Goal: Task Accomplishment & Management: Manage account settings

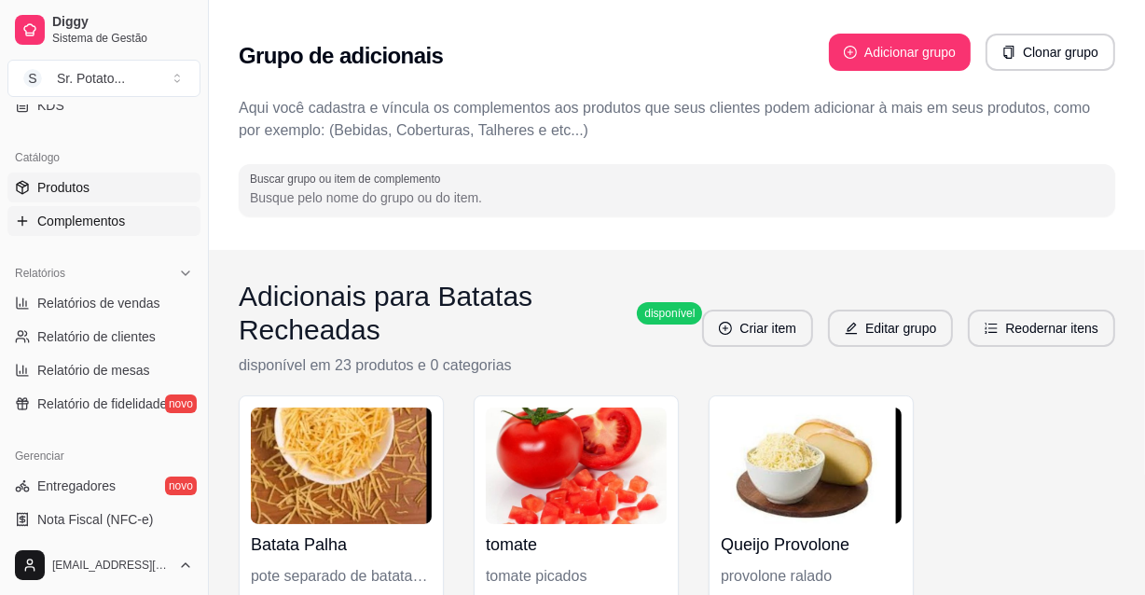
click at [96, 188] on link "Produtos" at bounding box center [103, 187] width 193 height 30
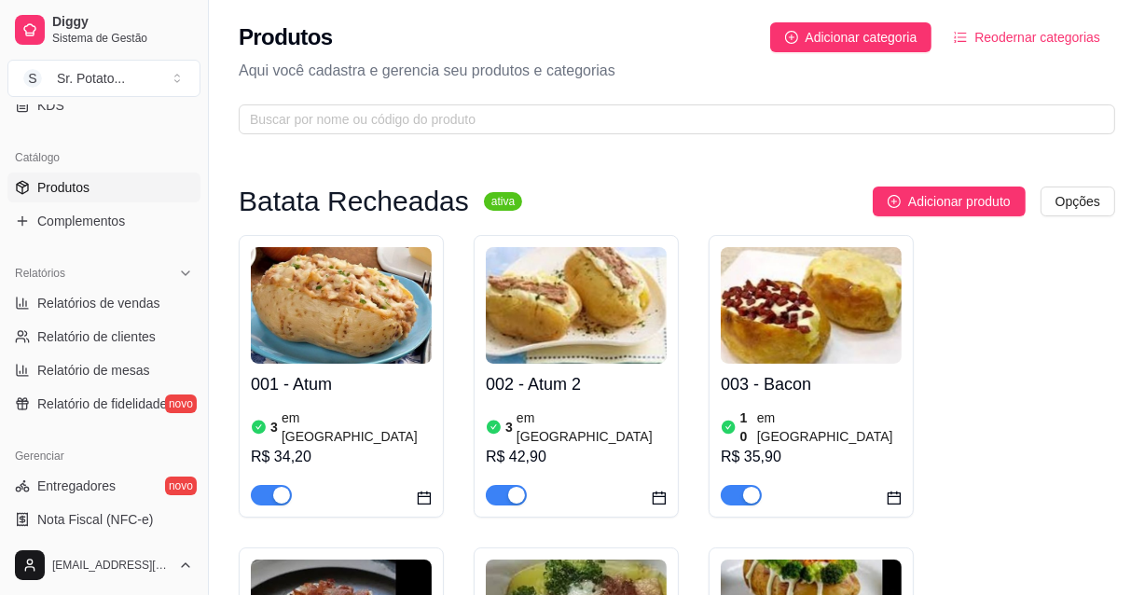
click at [583, 400] on div "002 - Atum 2 3 em estoque R$ 42,90" at bounding box center [576, 435] width 181 height 142
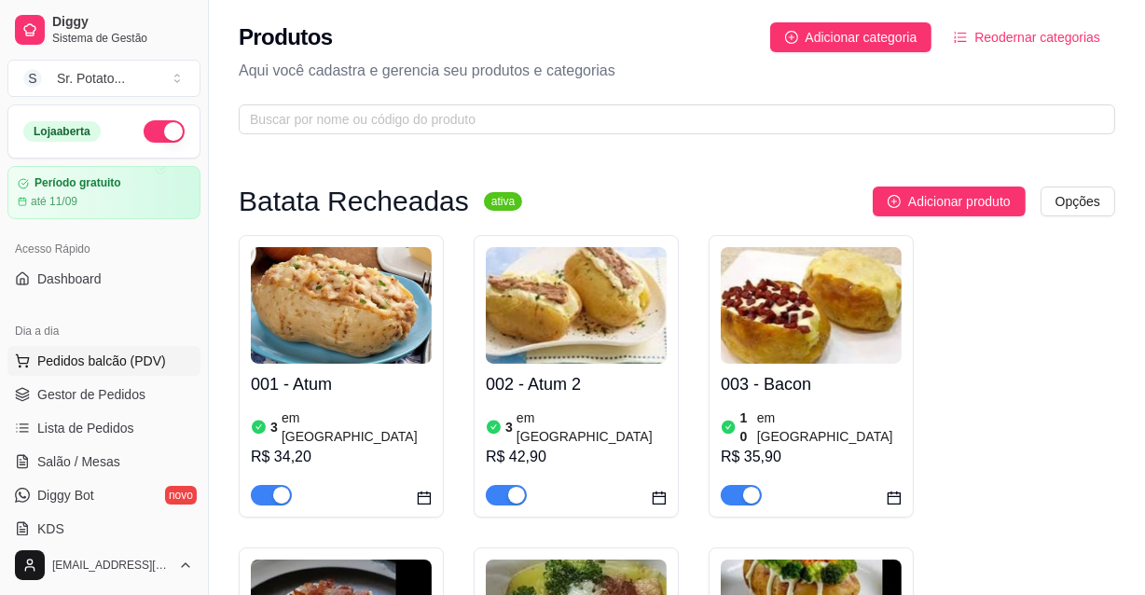
click at [105, 364] on span "Pedidos balcão (PDV)" at bounding box center [101, 360] width 129 height 19
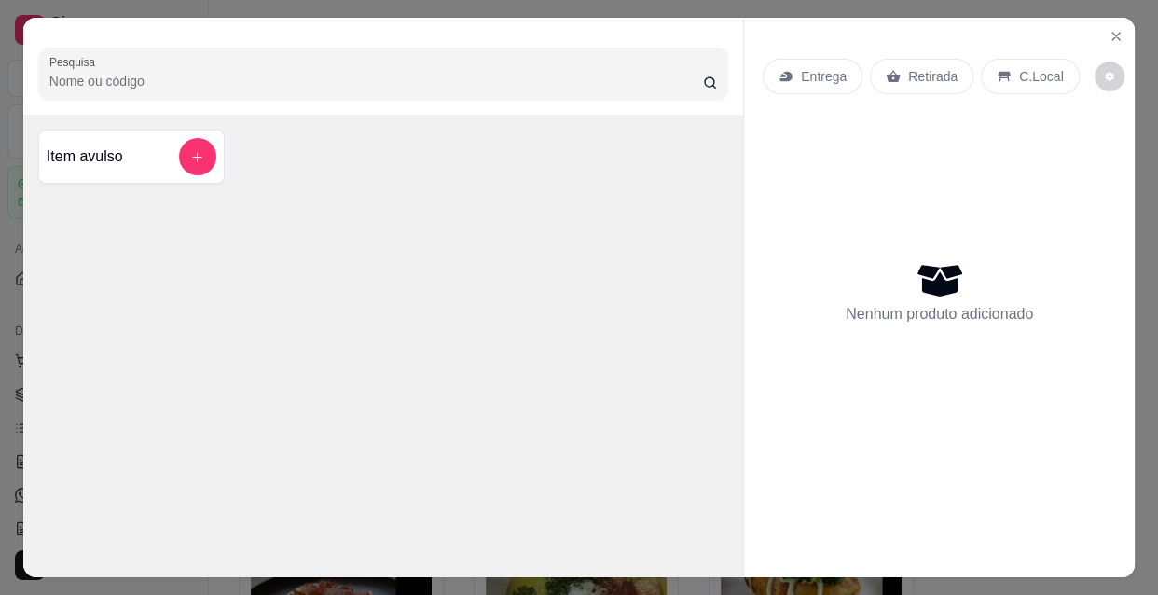
click at [389, 72] on input "Pesquisa" at bounding box center [375, 81] width 653 height 19
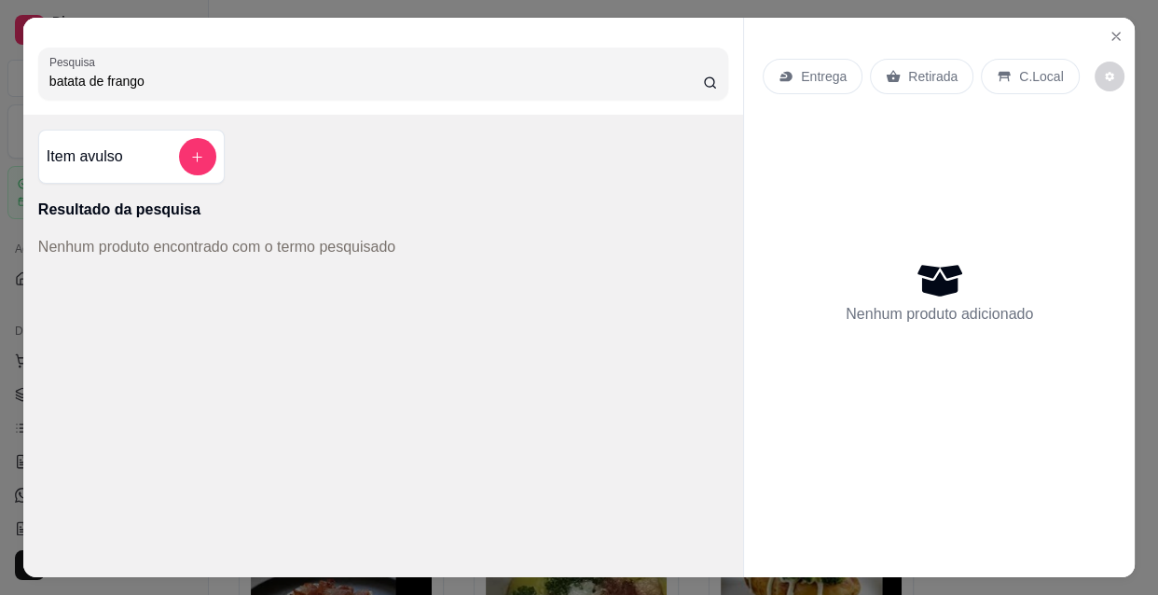
type input "batata de frango"
click at [1108, 34] on icon "Close" at bounding box center [1115, 36] width 15 height 15
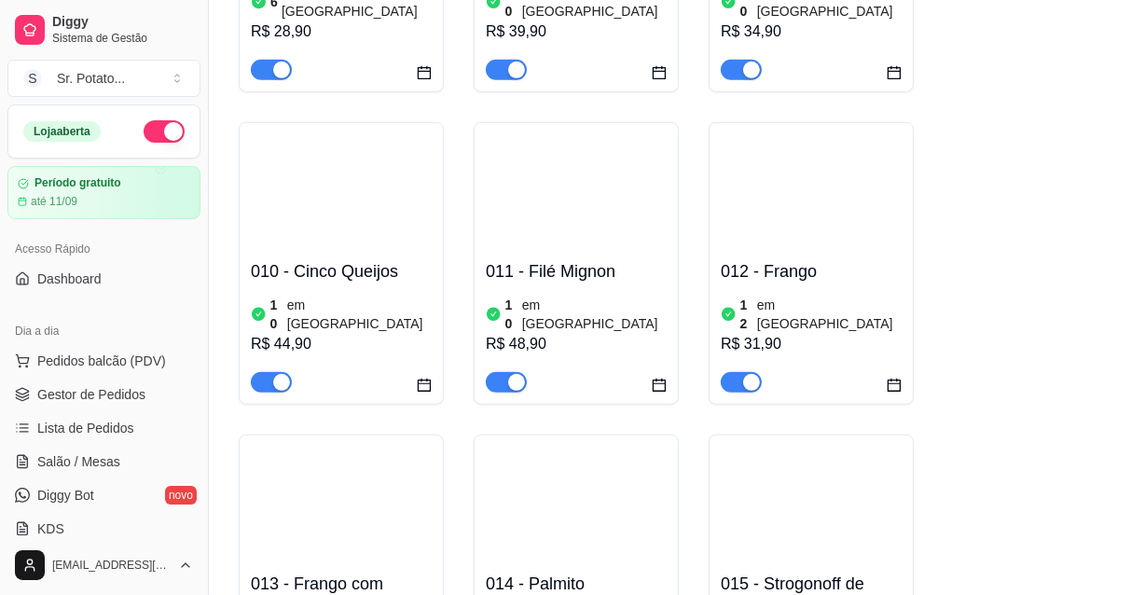
scroll to position [1101, 0]
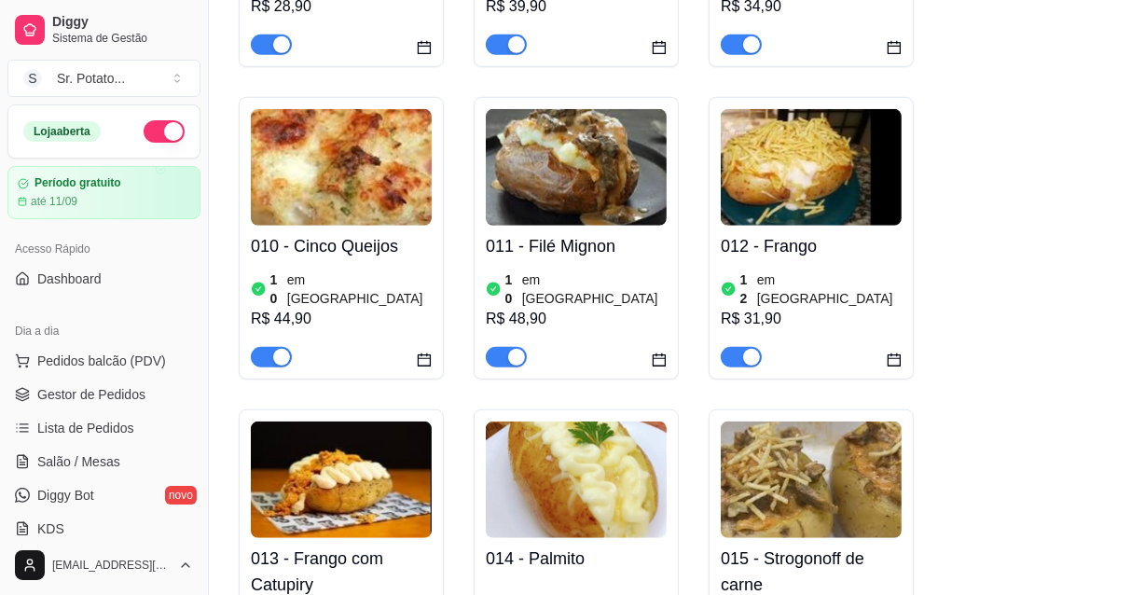
click at [768, 233] on h4 "012 - Frango" at bounding box center [811, 246] width 181 height 26
click at [82, 360] on span "Pedidos balcão (PDV)" at bounding box center [101, 360] width 129 height 19
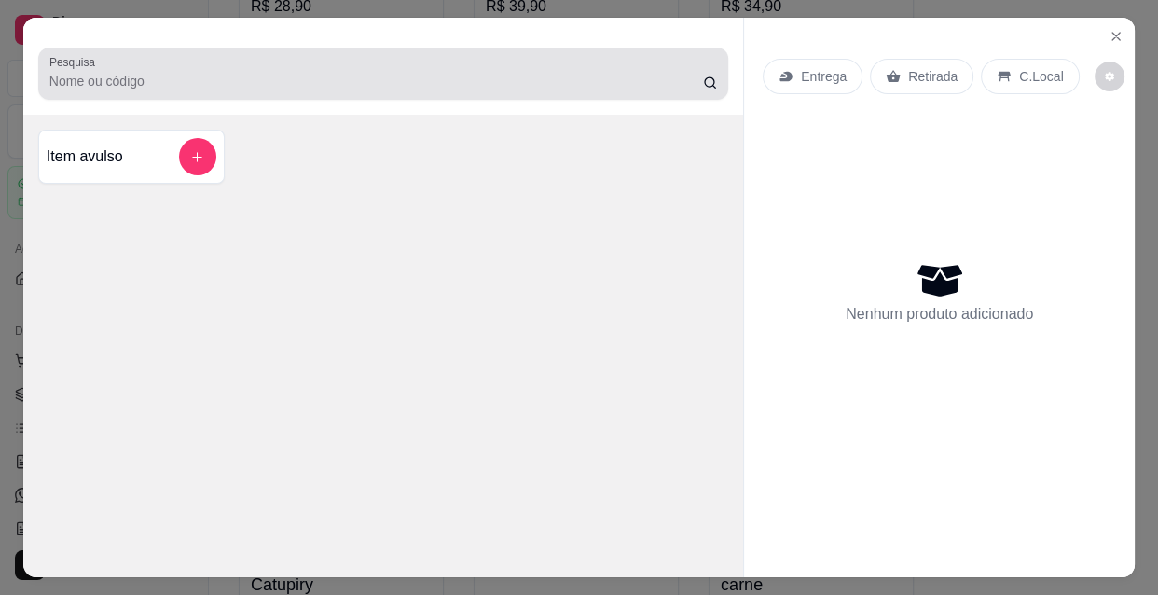
click at [95, 88] on div "Pesquisa" at bounding box center [383, 74] width 690 height 52
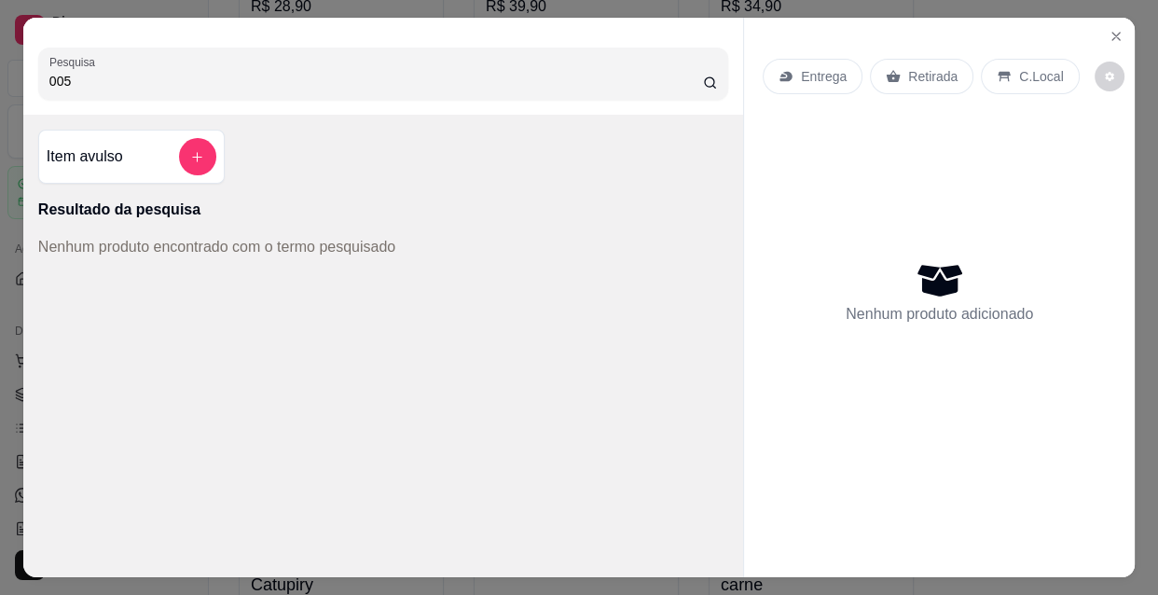
type input "005"
click at [1118, 29] on button "Close" at bounding box center [1116, 36] width 30 height 30
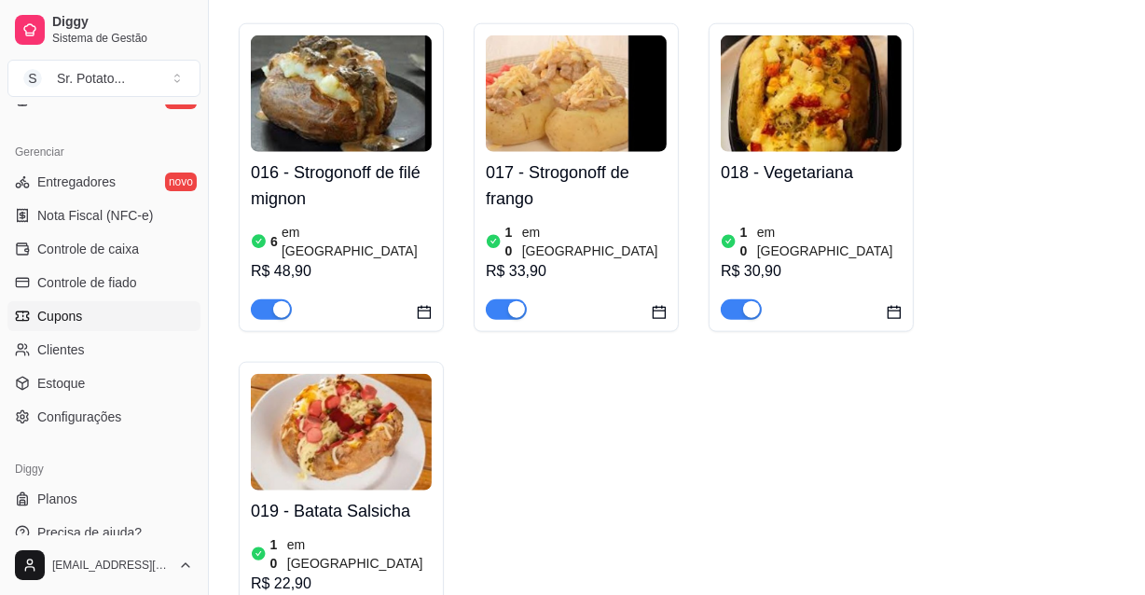
scroll to position [745, 0]
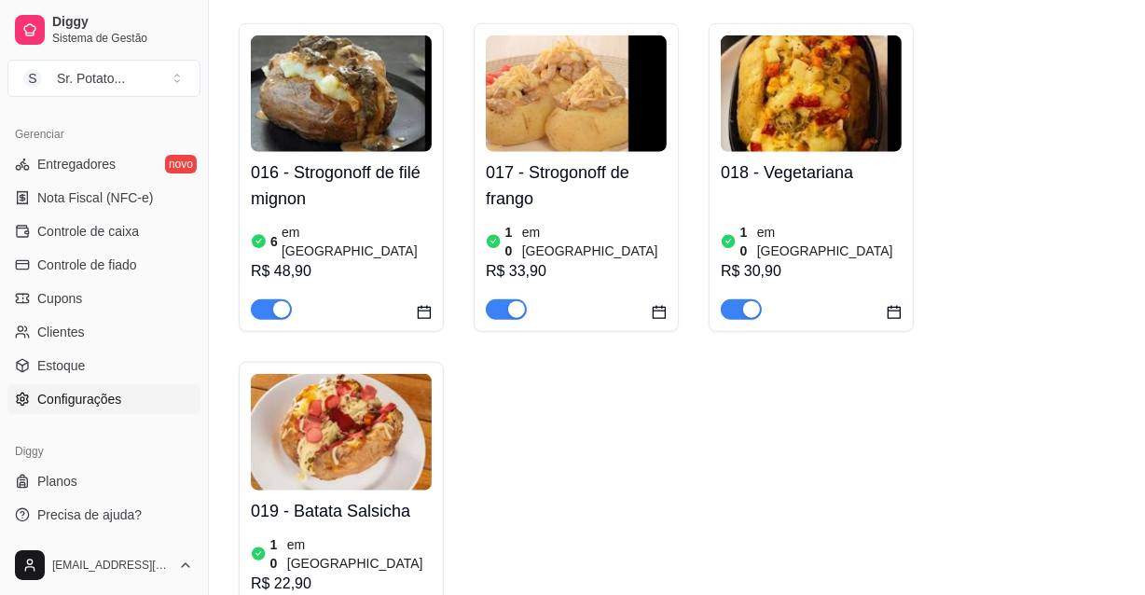
click at [66, 398] on span "Configurações" at bounding box center [79, 399] width 84 height 19
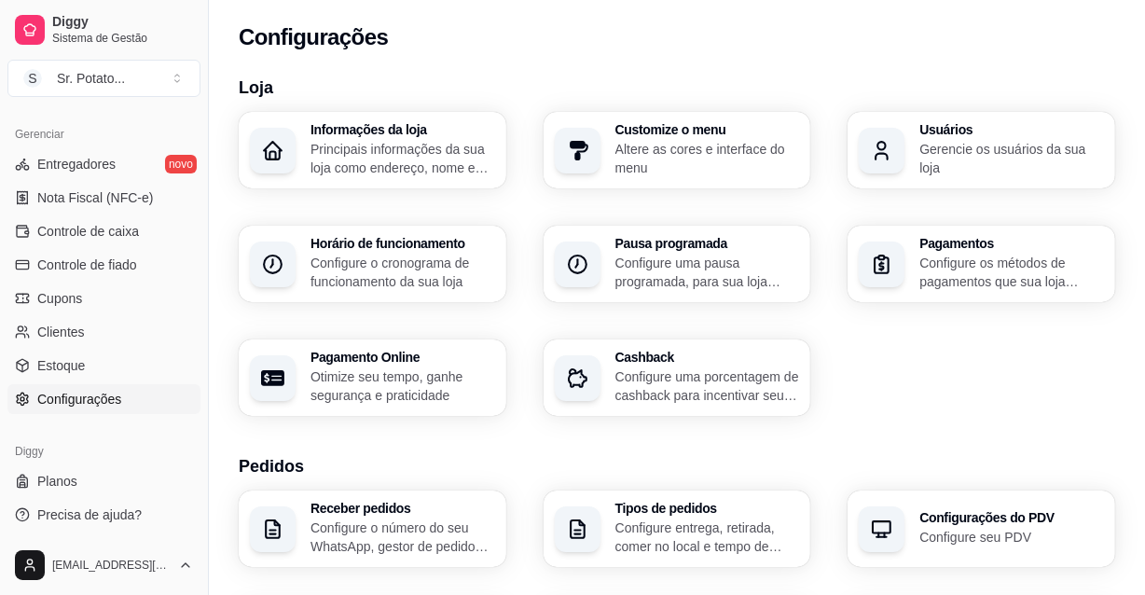
click at [376, 269] on p "Configure o cronograma de funcionamento da sua loja" at bounding box center [402, 272] width 185 height 37
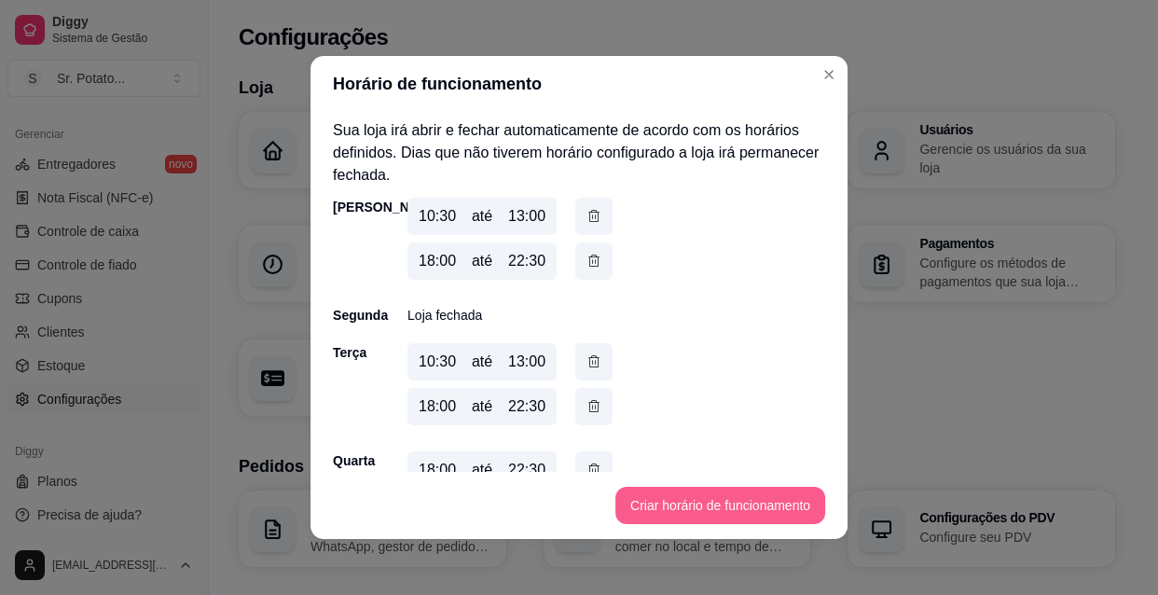
click at [698, 505] on button "Criar horário de funcionamento" at bounding box center [720, 505] width 210 height 37
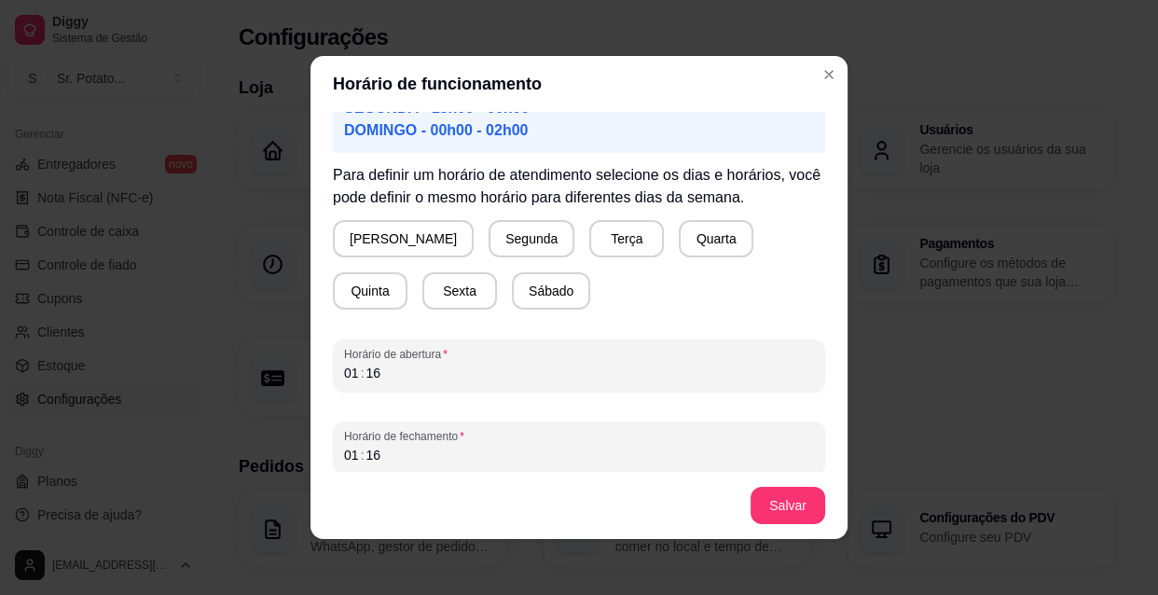
scroll to position [169, 0]
click at [376, 232] on button "[PERSON_NAME]" at bounding box center [403, 237] width 141 height 37
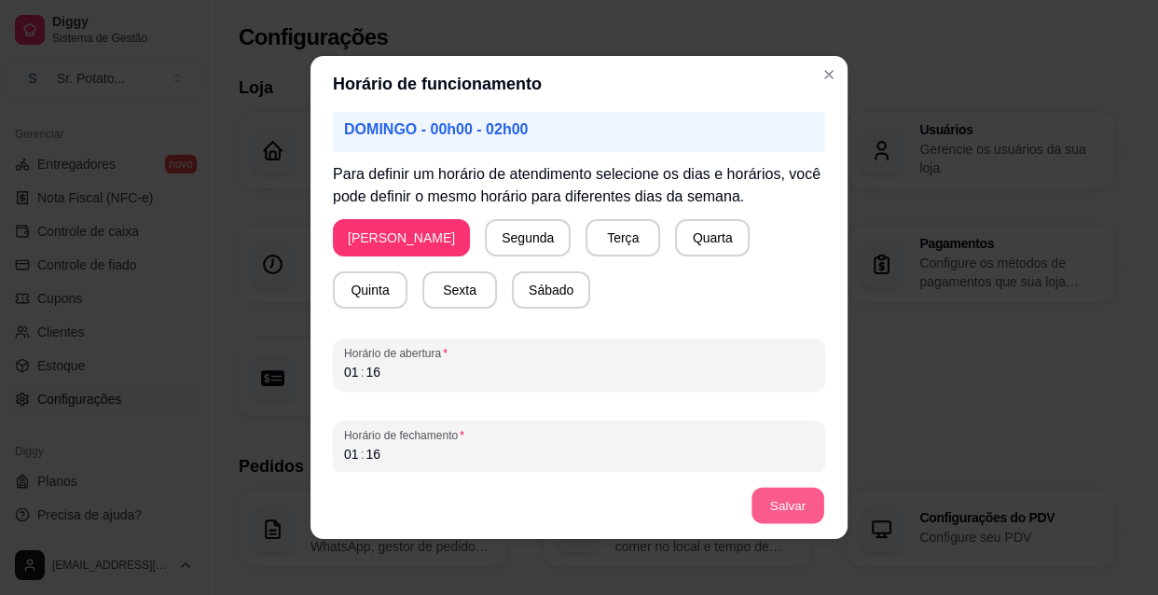
click at [783, 513] on button "Salvar" at bounding box center [787, 505] width 73 height 36
click at [378, 368] on div "01 : 16" at bounding box center [579, 372] width 470 height 22
click at [350, 371] on div "01" at bounding box center [351, 372] width 19 height 19
click at [378, 373] on div "00 : 16" at bounding box center [579, 372] width 470 height 22
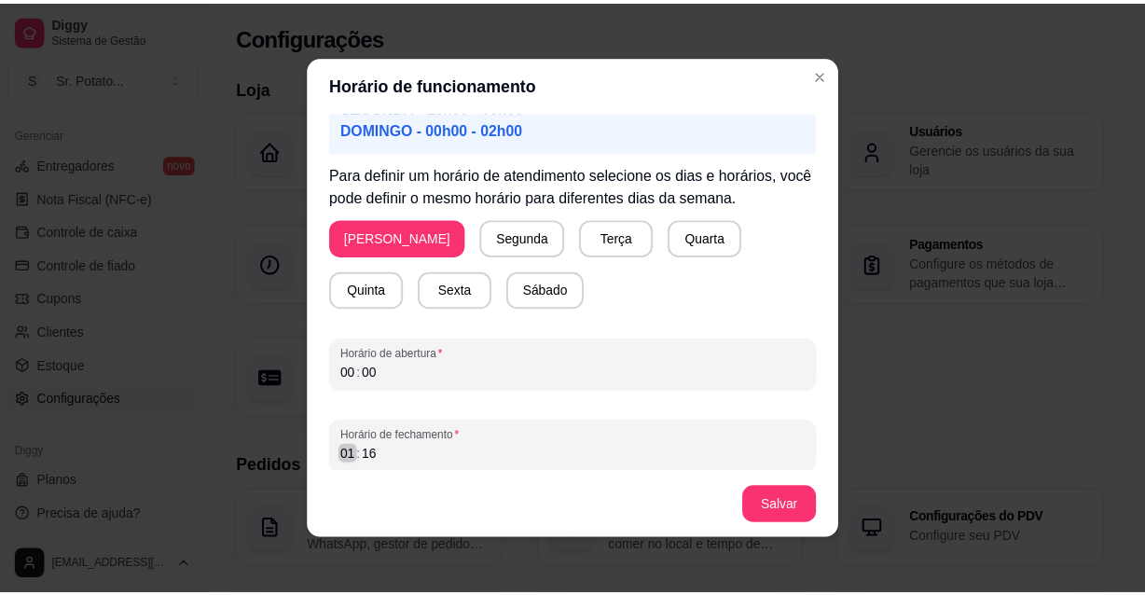
scroll to position [3, 0]
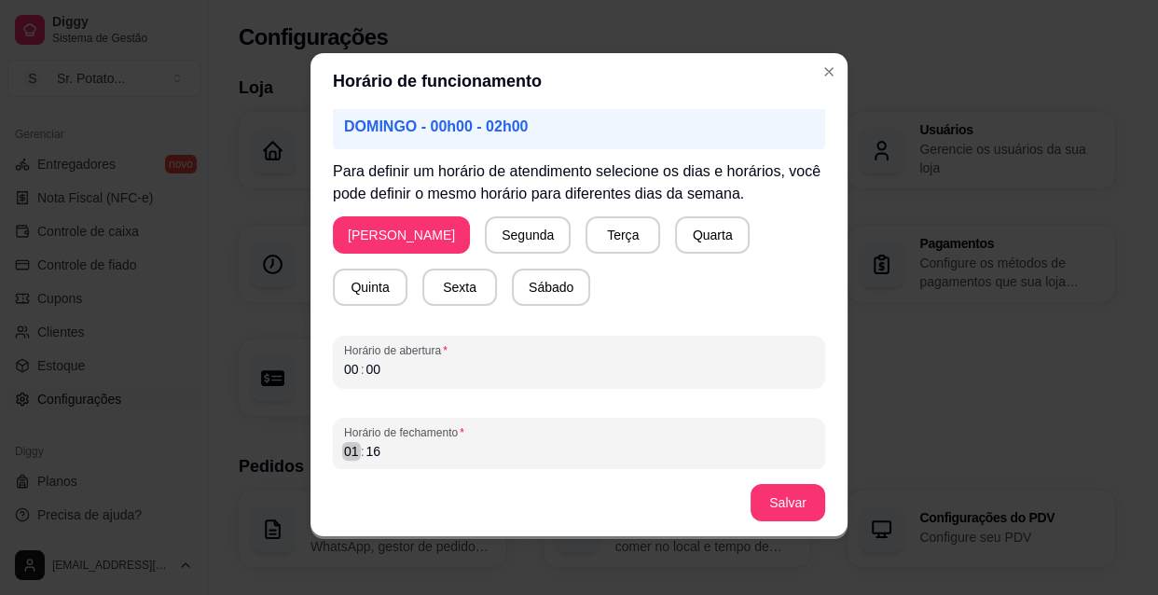
click at [359, 456] on div ":" at bounding box center [362, 451] width 7 height 19
click at [380, 449] on div "00 : 16" at bounding box center [579, 451] width 470 height 22
click at [783, 501] on button "Salvar" at bounding box center [787, 502] width 75 height 37
click at [359, 369] on div ":" at bounding box center [362, 369] width 7 height 19
click at [803, 506] on button "Salvar" at bounding box center [787, 502] width 75 height 37
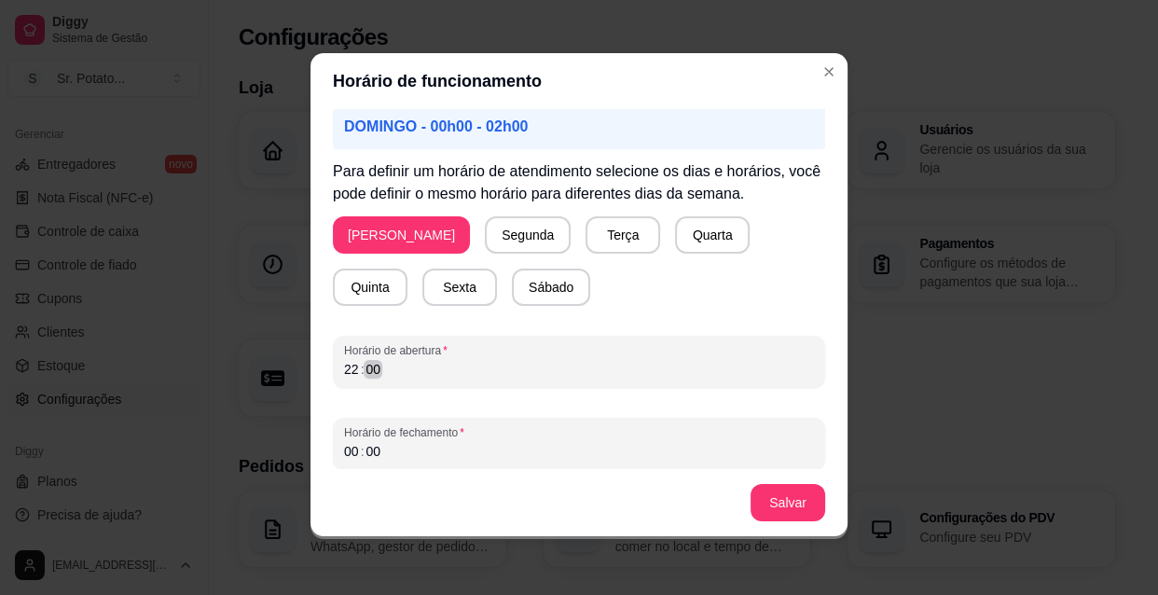
click at [398, 368] on div "22 : 00" at bounding box center [579, 369] width 470 height 22
click at [359, 372] on div ":" at bounding box center [362, 369] width 7 height 19
click at [775, 498] on button "Salvar" at bounding box center [787, 503] width 73 height 36
click at [762, 501] on button "Salvar" at bounding box center [787, 503] width 73 height 36
click at [380, 373] on div "08 : 00" at bounding box center [579, 369] width 470 height 22
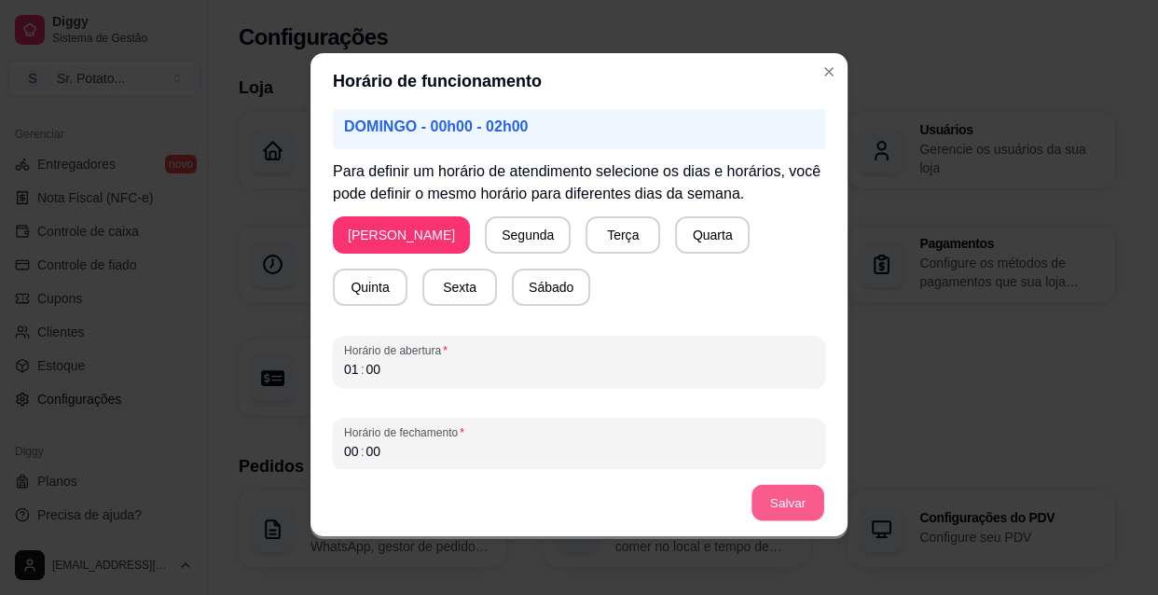
click at [800, 499] on button "Salvar" at bounding box center [787, 503] width 73 height 36
click at [394, 367] on div "01 : 00" at bounding box center [579, 369] width 470 height 22
click at [383, 448] on div "00 : 00" at bounding box center [579, 451] width 470 height 22
click at [349, 367] on div "01" at bounding box center [351, 369] width 19 height 19
click at [764, 500] on button "Salvar" at bounding box center [787, 502] width 75 height 37
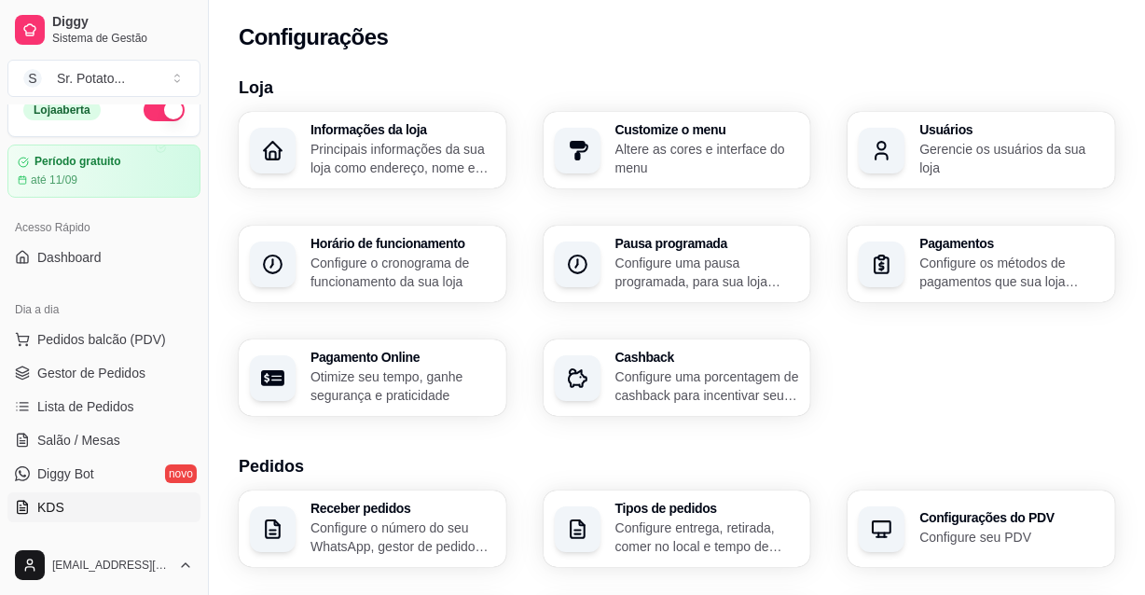
scroll to position [0, 0]
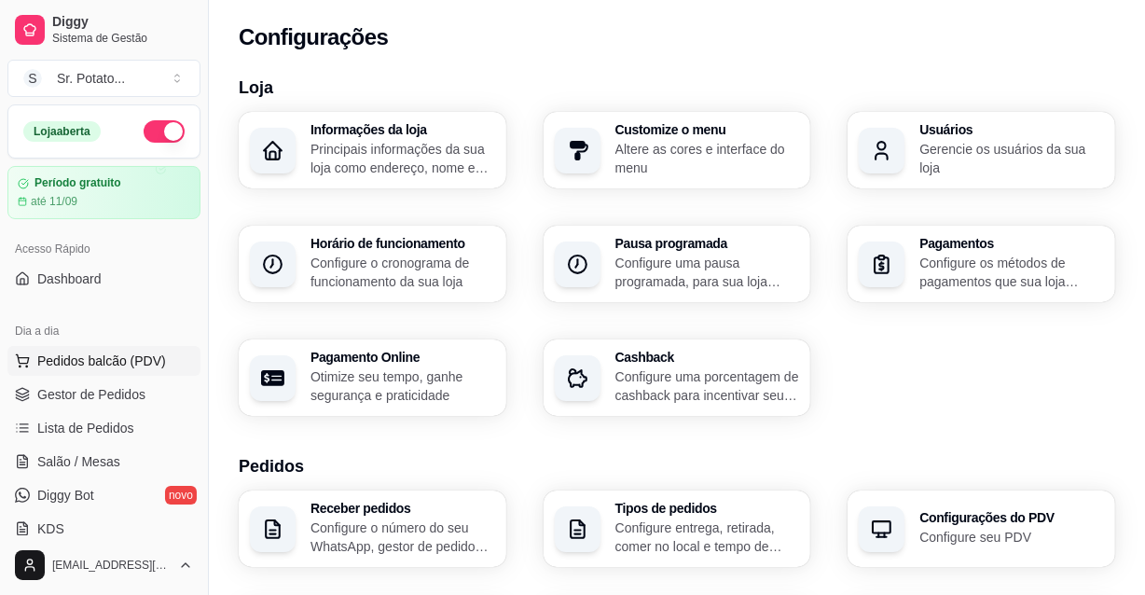
click at [121, 356] on span "Pedidos balcão (PDV)" at bounding box center [101, 360] width 129 height 19
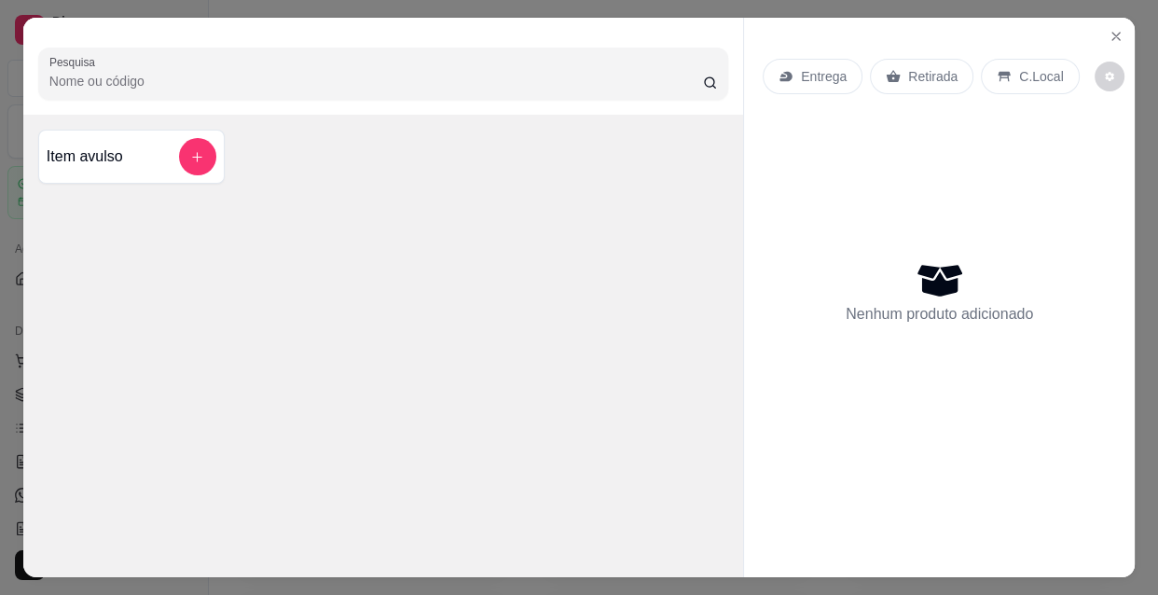
click at [460, 78] on input "Pesquisa" at bounding box center [375, 81] width 653 height 19
type input "005"
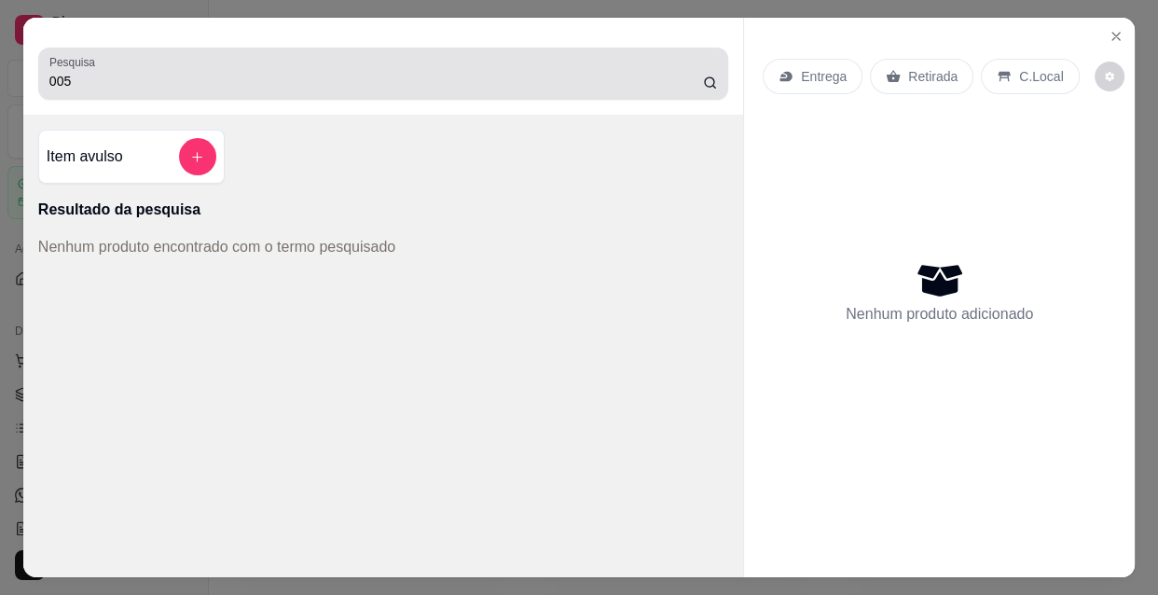
click at [704, 77] on circle at bounding box center [708, 81] width 9 height 9
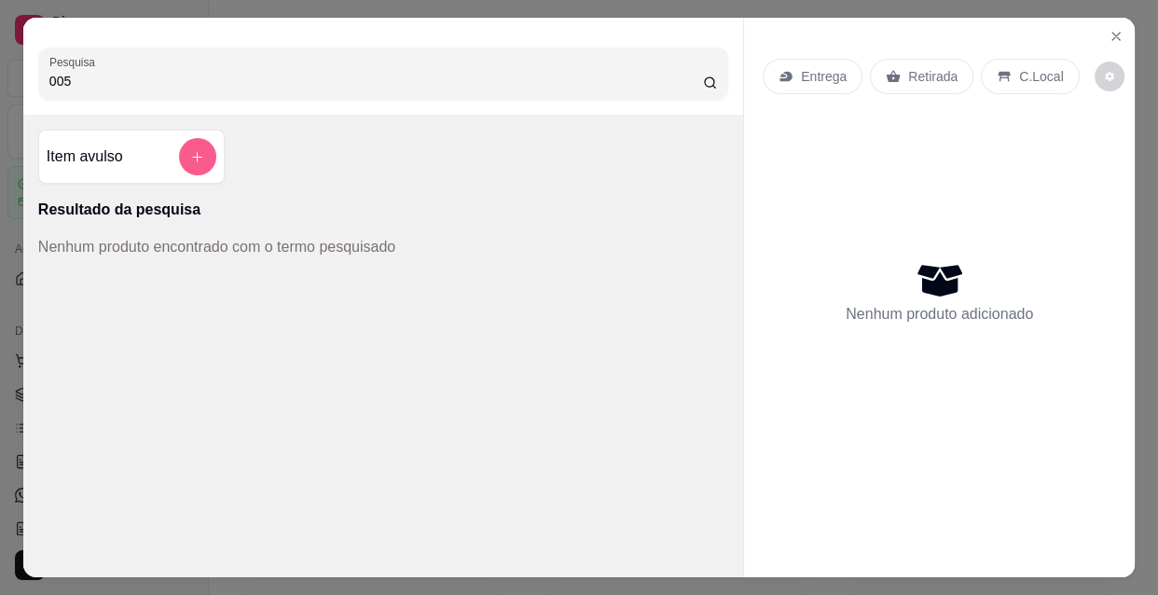
click at [199, 158] on button "add-separate-item" at bounding box center [197, 156] width 37 height 37
click at [1109, 34] on icon "Close" at bounding box center [1115, 36] width 15 height 15
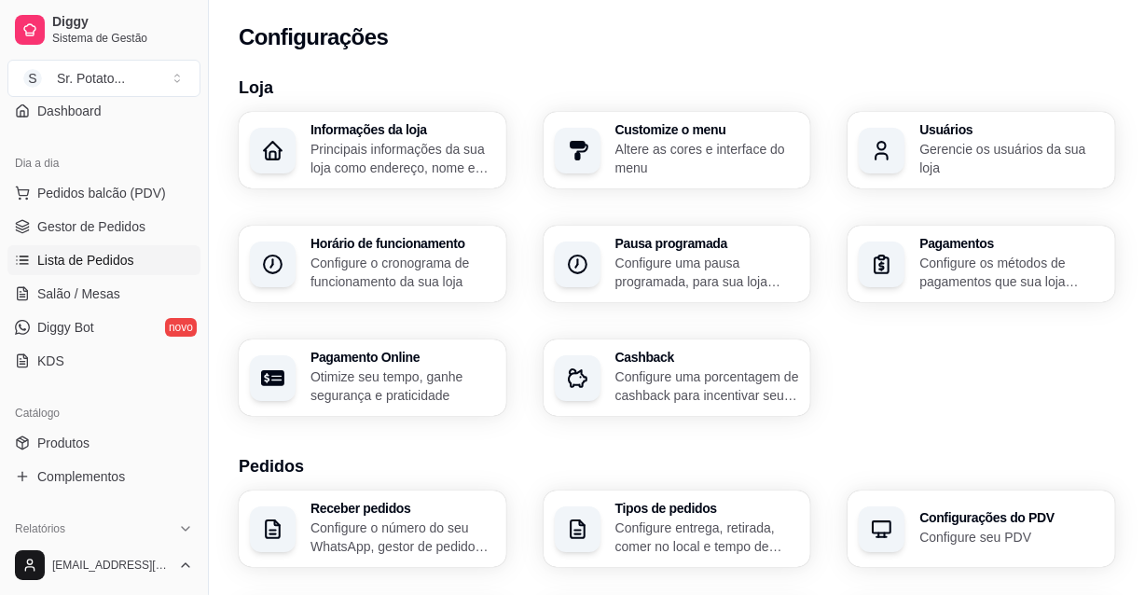
scroll to position [169, 0]
click at [107, 444] on link "Produtos" at bounding box center [103, 442] width 193 height 30
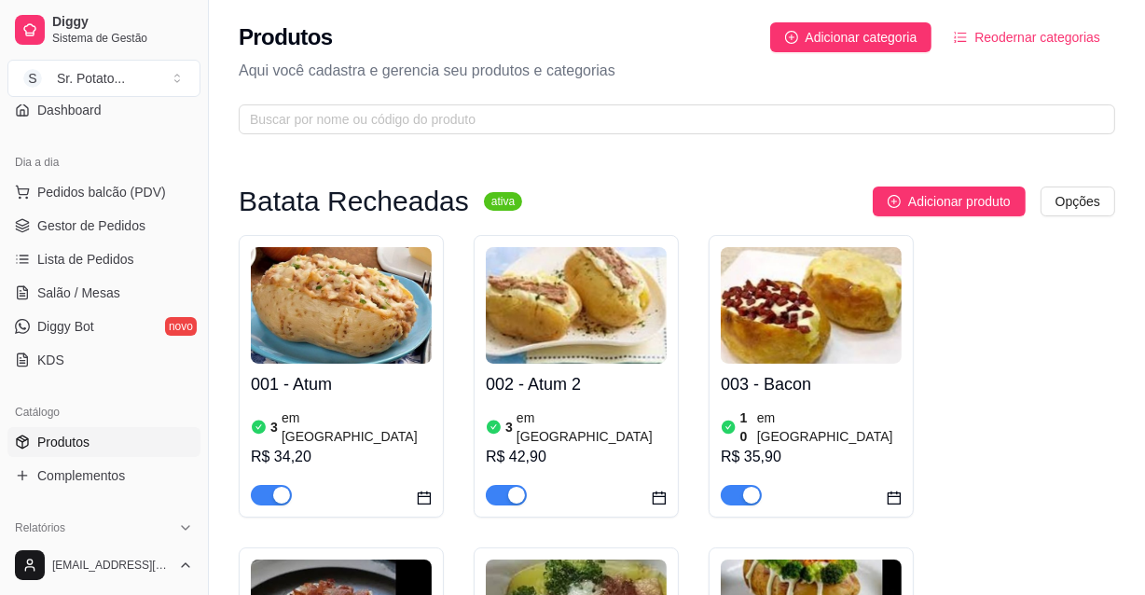
click at [633, 380] on h4 "002 - Atum 2" at bounding box center [576, 384] width 181 height 26
click at [637, 345] on img at bounding box center [576, 305] width 181 height 117
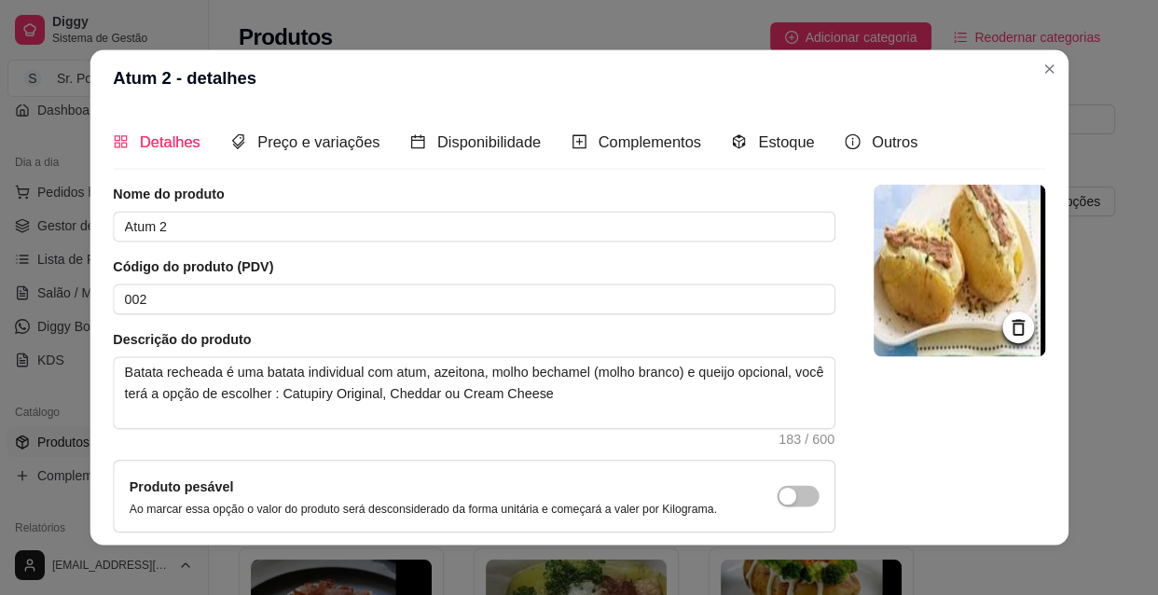
click at [637, 345] on article "Descrição do produto" at bounding box center [474, 339] width 722 height 19
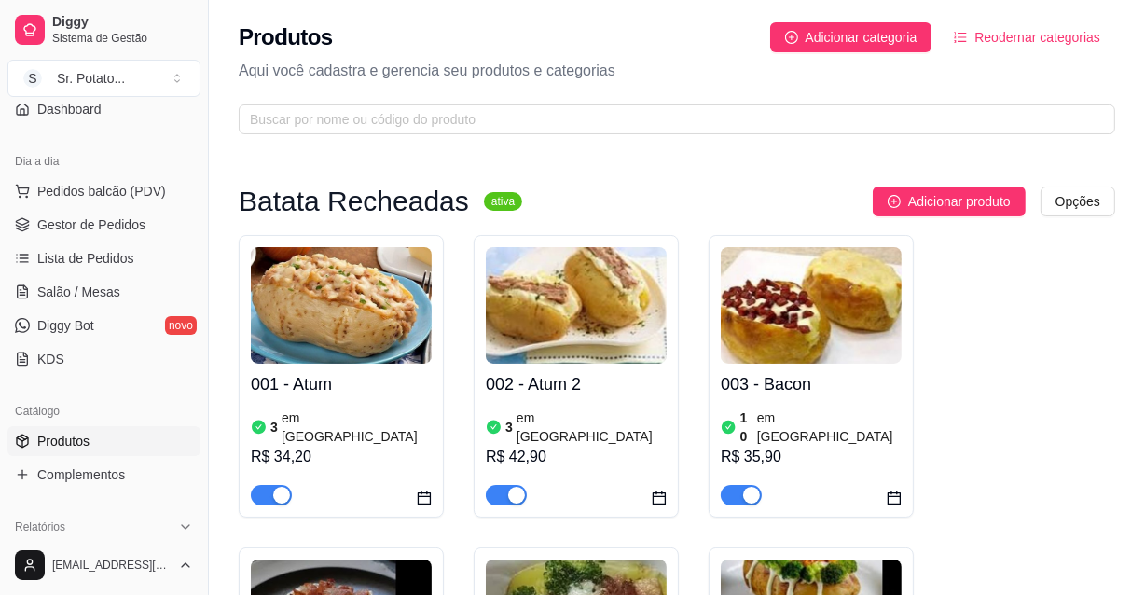
scroll to position [169, 0]
click at [122, 431] on link "Produtos" at bounding box center [103, 442] width 193 height 30
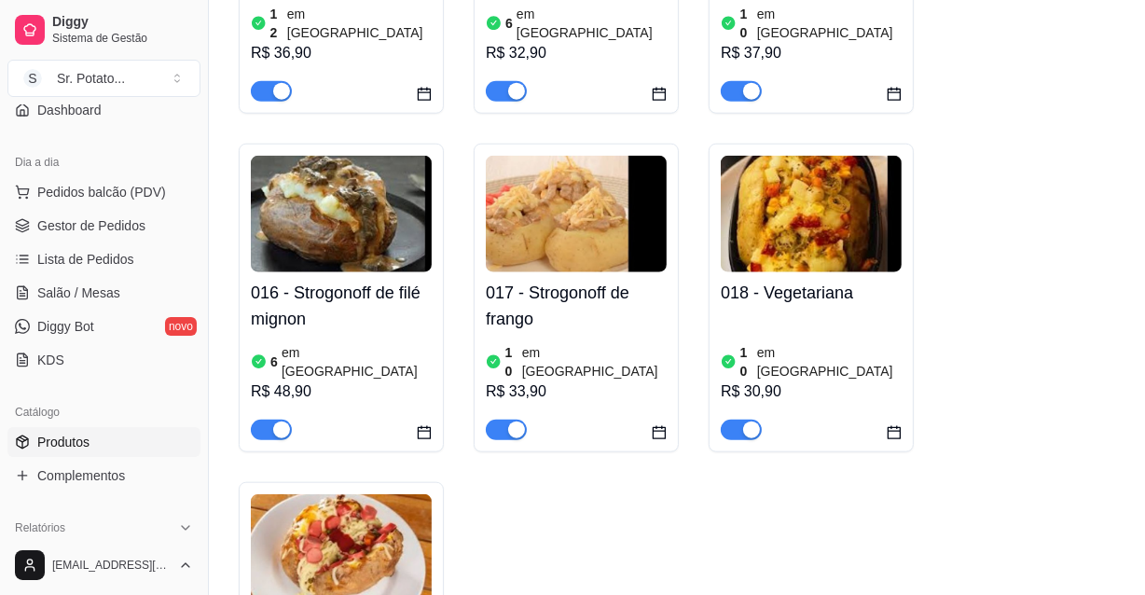
scroll to position [1779, 0]
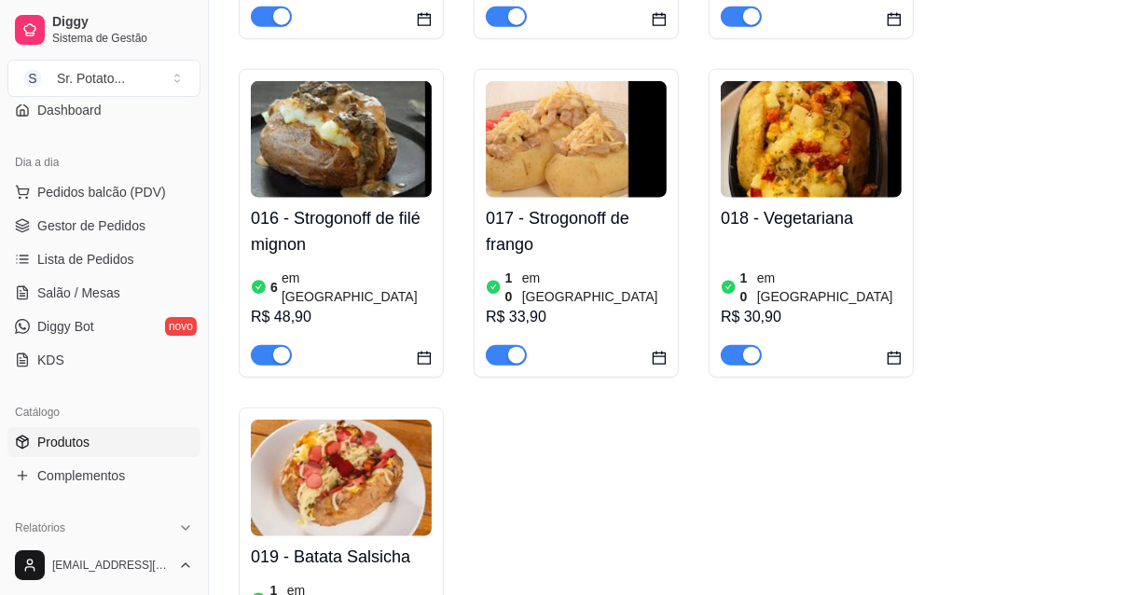
click at [368, 419] on img at bounding box center [341, 477] width 181 height 117
click at [368, 402] on textarea "É uma batata individual recheada com : ervilha, molho vermelho, milho verde, qu…" at bounding box center [468, 392] width 714 height 70
click at [347, 419] on img at bounding box center [341, 477] width 181 height 117
click at [89, 189] on span "Pedidos balcão (PDV)" at bounding box center [101, 192] width 129 height 19
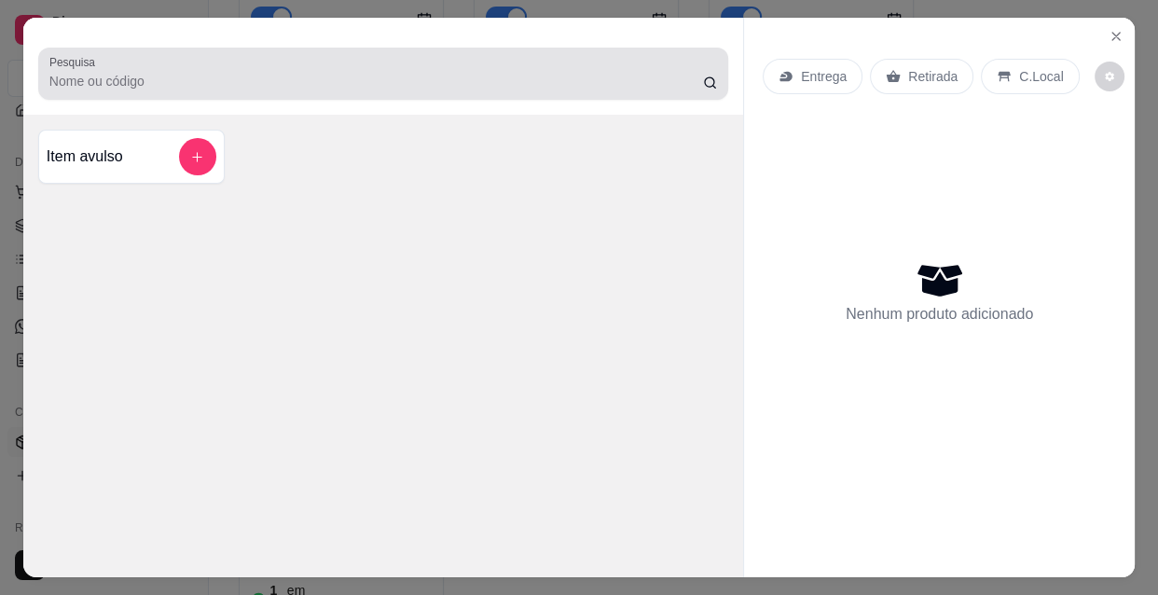
click at [692, 73] on input "Pesquisa" at bounding box center [375, 81] width 653 height 19
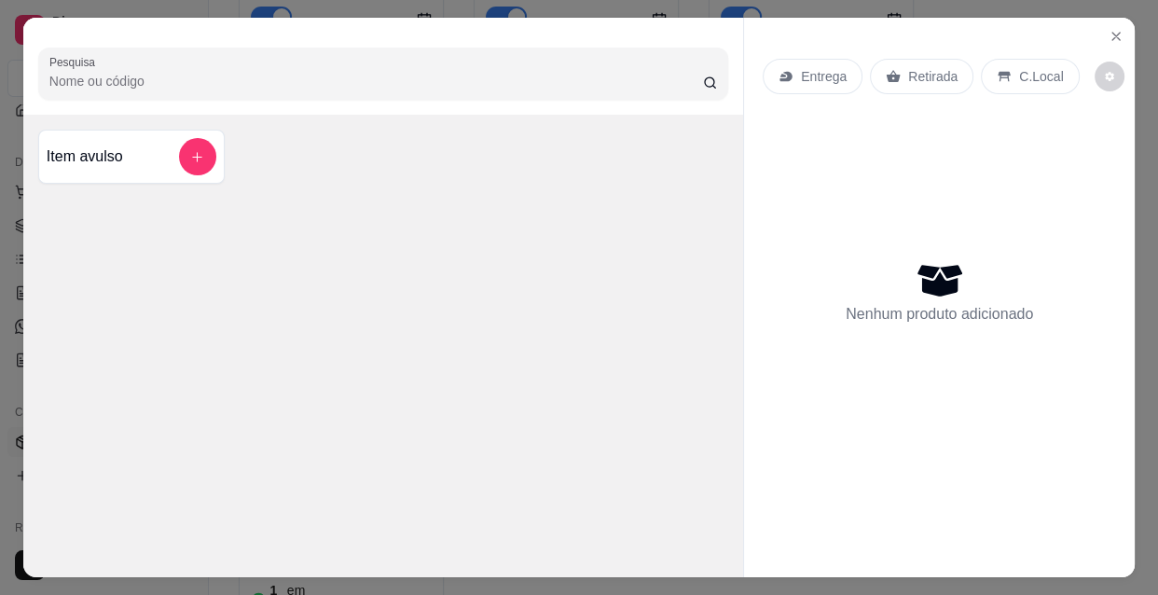
click at [172, 76] on input "Pesquisa" at bounding box center [375, 81] width 653 height 19
type input "b"
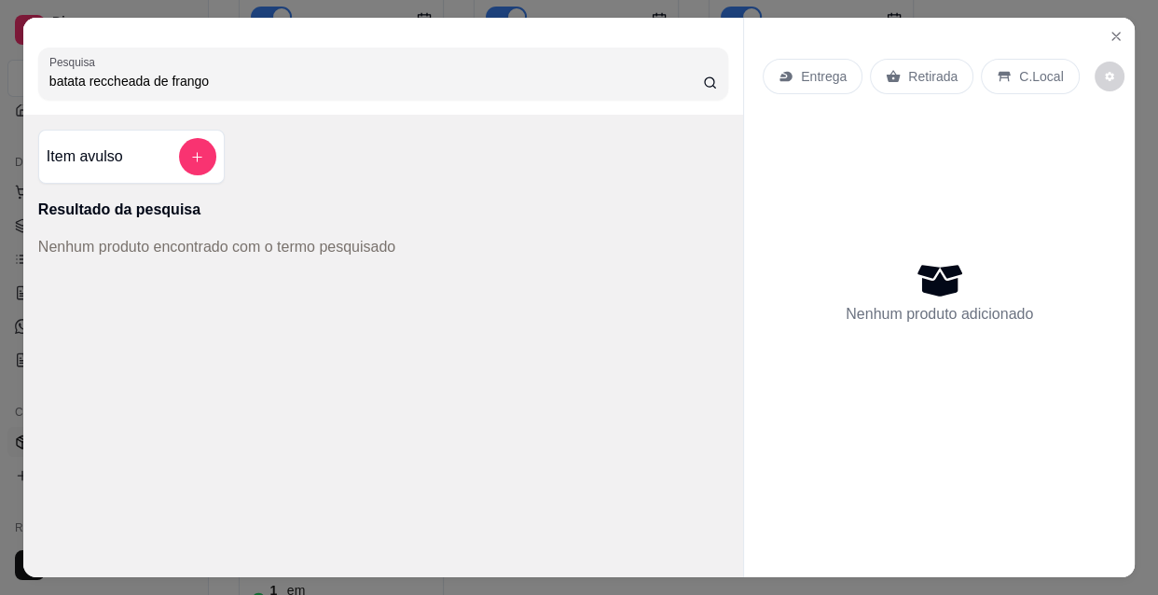
type input "batata reccheada de frango"
click at [1111, 29] on icon "Close" at bounding box center [1115, 36] width 15 height 15
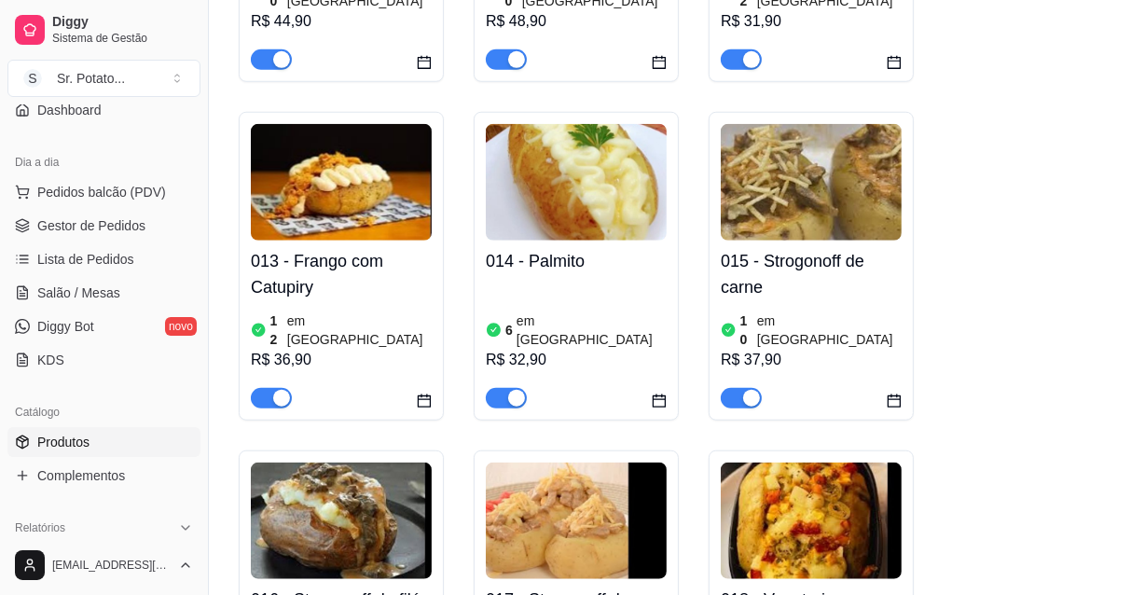
scroll to position [1270, 0]
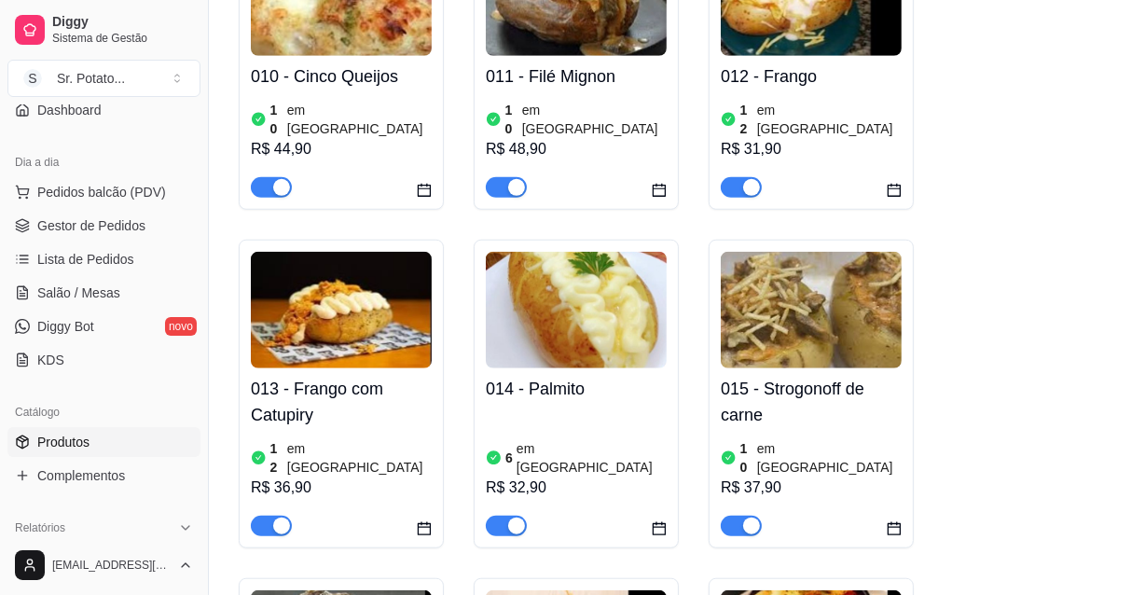
click at [819, 376] on h4 "015 - Strogonoff de carne" at bounding box center [811, 402] width 181 height 52
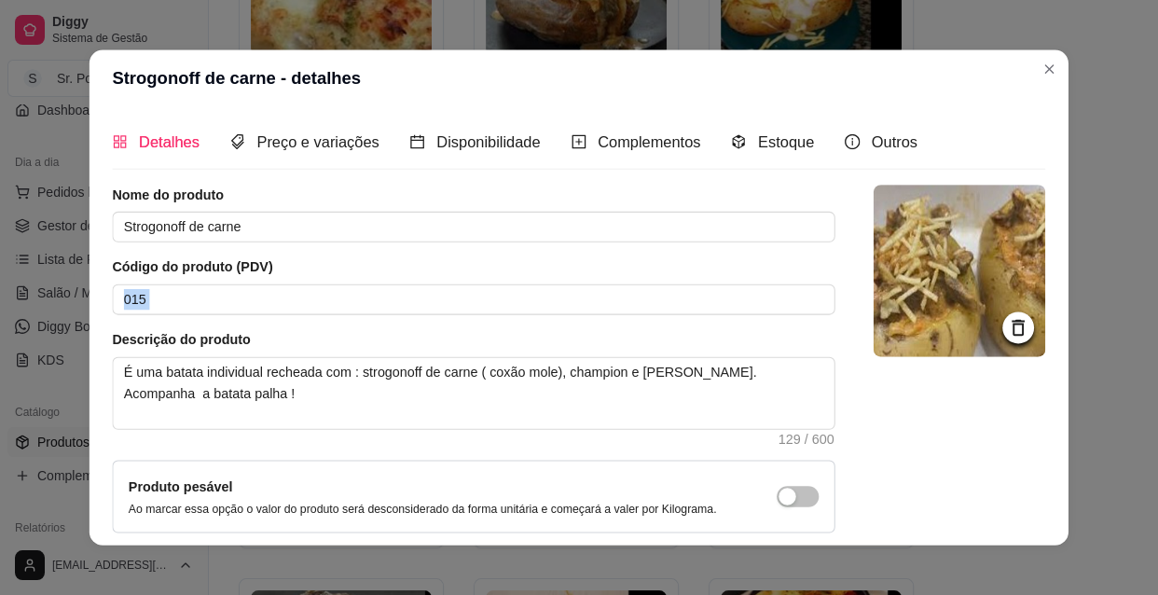
click at [821, 283] on div "Nome do produto Strogonoff de carne Código do produto (PDV) 015 Descrição do pr…" at bounding box center [579, 403] width 933 height 436
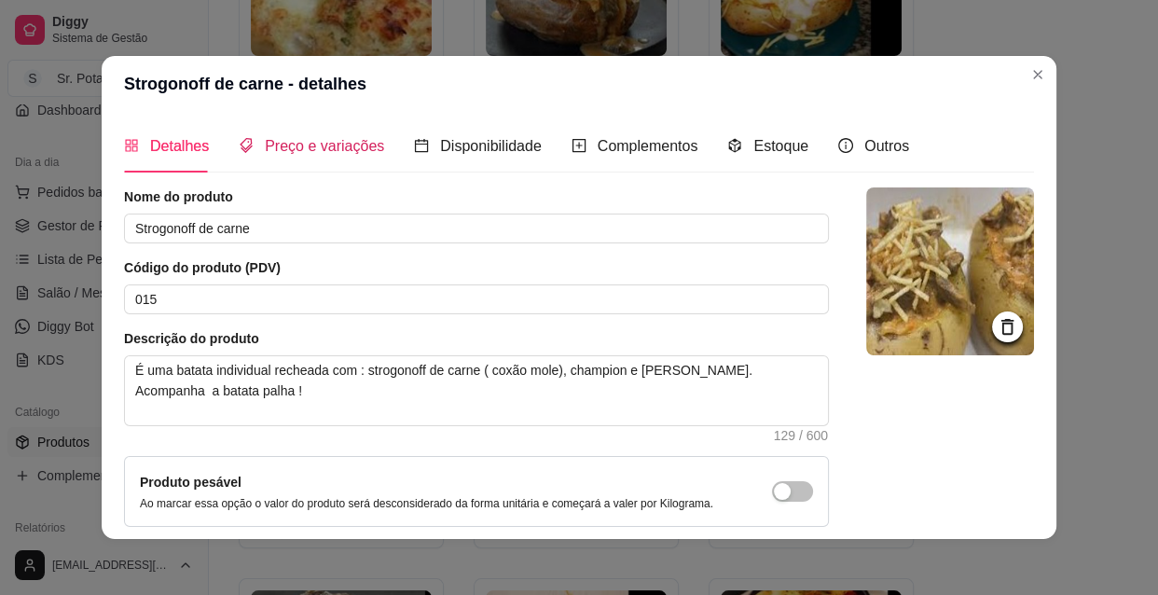
click at [304, 142] on span "Preço e variações" at bounding box center [324, 146] width 119 height 16
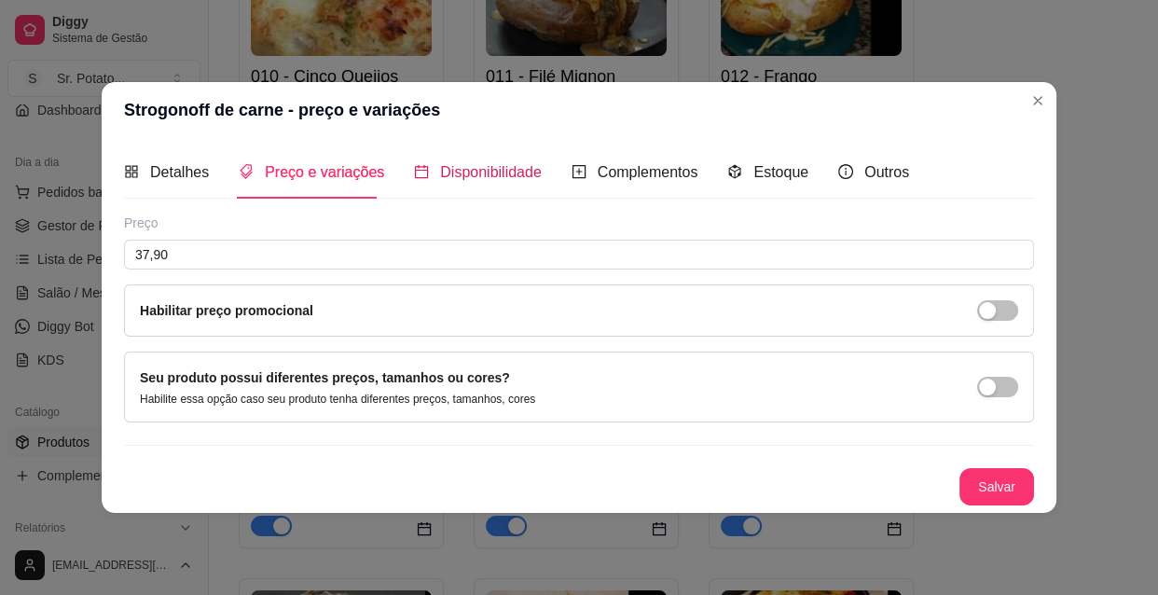
click at [445, 170] on span "Disponibilidade" at bounding box center [491, 172] width 102 height 16
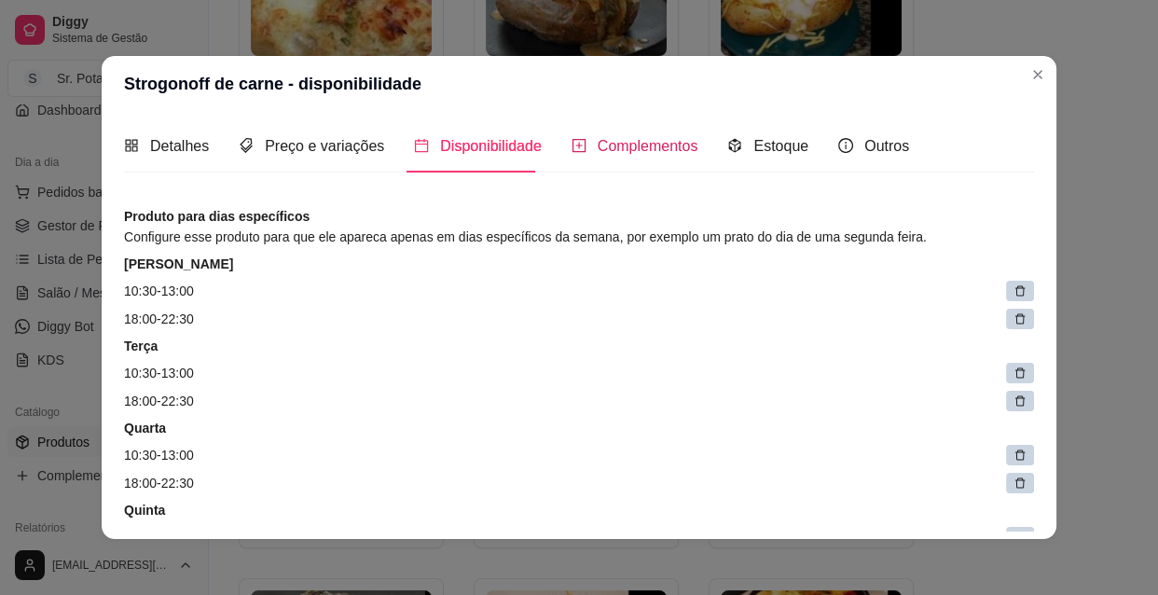
click at [601, 152] on span "Complementos" at bounding box center [647, 146] width 101 height 16
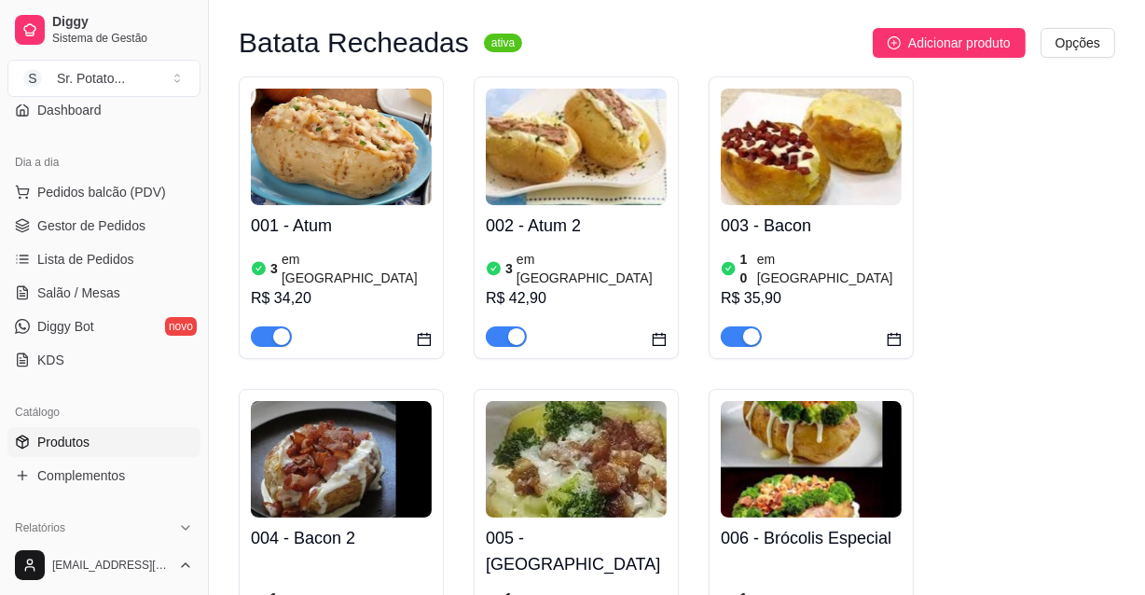
scroll to position [0, 0]
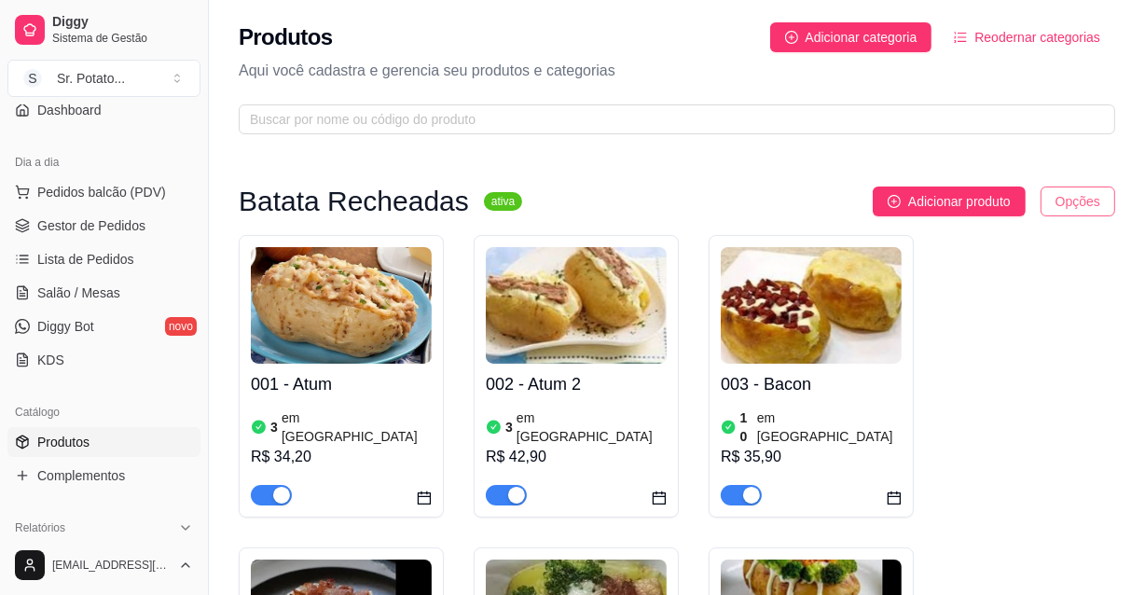
click at [1076, 198] on html "Diggy Sistema de Gestão S Sr. Potato ... Loja aberta Período gratuito até 11/09…" at bounding box center [572, 297] width 1145 height 595
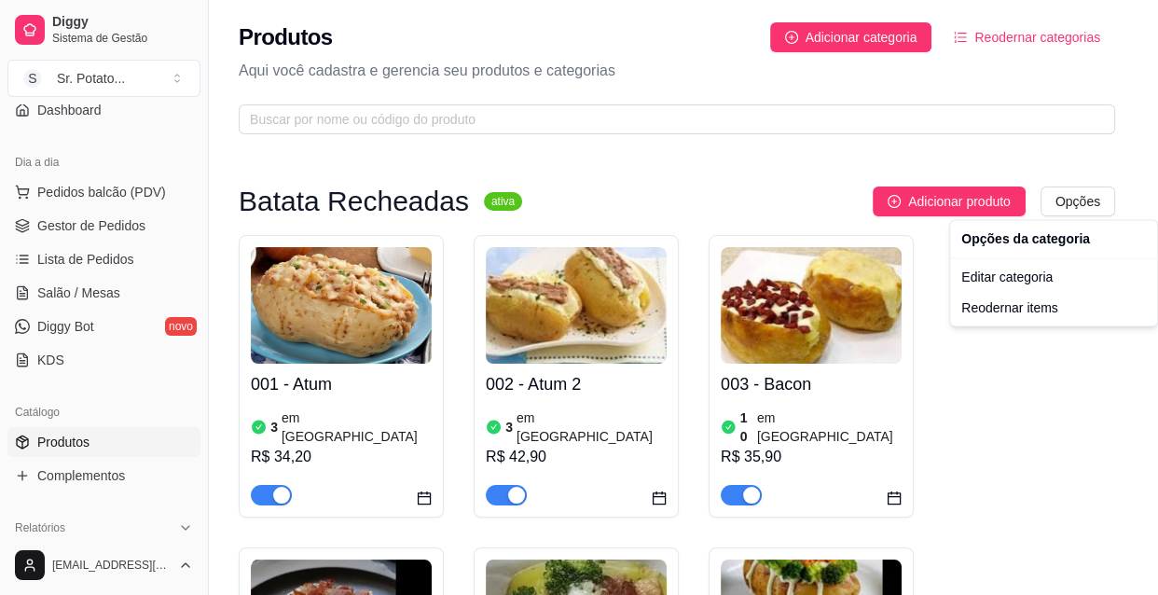
click at [1069, 480] on html "Diggy Sistema de Gestão S Sr. Potato ... Loja aberta Período gratuito até 11/09…" at bounding box center [579, 297] width 1158 height 595
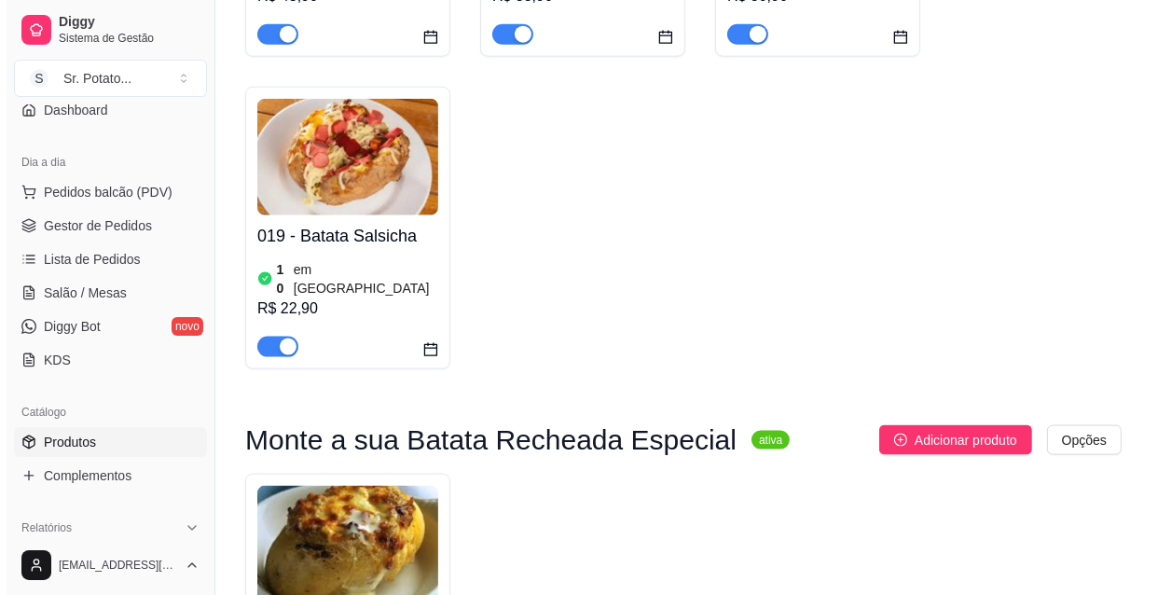
scroll to position [2287, 0]
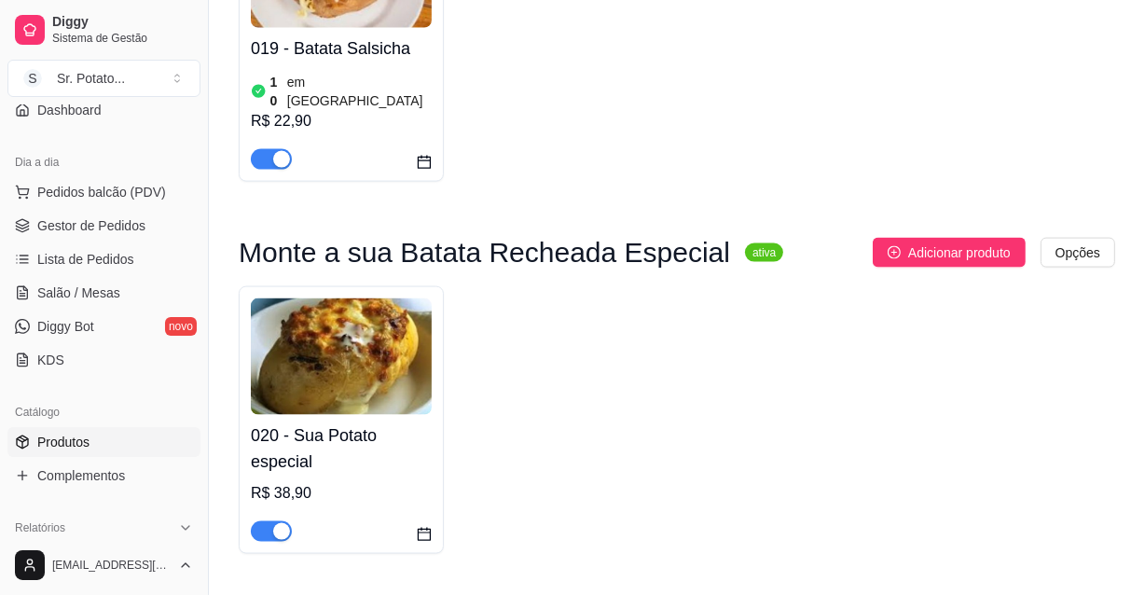
click at [366, 482] on div "R$ 38,90" at bounding box center [341, 493] width 181 height 22
click at [366, 347] on article "Descrição do produto" at bounding box center [467, 339] width 721 height 19
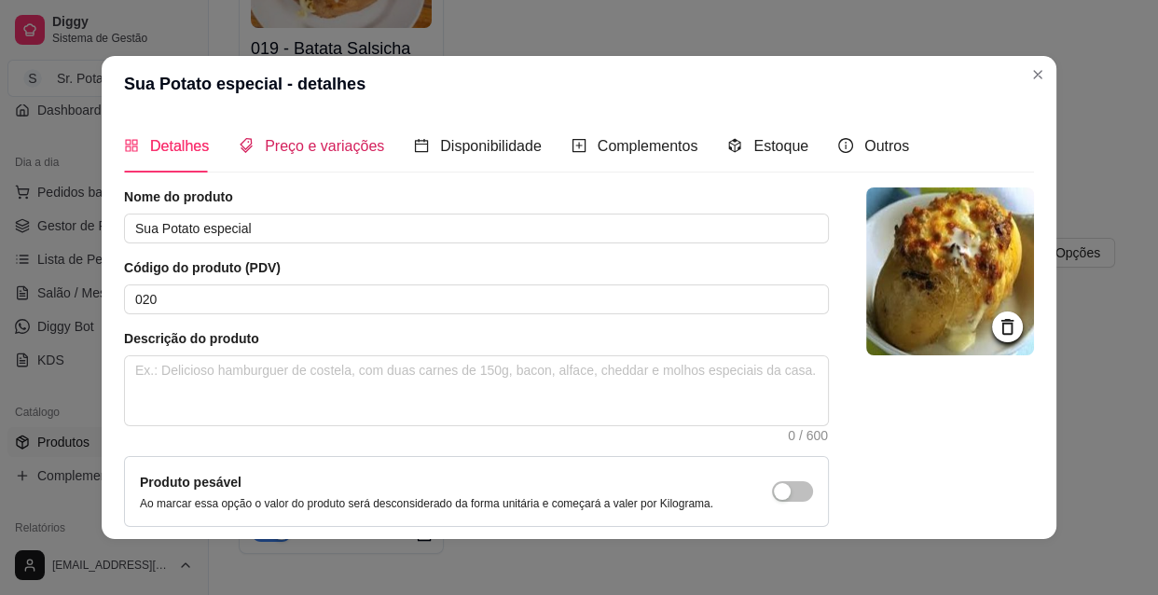
click at [295, 142] on span "Preço e variações" at bounding box center [324, 146] width 119 height 16
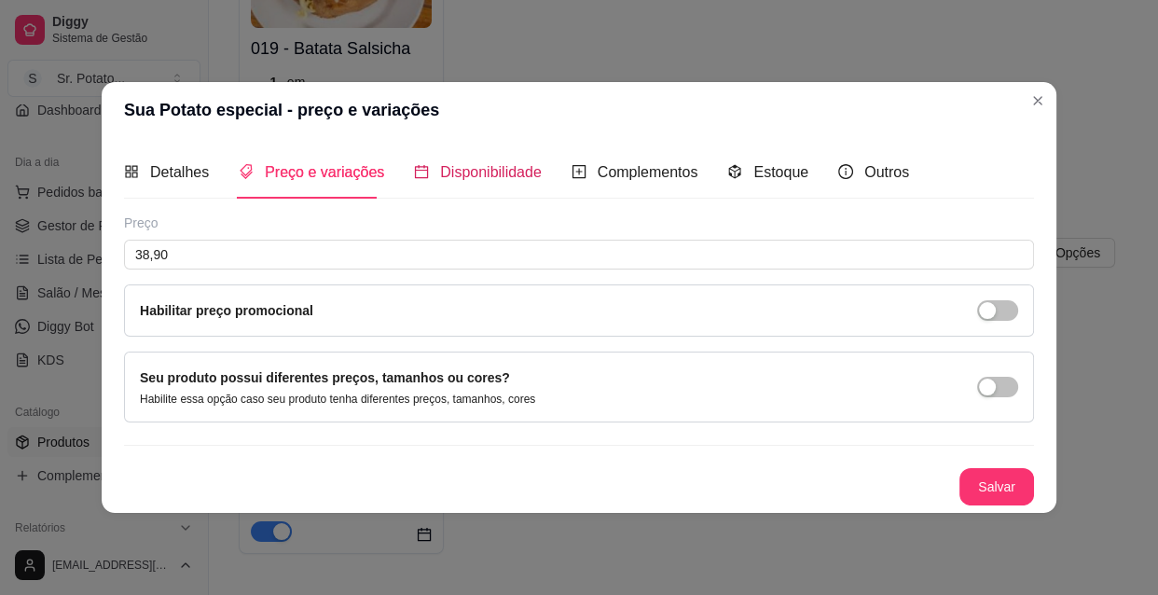
click at [502, 173] on span "Disponibilidade" at bounding box center [491, 172] width 102 height 16
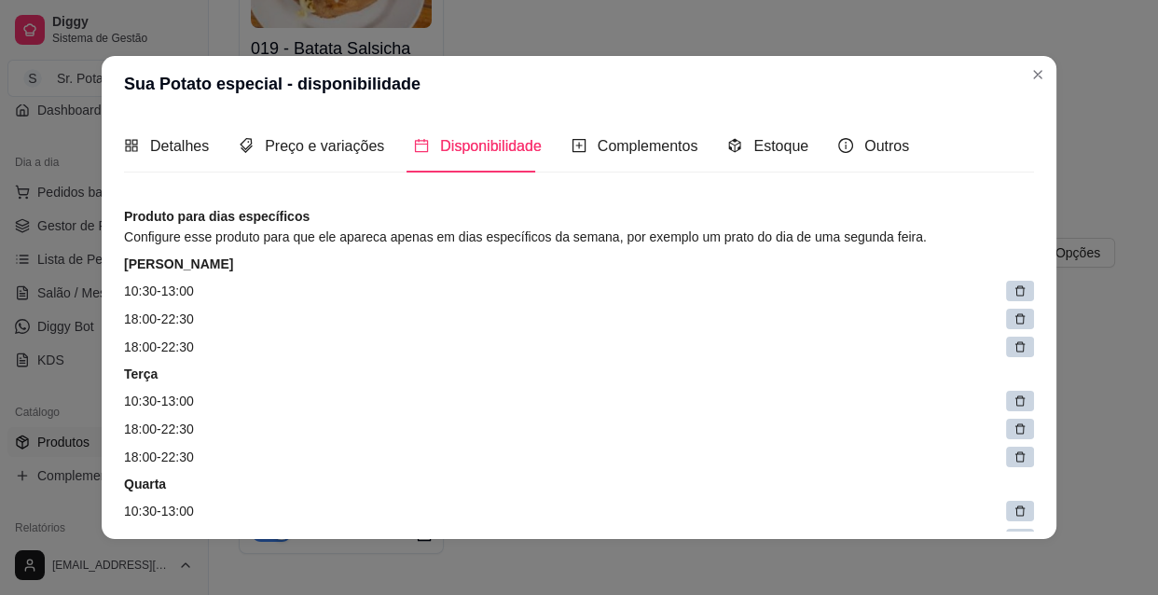
click at [1013, 460] on icon at bounding box center [1019, 456] width 13 height 13
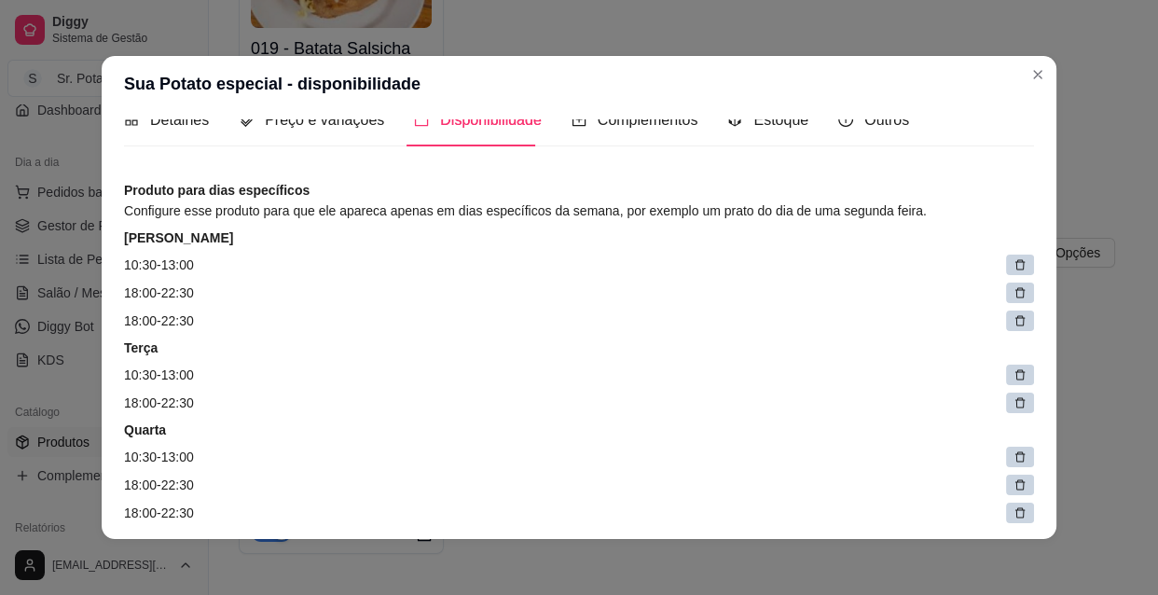
scroll to position [0, 0]
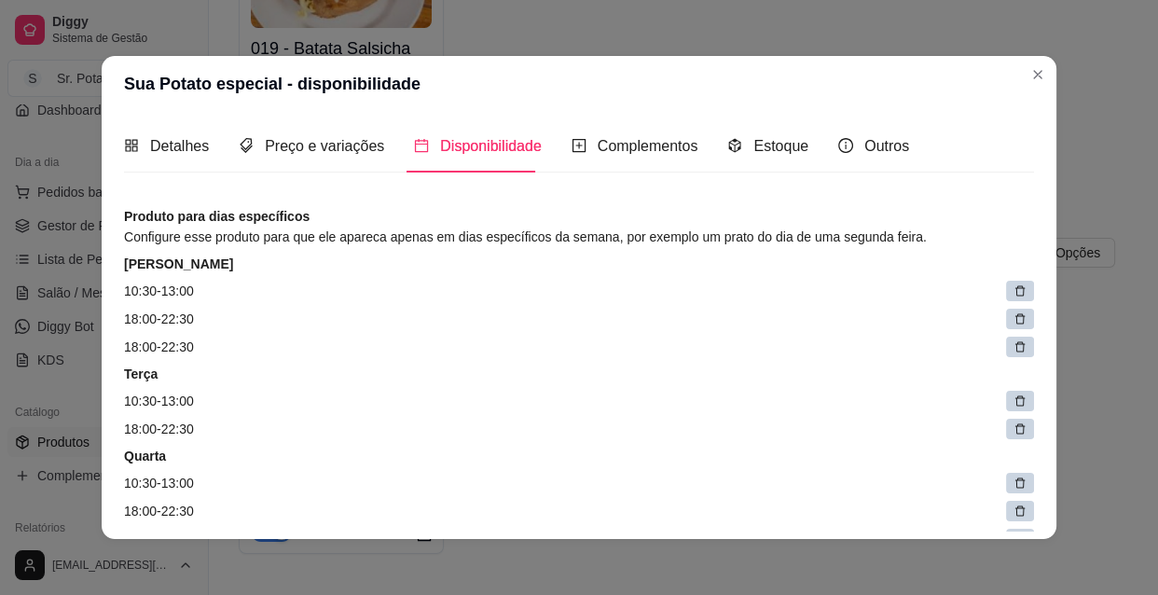
click at [1008, 349] on div at bounding box center [1020, 346] width 28 height 21
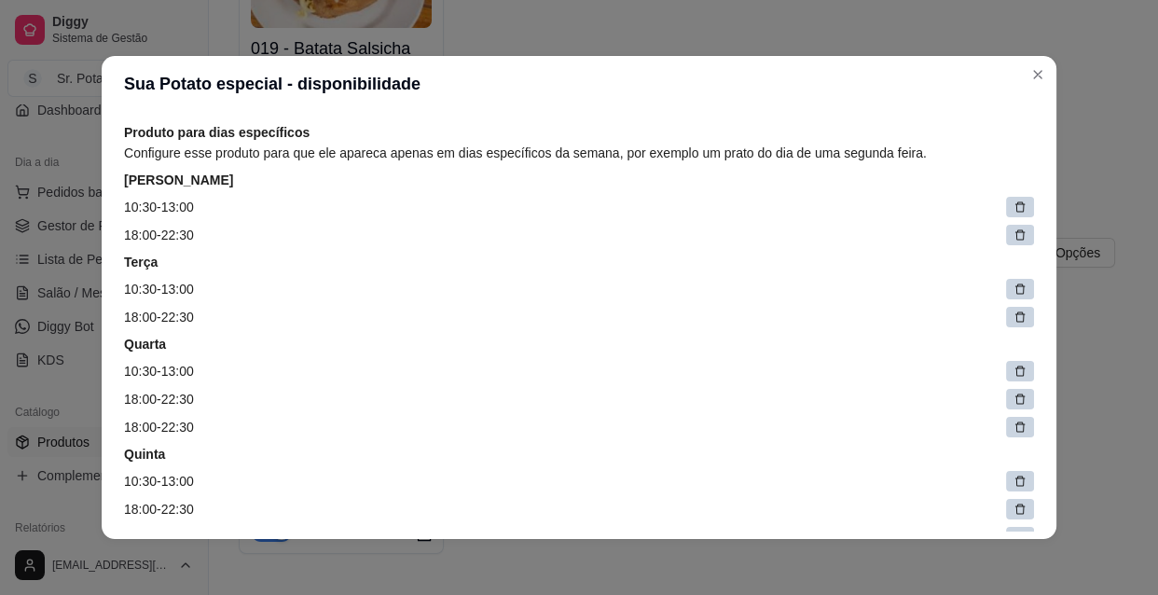
scroll to position [84, 0]
click at [1013, 429] on icon at bounding box center [1019, 426] width 13 height 13
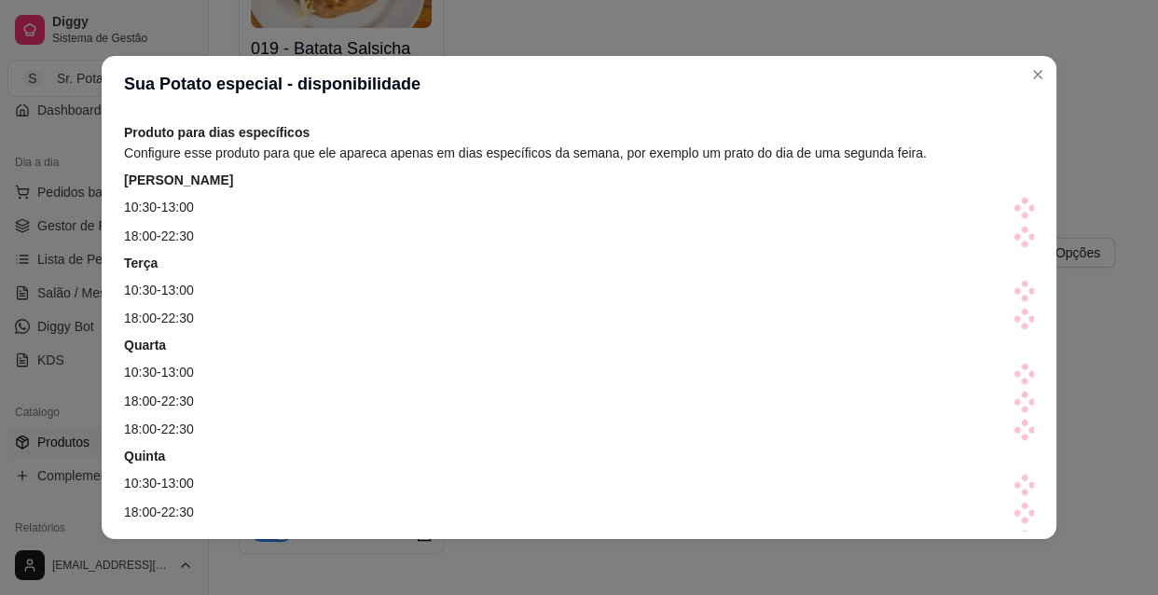
click at [1011, 429] on span at bounding box center [1024, 430] width 26 height 26
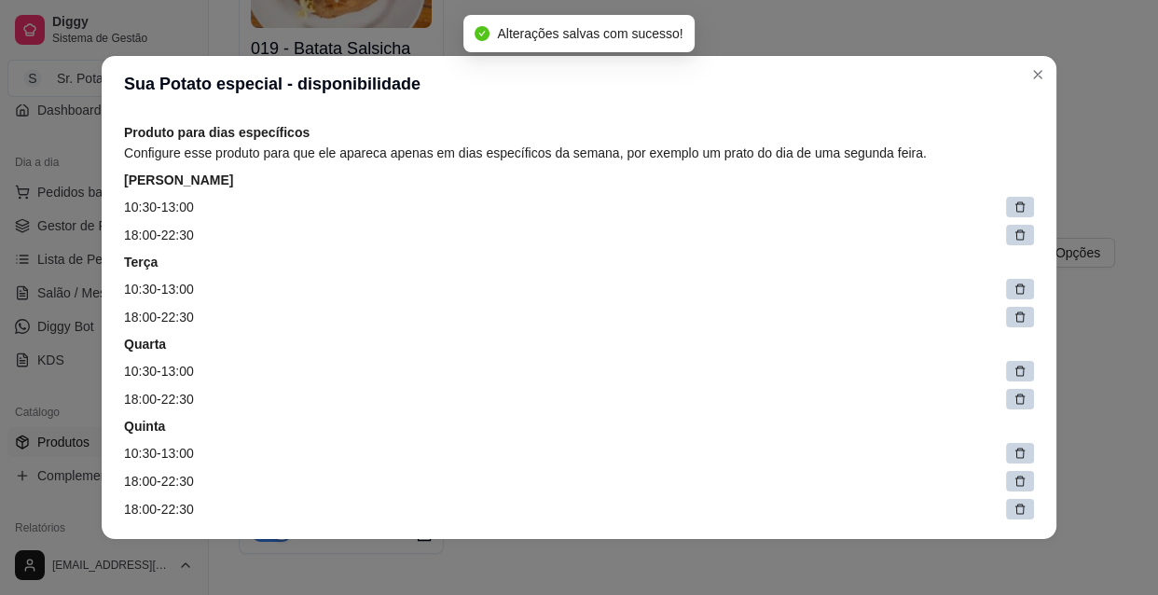
click at [1007, 507] on div at bounding box center [1020, 509] width 28 height 21
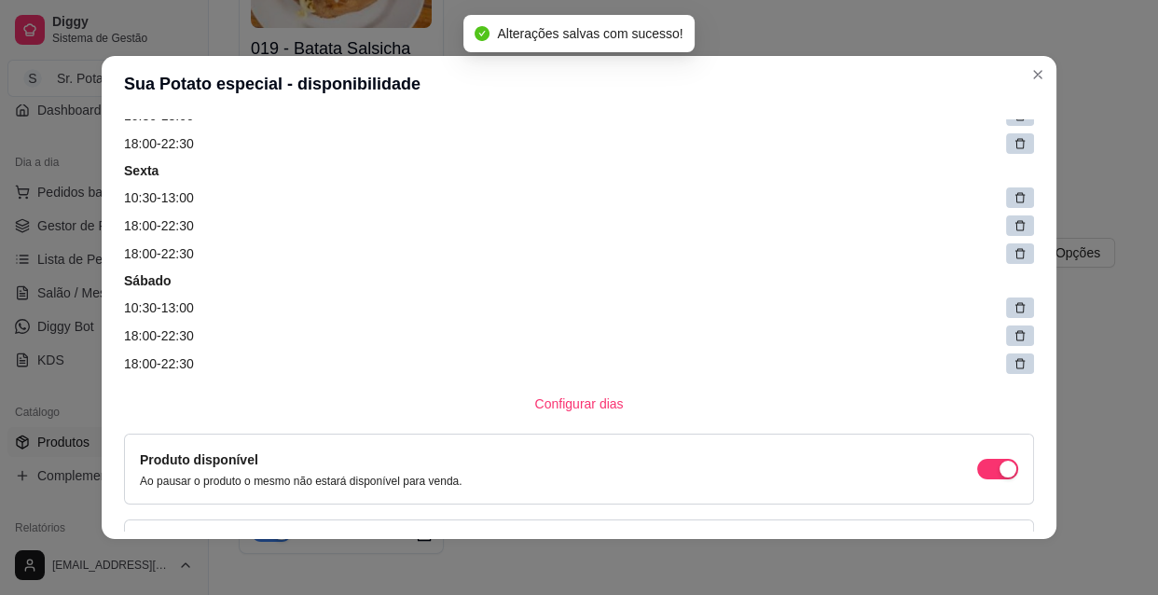
scroll to position [423, 0]
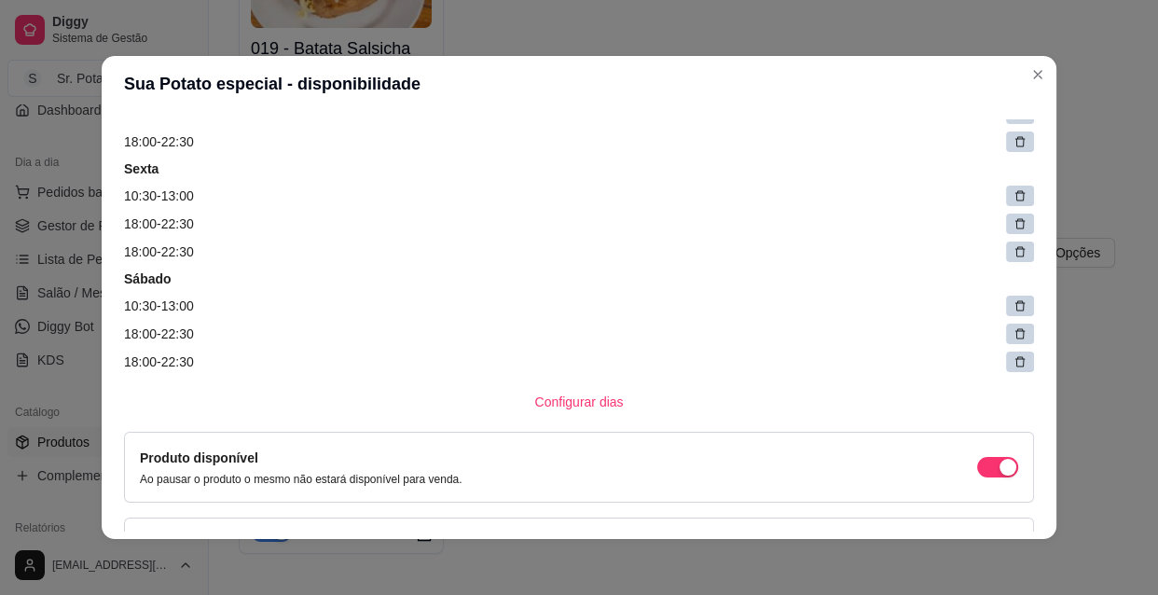
click at [1013, 252] on icon at bounding box center [1019, 251] width 13 height 13
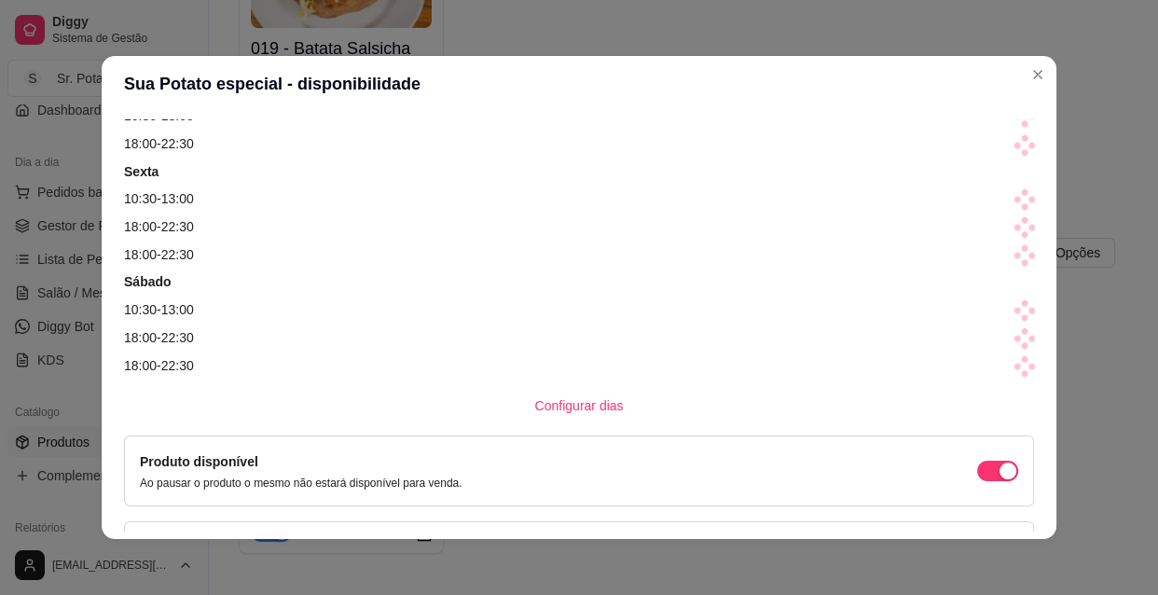
scroll to position [429, 0]
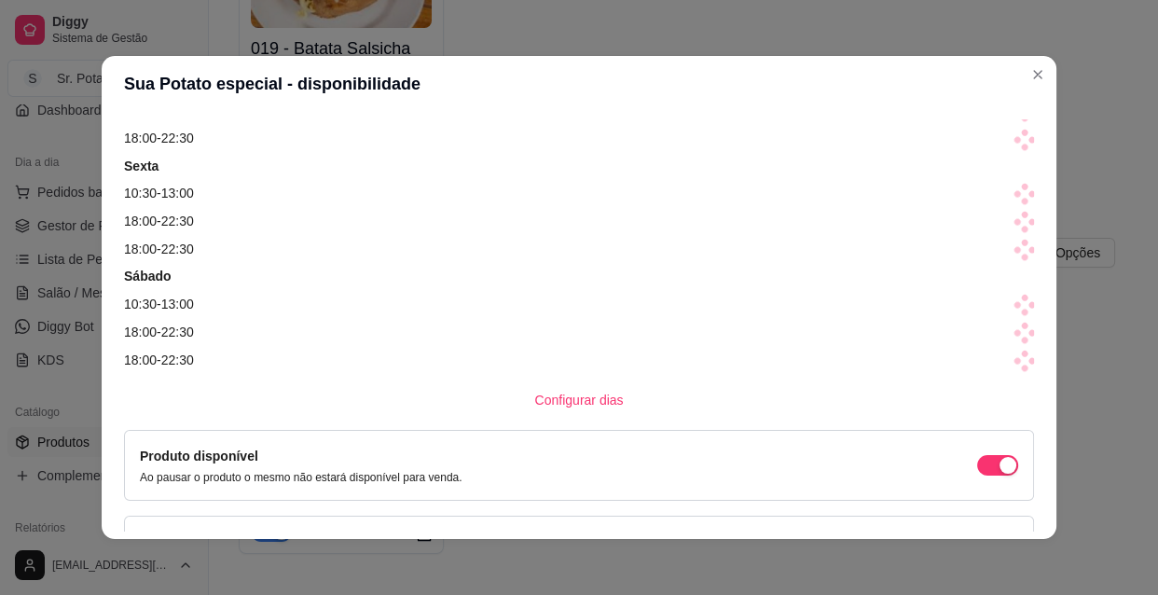
click at [1011, 252] on span at bounding box center [1024, 250] width 26 height 26
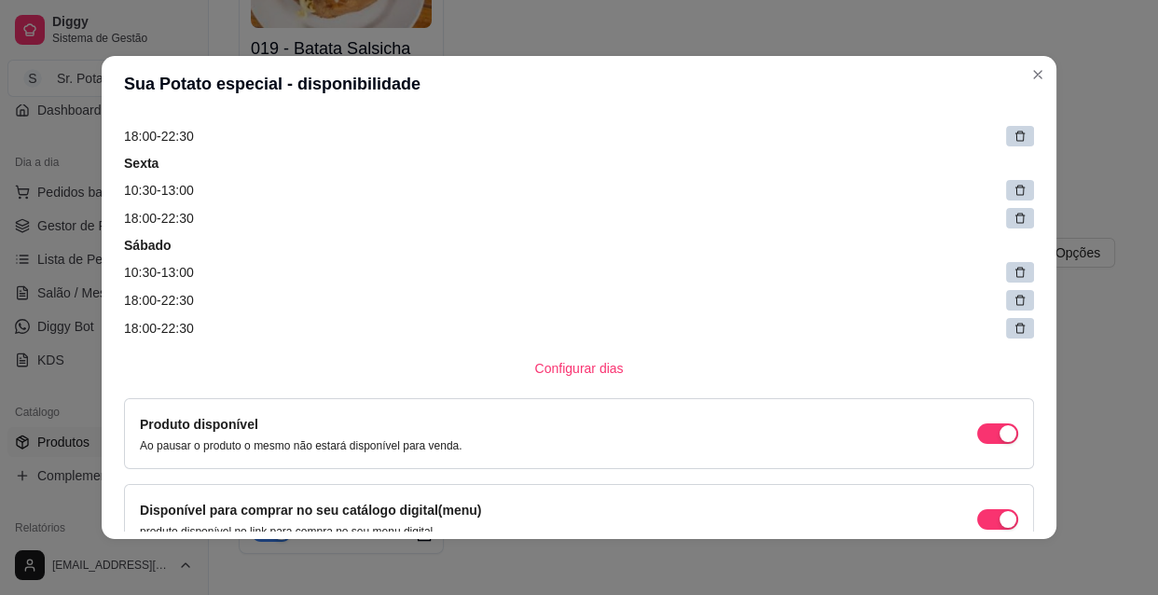
scroll to position [423, 0]
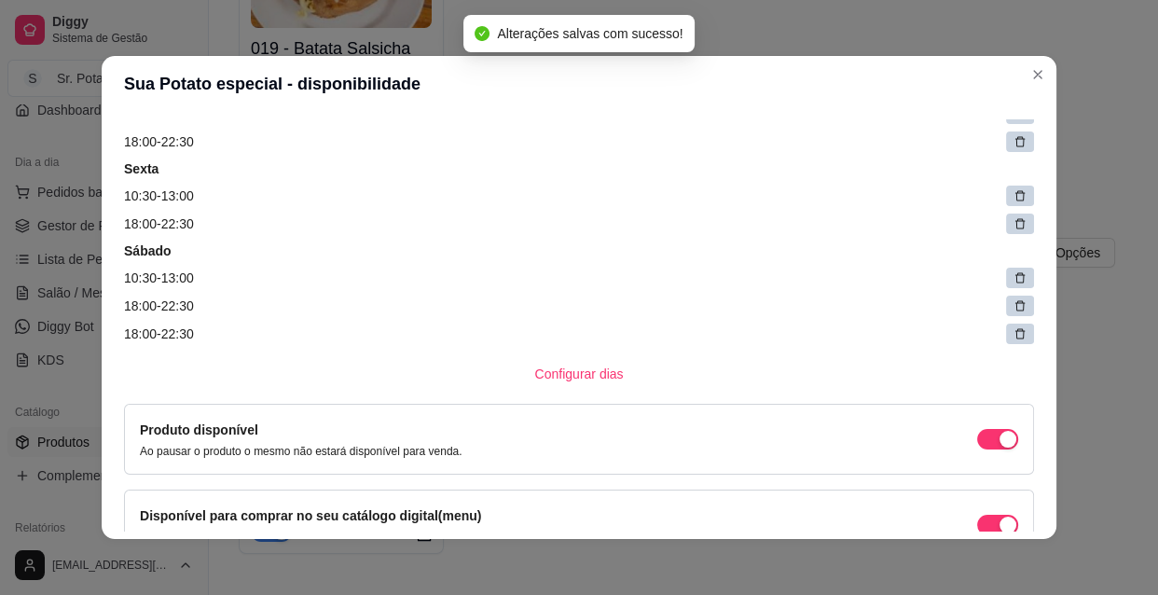
click at [1013, 338] on icon at bounding box center [1019, 333] width 13 height 13
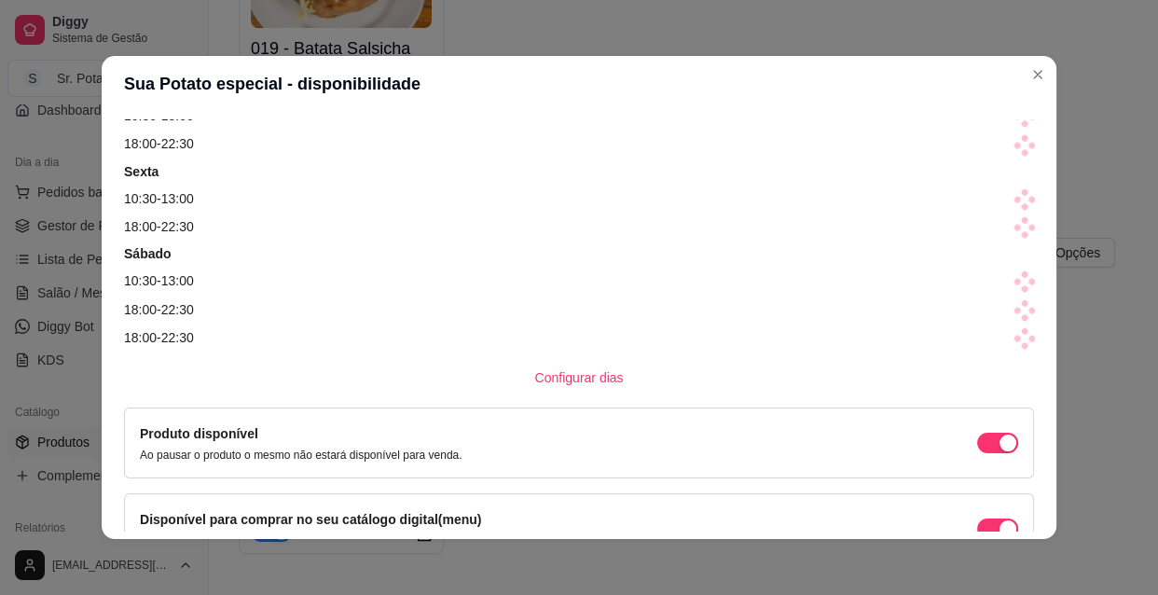
scroll to position [429, 0]
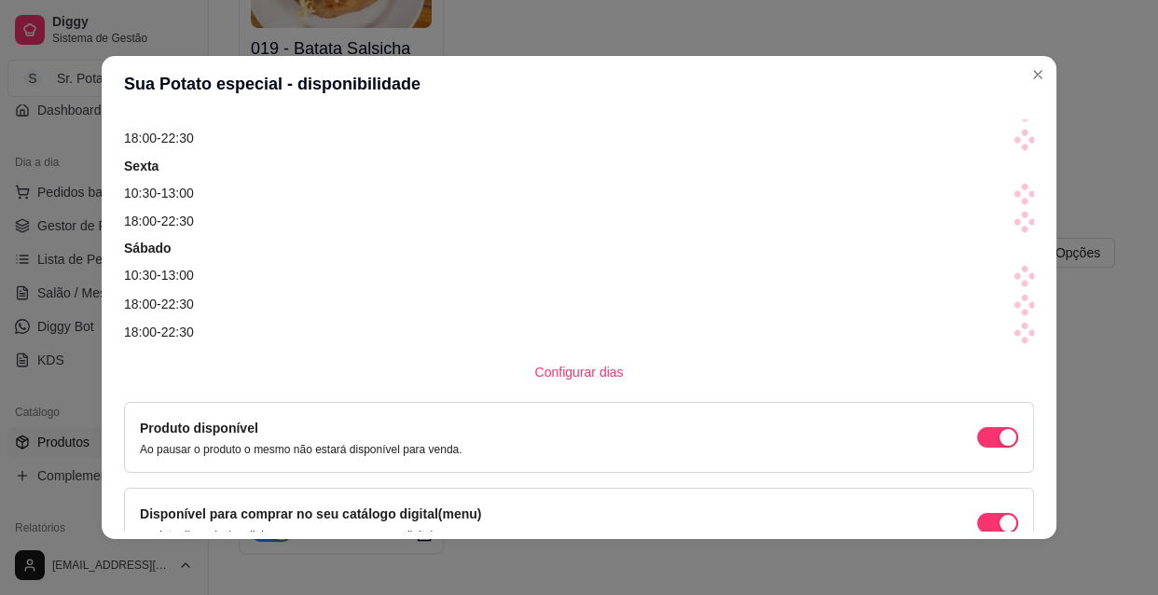
click at [1011, 338] on span at bounding box center [1024, 333] width 26 height 26
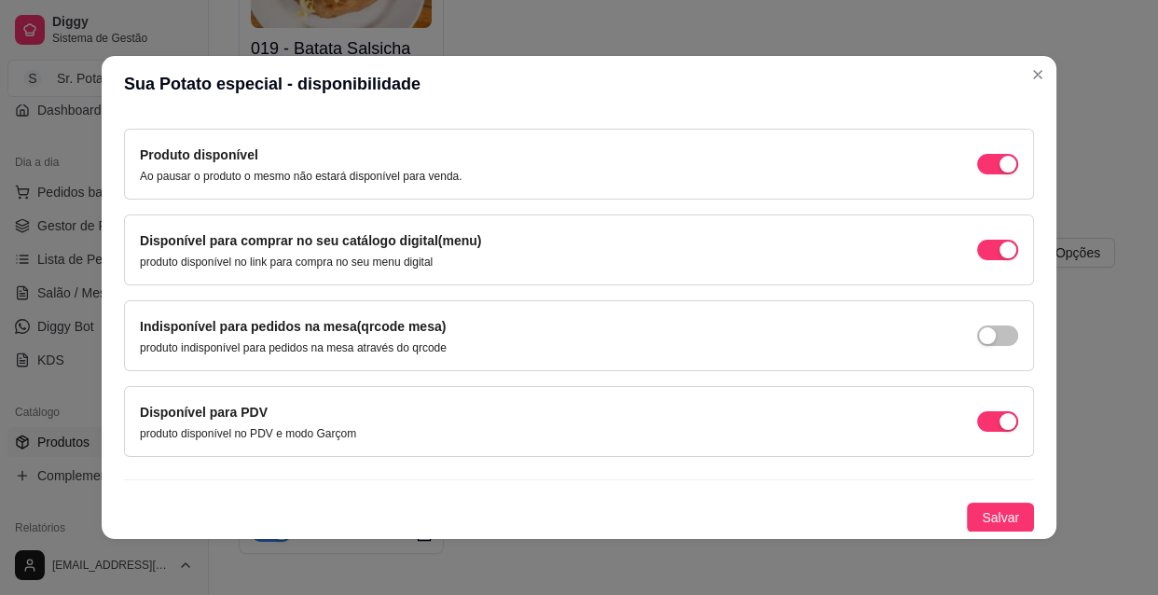
scroll to position [3, 0]
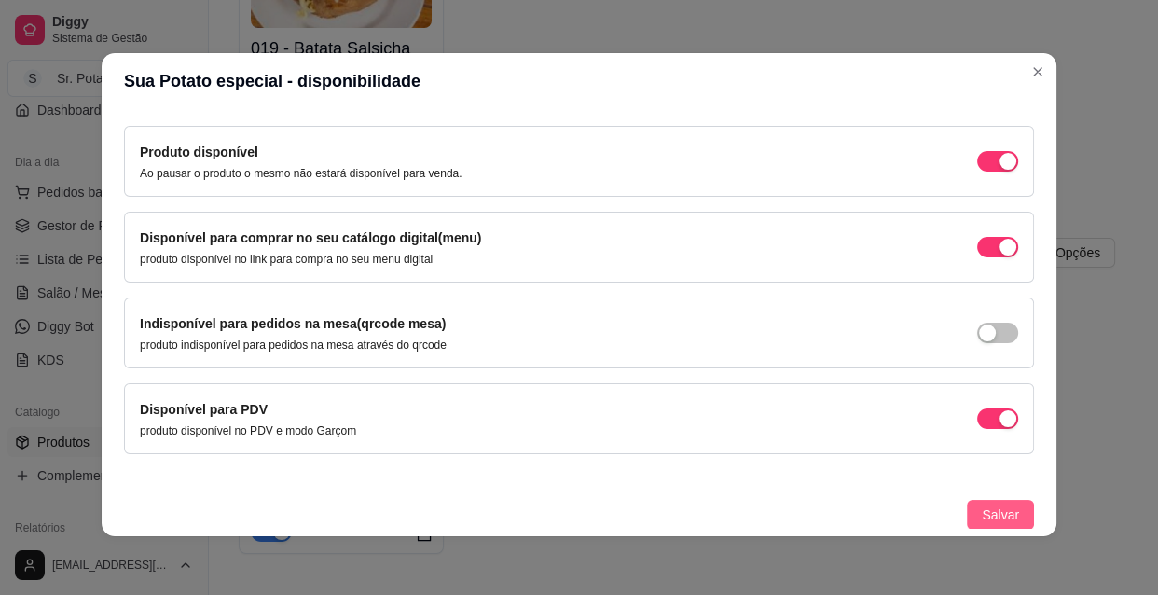
click at [982, 513] on span "Salvar" at bounding box center [1000, 514] width 37 height 21
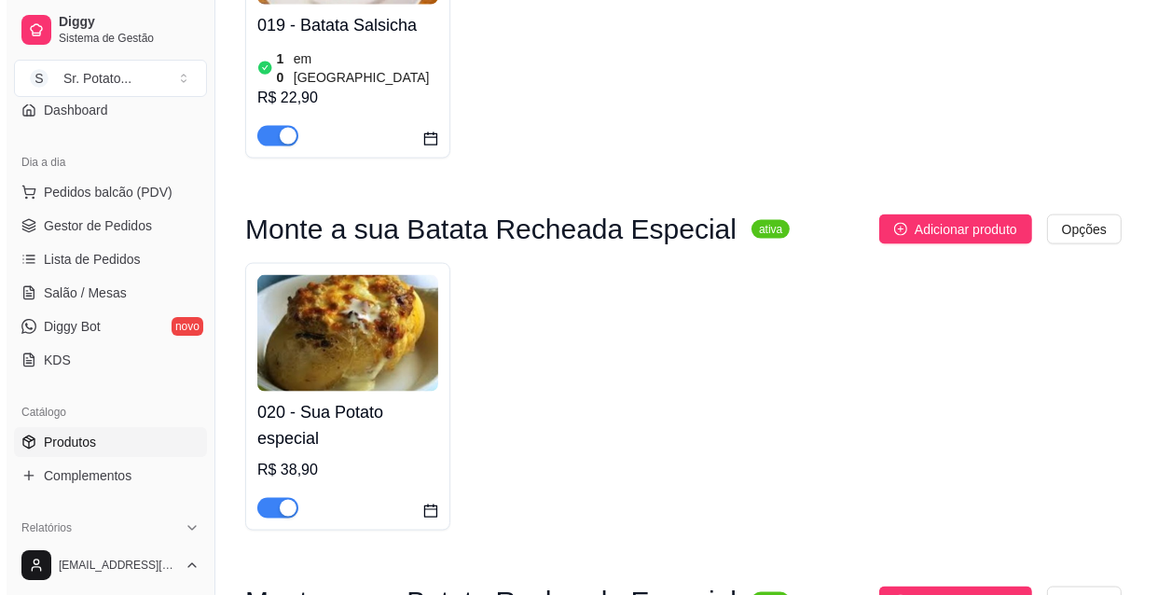
scroll to position [2316, 0]
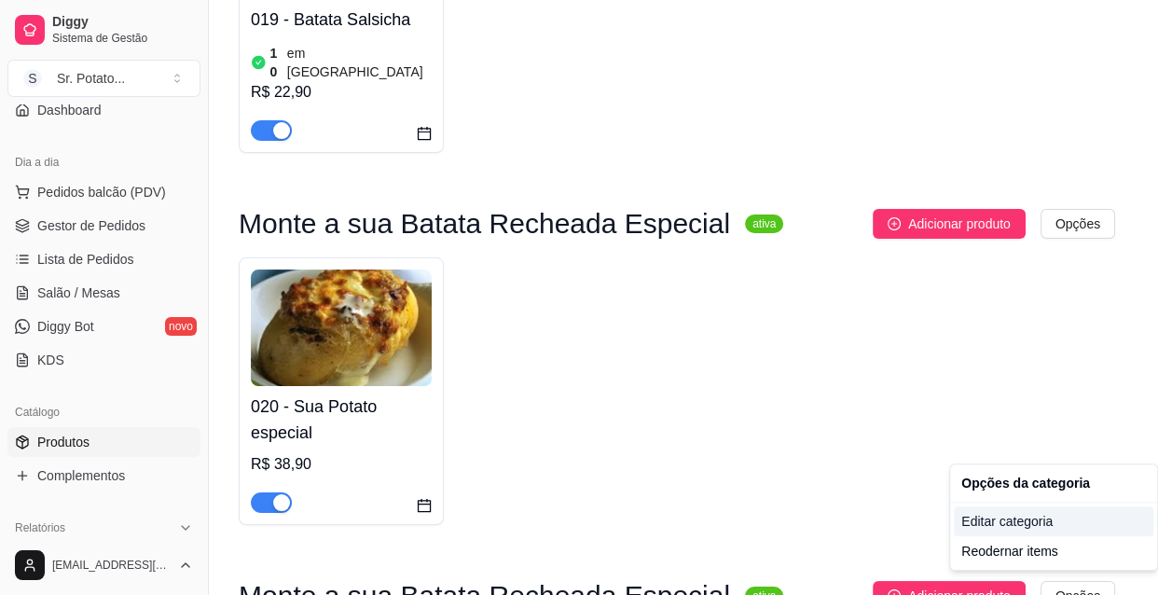
click at [1035, 523] on div "Editar categoria" at bounding box center [1053, 521] width 199 height 30
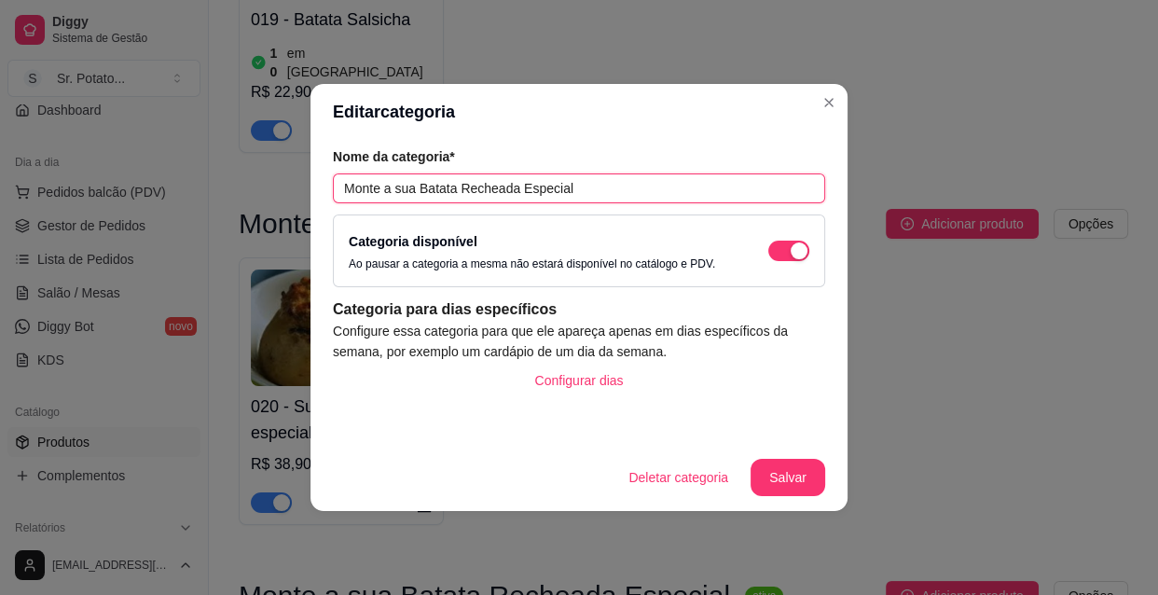
click at [606, 186] on input "Monte a sua Batata Recheada Especial" at bounding box center [579, 188] width 492 height 30
type input "M"
type input "Batata Moda da Casa"
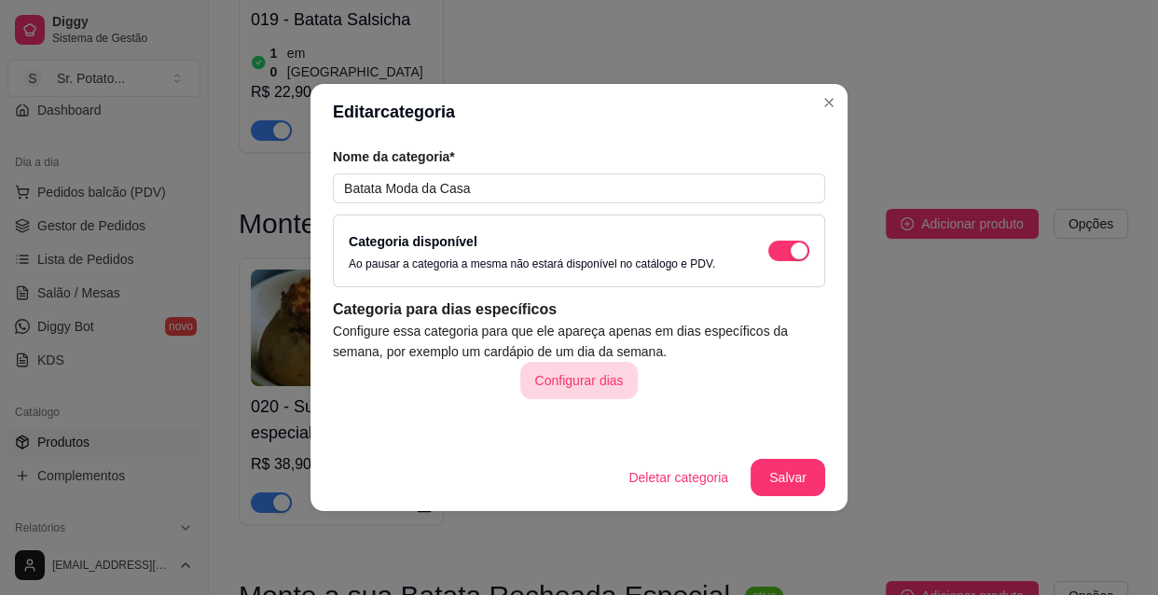
click at [573, 381] on button "Configurar dias" at bounding box center [579, 380] width 118 height 37
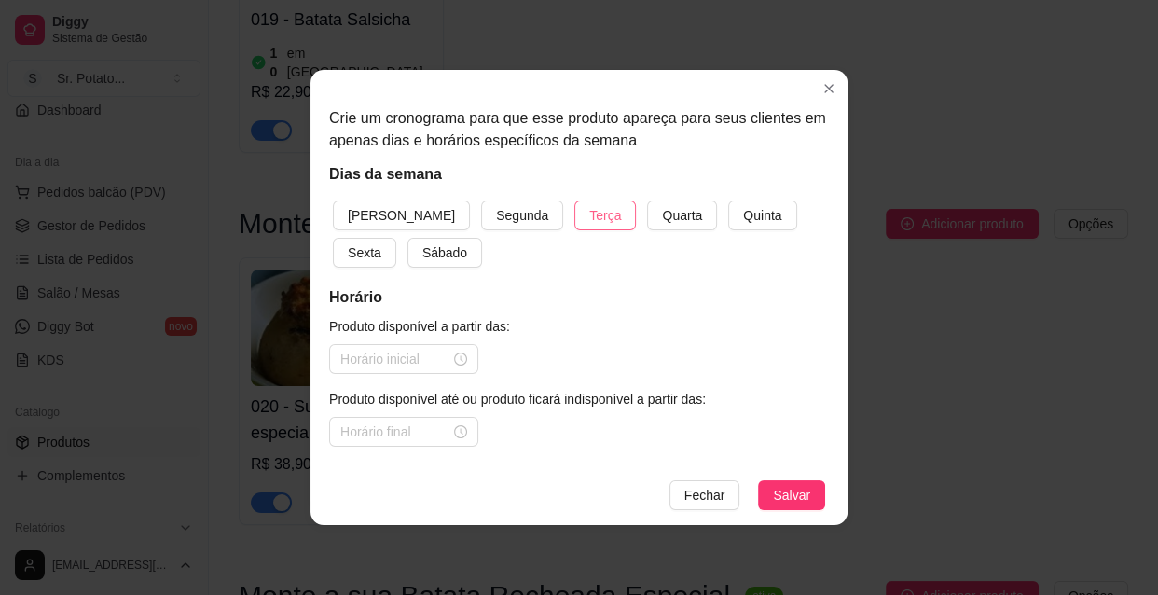
click at [589, 211] on span "Terça" at bounding box center [605, 215] width 32 height 21
click at [662, 213] on span "Quarta" at bounding box center [682, 215] width 40 height 21
click at [743, 216] on span "Quinta" at bounding box center [762, 215] width 38 height 21
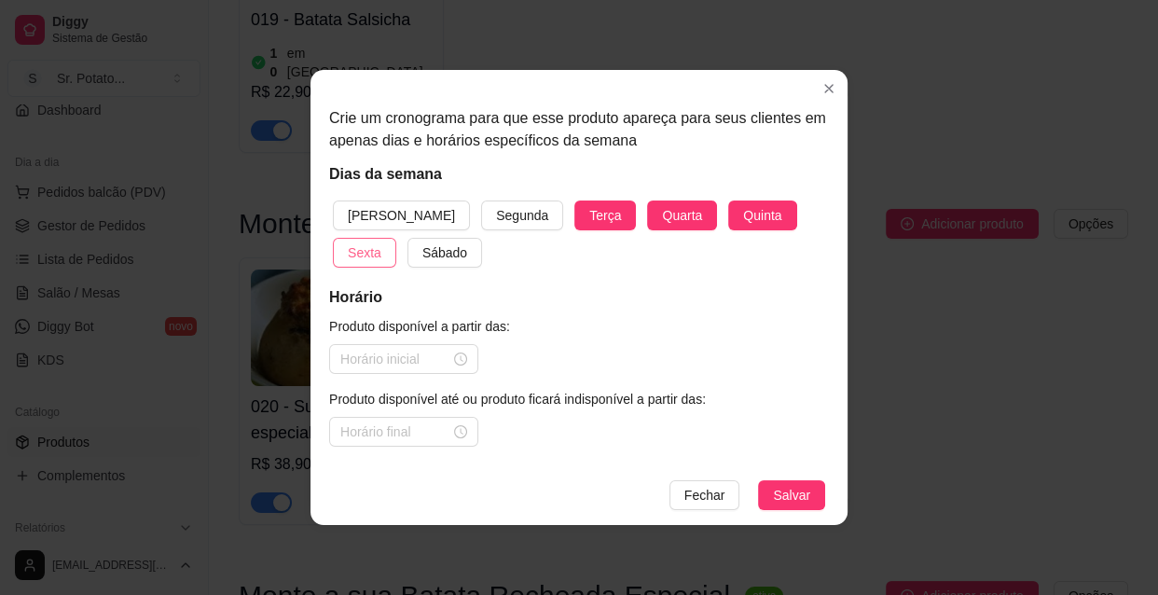
click at [381, 242] on span "Sexta" at bounding box center [365, 252] width 34 height 21
click at [422, 252] on span "Sábado" at bounding box center [444, 252] width 45 height 21
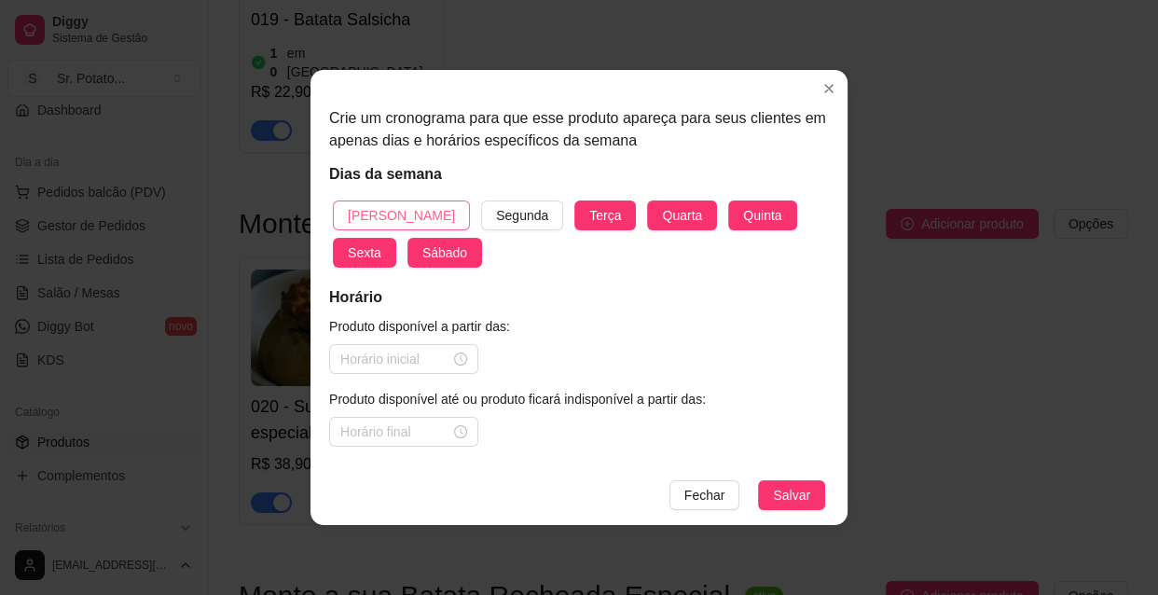
click at [374, 216] on span "[PERSON_NAME]" at bounding box center [401, 215] width 107 height 21
click at [459, 357] on div at bounding box center [403, 359] width 127 height 21
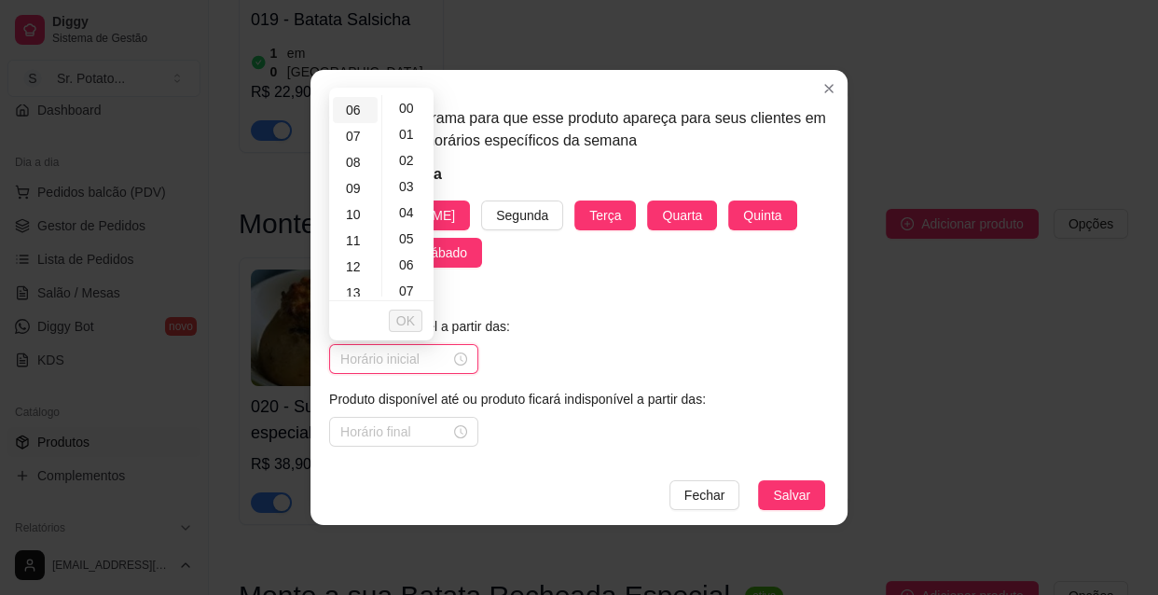
scroll to position [169, 0]
click at [362, 202] on div "10" at bounding box center [355, 200] width 45 height 26
type input "10:00"
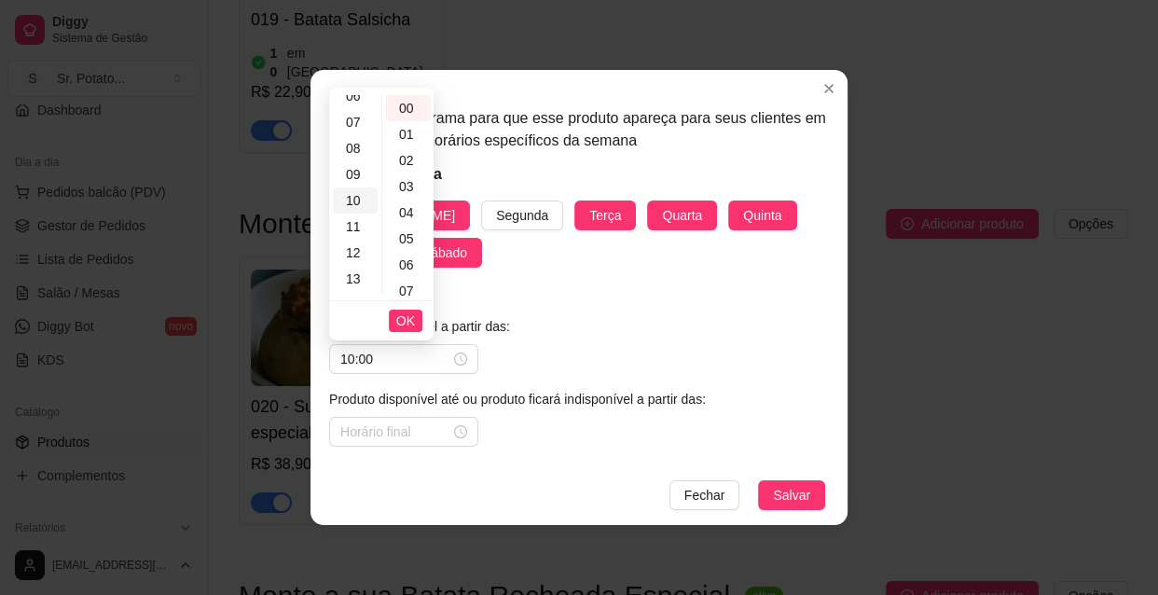
scroll to position [261, 0]
click at [413, 319] on span "OK" at bounding box center [405, 320] width 19 height 21
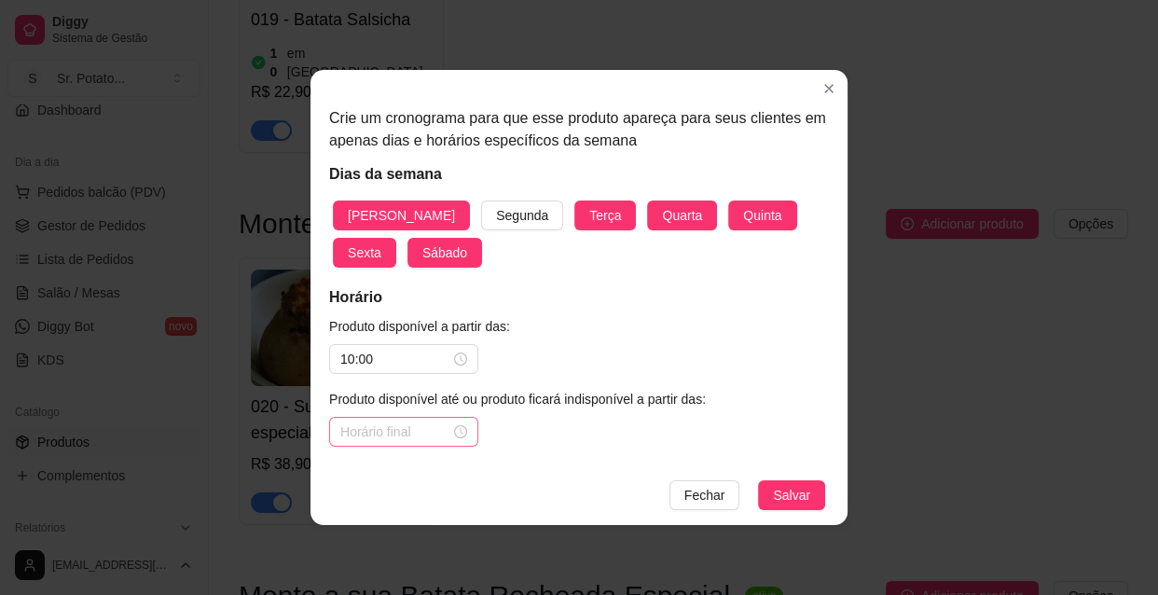
click at [450, 434] on div at bounding box center [403, 431] width 127 height 21
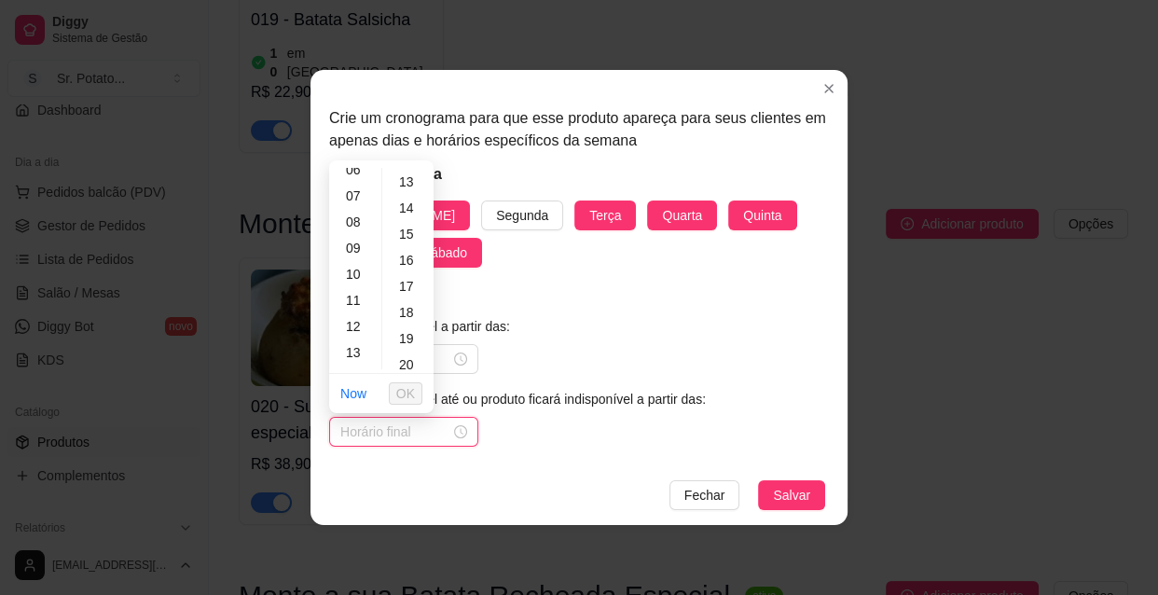
scroll to position [169, 0]
click at [368, 353] on div "13" at bounding box center [355, 351] width 45 height 26
type input "13:00"
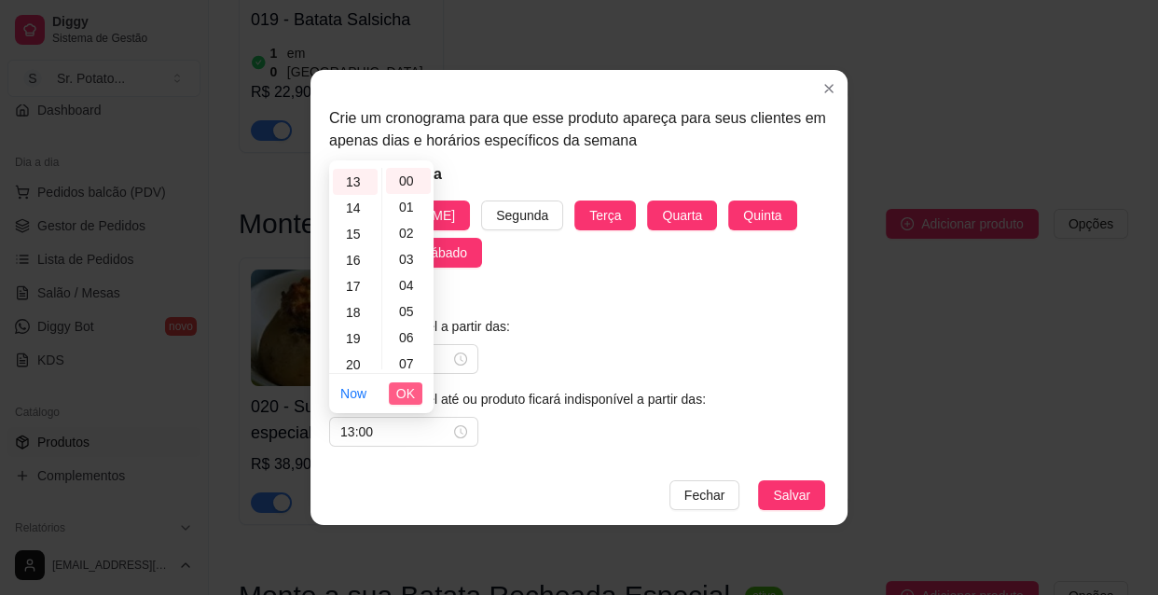
click at [409, 386] on span "OK" at bounding box center [405, 393] width 19 height 21
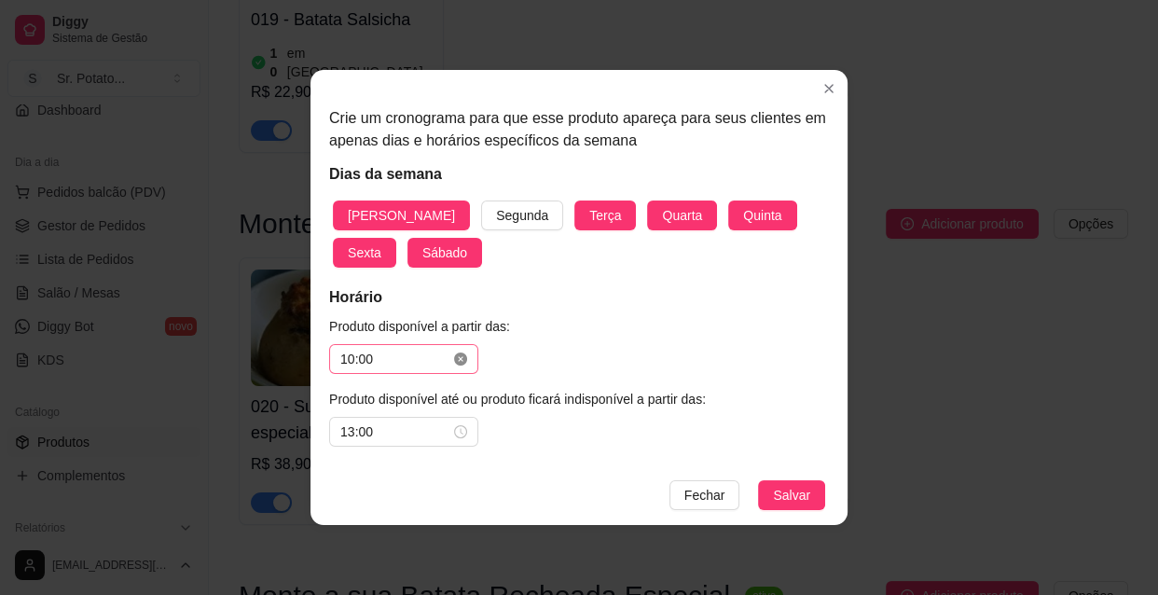
click at [456, 362] on icon "close-circle" at bounding box center [460, 358] width 13 height 13
click at [389, 359] on input at bounding box center [395, 359] width 110 height 21
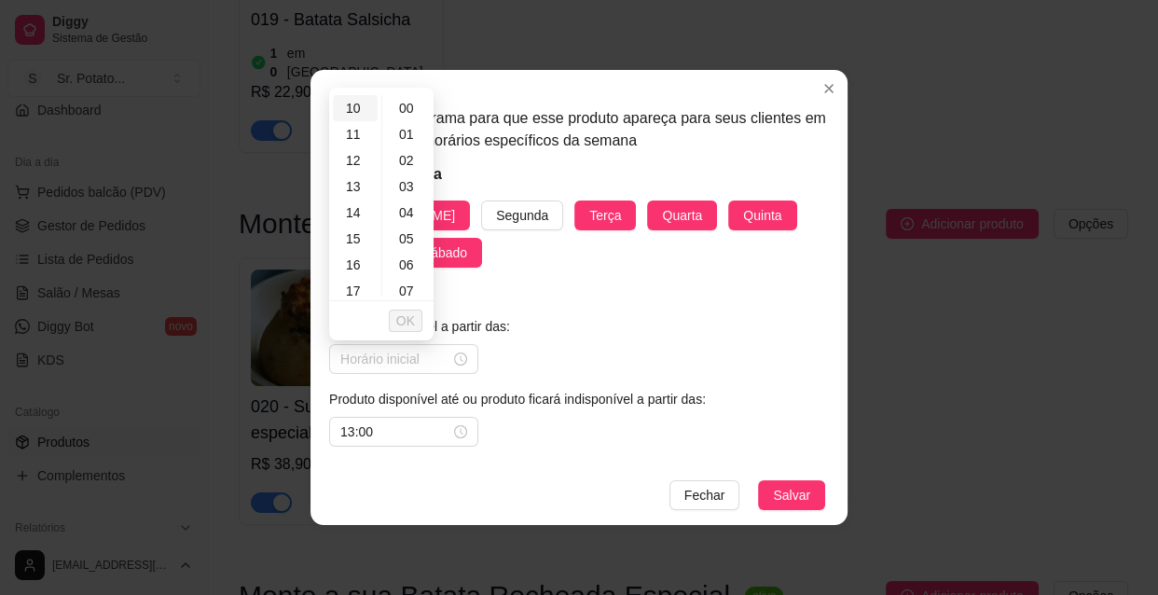
click at [352, 110] on div "10" at bounding box center [355, 108] width 45 height 26
click at [408, 210] on div "30" at bounding box center [408, 213] width 45 height 26
type input "10:30"
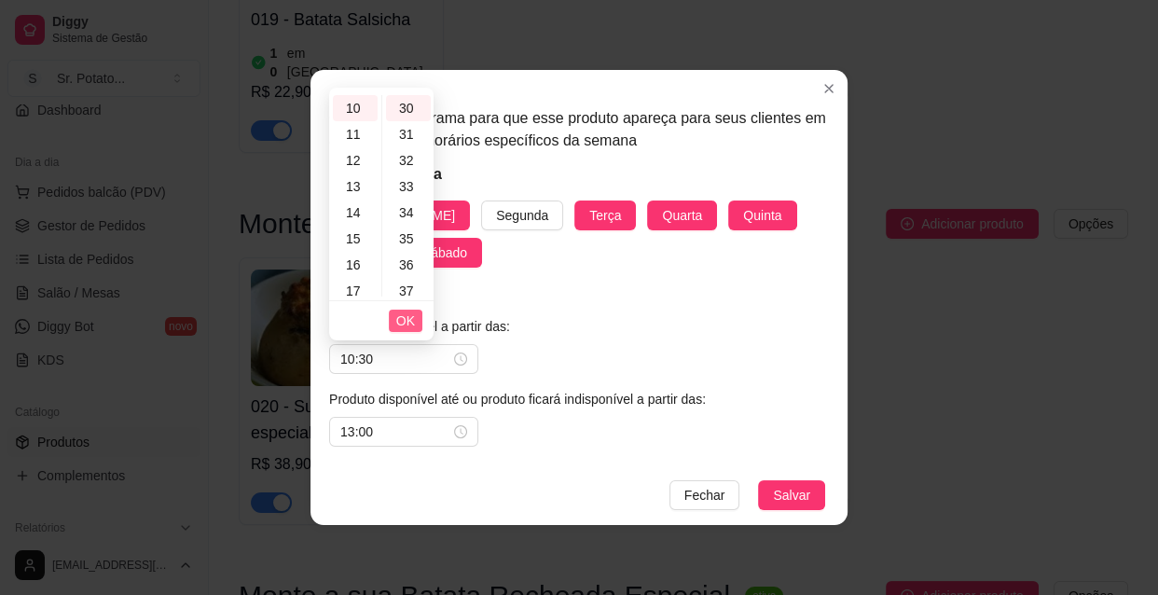
click at [400, 318] on span "OK" at bounding box center [405, 320] width 19 height 21
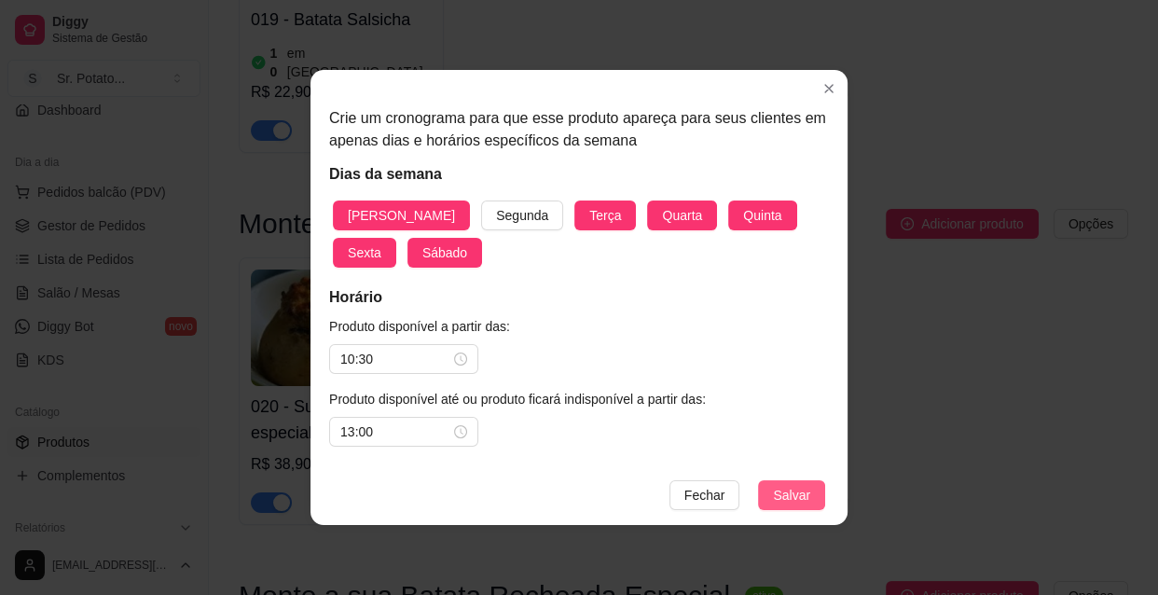
click at [782, 486] on span "Salvar" at bounding box center [791, 495] width 37 height 21
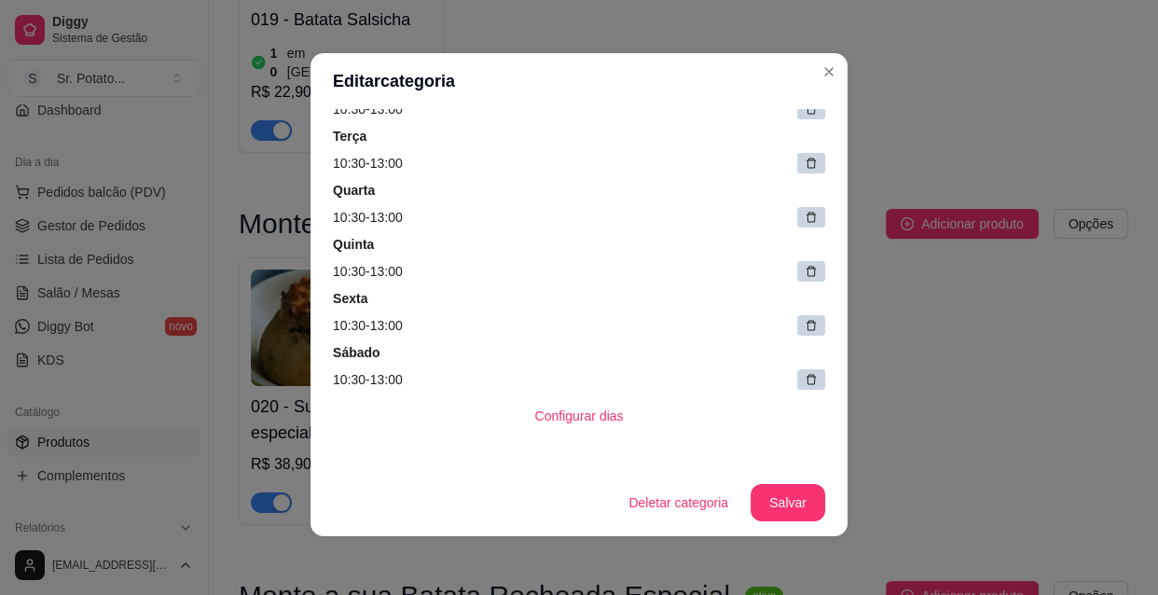
scroll to position [275, 0]
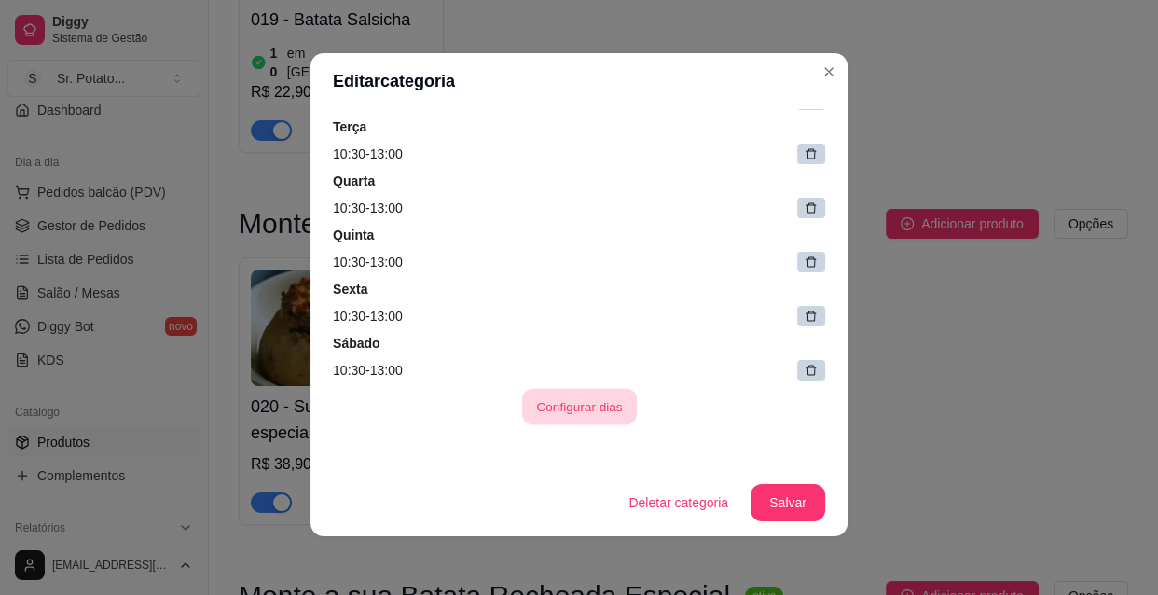
click at [588, 401] on button "Configurar dias" at bounding box center [578, 407] width 115 height 36
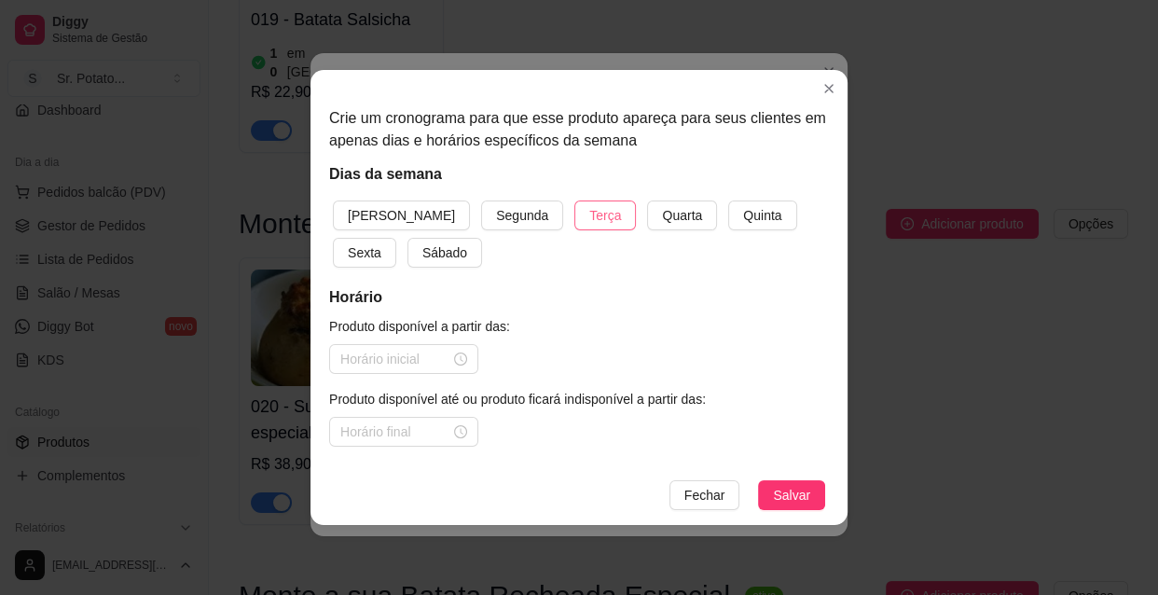
click at [589, 216] on span "Terça" at bounding box center [605, 215] width 32 height 21
click at [647, 213] on button "Quarta" at bounding box center [682, 215] width 70 height 30
click at [743, 213] on span "Quinta" at bounding box center [762, 215] width 38 height 21
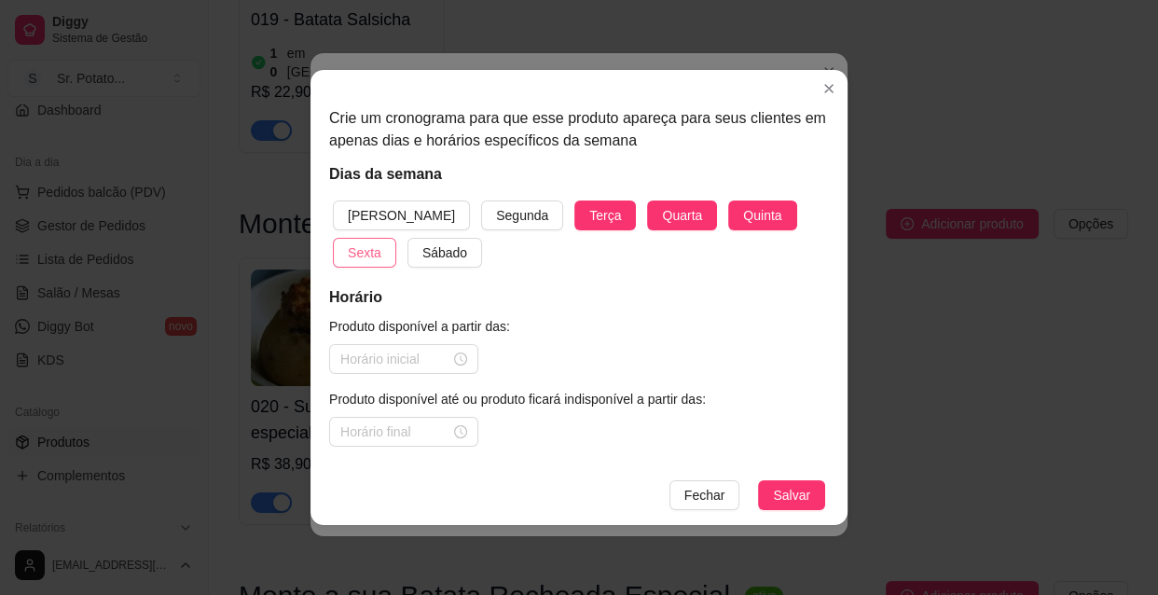
click at [381, 242] on span "Sexta" at bounding box center [365, 252] width 34 height 21
click at [422, 250] on span "Sábado" at bounding box center [444, 252] width 45 height 21
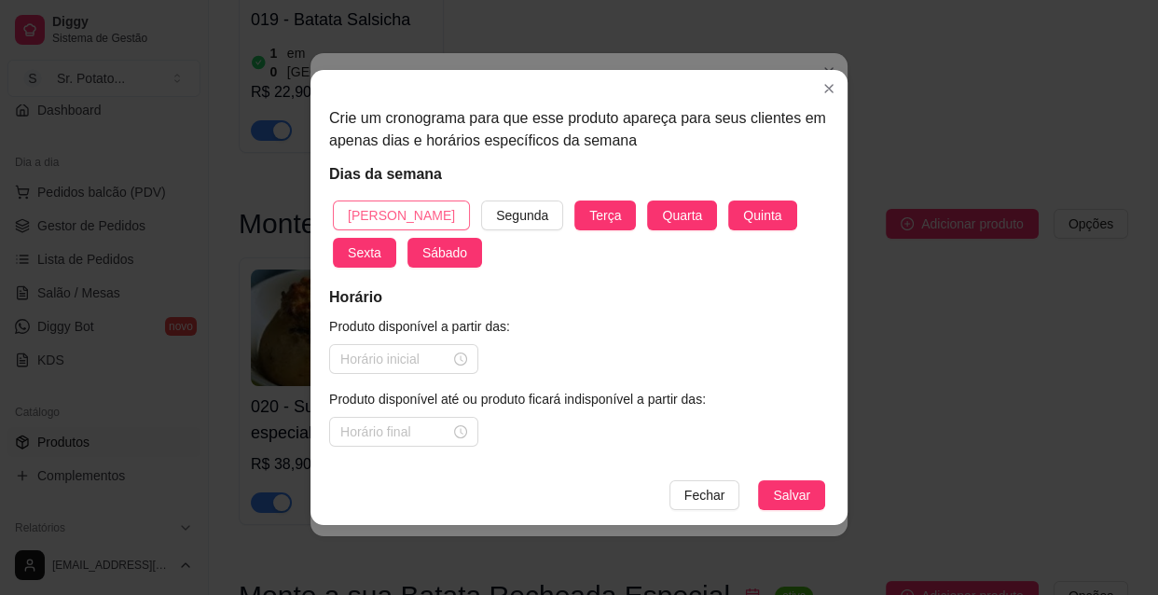
click at [384, 219] on span "[PERSON_NAME]" at bounding box center [401, 215] width 107 height 21
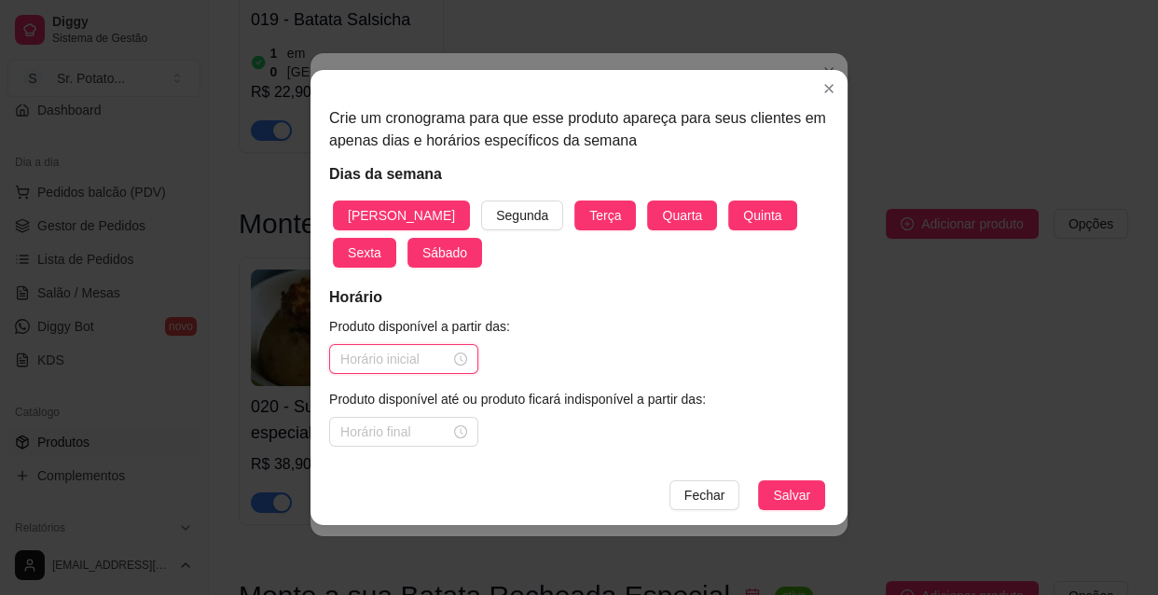
click at [417, 354] on input at bounding box center [395, 359] width 110 height 21
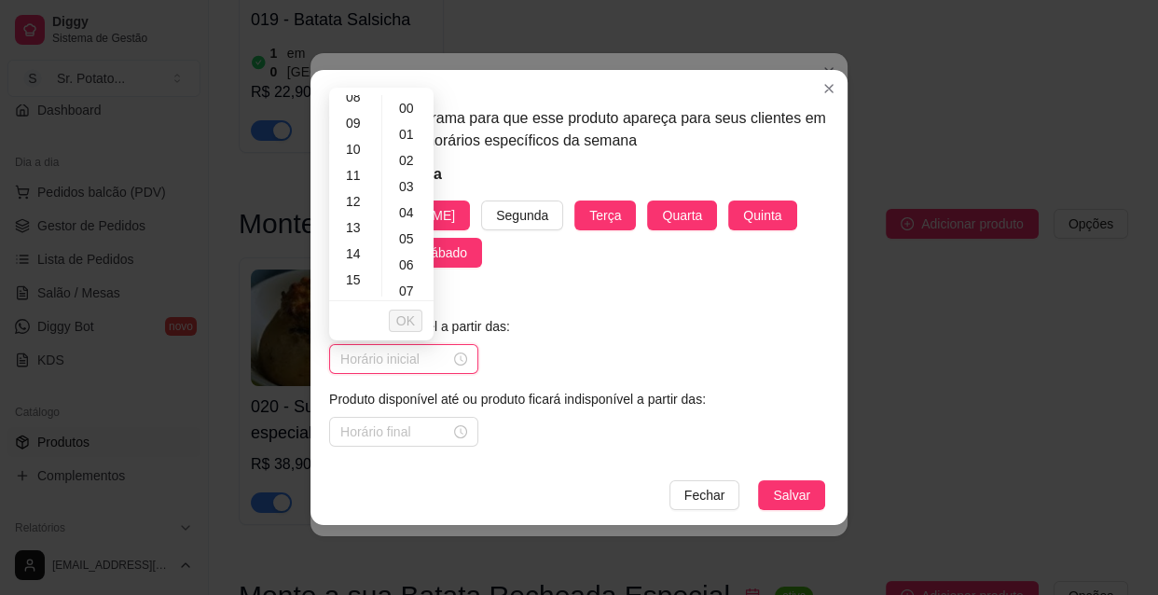
scroll to position [254, 0]
click at [363, 241] on div "18" at bounding box center [355, 240] width 45 height 26
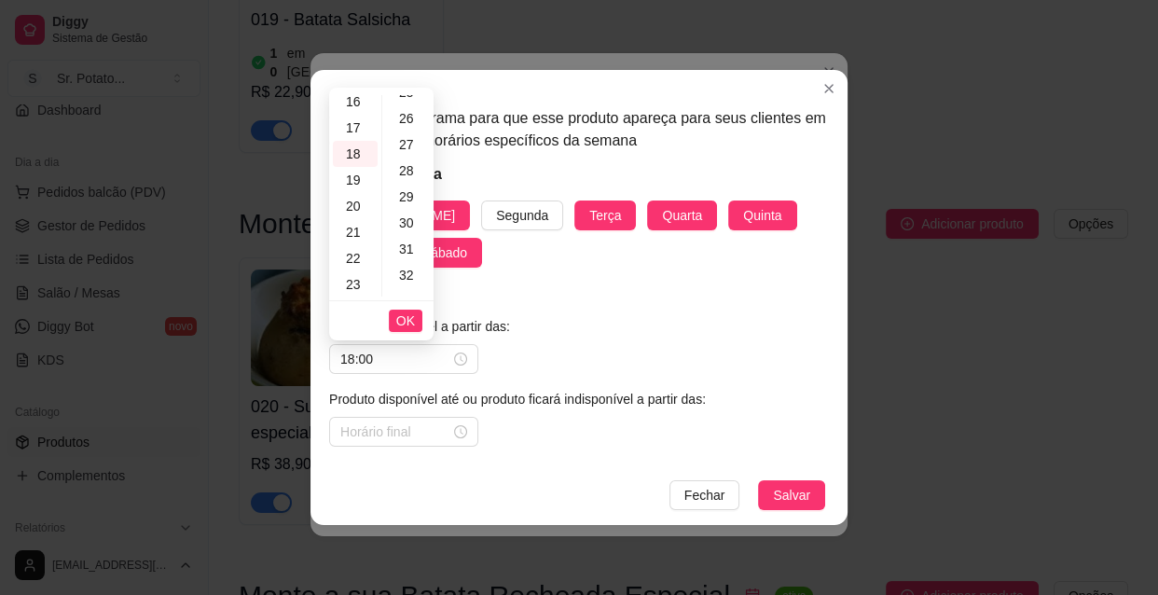
scroll to position [678, 0]
click at [411, 213] on div "30" at bounding box center [408, 213] width 45 height 26
type input "18:30"
click at [412, 431] on input at bounding box center [395, 431] width 110 height 21
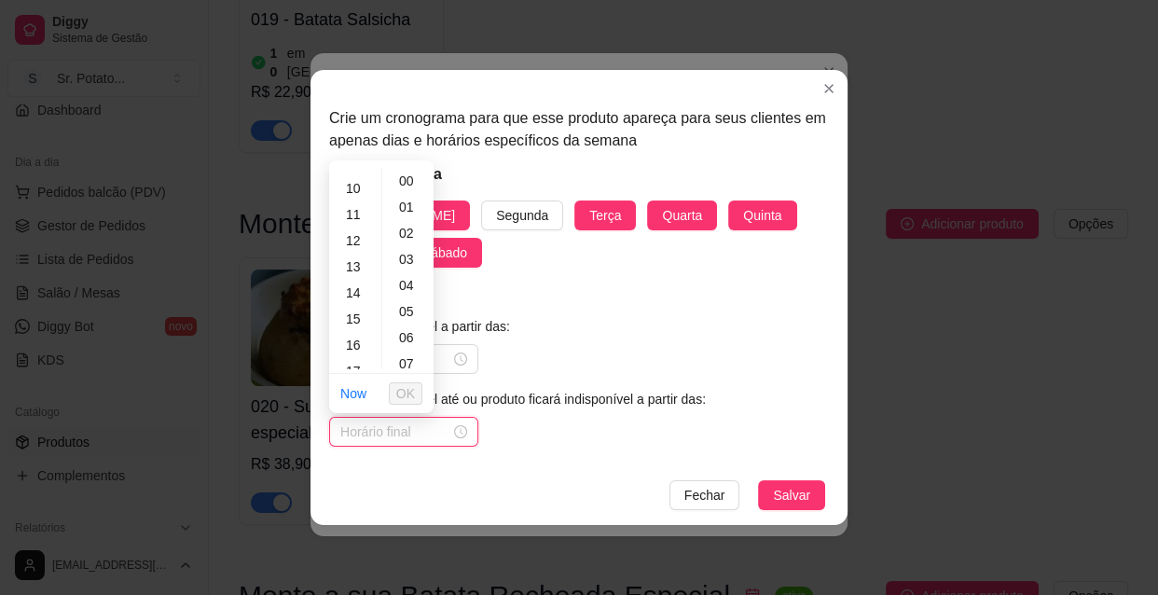
scroll to position [423, 0]
click at [362, 332] on div "22" at bounding box center [355, 332] width 45 height 26
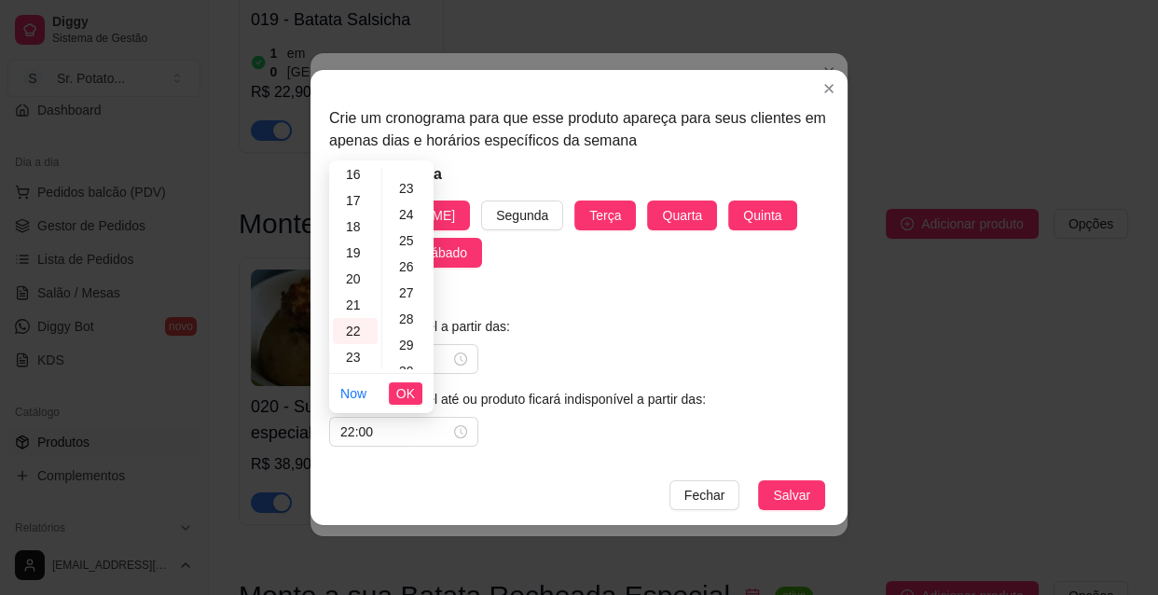
scroll to position [678, 0]
click at [408, 285] on div "30" at bounding box center [408, 286] width 45 height 26
type input "22:30"
click at [409, 392] on span "OK" at bounding box center [405, 393] width 19 height 21
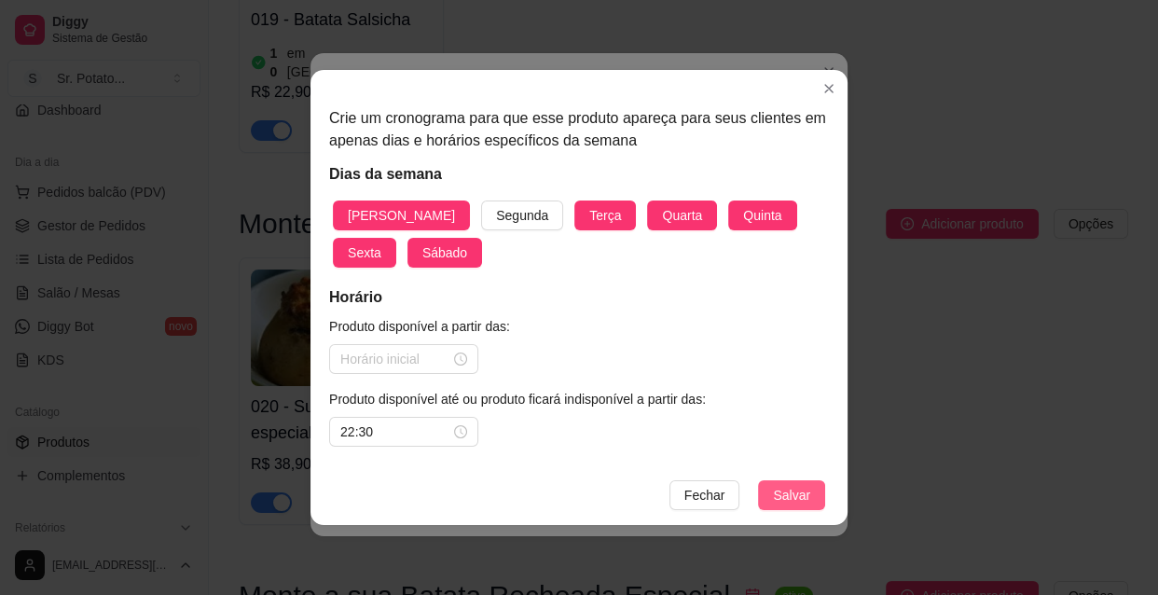
click at [785, 490] on span "Salvar" at bounding box center [791, 495] width 37 height 21
click at [460, 361] on div at bounding box center [403, 359] width 127 height 21
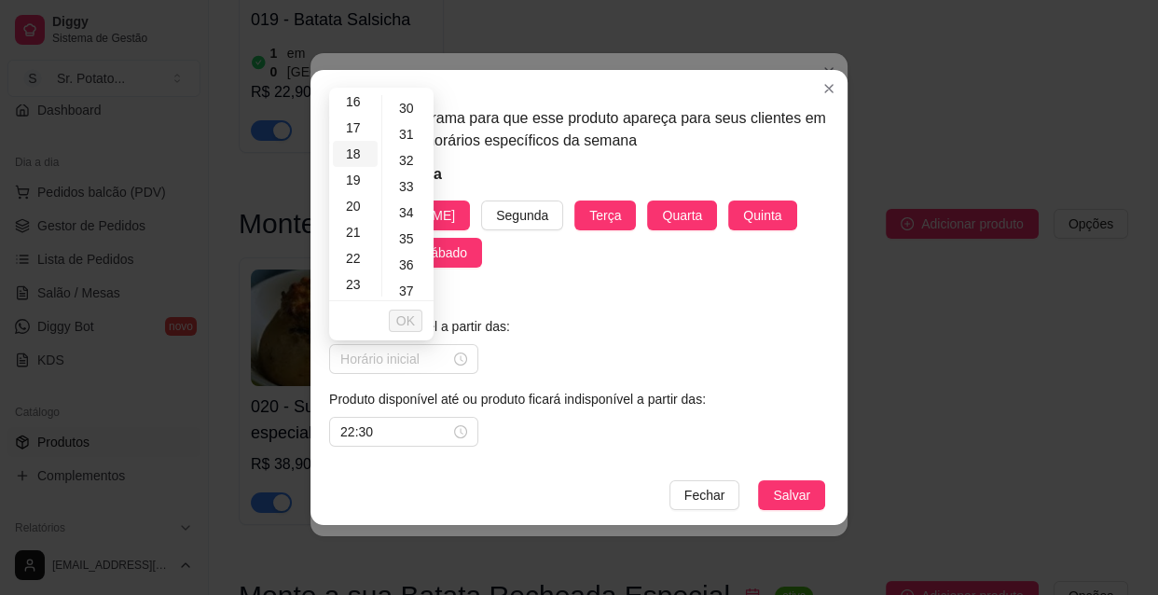
click at [359, 157] on div "18" at bounding box center [355, 154] width 45 height 26
click at [407, 103] on div "00" at bounding box center [408, 108] width 45 height 26
type input "18:00"
click at [403, 316] on span "OK" at bounding box center [405, 320] width 19 height 21
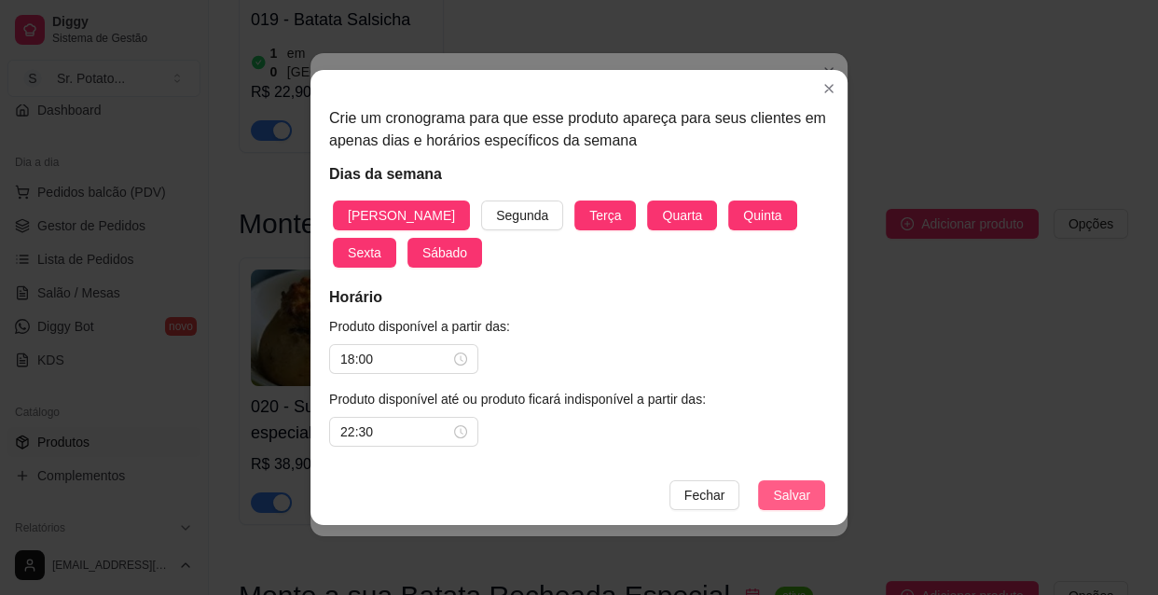
click at [781, 496] on span "Salvar" at bounding box center [791, 495] width 37 height 21
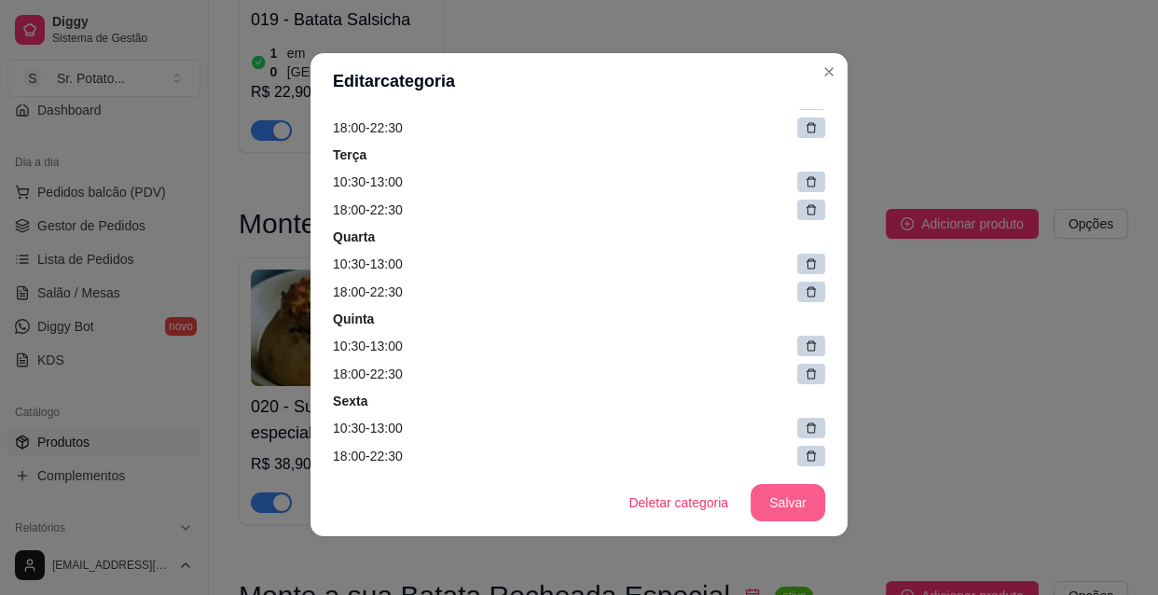
click at [788, 489] on button "Salvar" at bounding box center [787, 502] width 75 height 37
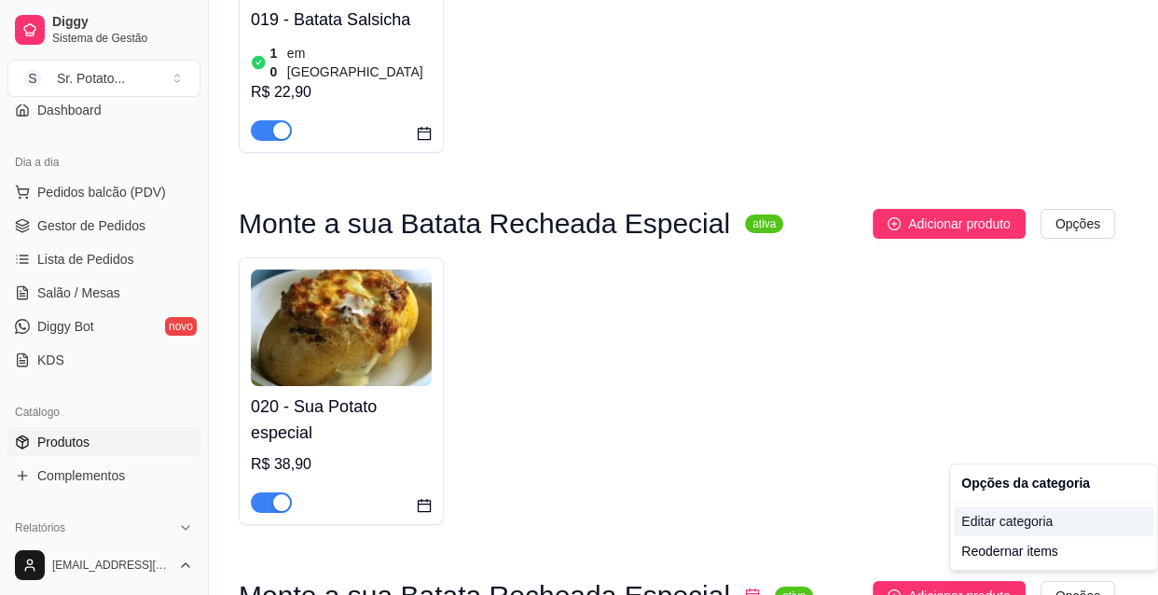
click at [1022, 521] on div "Editar categoria" at bounding box center [1053, 521] width 199 height 30
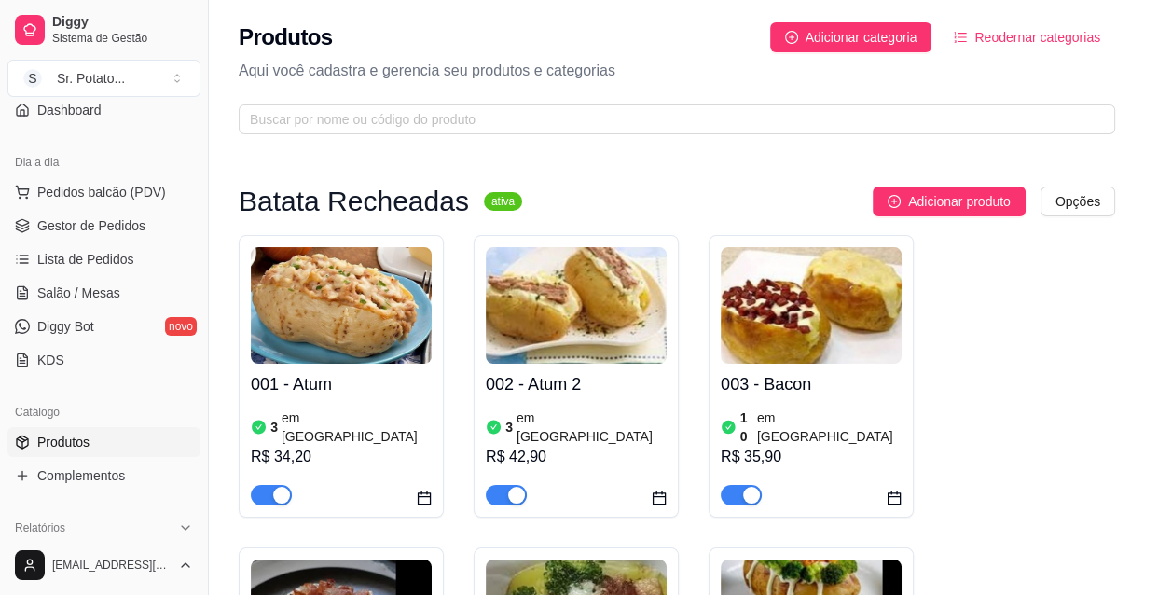
scroll to position [2316, 0]
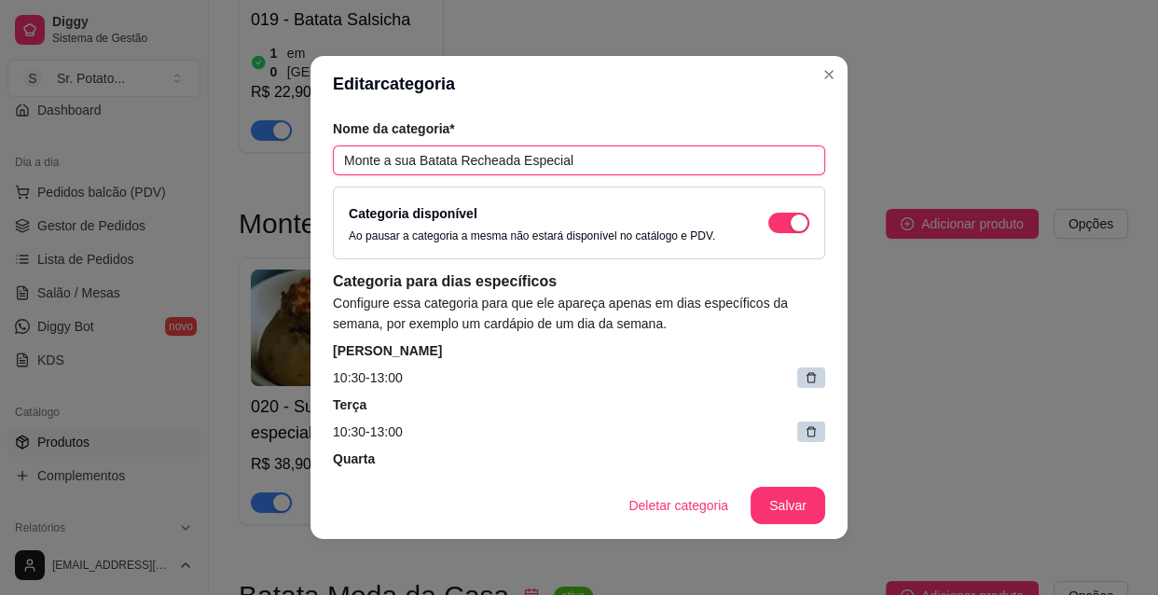
click at [566, 158] on input "Monte a sua Batata Recheada Especial" at bounding box center [579, 160] width 492 height 30
type input "M"
type input "Batata Moda da Casa"
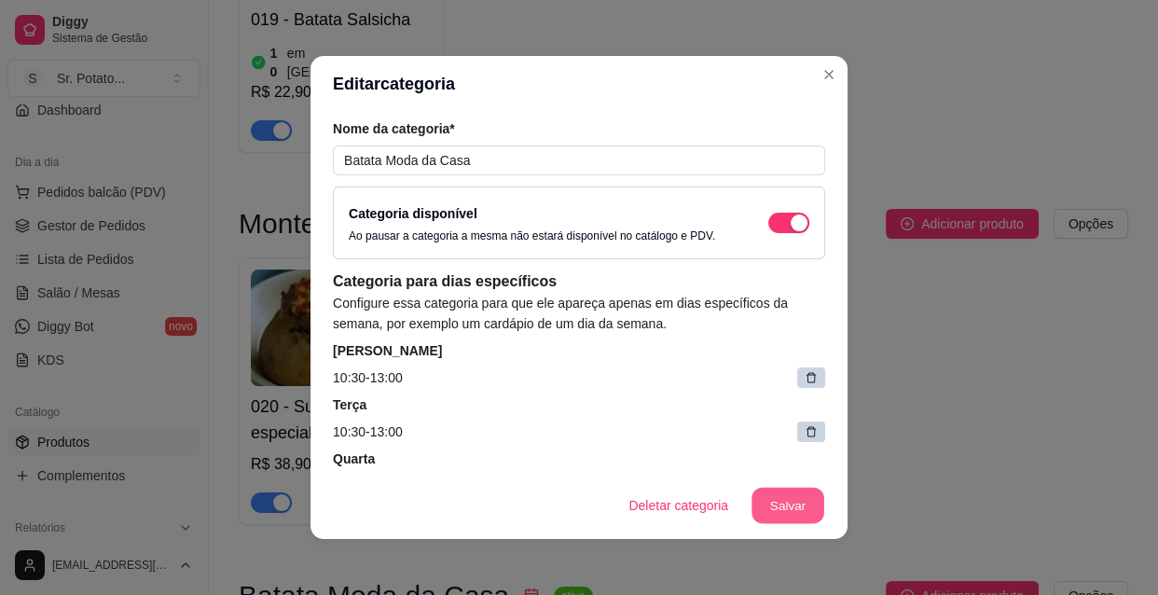
click at [782, 502] on button "Salvar" at bounding box center [787, 505] width 73 height 36
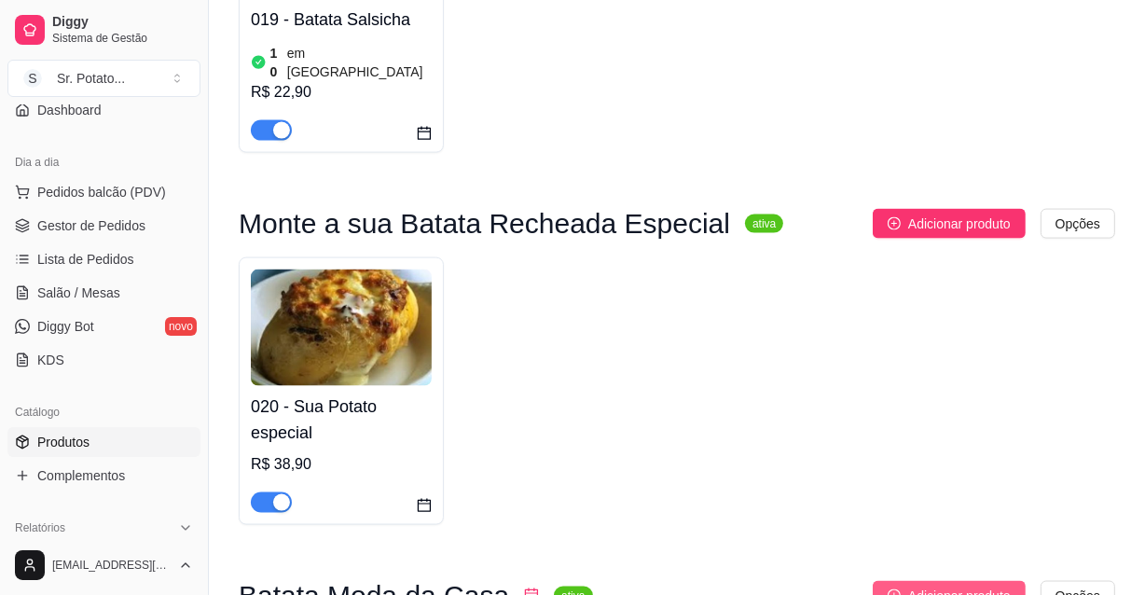
click at [900, 581] on button "Adicionar produto" at bounding box center [948, 596] width 153 height 30
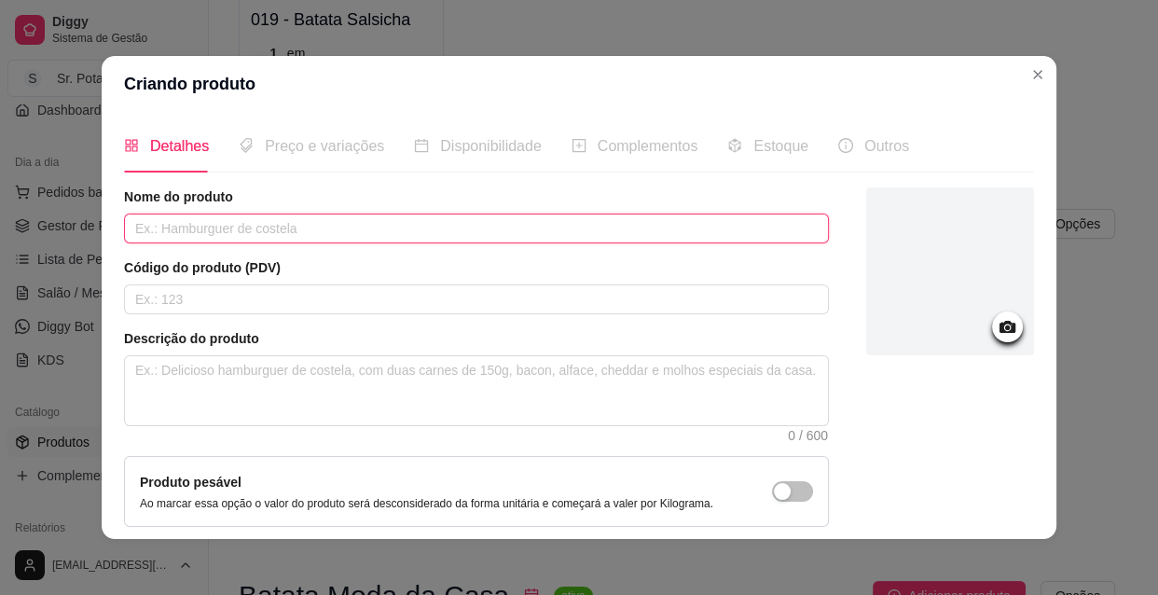
click at [213, 226] on input "text" at bounding box center [476, 228] width 705 height 30
type input "N"
type input "Batata Moda da Casa 1"
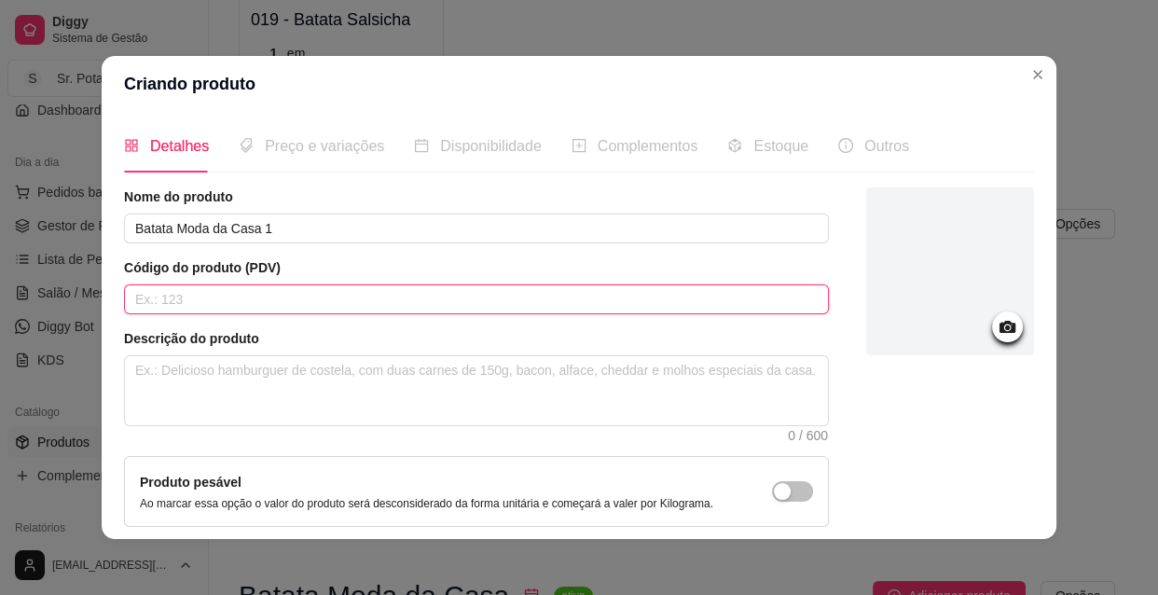
click at [213, 296] on input "text" at bounding box center [476, 299] width 705 height 30
type input "021"
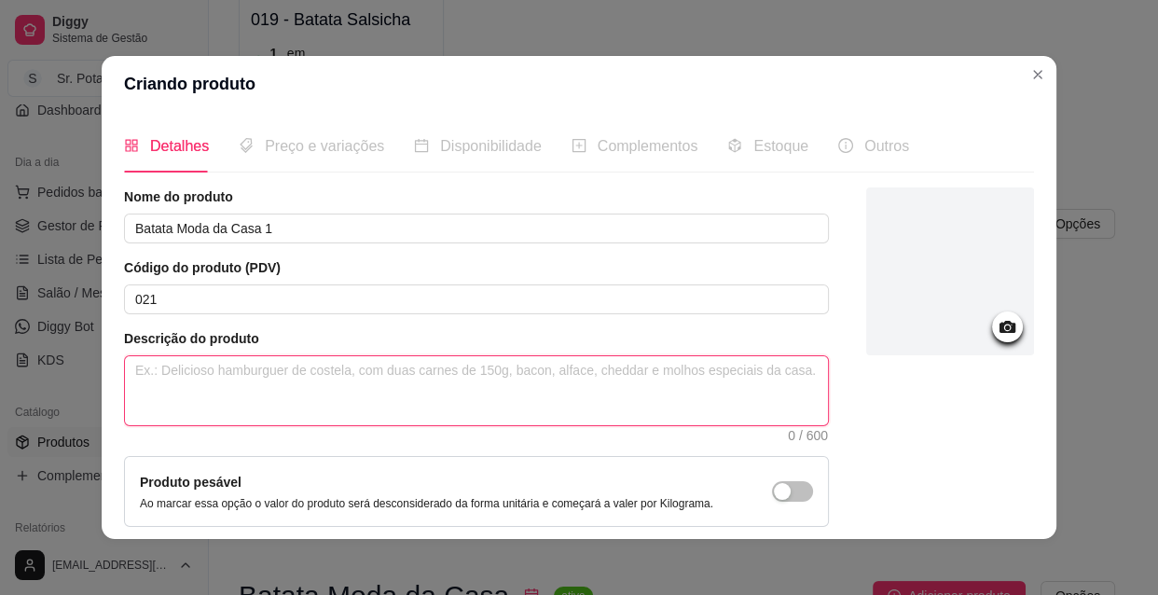
click at [176, 364] on textarea at bounding box center [476, 390] width 703 height 69
type textarea "é"
type textarea "é u"
type textarea "é um"
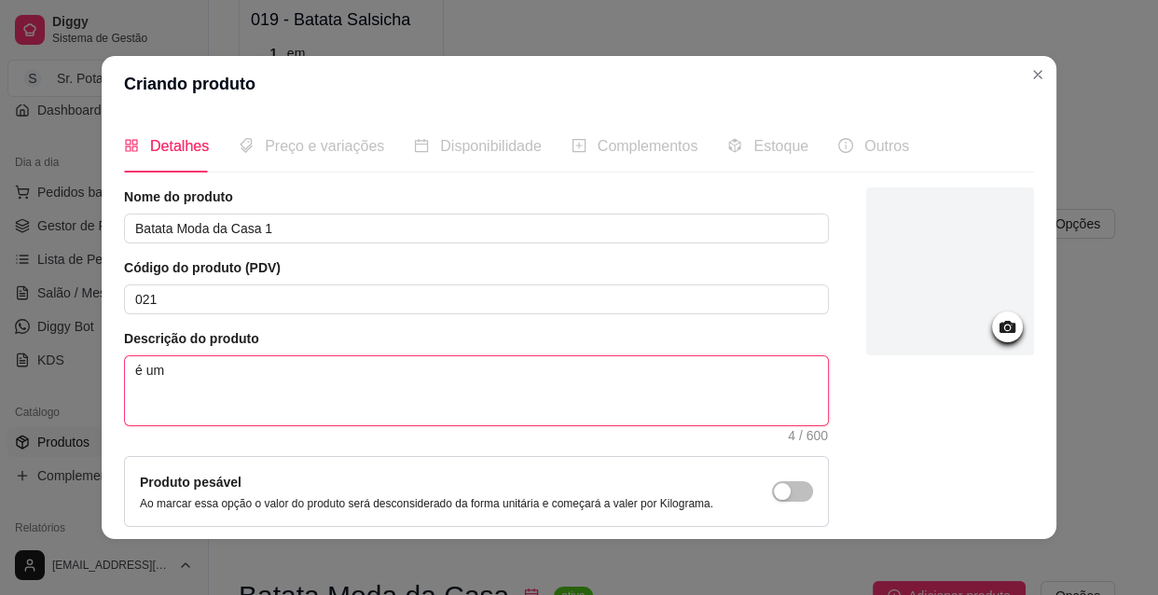
type textarea "é uma"
type textarea "é um"
type textarea "é u"
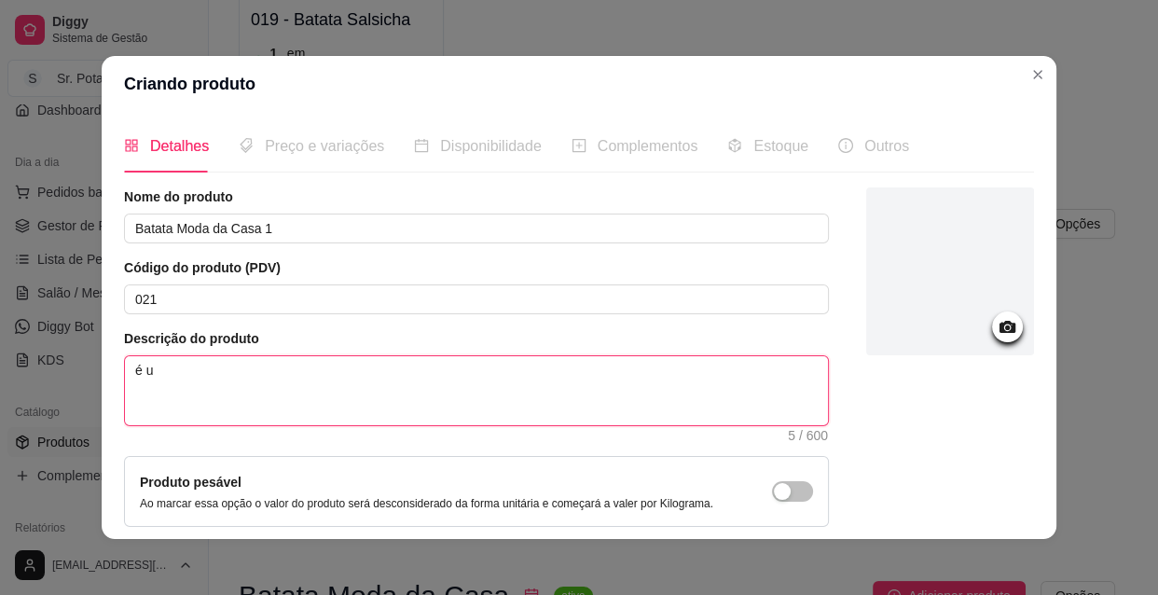
type textarea "é"
type textarea "È"
type textarea "È u"
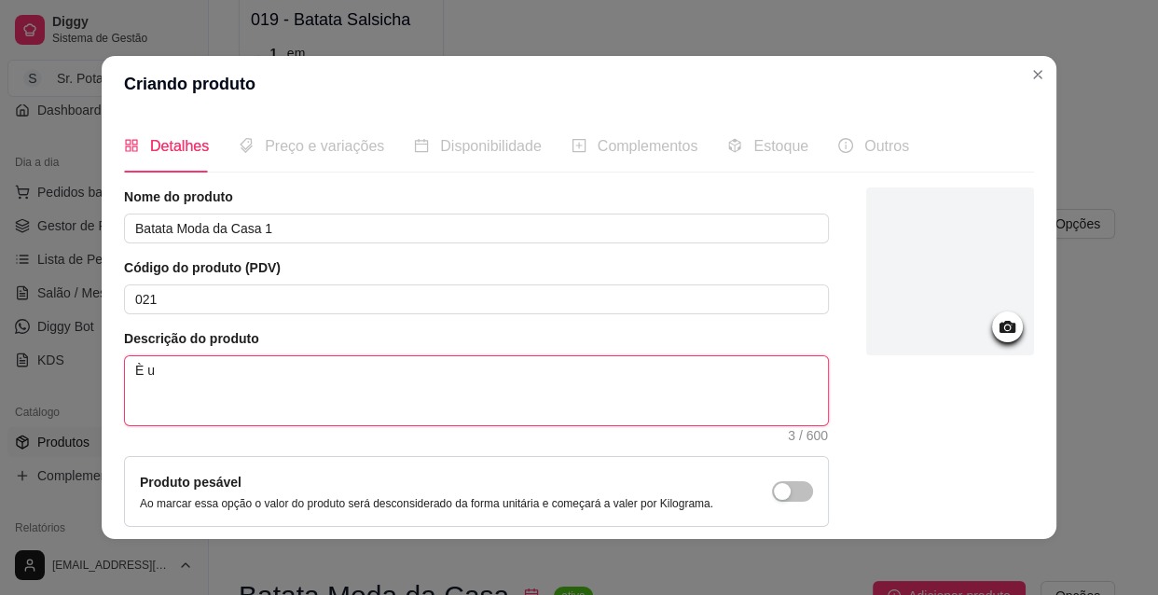
type textarea "È um"
type textarea "È uma"
type textarea "È uma b"
type textarea "È uma ba"
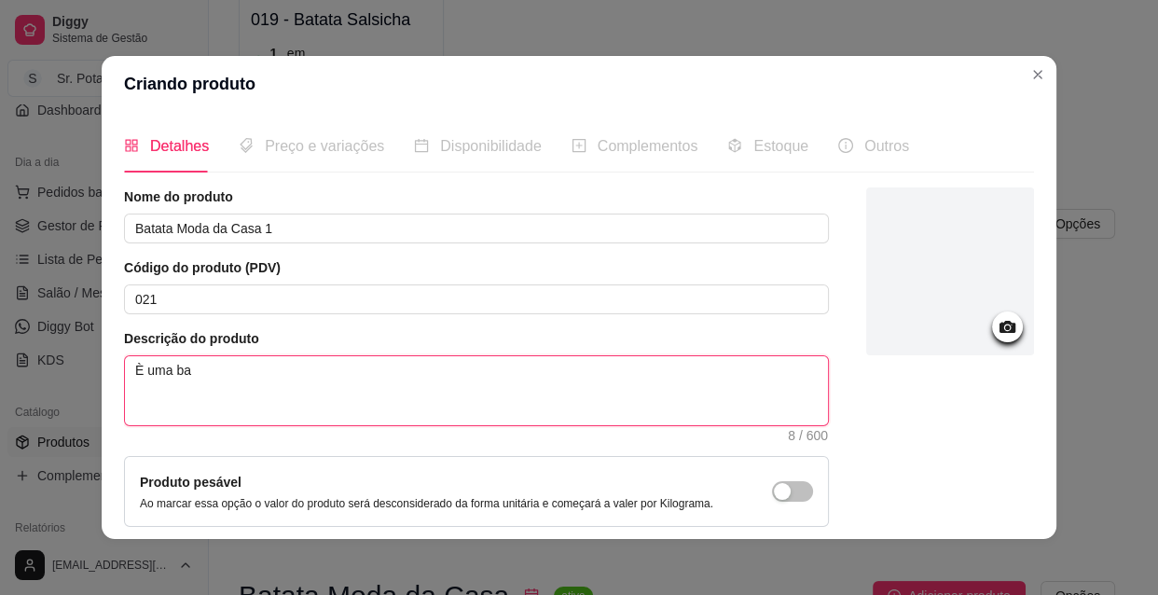
type textarea "È uma bas"
type textarea "È uma base"
type textarea "È uma base d"
type textarea "È uma base de"
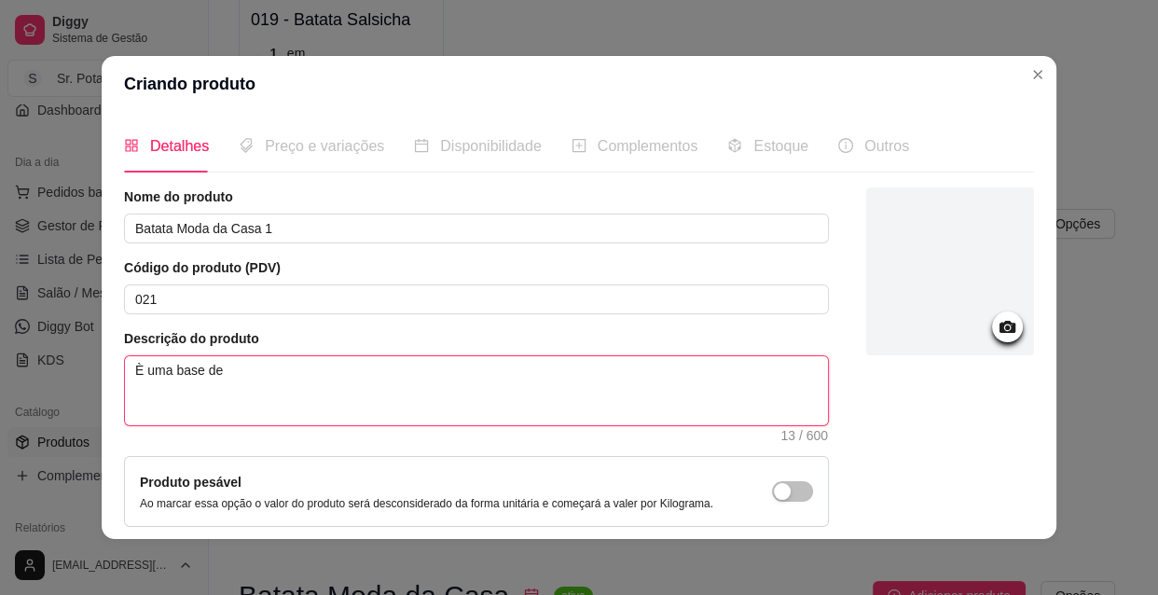
type textarea "È uma base de"
type textarea "È uma base de b"
type textarea "È uma base de ba"
type textarea "È uma base de bat"
type textarea "È uma base de batt"
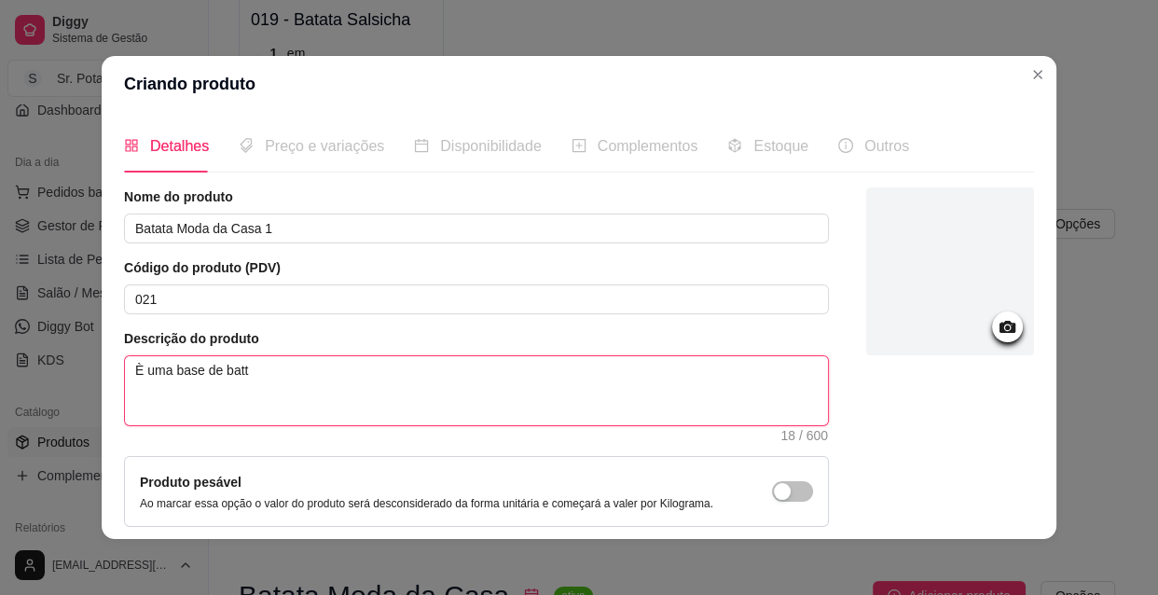
type textarea "È uma base de batta"
type textarea "È uma base de batt"
type textarea "È uma base de bat"
type textarea "È uma base de bata"
type textarea "È uma base de batat"
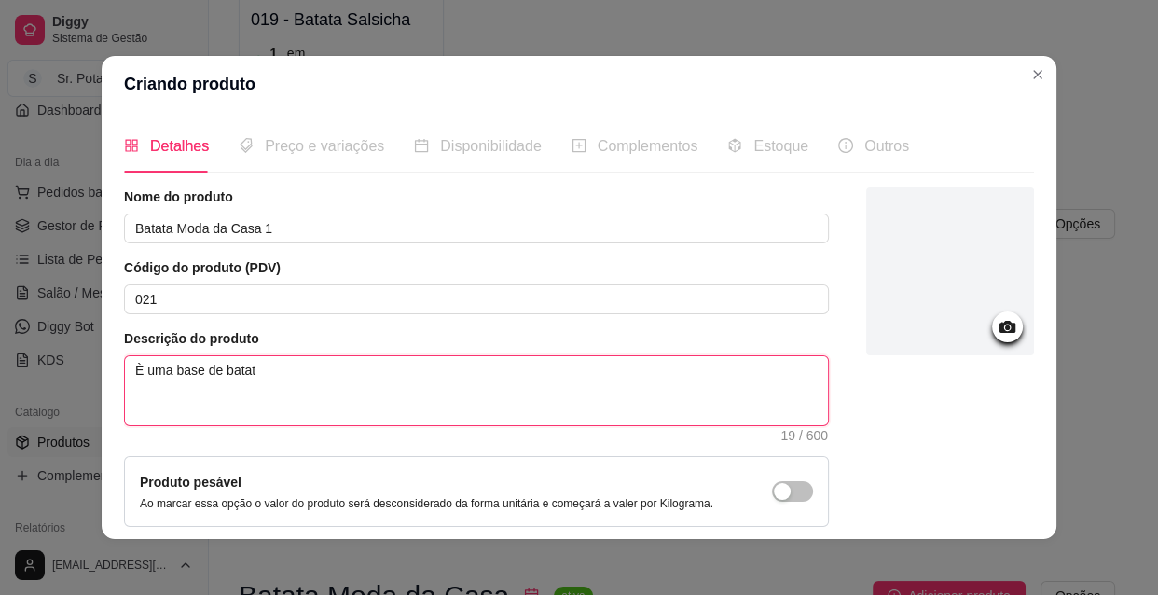
type textarea "È uma base de batata"
type textarea "È uma base de batatas"
type textarea "È uma base de batatas c"
type textarea "È uma base de batatas co"
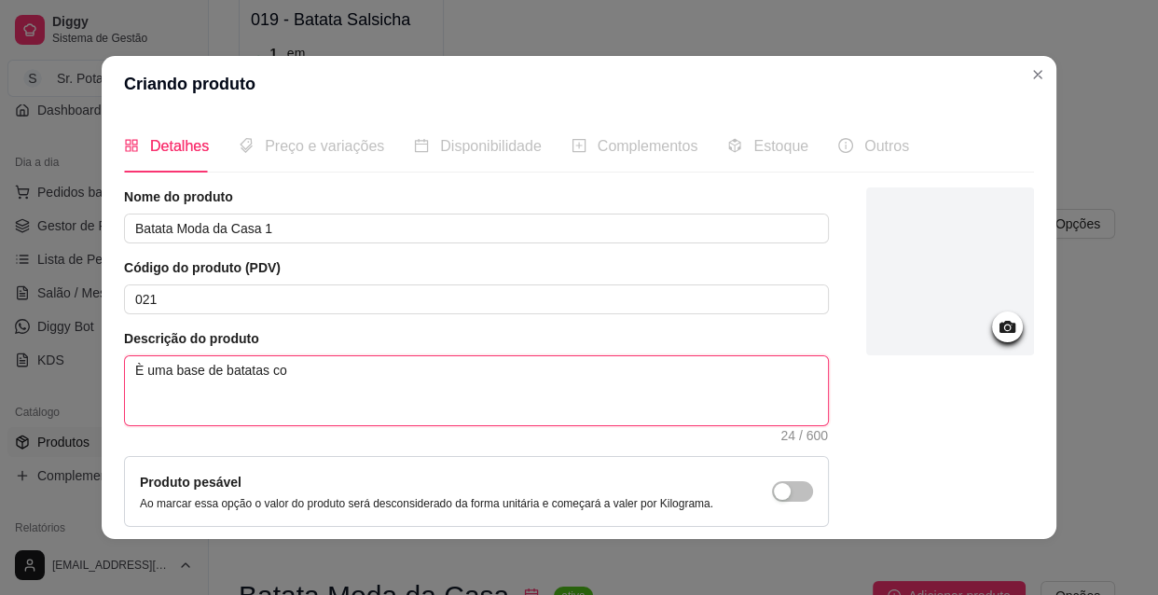
type textarea "È uma base de batatas coz"
type textarea "È uma base de batatas cozi"
type textarea "È uma base de batatas cozid"
type textarea "È uma base de batatas cozida"
type textarea "È uma base de batatas cozidas"
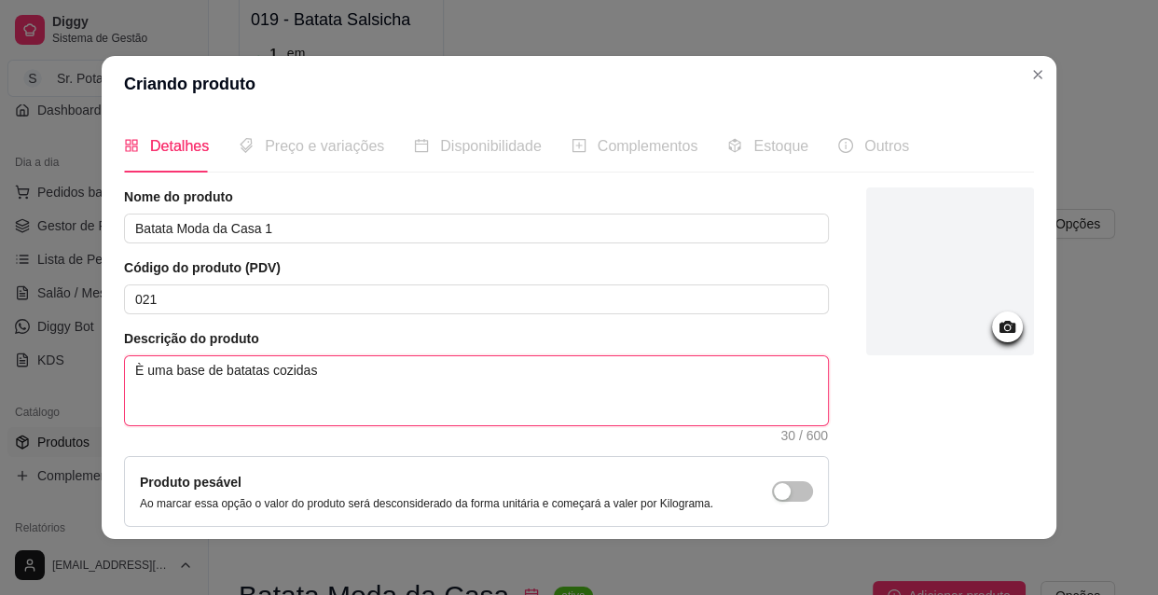
type textarea "È uma base de batatas cozidas ,"
type textarea "È uma base de batatas cozidas , t"
type textarea "È uma base de batatas cozidas , ti"
type textarea "È uma base de batatas cozidas , tip"
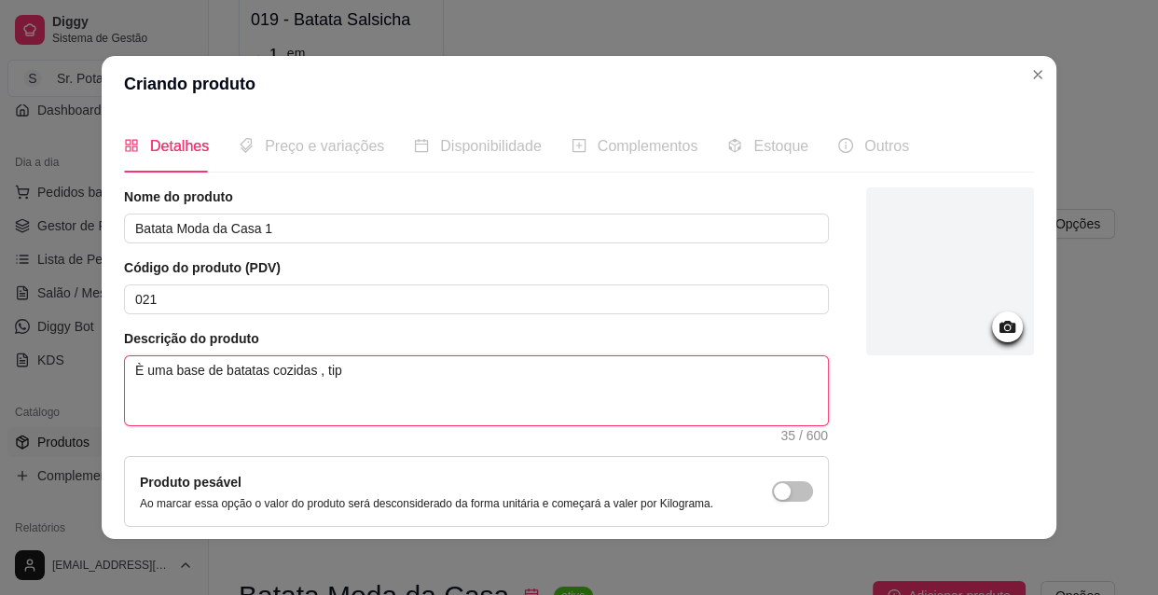
type textarea "È uma base de batatas cozidas , tipo"
type textarea "È uma base de batatas cozidas , tipo u"
type textarea "È uma base de batatas cozidas , tipo um"
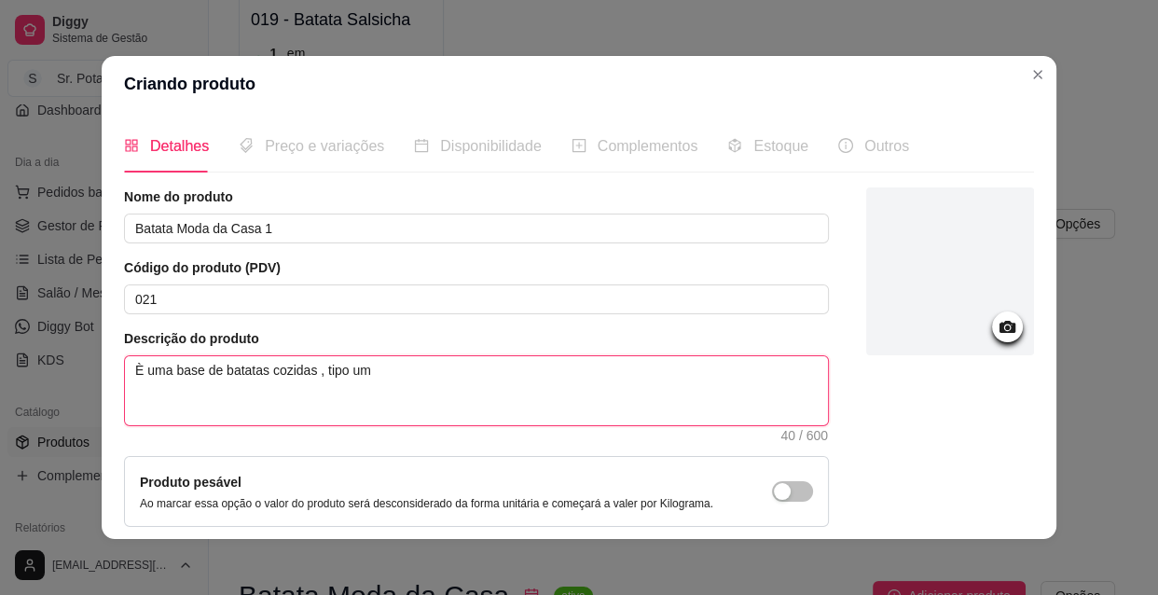
type textarea "È uma base de batatas cozidas , tipo um p"
type textarea "È uma base de batatas cozidas , tipo um pu"
type textarea "È uma base de batatas cozidas , tipo um pur"
type textarea "È uma base de batatas cozidas , tipo um purê"
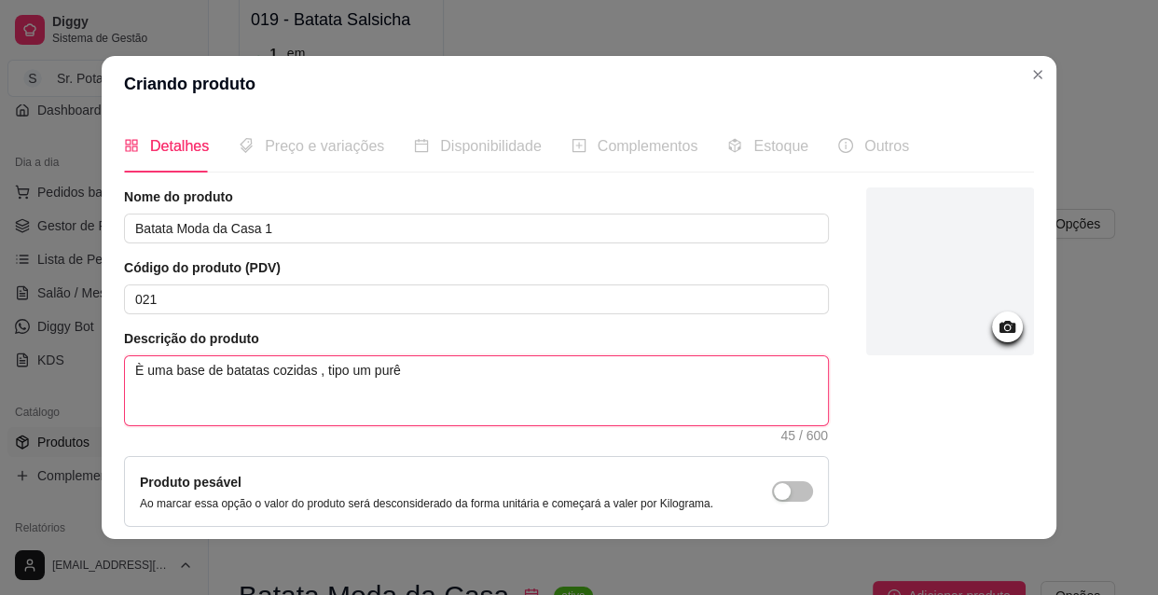
type textarea "È uma base de batatas cozidas , tipo um purê !"
type textarea "È uma base de batatas cozidas , tipo um purê !e"
type textarea "È uma base de batatas cozidas , tipo um purê !e r"
type textarea "È uma base de batatas cozidas , tipo um purê !e re"
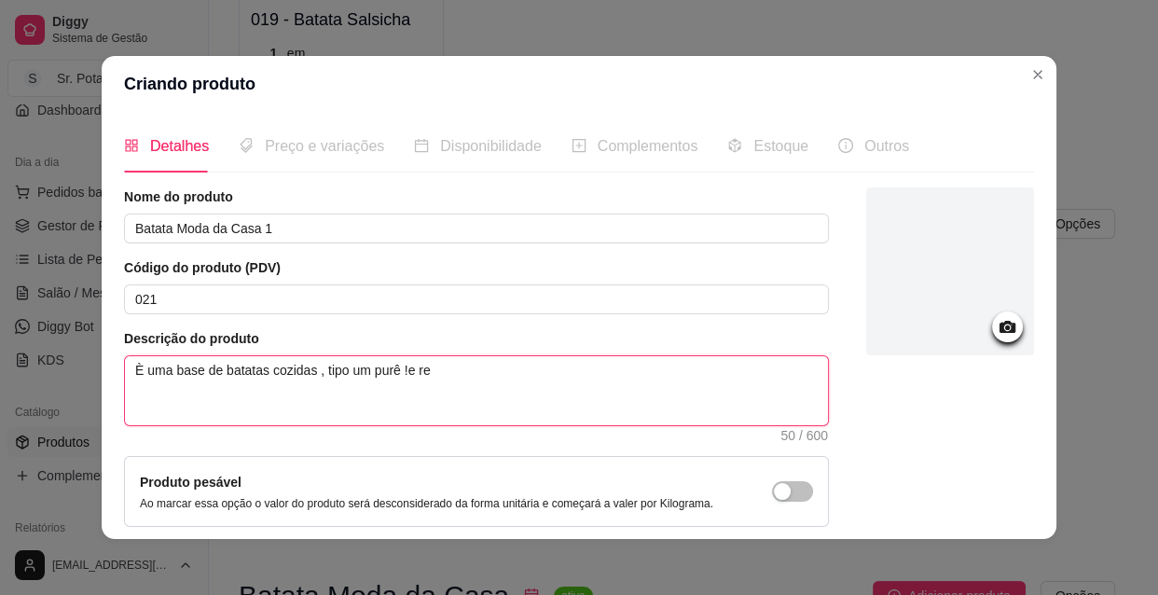
type textarea "È uma base de batatas cozidas , tipo um purê !e rec"
type textarea "È uma base de batatas cozidas , tipo um purê !e rech"
type textarea "È uma base de batatas cozidas , tipo um purê !e rec"
type textarea "È uma base de batatas cozidas , tipo um purê !e re"
type textarea "È uma base de batatas cozidas , tipo um purê !e r"
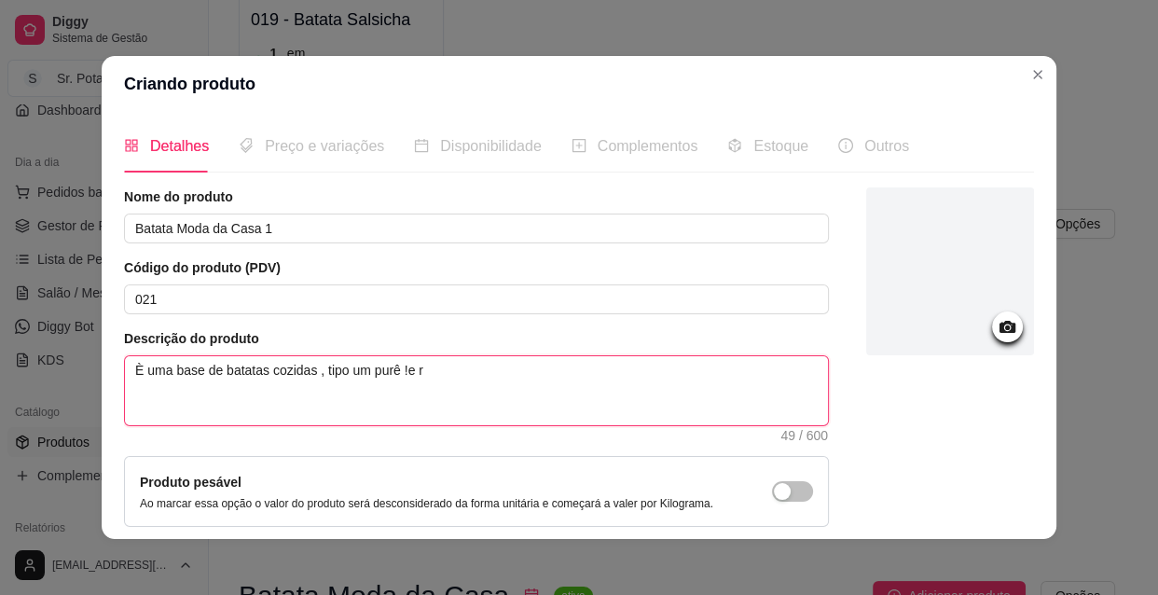
type textarea "È uma base de batatas cozidas , tipo um purê !e"
type textarea "È uma base de batatas cozidas , tipo um purê !"
type textarea "È uma base de batatas cozidas , tipo um purê ! e"
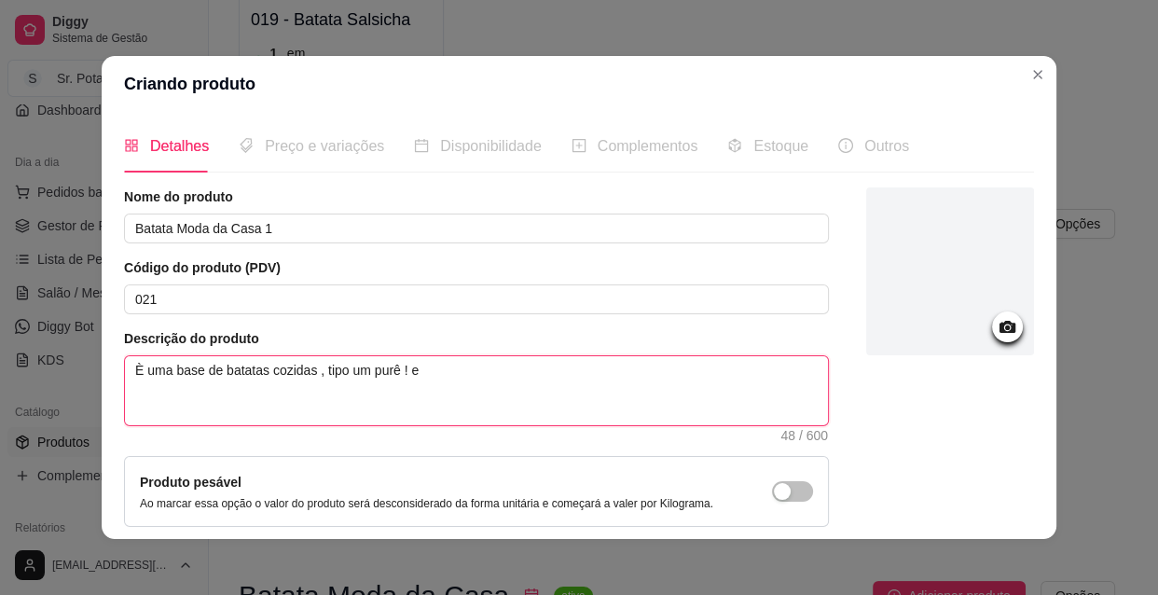
type textarea "È uma base de batatas cozidas , tipo um purê !"
type textarea "È uma base de batatas cozidas , tipo um purê ! E"
type textarea "È uma base de batatas cozidas , tipo um purê ! E m"
type textarea "È uma base de batatas cozidas , tipo um purê ! E mi"
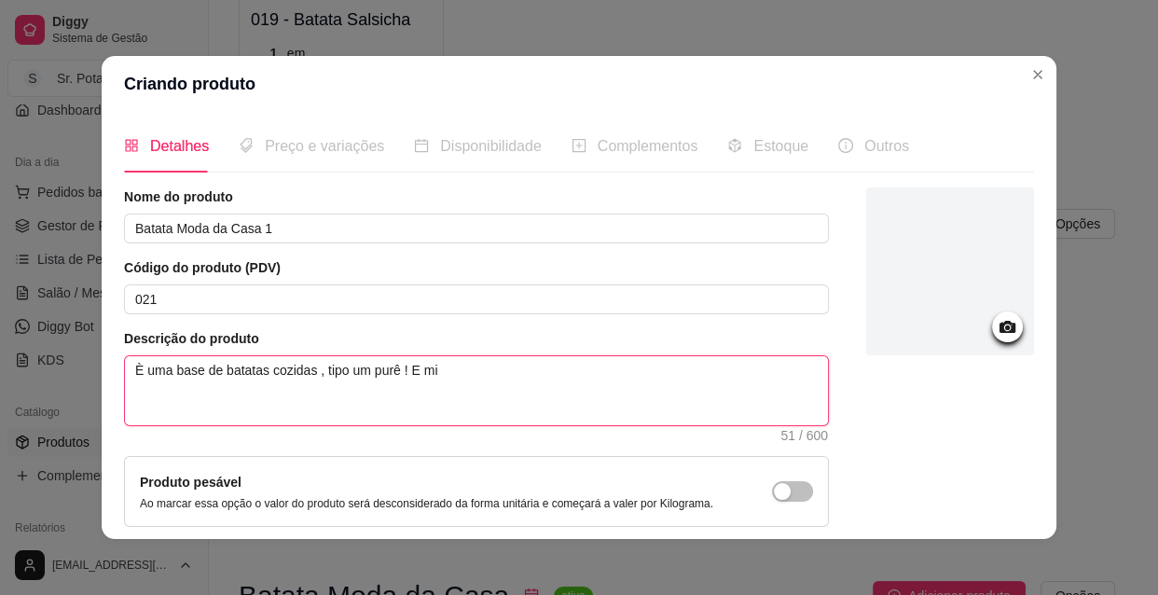
type textarea "È uma base de batatas cozidas , tipo um purê ! E mis"
type textarea "È uma base de batatas cozidas , tipo um purê ! E mist"
type textarea "È uma base de batatas cozidas , tipo um purê ! E mistu"
type textarea "È uma base de batatas cozidas , tipo um purê ! E mistur"
type textarea "È uma base de batatas cozidas , tipo um purê ! E mistura"
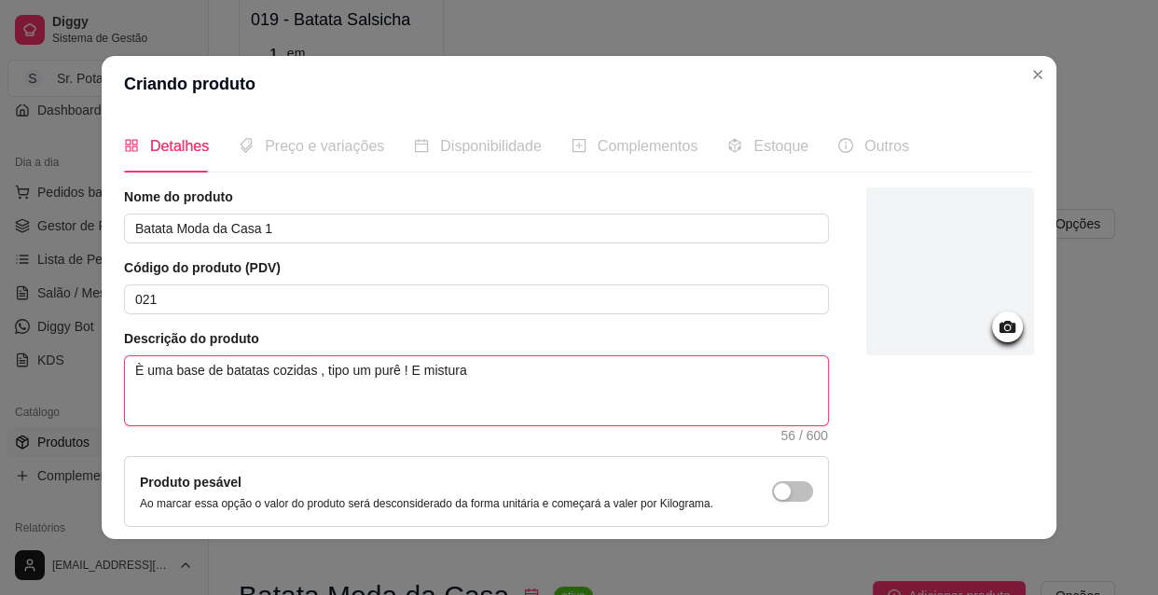
type textarea "È uma base de batatas cozidas , tipo um purê ! E misturad"
type textarea "È uma base de batatas cozidas , tipo um purê ! E misturada"
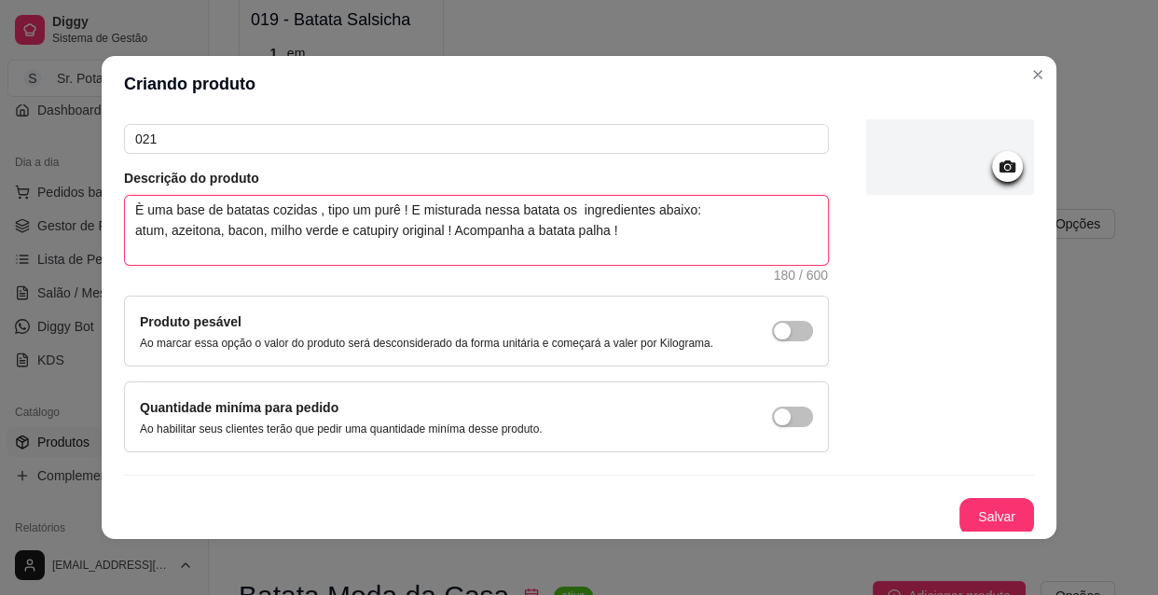
scroll to position [162, 0]
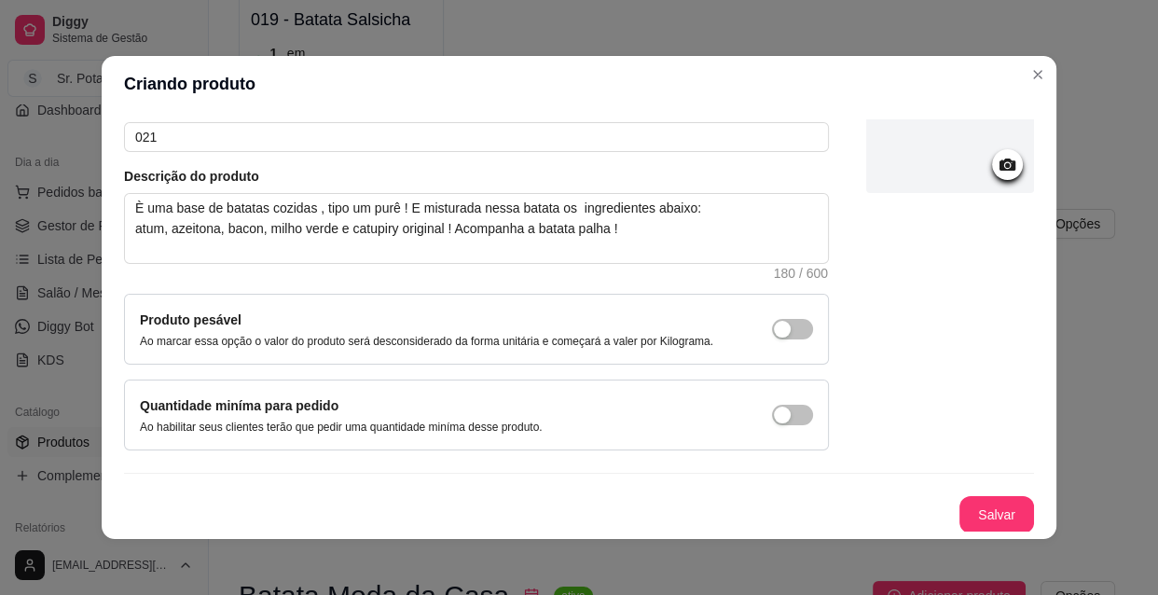
click at [999, 158] on icon at bounding box center [1007, 164] width 16 height 12
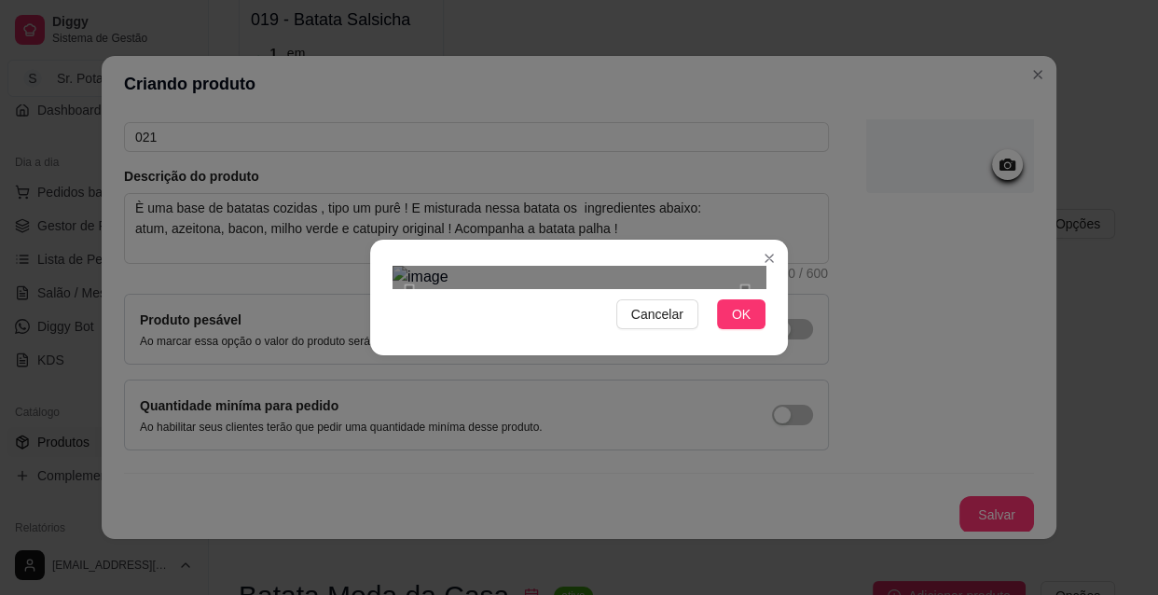
click at [539, 289] on div "Use the arrow keys to move the crop selection area" at bounding box center [577, 457] width 336 height 336
click at [743, 324] on span "OK" at bounding box center [741, 314] width 19 height 21
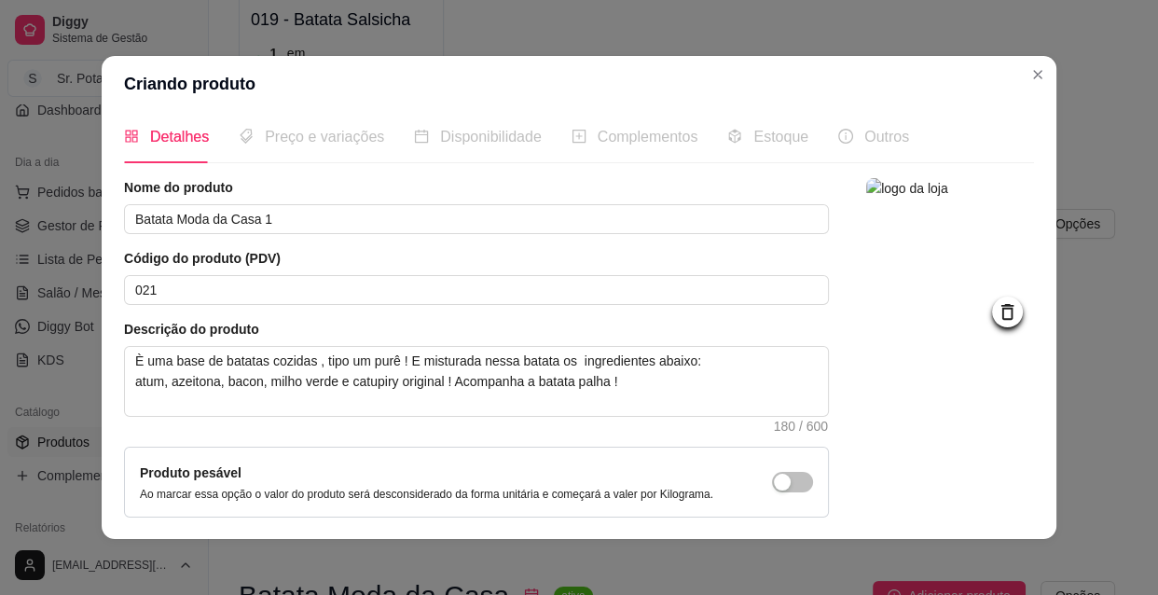
scroll to position [0, 0]
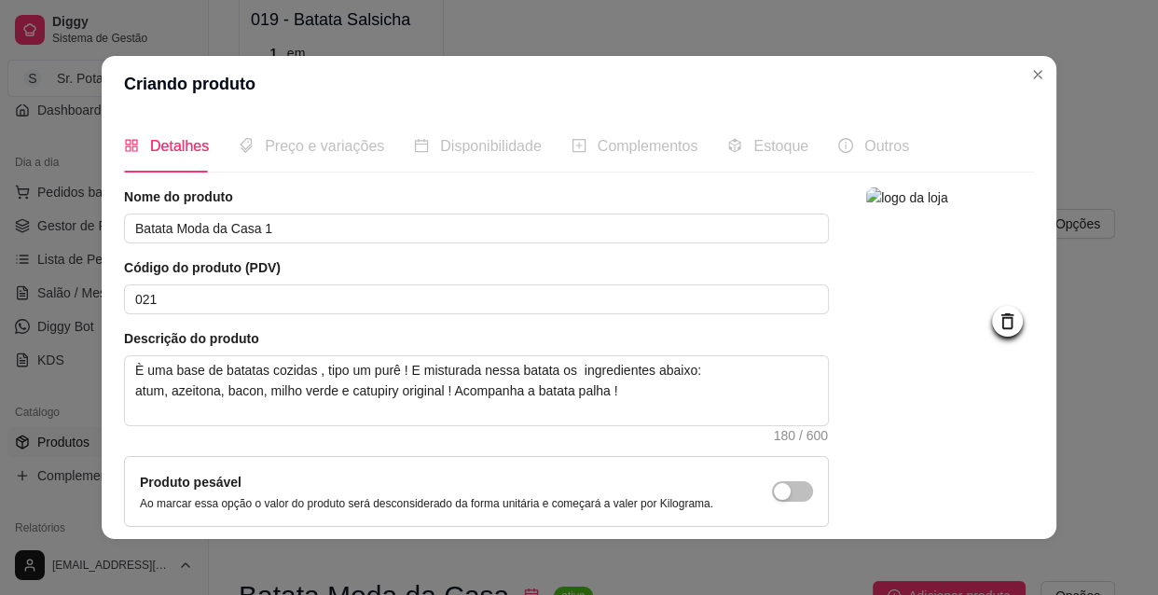
click at [918, 298] on img at bounding box center [950, 271] width 168 height 168
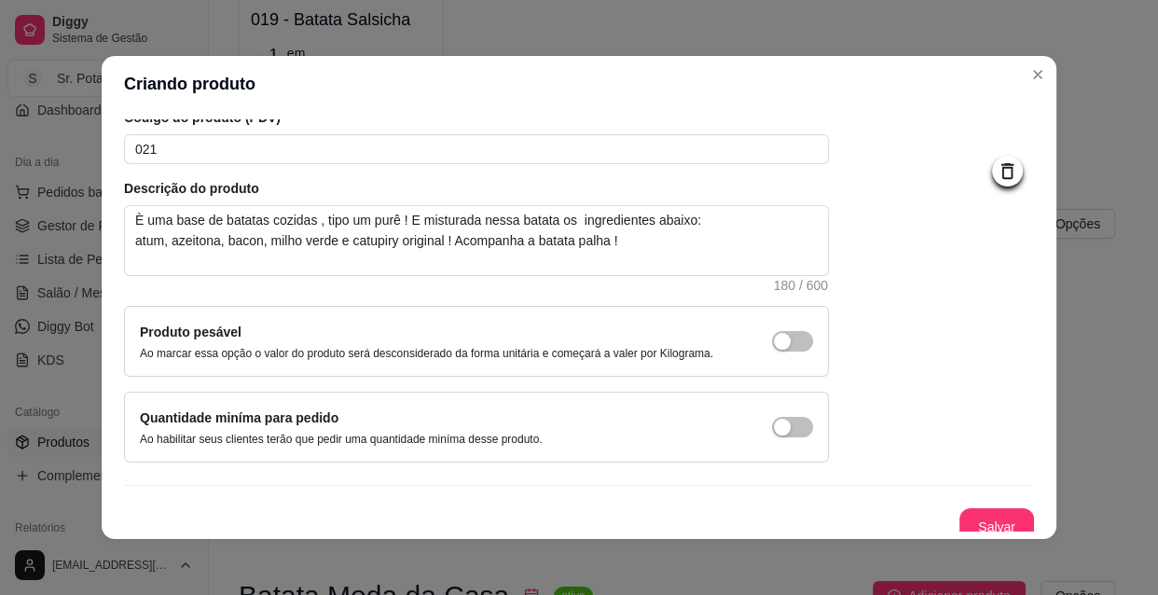
scroll to position [162, 0]
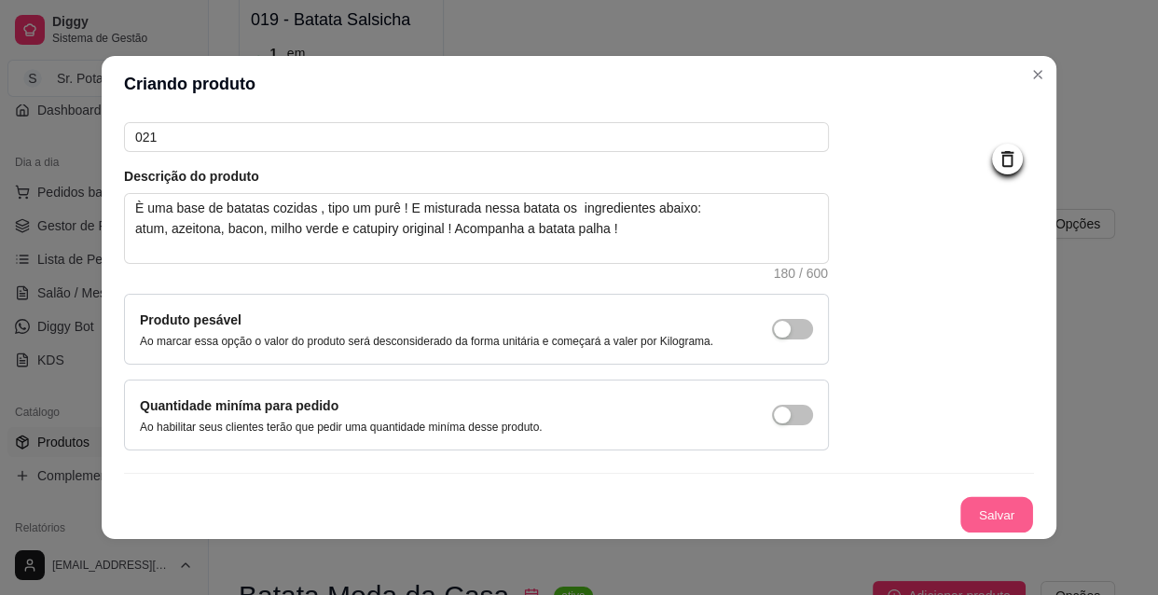
click at [988, 513] on button "Salvar" at bounding box center [996, 515] width 73 height 36
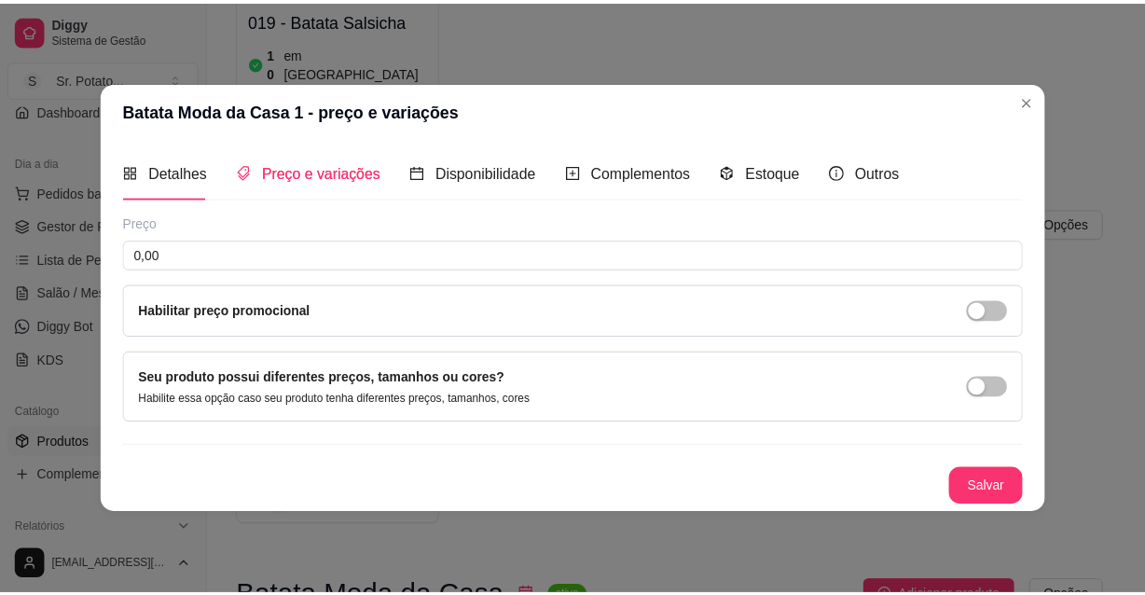
scroll to position [0, 0]
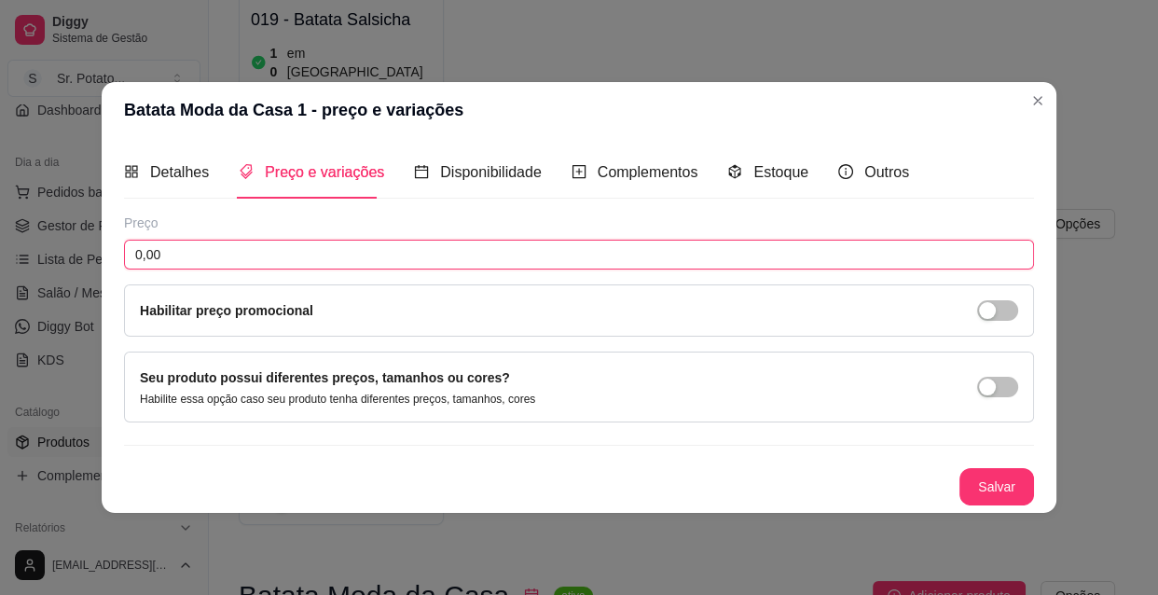
click at [227, 256] on input "0,00" at bounding box center [579, 255] width 910 height 30
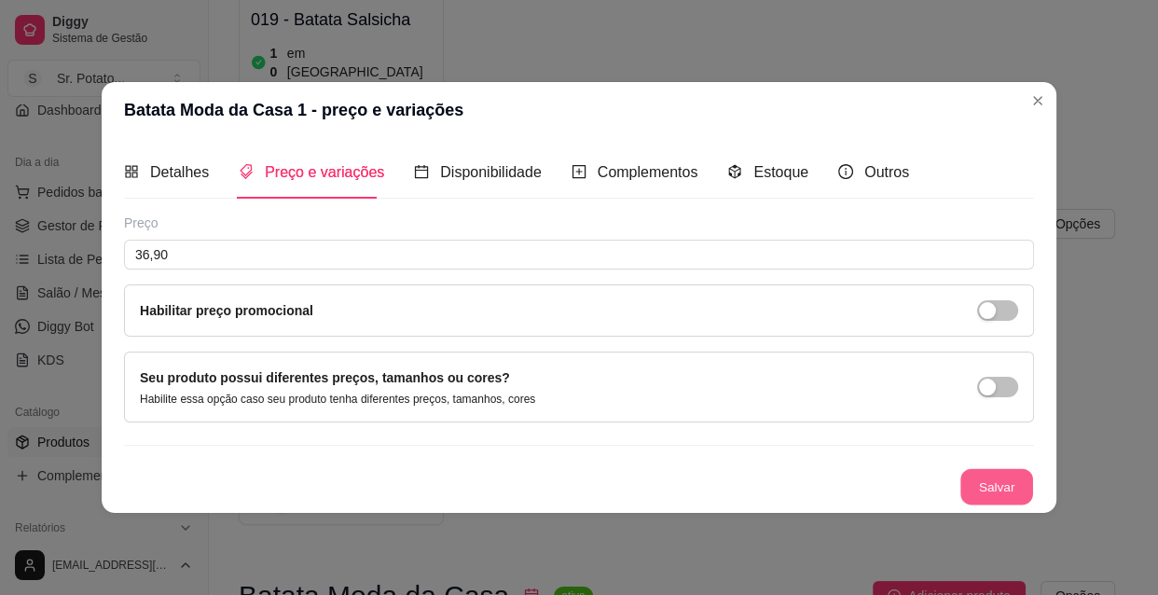
click at [1021, 486] on button "Salvar" at bounding box center [996, 487] width 73 height 36
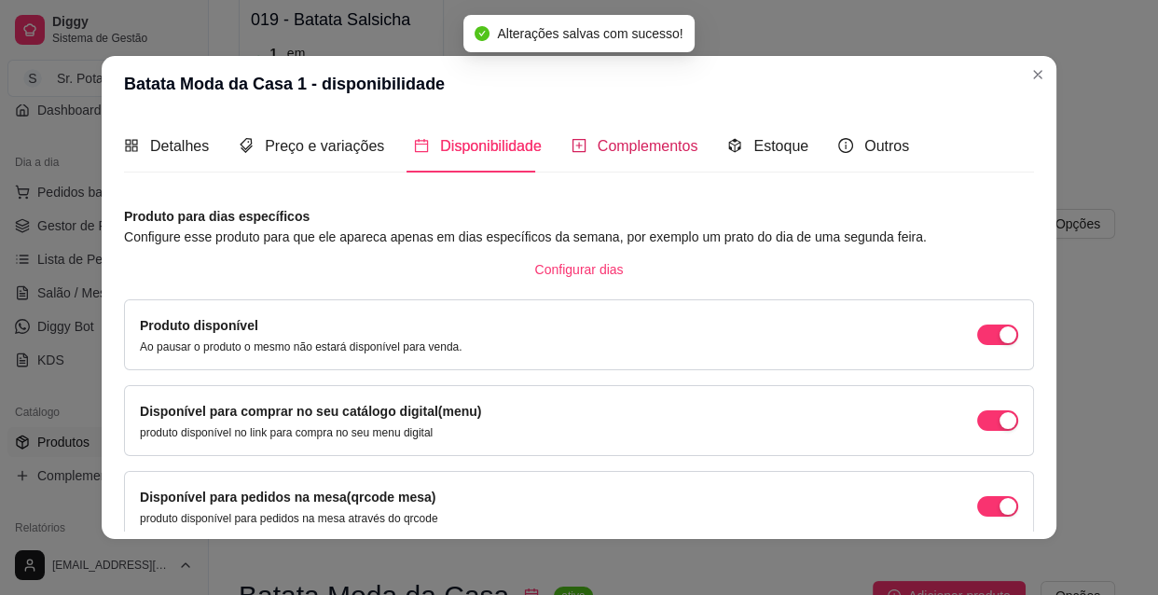
click at [609, 148] on span "Complementos" at bounding box center [647, 146] width 101 height 16
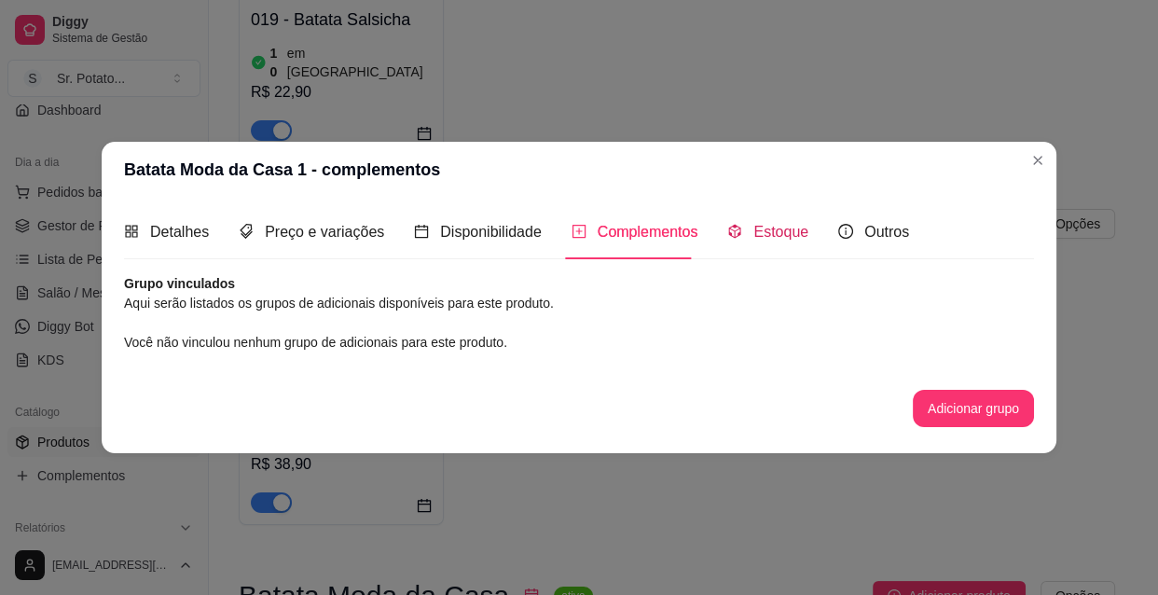
click at [786, 224] on span "Estoque" at bounding box center [780, 232] width 55 height 16
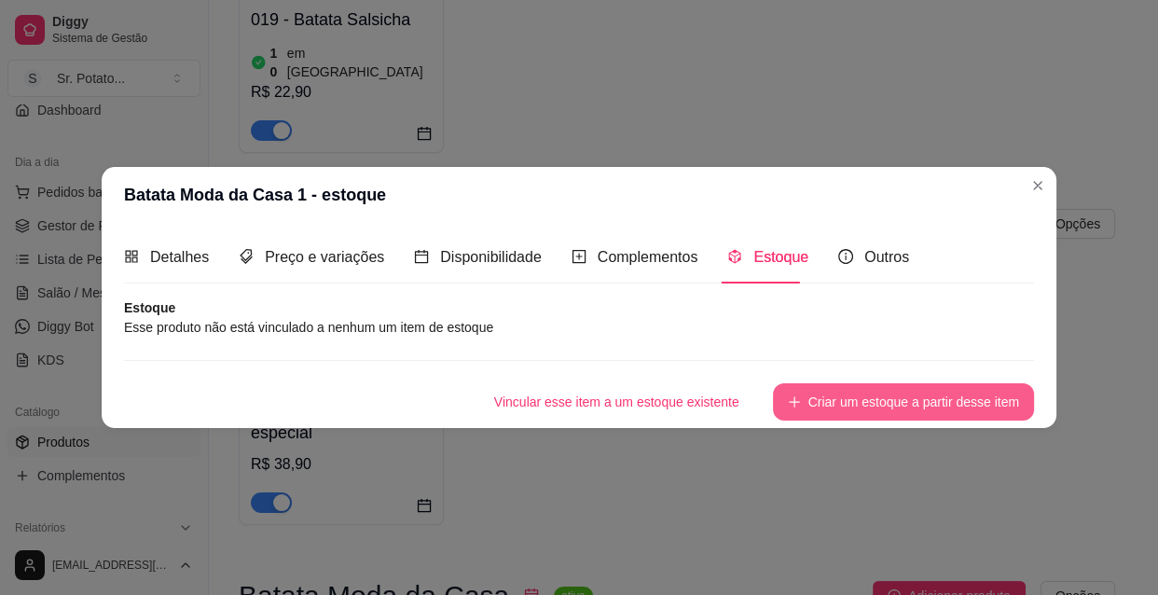
click at [843, 399] on button "Criar um estoque a partir desse item" at bounding box center [903, 401] width 261 height 37
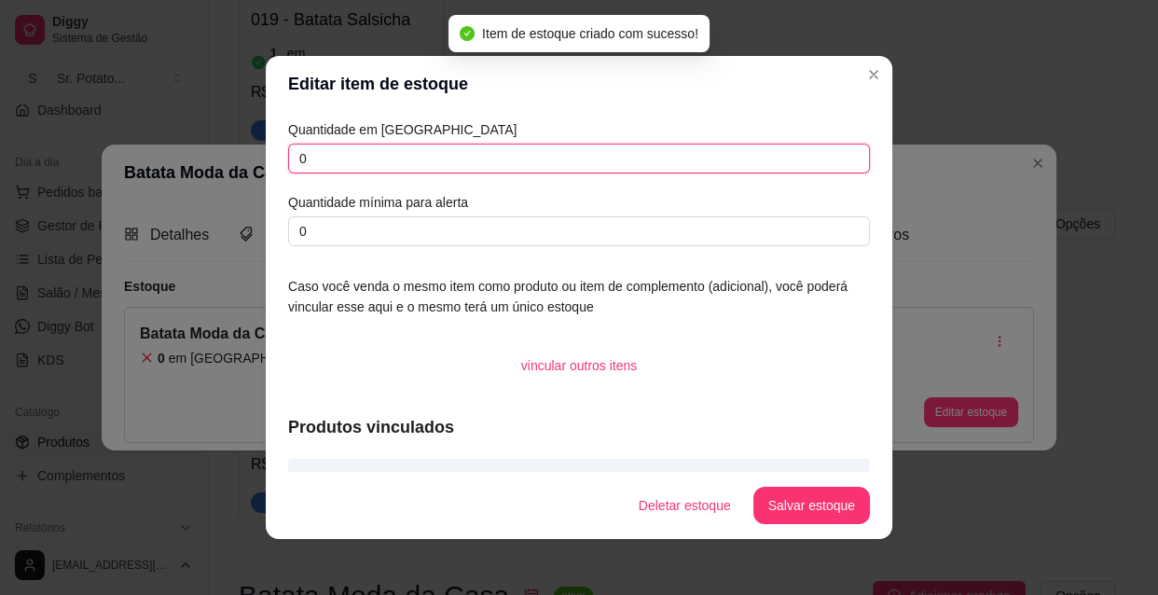
click at [346, 150] on input "0" at bounding box center [579, 159] width 582 height 30
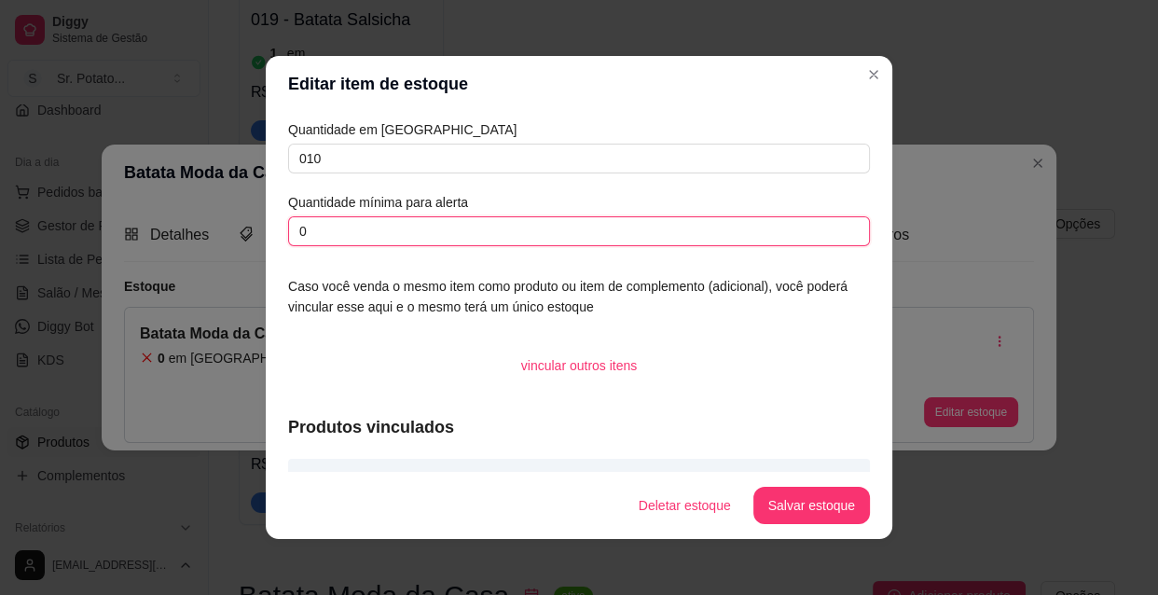
click at [321, 227] on input "0" at bounding box center [579, 231] width 582 height 30
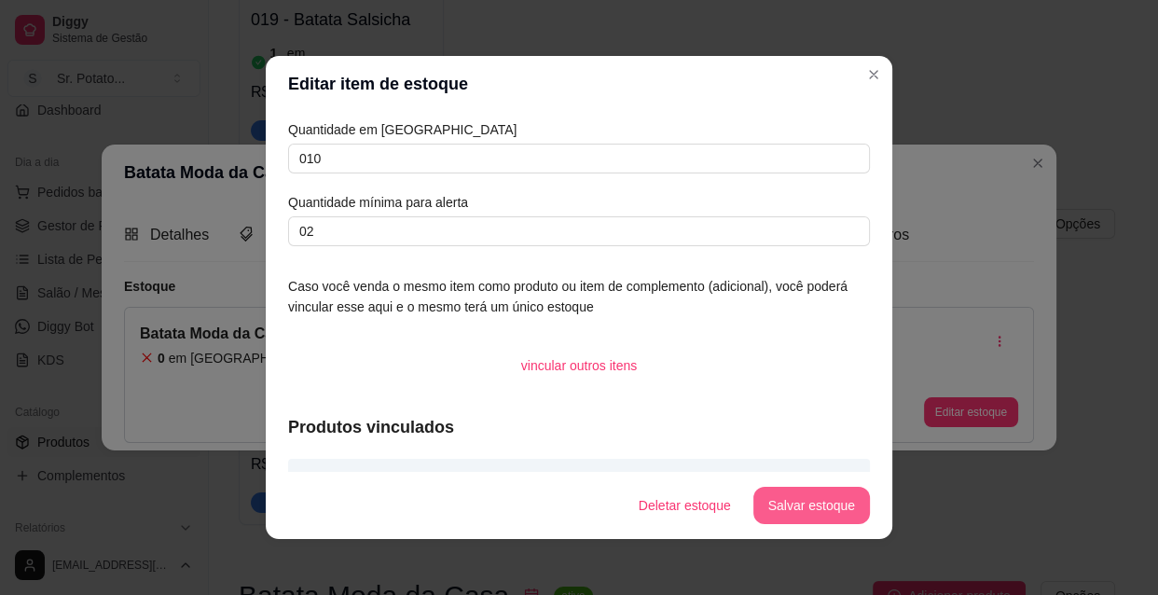
click at [815, 508] on button "Salvar estoque" at bounding box center [811, 505] width 117 height 37
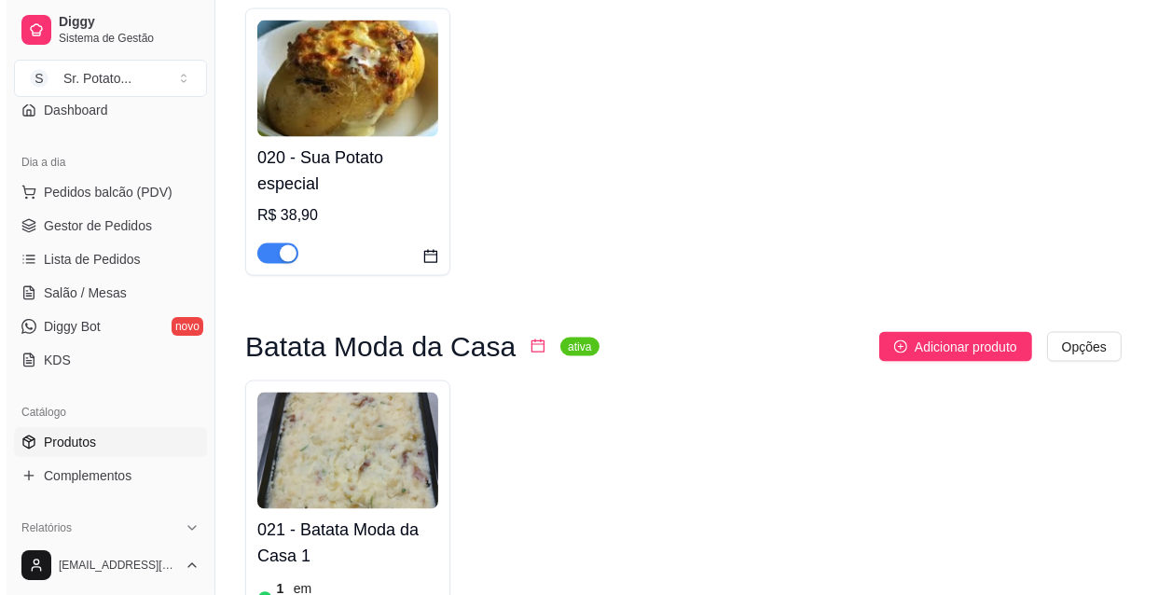
scroll to position [2585, 0]
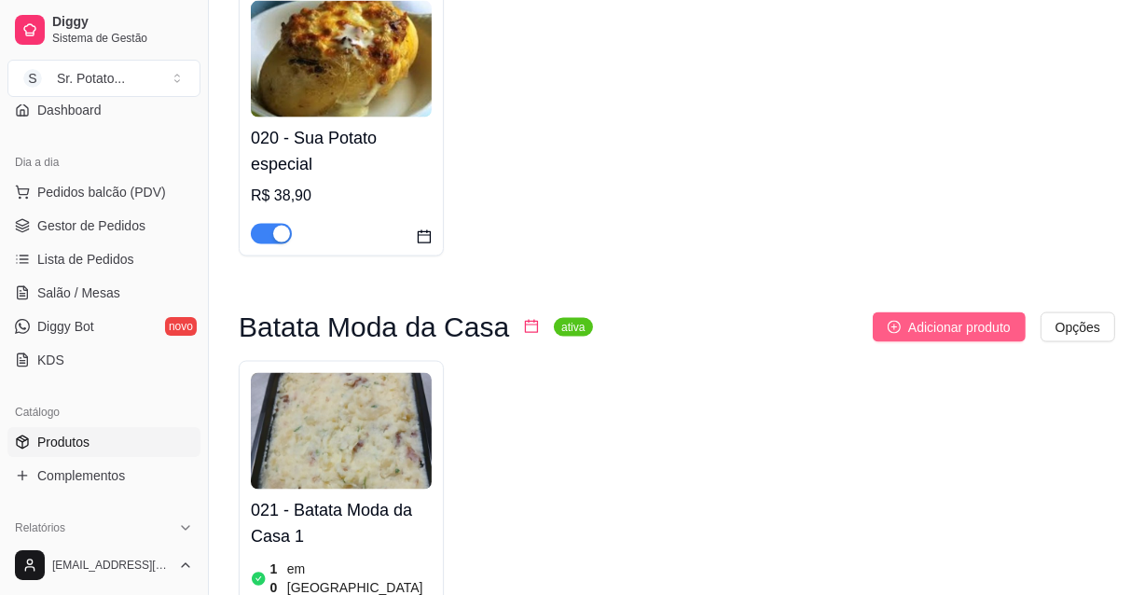
click at [950, 317] on span "Adicionar produto" at bounding box center [959, 327] width 103 height 21
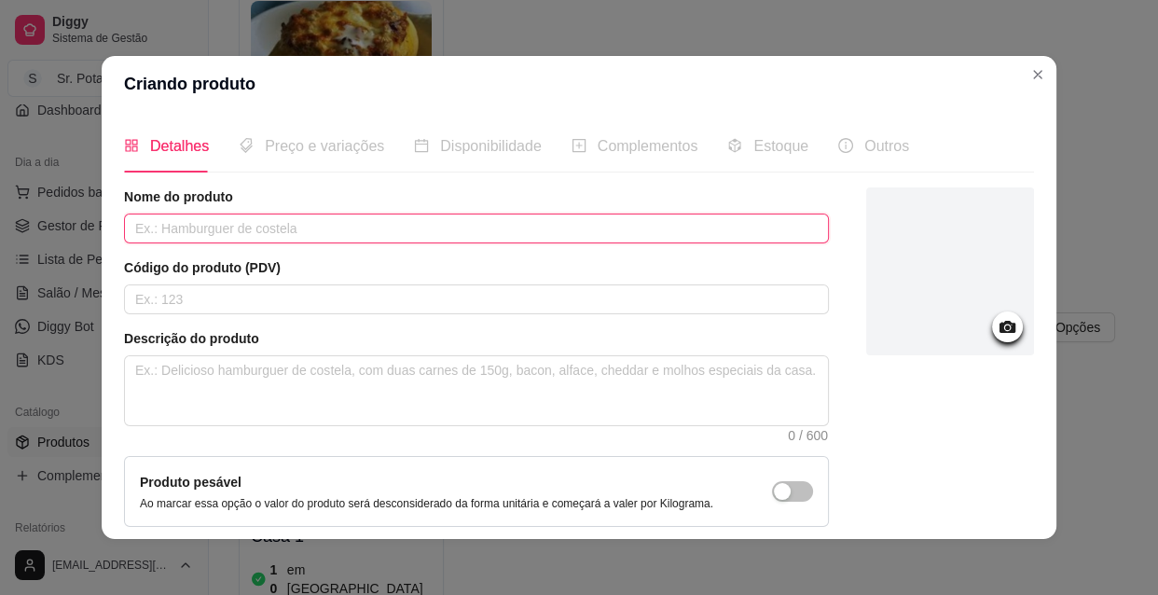
click at [336, 240] on input "text" at bounding box center [476, 228] width 705 height 30
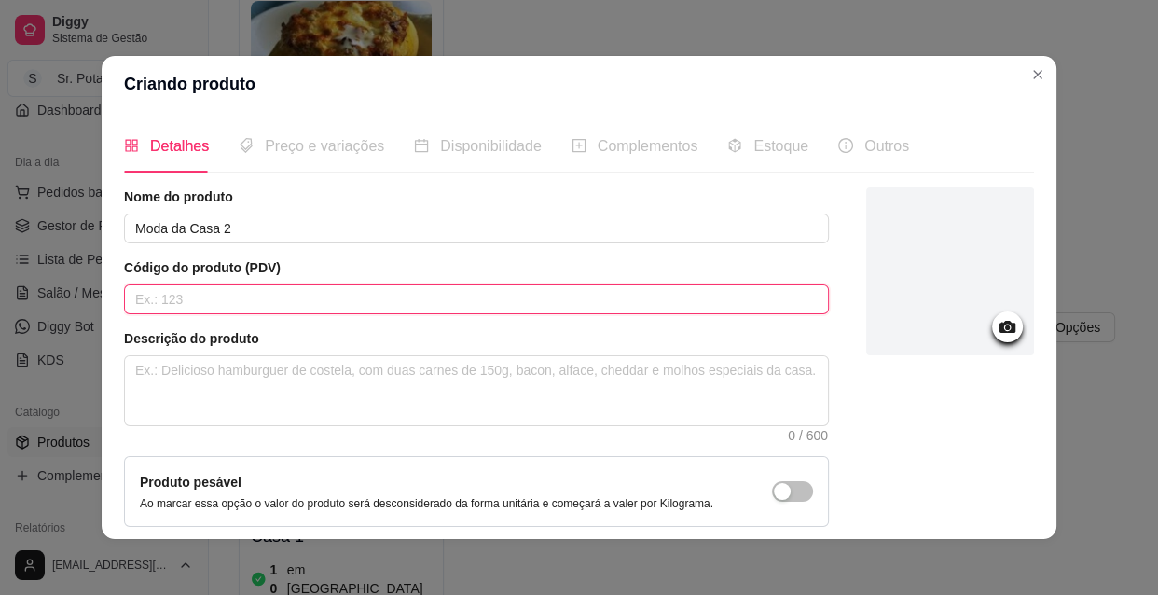
click at [345, 301] on input "text" at bounding box center [476, 299] width 705 height 30
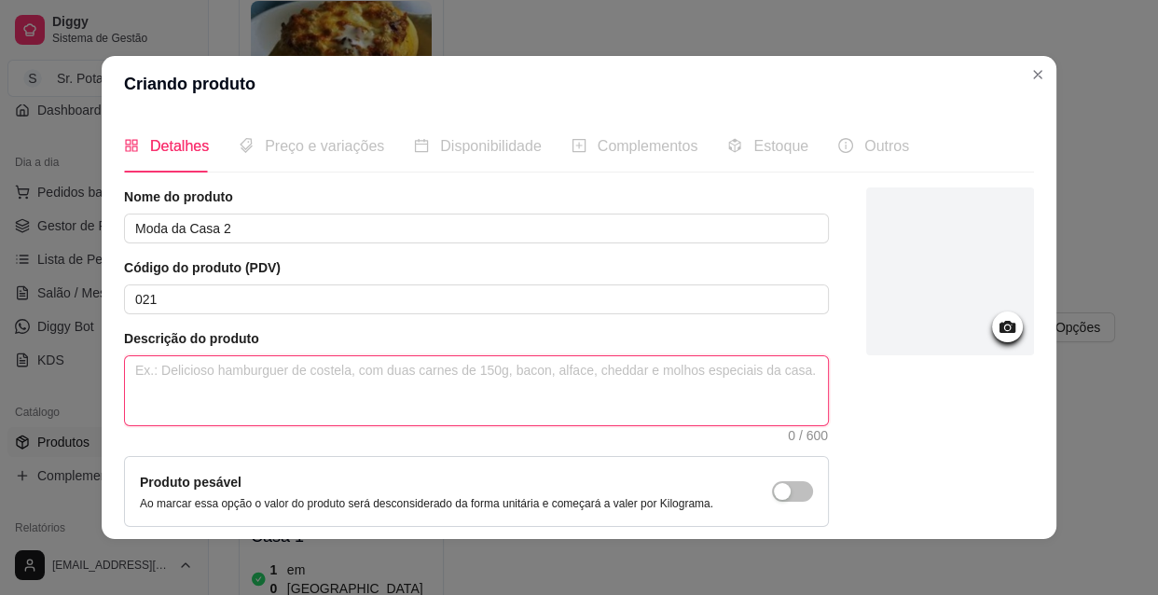
click at [190, 380] on textarea at bounding box center [476, 390] width 703 height 69
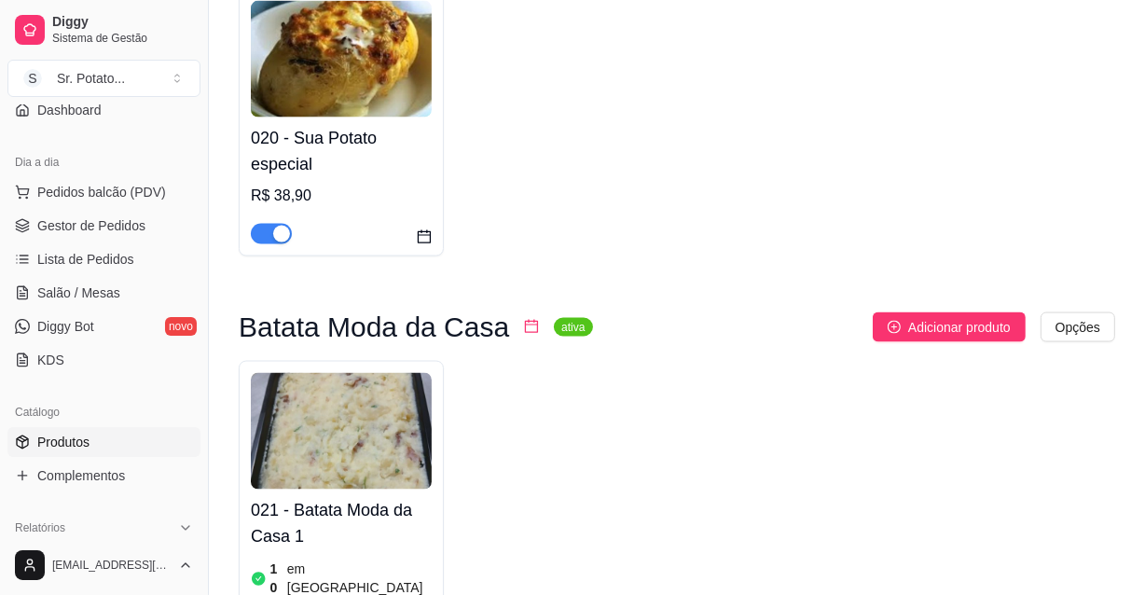
click at [376, 497] on h4 "021 - Batata Moda da Casa 1" at bounding box center [341, 523] width 181 height 52
click at [917, 317] on span "Adicionar produto" at bounding box center [959, 327] width 103 height 21
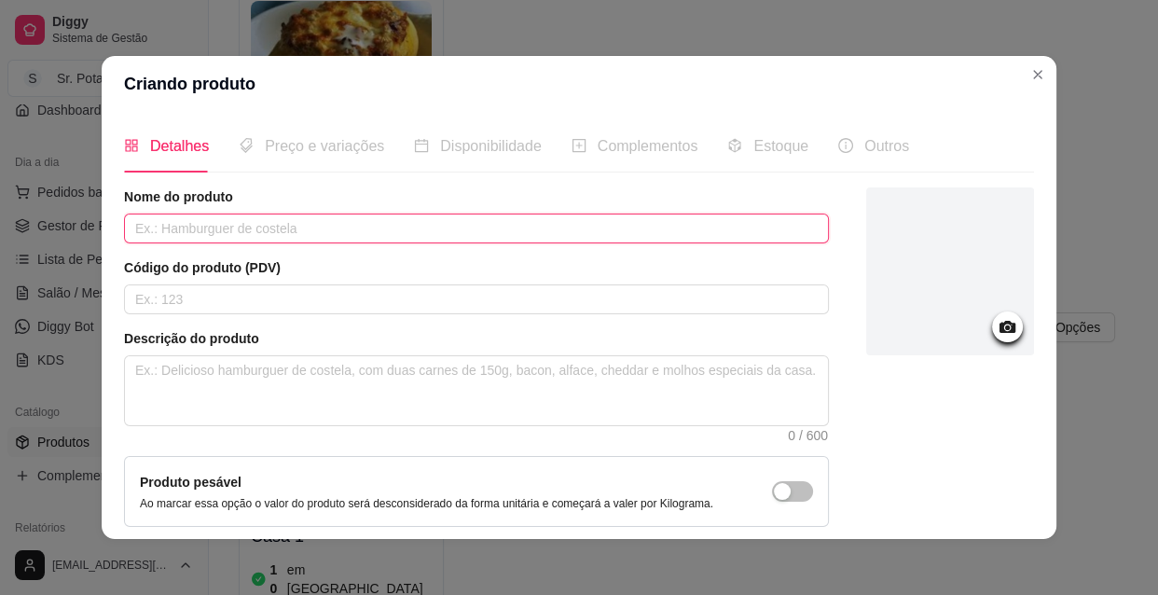
click at [181, 229] on input "text" at bounding box center [476, 228] width 705 height 30
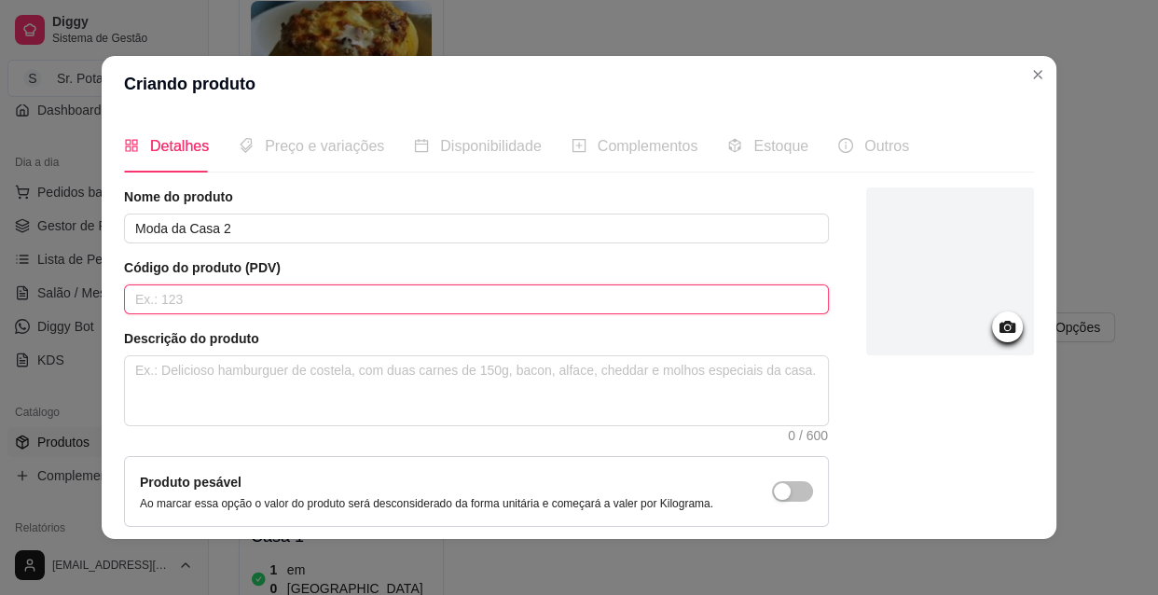
click at [154, 300] on input "text" at bounding box center [476, 299] width 705 height 30
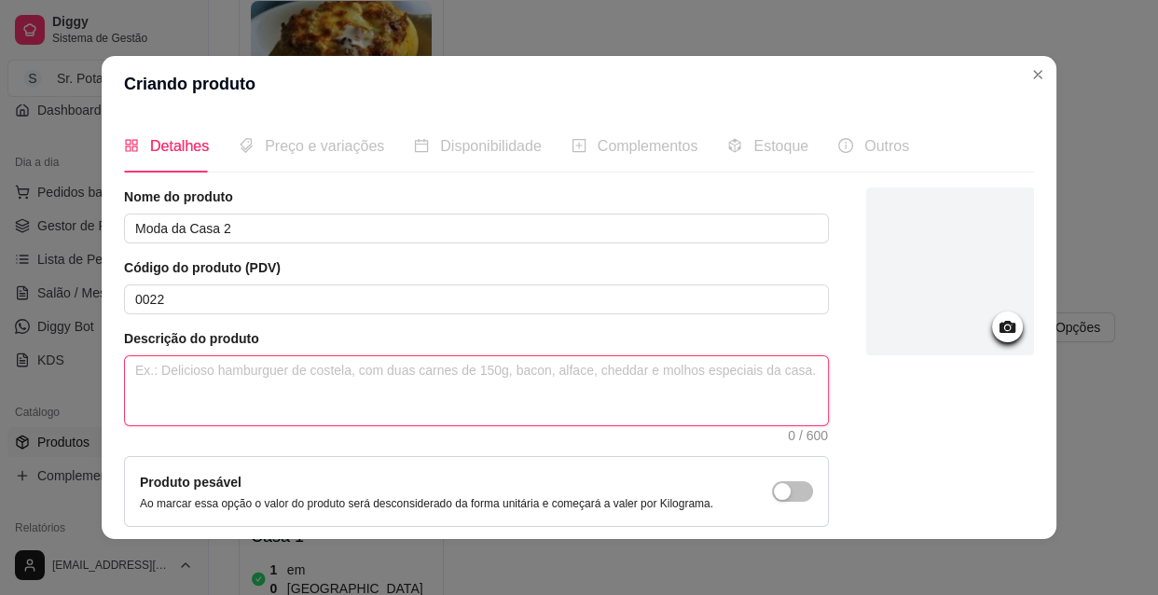
click at [152, 372] on textarea at bounding box center [476, 390] width 703 height 69
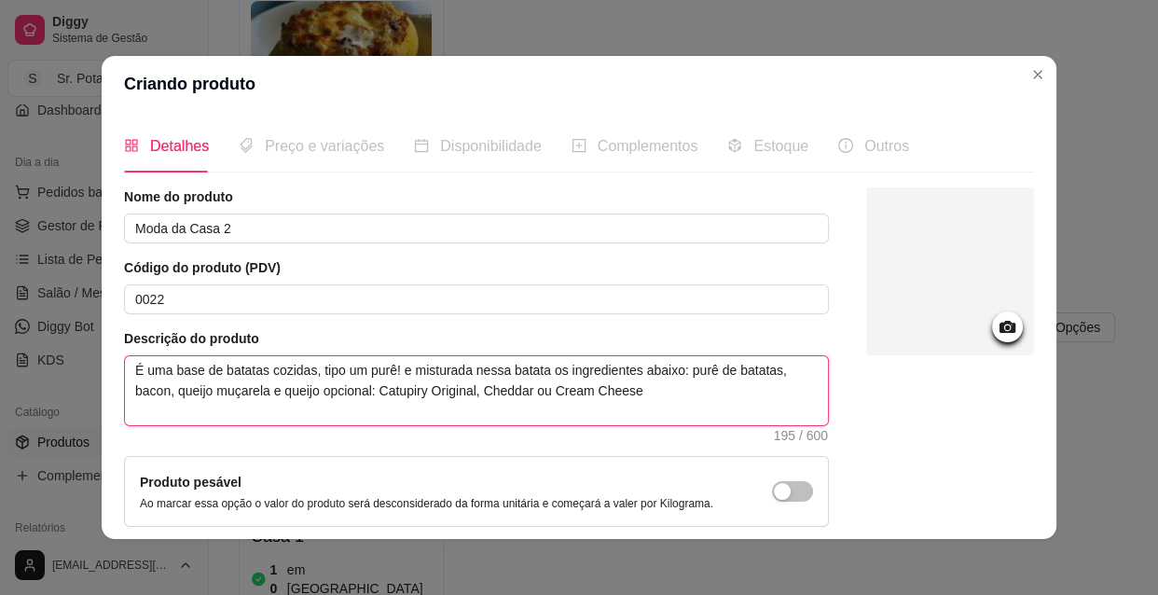
scroll to position [3, 0]
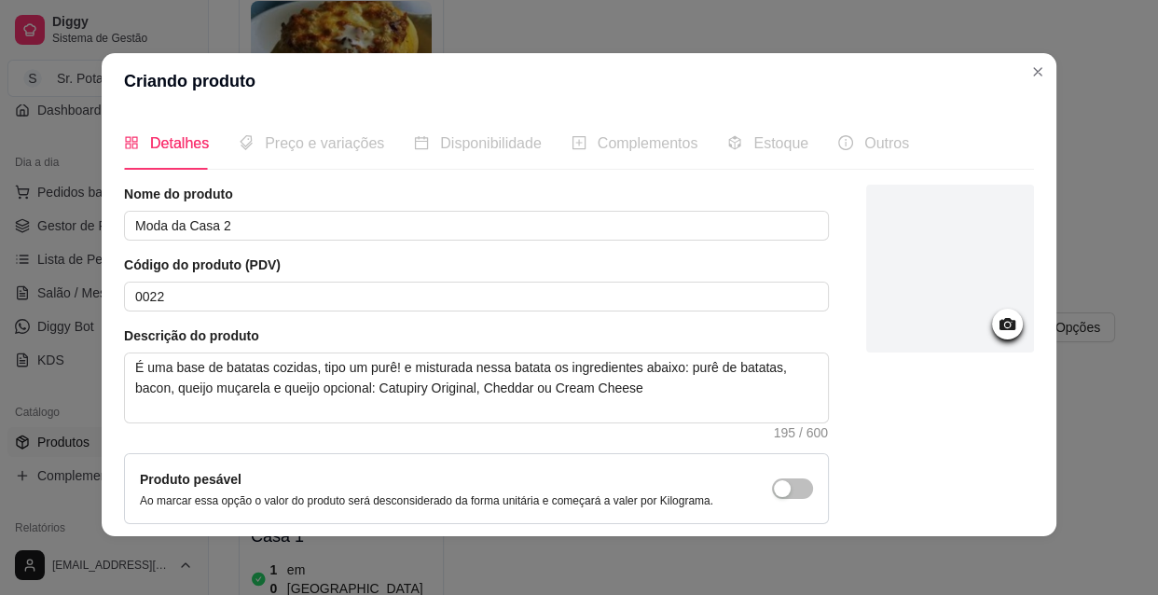
click at [999, 323] on icon at bounding box center [1007, 324] width 16 height 12
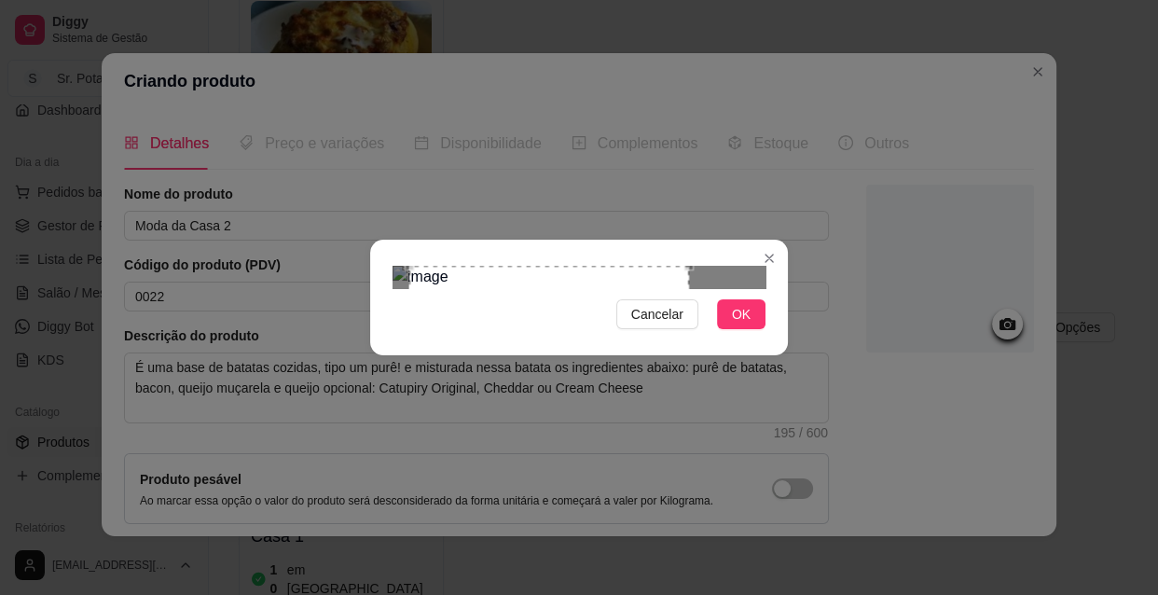
click at [518, 273] on div "Use the arrow keys to move the crop selection area" at bounding box center [549, 406] width 280 height 280
click at [503, 290] on div "Use the arrow keys to move the crop selection area" at bounding box center [538, 406] width 280 height 280
click at [408, 275] on div "Use the arrow keys to move the crop selection area" at bounding box center [542, 410] width 270 height 270
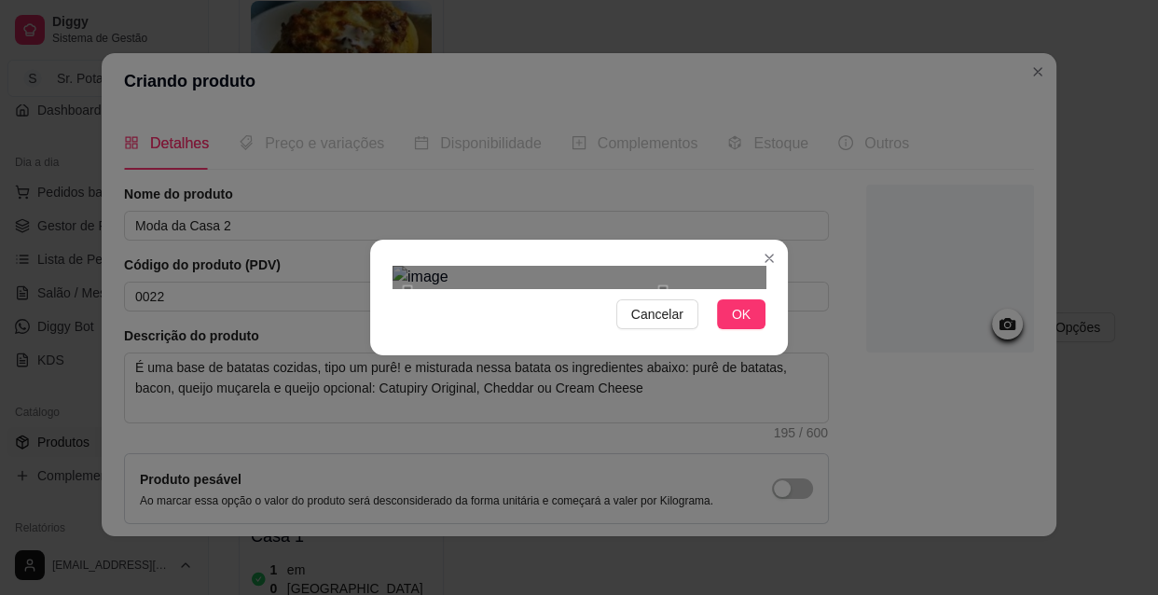
click at [667, 285] on div "Use the arrow keys to move the north east drag handle to change the crop select…" at bounding box center [667, 285] width 0 height 0
click at [735, 324] on span "OK" at bounding box center [741, 314] width 19 height 21
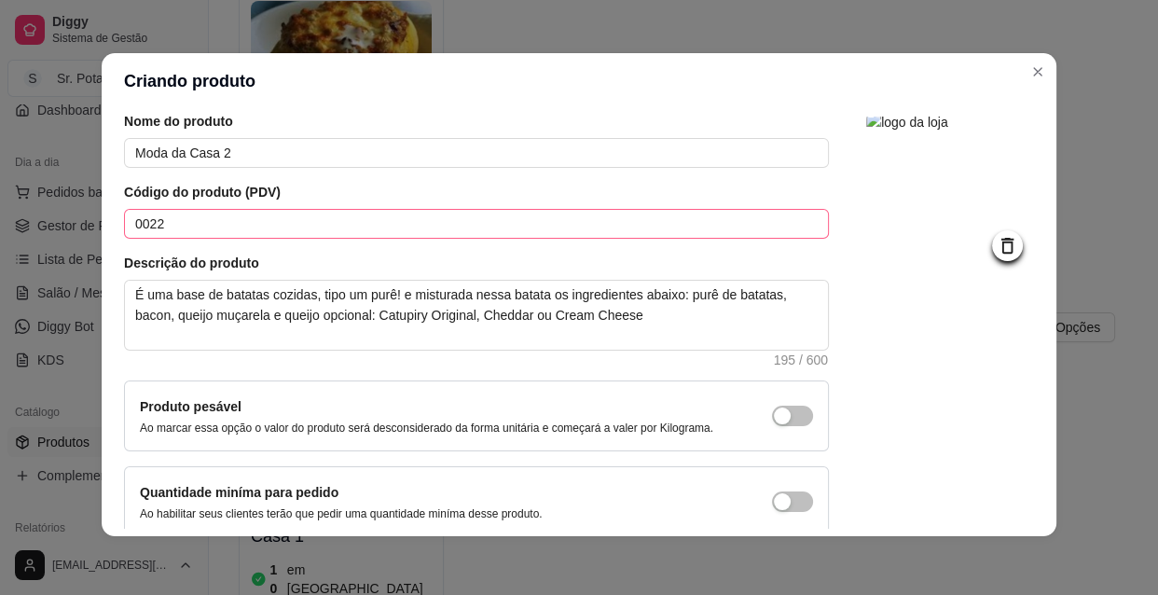
scroll to position [162, 0]
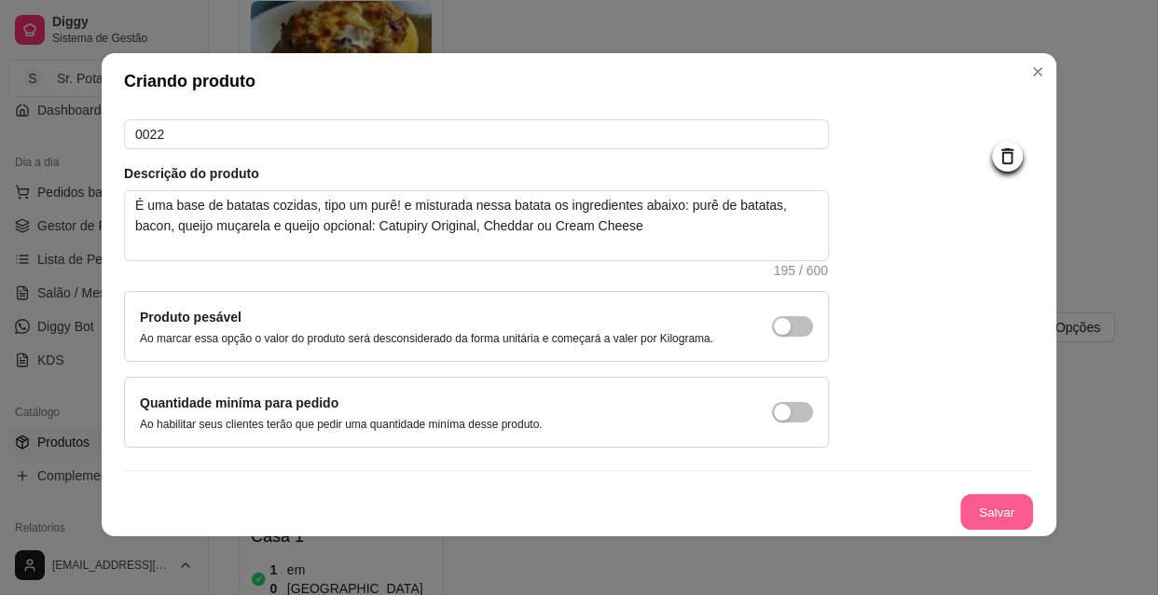
click at [960, 505] on button "Salvar" at bounding box center [996, 512] width 73 height 36
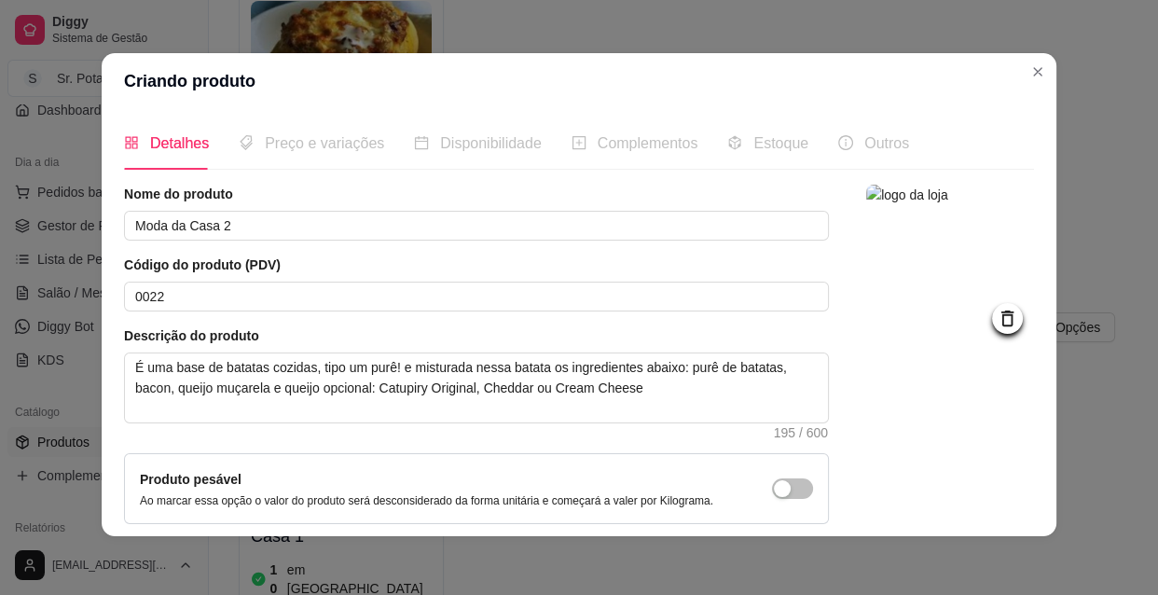
scroll to position [0, 0]
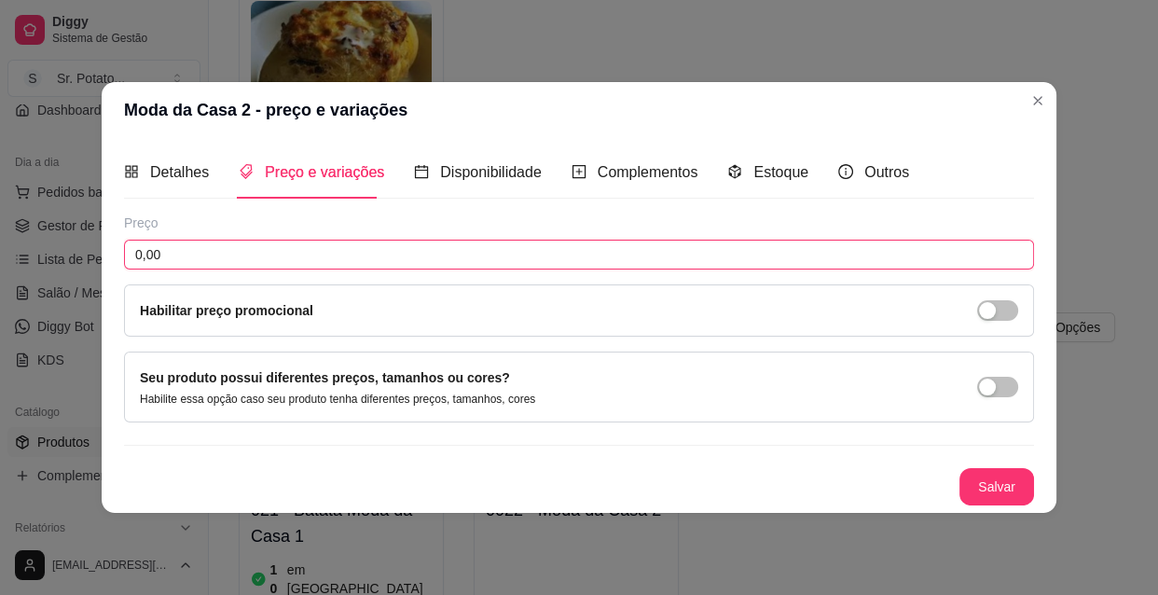
click at [243, 253] on input "0,00" at bounding box center [579, 255] width 910 height 30
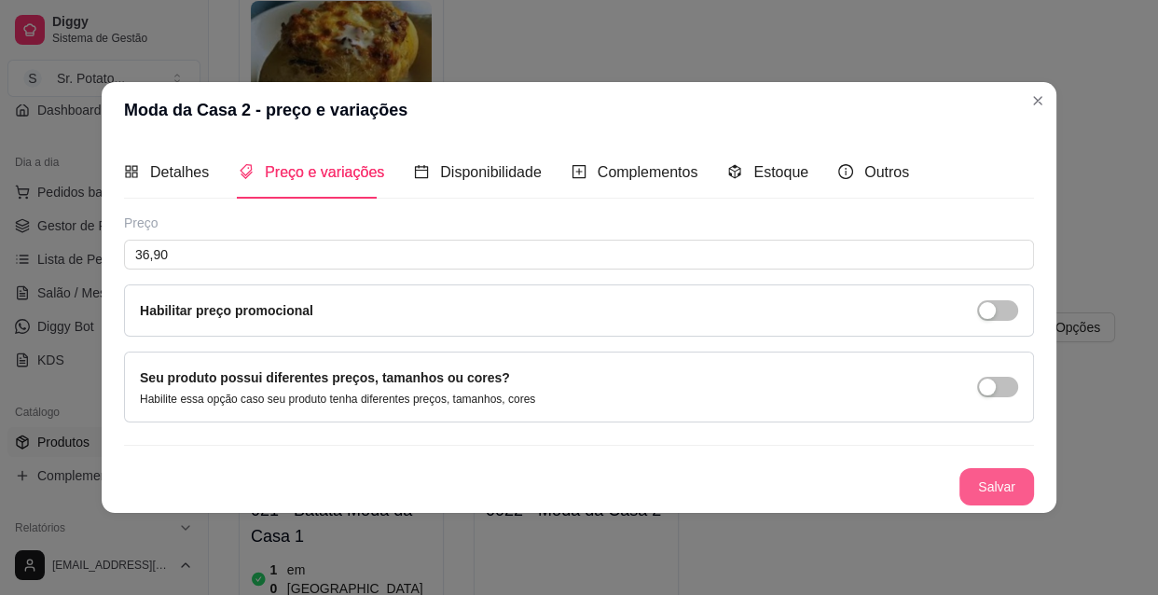
click at [987, 485] on button "Salvar" at bounding box center [996, 486] width 75 height 37
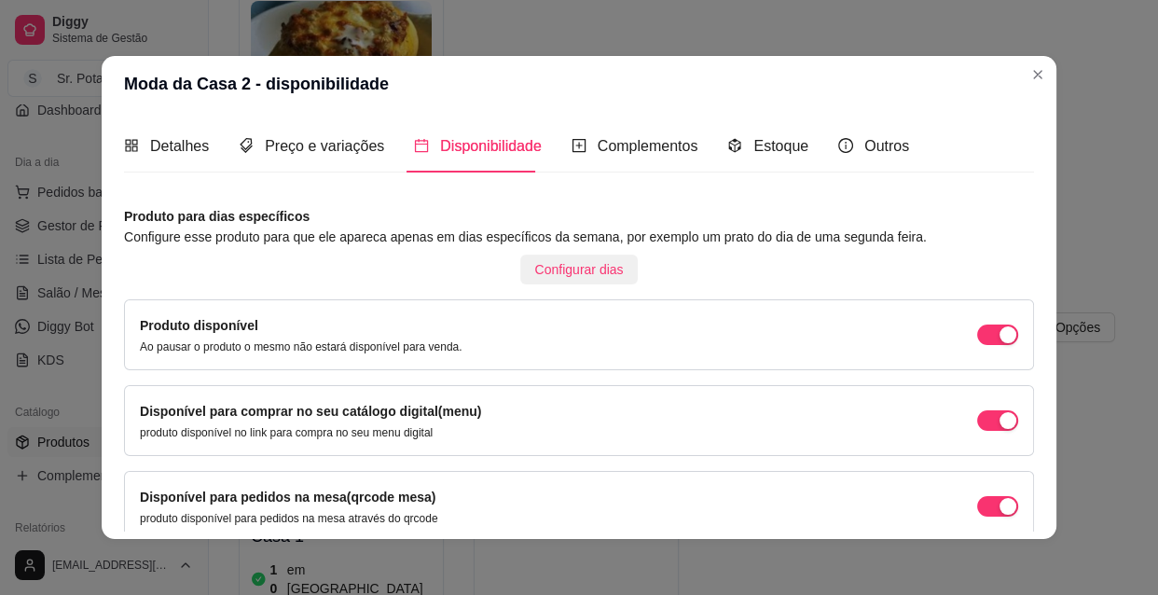
click at [553, 268] on span "Configurar dias" at bounding box center [579, 269] width 89 height 21
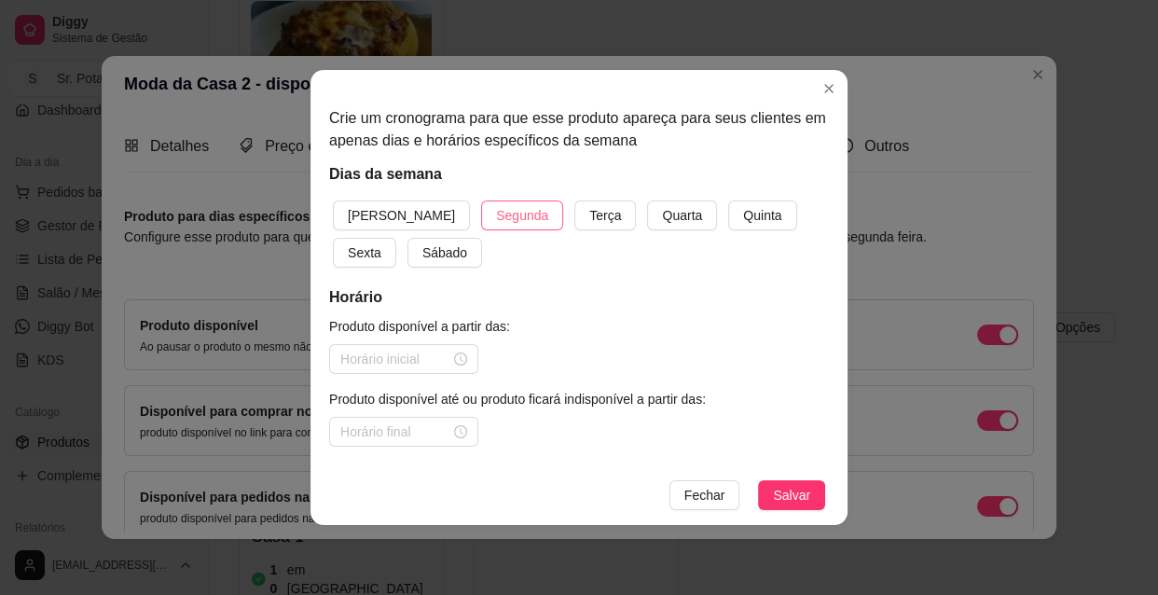
click at [496, 213] on span "Segunda" at bounding box center [522, 215] width 52 height 21
click at [496, 214] on span "Segunda" at bounding box center [522, 215] width 52 height 21
click at [589, 213] on span "Terça" at bounding box center [605, 215] width 32 height 21
click at [662, 222] on span "Quarta" at bounding box center [682, 215] width 40 height 21
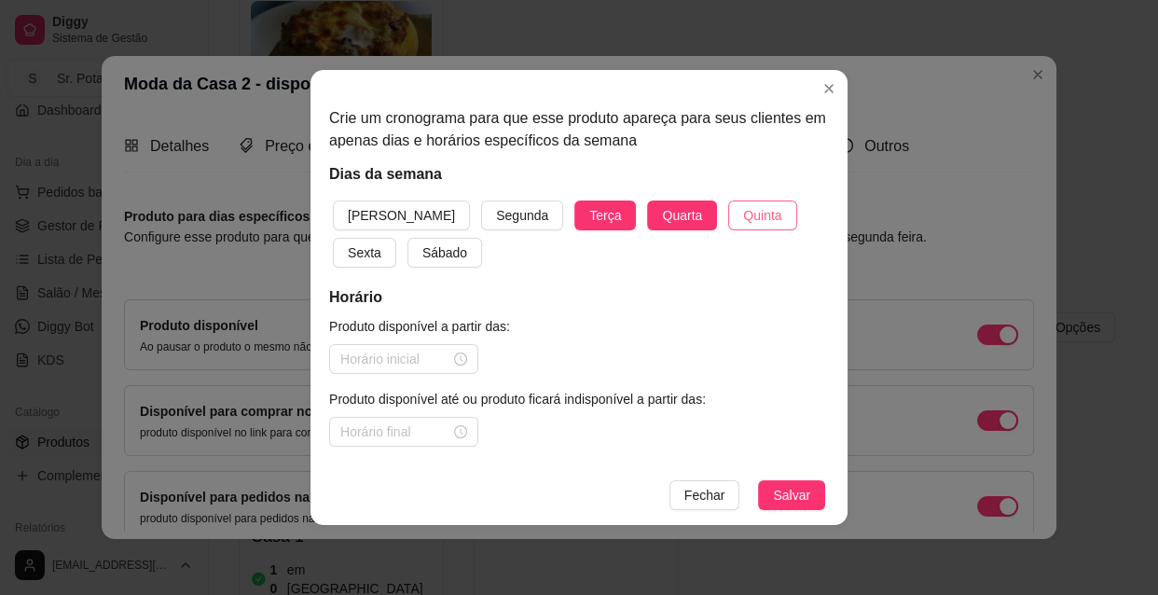
click at [743, 218] on span "Quinta" at bounding box center [762, 215] width 38 height 21
click at [396, 238] on button "Sexta" at bounding box center [364, 253] width 63 height 30
click at [422, 249] on span "Sábado" at bounding box center [444, 252] width 45 height 21
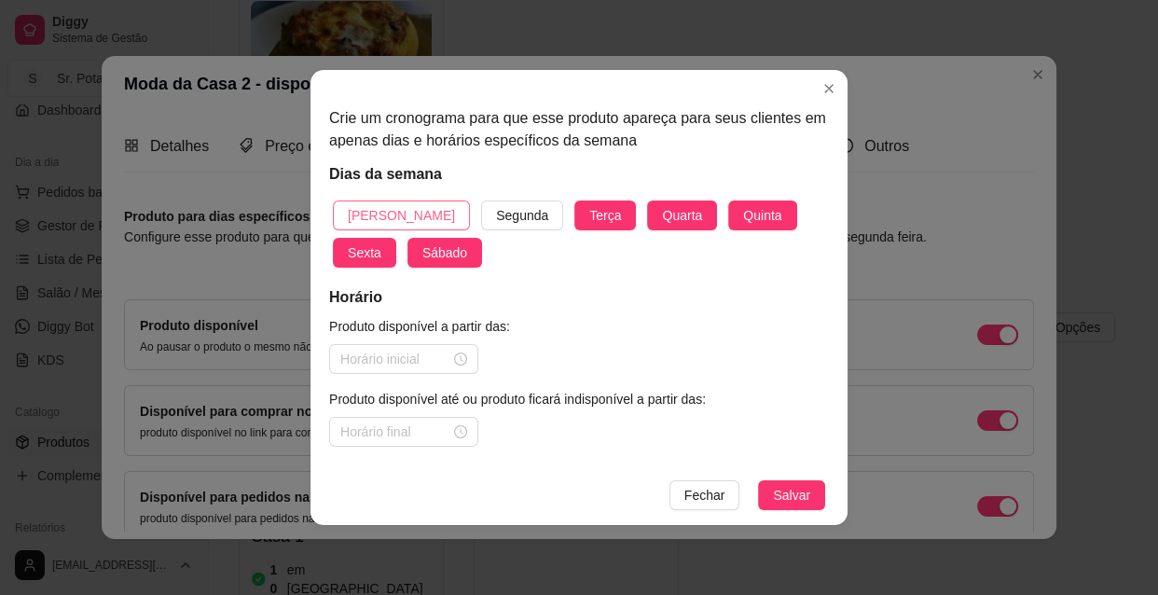
click at [366, 206] on span "[PERSON_NAME]" at bounding box center [401, 215] width 107 height 21
click at [458, 359] on div at bounding box center [403, 359] width 127 height 21
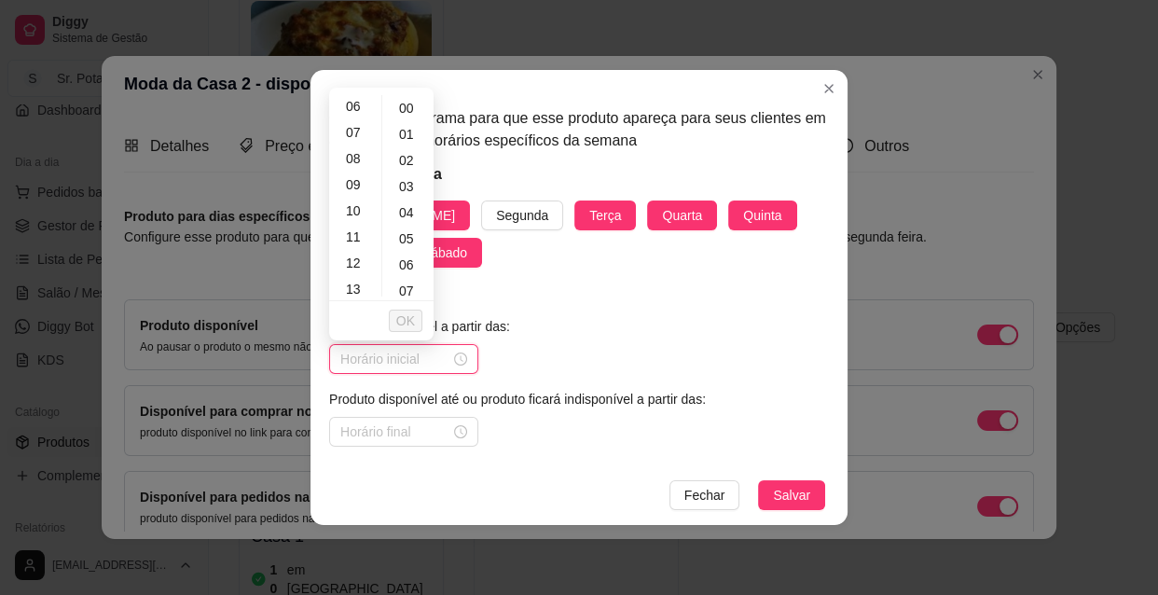
scroll to position [169, 0]
click at [363, 201] on div "10" at bounding box center [355, 200] width 45 height 26
click at [407, 214] on div "30" at bounding box center [408, 213] width 45 height 26
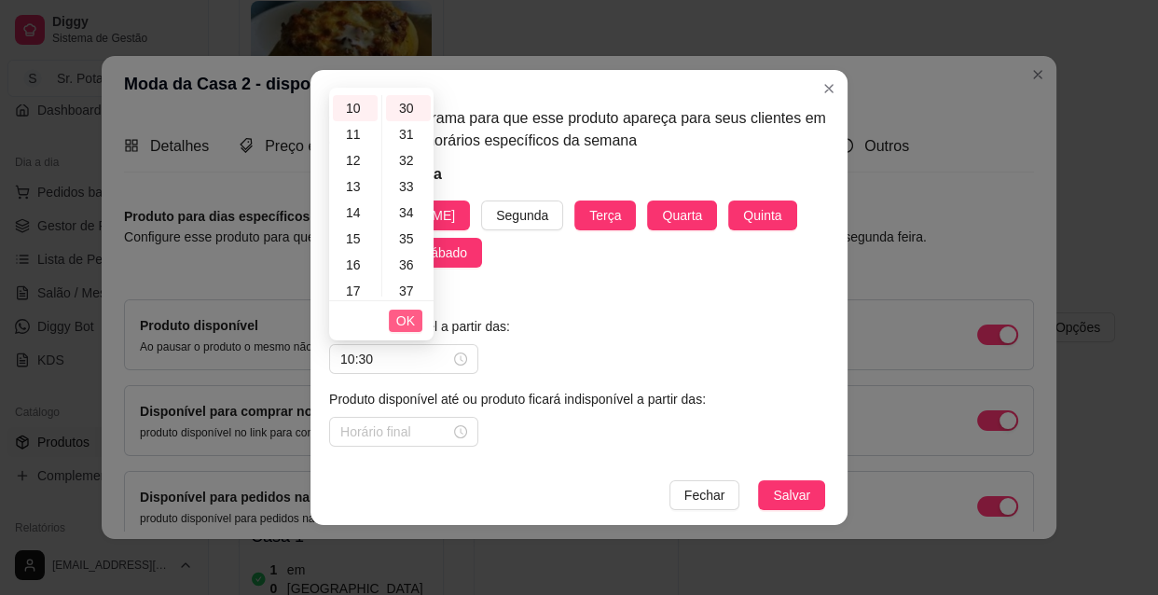
click at [411, 323] on span "OK" at bounding box center [405, 320] width 19 height 21
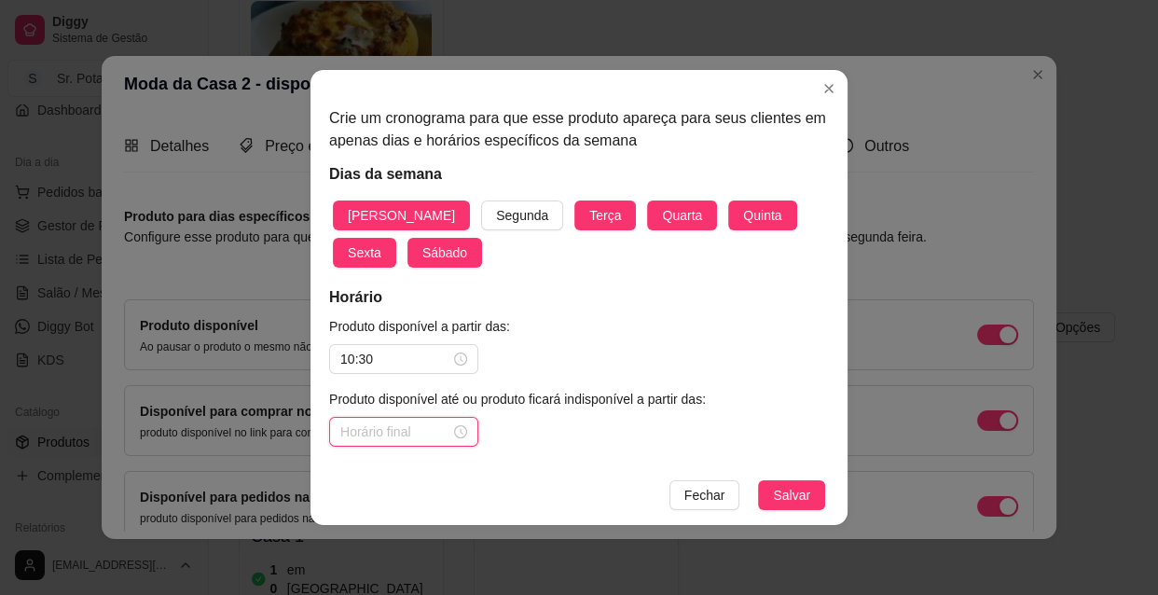
click at [393, 436] on input at bounding box center [395, 431] width 110 height 21
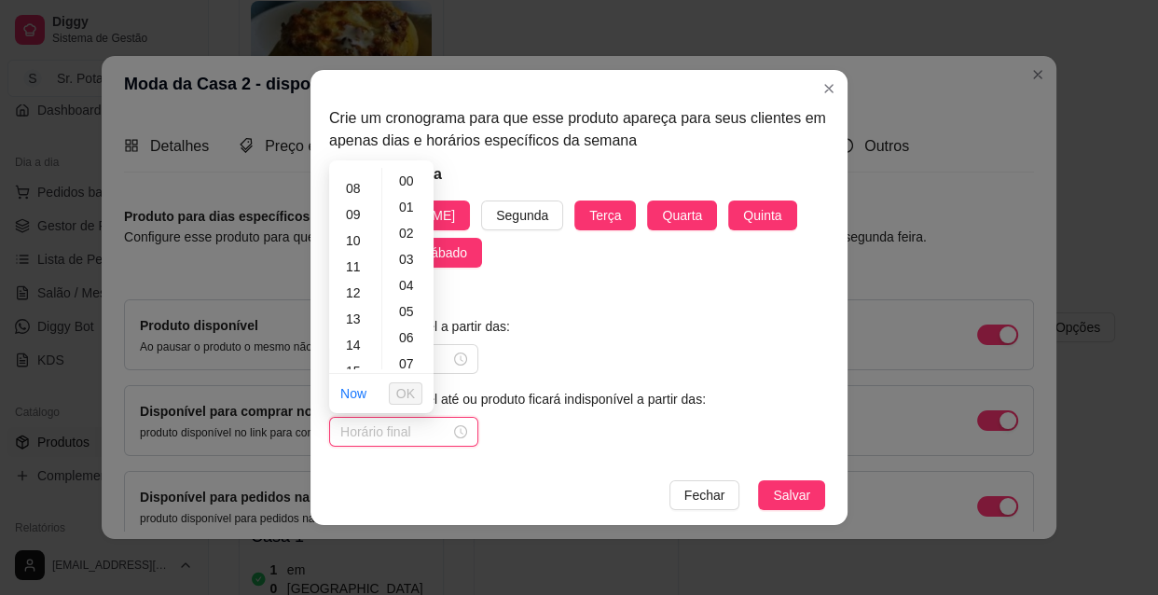
scroll to position [169, 0]
click at [361, 350] on div "13" at bounding box center [355, 351] width 45 height 26
click at [407, 392] on span "OK" at bounding box center [405, 393] width 19 height 21
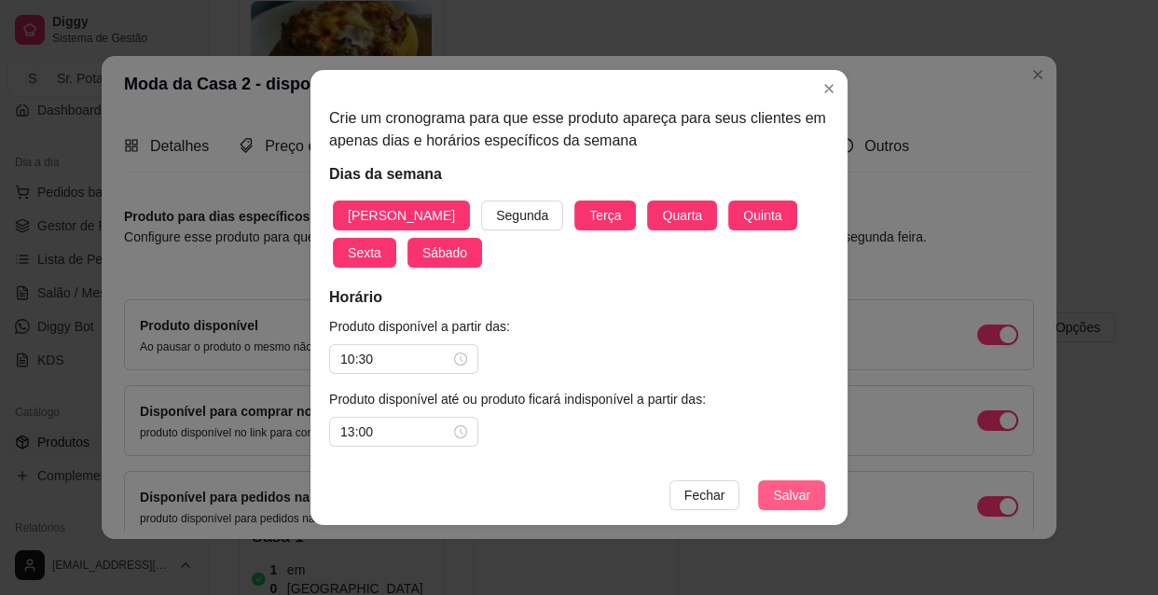
click at [792, 491] on span "Salvar" at bounding box center [791, 495] width 37 height 21
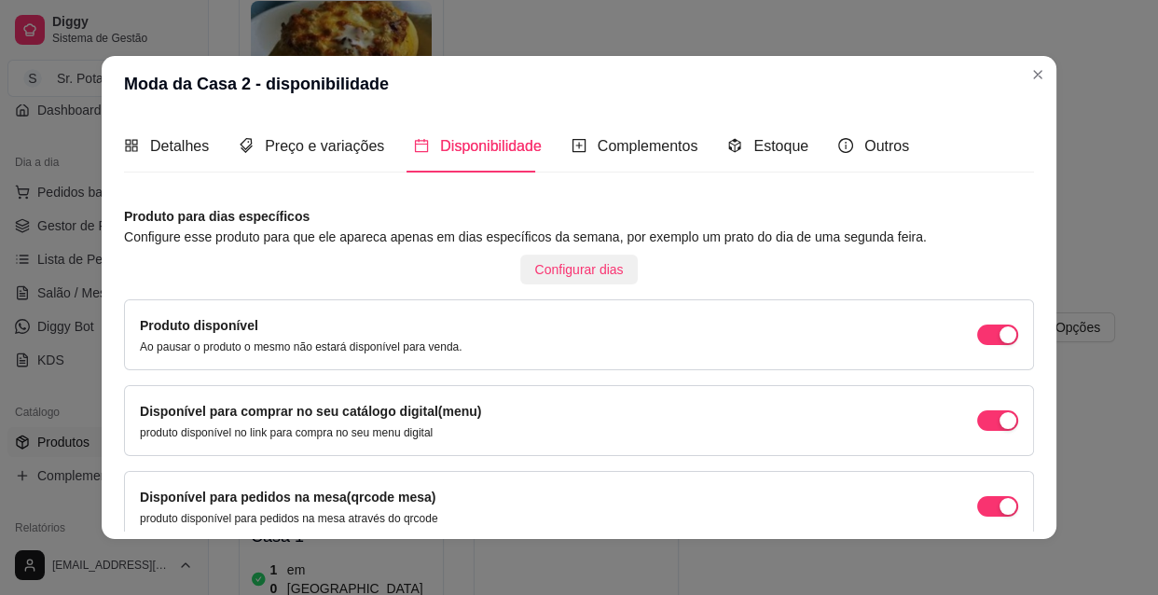
click at [567, 271] on span "Configurar dias" at bounding box center [579, 269] width 89 height 21
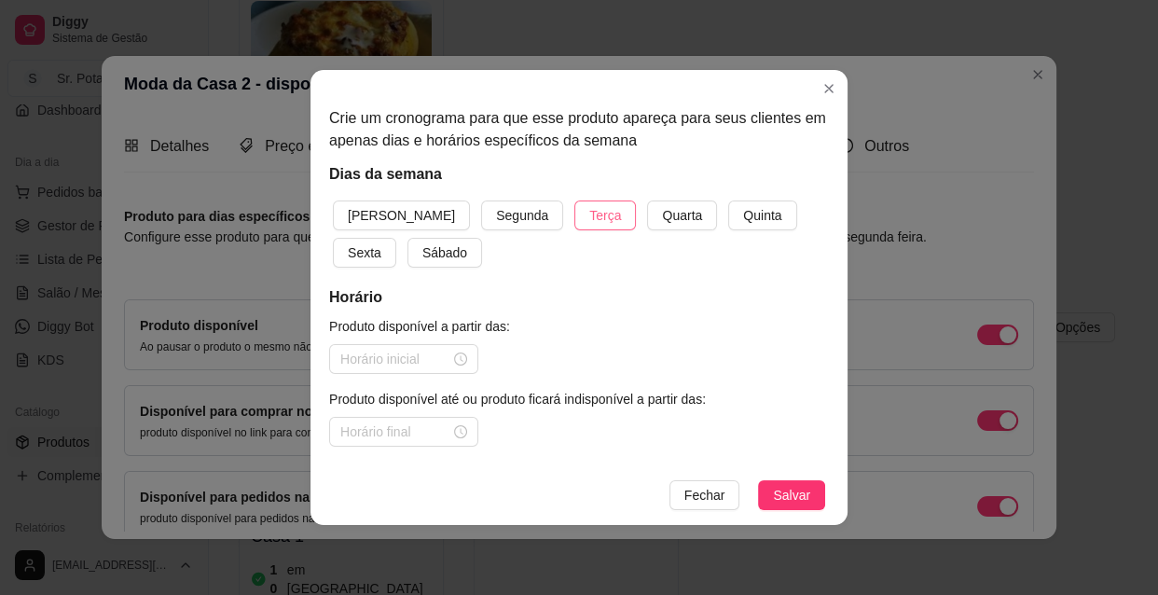
click at [589, 213] on span "Terça" at bounding box center [605, 215] width 32 height 21
click at [662, 213] on span "Quarta" at bounding box center [682, 215] width 40 height 21
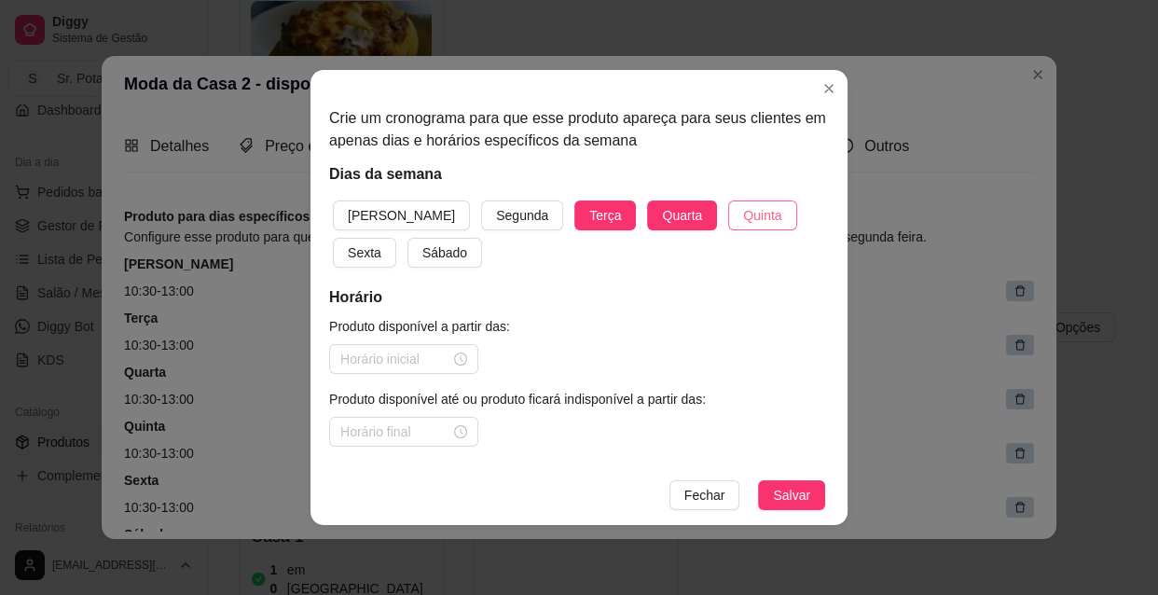
click at [728, 220] on button "Quinta" at bounding box center [762, 215] width 68 height 30
click at [381, 242] on span "Sexta" at bounding box center [365, 252] width 34 height 21
click at [422, 247] on span "Sábado" at bounding box center [444, 252] width 45 height 21
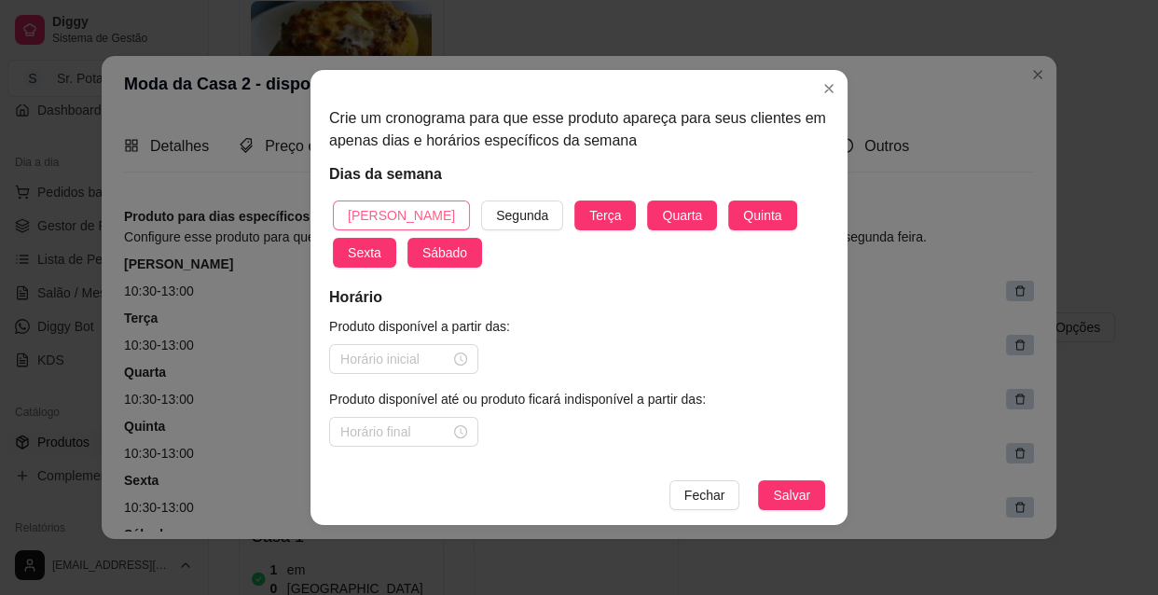
click at [395, 214] on span "[PERSON_NAME]" at bounding box center [401, 215] width 107 height 21
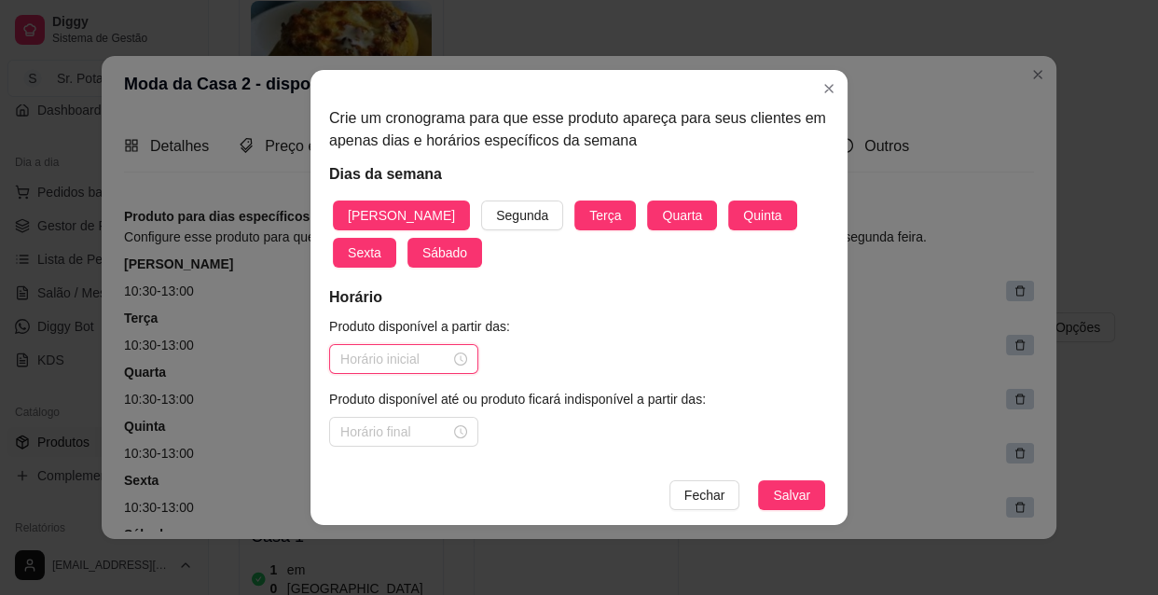
click at [397, 354] on input at bounding box center [395, 359] width 110 height 21
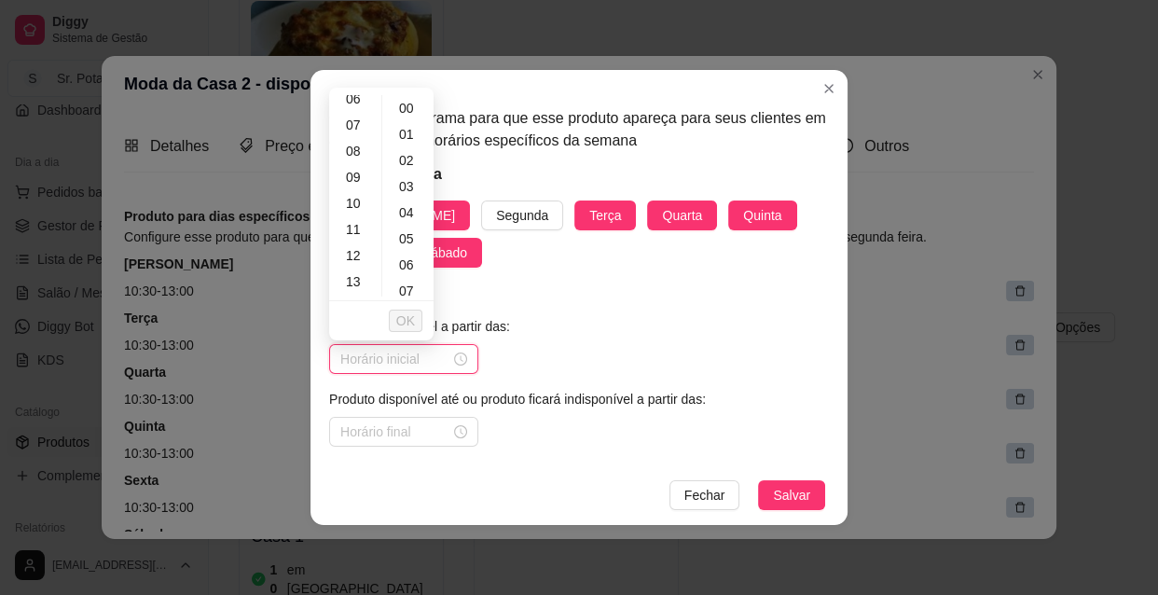
scroll to position [169, 0]
click at [354, 232] on div "18" at bounding box center [355, 240] width 45 height 26
click at [405, 322] on span "OK" at bounding box center [405, 320] width 19 height 21
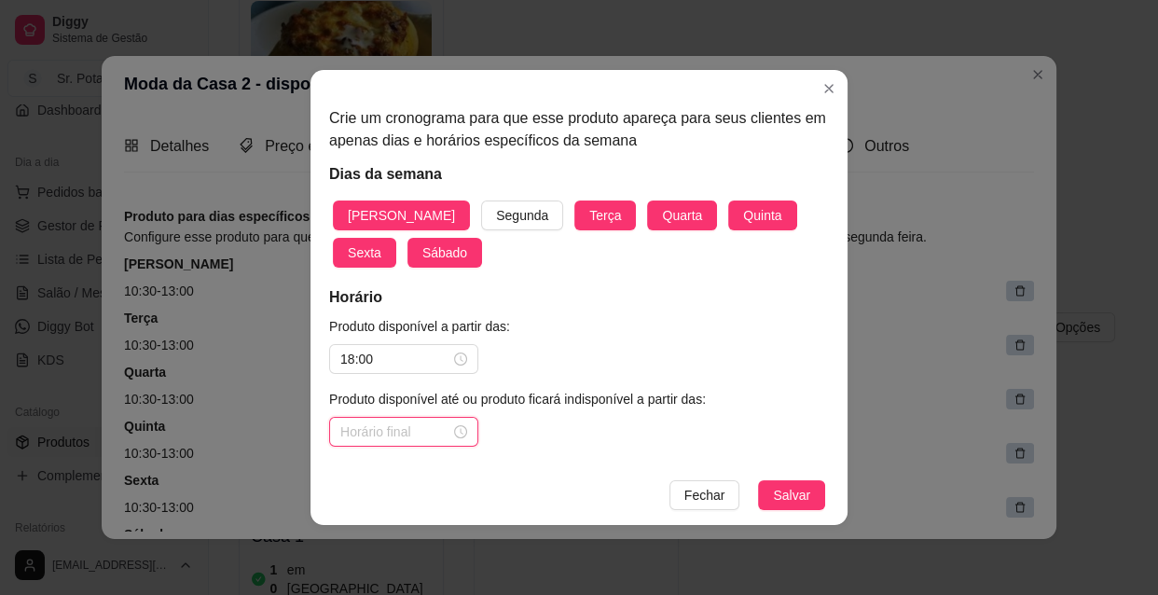
click at [434, 434] on input at bounding box center [395, 431] width 110 height 21
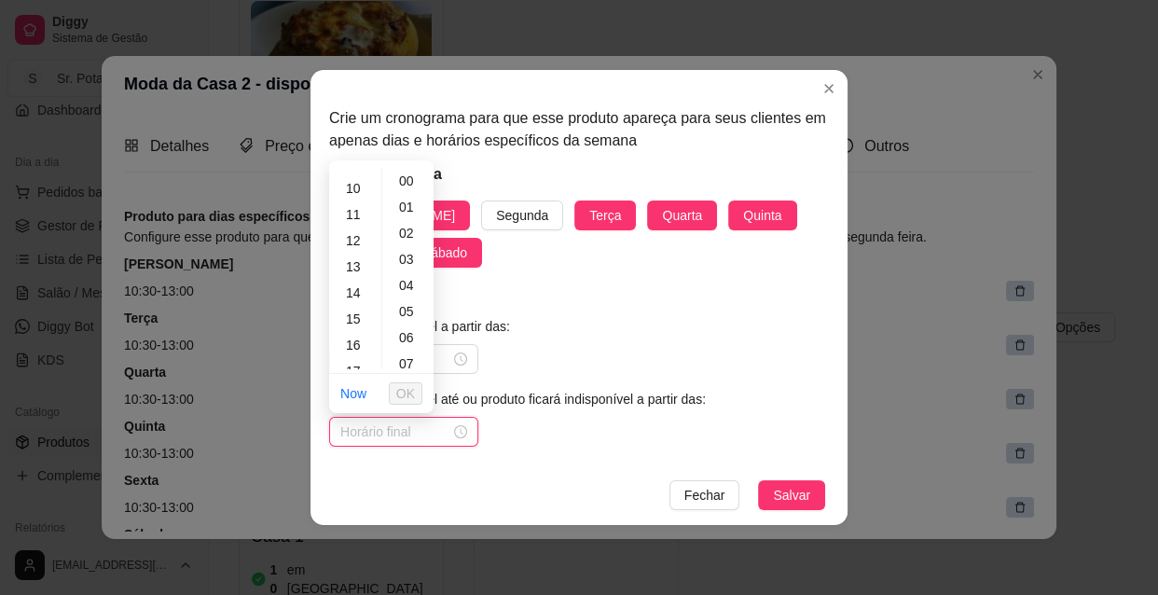
scroll to position [423, 0]
click at [354, 328] on div "22" at bounding box center [355, 332] width 45 height 26
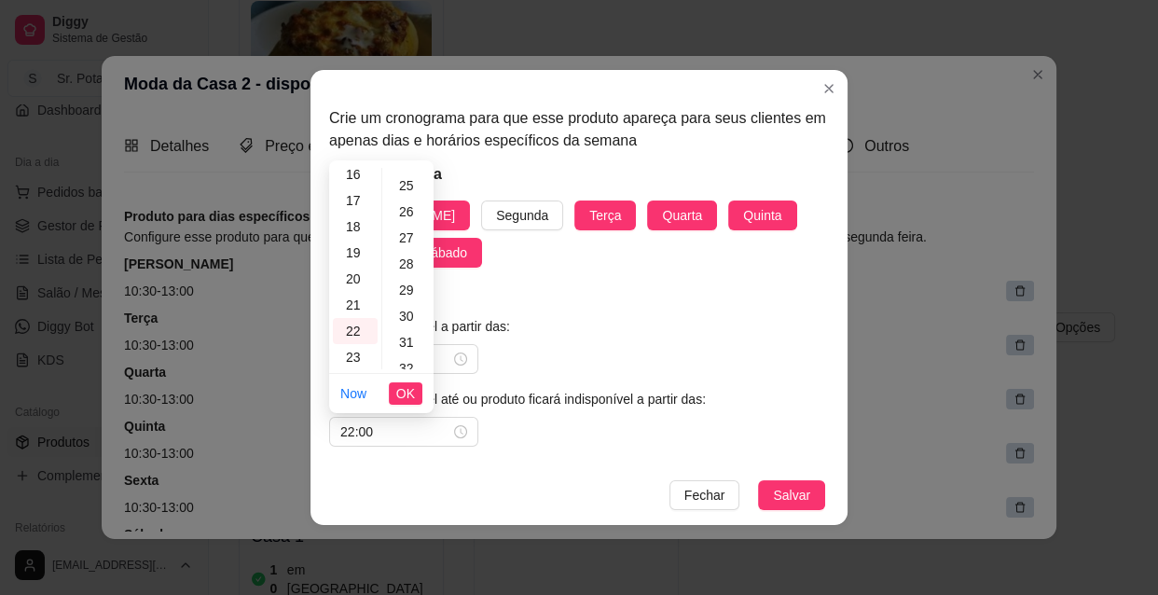
scroll to position [678, 0]
click at [407, 280] on div "30" at bounding box center [408, 286] width 45 height 26
click at [409, 391] on span "OK" at bounding box center [405, 393] width 19 height 21
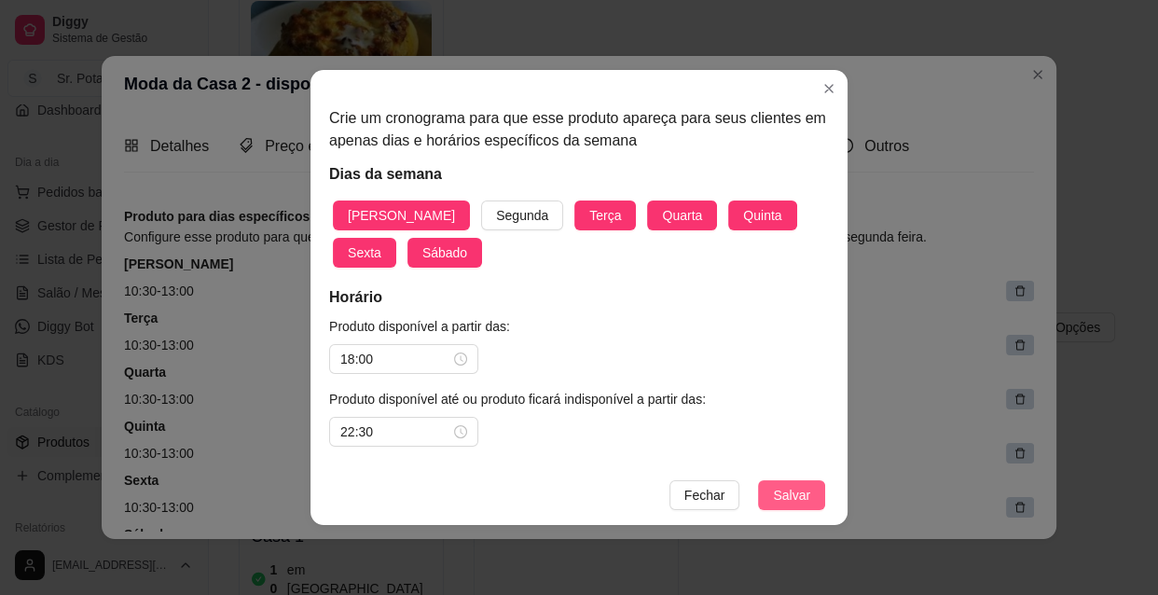
click at [783, 495] on span "Salvar" at bounding box center [791, 495] width 37 height 21
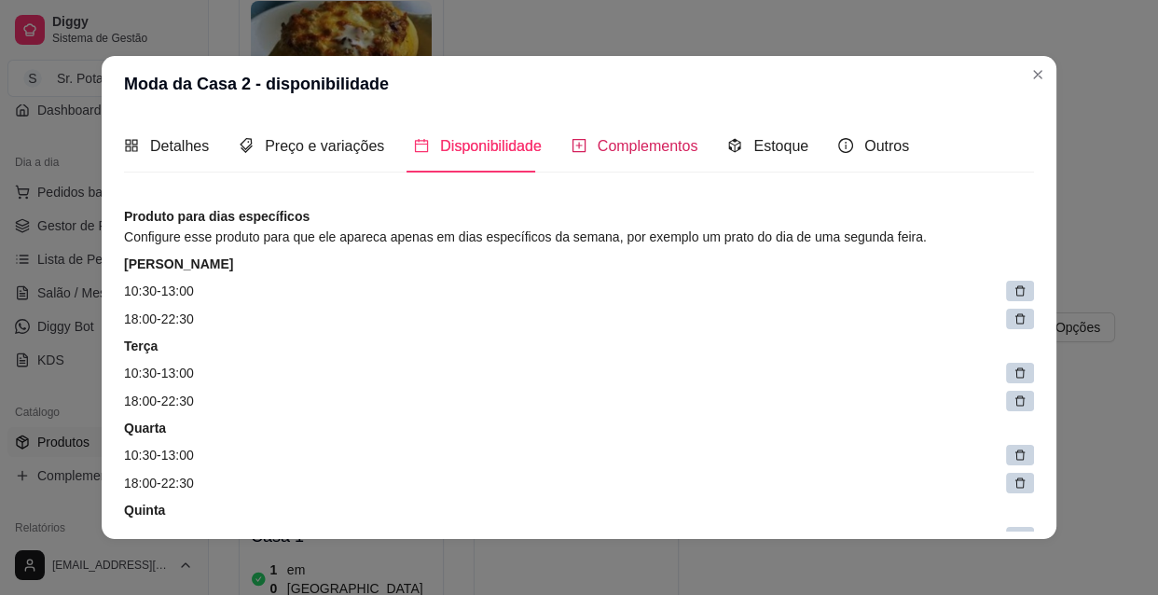
click at [653, 149] on span "Complementos" at bounding box center [647, 146] width 101 height 16
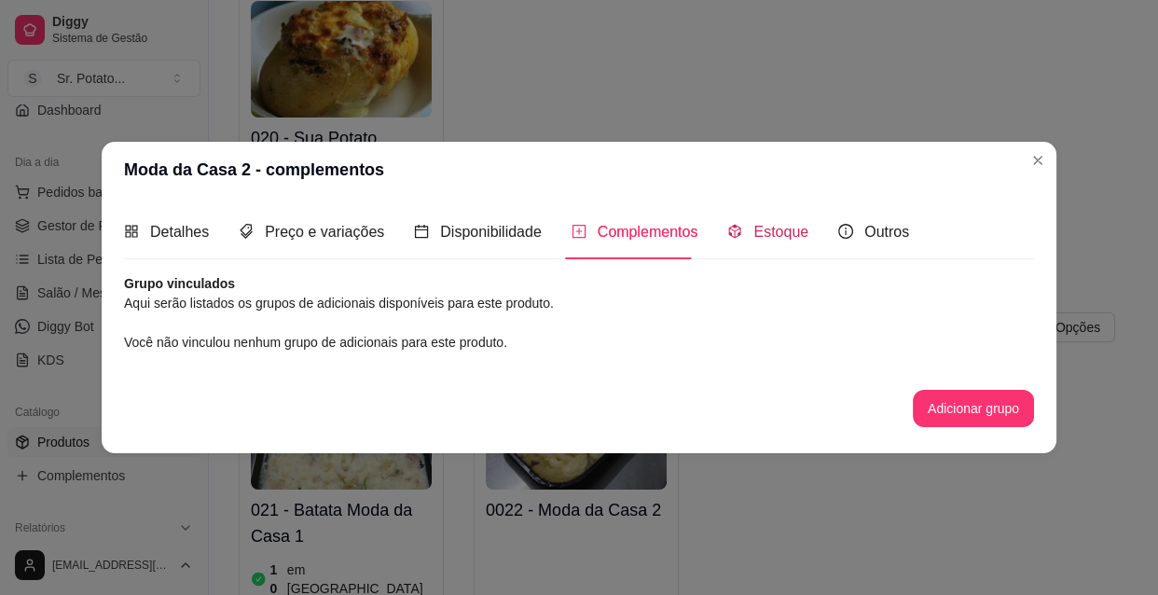
click at [787, 235] on span "Estoque" at bounding box center [780, 232] width 55 height 16
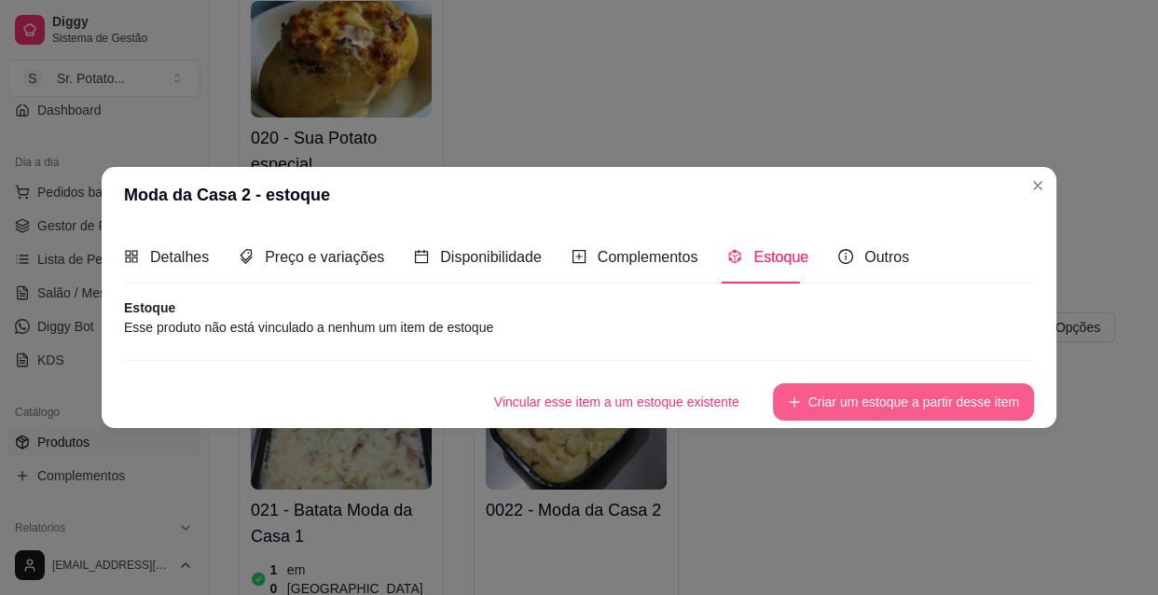
click at [849, 403] on button "Criar um estoque a partir desse item" at bounding box center [903, 401] width 261 height 37
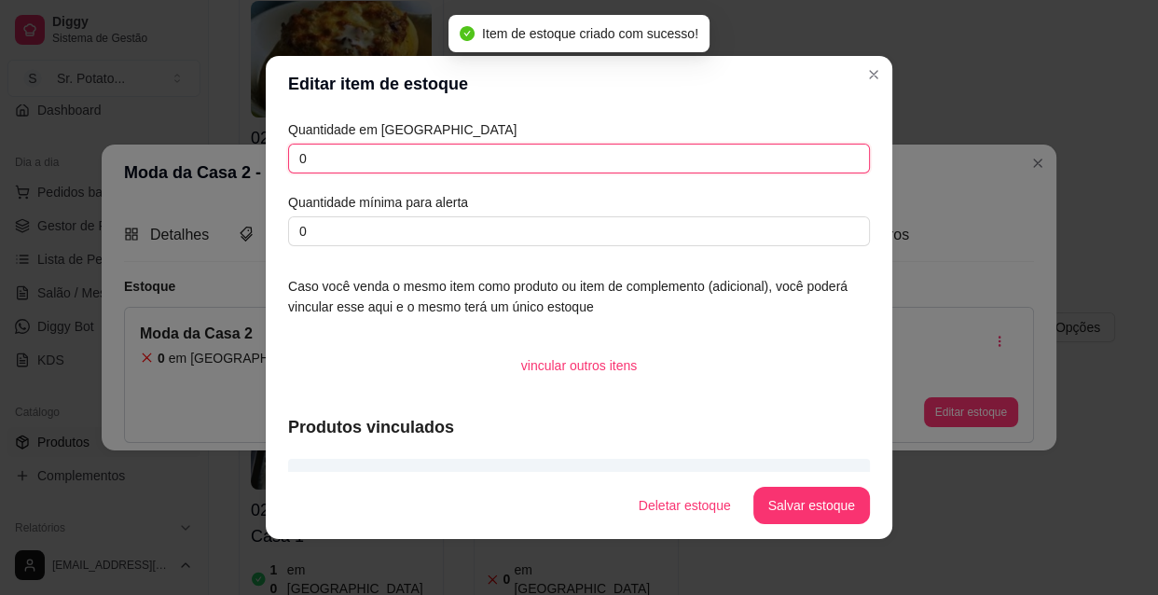
click at [460, 149] on input "0" at bounding box center [579, 159] width 582 height 30
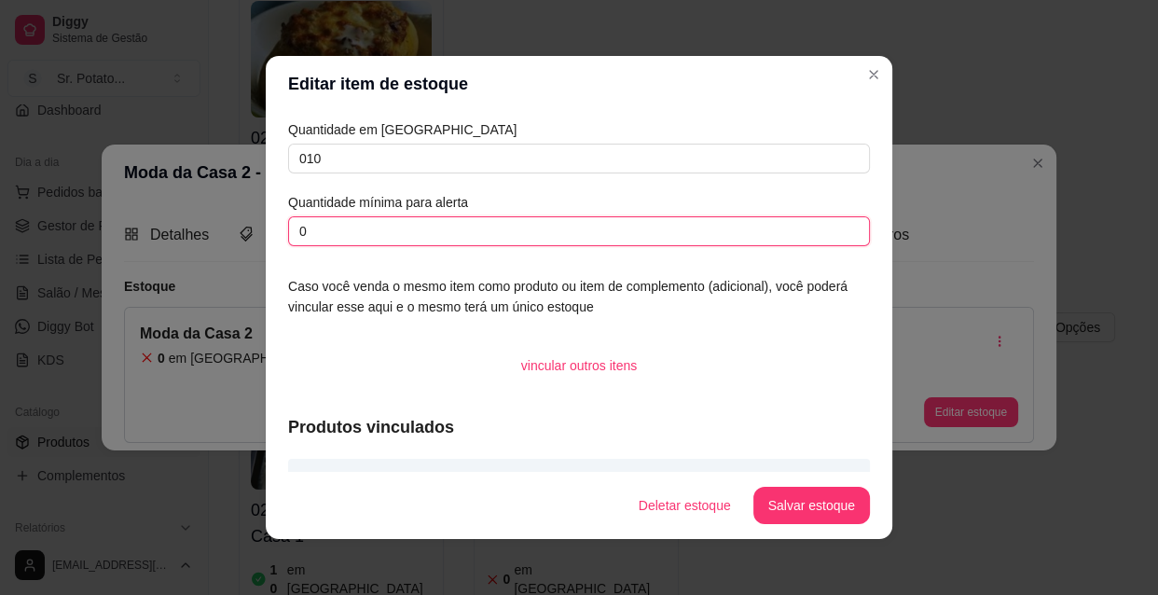
click at [327, 239] on input "0" at bounding box center [579, 231] width 582 height 30
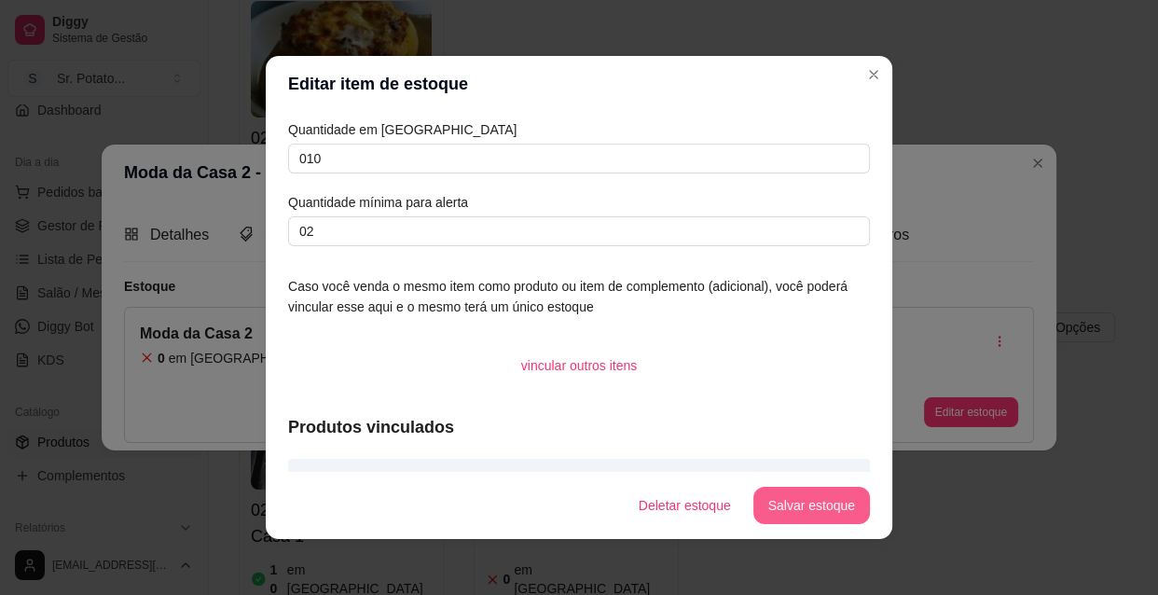
click at [821, 498] on button "Salvar estoque" at bounding box center [811, 505] width 117 height 37
click at [821, 513] on button "Salvar estoque" at bounding box center [811, 505] width 114 height 36
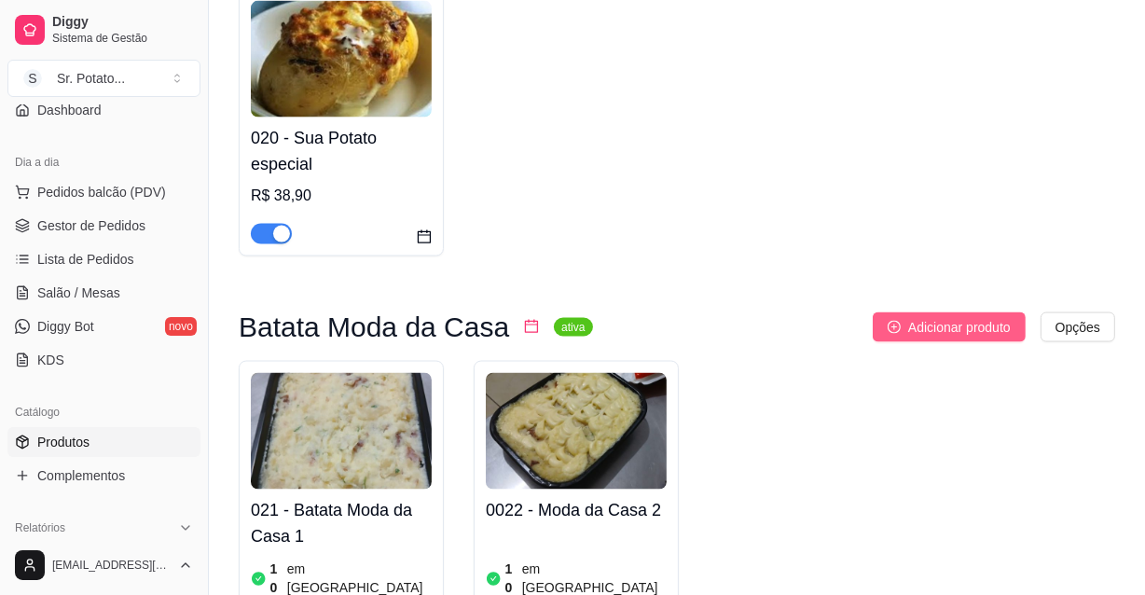
click at [939, 317] on span "Adicionar produto" at bounding box center [959, 327] width 103 height 21
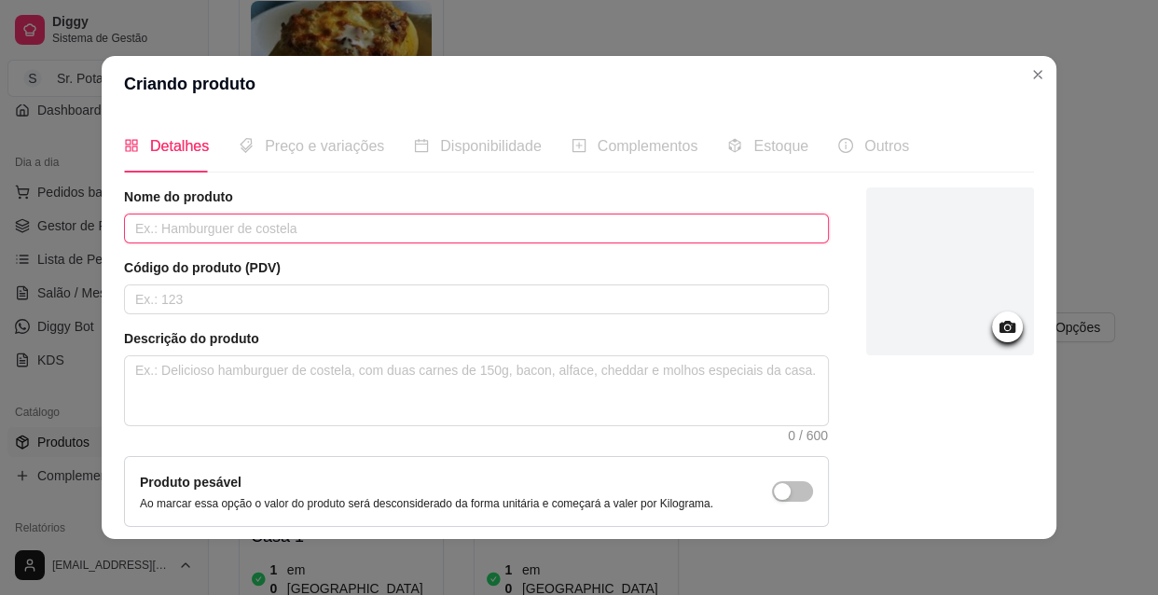
click at [235, 228] on input "text" at bounding box center [476, 228] width 705 height 30
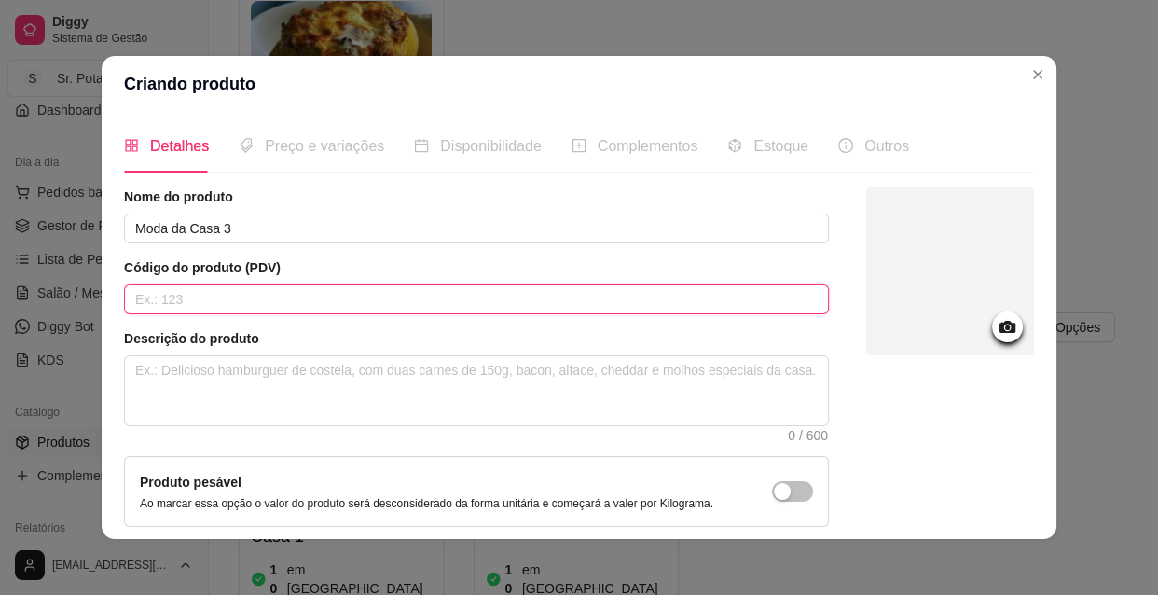
click at [211, 297] on input "text" at bounding box center [476, 299] width 705 height 30
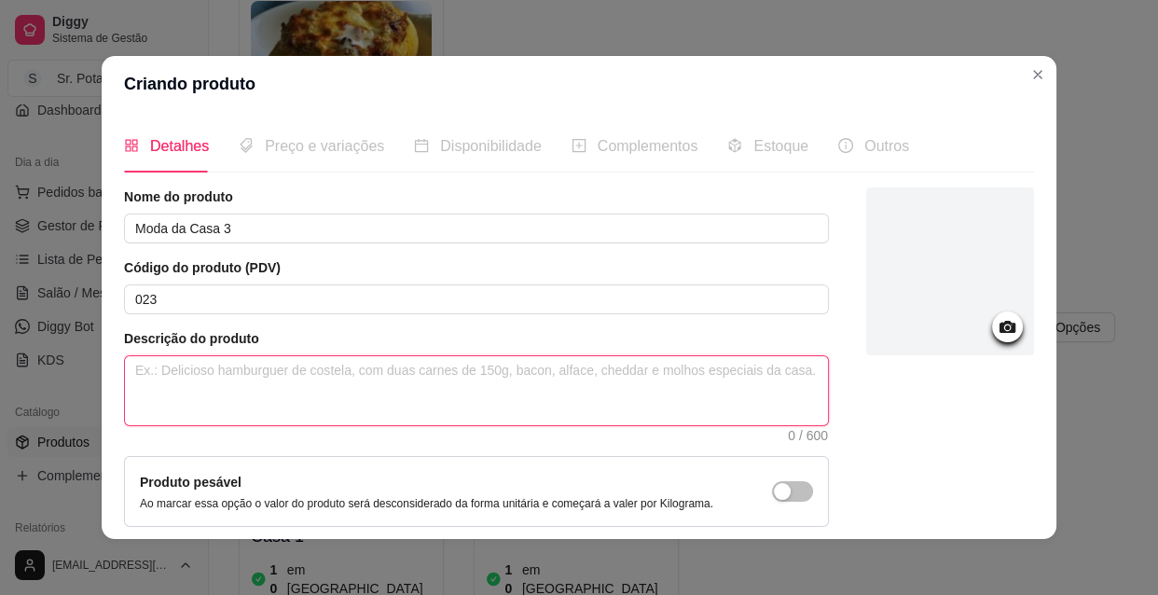
click at [303, 377] on textarea at bounding box center [476, 390] width 703 height 69
click at [196, 373] on textarea "È uma base ba" at bounding box center [476, 390] width 703 height 69
click at [238, 375] on textarea "È uma massa de ba" at bounding box center [476, 390] width 703 height 69
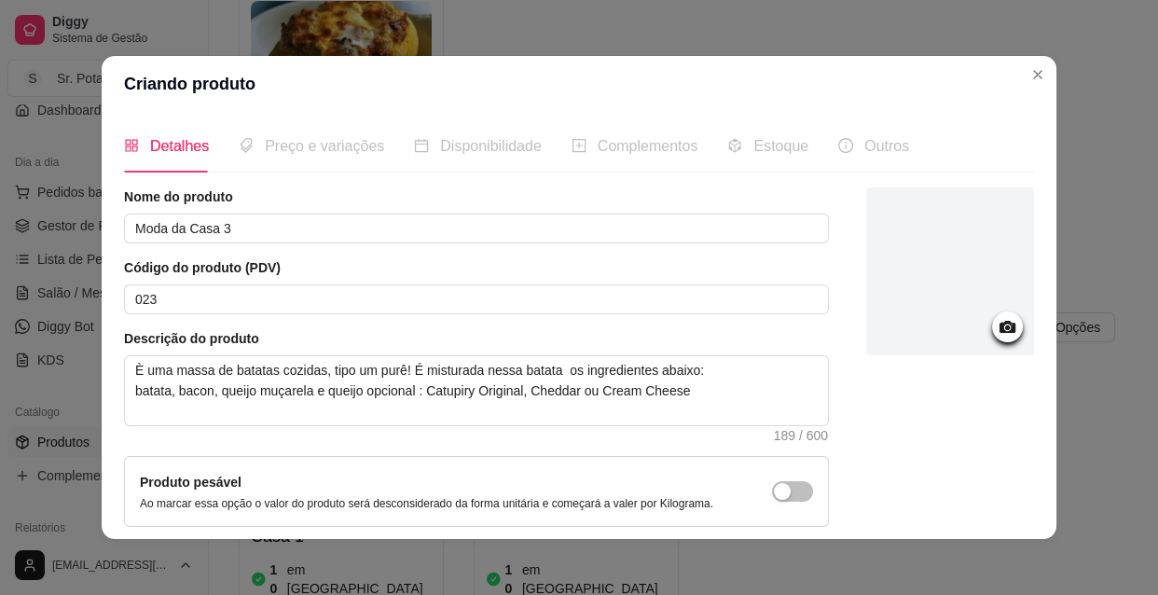
click at [999, 331] on icon at bounding box center [1007, 327] width 16 height 12
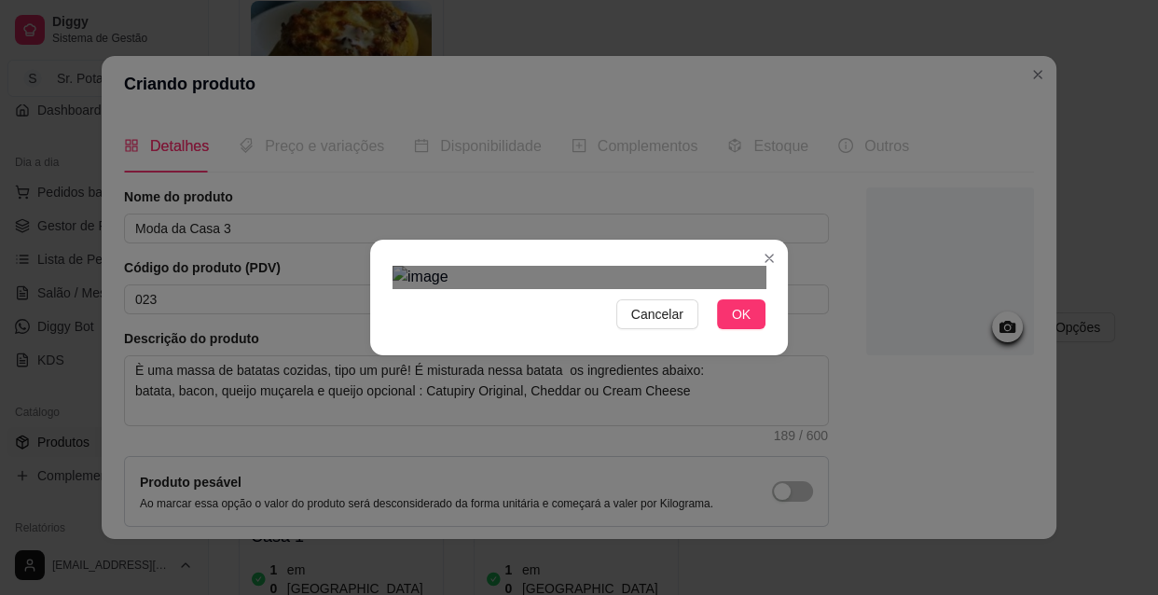
click at [693, 375] on div "Use the arrow keys to move the crop selection area" at bounding box center [567, 543] width 336 height 336
click at [721, 329] on button "OK" at bounding box center [741, 314] width 48 height 30
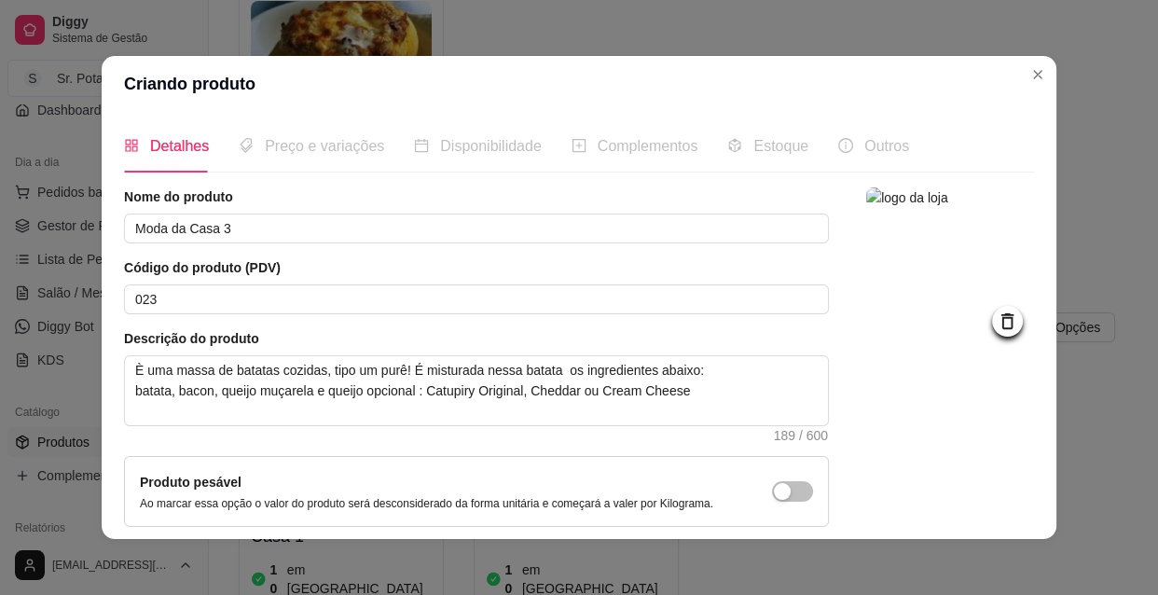
scroll to position [162, 0]
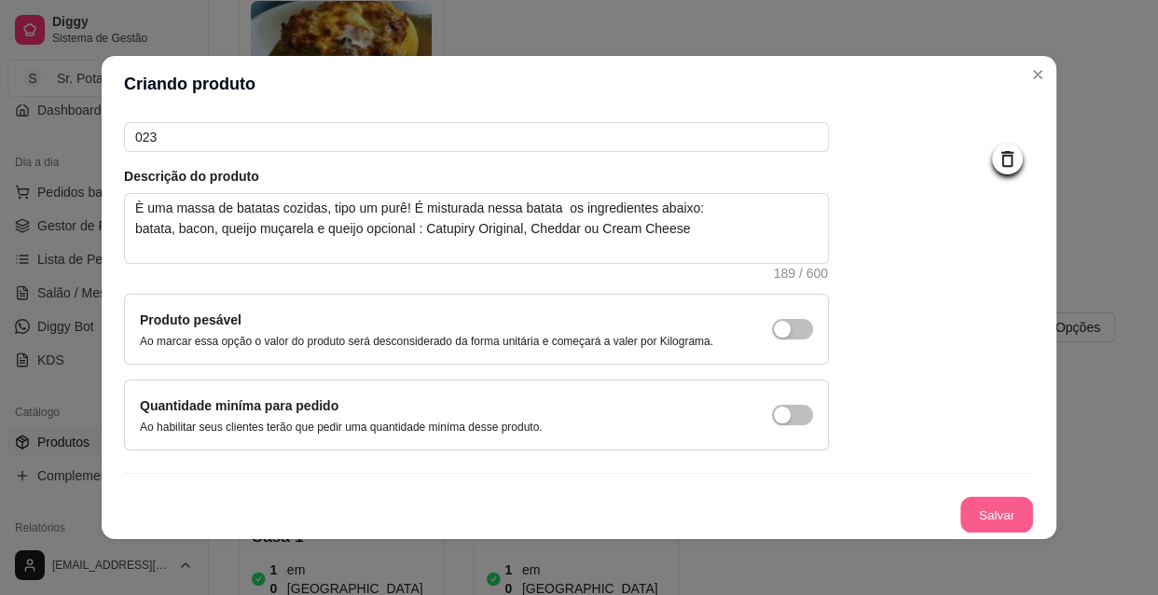
click at [964, 514] on button "Salvar" at bounding box center [996, 515] width 73 height 36
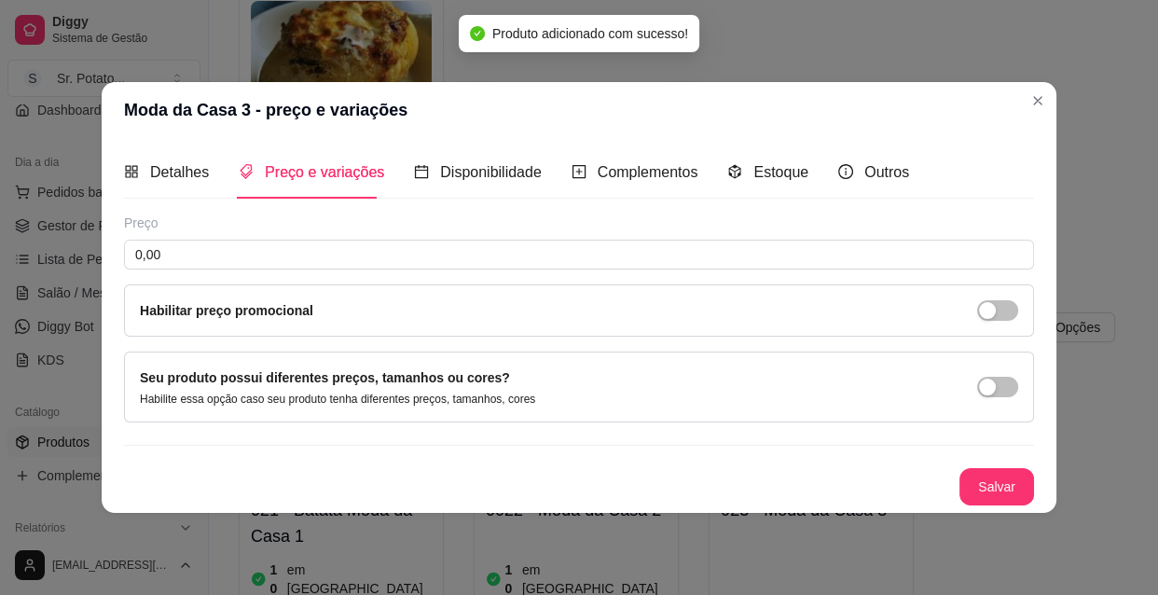
scroll to position [0, 0]
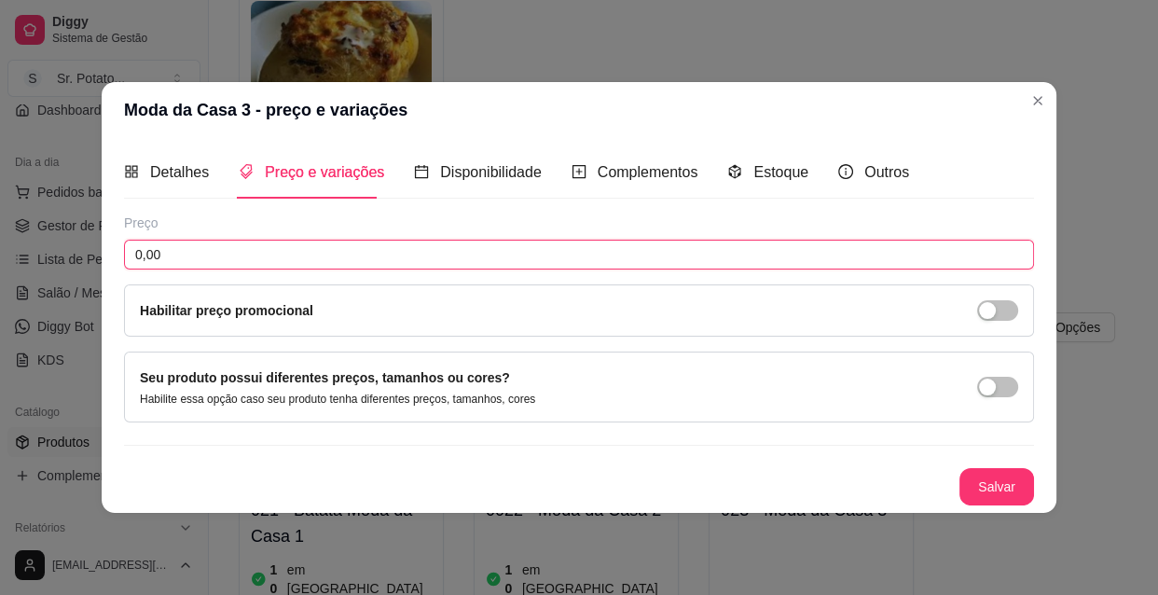
click at [264, 260] on input "0,00" at bounding box center [579, 255] width 910 height 30
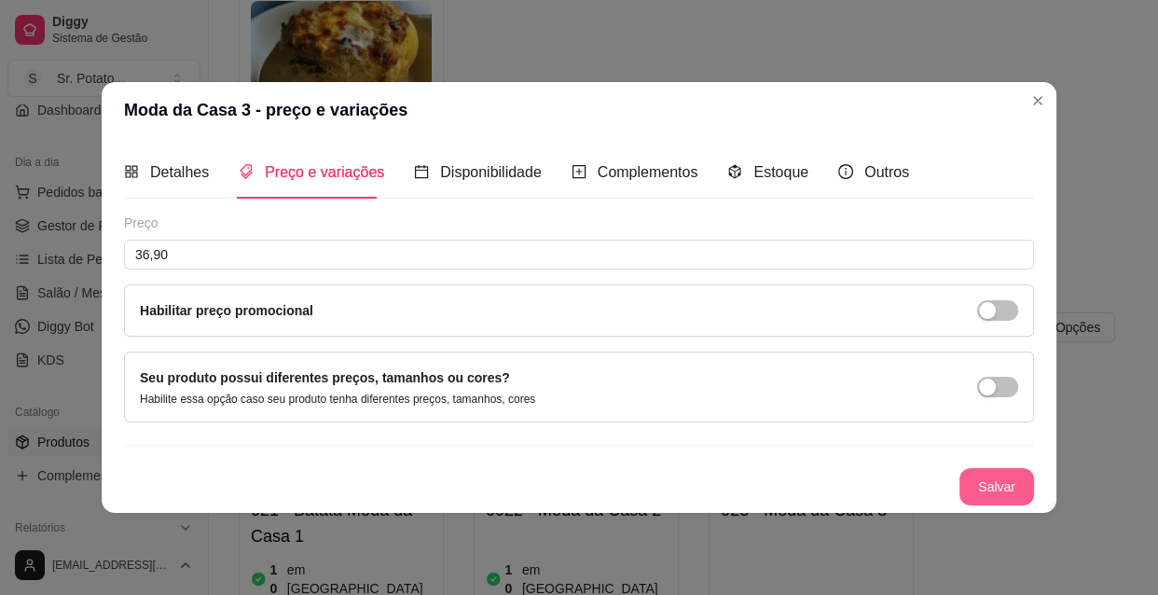
click at [975, 477] on button "Salvar" at bounding box center [996, 486] width 75 height 37
click at [455, 173] on span "Disponibilidade" at bounding box center [491, 172] width 102 height 16
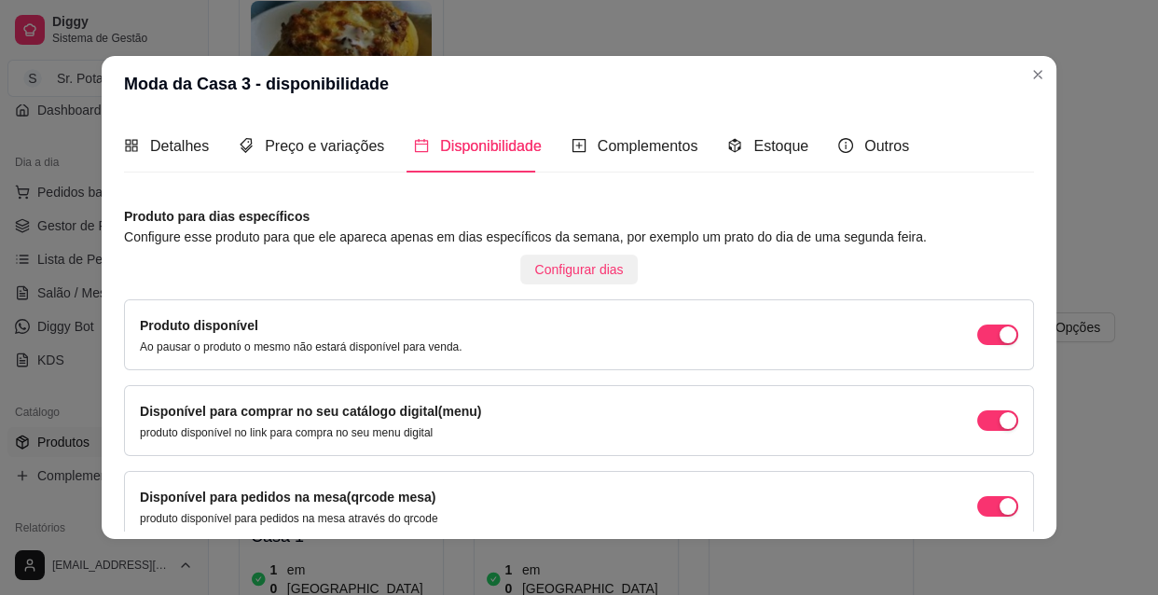
click at [569, 269] on span "Configurar dias" at bounding box center [579, 269] width 89 height 21
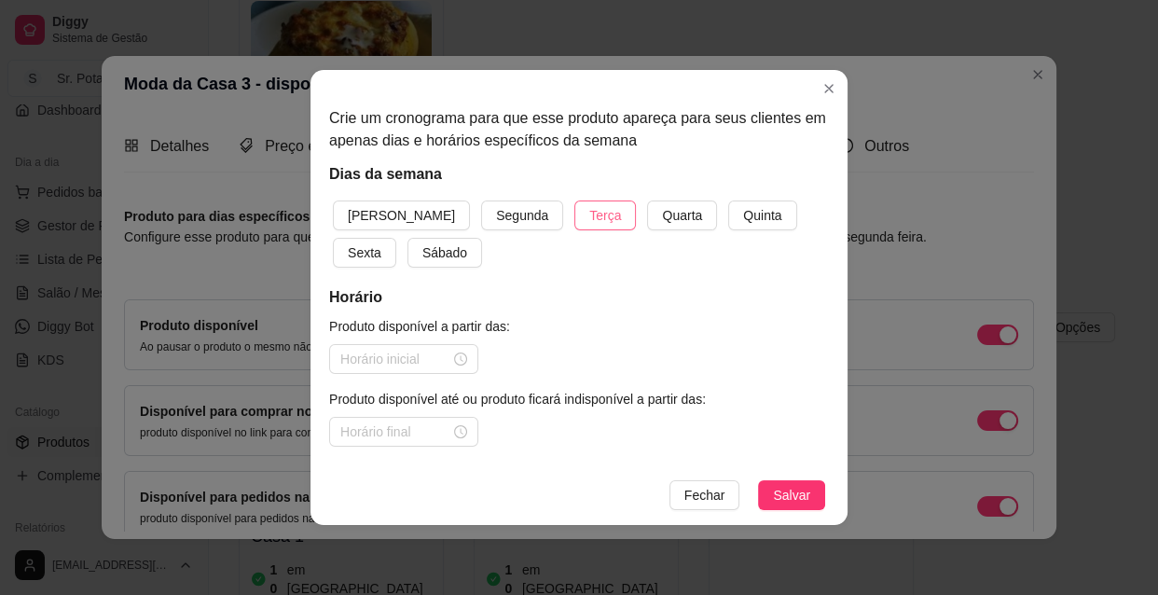
click at [574, 213] on button "Terça" at bounding box center [605, 215] width 62 height 30
click at [662, 217] on span "Quarta" at bounding box center [682, 215] width 40 height 21
click at [743, 216] on span "Quinta" at bounding box center [762, 215] width 38 height 21
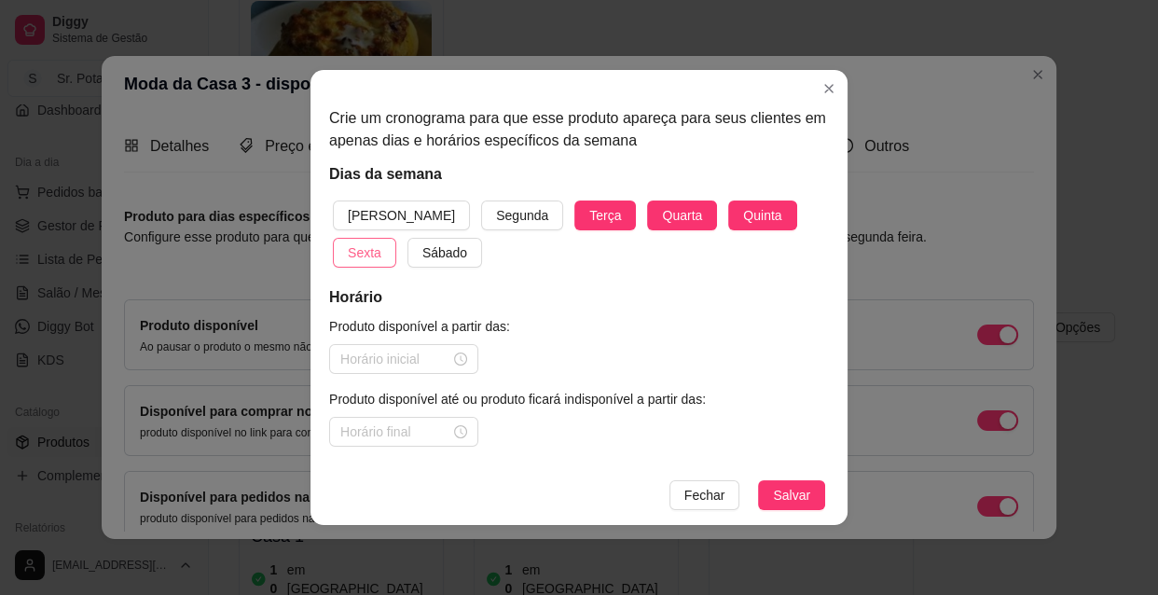
click at [381, 242] on span "Sexta" at bounding box center [365, 252] width 34 height 21
click at [422, 259] on span "Sábado" at bounding box center [444, 252] width 45 height 21
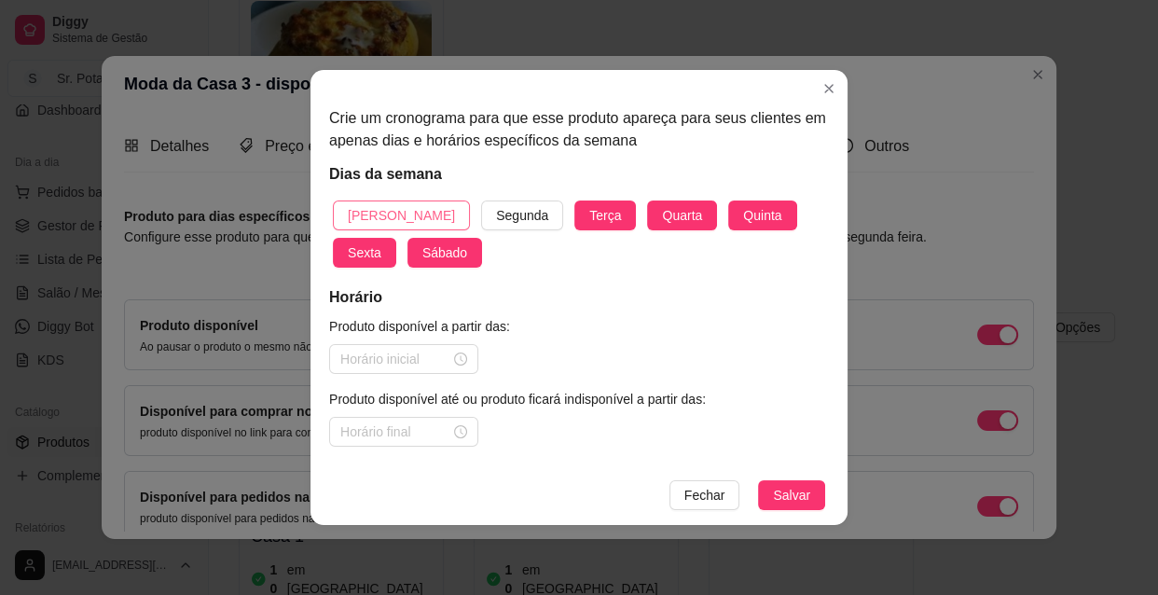
click at [391, 214] on span "[PERSON_NAME]" at bounding box center [401, 215] width 107 height 21
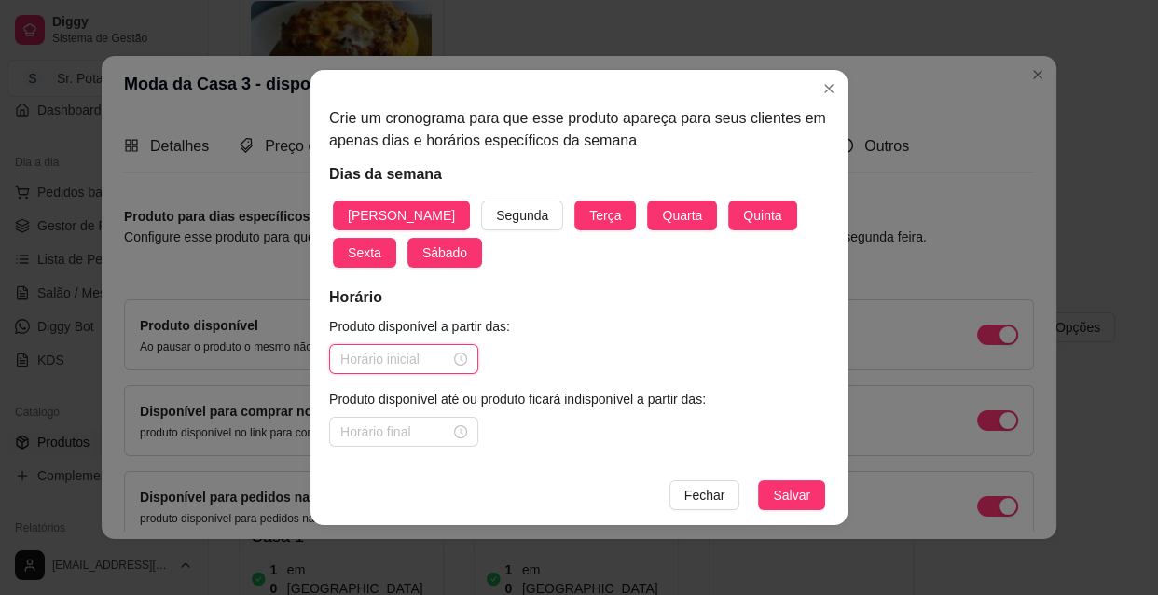
click at [412, 354] on input at bounding box center [395, 359] width 110 height 21
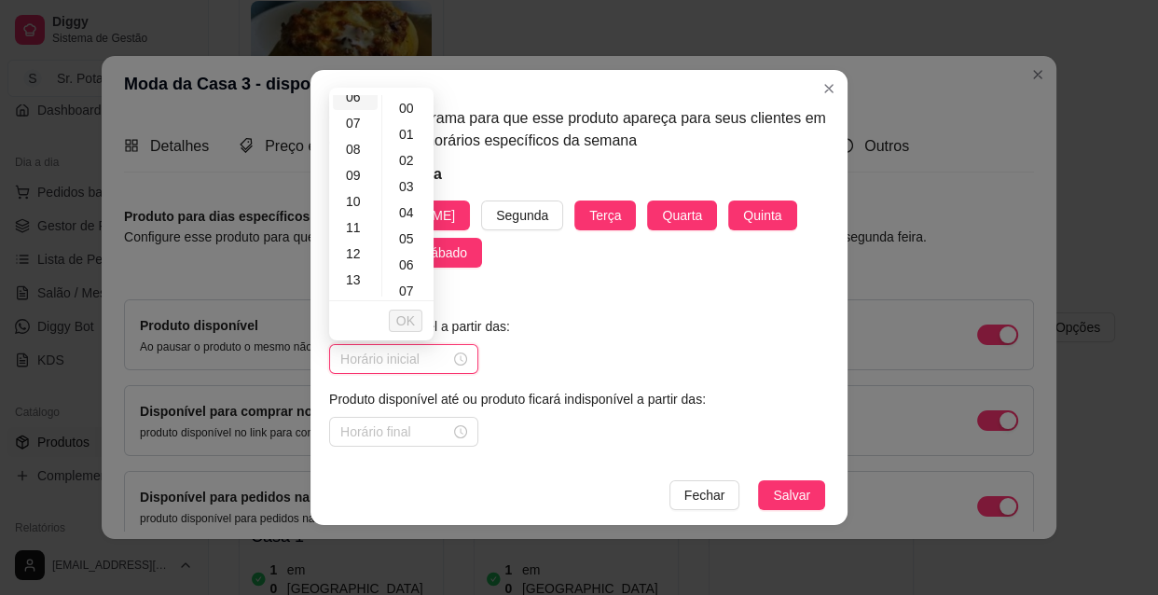
scroll to position [169, 0]
click at [354, 199] on div "10" at bounding box center [355, 200] width 45 height 26
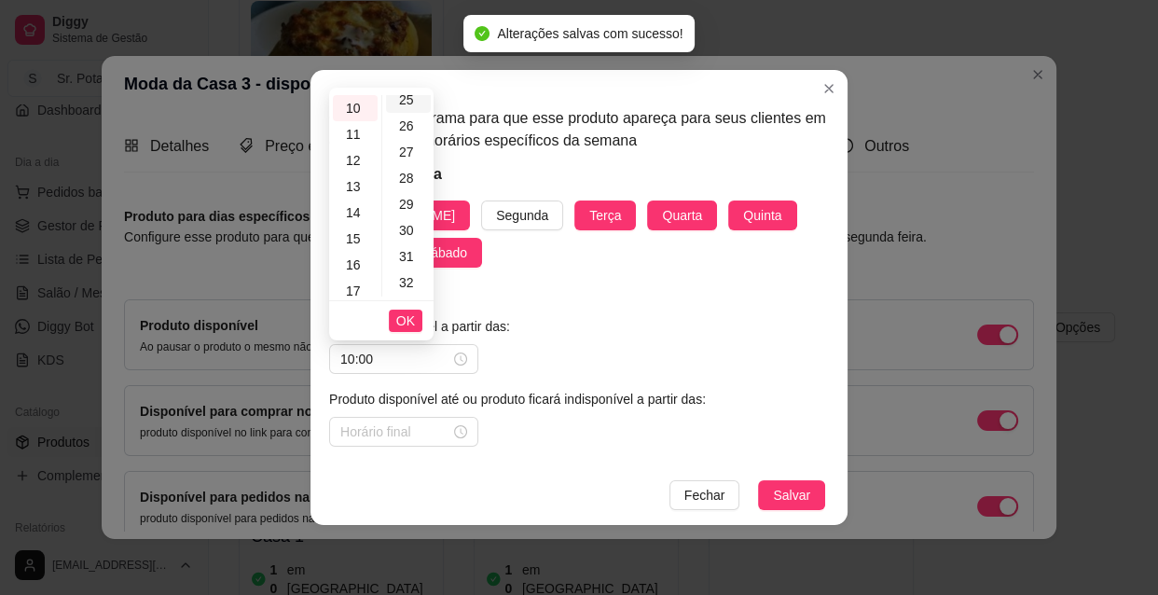
scroll to position [678, 0]
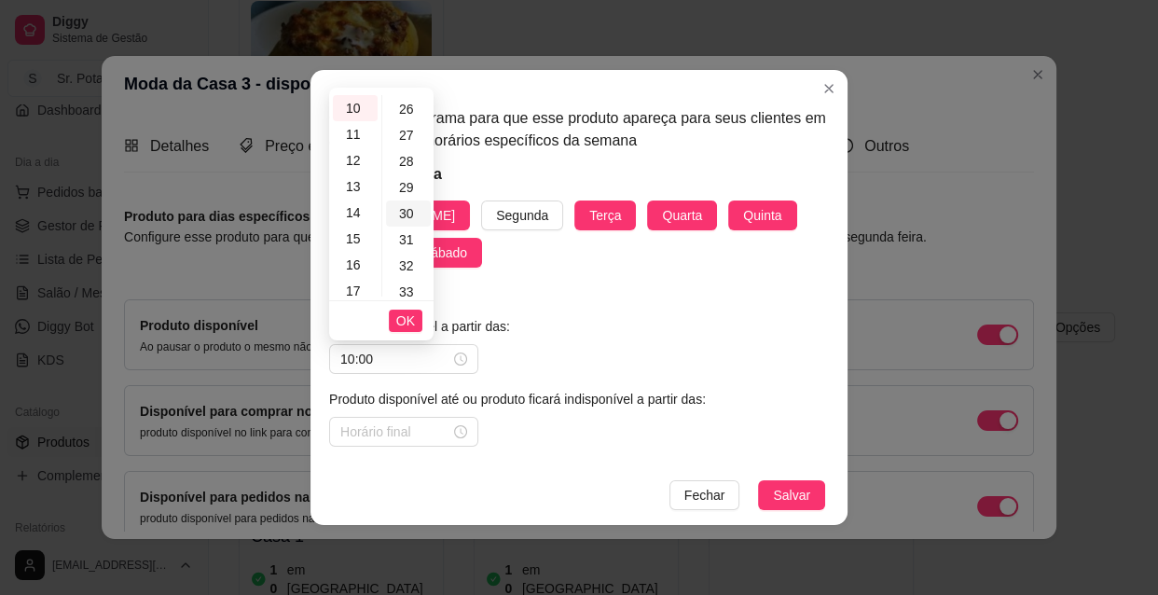
click at [407, 212] on div "30" at bounding box center [408, 213] width 45 height 26
click at [409, 322] on span "OK" at bounding box center [405, 320] width 19 height 21
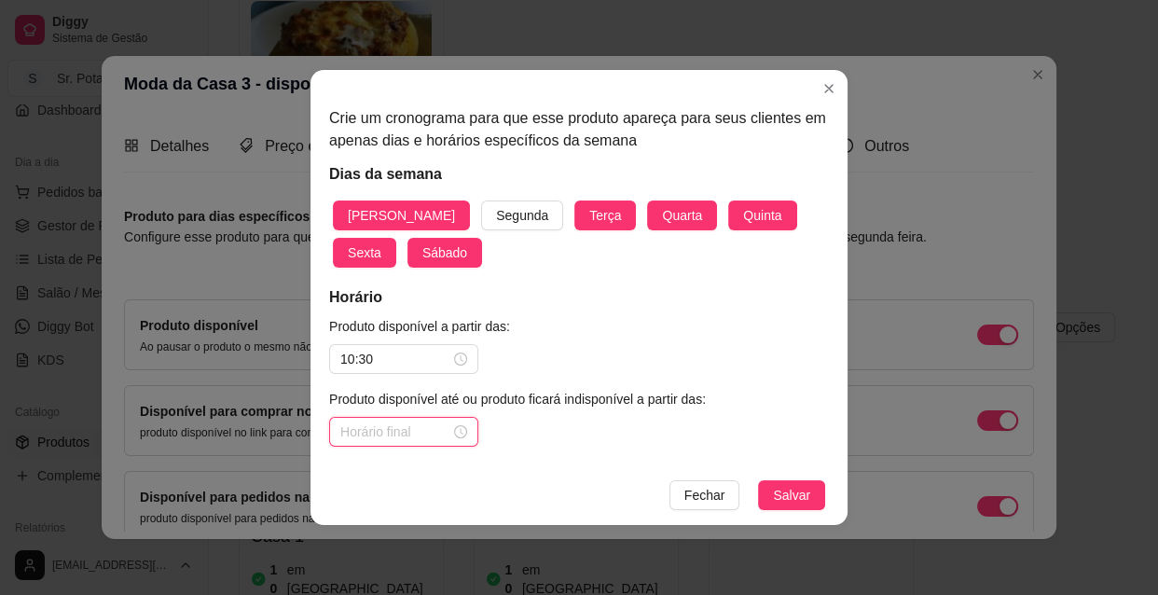
click at [431, 430] on input at bounding box center [395, 431] width 110 height 21
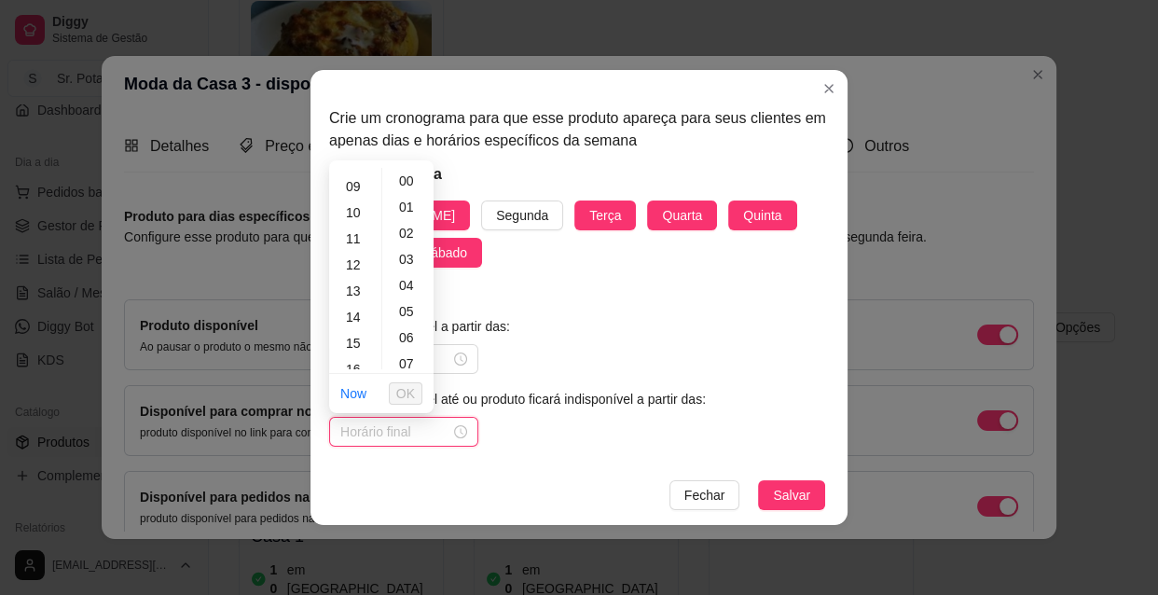
scroll to position [254, 0]
click at [358, 270] on div "13" at bounding box center [355, 267] width 45 height 26
click at [407, 395] on span "OK" at bounding box center [405, 393] width 19 height 21
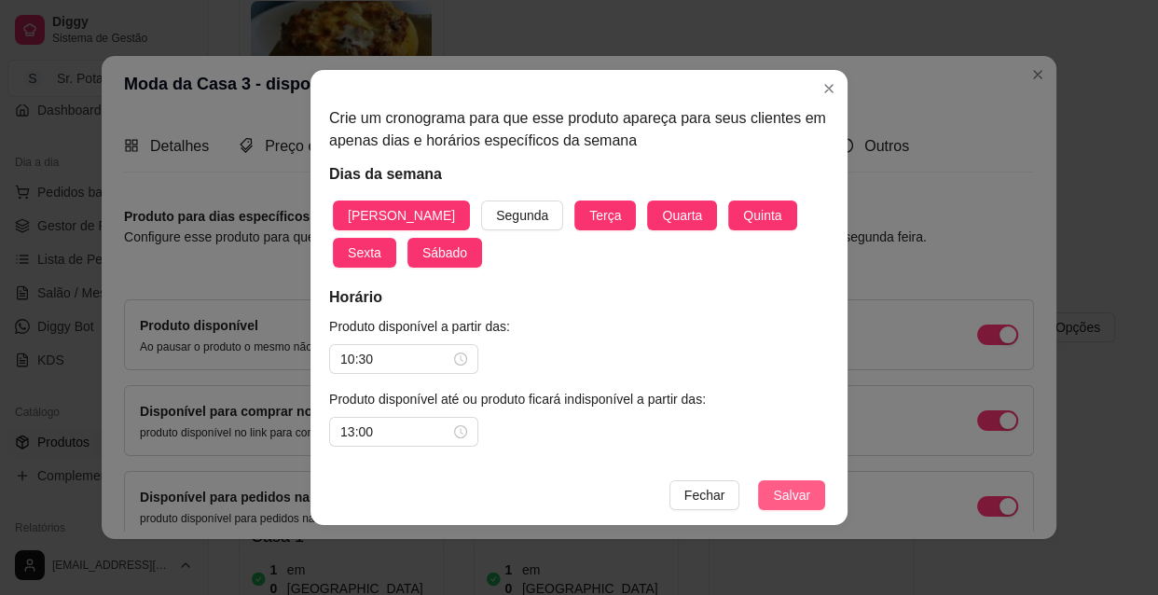
click at [775, 498] on span "Salvar" at bounding box center [791, 495] width 37 height 21
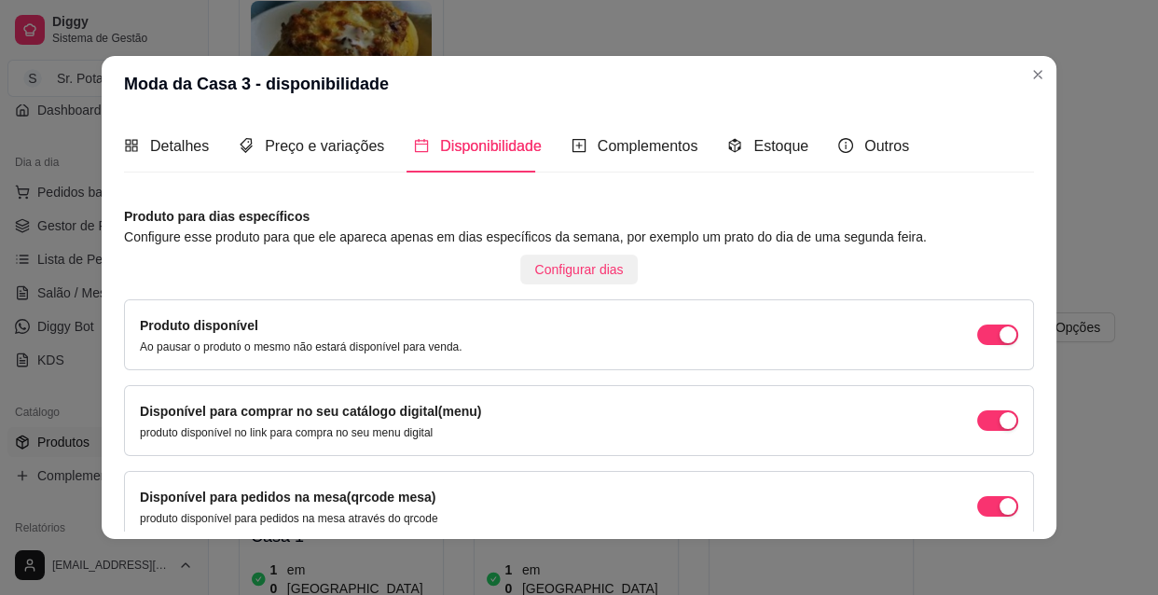
click at [591, 274] on span "Configurar dias" at bounding box center [579, 269] width 89 height 21
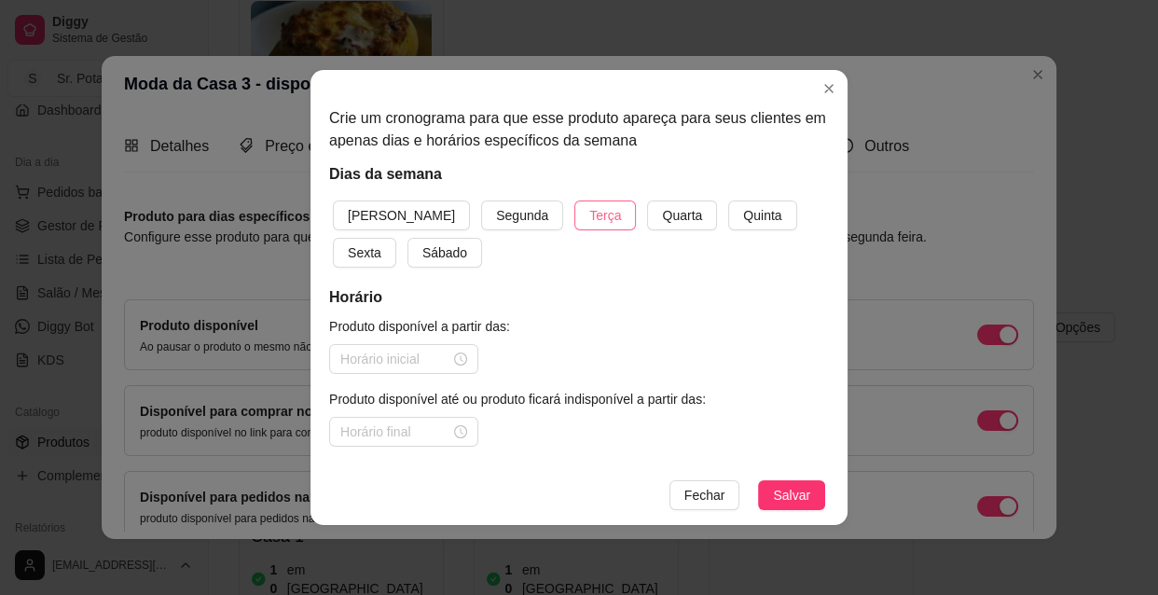
click at [589, 222] on span "Terça" at bounding box center [605, 215] width 32 height 21
click at [662, 220] on span "Quarta" at bounding box center [682, 215] width 40 height 21
click at [743, 218] on span "Quinta" at bounding box center [762, 215] width 38 height 21
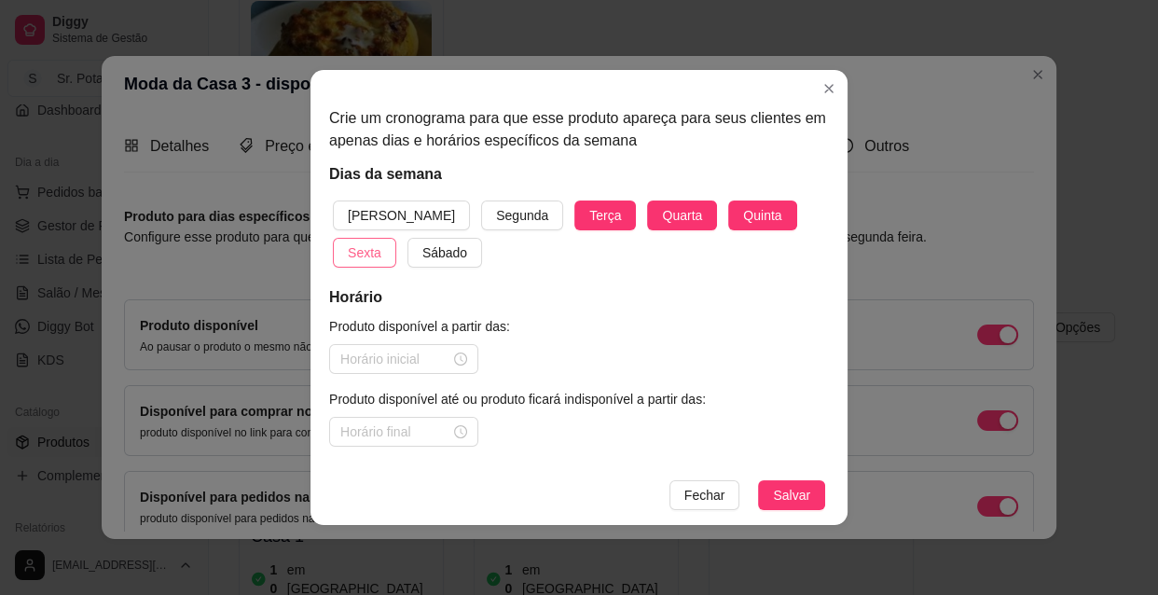
click at [381, 242] on span "Sexta" at bounding box center [365, 252] width 34 height 21
click at [422, 247] on span "Sábado" at bounding box center [444, 252] width 45 height 21
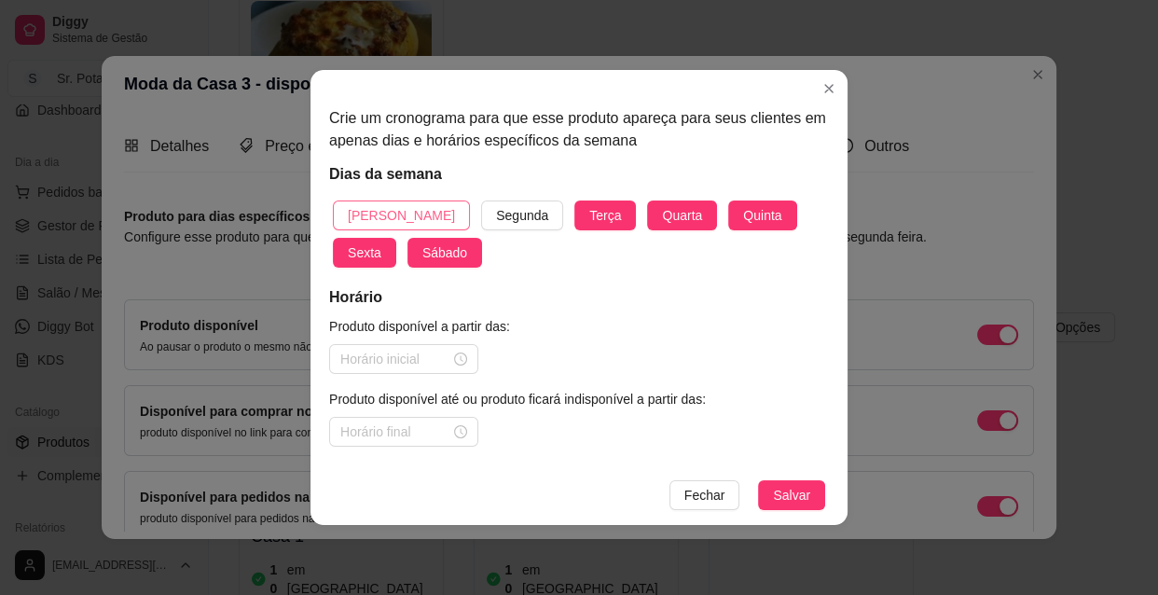
click at [378, 211] on span "[PERSON_NAME]" at bounding box center [401, 215] width 107 height 21
click at [458, 361] on div at bounding box center [403, 359] width 127 height 21
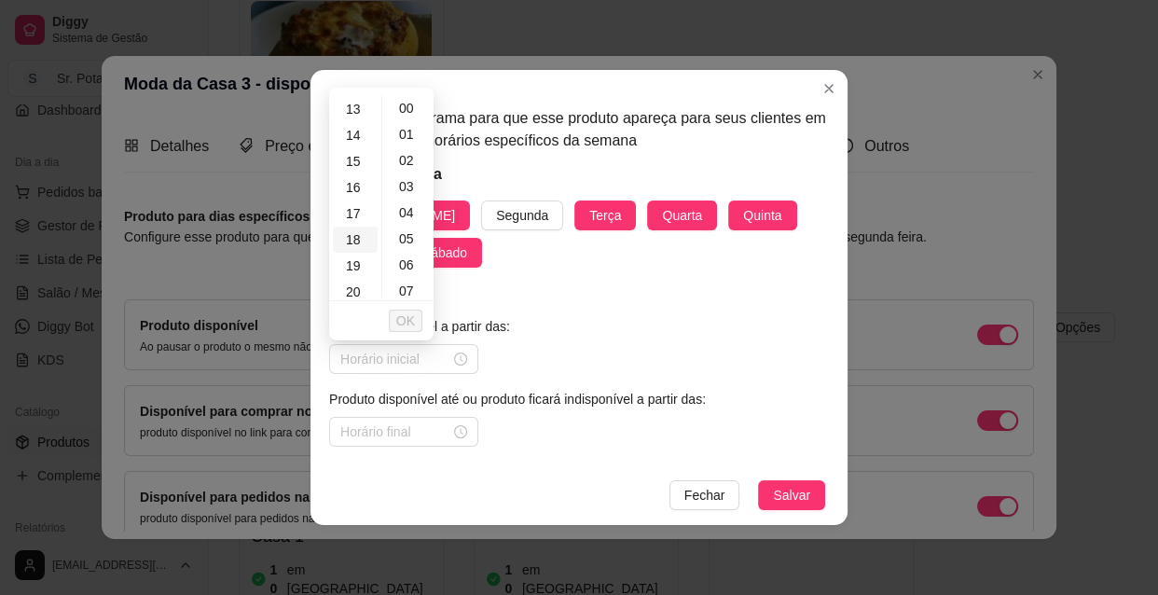
click at [360, 241] on div "18" at bounding box center [355, 240] width 45 height 26
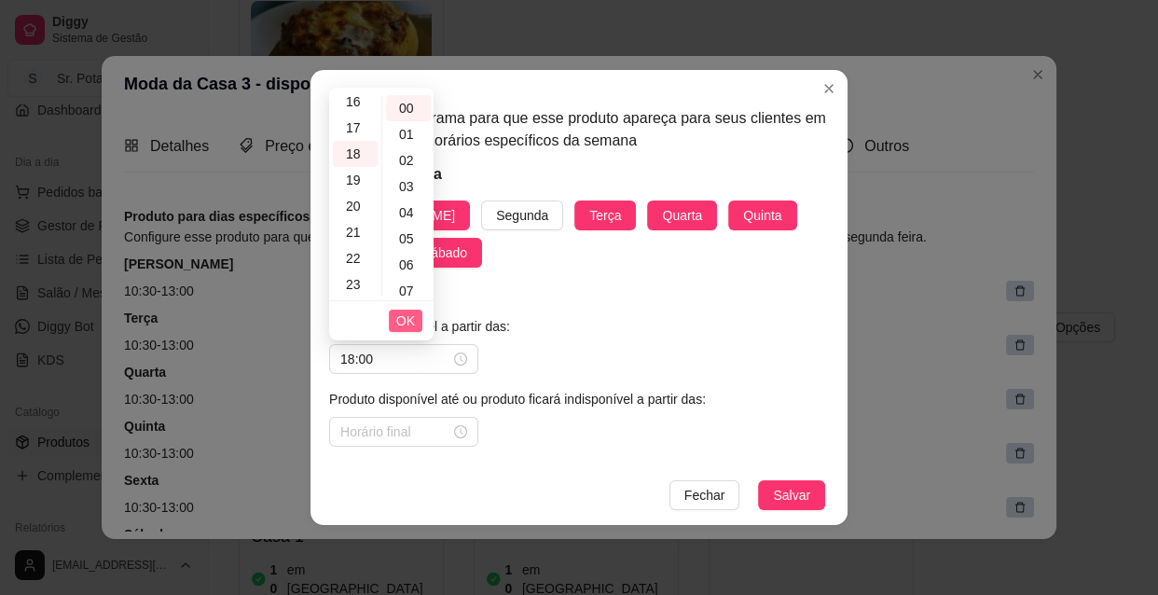
click at [405, 321] on span "OK" at bounding box center [405, 320] width 19 height 21
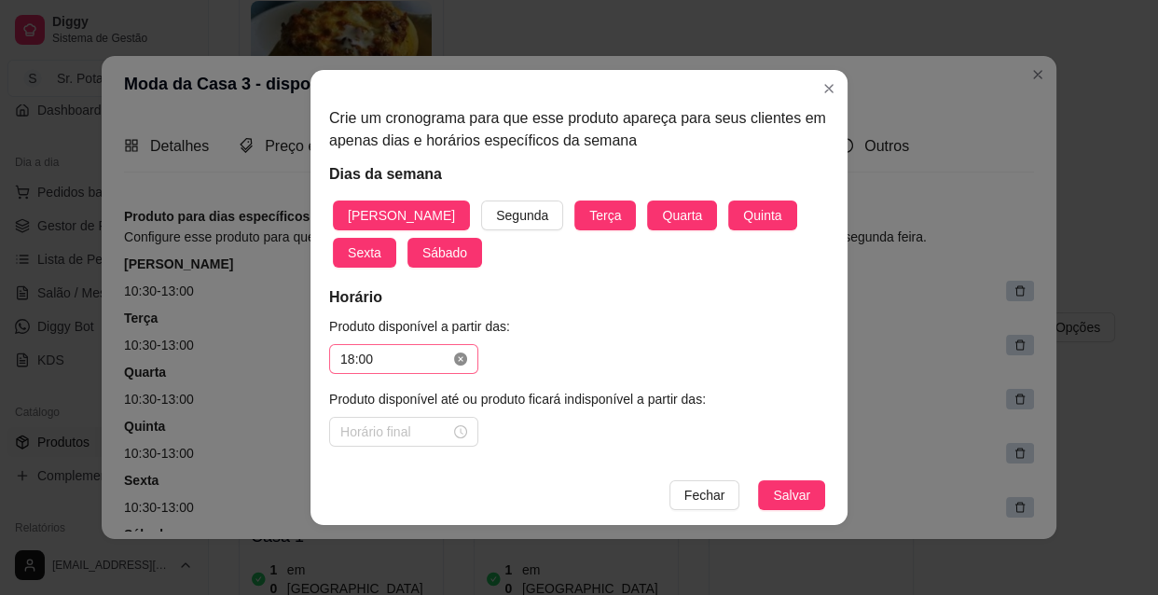
click at [464, 354] on icon "close-circle" at bounding box center [460, 358] width 13 height 13
click at [421, 346] on div at bounding box center [403, 359] width 149 height 30
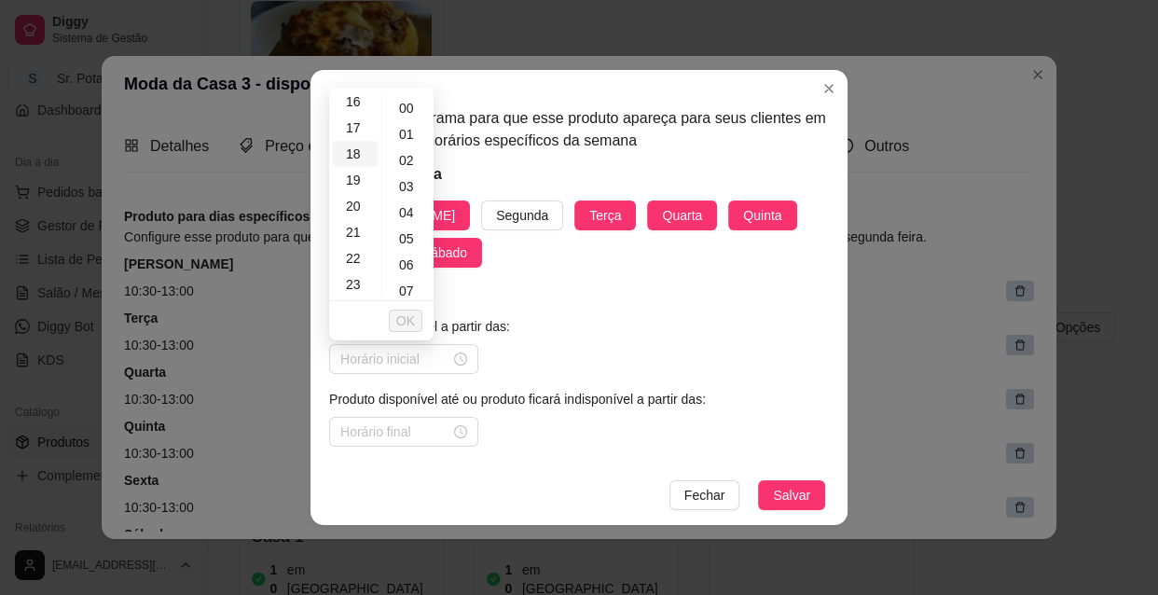
click at [359, 158] on div "18" at bounding box center [355, 154] width 45 height 26
click at [395, 317] on button "OK" at bounding box center [406, 320] width 34 height 22
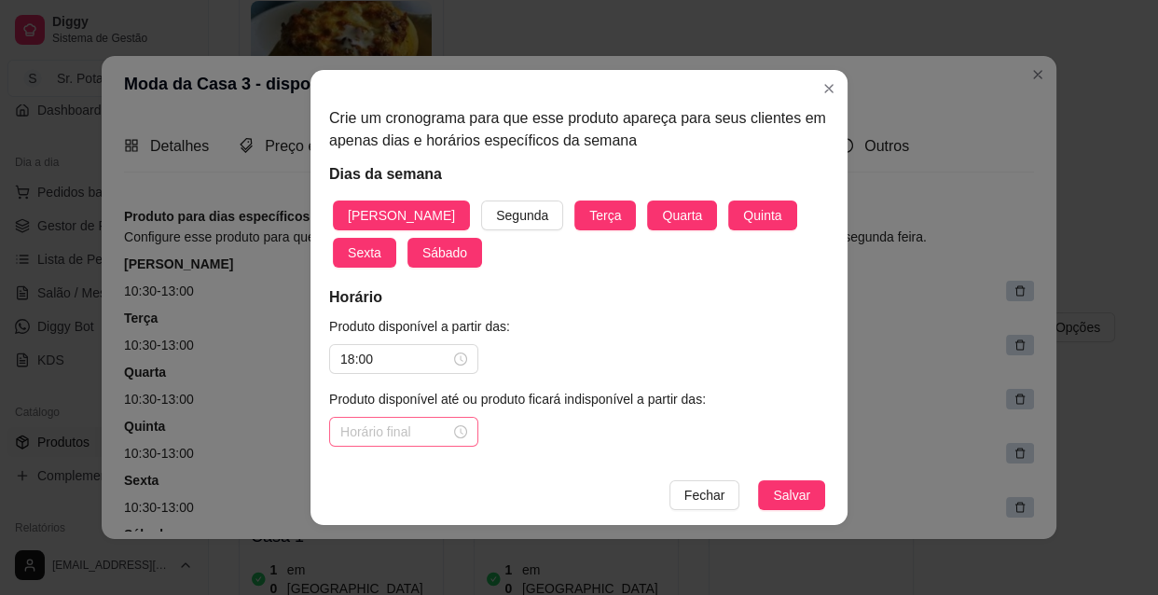
click at [457, 435] on div at bounding box center [403, 431] width 127 height 21
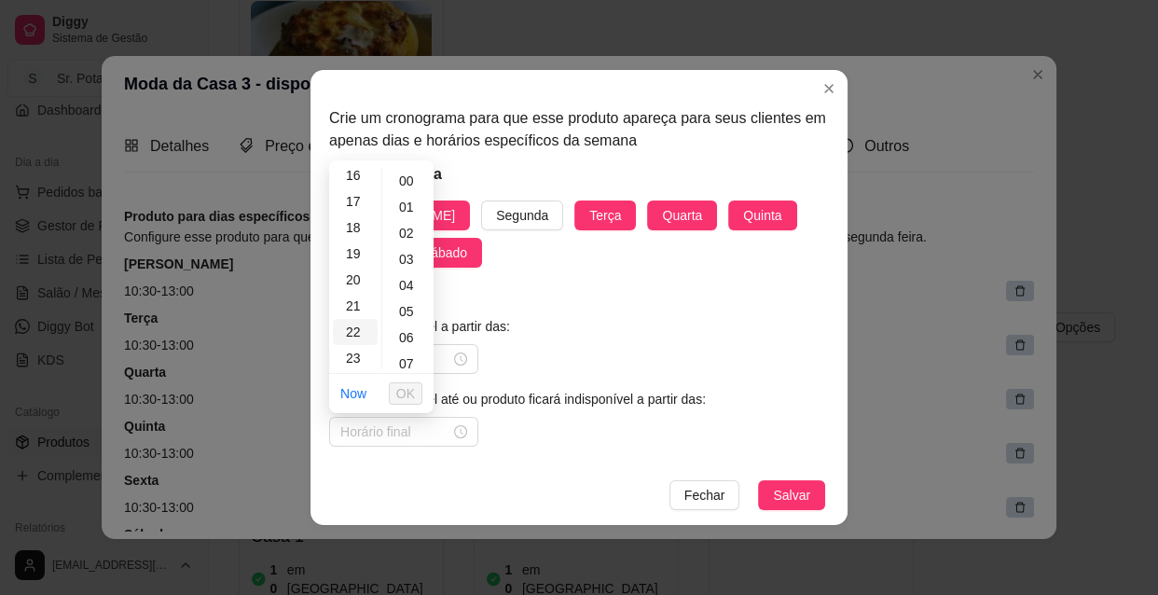
click at [360, 330] on div "22" at bounding box center [355, 332] width 45 height 26
click at [404, 280] on div "30" at bounding box center [408, 286] width 45 height 26
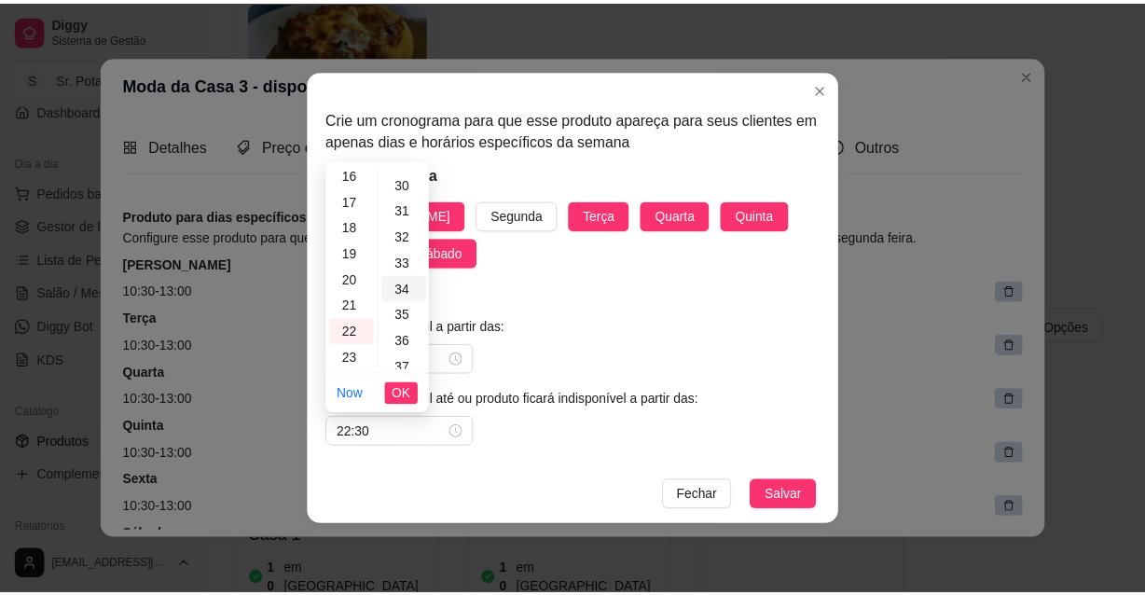
scroll to position [783, 0]
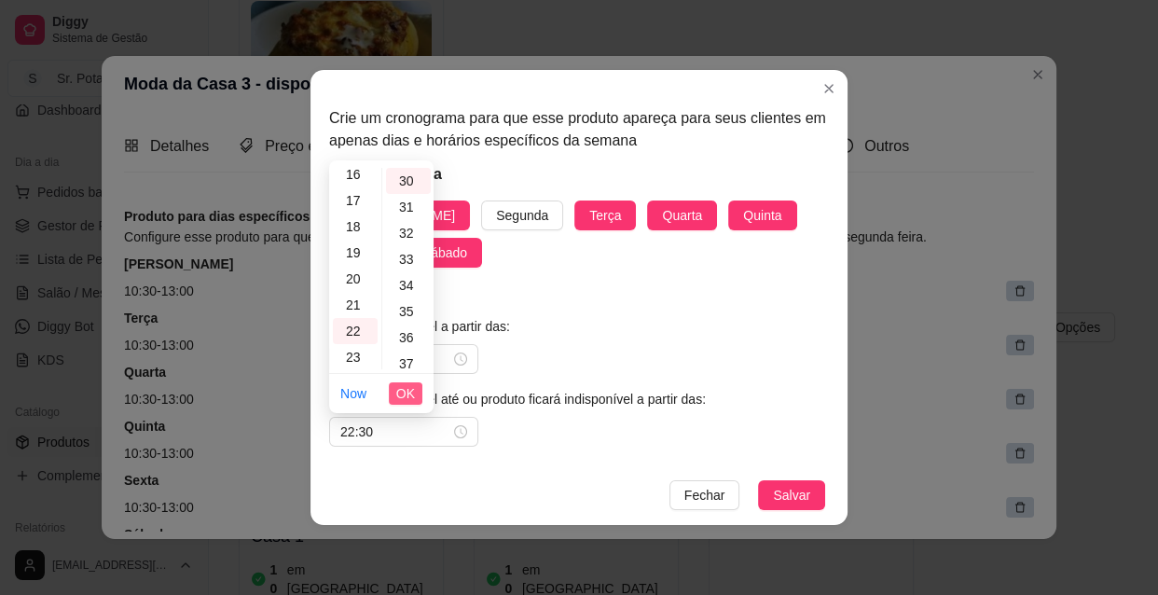
click at [403, 394] on span "OK" at bounding box center [405, 393] width 19 height 21
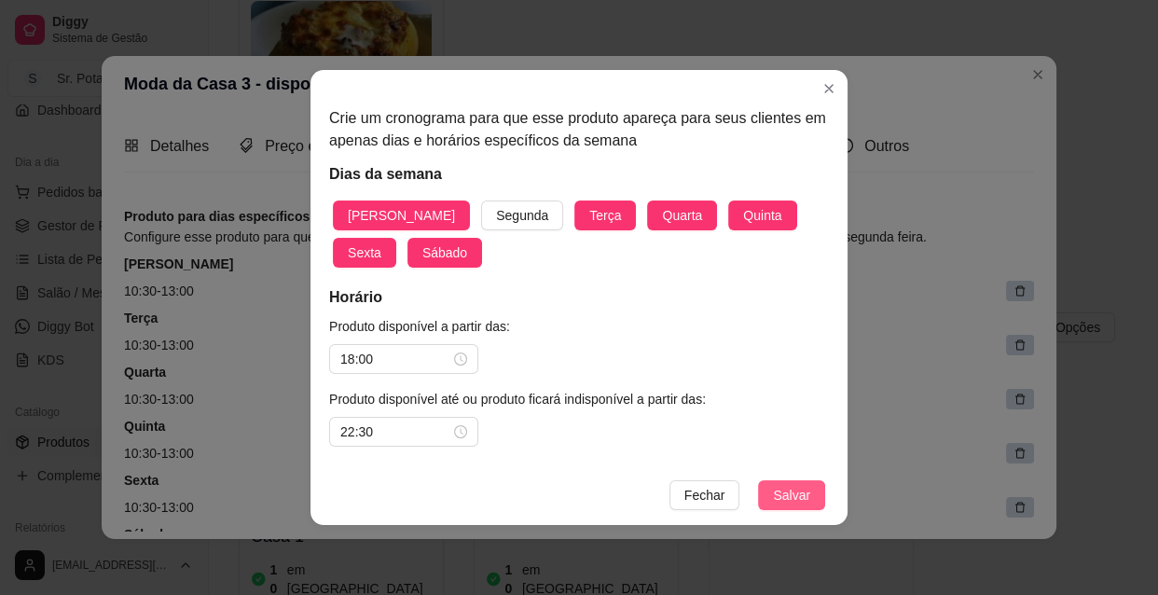
click at [794, 501] on span "Salvar" at bounding box center [791, 495] width 37 height 21
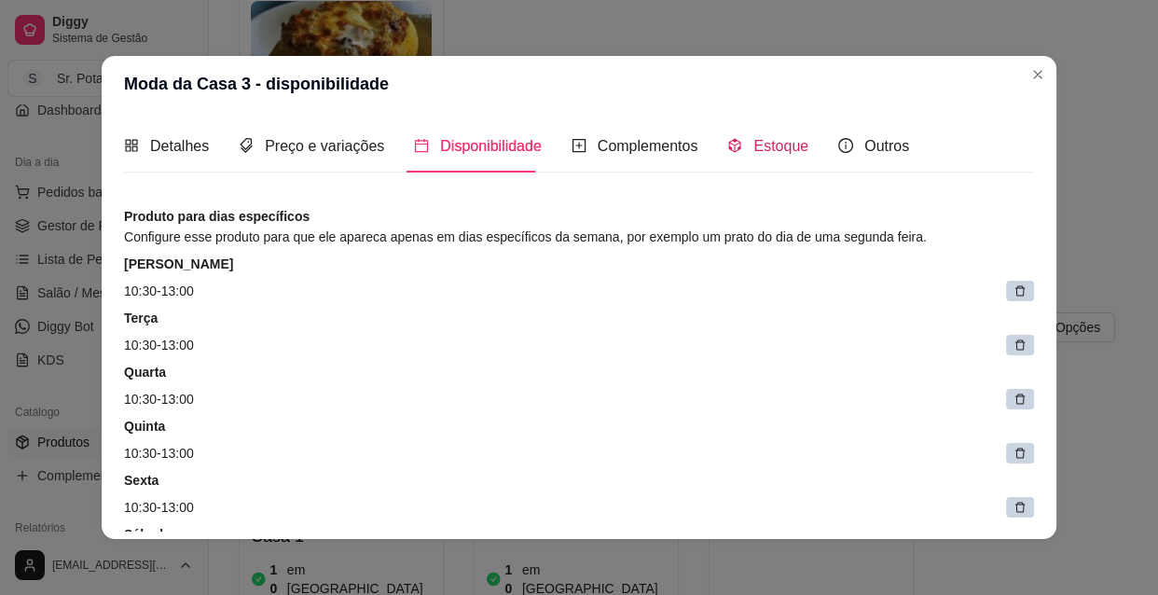
click at [762, 144] on span "Estoque" at bounding box center [780, 146] width 55 height 16
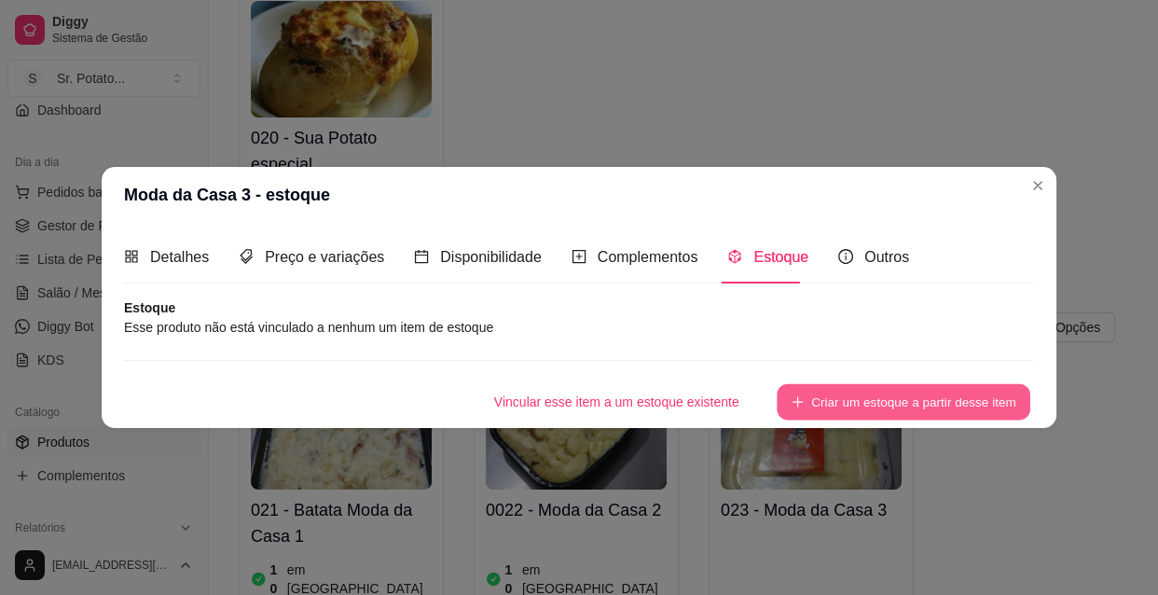
click at [844, 398] on button "Criar um estoque a partir desse item" at bounding box center [903, 402] width 254 height 36
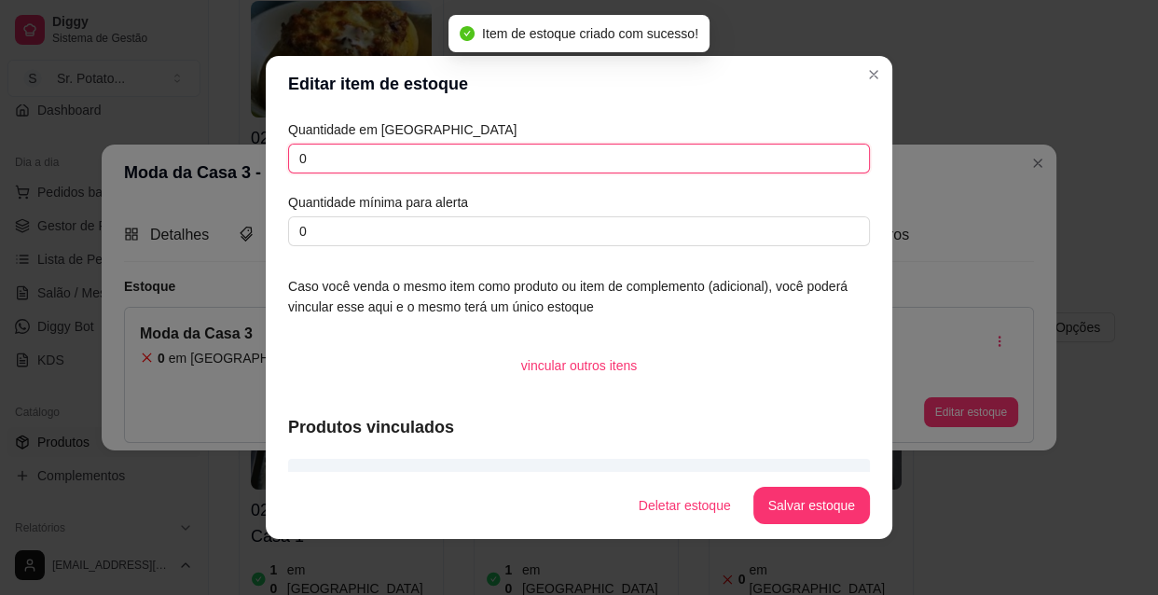
click at [312, 154] on input "0" at bounding box center [579, 159] width 582 height 30
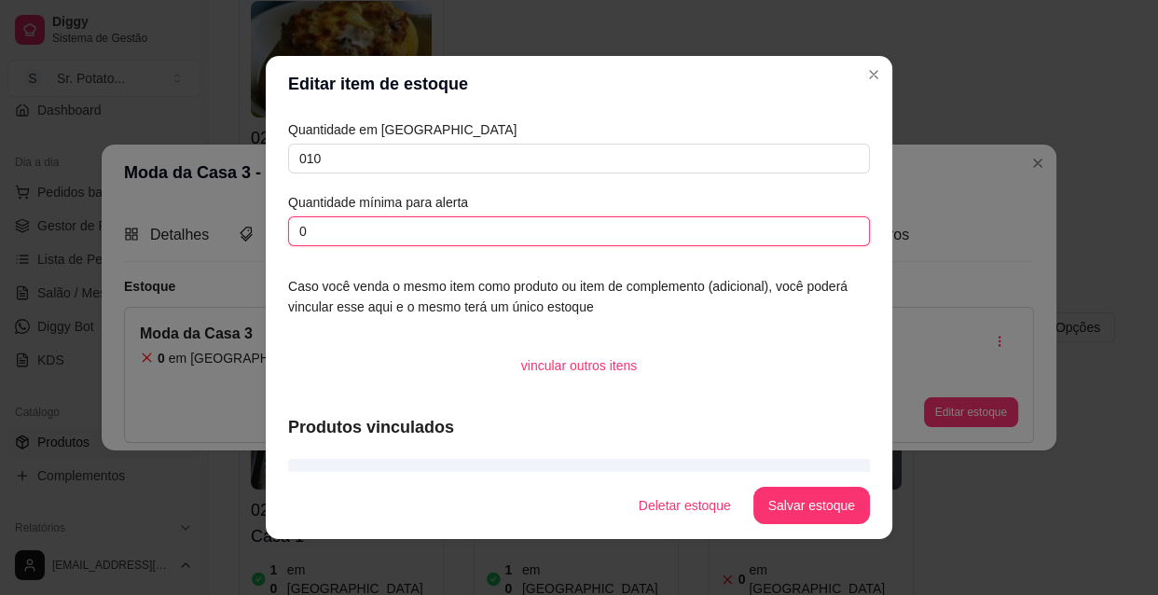
click at [334, 231] on input "0" at bounding box center [579, 231] width 582 height 30
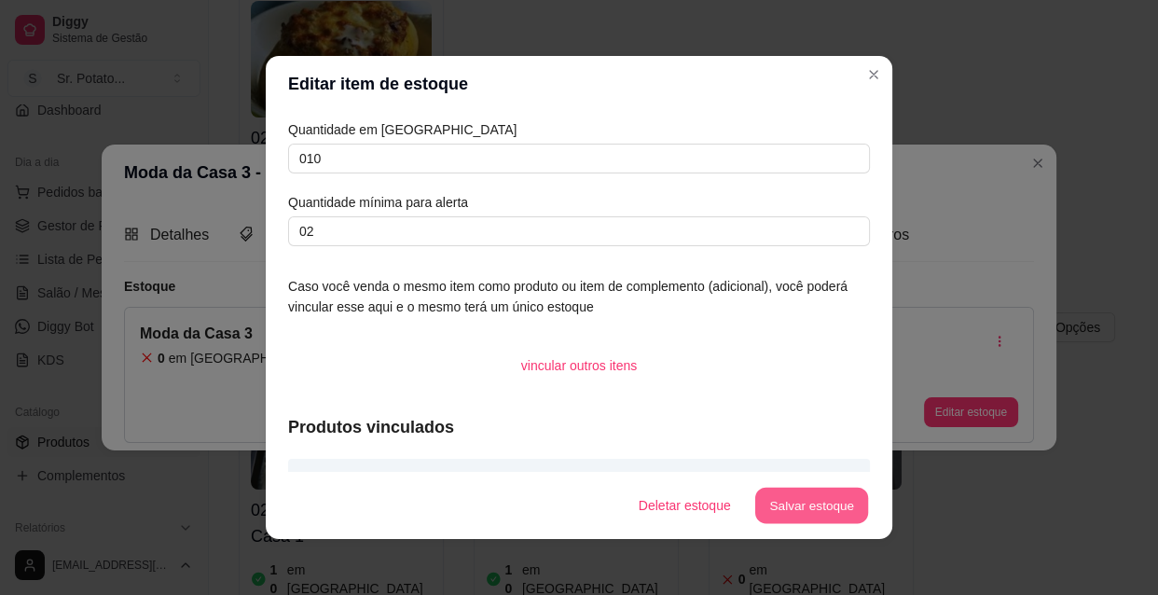
click at [789, 502] on button "Salvar estoque" at bounding box center [811, 505] width 114 height 36
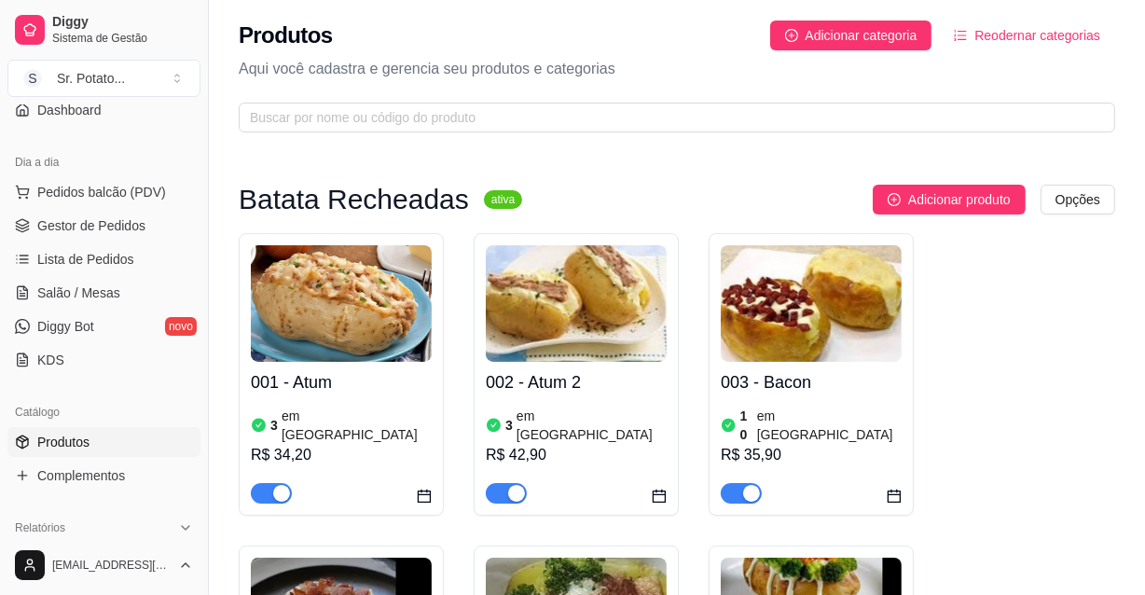
scroll to position [0, 0]
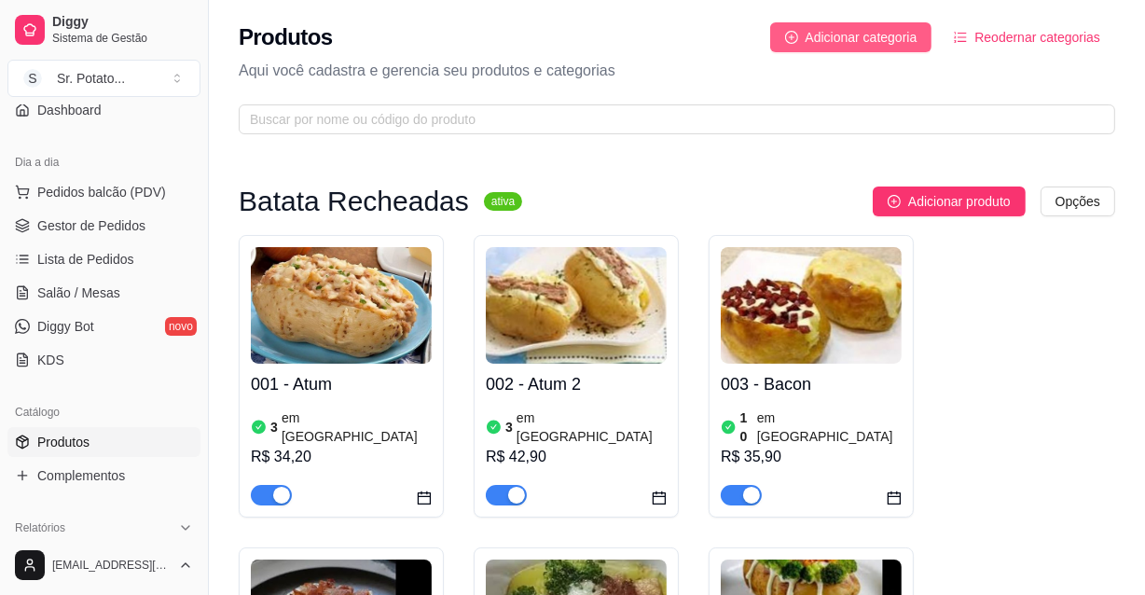
click at [885, 29] on span "Adicionar categoria" at bounding box center [861, 37] width 112 height 21
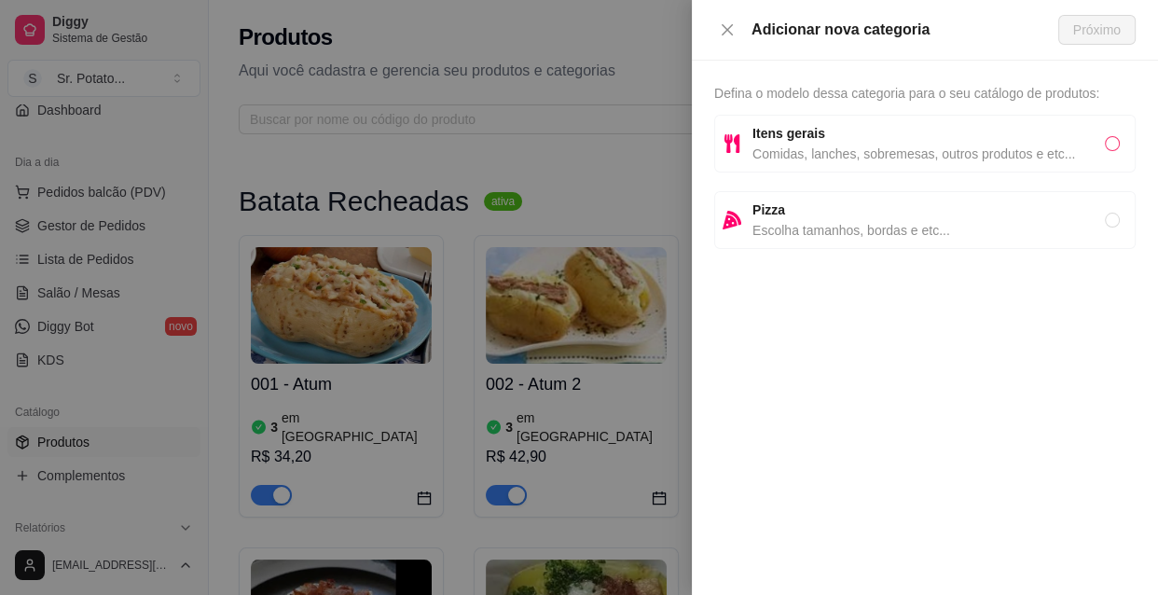
click at [1118, 142] on input "radio" at bounding box center [1112, 143] width 15 height 15
click at [1109, 23] on span "Próximo" at bounding box center [1097, 30] width 48 height 21
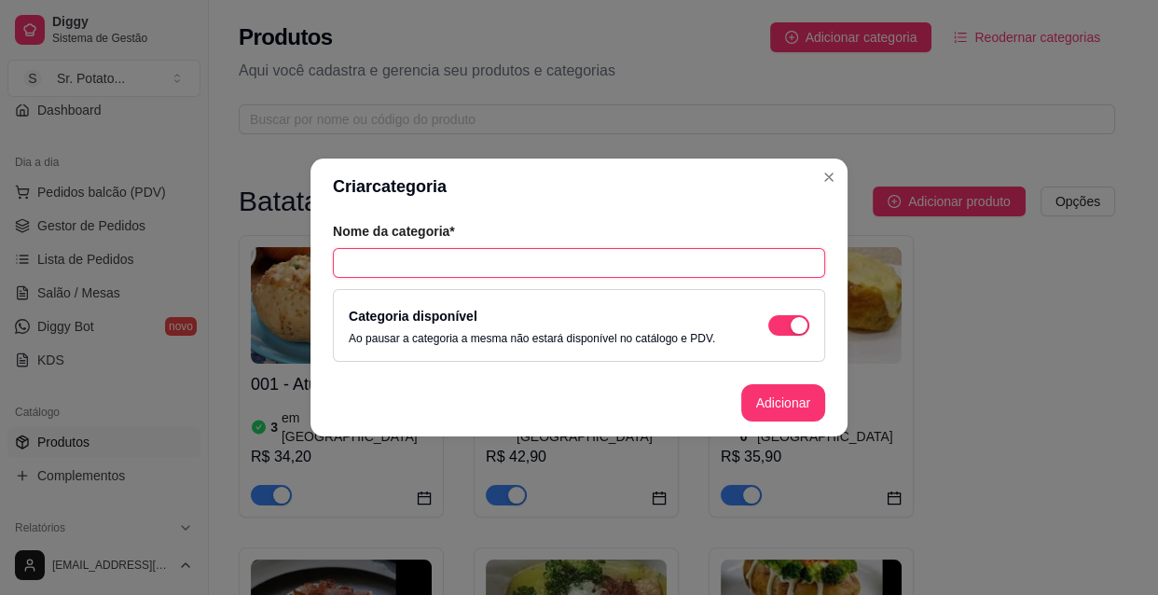
click at [504, 269] on input "text" at bounding box center [579, 263] width 492 height 30
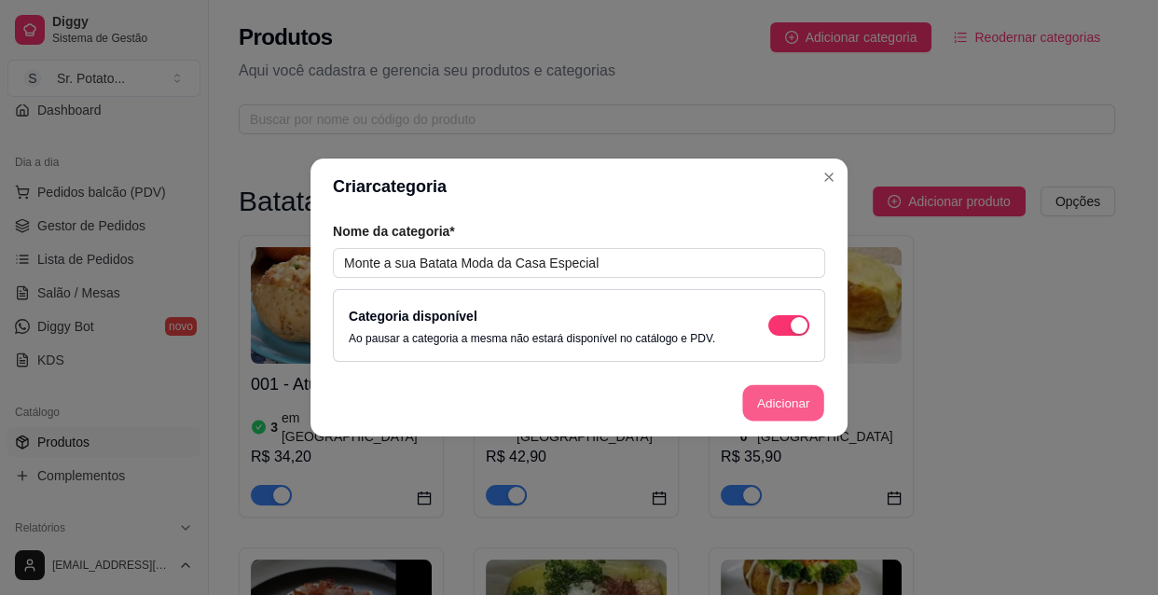
click at [801, 406] on button "Adicionar" at bounding box center [783, 403] width 82 height 36
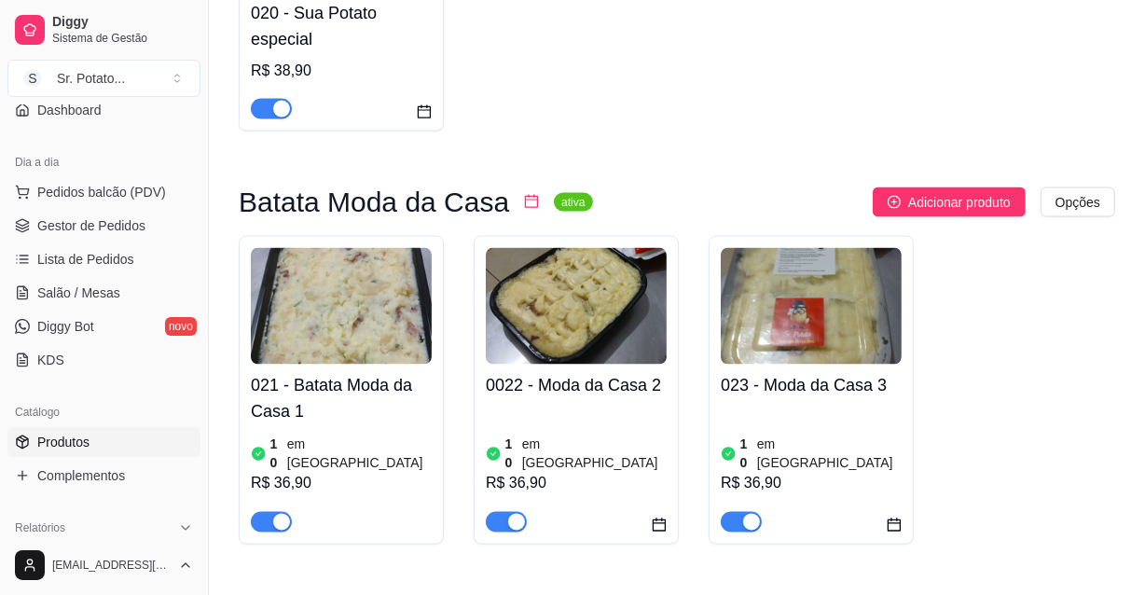
scroll to position [2712, 0]
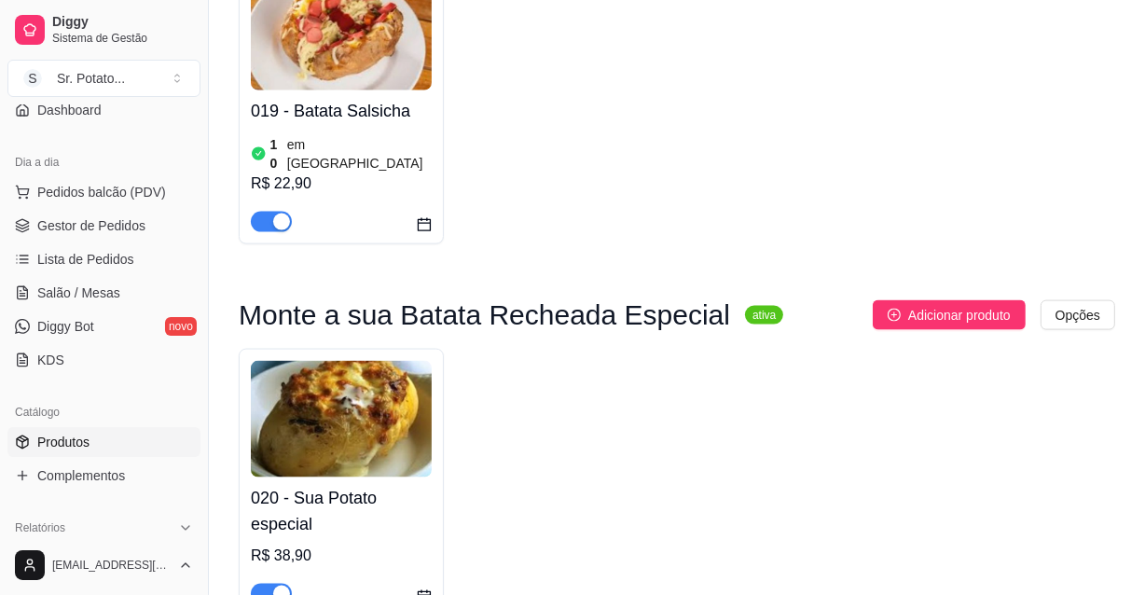
scroll to position [2203, 0]
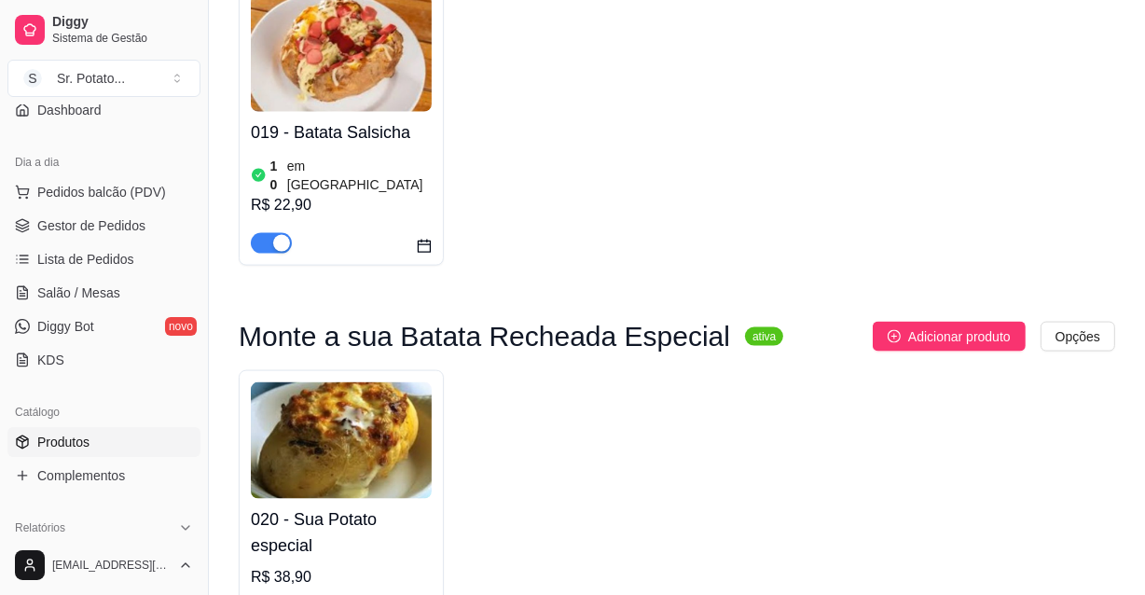
click at [405, 382] on img at bounding box center [341, 440] width 181 height 117
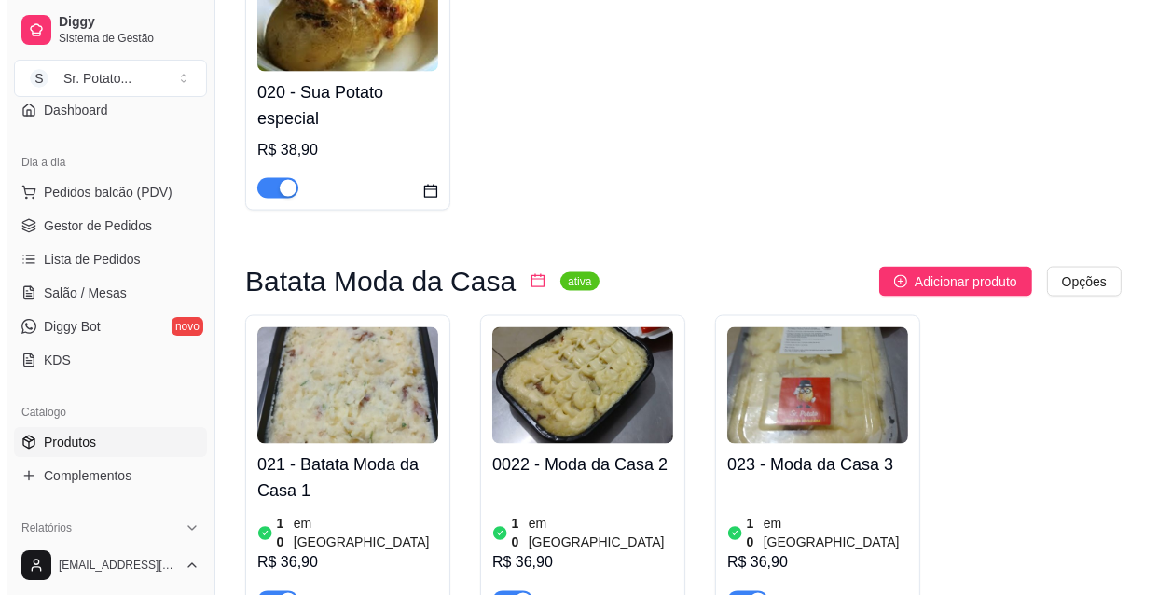
scroll to position [2712, 0]
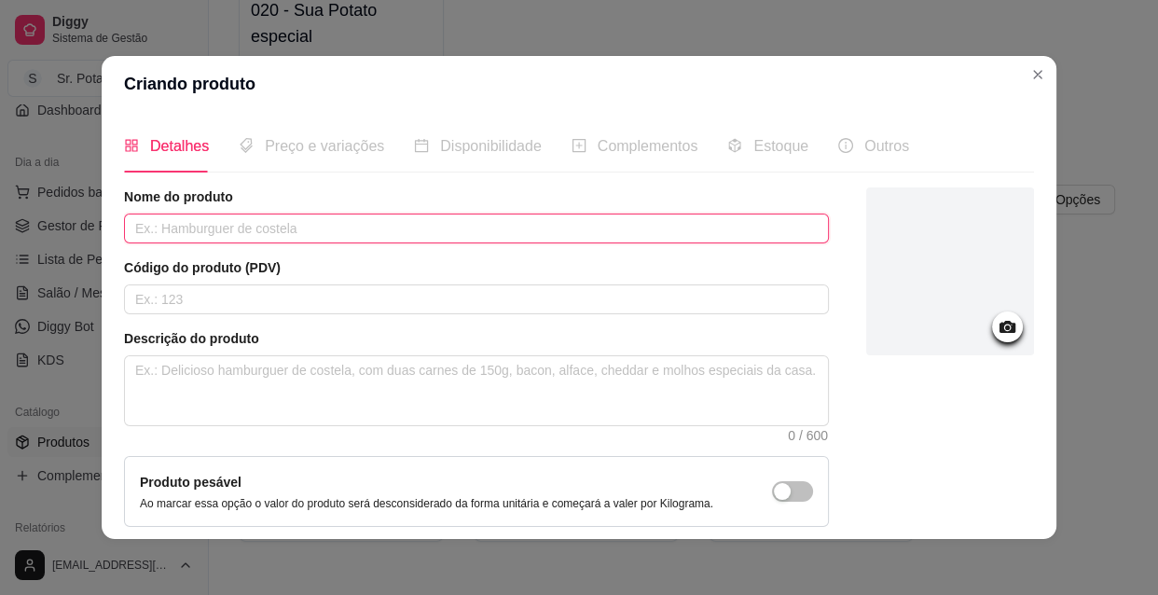
click at [208, 228] on input "text" at bounding box center [476, 228] width 705 height 30
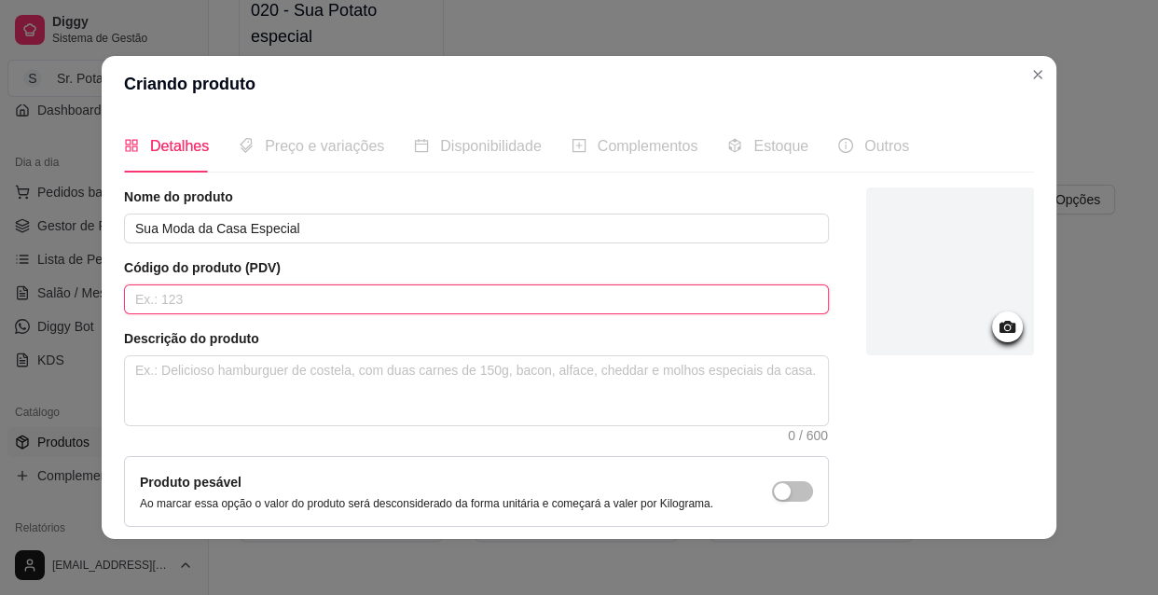
click at [253, 298] on input "text" at bounding box center [476, 299] width 705 height 30
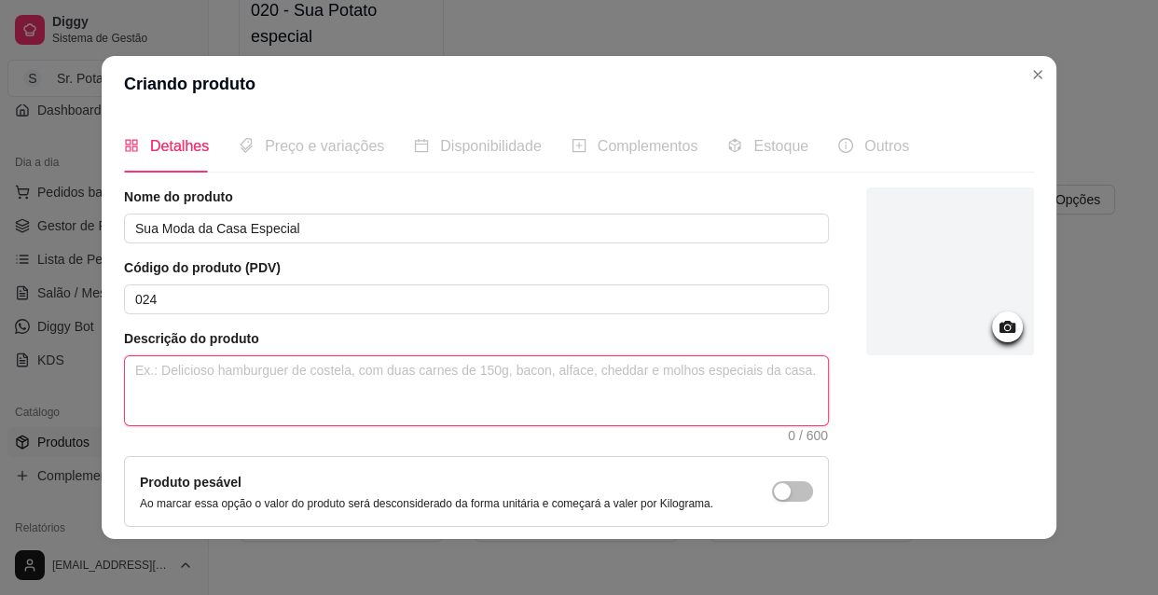
click at [212, 373] on textarea at bounding box center [476, 390] width 703 height 69
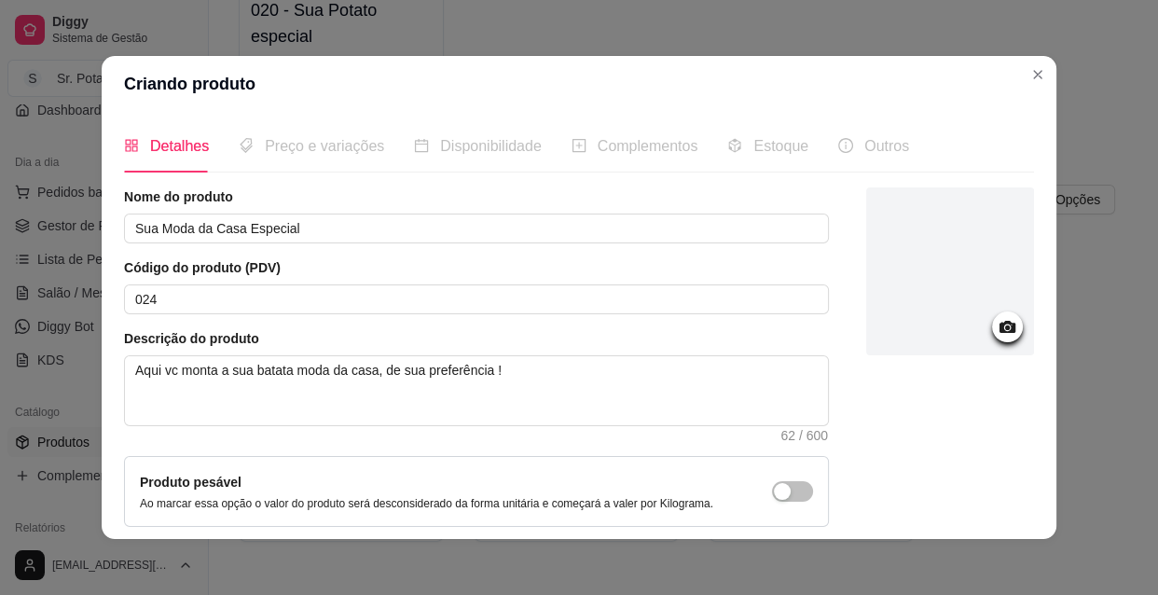
click at [999, 330] on icon at bounding box center [1007, 327] width 16 height 12
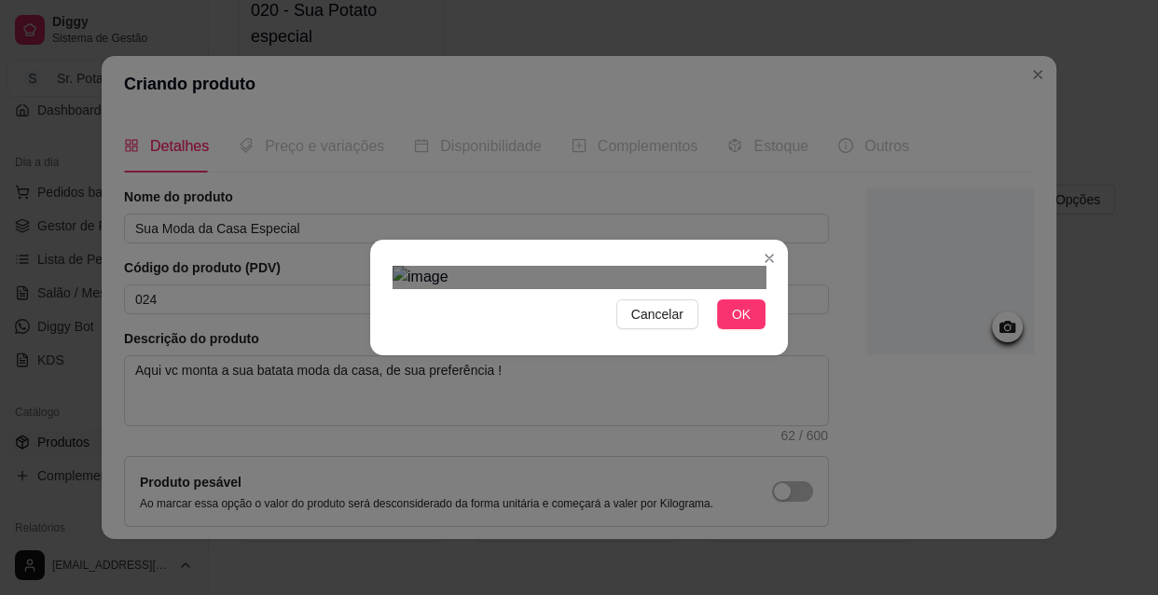
click at [569, 323] on div "Use the arrow keys to move the crop selection area" at bounding box center [585, 491] width 336 height 336
click at [570, 304] on div "Use the arrow keys to move the crop selection area" at bounding box center [590, 472] width 336 height 336
click at [557, 308] on div "Use the arrow keys to move the crop selection area" at bounding box center [577, 476] width 336 height 336
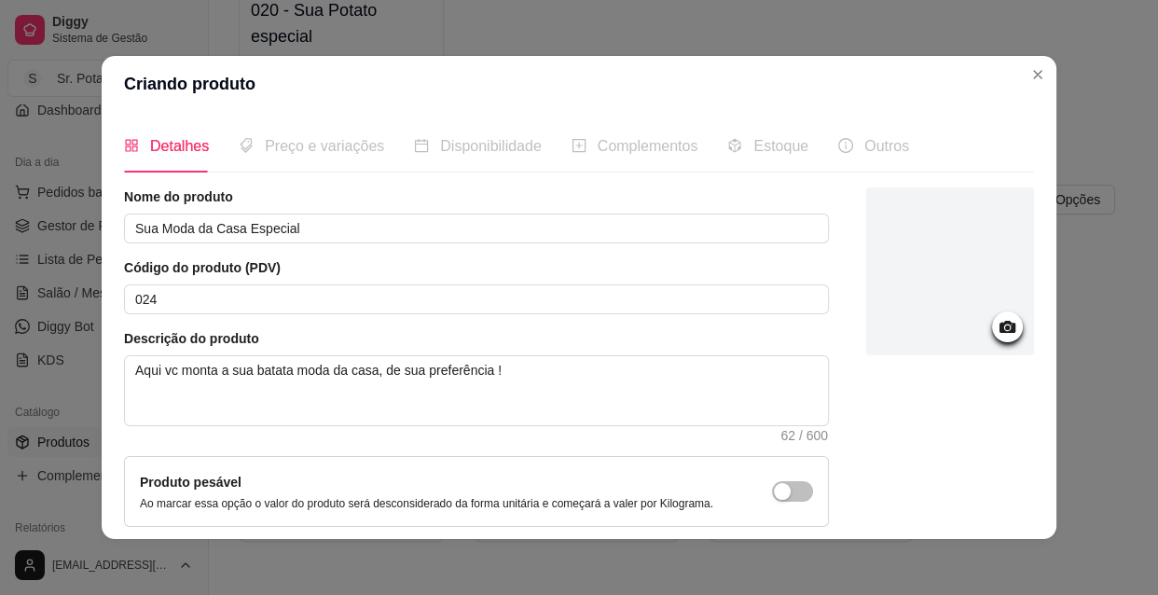
click at [999, 328] on icon at bounding box center [1007, 327] width 16 height 12
click at [996, 328] on icon at bounding box center [1006, 326] width 21 height 21
click at [996, 317] on icon at bounding box center [1006, 326] width 21 height 21
click at [996, 321] on icon at bounding box center [1006, 326] width 21 height 21
click at [999, 323] on icon at bounding box center [1007, 327] width 16 height 12
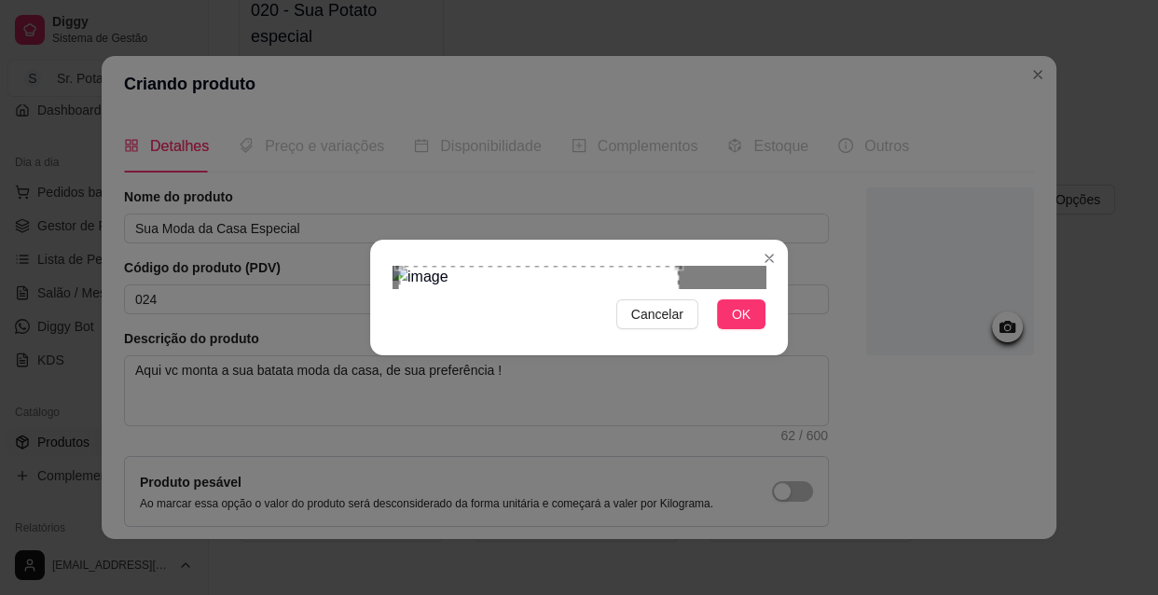
click at [465, 308] on div "Use the arrow keys to move the crop selection area" at bounding box center [539, 356] width 280 height 181
click at [676, 266] on div "Use the arrow keys to move the crop selection area" at bounding box center [539, 356] width 280 height 181
click at [616, 266] on div "Use the arrow keys to move the crop selection area" at bounding box center [532, 356] width 280 height 181
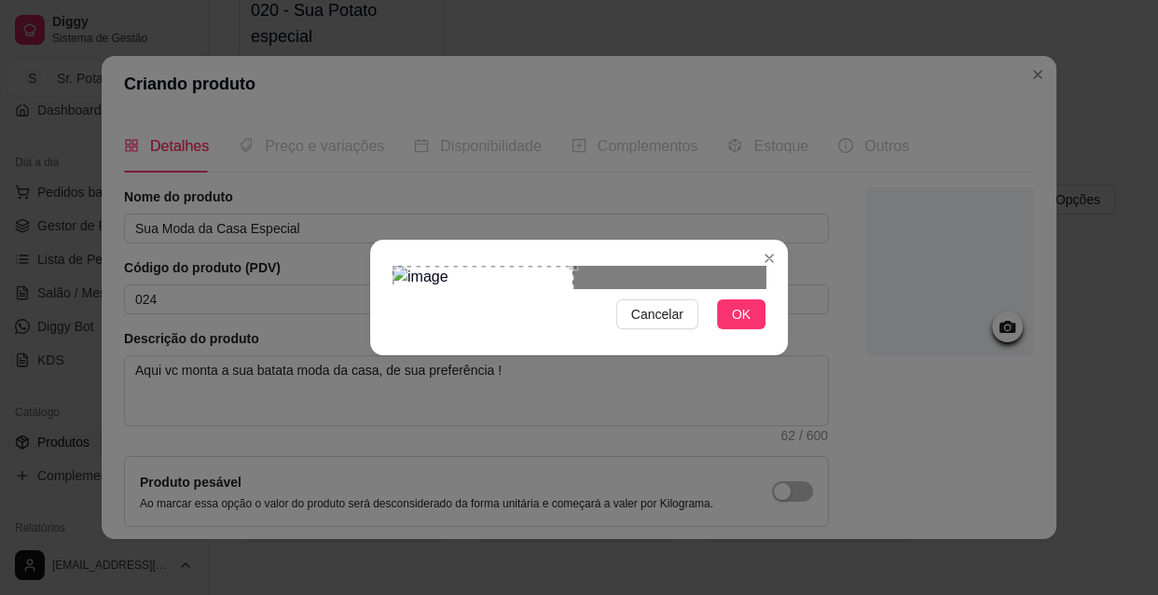
click at [600, 281] on div at bounding box center [578, 277] width 373 height 22
click at [620, 281] on img at bounding box center [578, 277] width 373 height 22
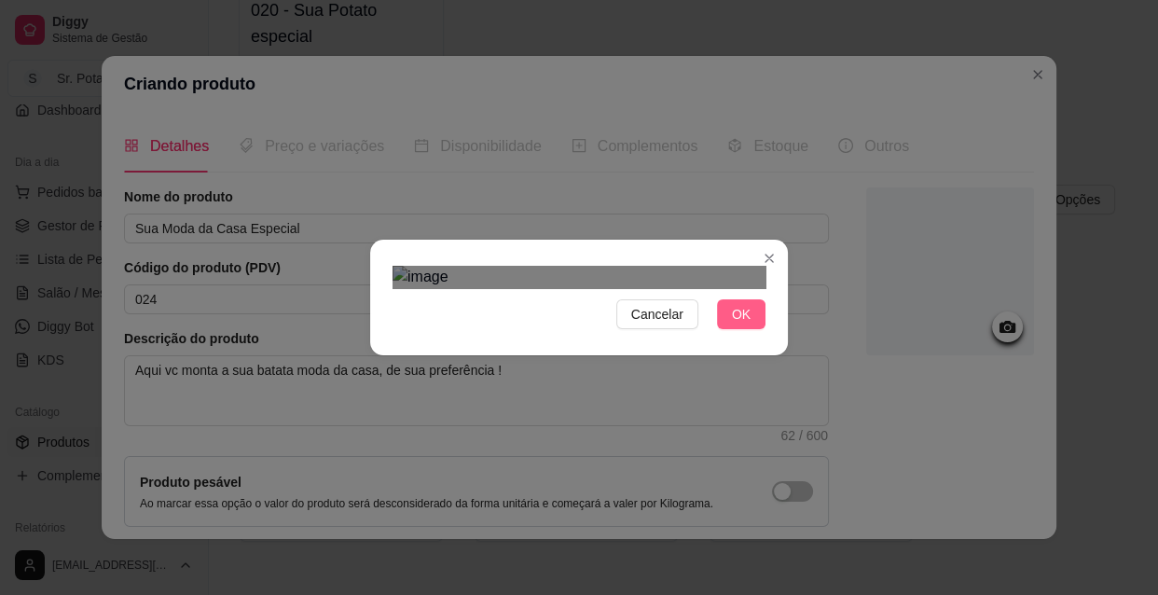
click at [736, 324] on span "OK" at bounding box center [741, 314] width 19 height 21
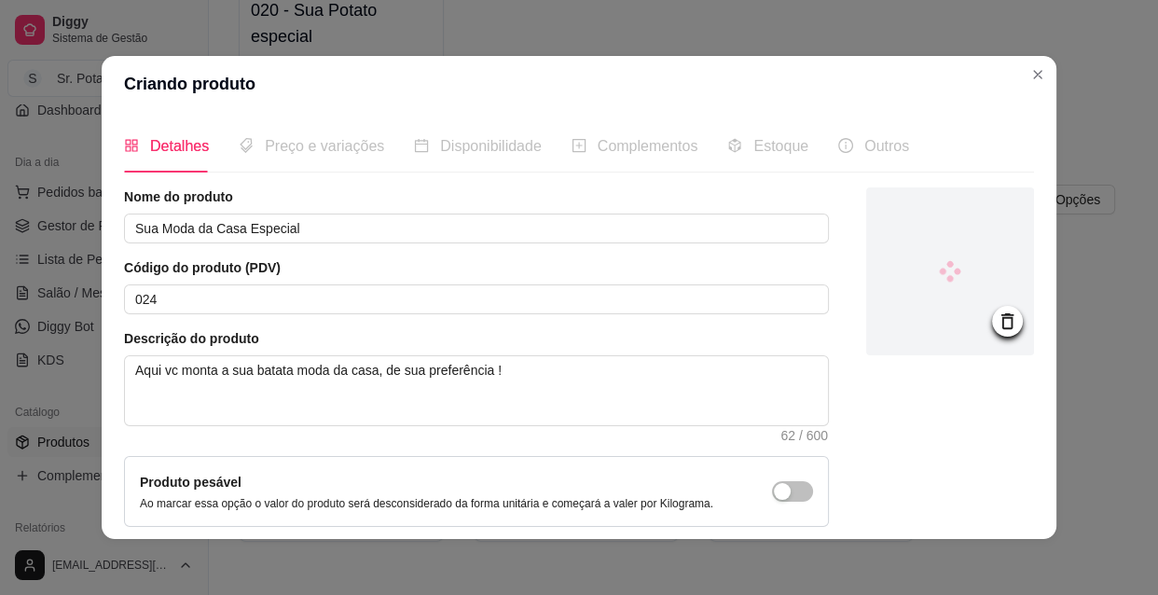
click at [996, 324] on icon at bounding box center [1006, 320] width 21 height 21
click at [996, 324] on icon at bounding box center [1006, 326] width 21 height 21
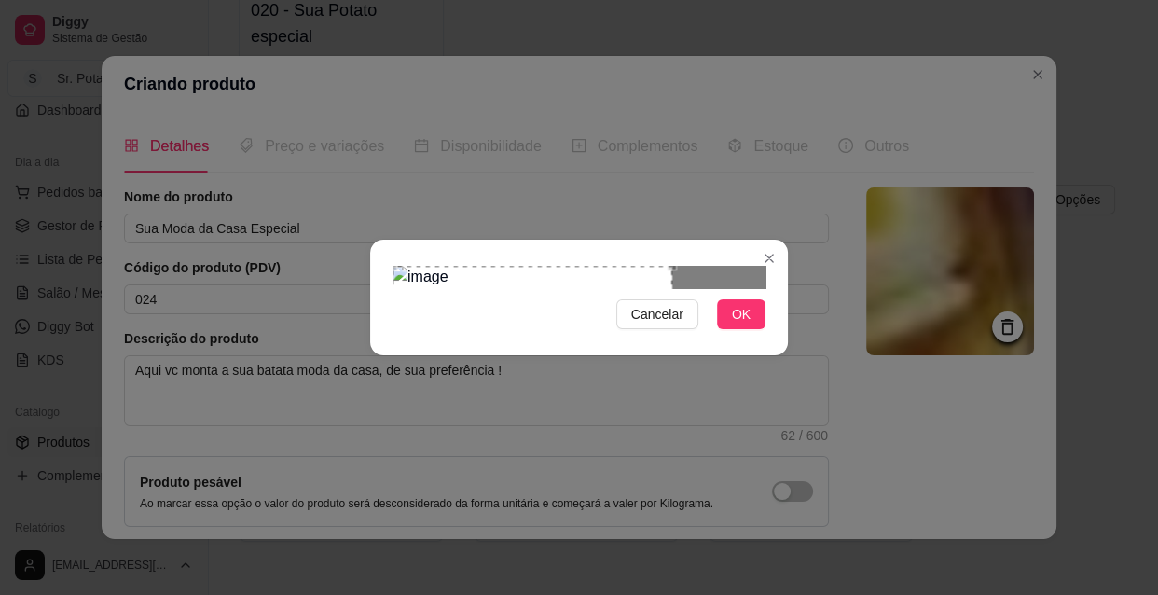
click at [443, 266] on div "Use the arrow keys to move the crop selection area" at bounding box center [532, 356] width 280 height 181
click at [665, 266] on div "Use the arrow keys to move the crop selection area" at bounding box center [532, 356] width 280 height 181
click at [689, 266] on div at bounding box center [578, 277] width 373 height 22
click at [753, 329] on button "OK" at bounding box center [741, 314] width 48 height 30
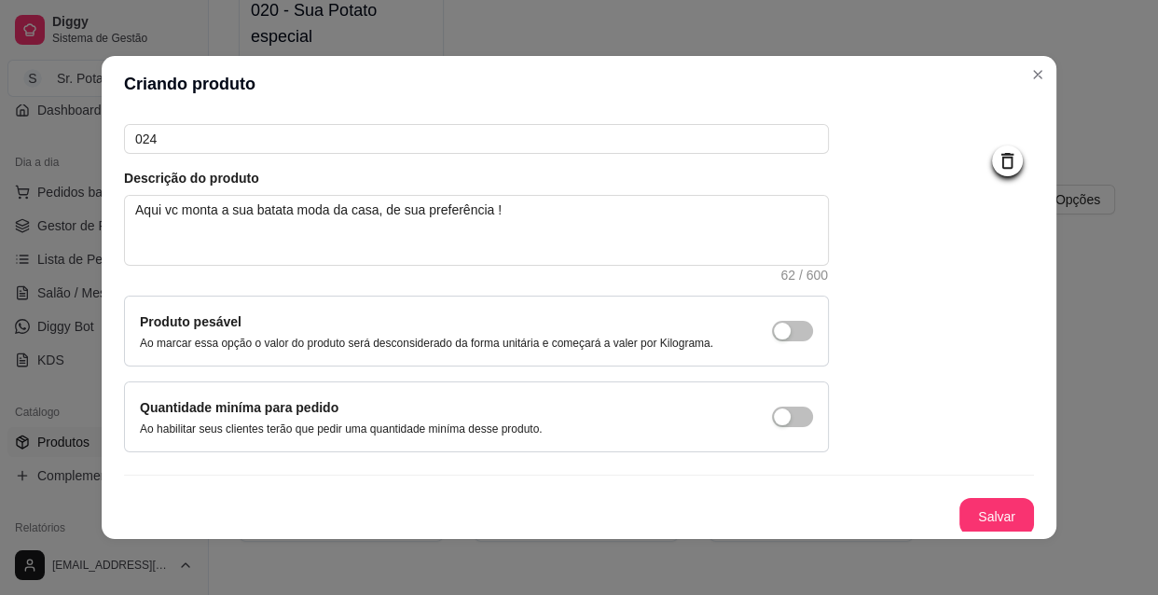
scroll to position [162, 0]
click at [996, 504] on button "Salvar" at bounding box center [996, 515] width 73 height 36
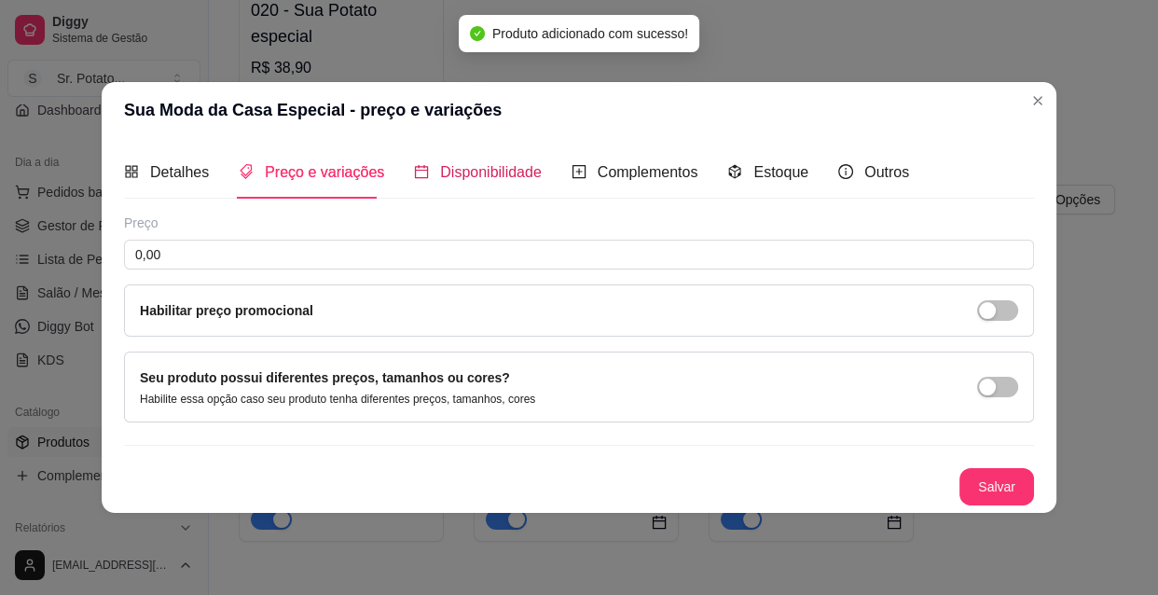
click at [502, 171] on span "Disponibilidade" at bounding box center [491, 172] width 102 height 16
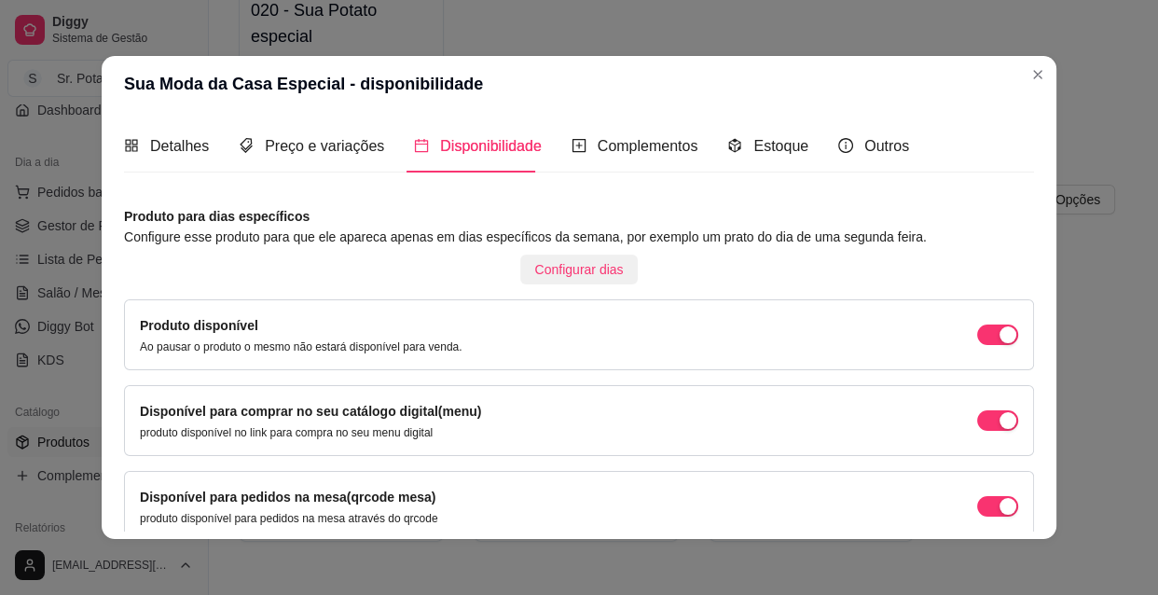
click at [553, 267] on span "Configurar dias" at bounding box center [579, 269] width 89 height 21
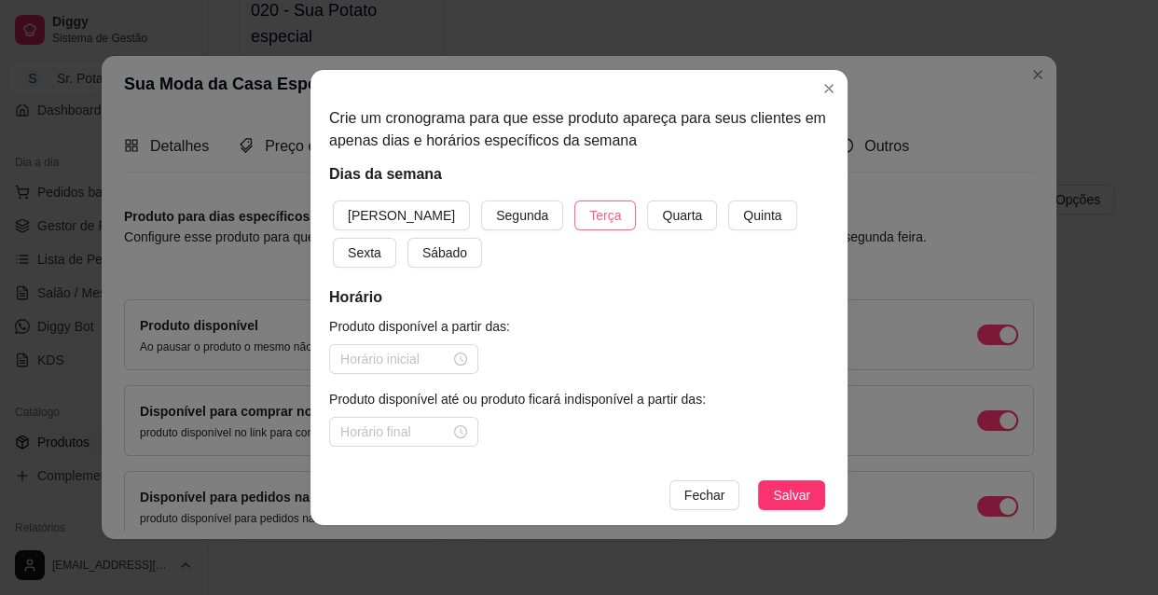
click at [574, 213] on button "Terça" at bounding box center [605, 215] width 62 height 30
click at [662, 213] on span "Quarta" at bounding box center [682, 215] width 40 height 21
click at [743, 218] on span "Quinta" at bounding box center [762, 215] width 38 height 21
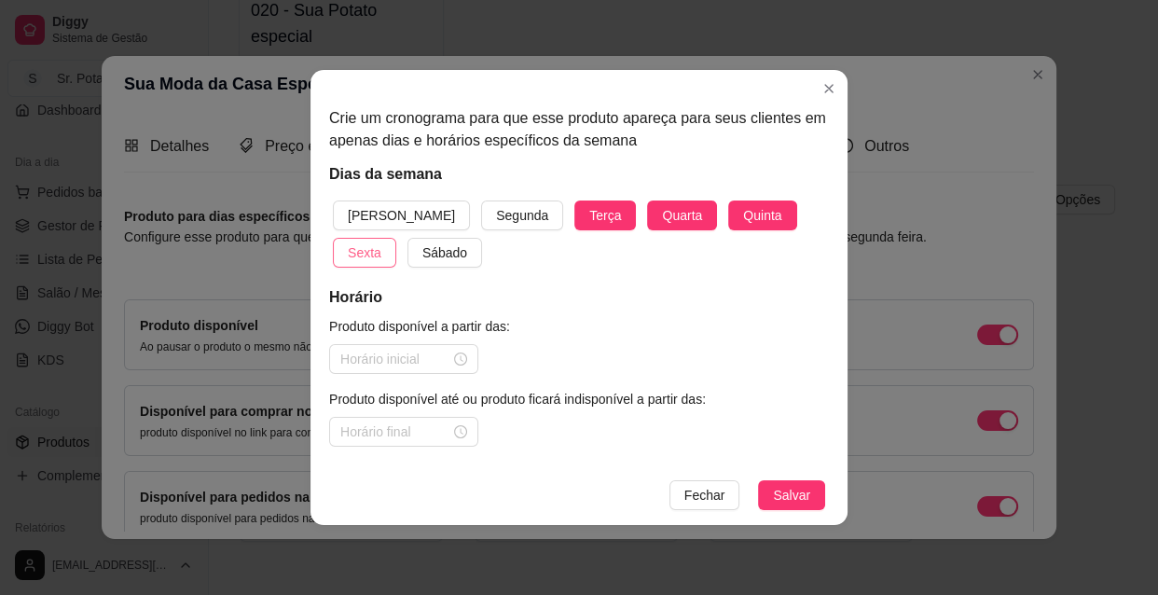
click at [381, 242] on span "Sexta" at bounding box center [365, 252] width 34 height 21
click at [363, 213] on span "[PERSON_NAME]" at bounding box center [401, 215] width 107 height 21
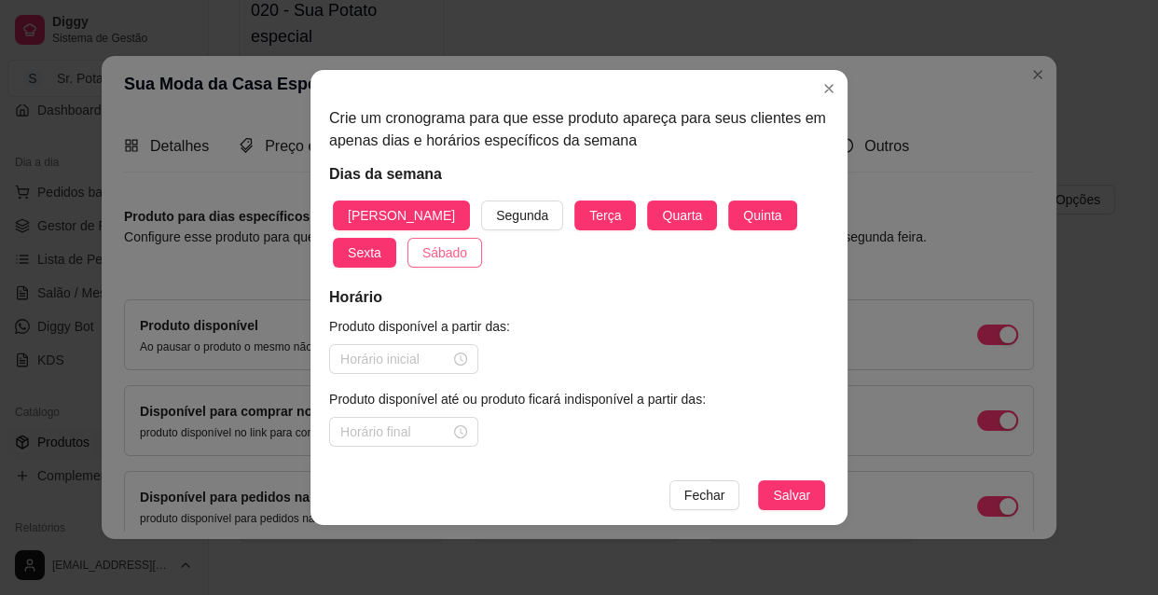
click at [422, 254] on span "Sábado" at bounding box center [444, 252] width 45 height 21
click at [466, 361] on div at bounding box center [403, 359] width 127 height 21
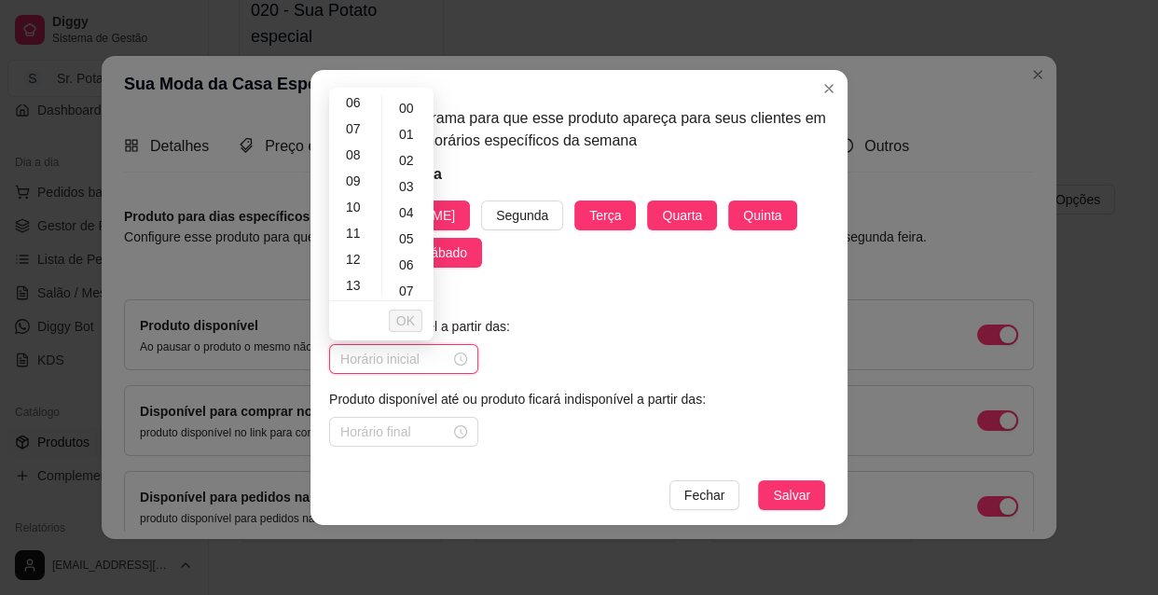
scroll to position [169, 0]
click at [362, 198] on div "10" at bounding box center [355, 200] width 45 height 26
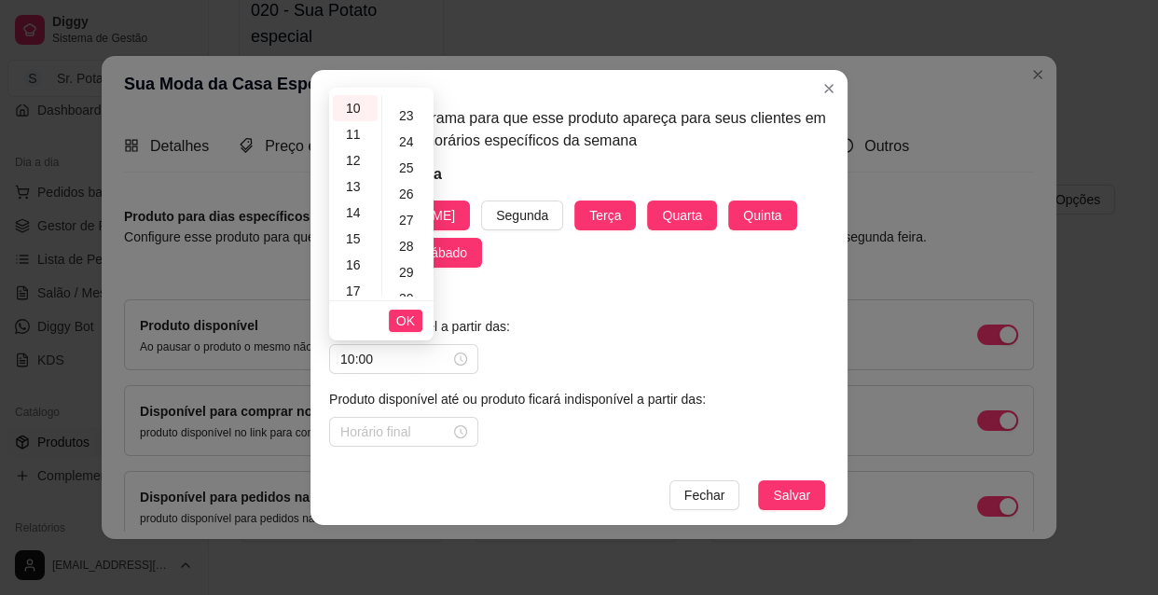
scroll to position [678, 0]
click at [416, 206] on div "30" at bounding box center [408, 213] width 45 height 26
click at [412, 324] on span "OK" at bounding box center [405, 320] width 19 height 21
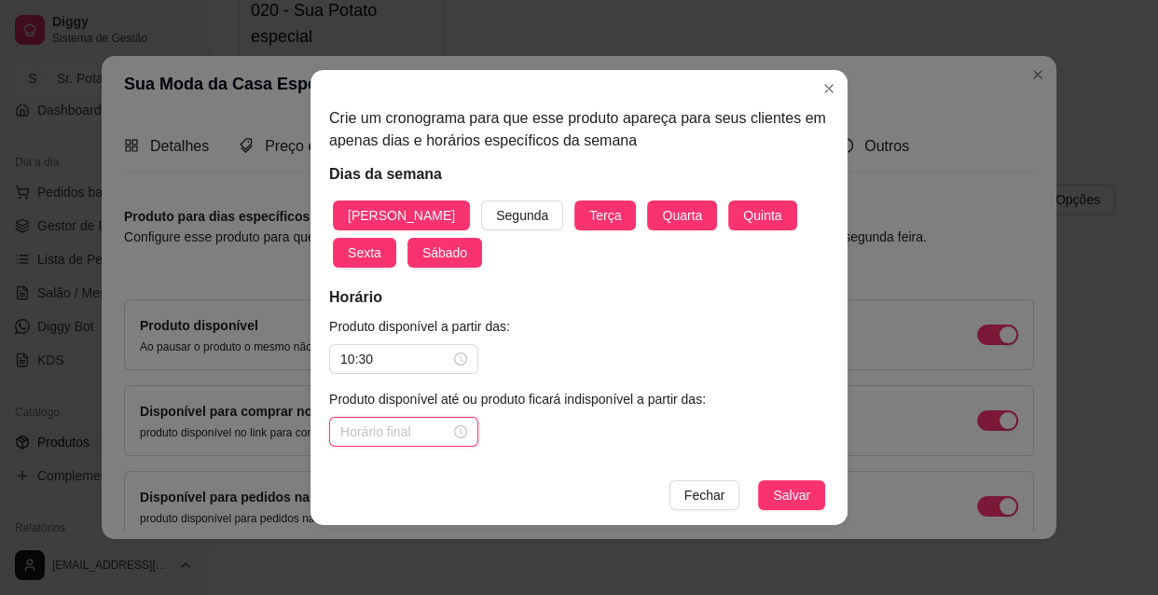
click at [408, 435] on input at bounding box center [395, 431] width 110 height 21
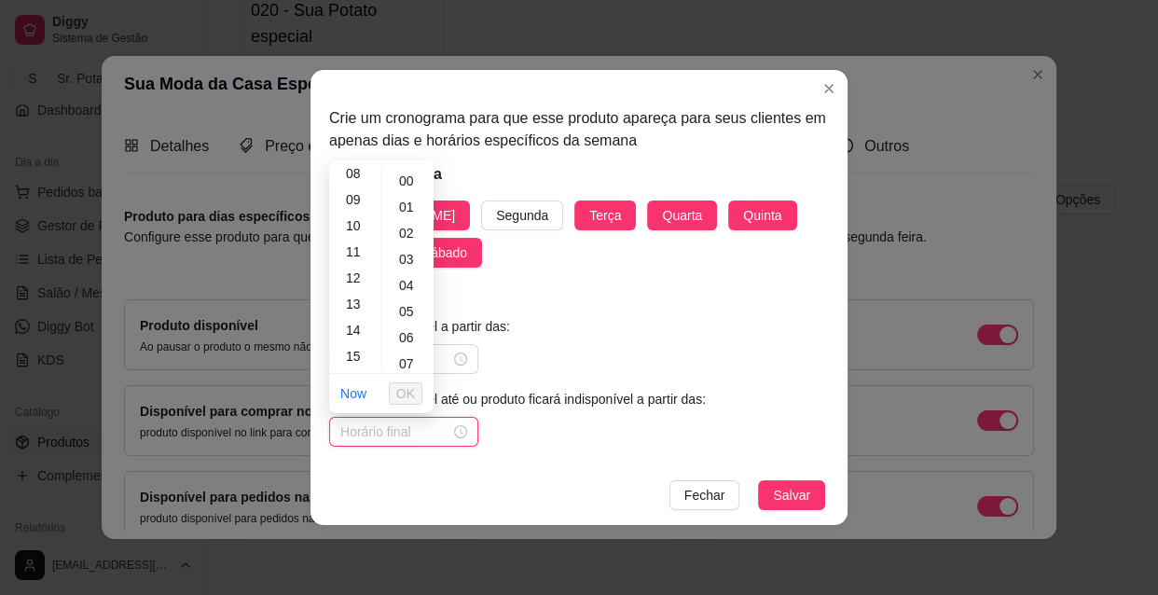
scroll to position [254, 0]
click at [355, 260] on div "13" at bounding box center [355, 267] width 45 height 26
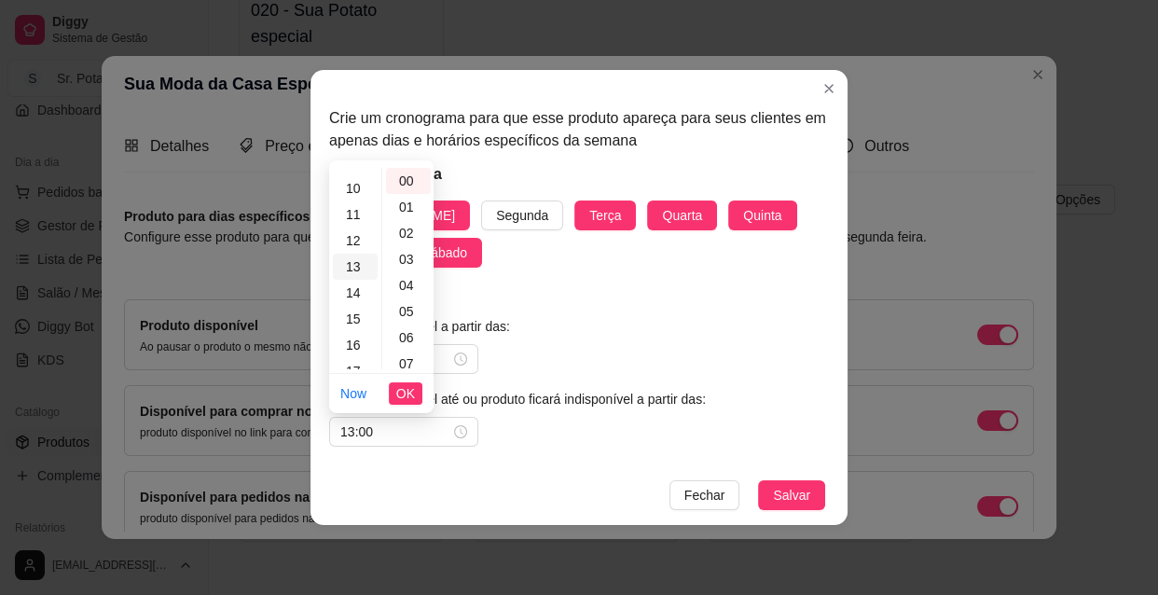
scroll to position [338, 0]
click at [401, 393] on span "OK" at bounding box center [405, 393] width 19 height 21
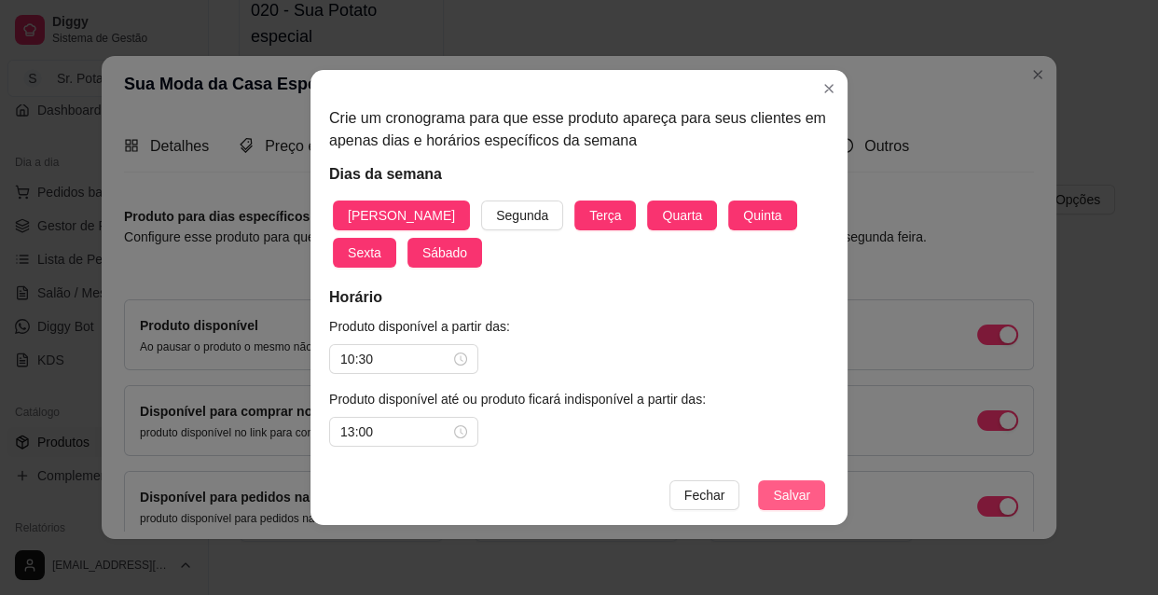
click at [782, 495] on span "Salvar" at bounding box center [791, 495] width 37 height 21
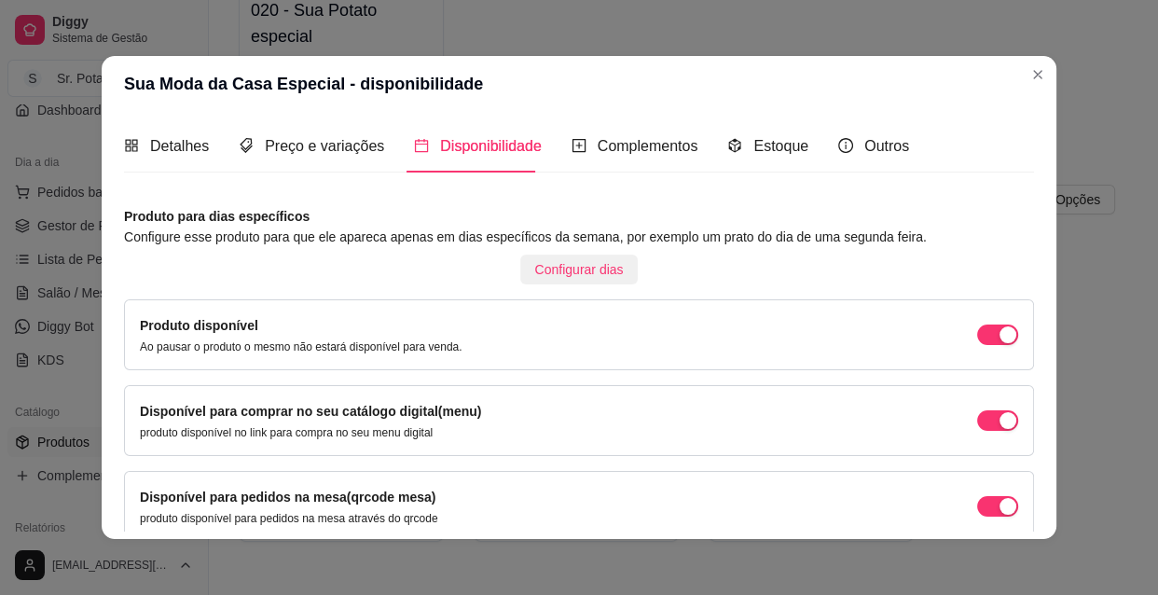
click at [556, 270] on span "Configurar dias" at bounding box center [579, 269] width 89 height 21
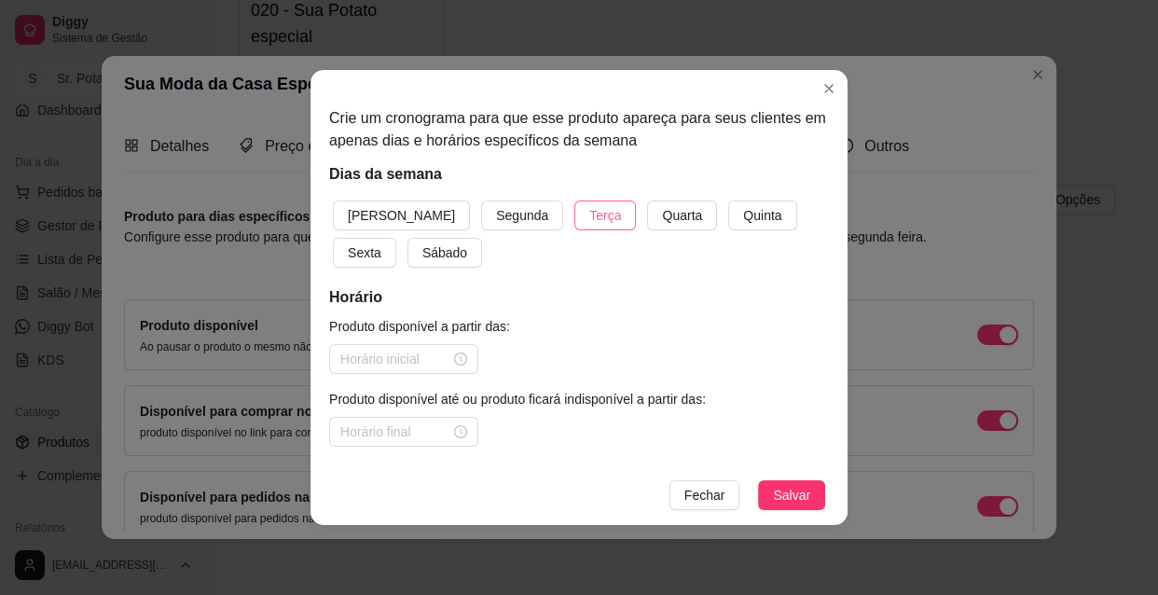
click at [574, 218] on button "Terça" at bounding box center [605, 215] width 62 height 30
click at [662, 221] on span "Quarta" at bounding box center [682, 215] width 40 height 21
click at [743, 219] on span "Quinta" at bounding box center [762, 215] width 38 height 21
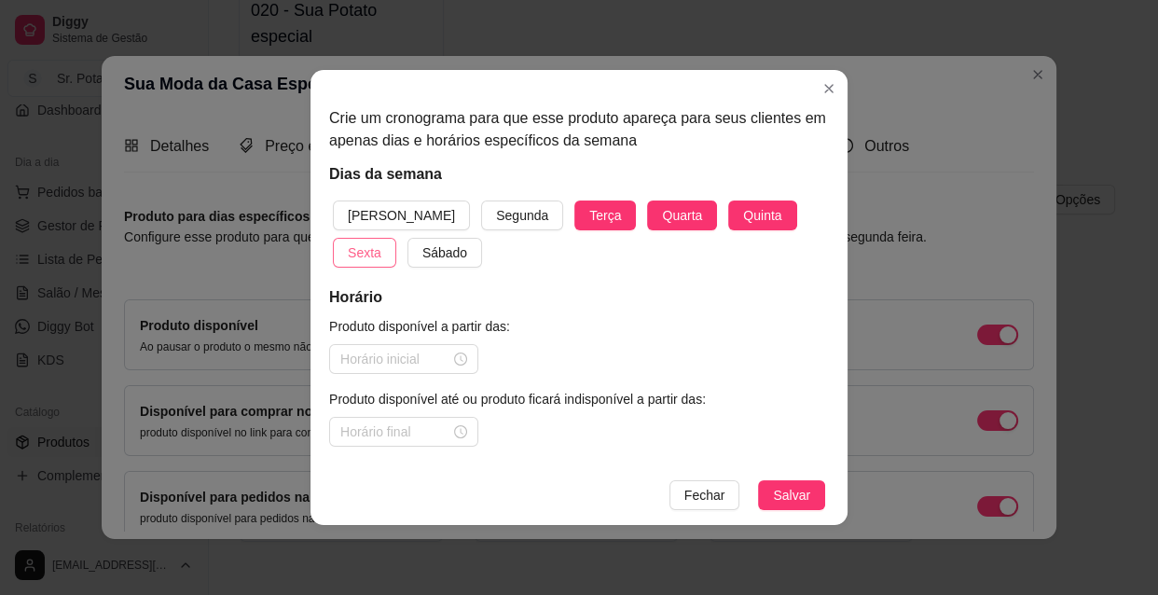
click at [396, 238] on button "Sexta" at bounding box center [364, 253] width 63 height 30
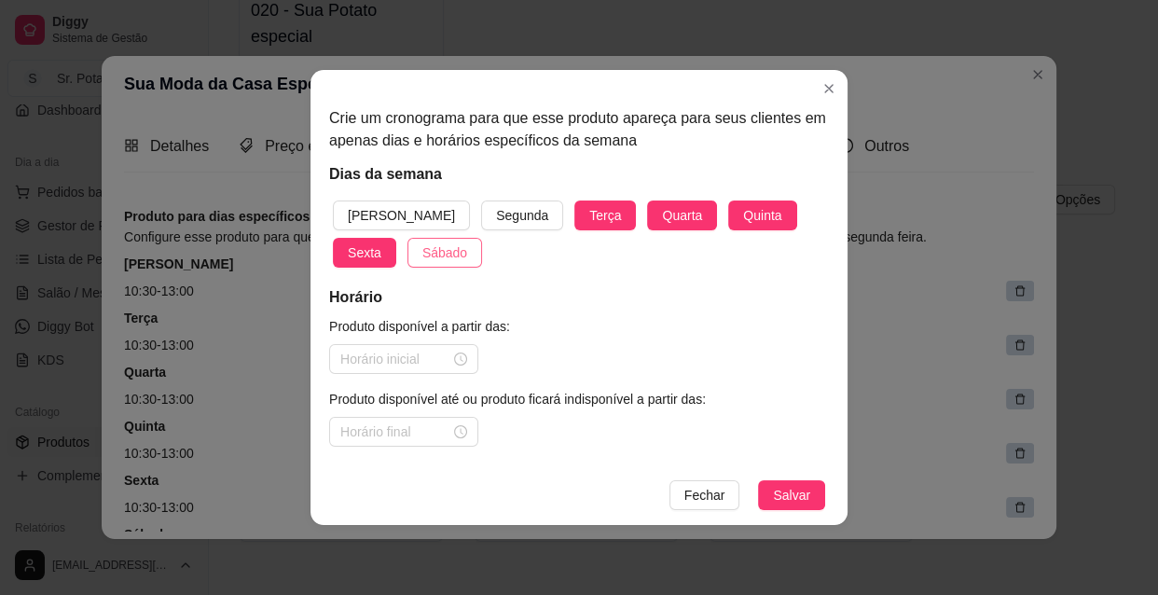
click at [422, 247] on span "Sábado" at bounding box center [444, 252] width 45 height 21
click at [378, 210] on span "[PERSON_NAME]" at bounding box center [401, 215] width 107 height 21
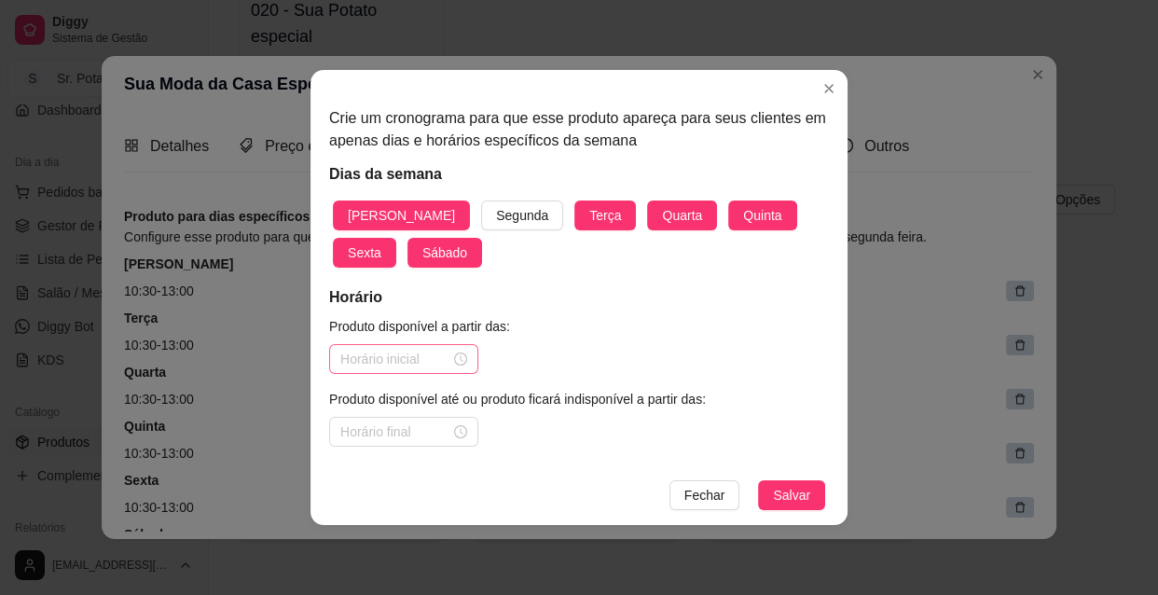
click at [458, 357] on div at bounding box center [403, 359] width 127 height 21
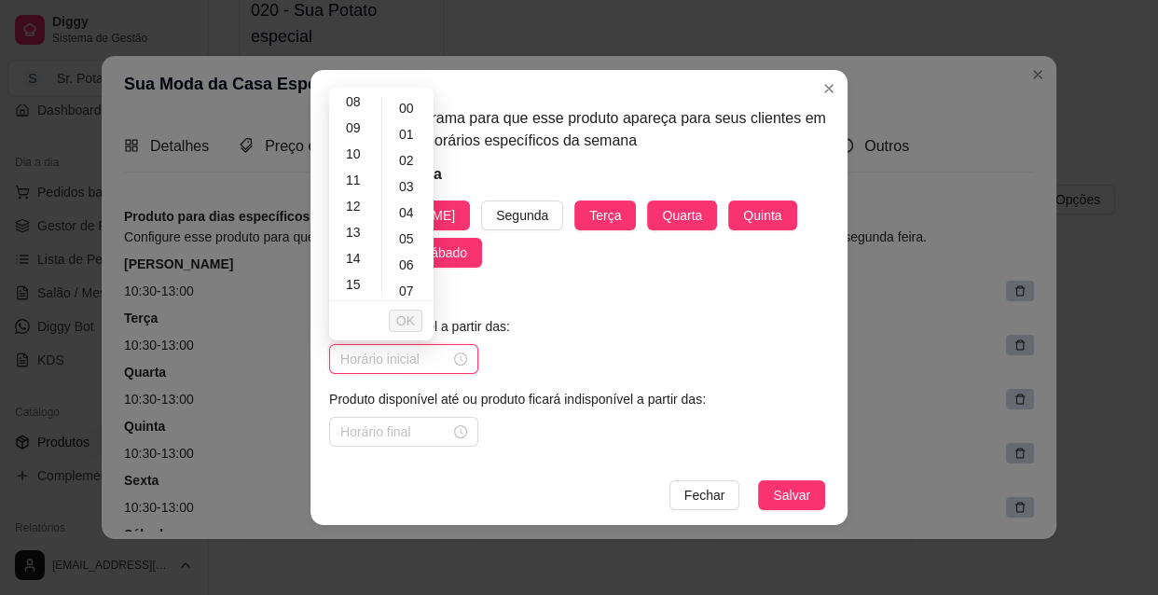
scroll to position [254, 0]
click at [355, 118] on div "10" at bounding box center [355, 116] width 45 height 26
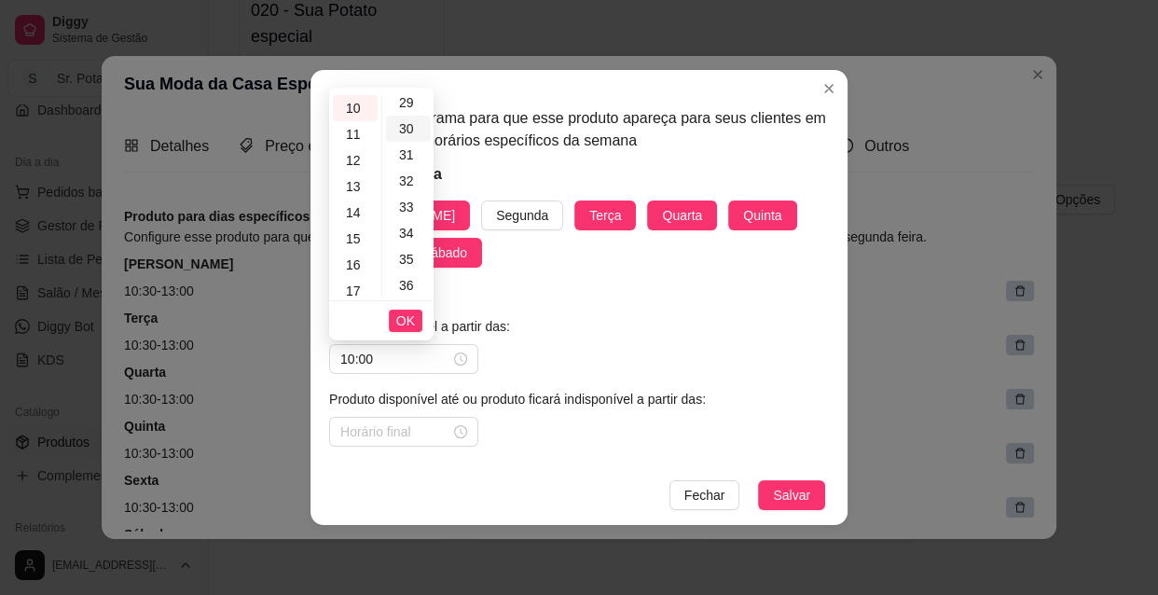
click at [412, 124] on div "30" at bounding box center [408, 129] width 45 height 26
click at [407, 322] on span "OK" at bounding box center [405, 320] width 19 height 21
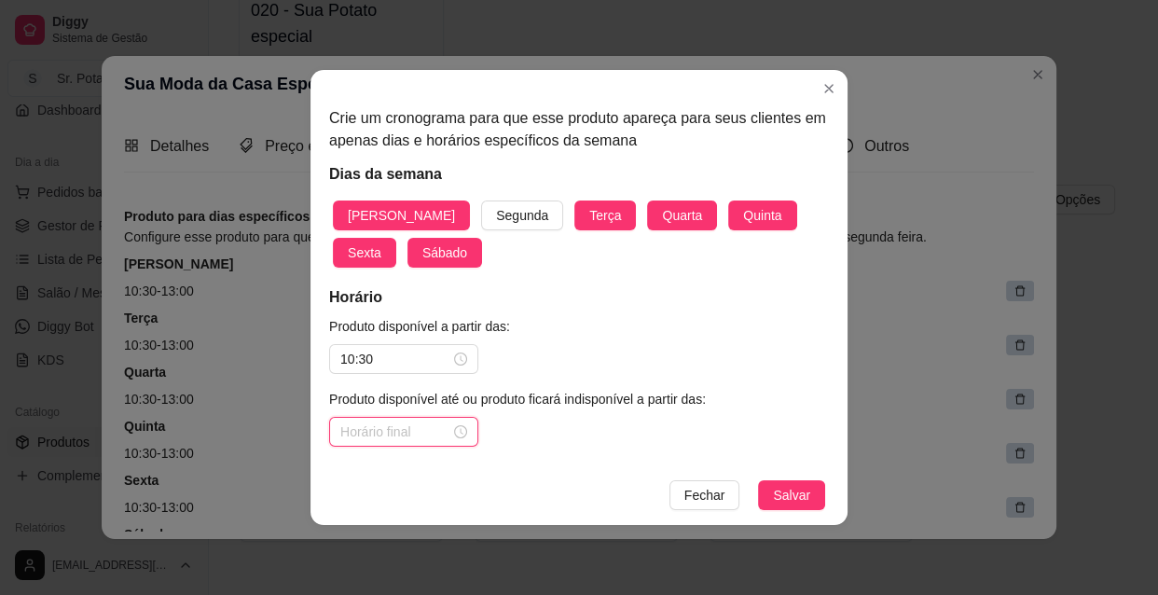
click at [403, 436] on input at bounding box center [395, 431] width 110 height 21
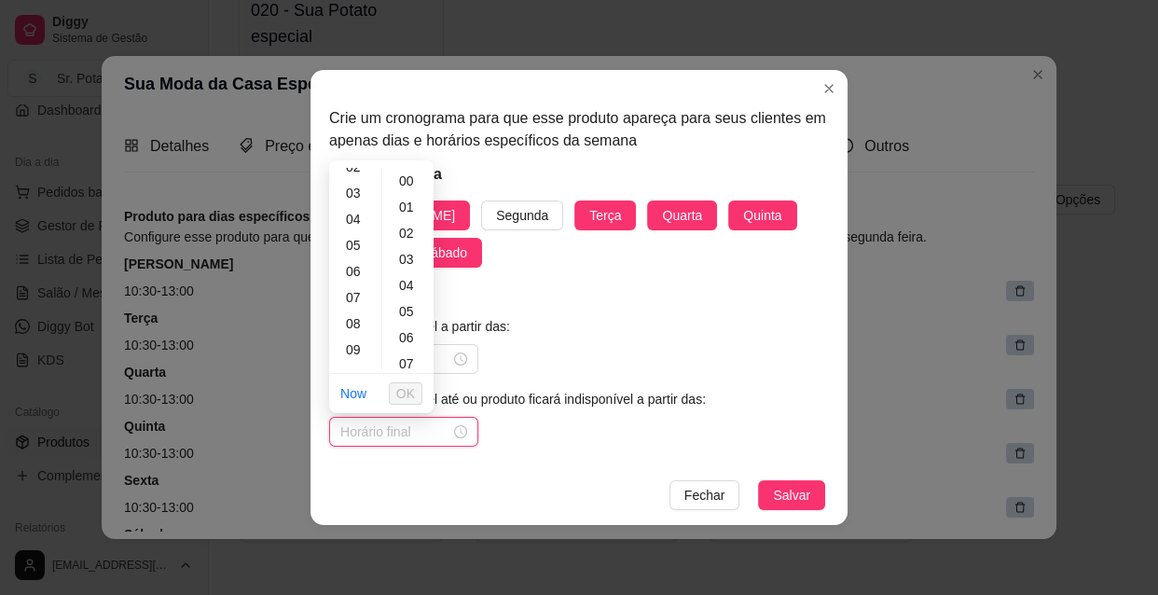
scroll to position [338, 0]
click at [361, 181] on div "13" at bounding box center [355, 182] width 45 height 26
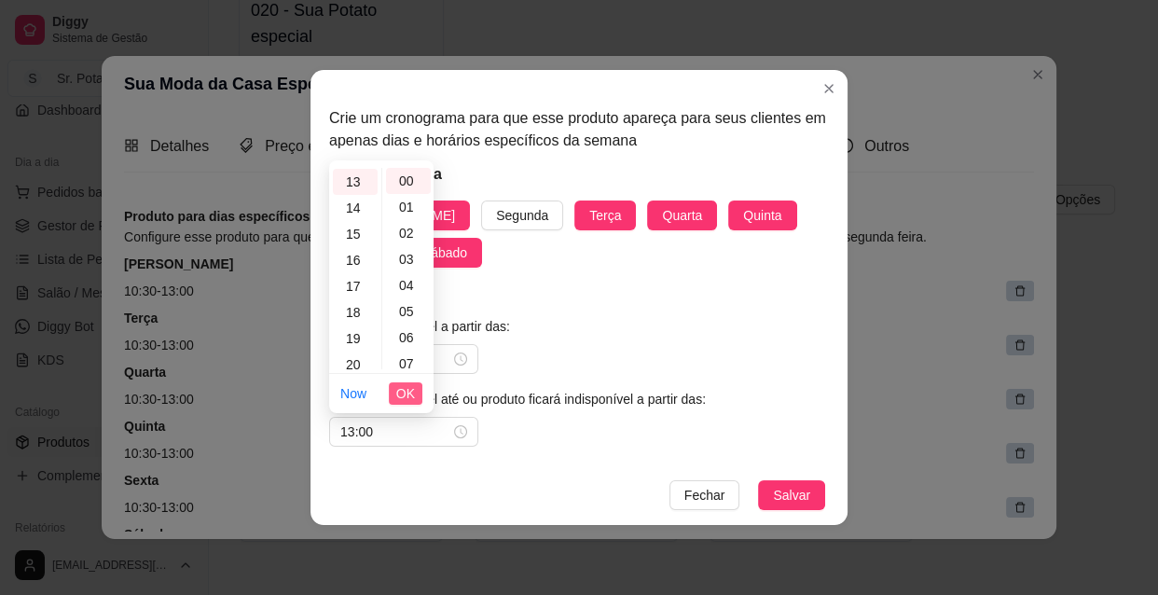
click at [409, 388] on span "OK" at bounding box center [405, 393] width 19 height 21
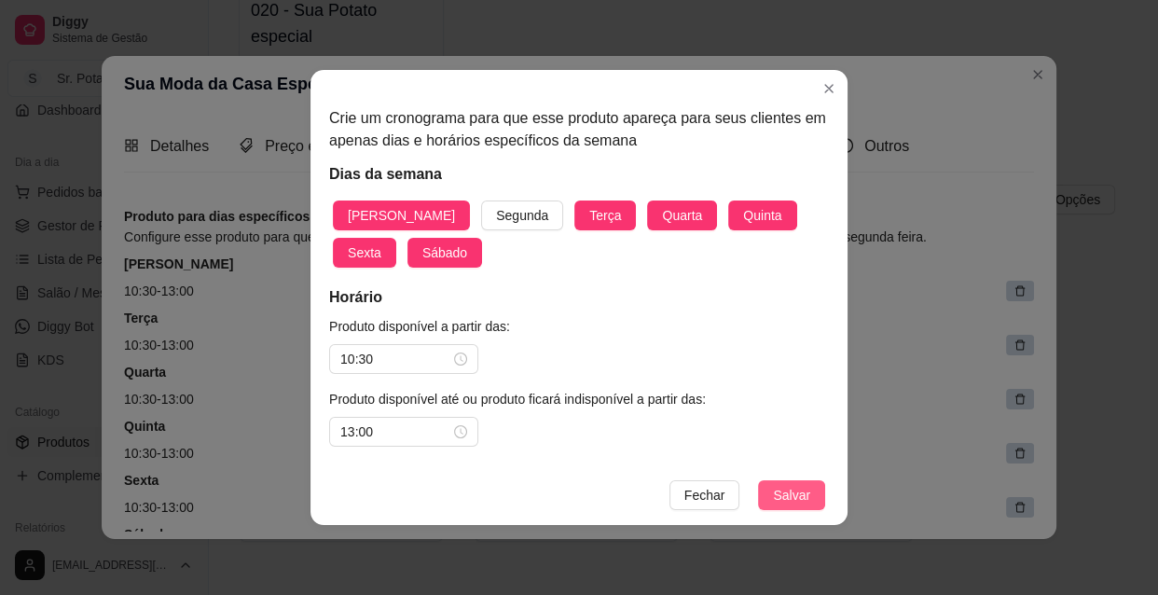
click at [781, 490] on span "Salvar" at bounding box center [791, 495] width 37 height 21
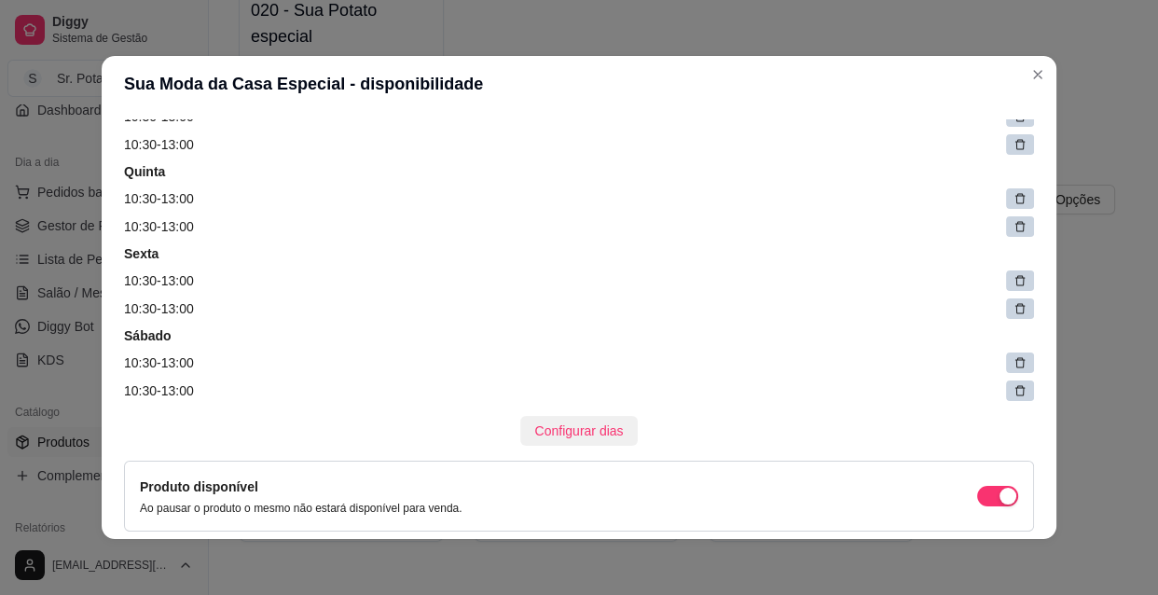
click at [597, 429] on span "Configurar dias" at bounding box center [579, 430] width 89 height 21
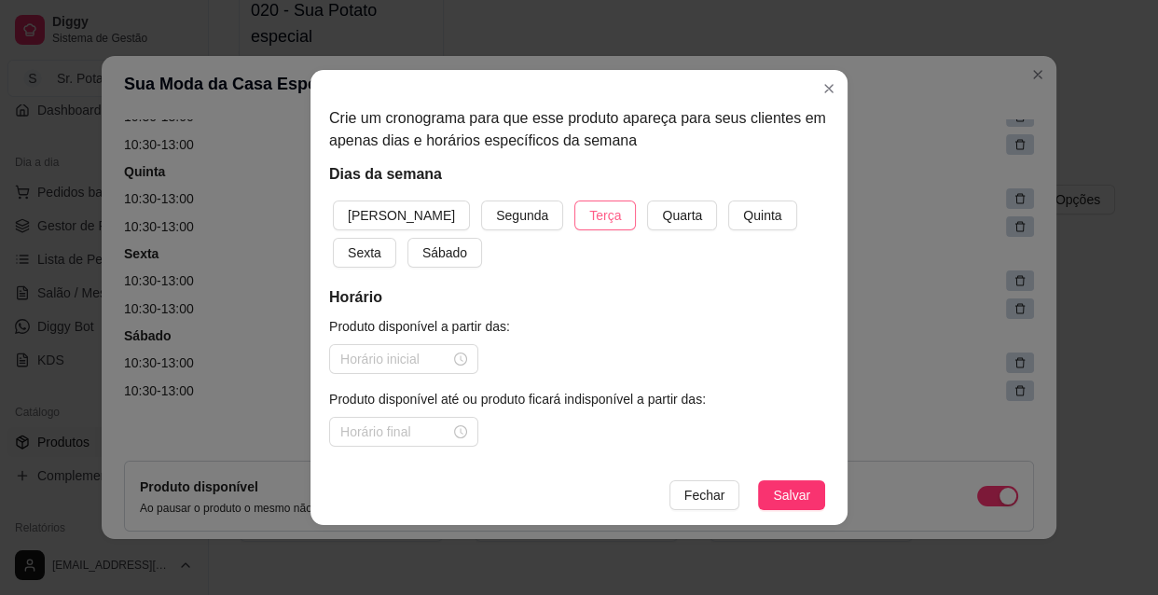
click at [574, 224] on button "Terça" at bounding box center [605, 215] width 62 height 30
click at [662, 210] on span "Quarta" at bounding box center [682, 215] width 40 height 21
click at [743, 213] on span "Quinta" at bounding box center [762, 215] width 38 height 21
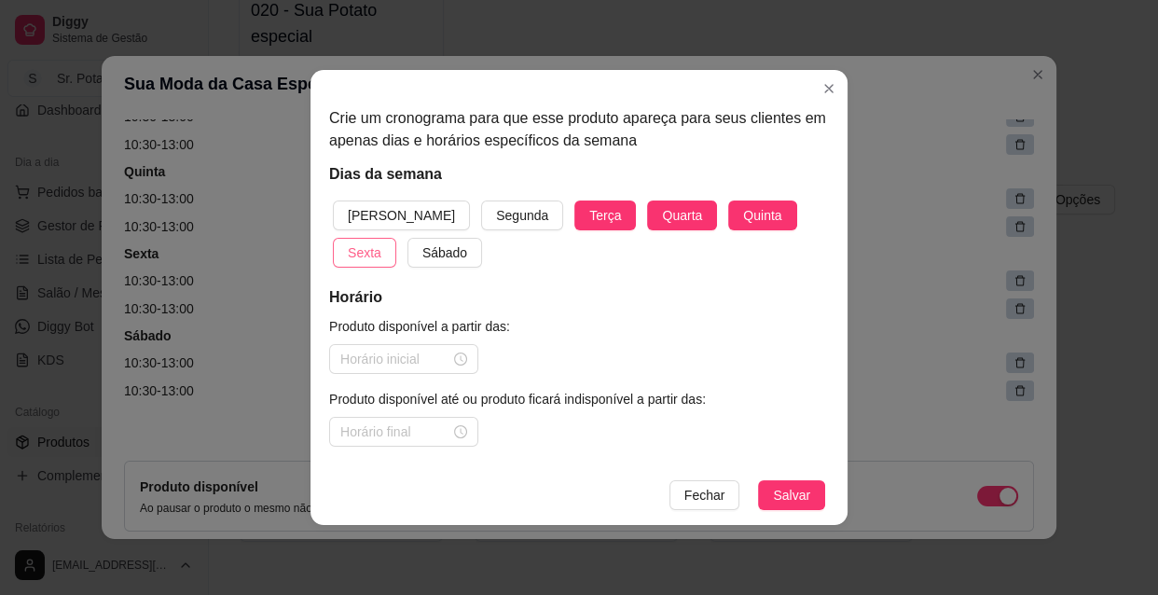
click at [396, 238] on button "Sexta" at bounding box center [364, 253] width 63 height 30
click at [422, 254] on span "Sábado" at bounding box center [444, 252] width 45 height 21
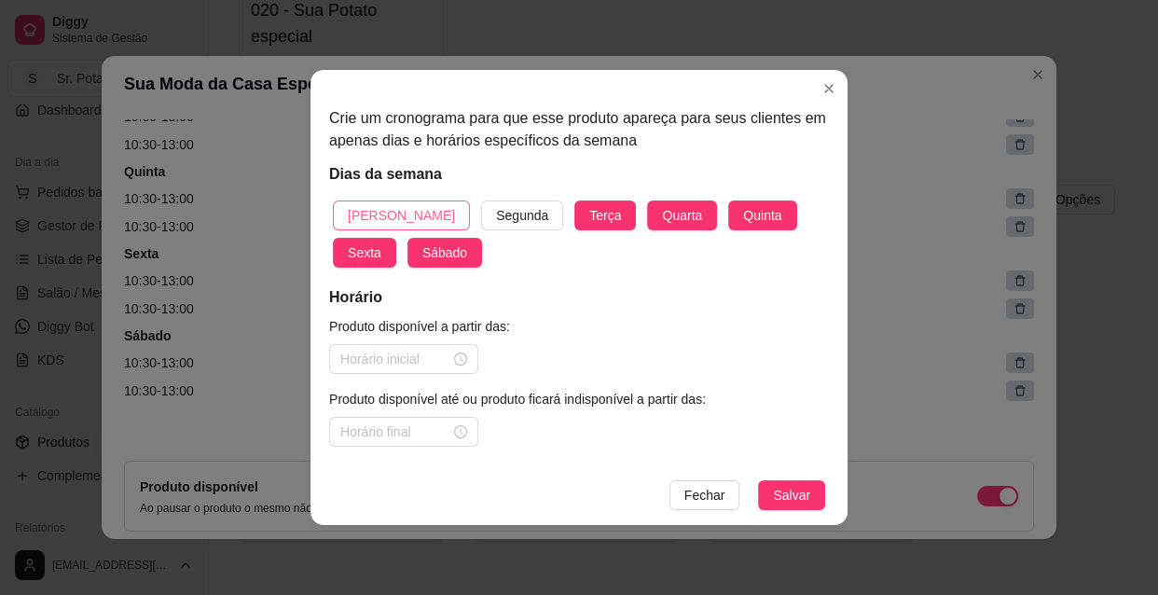
click at [376, 209] on span "[PERSON_NAME]" at bounding box center [401, 215] width 107 height 21
click at [461, 360] on div at bounding box center [403, 359] width 127 height 21
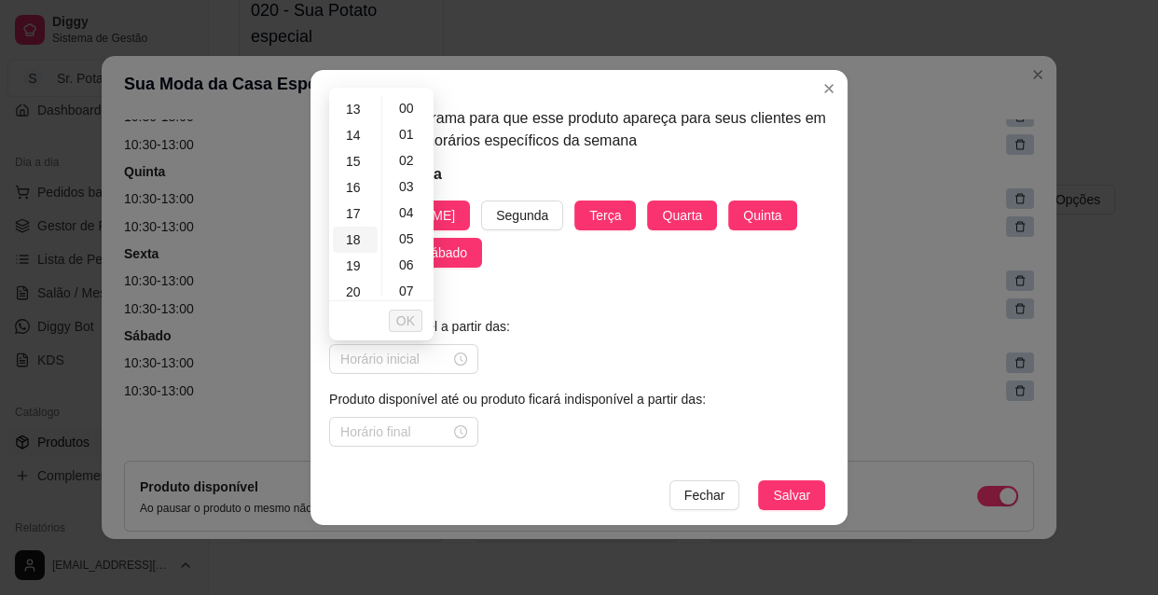
click at [364, 237] on div "18" at bounding box center [355, 240] width 45 height 26
click at [409, 310] on span "OK" at bounding box center [405, 320] width 19 height 21
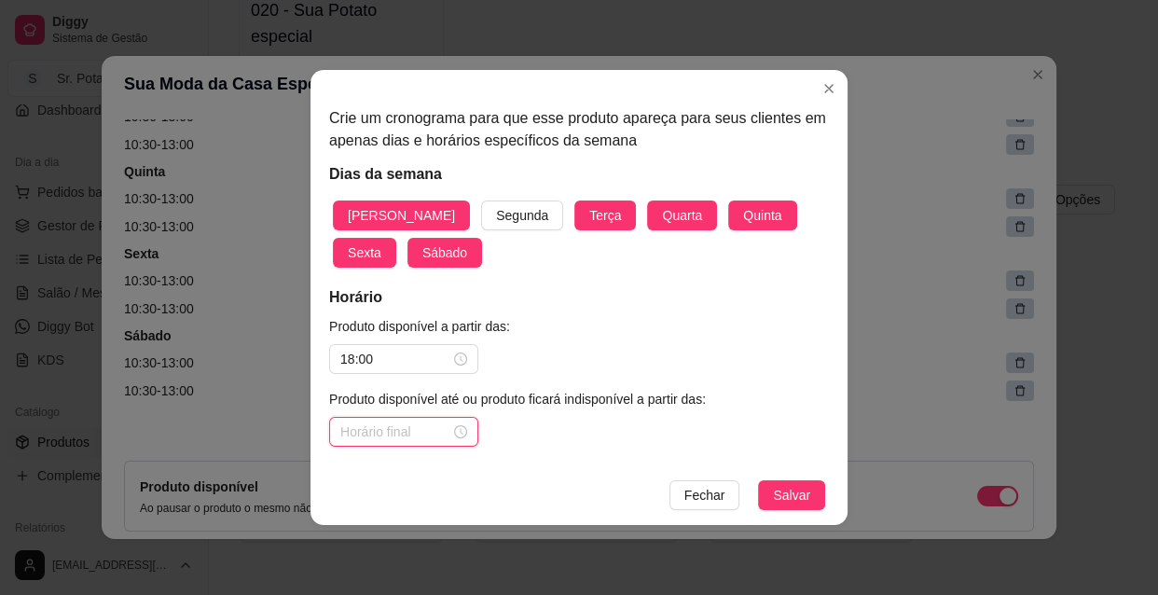
click at [396, 431] on input at bounding box center [395, 431] width 110 height 21
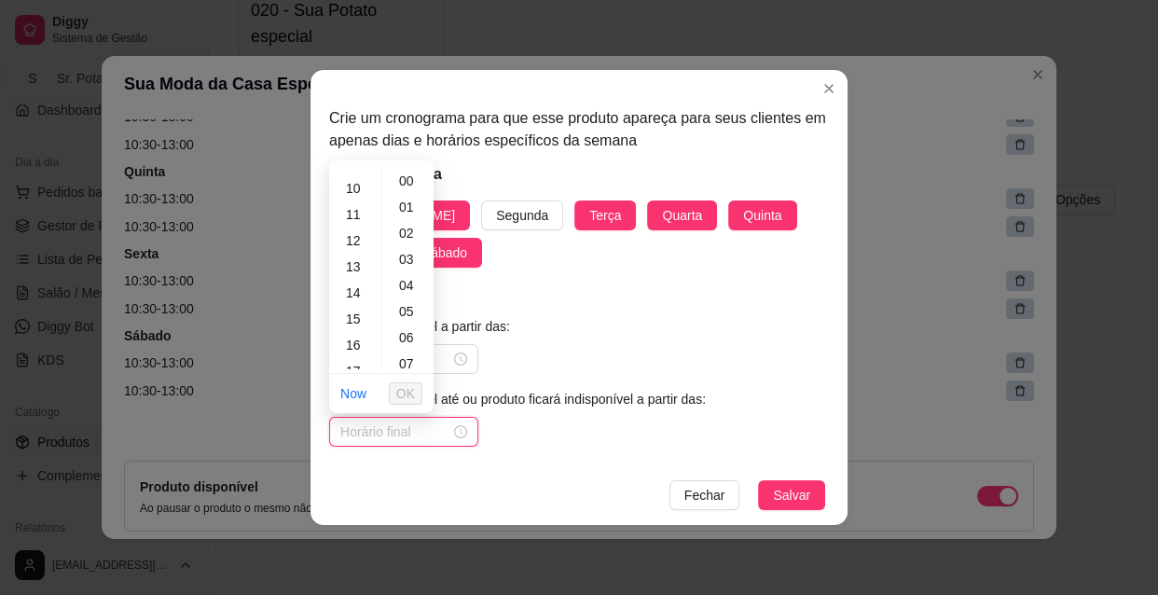
scroll to position [423, 0]
click at [358, 332] on div "22" at bounding box center [355, 332] width 45 height 26
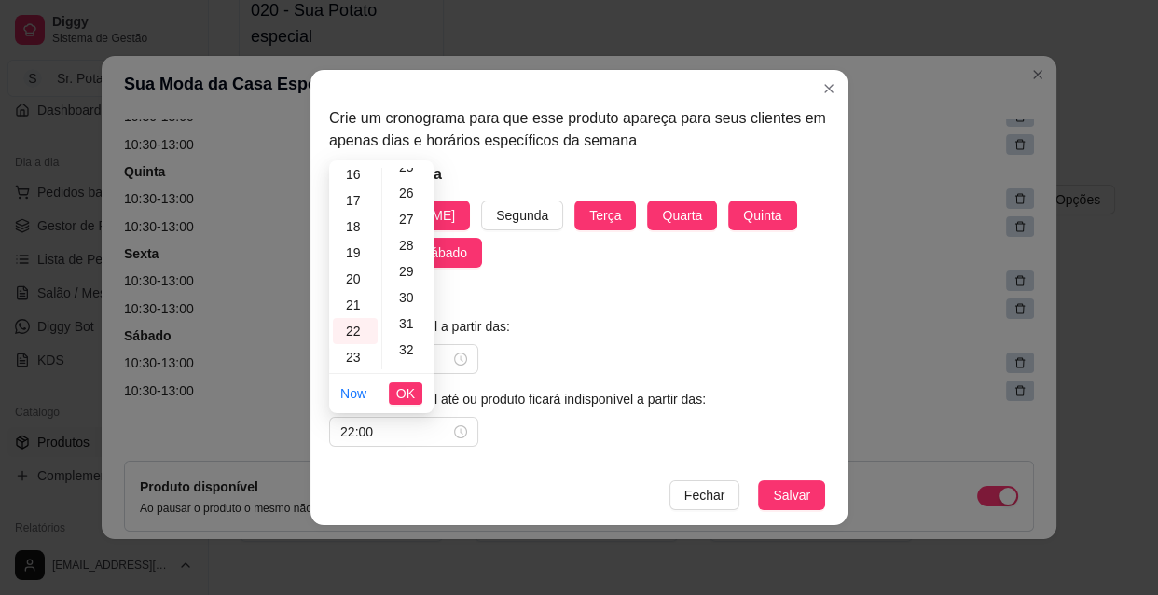
scroll to position [678, 0]
click at [404, 280] on div "30" at bounding box center [408, 286] width 45 height 26
click at [398, 386] on span "OK" at bounding box center [405, 393] width 19 height 21
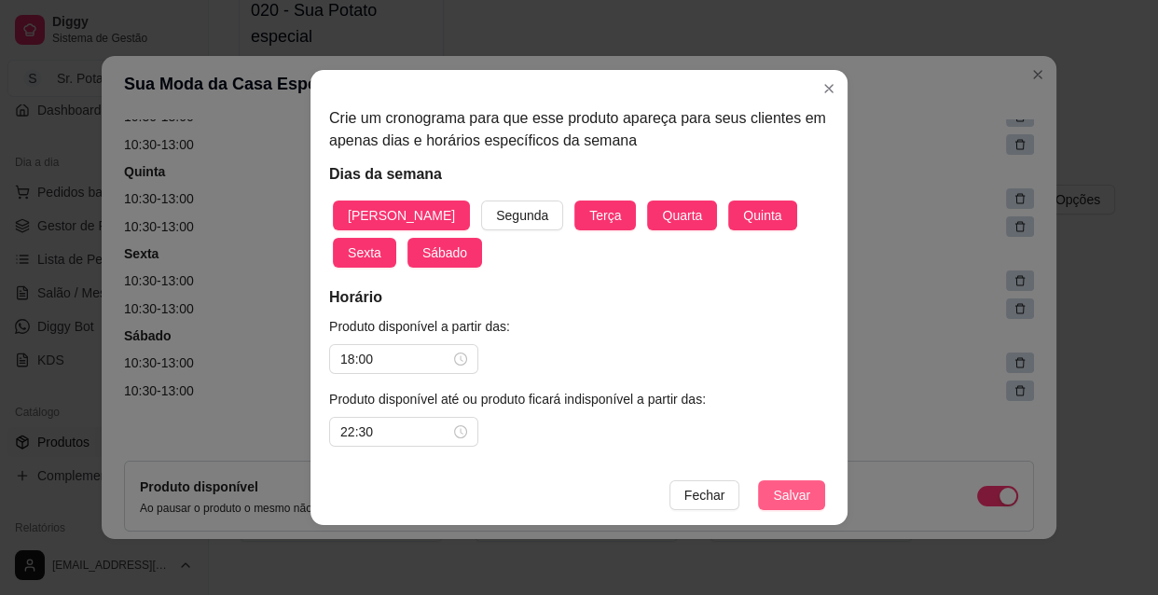
click at [795, 493] on span "Salvar" at bounding box center [791, 495] width 37 height 21
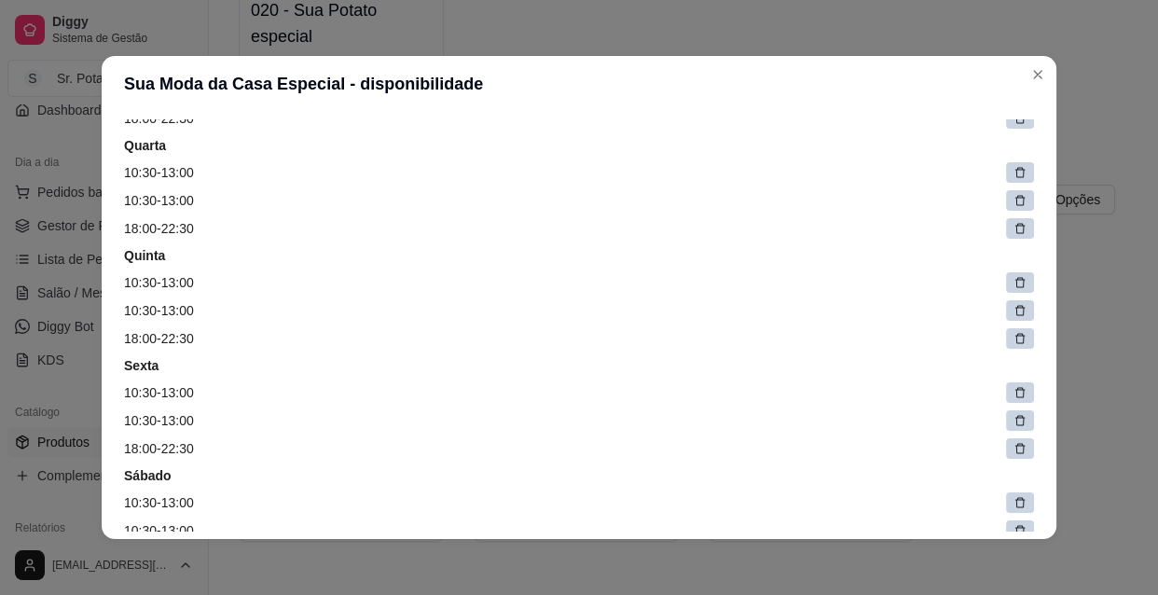
scroll to position [394, 0]
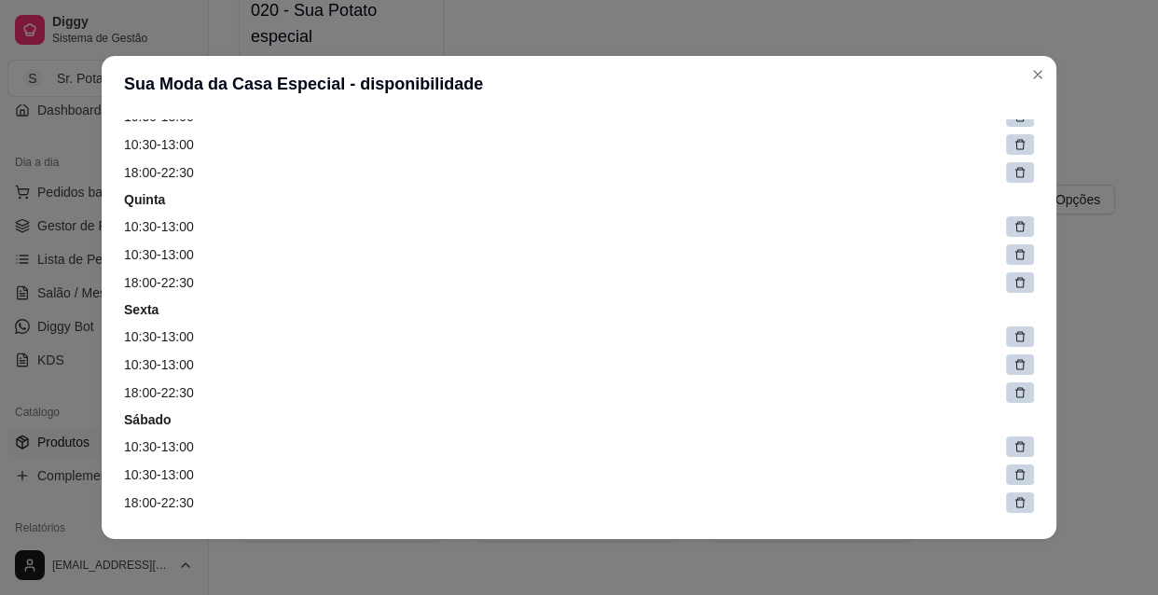
click at [1013, 254] on icon at bounding box center [1019, 254] width 13 height 13
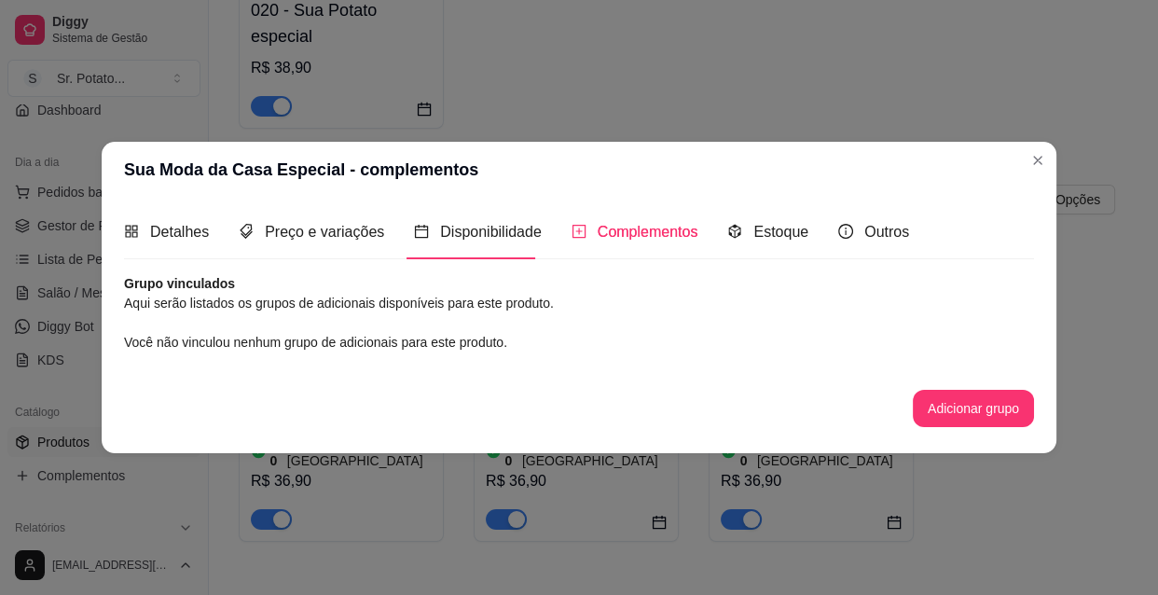
scroll to position [0, 0]
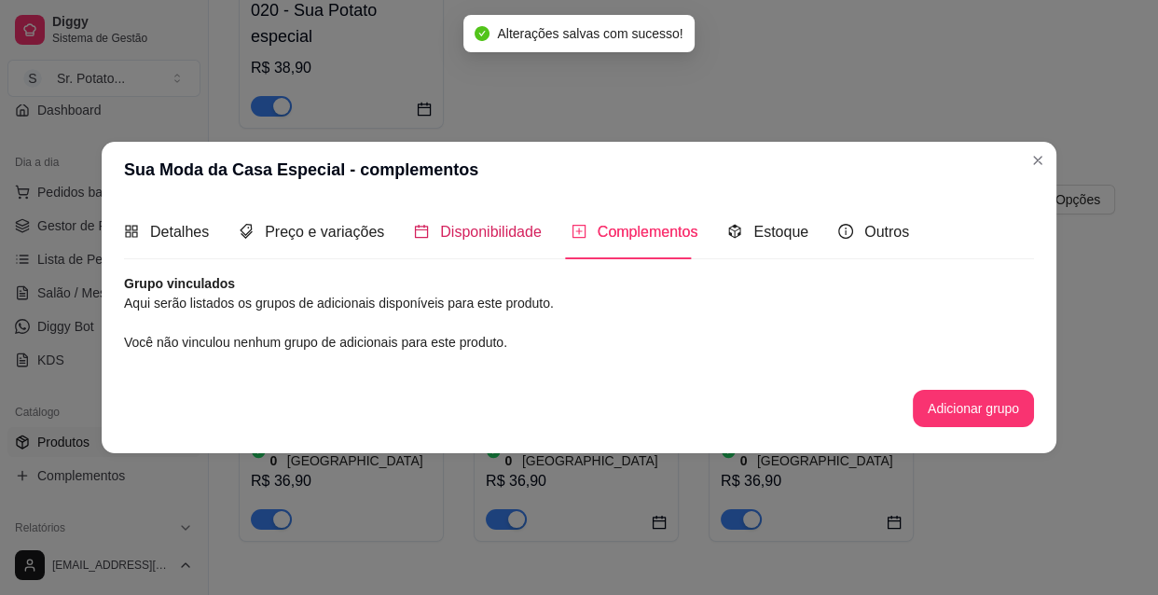
click at [499, 233] on span "Disponibilidade" at bounding box center [491, 232] width 102 height 16
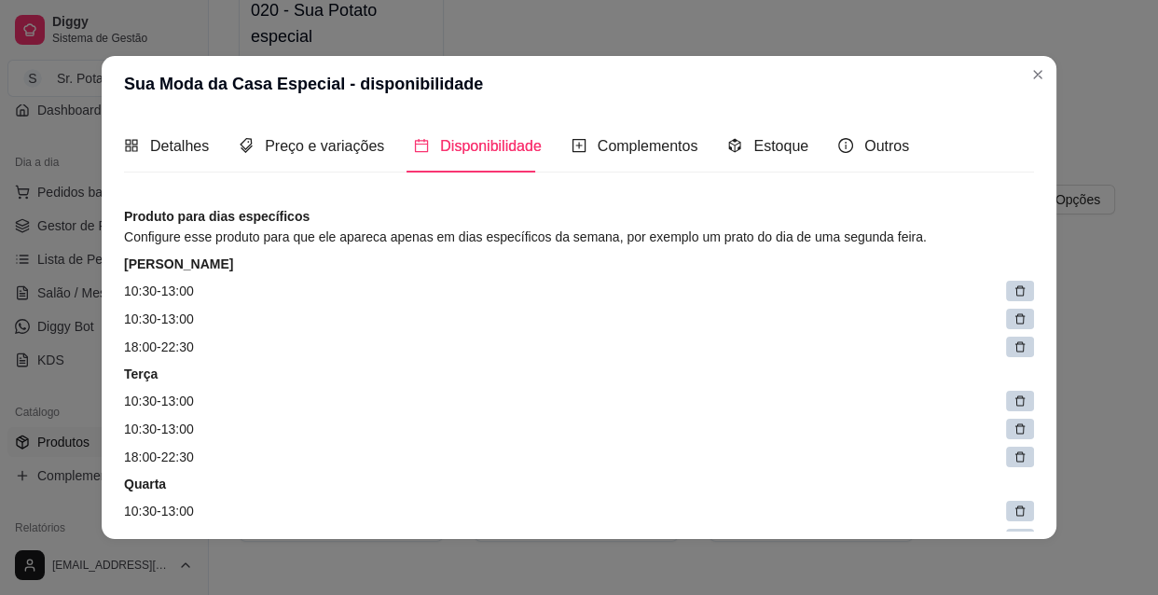
click at [1008, 319] on div at bounding box center [1020, 319] width 28 height 21
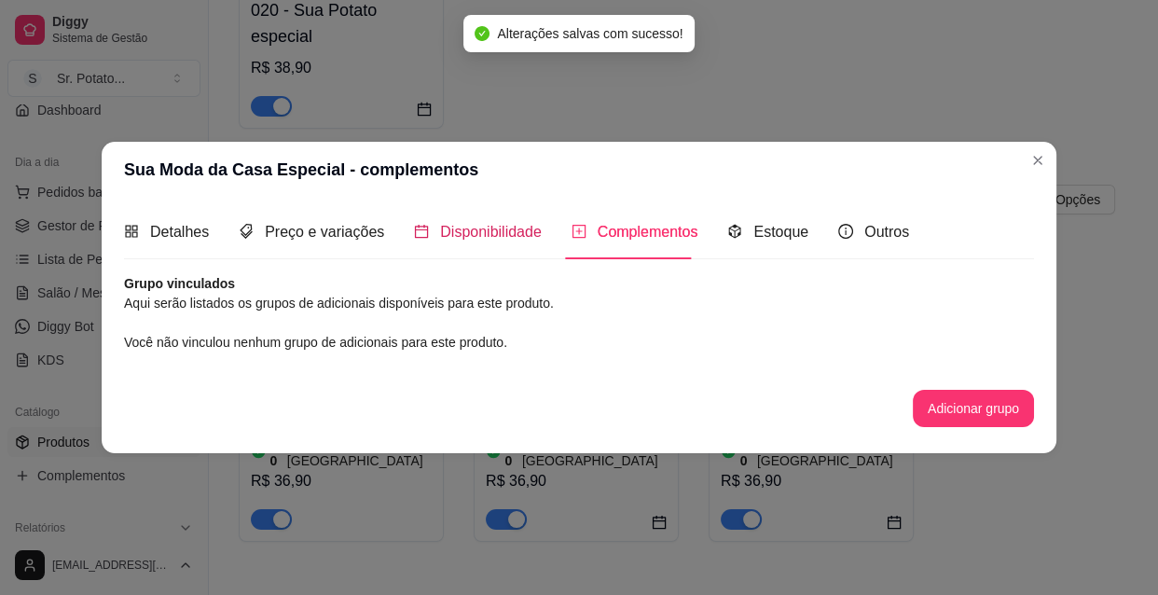
click at [490, 240] on span "Disponibilidade" at bounding box center [491, 232] width 102 height 16
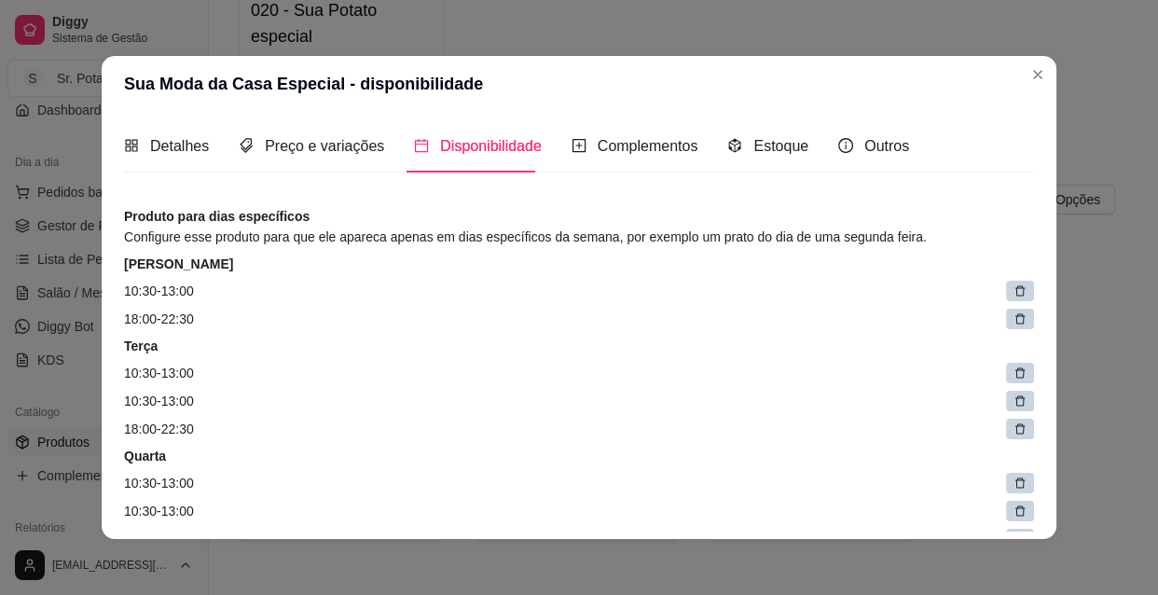
click at [1007, 395] on div at bounding box center [1020, 401] width 28 height 21
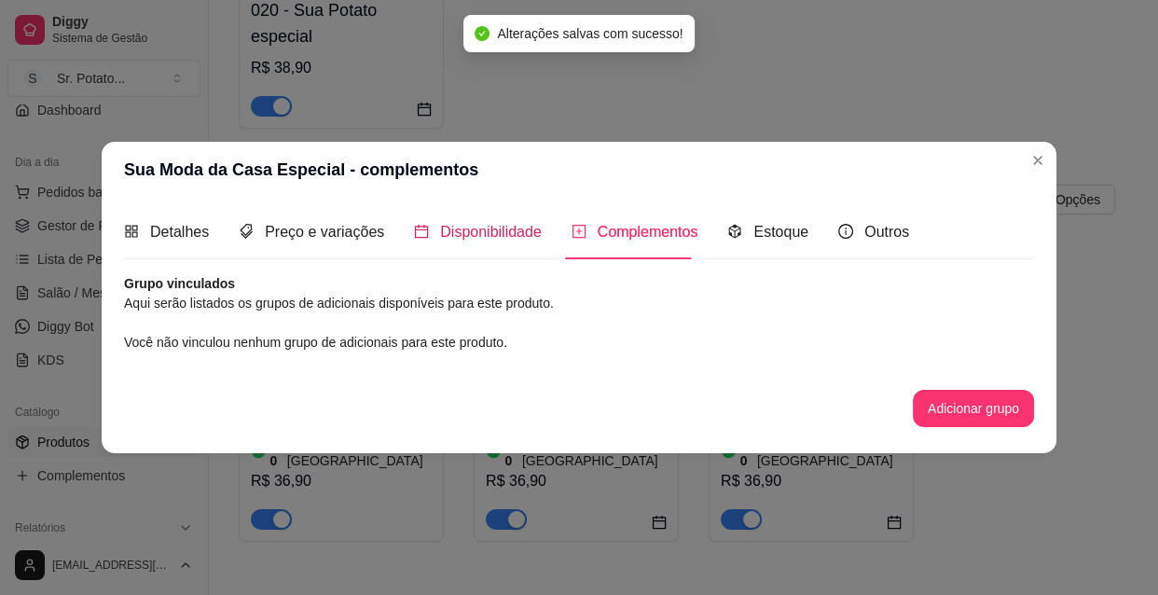
click at [520, 239] on span "Disponibilidade" at bounding box center [491, 232] width 102 height 16
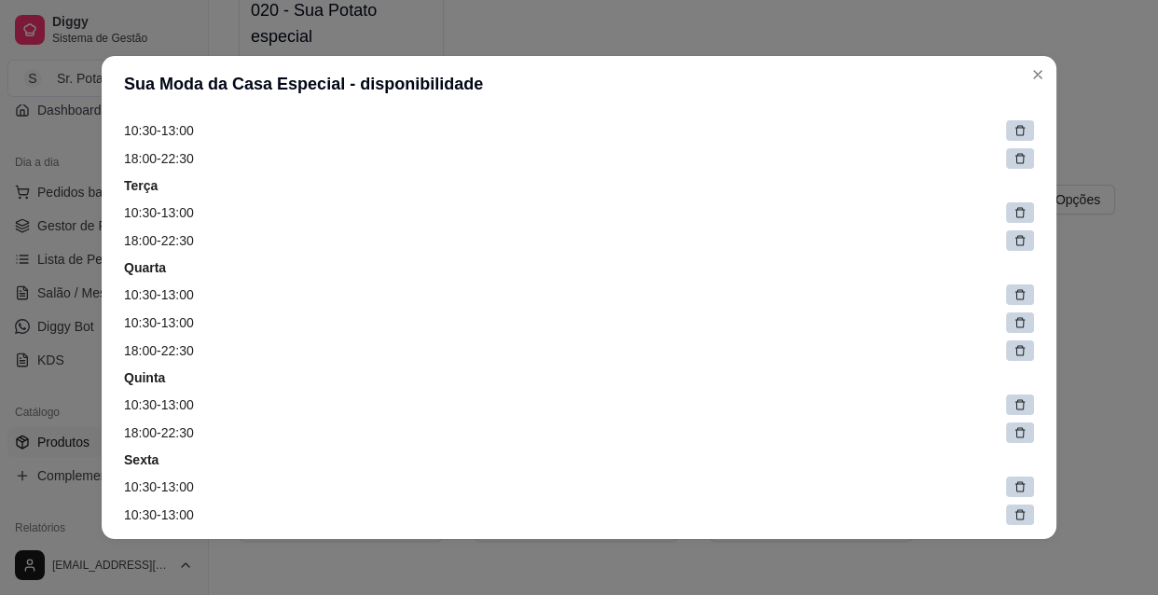
scroll to position [169, 0]
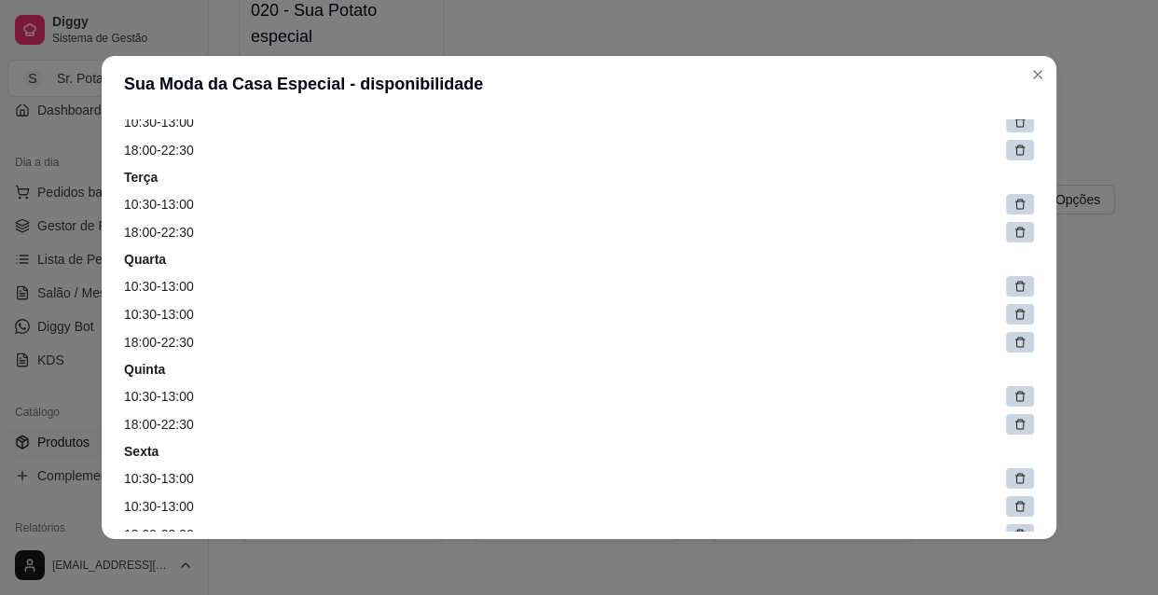
click at [1013, 312] on icon at bounding box center [1019, 314] width 13 height 13
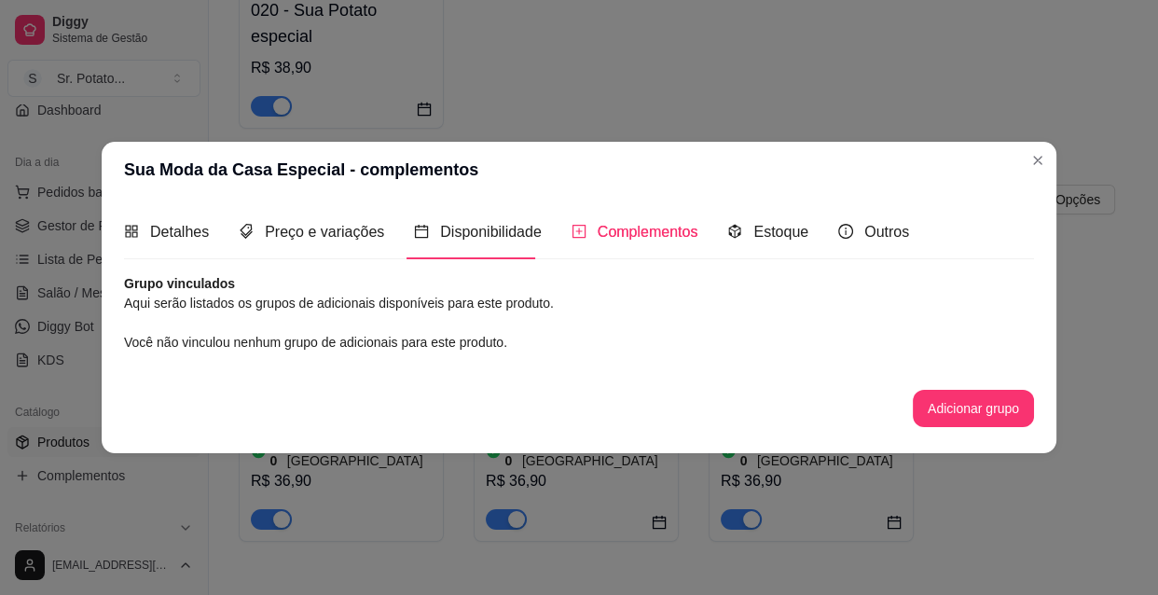
scroll to position [0, 0]
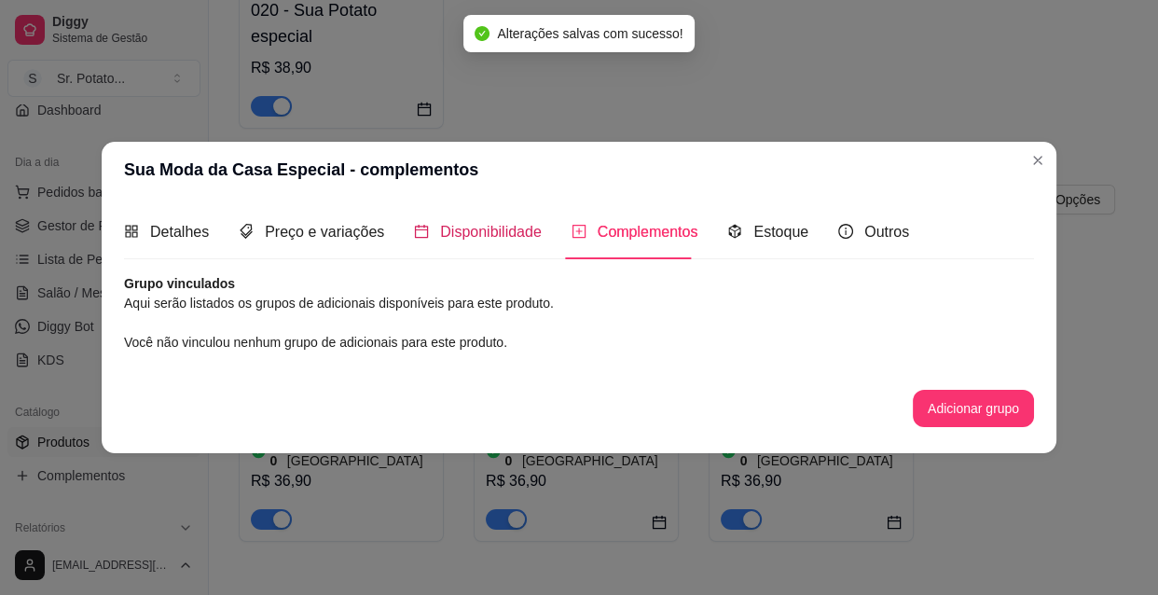
click at [501, 234] on span "Disponibilidade" at bounding box center [491, 232] width 102 height 16
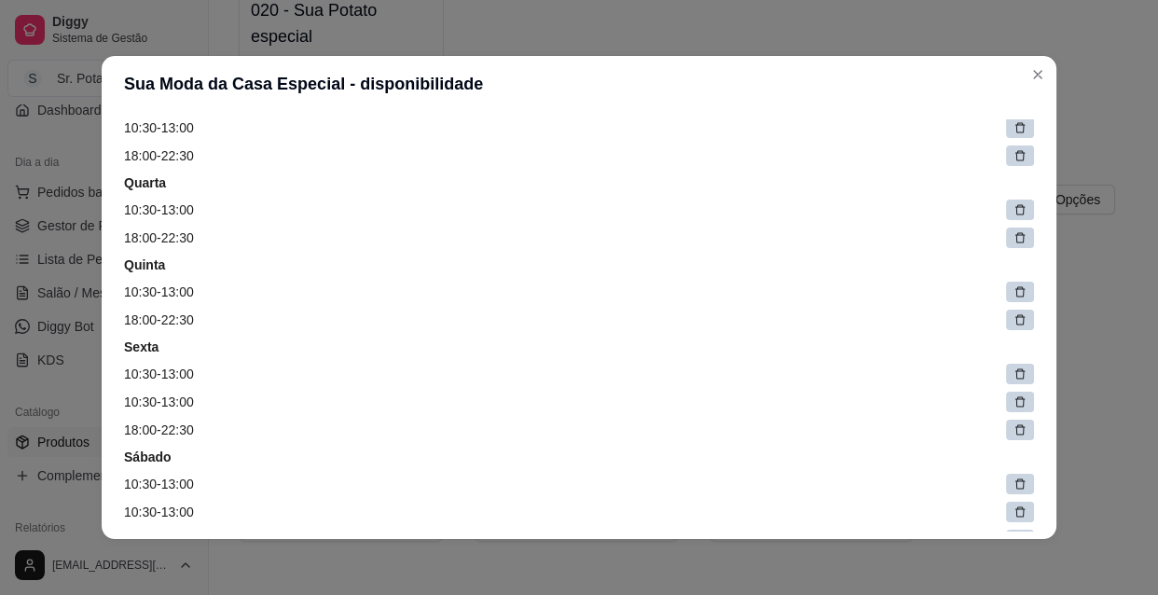
scroll to position [254, 0]
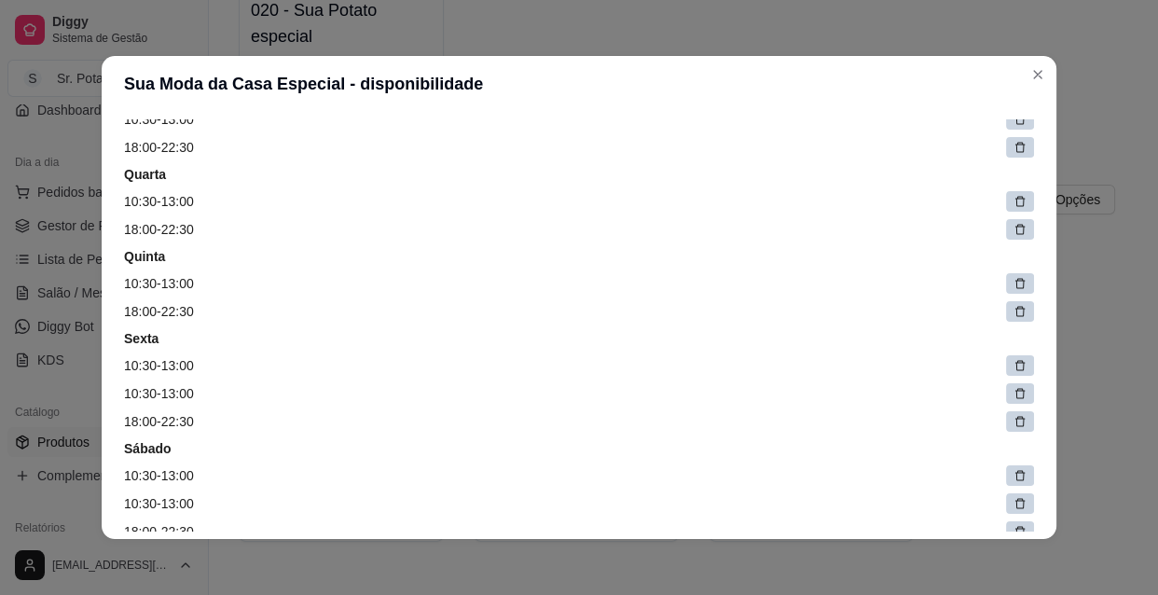
click at [1007, 392] on div at bounding box center [1020, 393] width 28 height 21
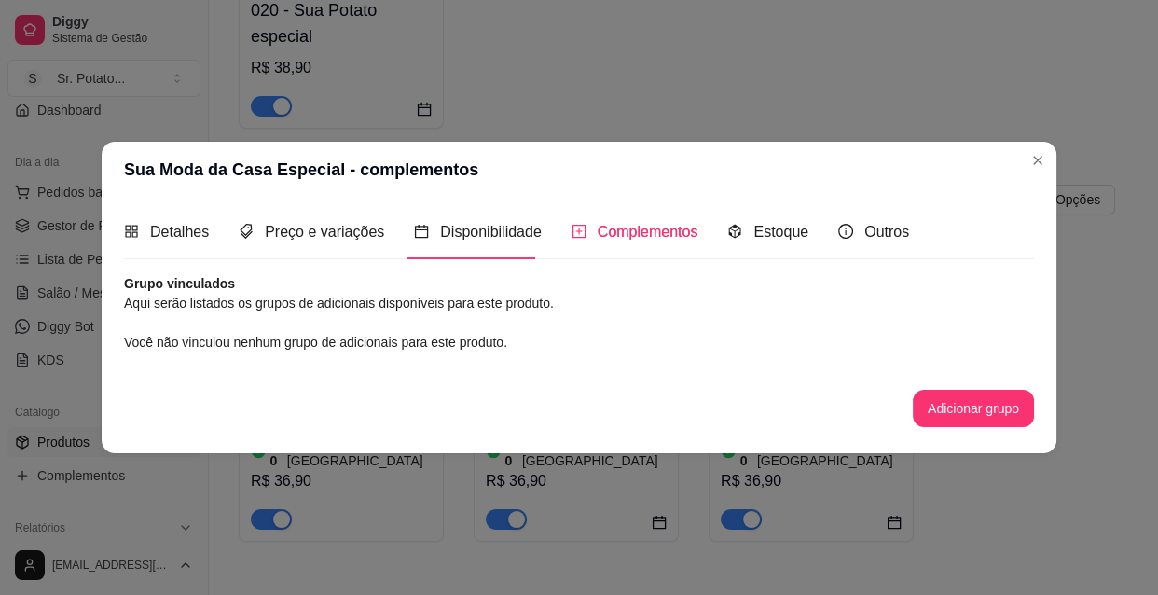
scroll to position [0, 0]
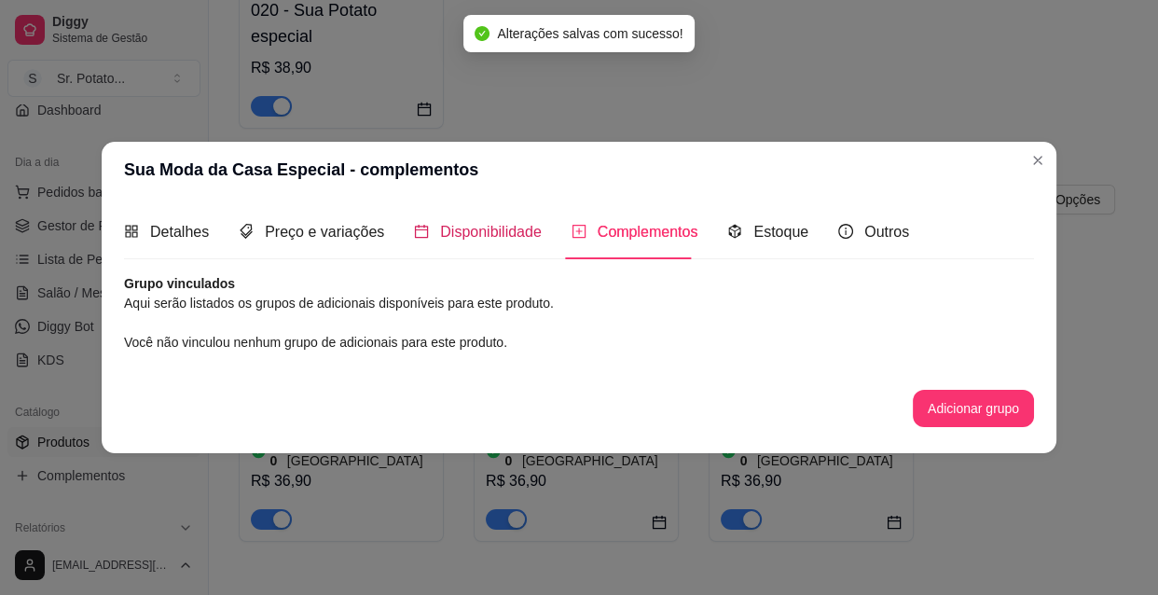
click at [473, 232] on span "Disponibilidade" at bounding box center [491, 232] width 102 height 16
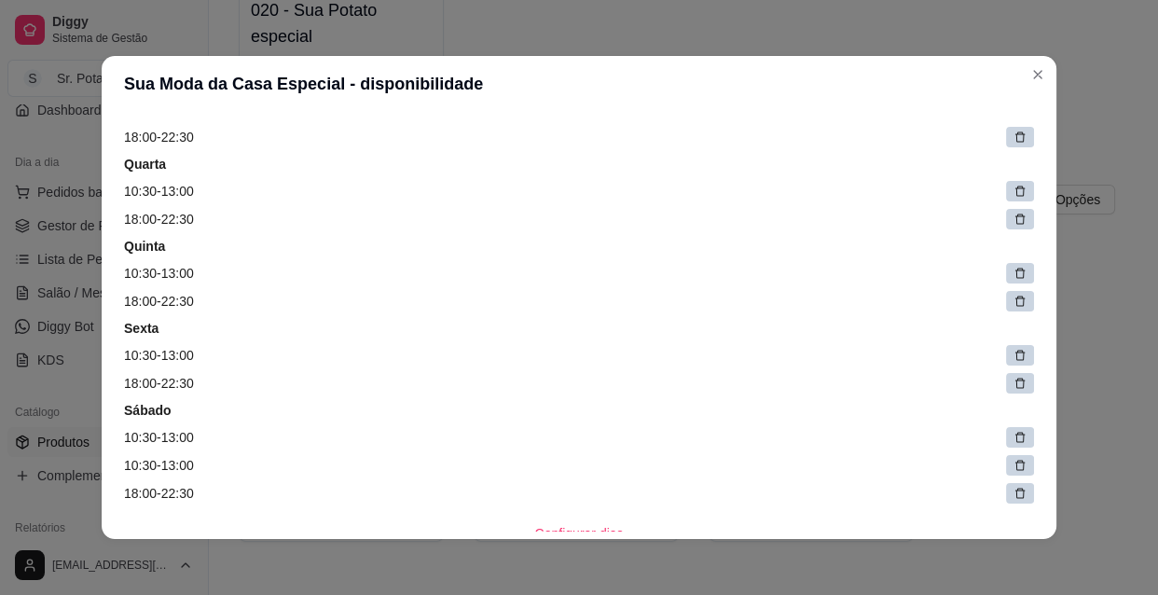
scroll to position [338, 0]
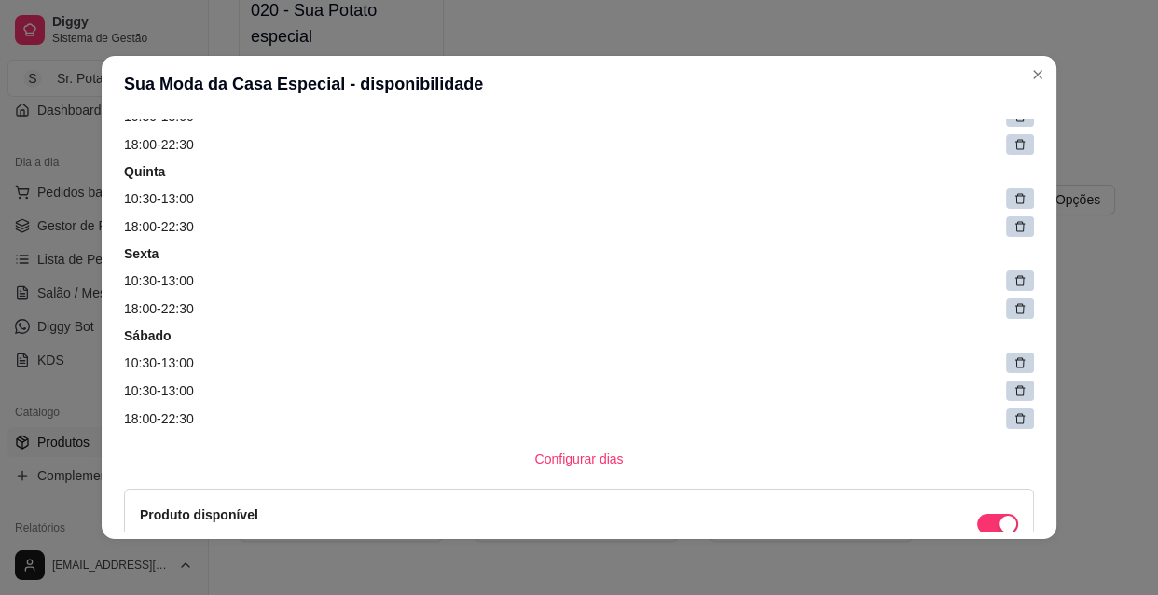
click at [1013, 391] on icon at bounding box center [1019, 390] width 13 height 13
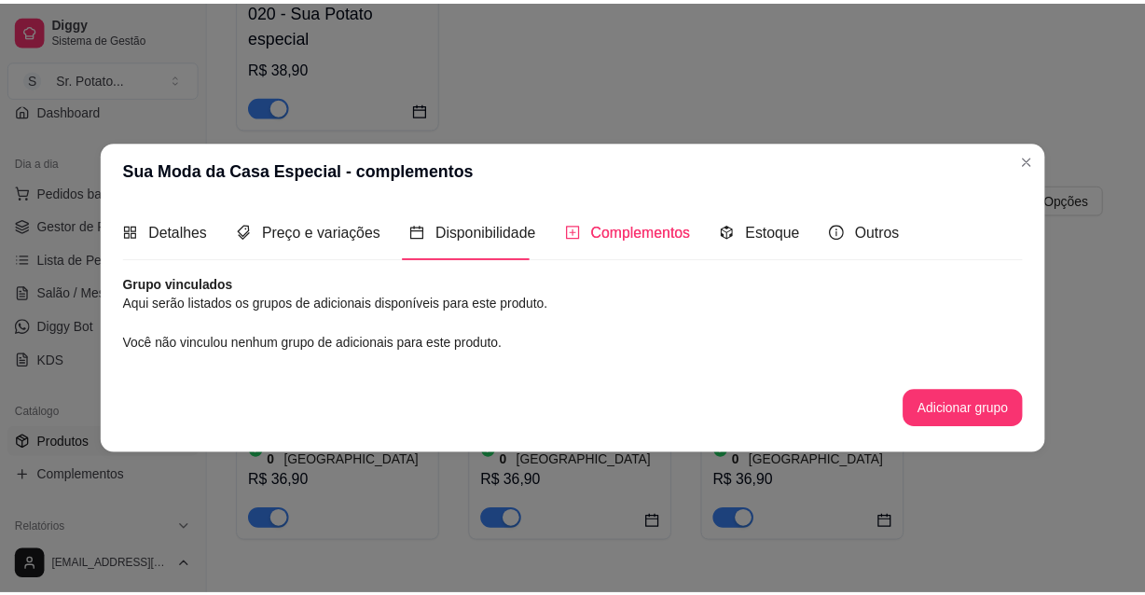
scroll to position [0, 0]
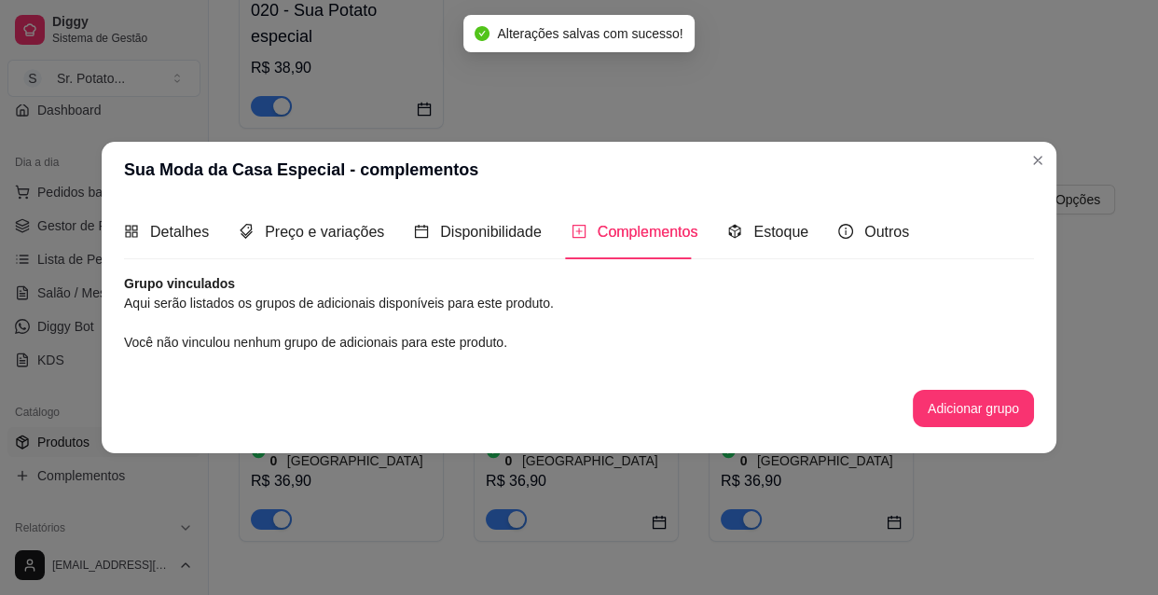
click at [648, 221] on div "Complementos" at bounding box center [634, 231] width 127 height 23
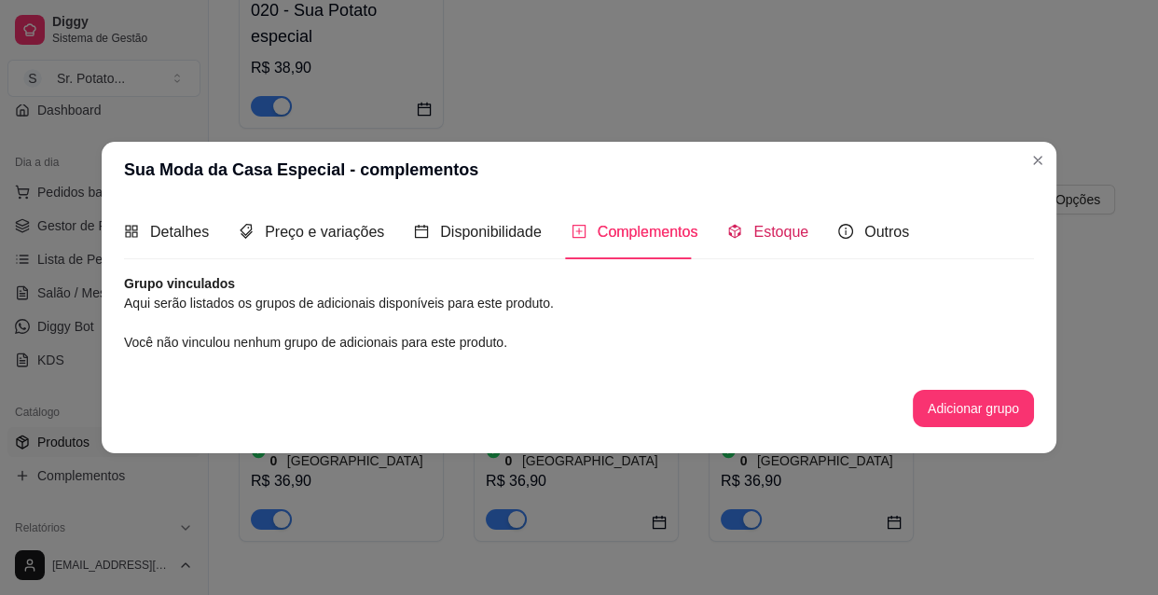
click at [772, 239] on span "Estoque" at bounding box center [780, 232] width 55 height 16
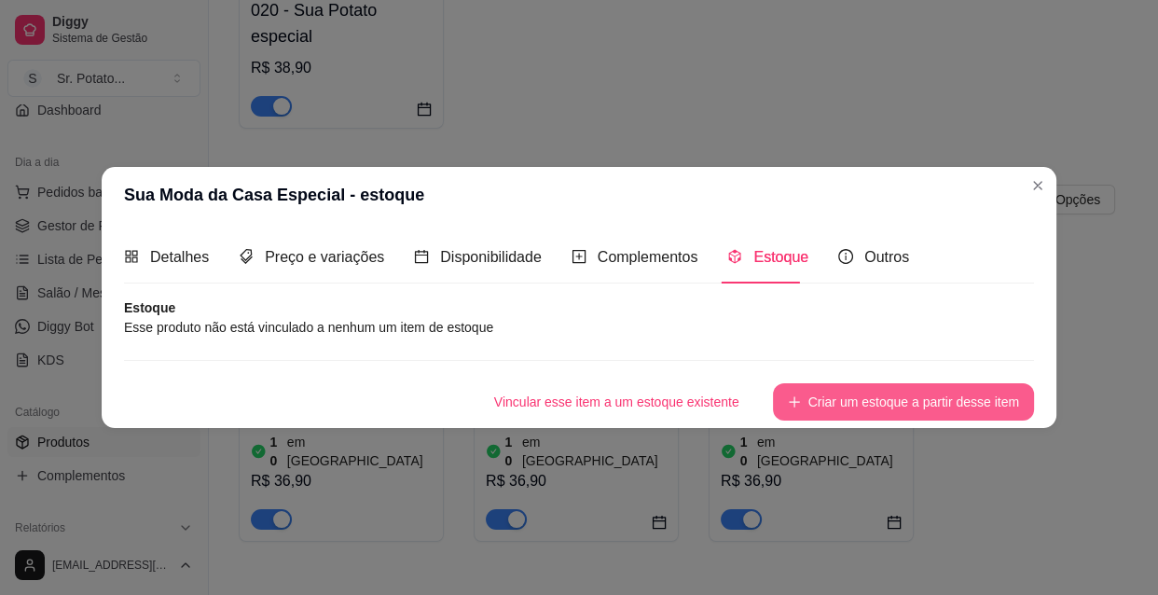
click at [831, 407] on button "Criar um estoque a partir desse item" at bounding box center [903, 401] width 261 height 37
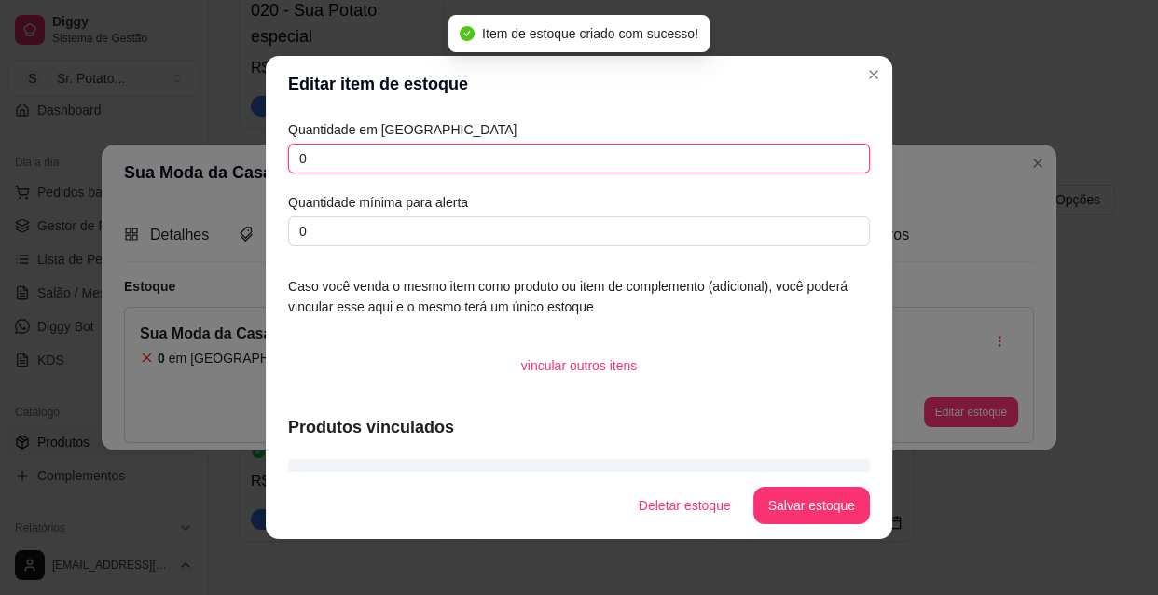
click at [346, 168] on input "0" at bounding box center [579, 159] width 582 height 30
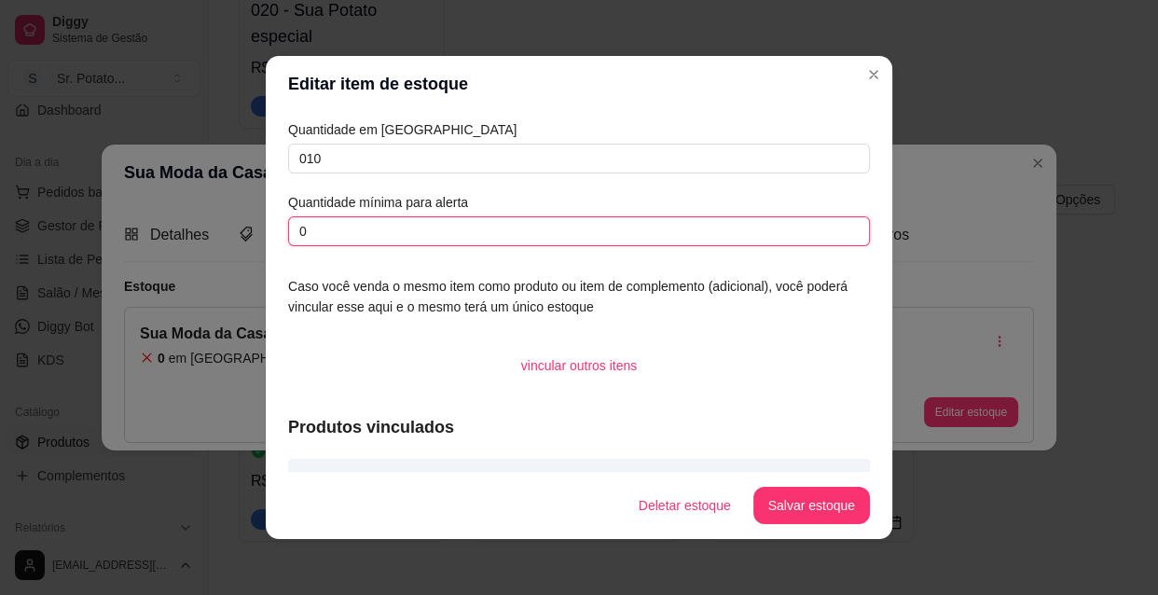
click at [314, 232] on input "0" at bounding box center [579, 231] width 582 height 30
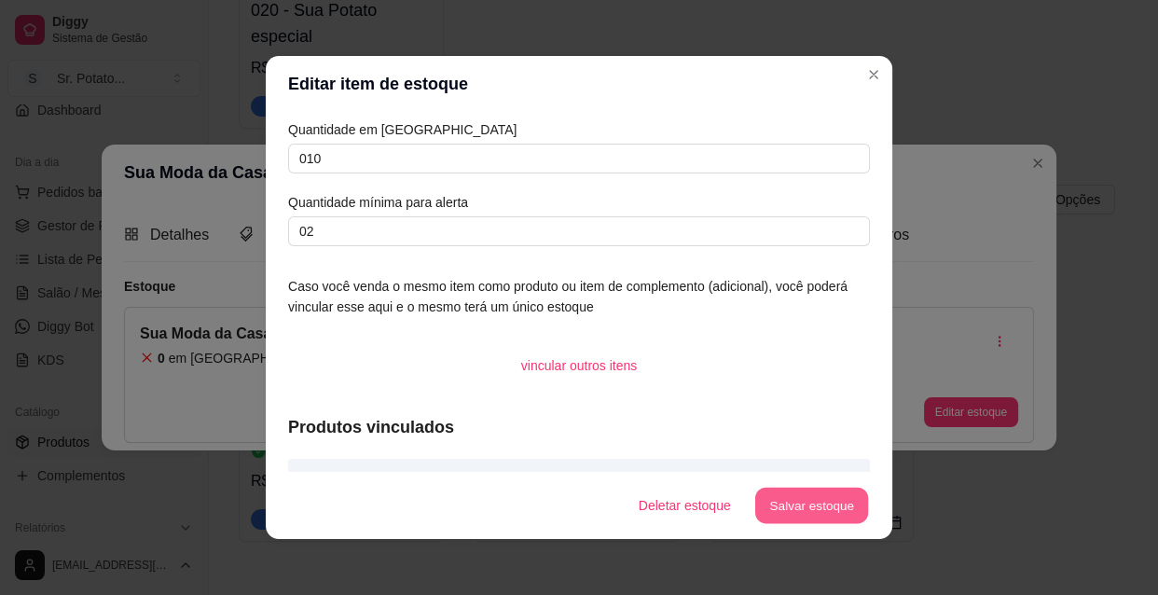
click at [776, 503] on button "Salvar estoque" at bounding box center [811, 505] width 114 height 36
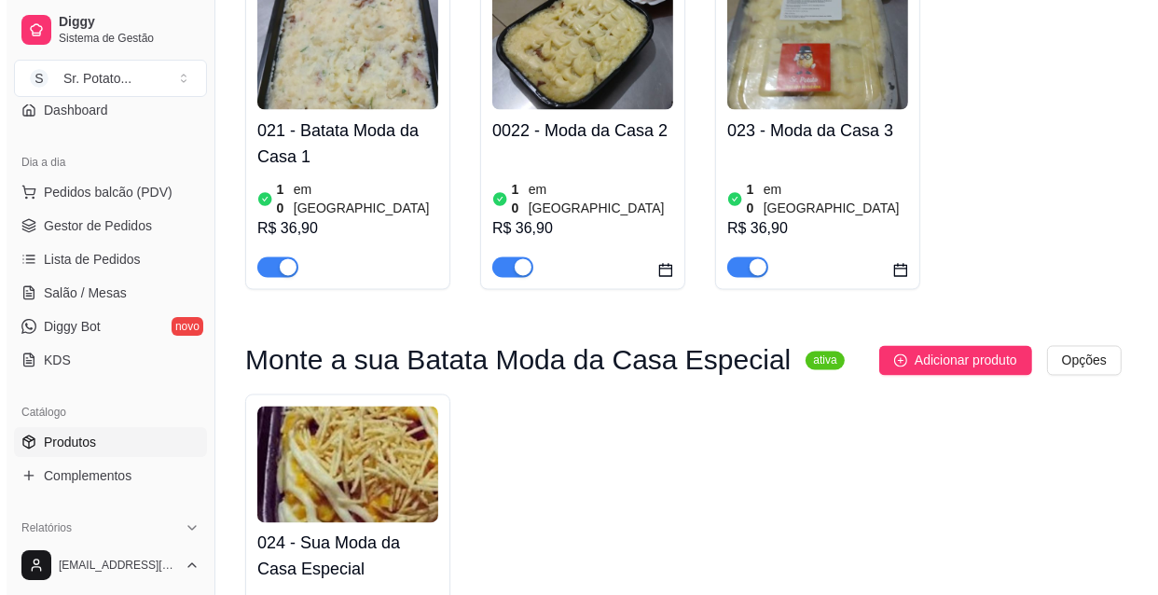
scroll to position [2966, 0]
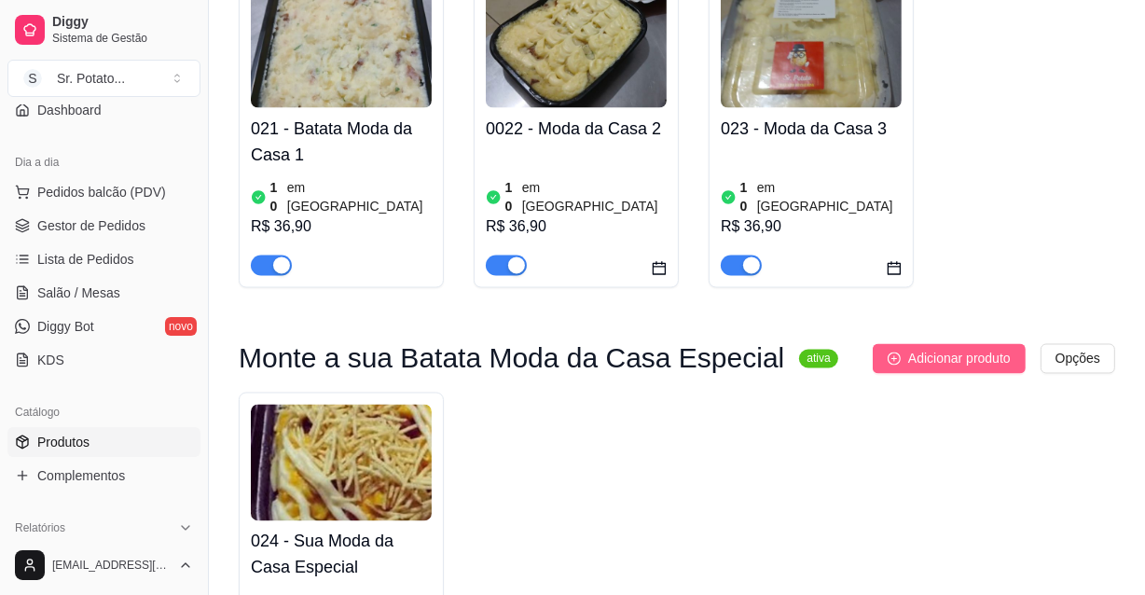
click at [904, 344] on button "Adicionar produto" at bounding box center [948, 359] width 153 height 30
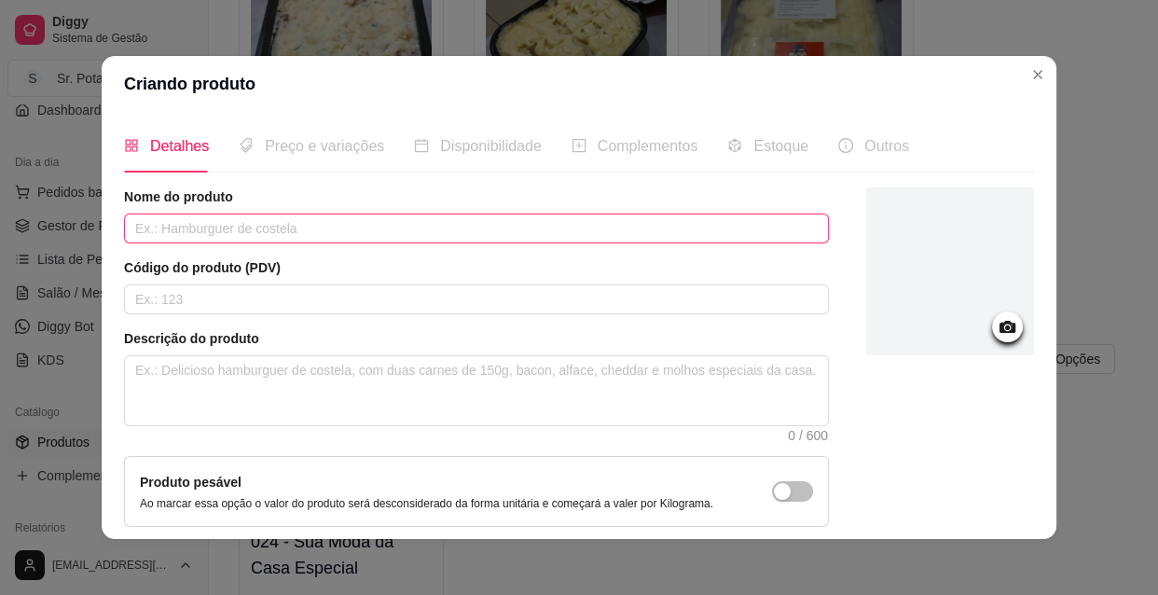
click at [349, 229] on input "text" at bounding box center [476, 228] width 705 height 30
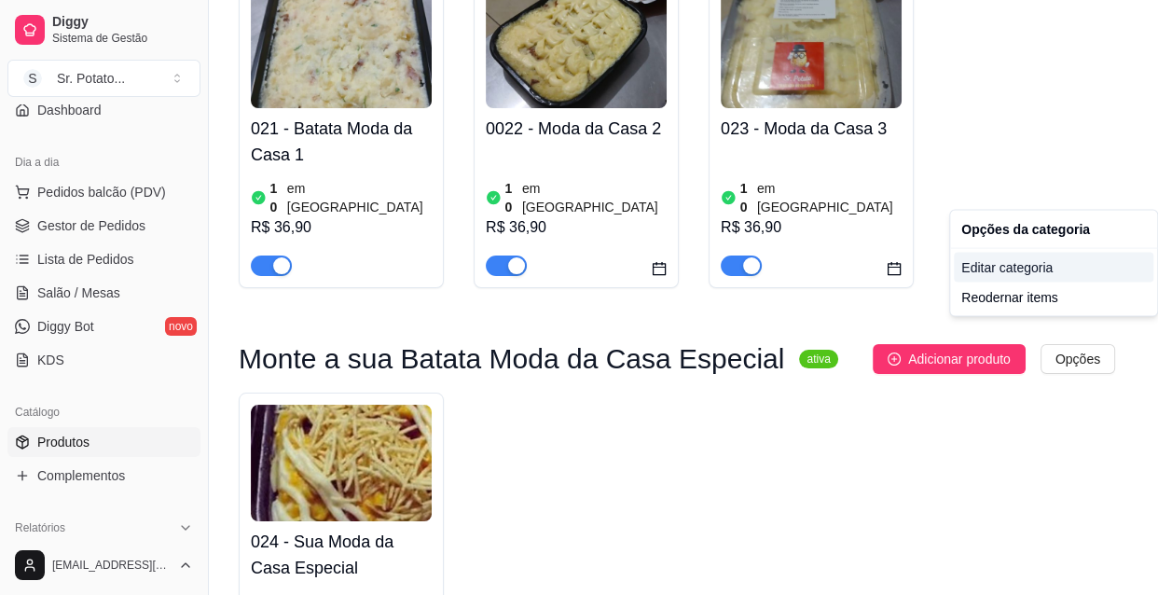
click at [1020, 266] on div "Editar categoria" at bounding box center [1053, 268] width 199 height 30
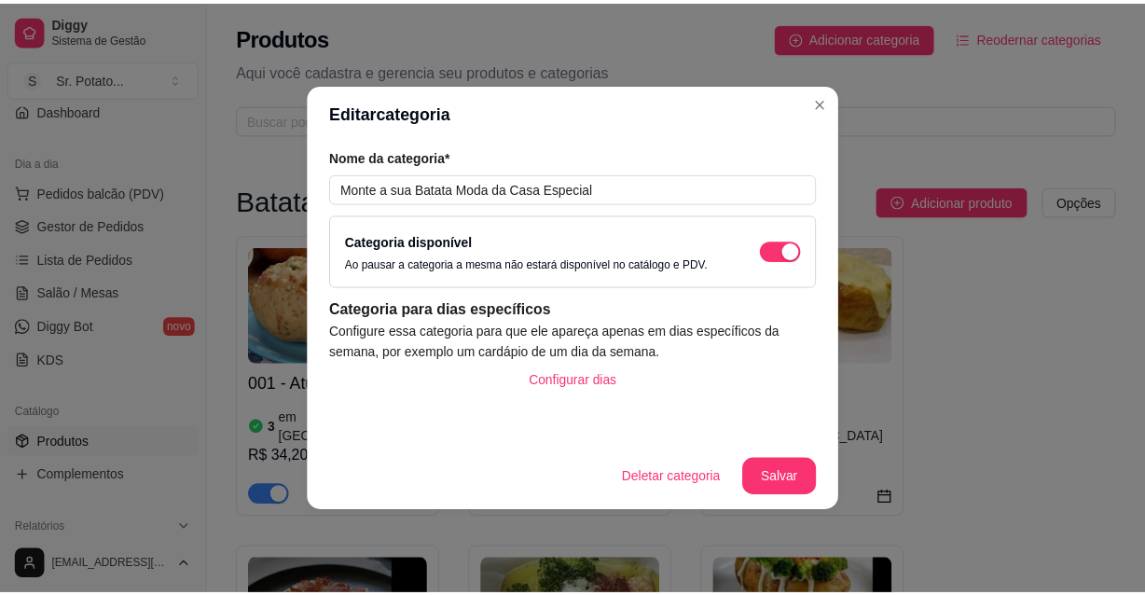
scroll to position [2860, 0]
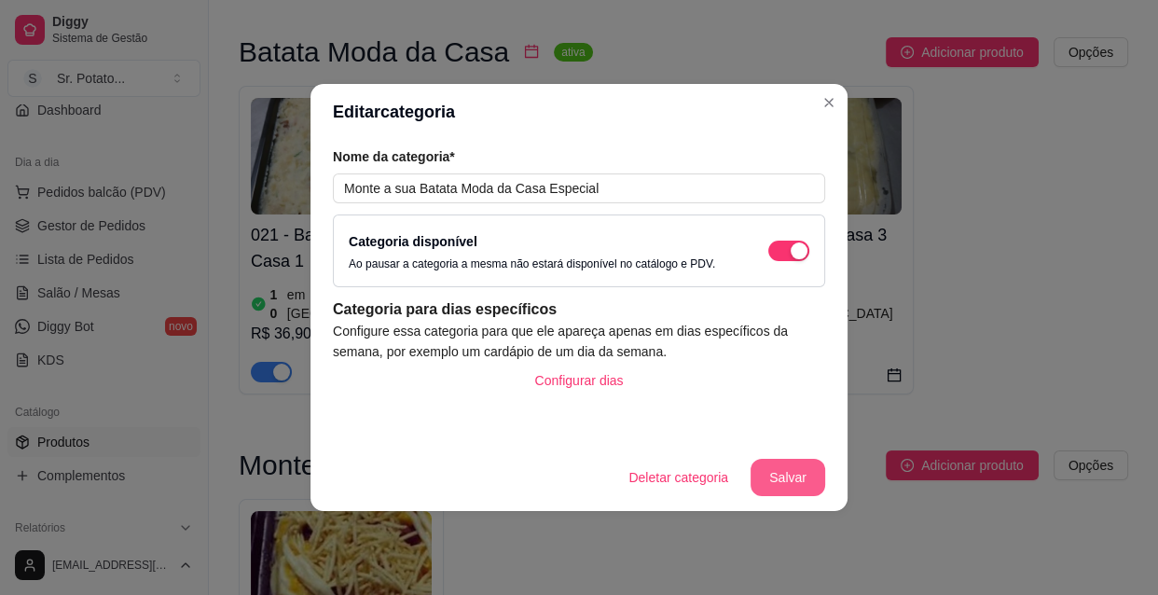
click at [805, 474] on button "Salvar" at bounding box center [787, 477] width 75 height 37
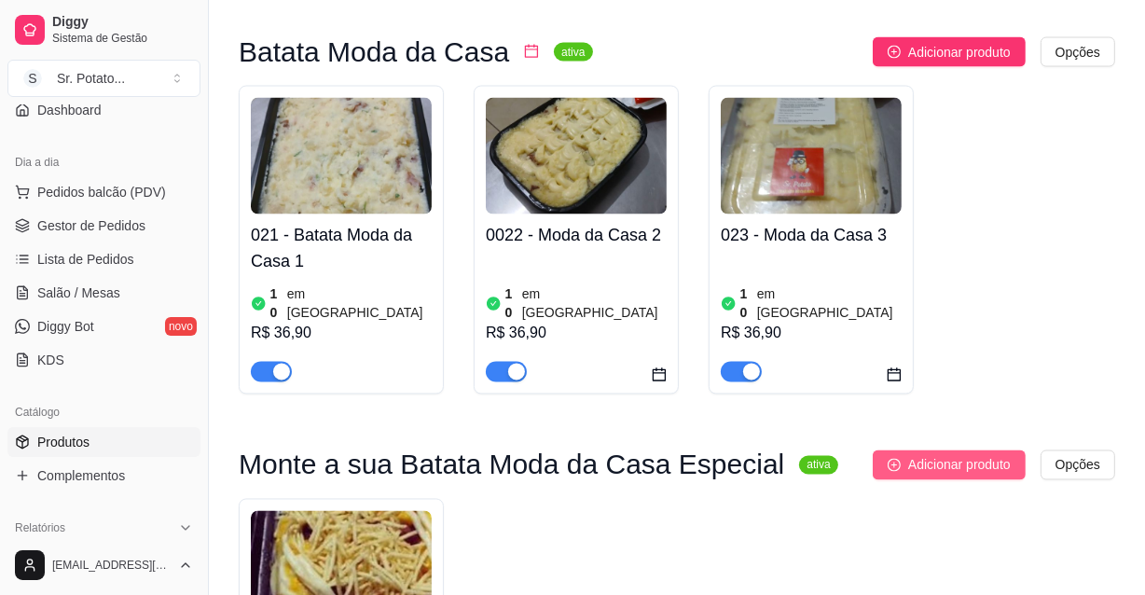
click at [982, 455] on span "Adicionar produto" at bounding box center [959, 465] width 103 height 21
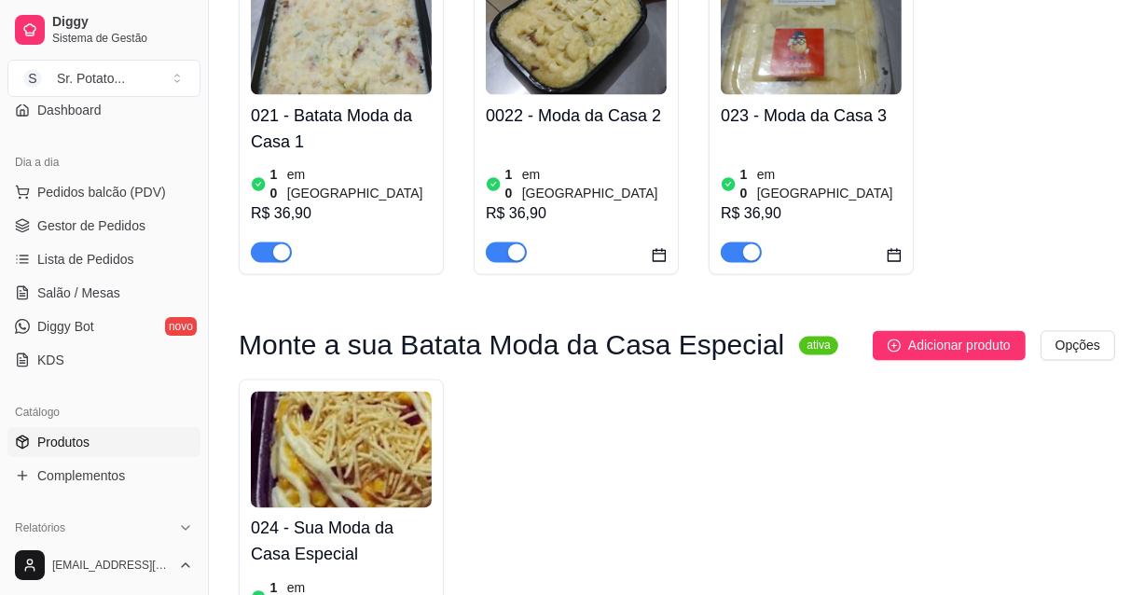
scroll to position [2980, 0]
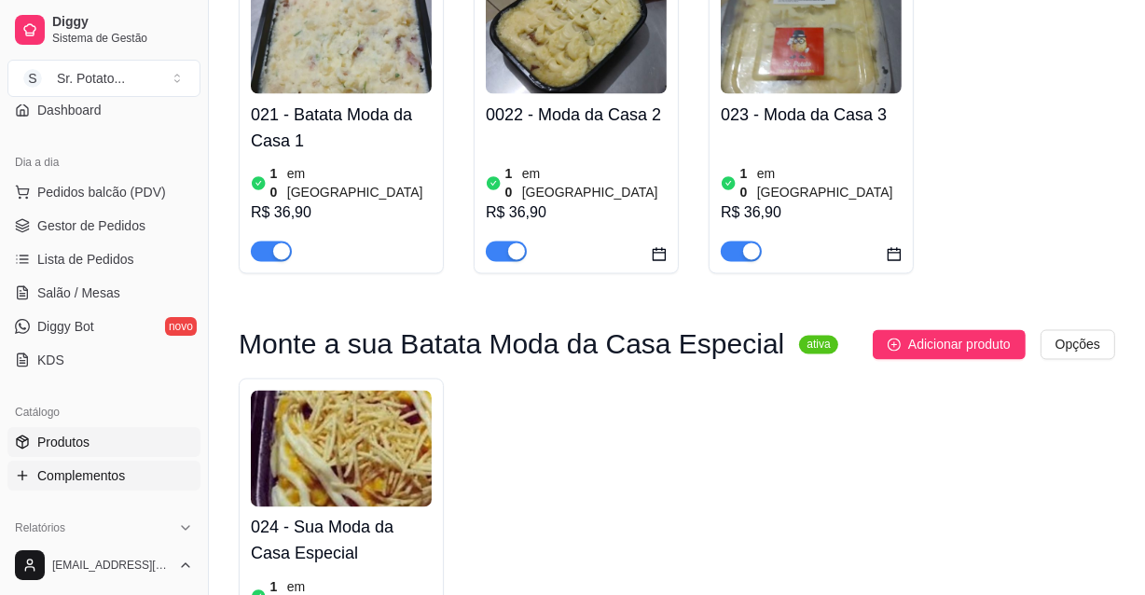
click at [106, 476] on span "Complementos" at bounding box center [81, 475] width 88 height 19
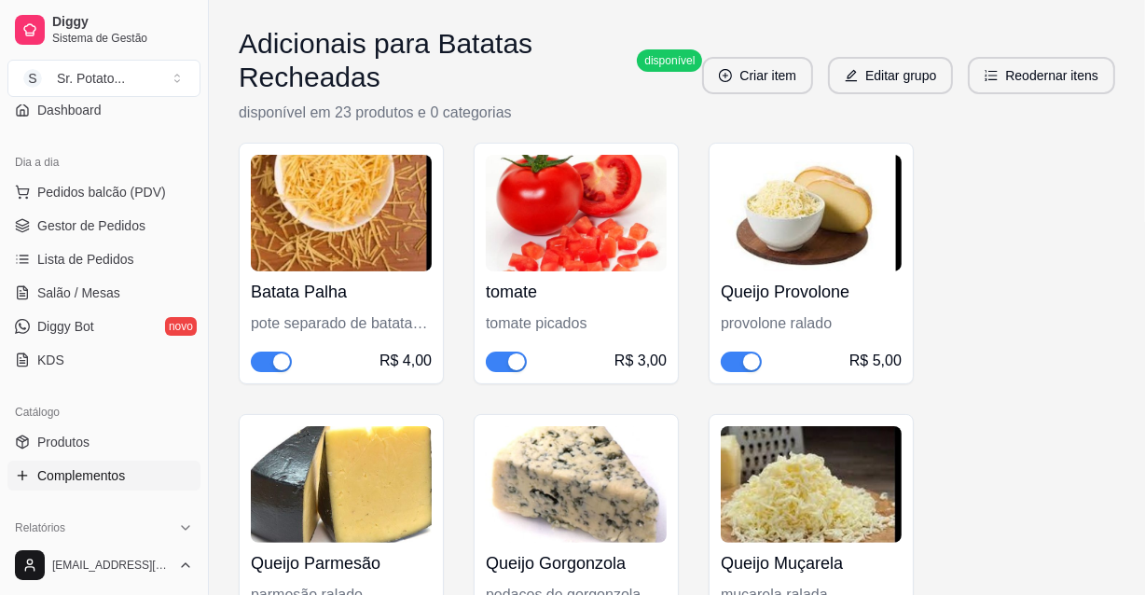
scroll to position [254, 0]
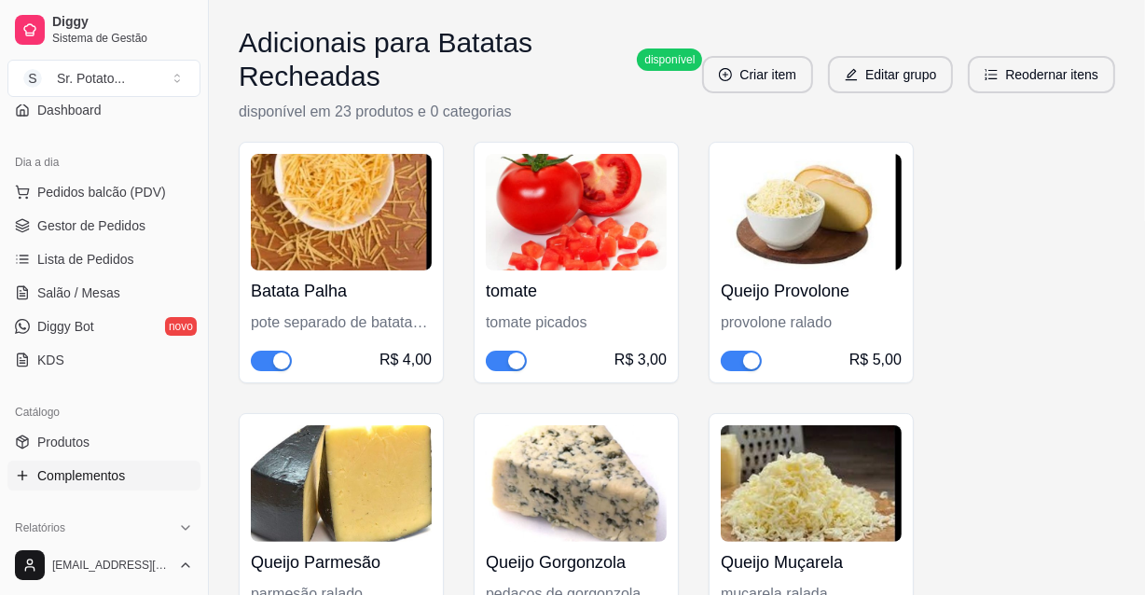
click at [108, 471] on span "Complementos" at bounding box center [81, 475] width 88 height 19
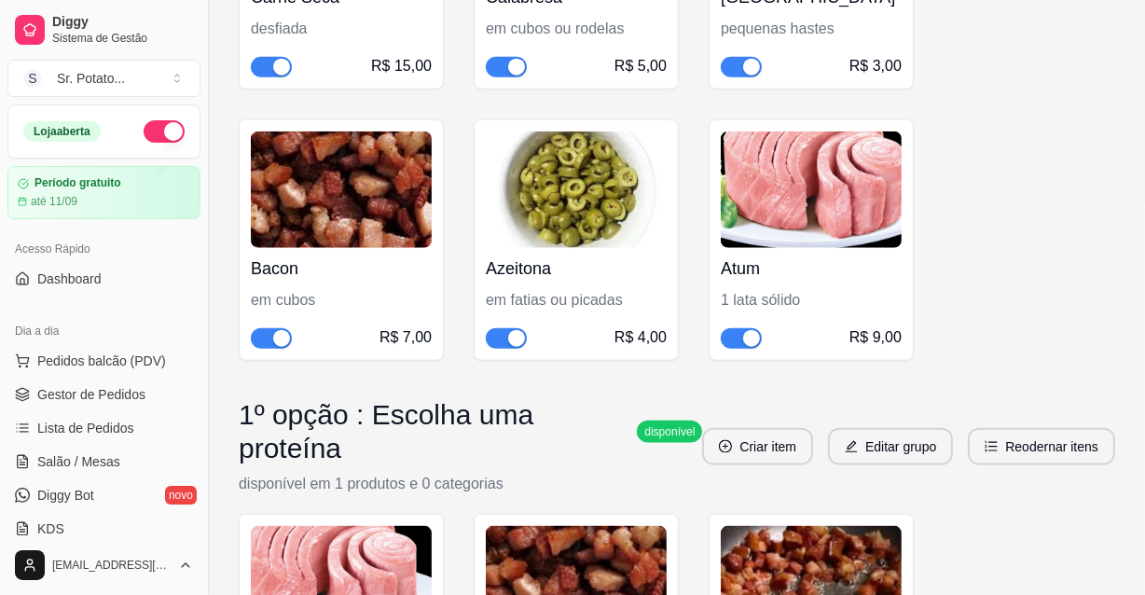
scroll to position [2033, 0]
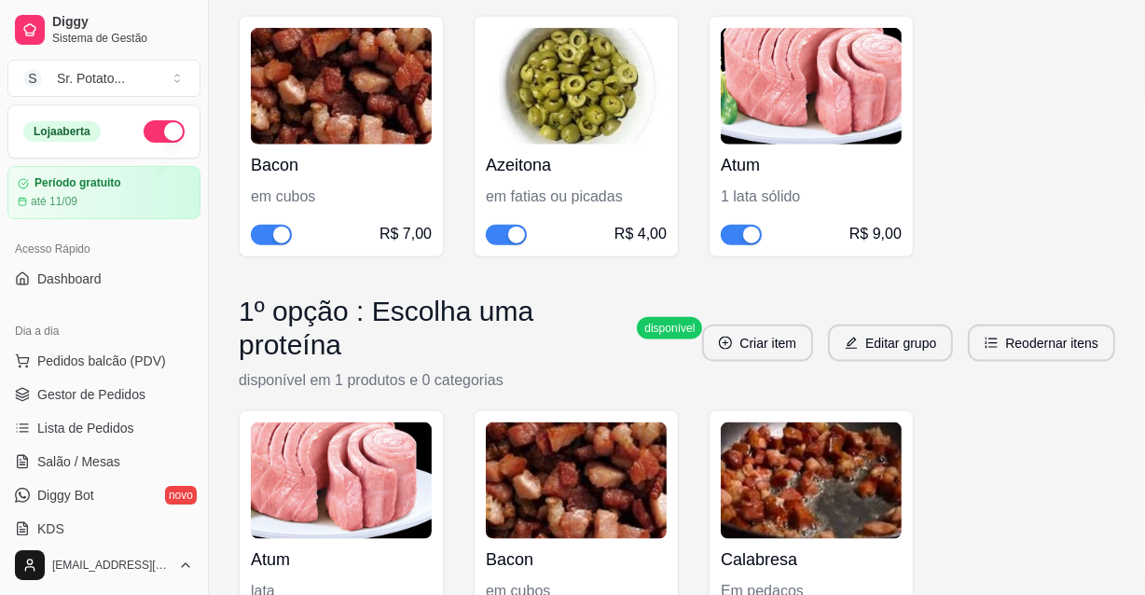
click at [306, 270] on div "Adicionais para Batatas Recheadas disponível disponível em 23 produtos e 0 cate…" at bounding box center [677, 116] width 936 height 3799
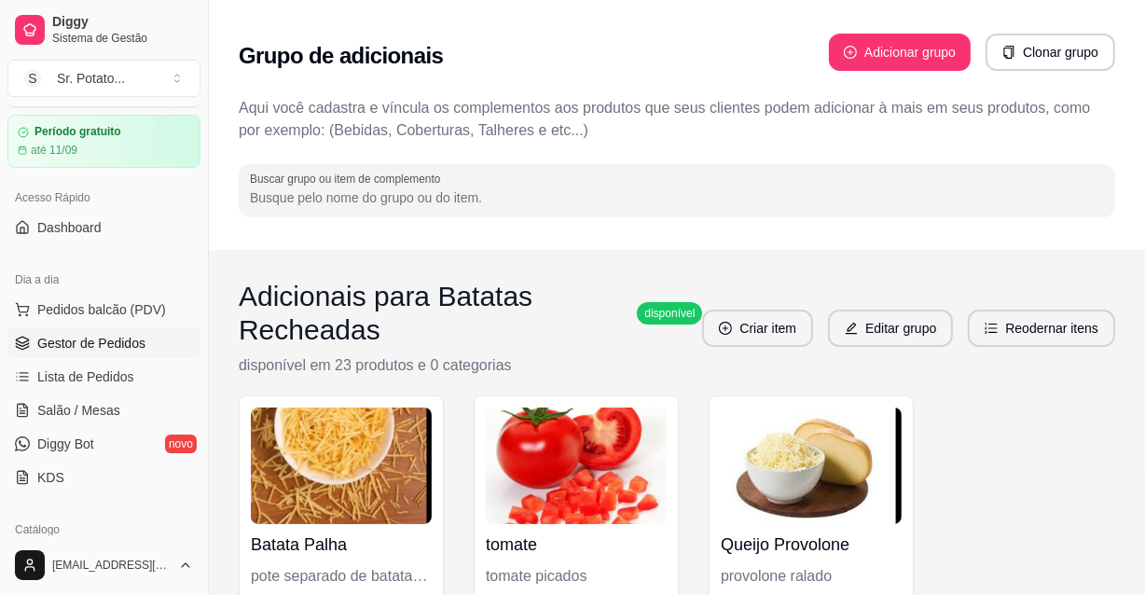
scroll to position [254, 0]
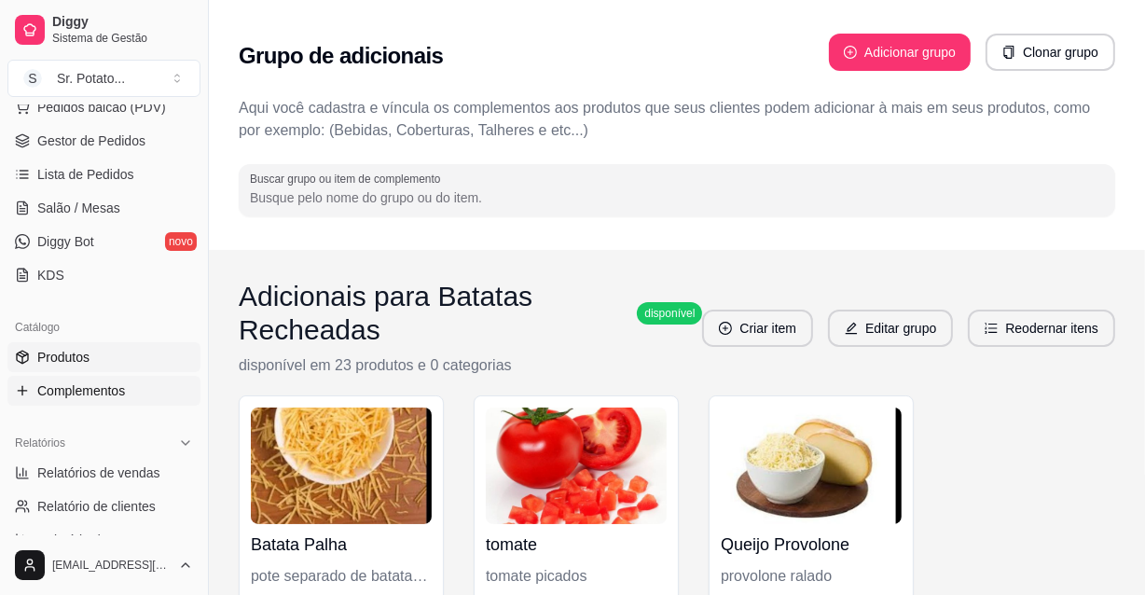
click at [59, 356] on span "Produtos" at bounding box center [63, 357] width 52 height 19
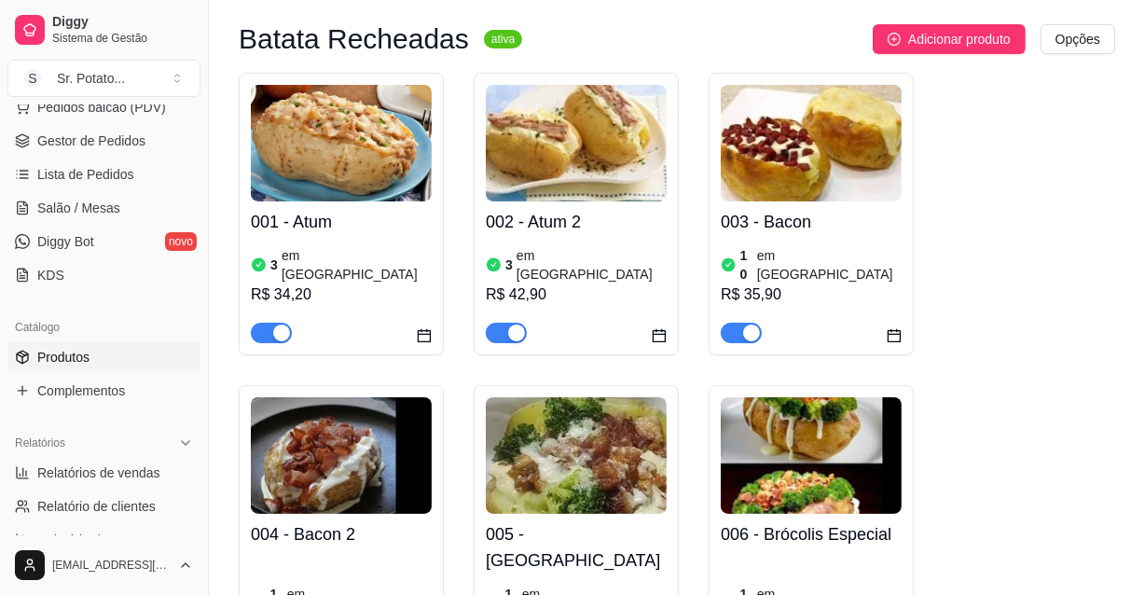
scroll to position [169, 0]
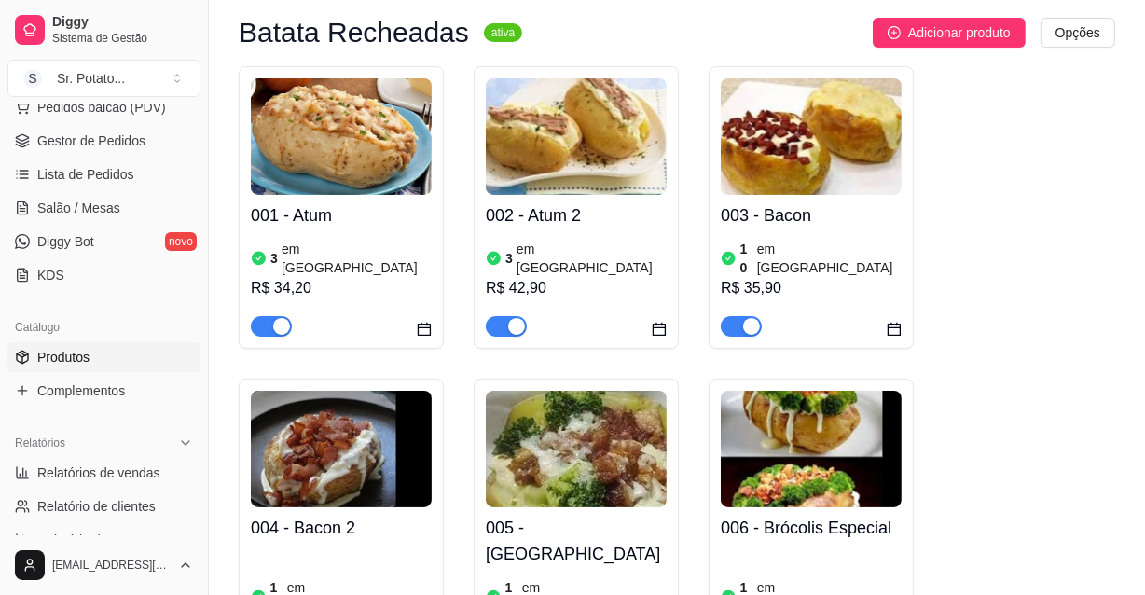
click at [361, 185] on img at bounding box center [341, 136] width 181 height 117
click at [103, 391] on span "Complementos" at bounding box center [81, 390] width 88 height 19
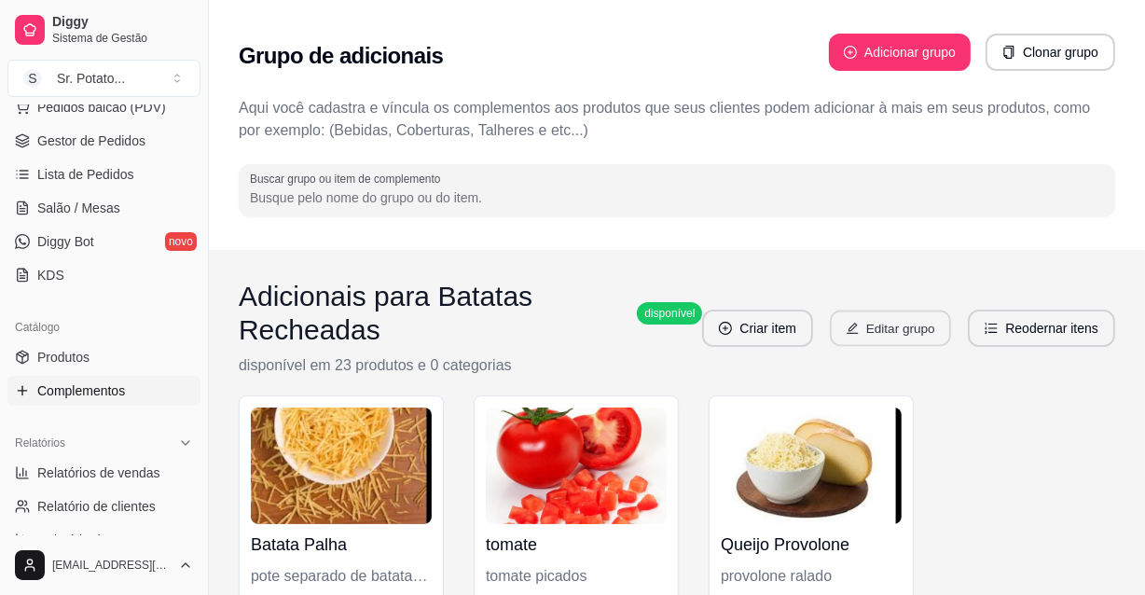
click at [923, 330] on button "Editar grupo" at bounding box center [890, 328] width 121 height 36
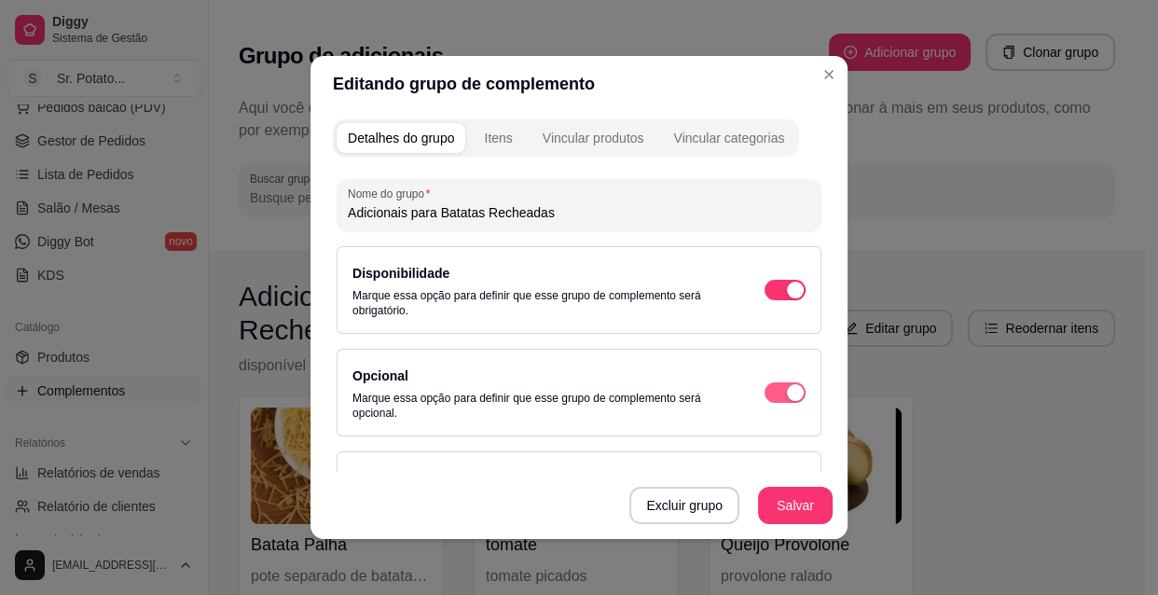
click at [787, 390] on div "button" at bounding box center [795, 392] width 17 height 17
click at [787, 394] on div "button" at bounding box center [795, 392] width 17 height 17
click at [764, 392] on span "button" at bounding box center [784, 392] width 41 height 21
click at [764, 280] on span "button" at bounding box center [784, 290] width 41 height 21
click at [766, 289] on div "button" at bounding box center [774, 289] width 17 height 17
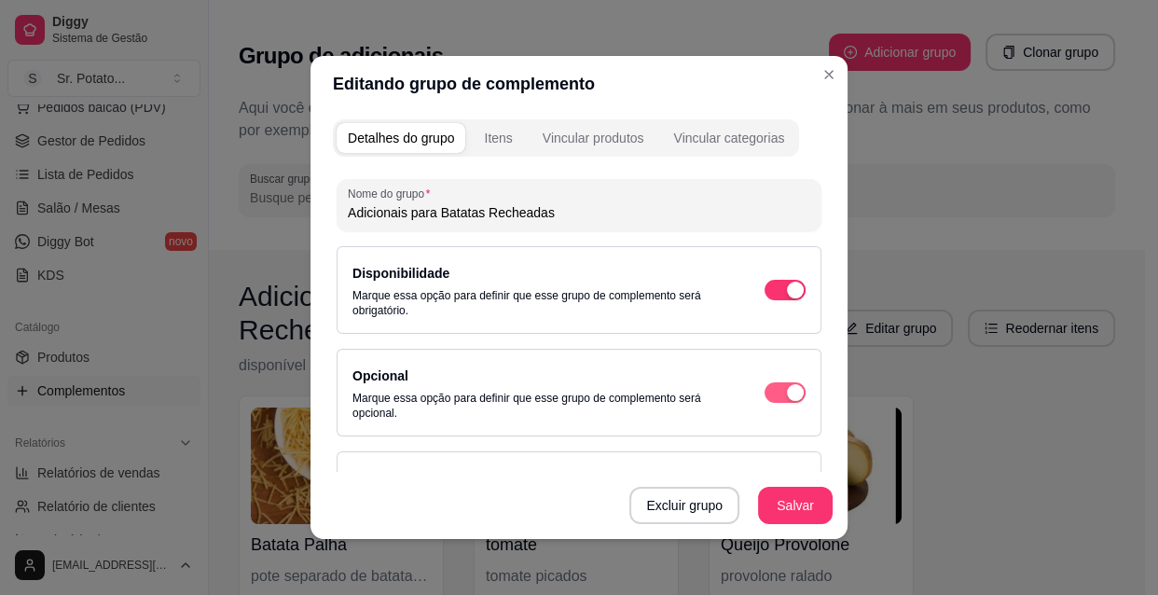
click at [787, 391] on div "button" at bounding box center [795, 392] width 17 height 17
click at [764, 388] on span "button" at bounding box center [784, 392] width 41 height 21
click at [764, 393] on span "button" at bounding box center [784, 392] width 41 height 21
click at [779, 497] on button "Salvar" at bounding box center [795, 505] width 73 height 36
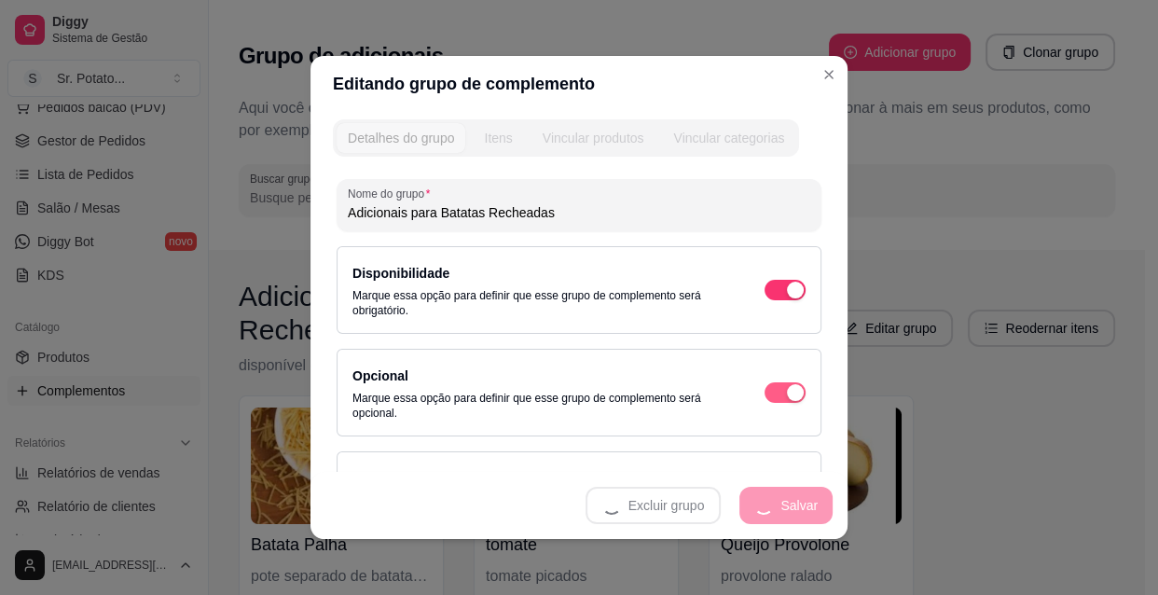
click at [764, 391] on button "button" at bounding box center [784, 392] width 41 height 21
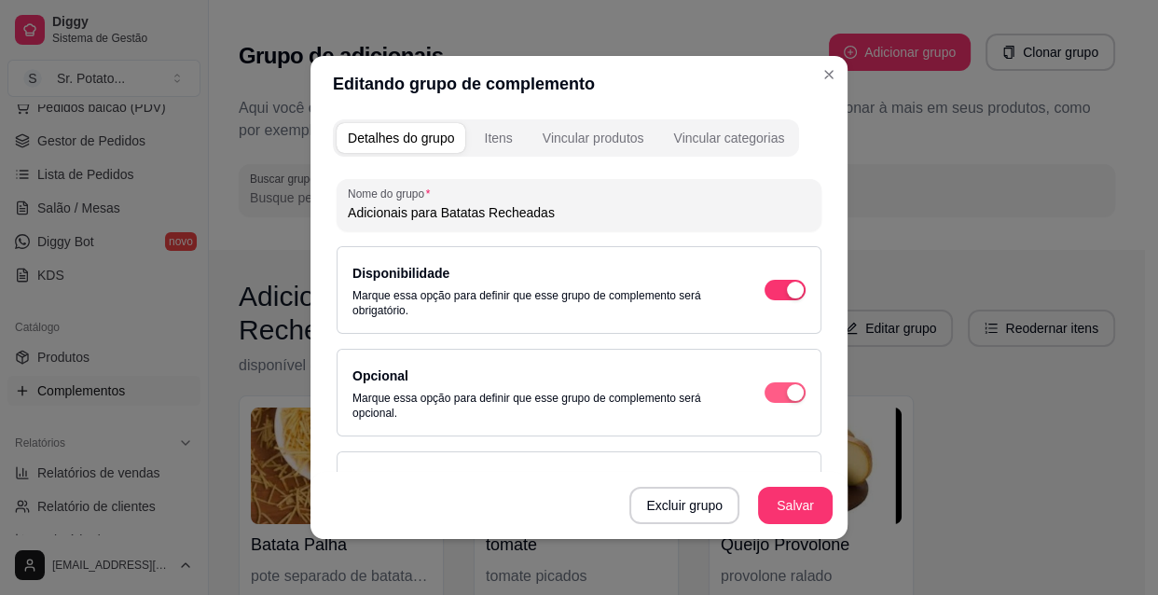
click at [787, 390] on div "button" at bounding box center [795, 392] width 17 height 17
click at [764, 391] on span "button" at bounding box center [784, 392] width 41 height 21
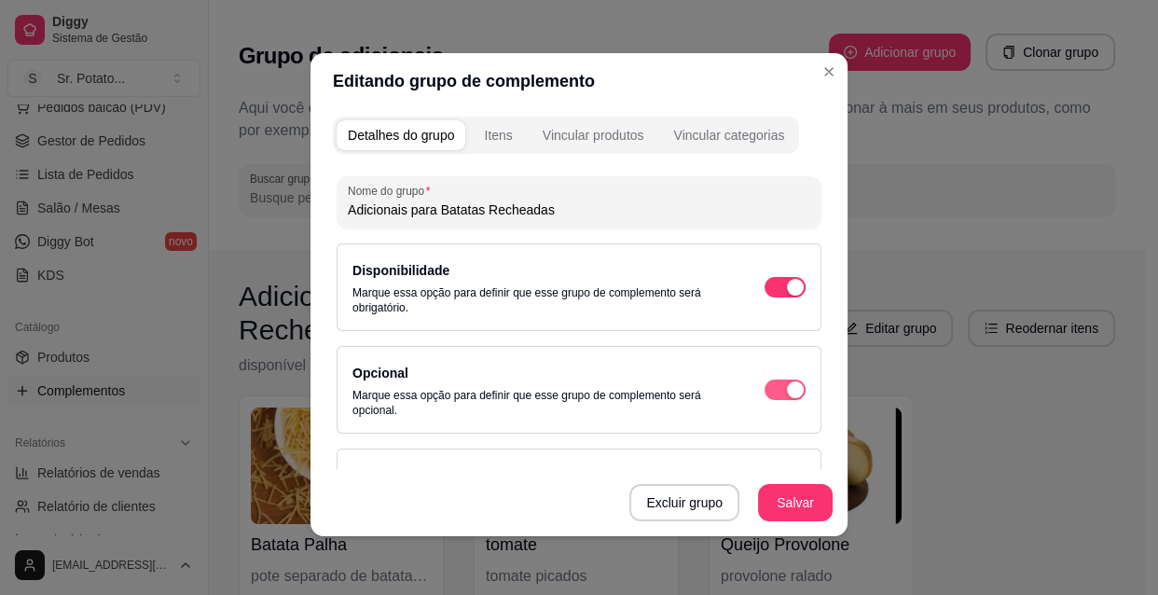
click at [764, 391] on button "button" at bounding box center [784, 389] width 41 height 21
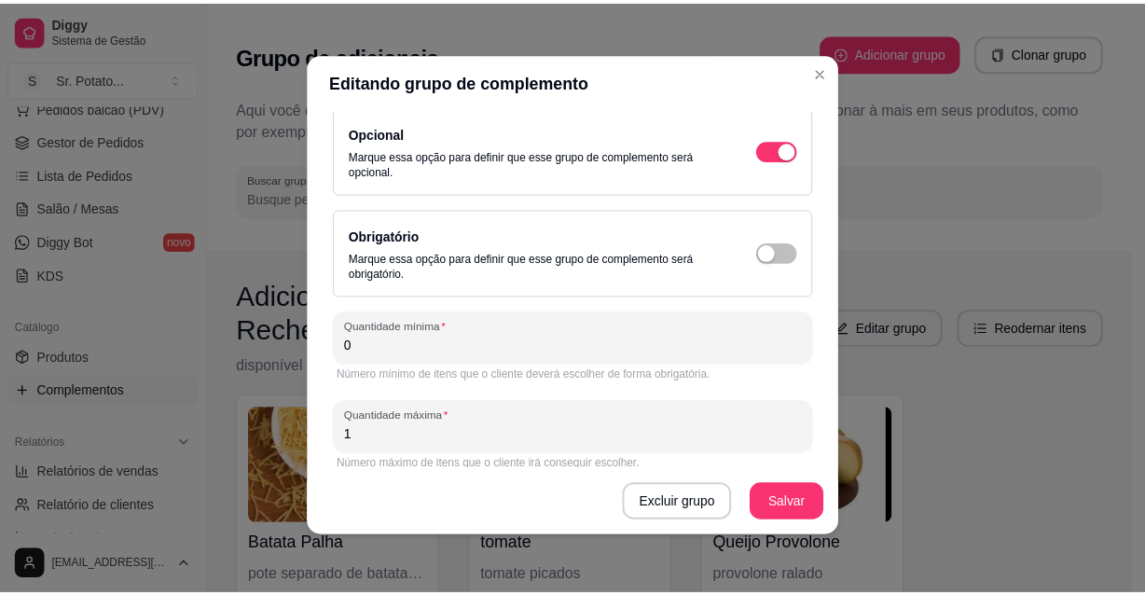
scroll to position [255, 0]
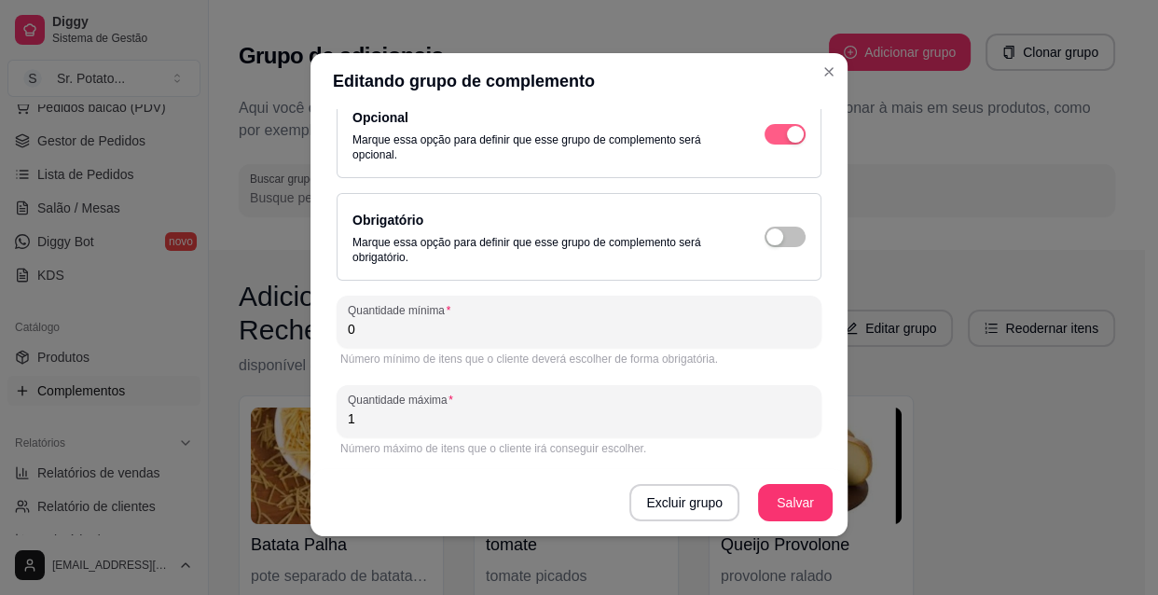
click at [764, 140] on span "button" at bounding box center [784, 134] width 41 height 21
click at [781, 230] on span "button" at bounding box center [784, 237] width 41 height 21
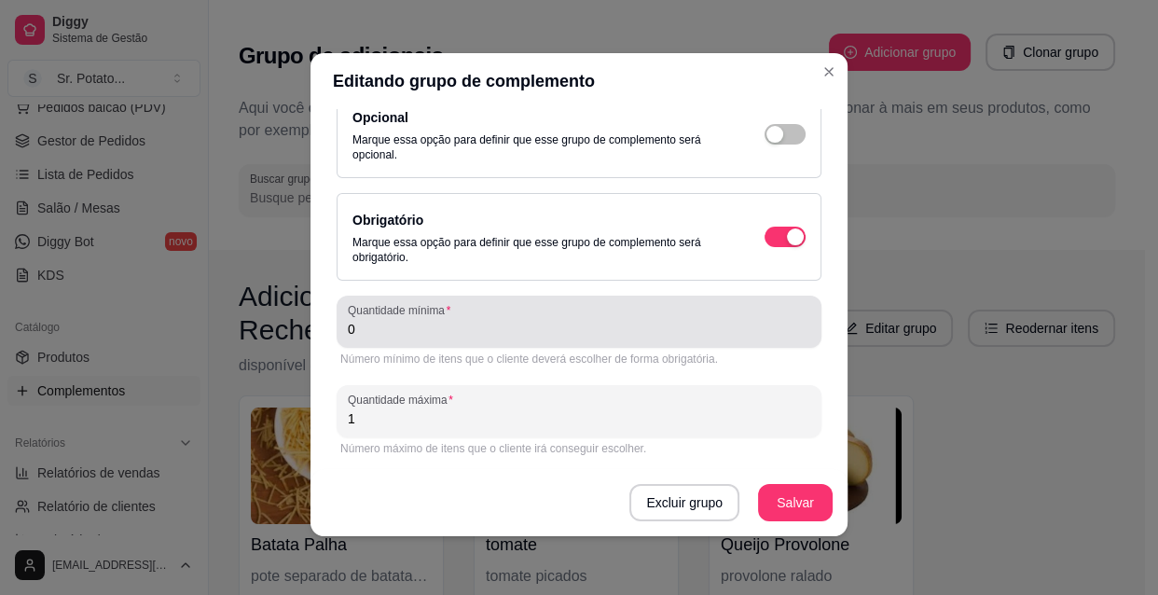
click at [374, 335] on input "0" at bounding box center [579, 329] width 462 height 19
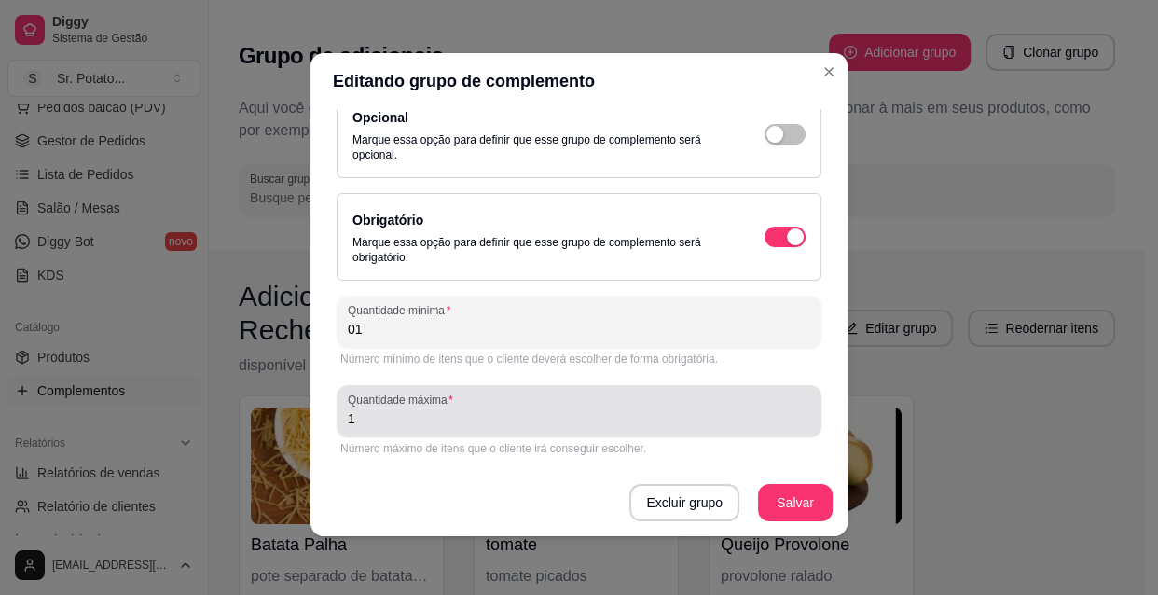
click at [350, 412] on input "1" at bounding box center [579, 418] width 462 height 19
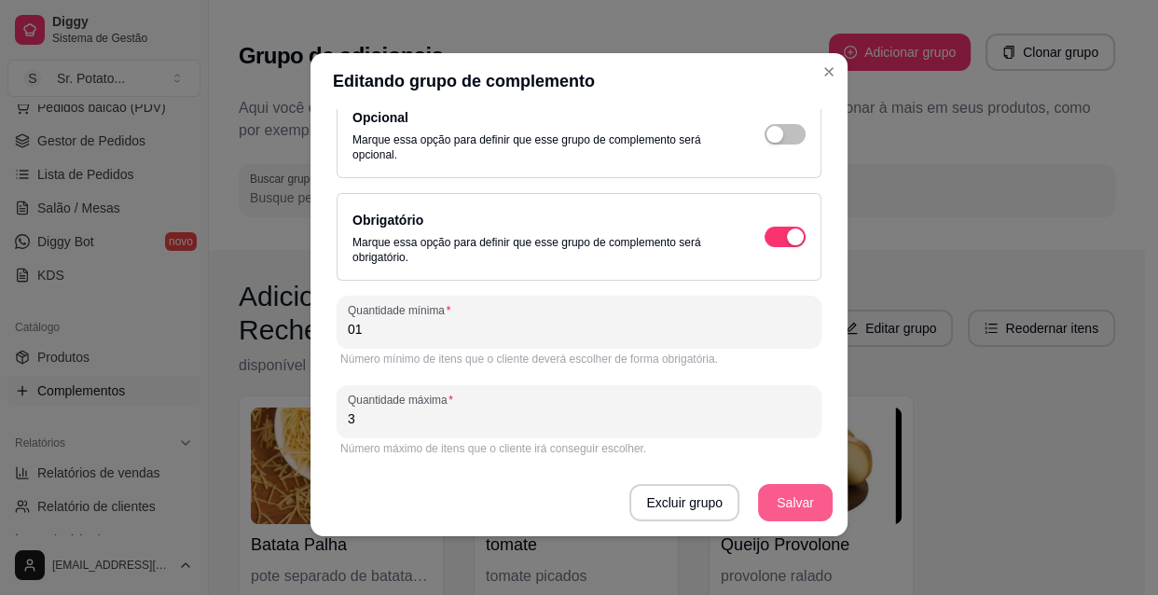
click at [788, 497] on button "Salvar" at bounding box center [795, 502] width 75 height 37
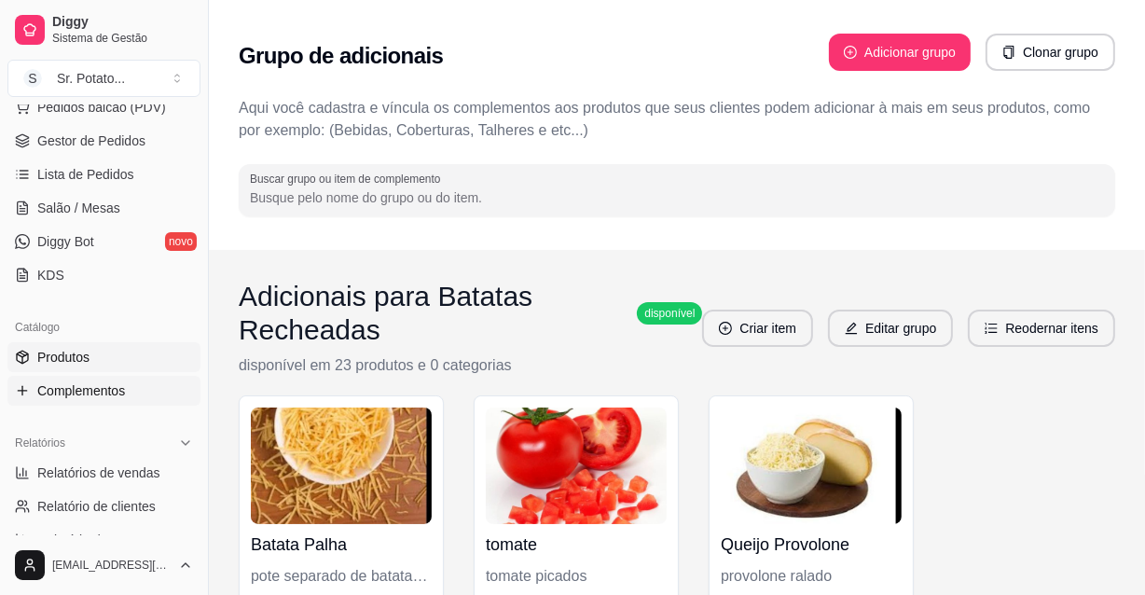
click at [75, 358] on span "Produtos" at bounding box center [63, 357] width 52 height 19
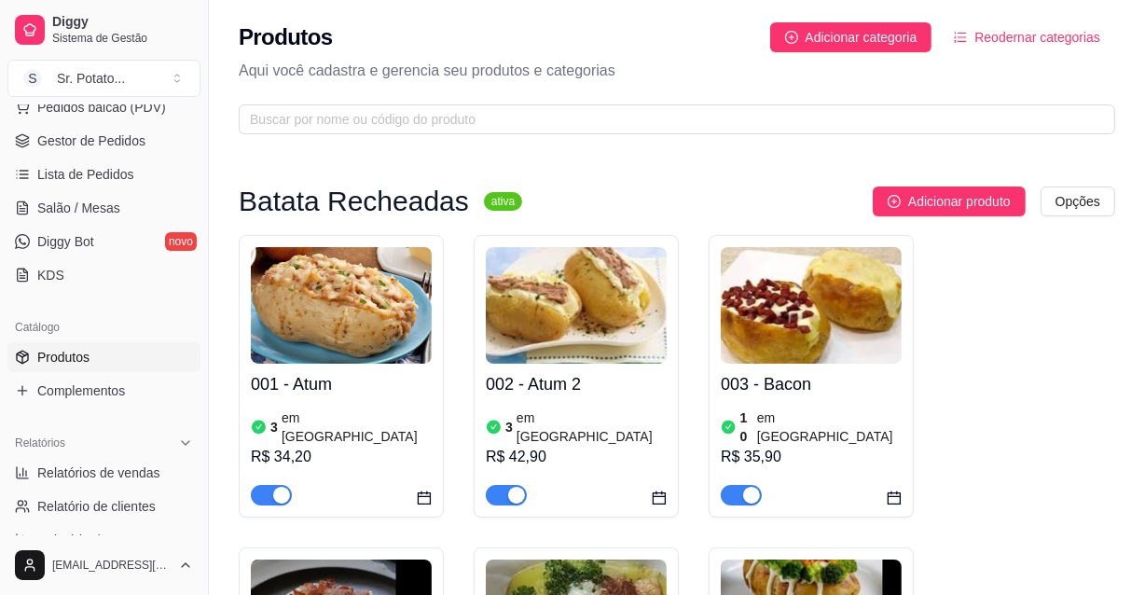
click at [414, 326] on img at bounding box center [341, 305] width 181 height 117
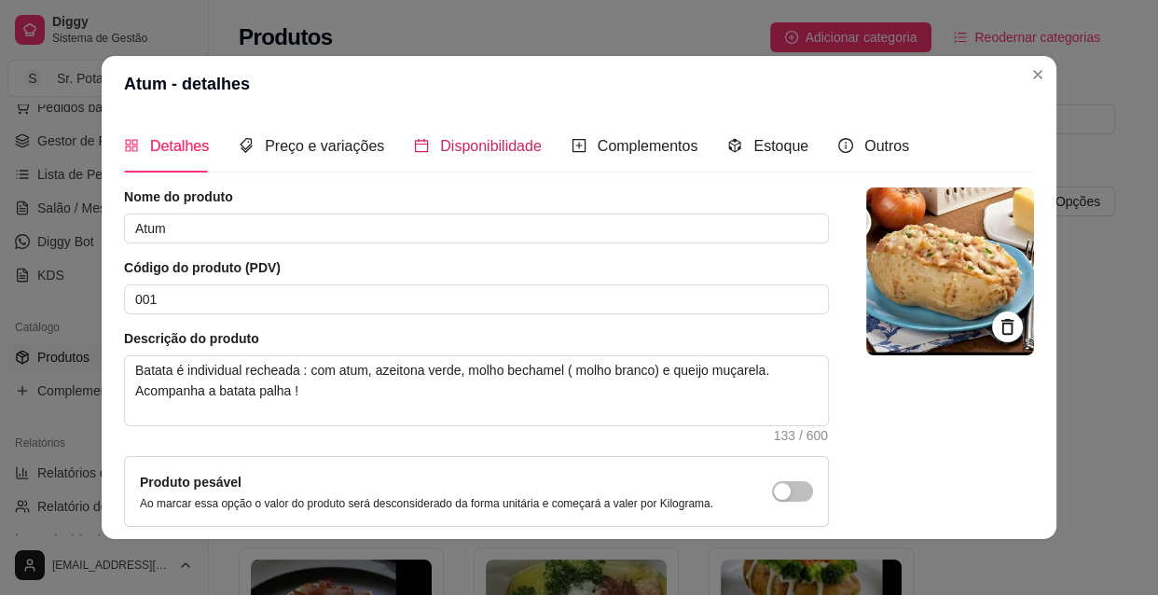
click at [446, 142] on span "Disponibilidade" at bounding box center [491, 146] width 102 height 16
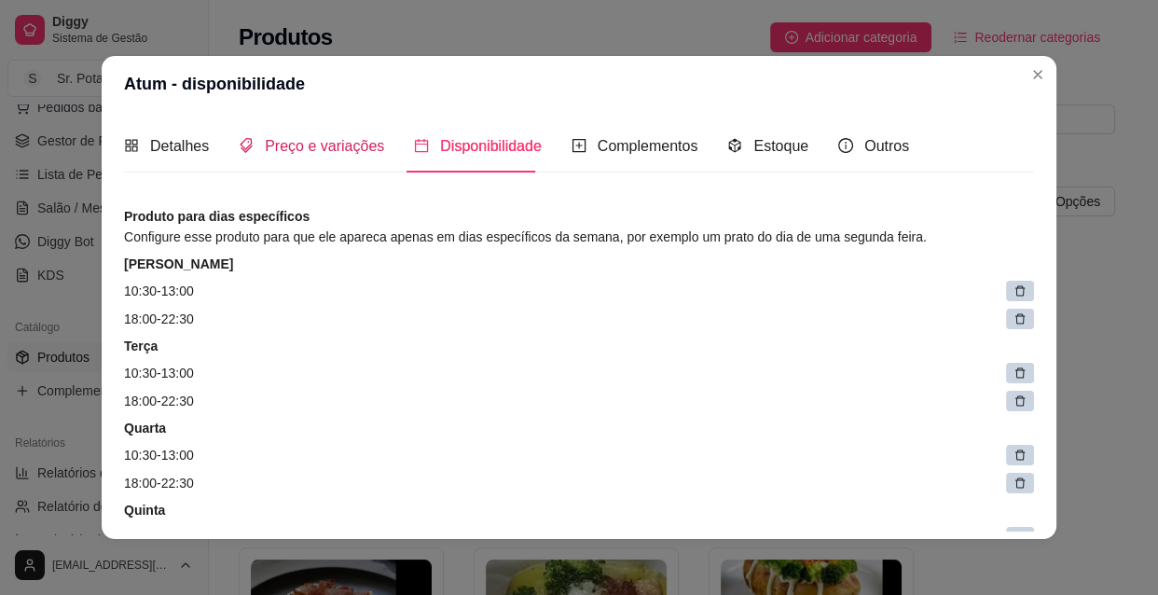
click at [354, 150] on span "Preço e variações" at bounding box center [324, 146] width 119 height 16
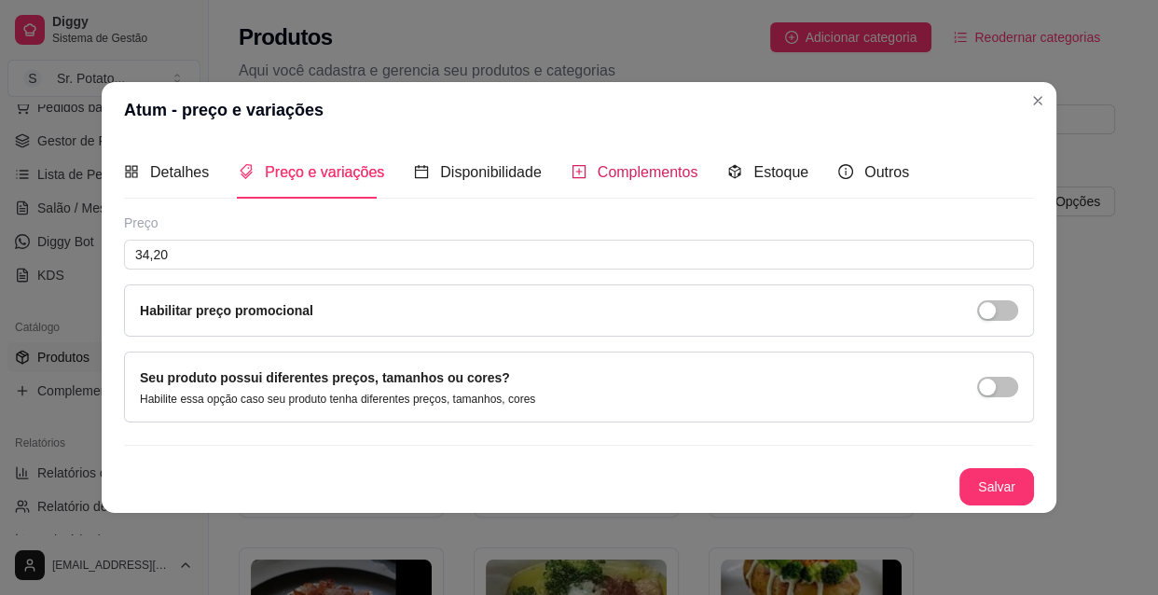
click at [606, 170] on span "Complementos" at bounding box center [647, 172] width 101 height 16
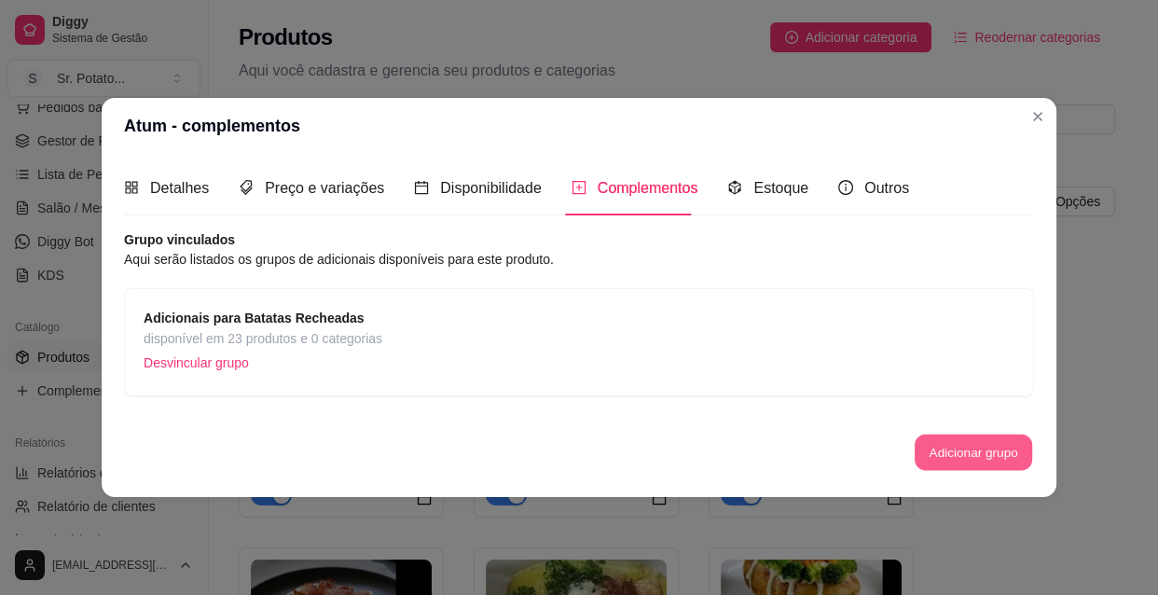
click at [984, 456] on button "Adicionar grupo" at bounding box center [972, 451] width 117 height 36
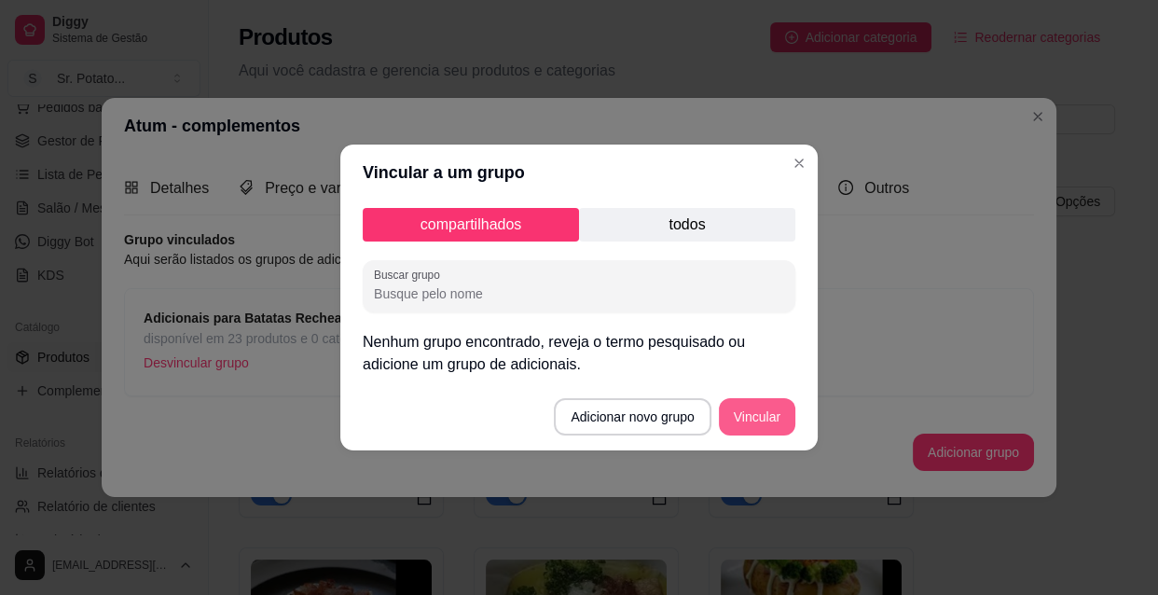
click at [746, 409] on button "Vincular" at bounding box center [757, 416] width 76 height 37
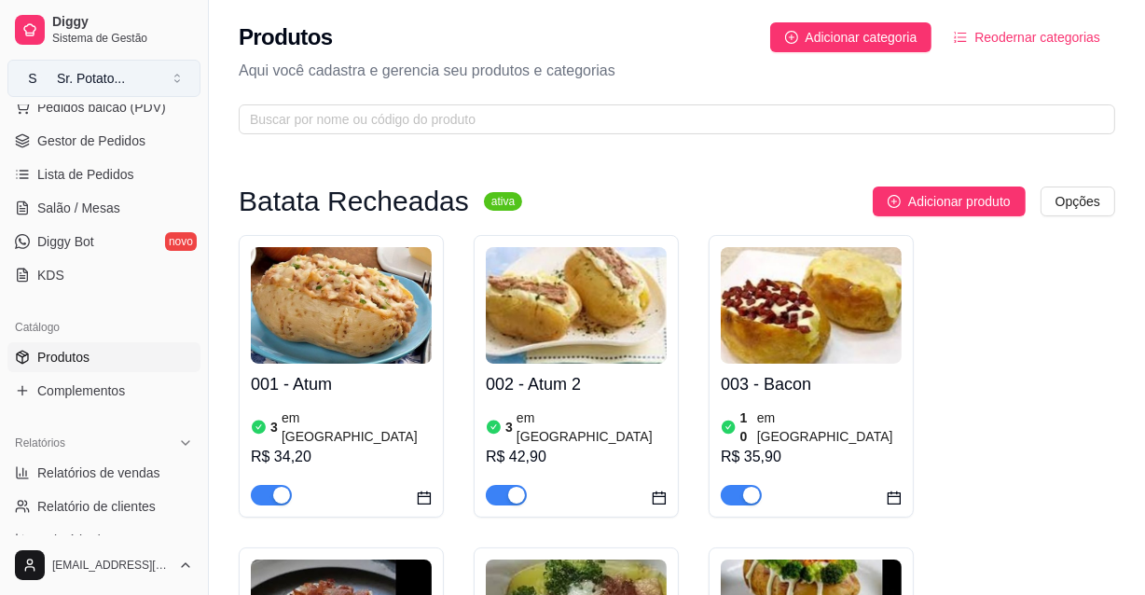
click at [100, 80] on div "Sr. Potato ..." at bounding box center [91, 78] width 68 height 19
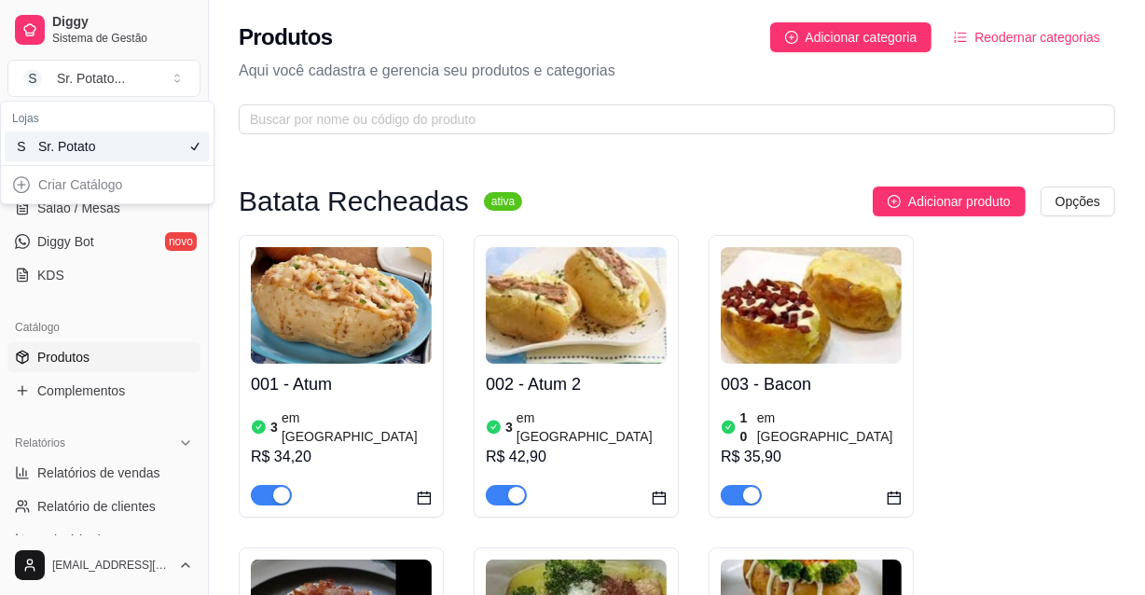
click at [129, 140] on span "Gestor de Pedidos" at bounding box center [91, 140] width 108 height 19
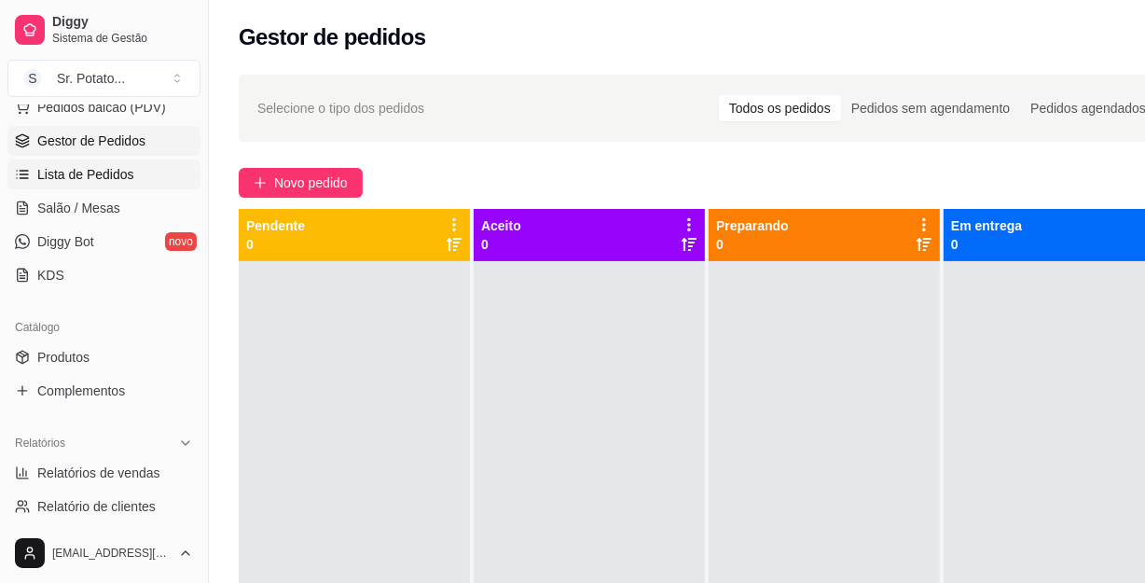
click at [89, 171] on span "Lista de Pedidos" at bounding box center [85, 174] width 97 height 19
click at [86, 205] on span "Salão / Mesas" at bounding box center [78, 208] width 83 height 19
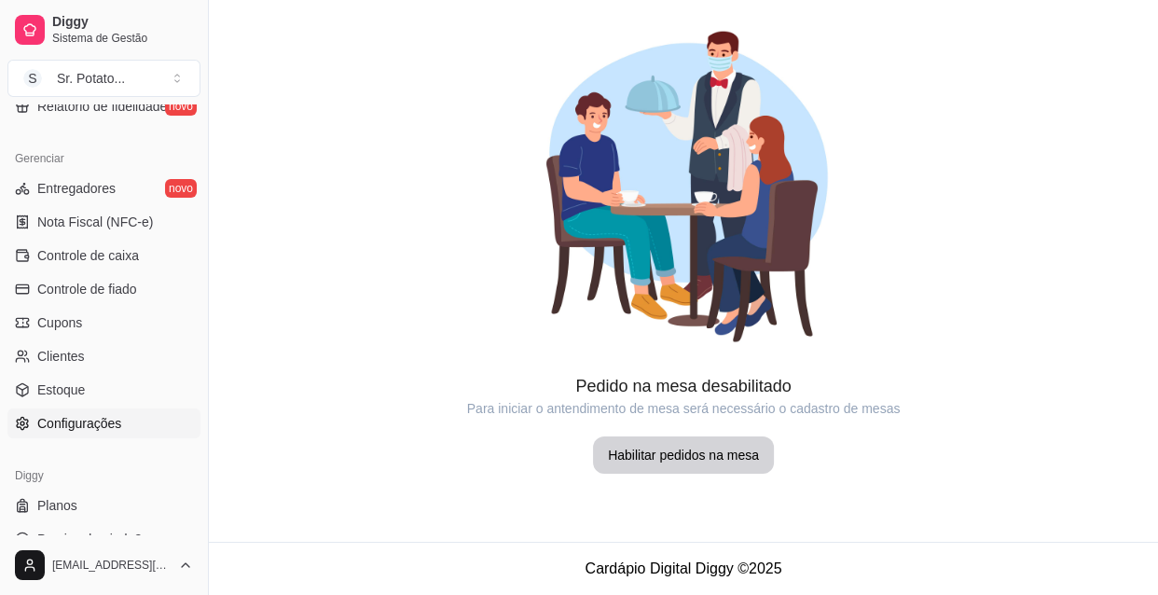
scroll to position [745, 0]
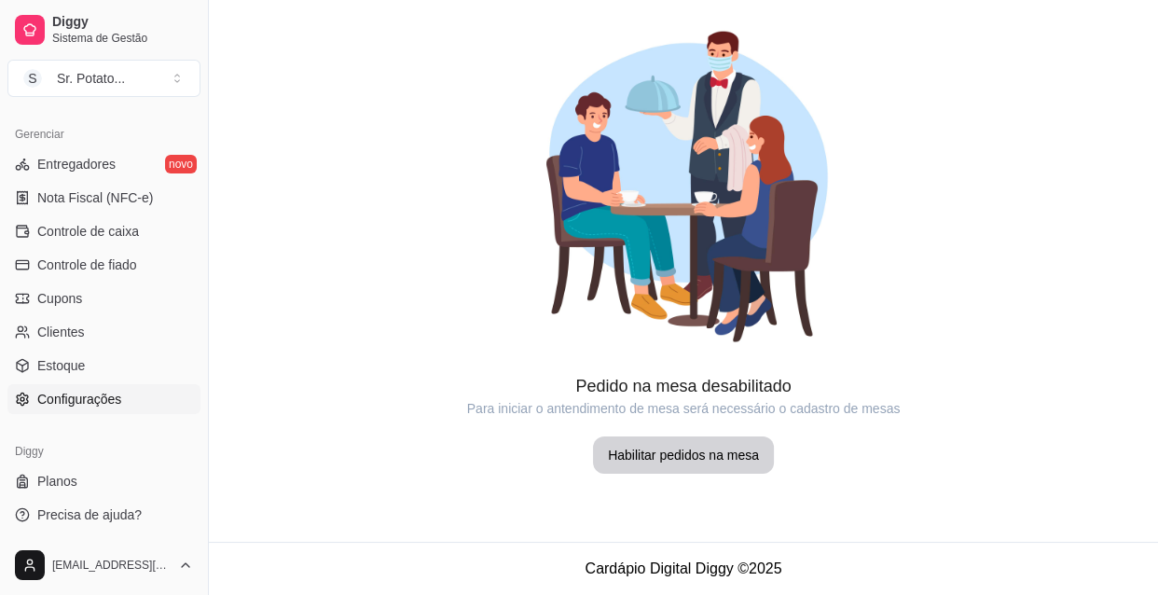
click at [87, 392] on span "Configurações" at bounding box center [79, 399] width 84 height 19
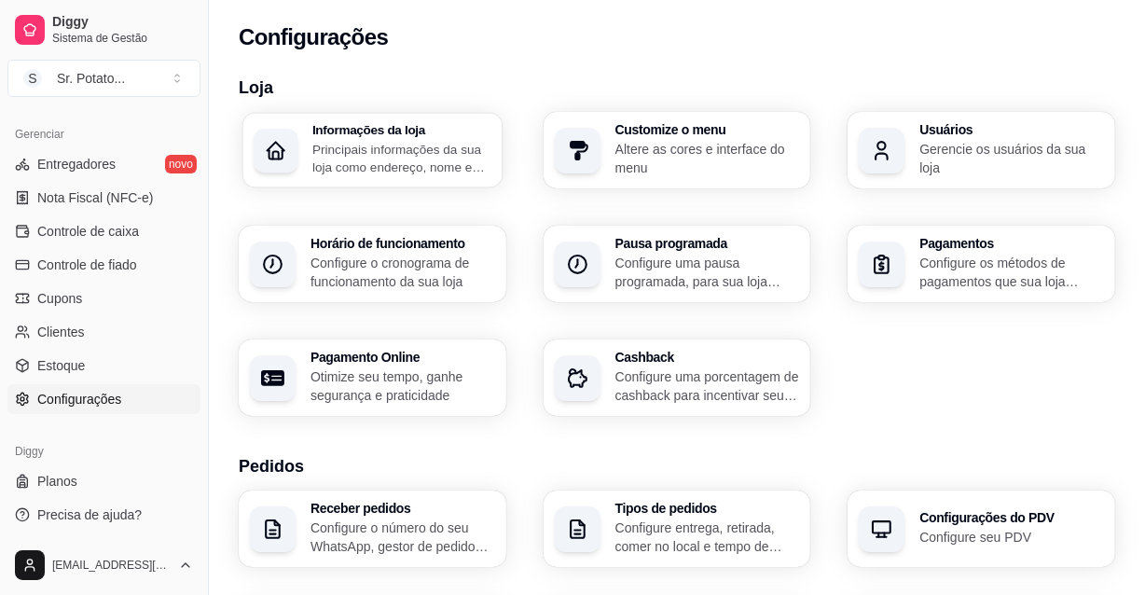
click at [350, 141] on p "Principais informações da sua loja como endereço, nome e mais" at bounding box center [401, 158] width 179 height 36
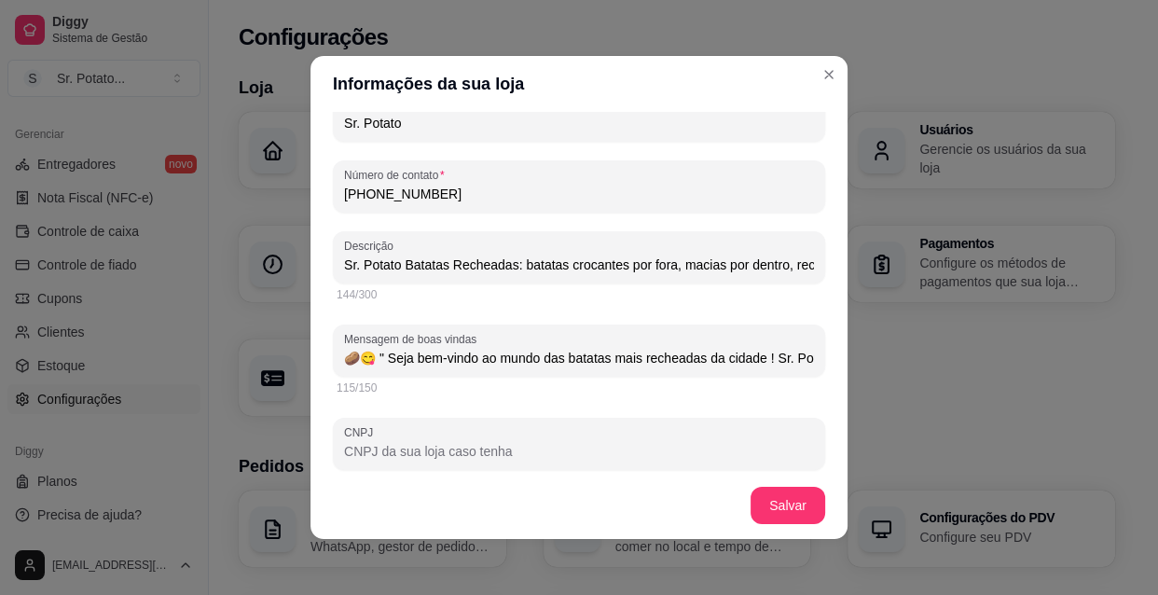
scroll to position [508, 0]
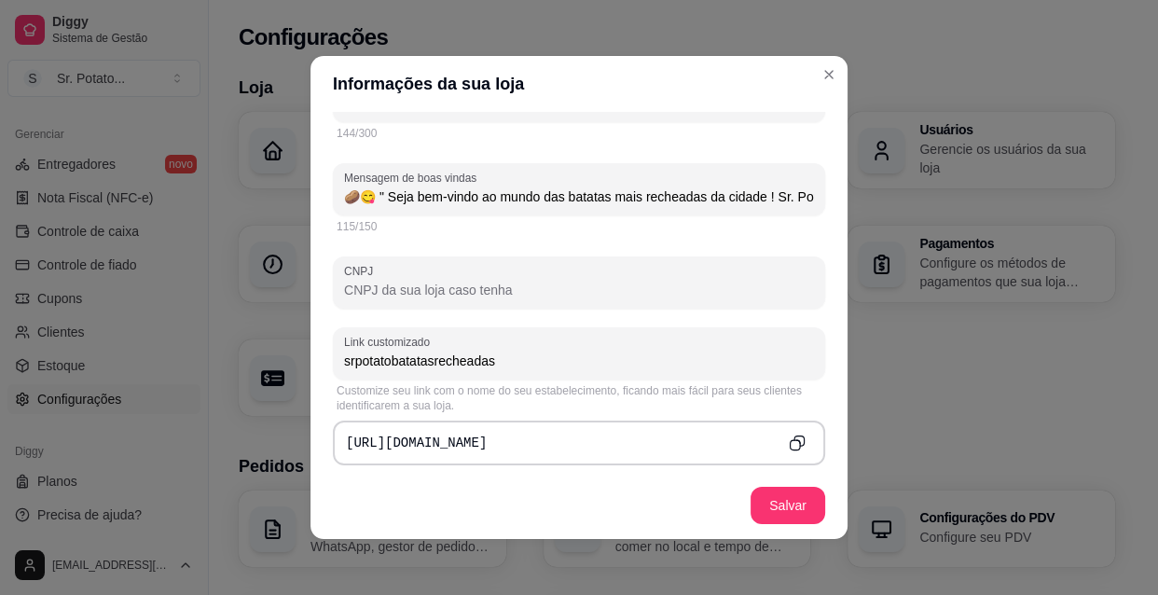
click at [474, 440] on pre "[URL][DOMAIN_NAME]" at bounding box center [416, 442] width 141 height 19
click at [400, 364] on input "srpotatobatatasrecheadas" at bounding box center [579, 360] width 470 height 19
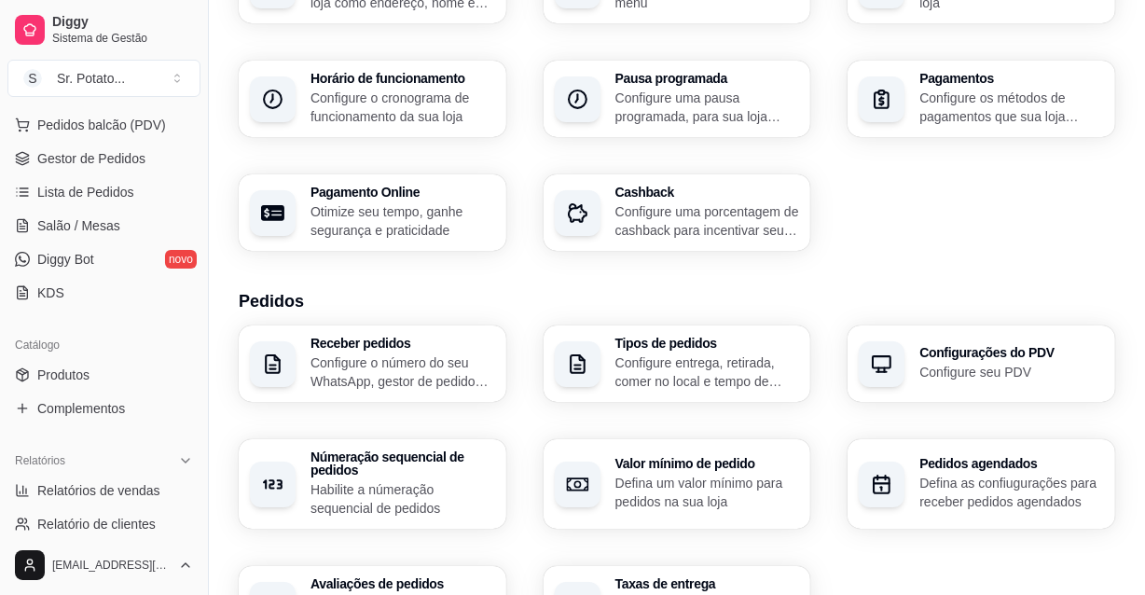
scroll to position [169, 0]
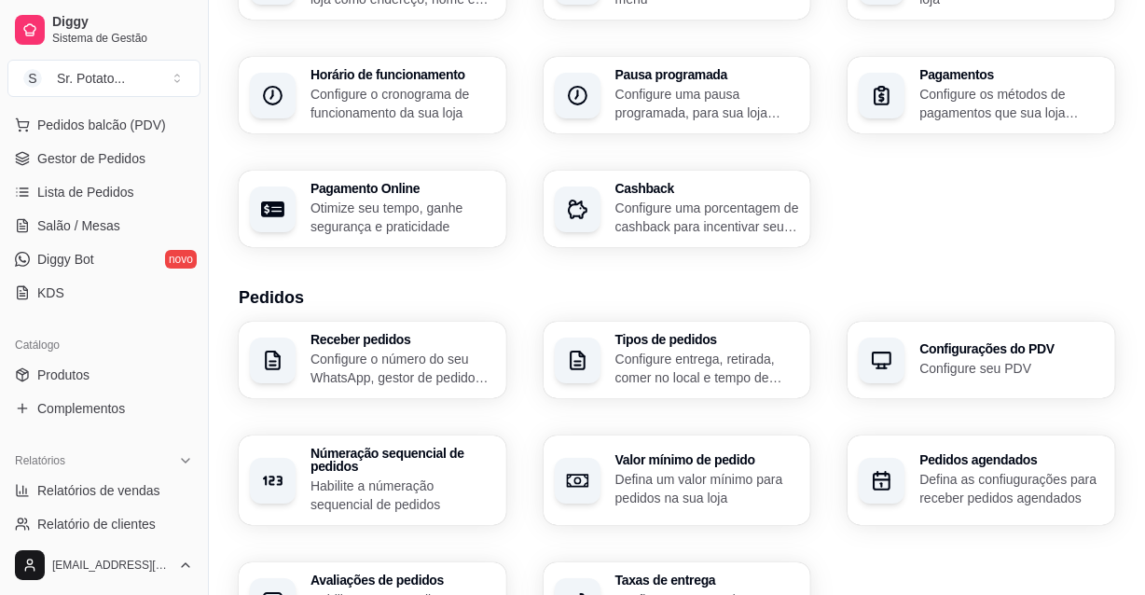
click at [919, 366] on p "Configure seu PDV" at bounding box center [1011, 368] width 185 height 19
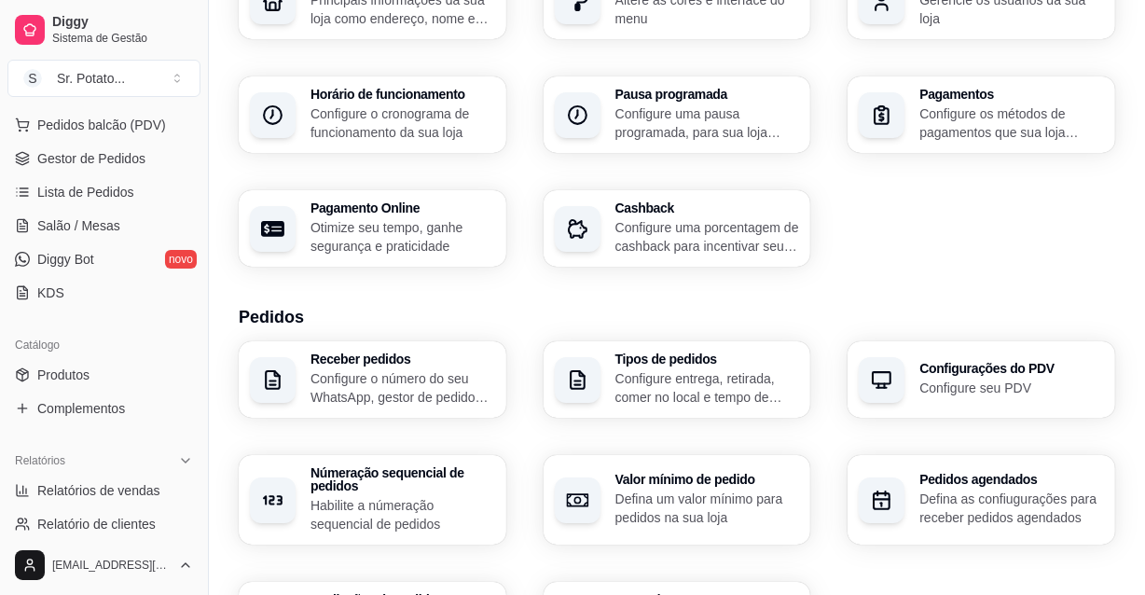
scroll to position [0, 0]
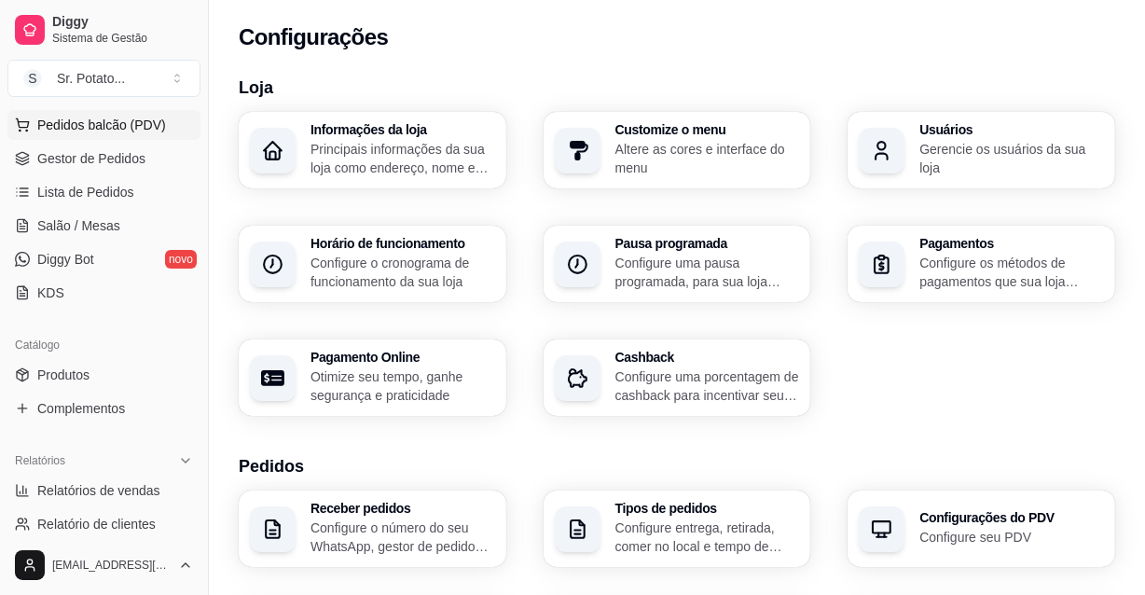
click at [126, 127] on span "Pedidos balcão (PDV)" at bounding box center [101, 125] width 129 height 19
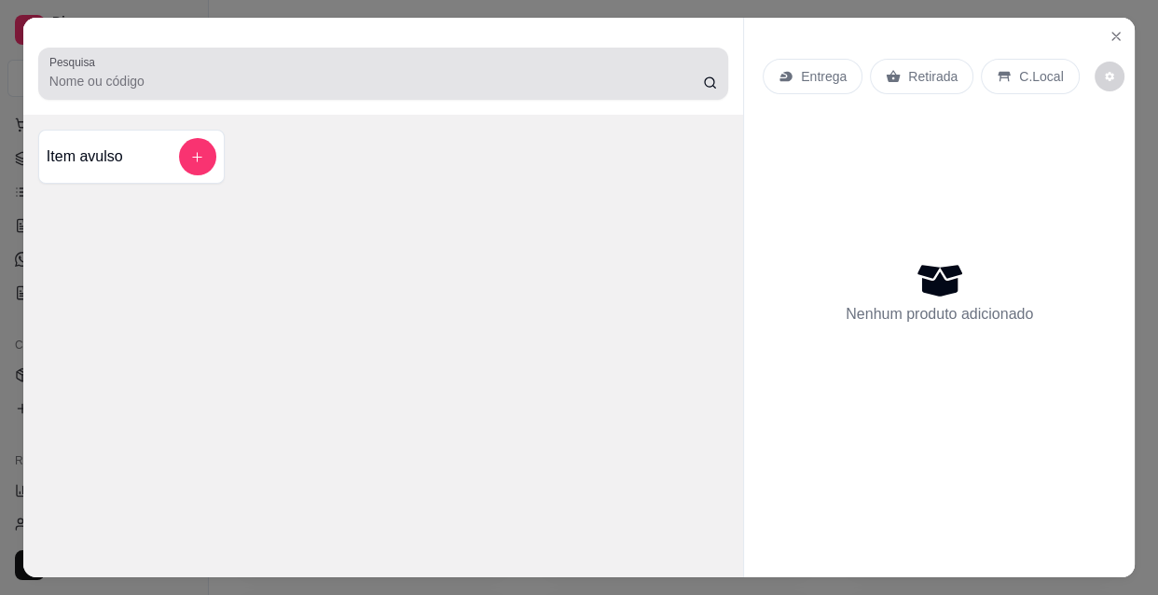
click at [422, 72] on input "Pesquisa" at bounding box center [375, 81] width 653 height 19
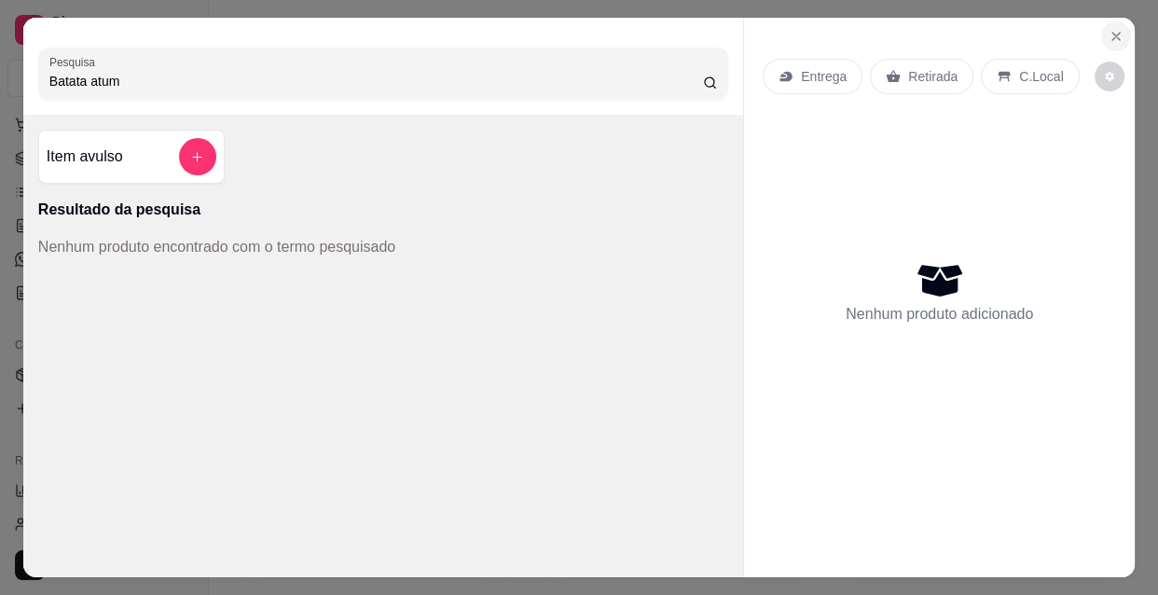
click at [1119, 27] on button "Close" at bounding box center [1116, 36] width 30 height 30
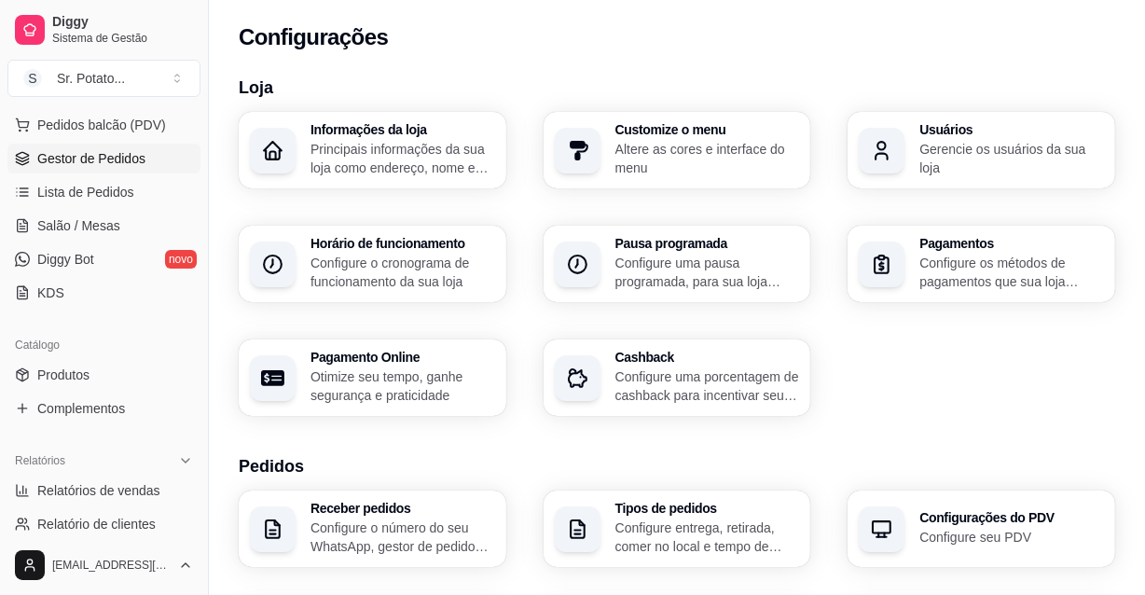
click at [110, 158] on span "Gestor de Pedidos" at bounding box center [91, 158] width 108 height 19
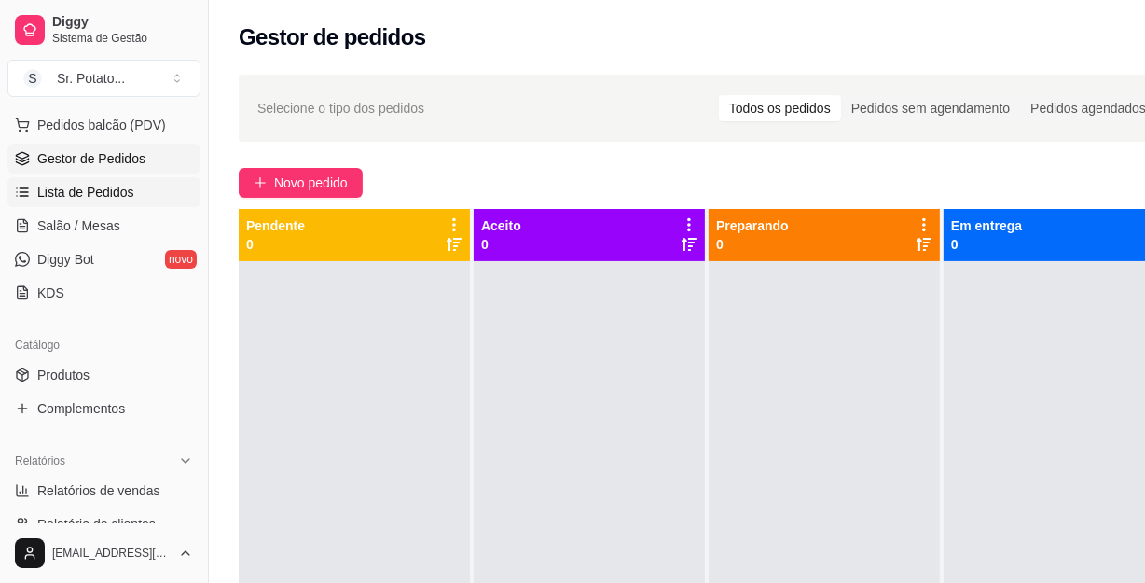
click at [95, 184] on span "Lista de Pedidos" at bounding box center [85, 192] width 97 height 19
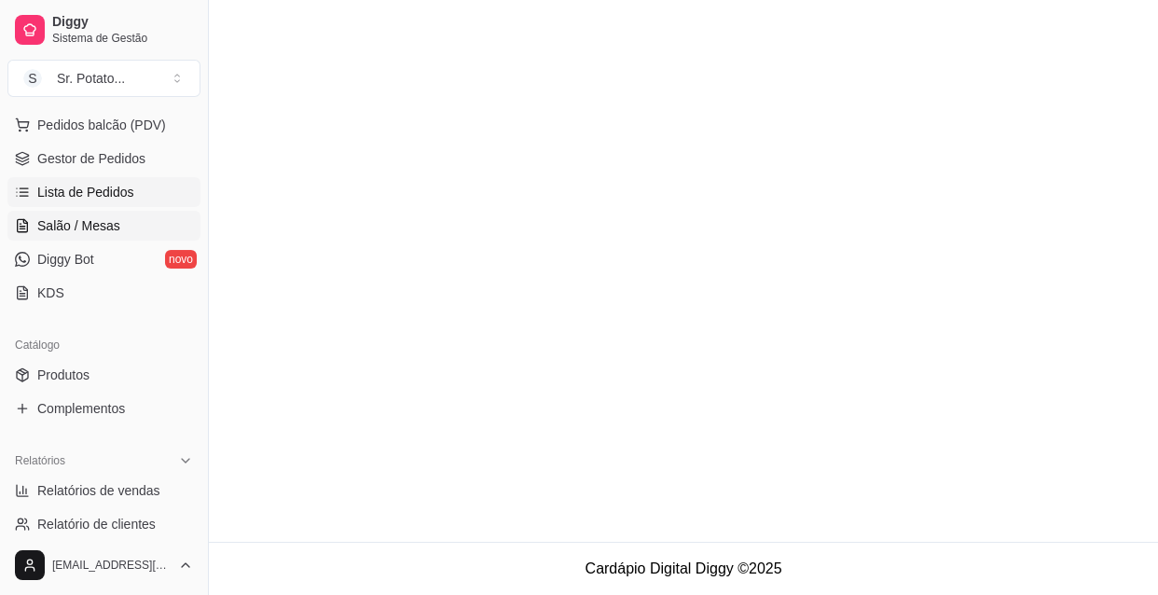
click at [85, 221] on span "Salão / Mesas" at bounding box center [78, 225] width 83 height 19
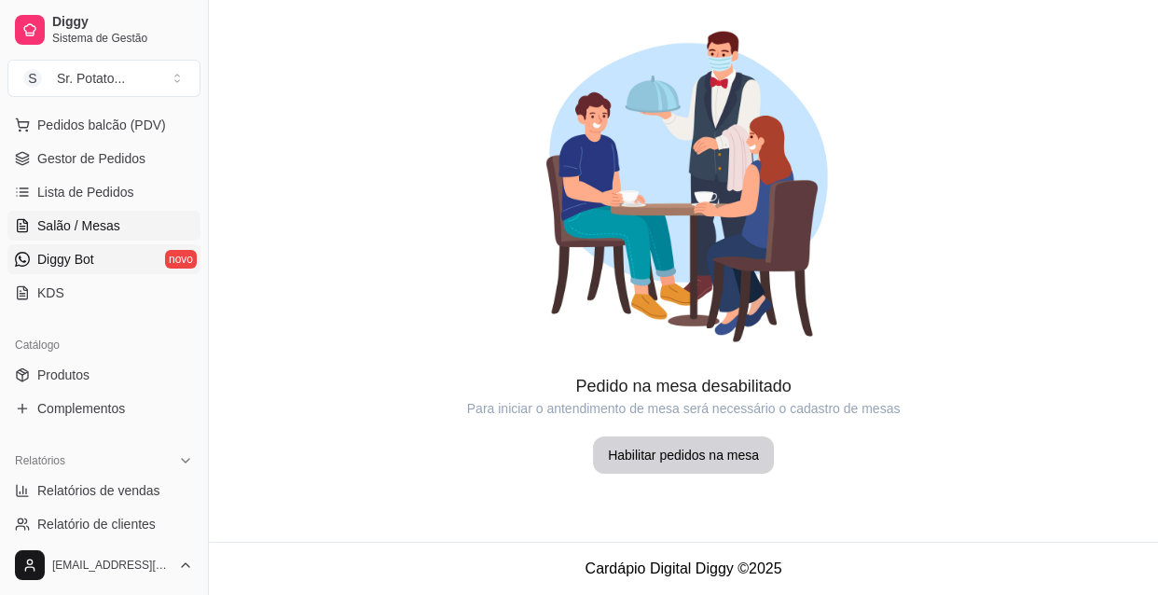
click at [76, 259] on span "Diggy Bot" at bounding box center [65, 259] width 57 height 19
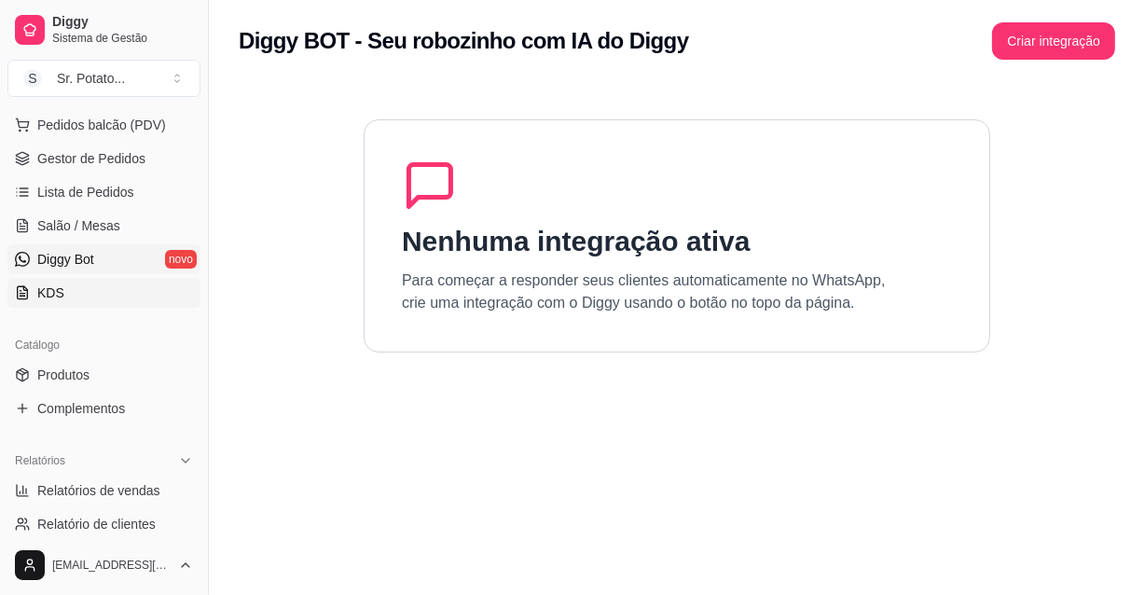
click at [30, 298] on link "KDS" at bounding box center [103, 293] width 193 height 30
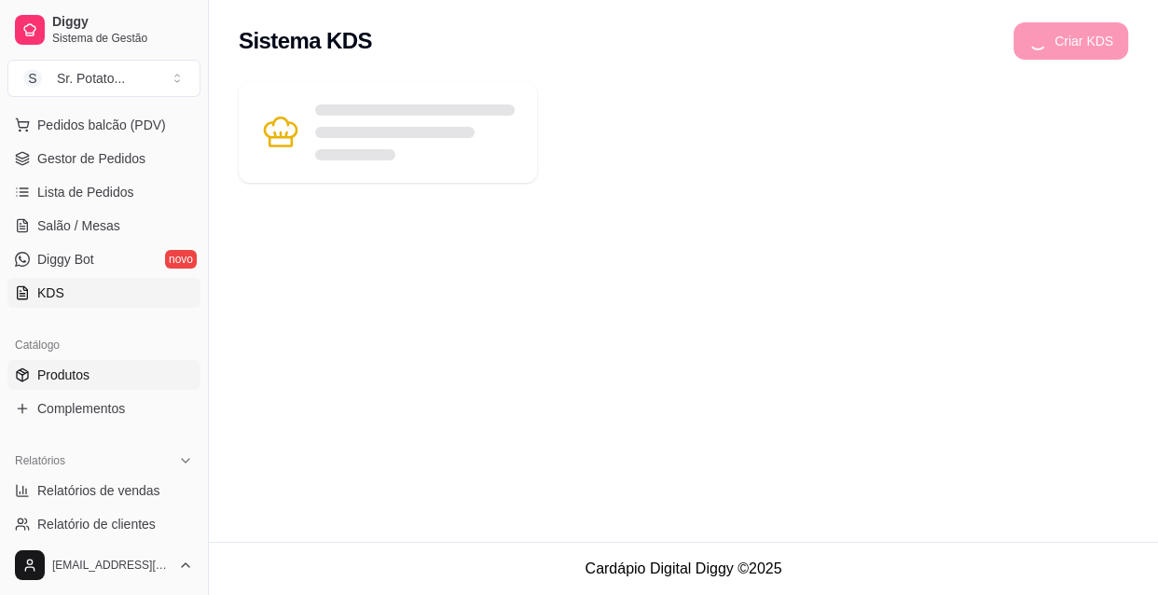
click at [63, 376] on span "Produtos" at bounding box center [63, 374] width 52 height 19
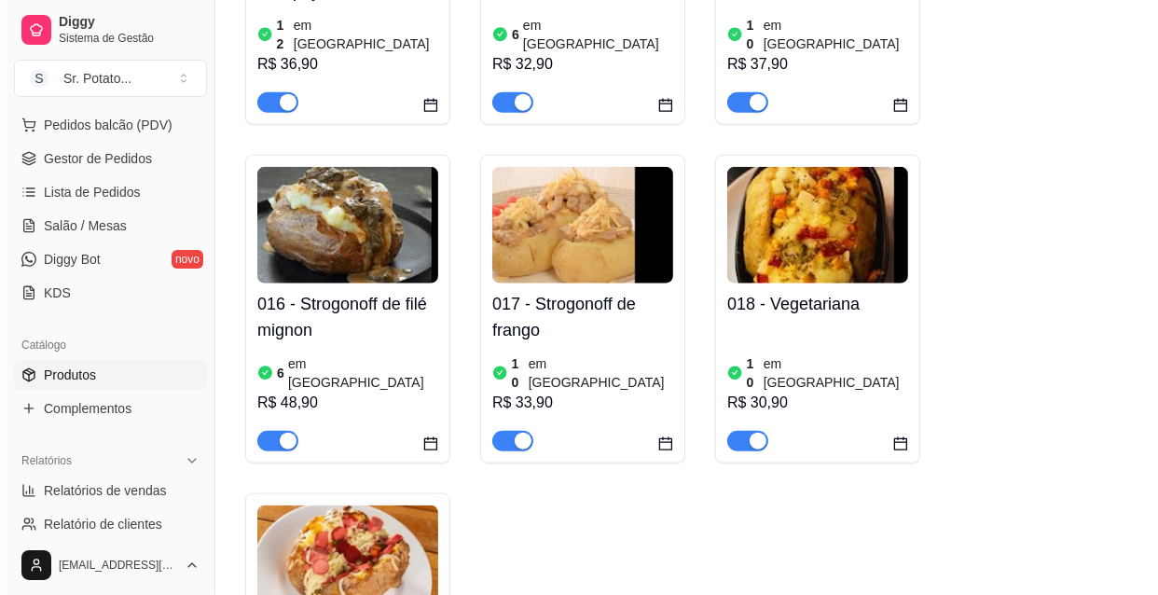
scroll to position [1695, 0]
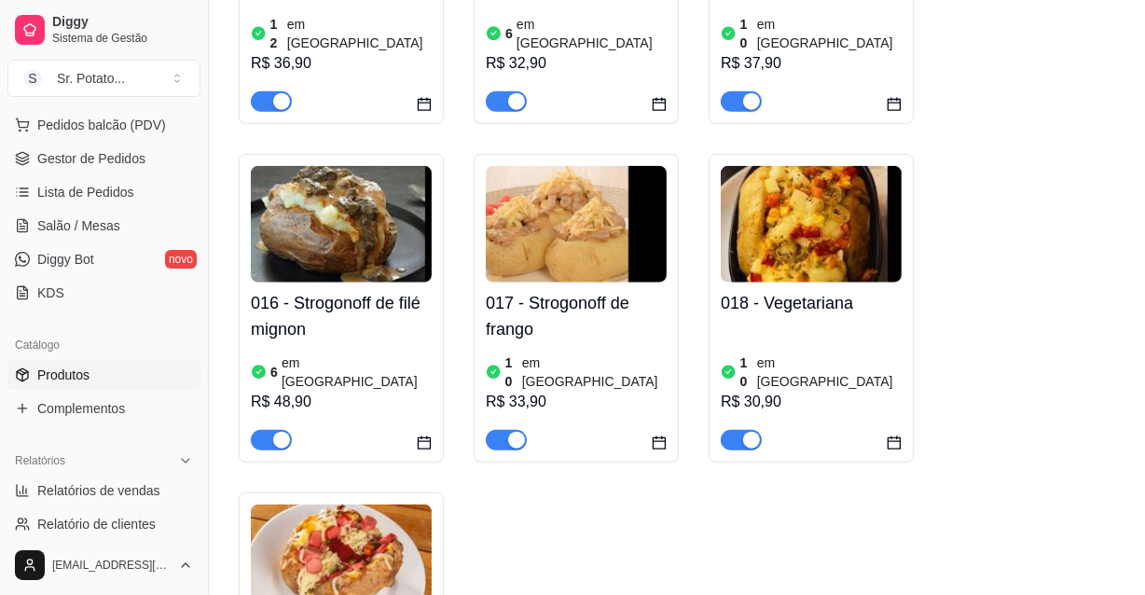
click at [573, 282] on div "017 - Strogonoff de frango 10 em estoque R$ 33,90" at bounding box center [576, 366] width 181 height 168
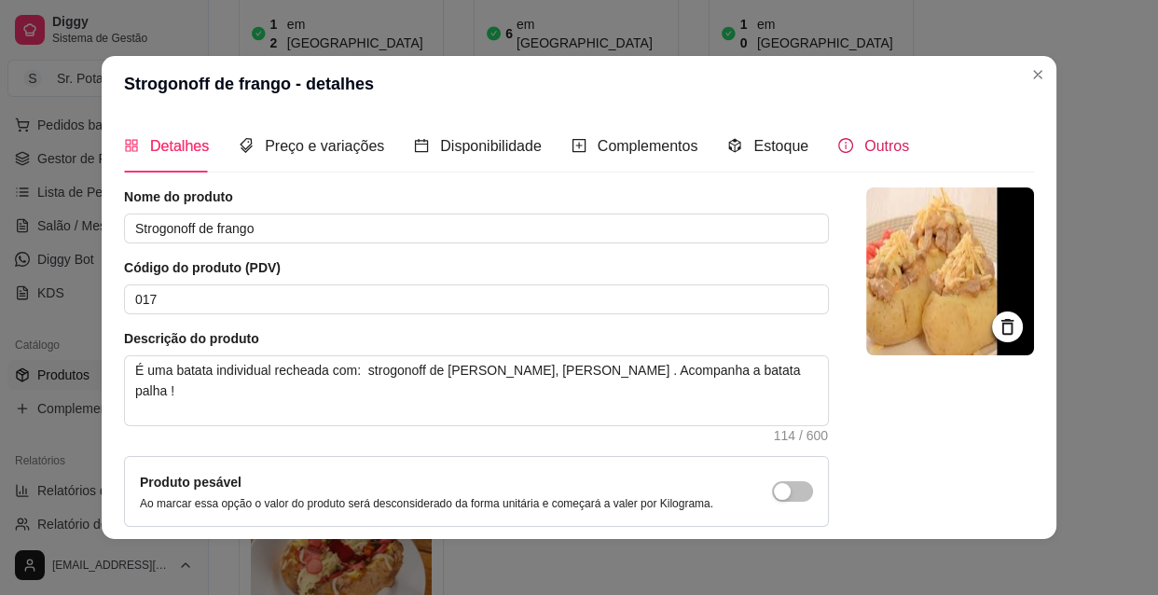
click at [867, 149] on span "Outros" at bounding box center [886, 146] width 45 height 16
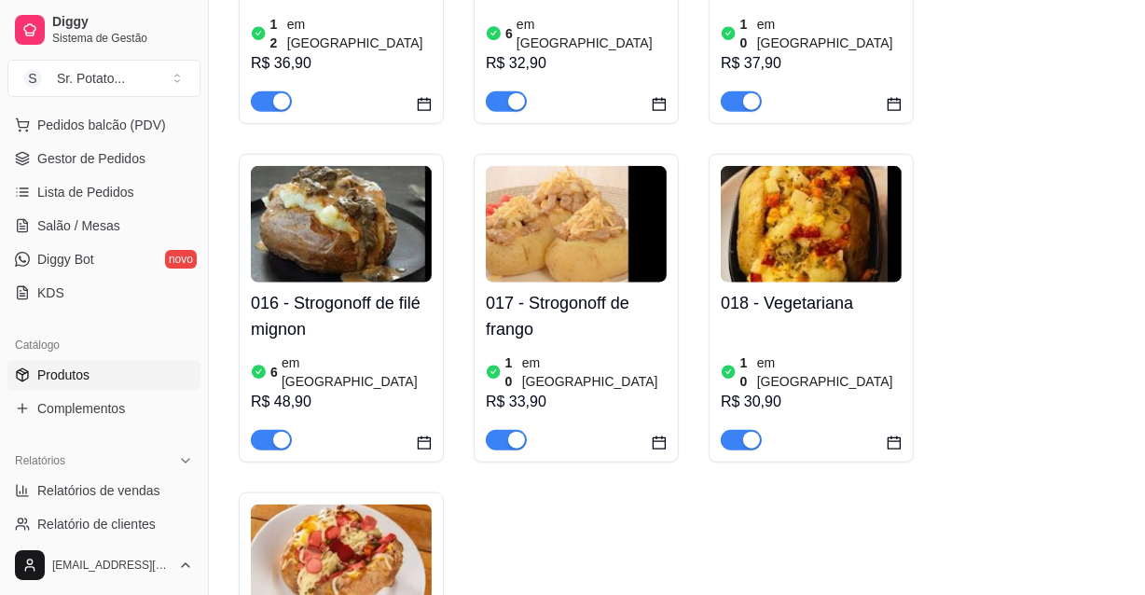
click at [339, 504] on img at bounding box center [341, 562] width 181 height 117
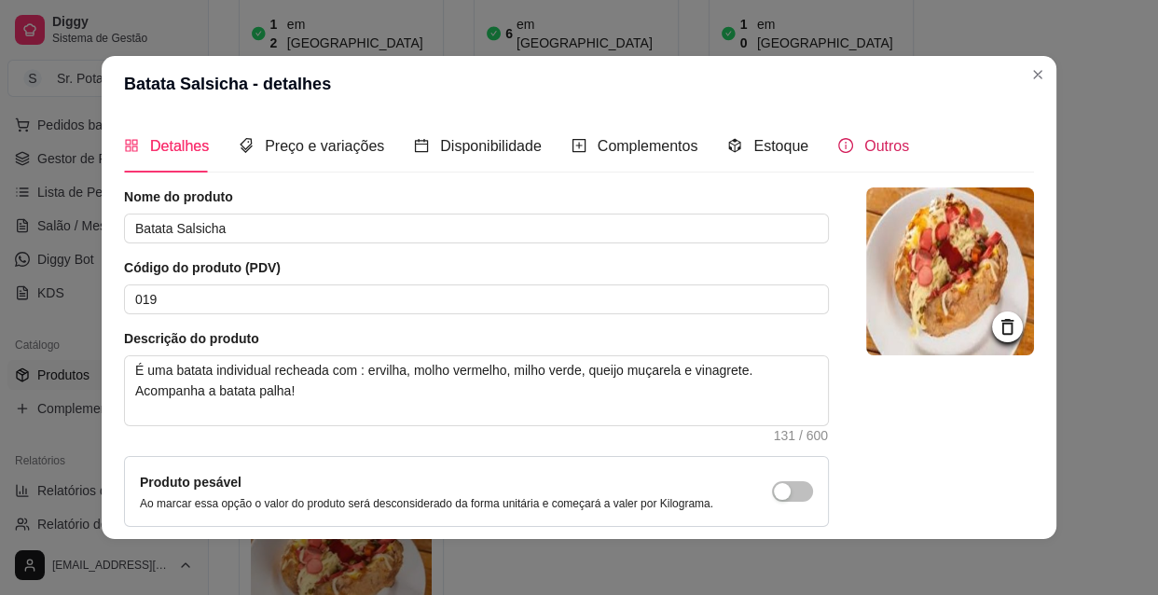
click at [840, 148] on div "Outros" at bounding box center [873, 145] width 71 height 23
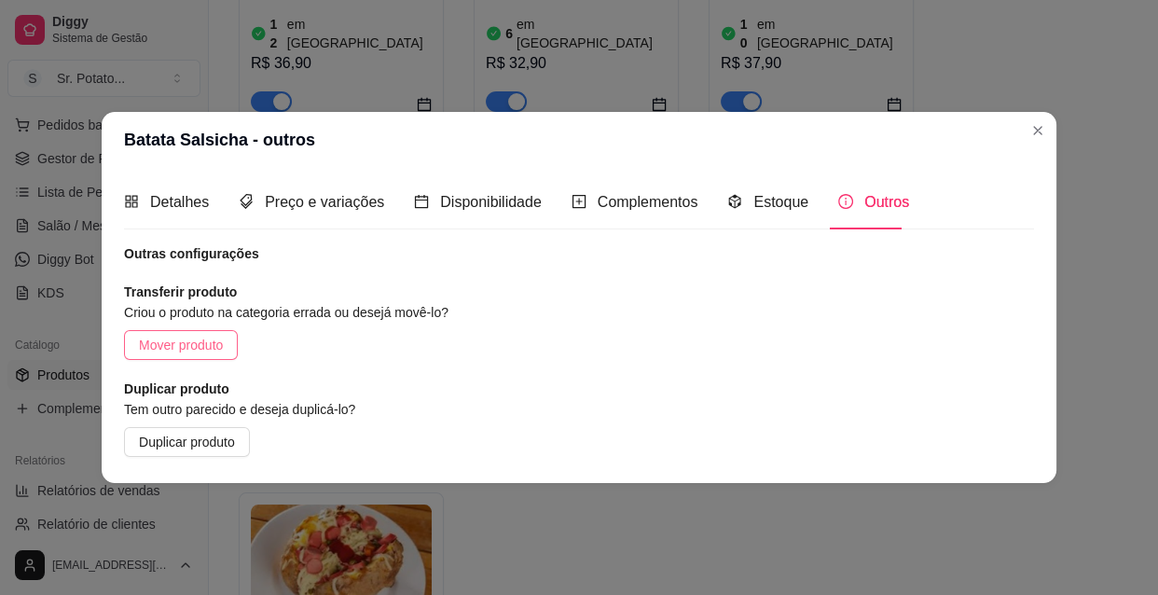
click at [215, 354] on span "Mover produto" at bounding box center [181, 345] width 84 height 21
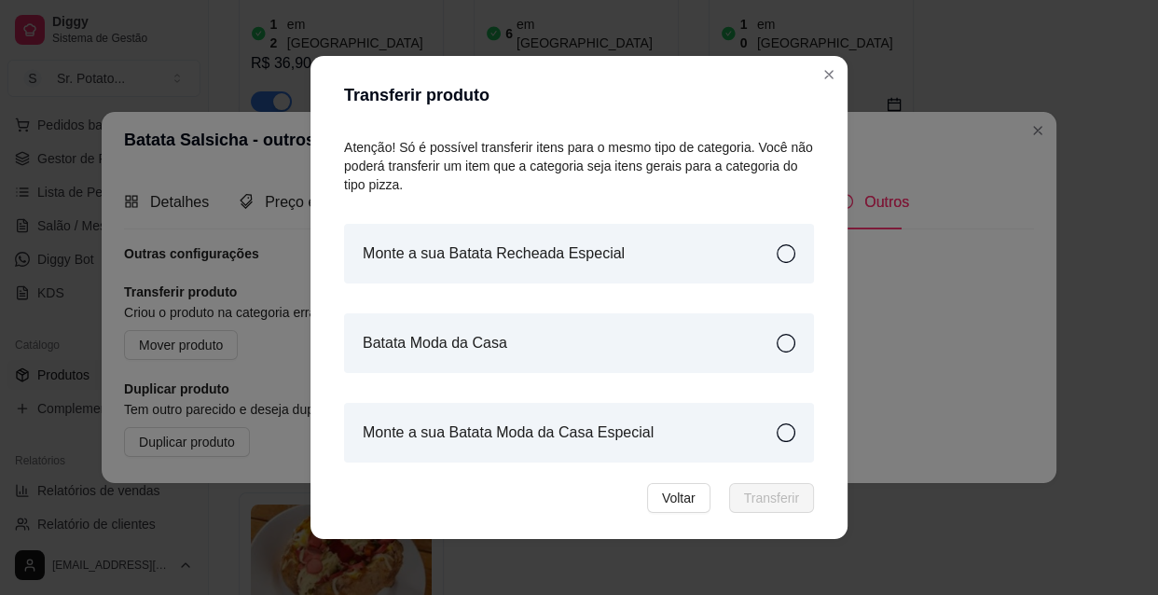
scroll to position [35, 0]
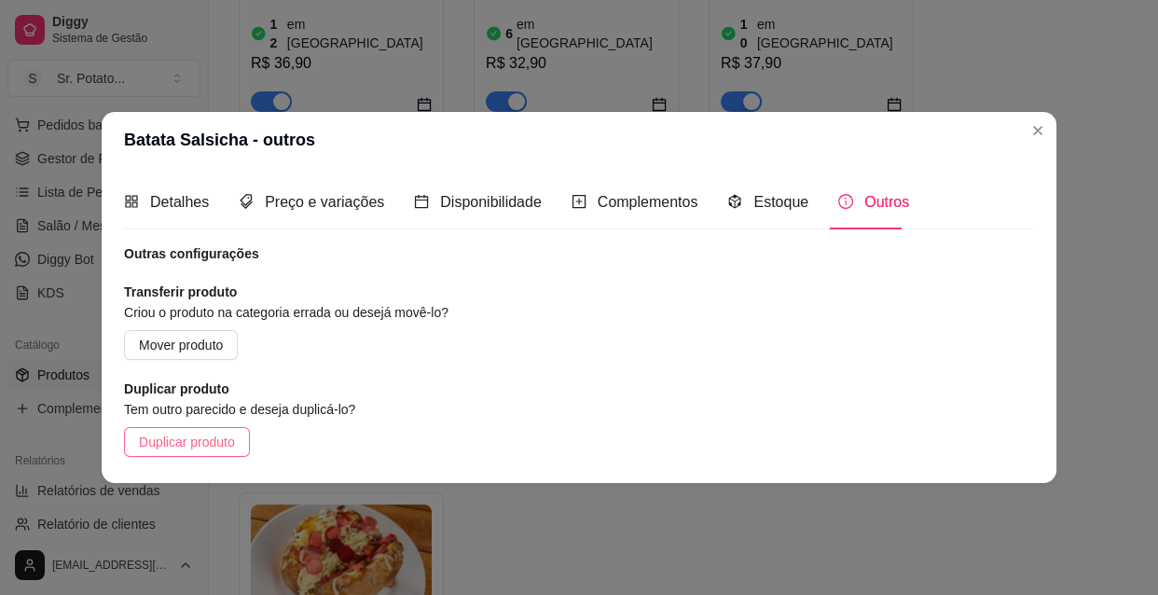
click at [226, 438] on span "Duplicar produto" at bounding box center [187, 442] width 96 height 21
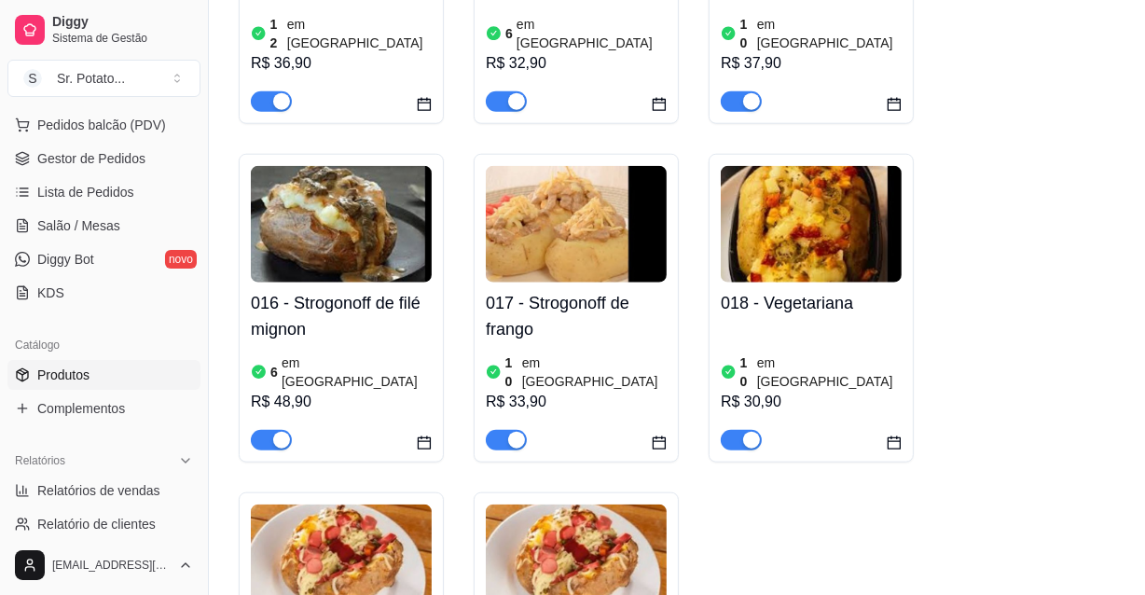
drag, startPoint x: 622, startPoint y: 439, endPoint x: 542, endPoint y: 459, distance: 81.6
click at [542, 504] on img at bounding box center [576, 562] width 181 height 117
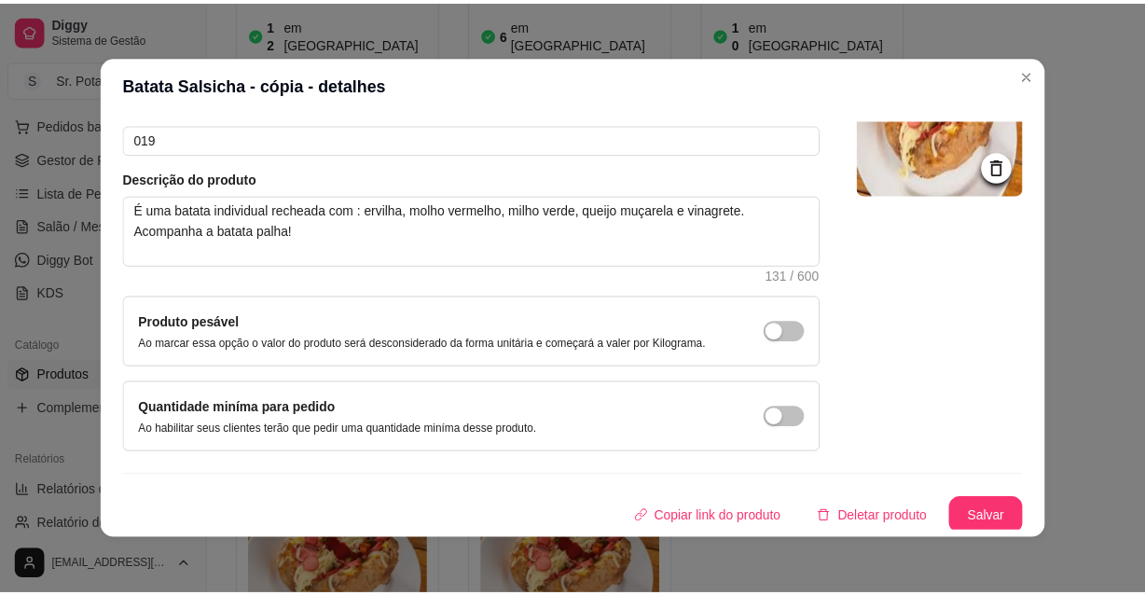
scroll to position [162, 0]
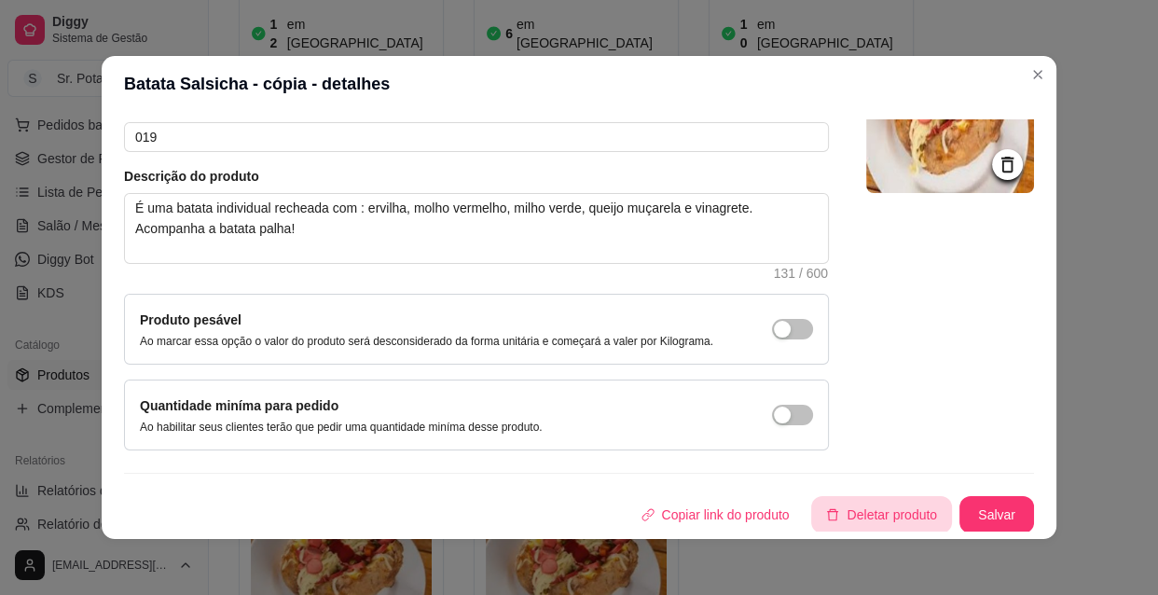
click at [894, 515] on button "Deletar produto" at bounding box center [881, 514] width 141 height 37
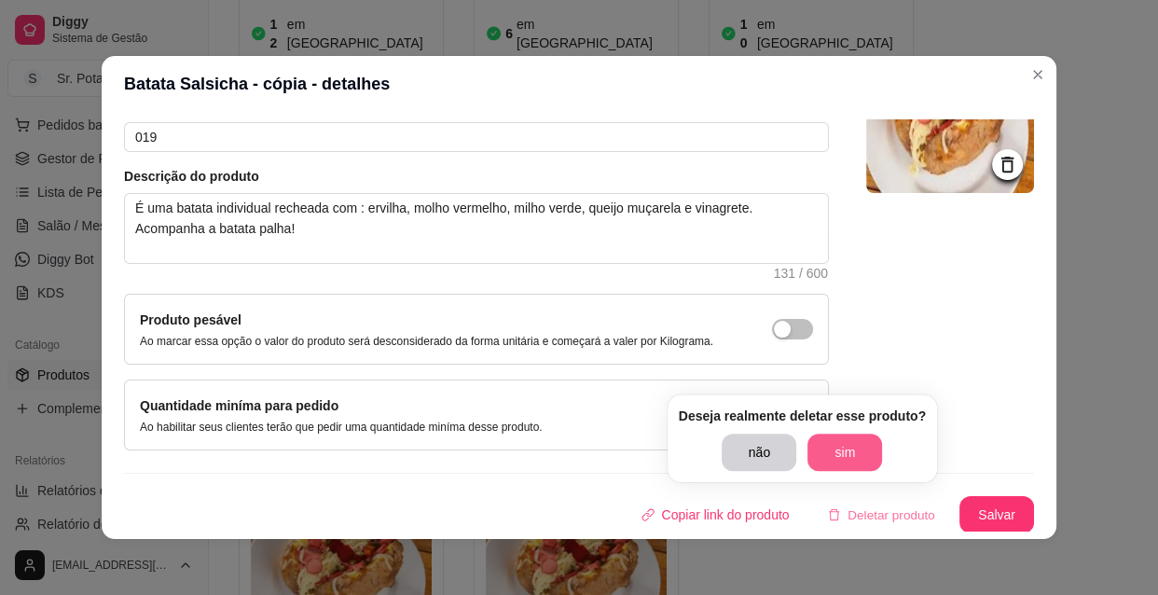
click at [834, 445] on button "sim" at bounding box center [844, 451] width 75 height 37
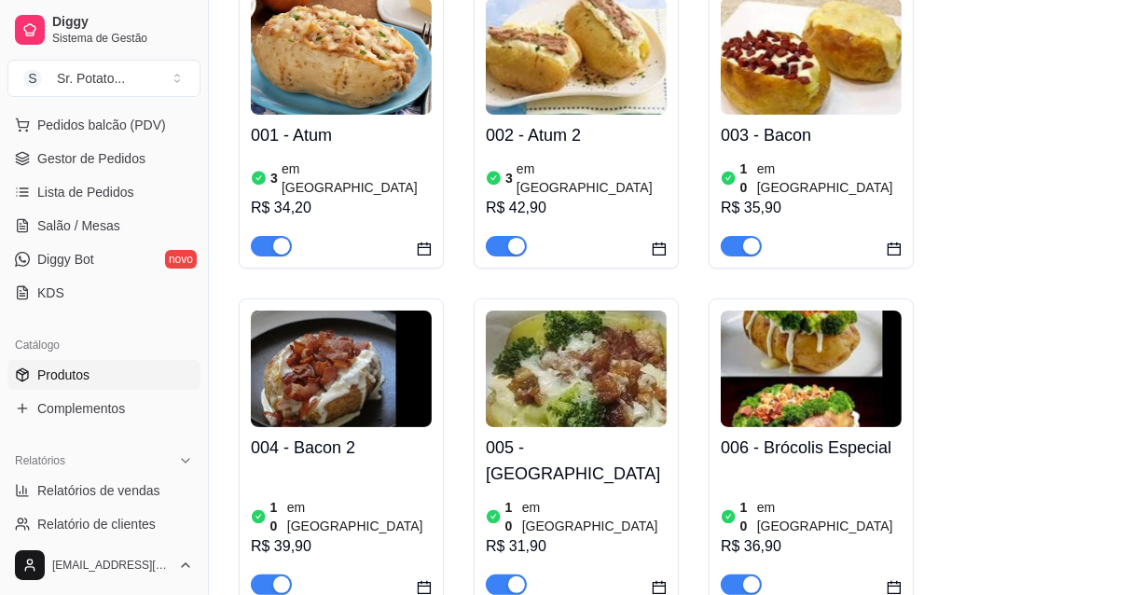
scroll to position [0, 0]
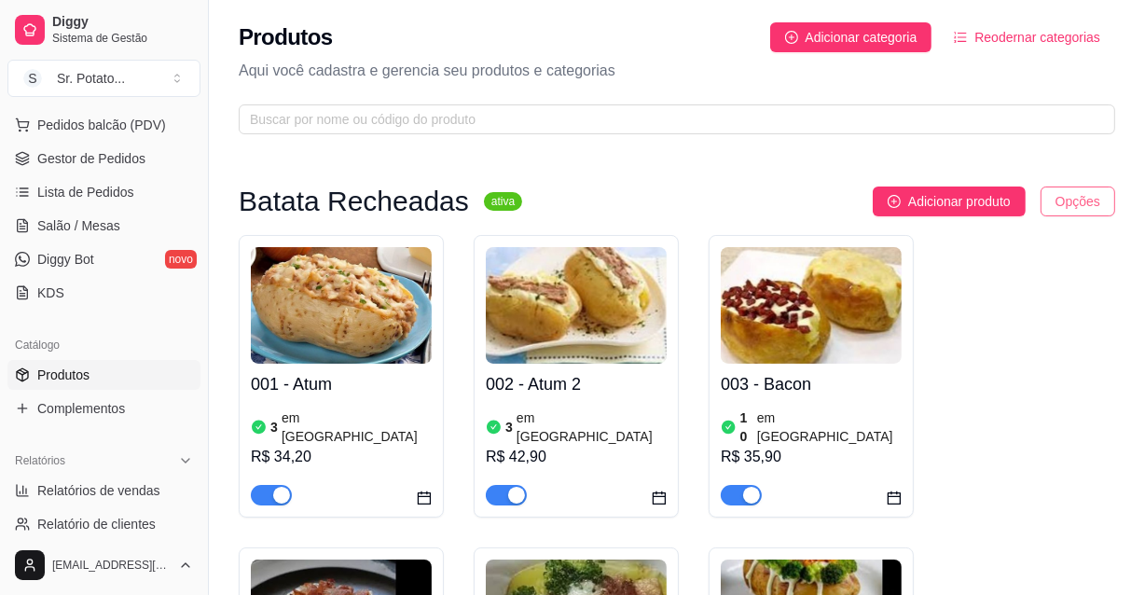
click at [1058, 206] on html "Diggy Sistema de Gestão S Sr. Potato ... Loja aberta Período gratuito até 11/09…" at bounding box center [572, 297] width 1145 height 595
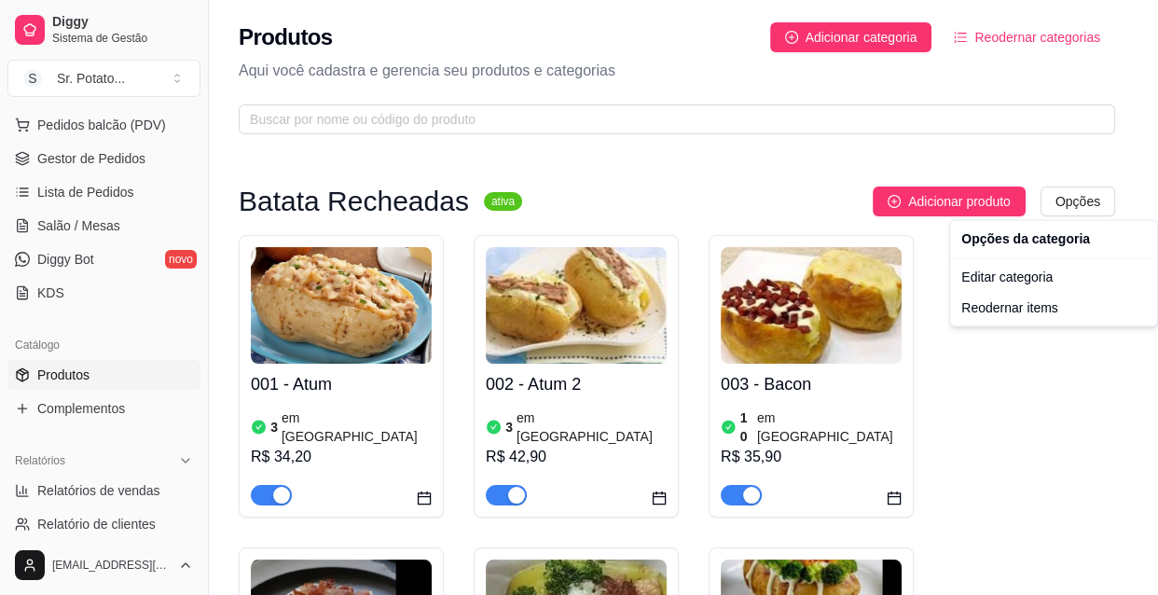
click at [820, 196] on html "Diggy Sistema de Gestão S Sr. Potato ... Loja aberta Período gratuito até 11/09…" at bounding box center [579, 297] width 1158 height 595
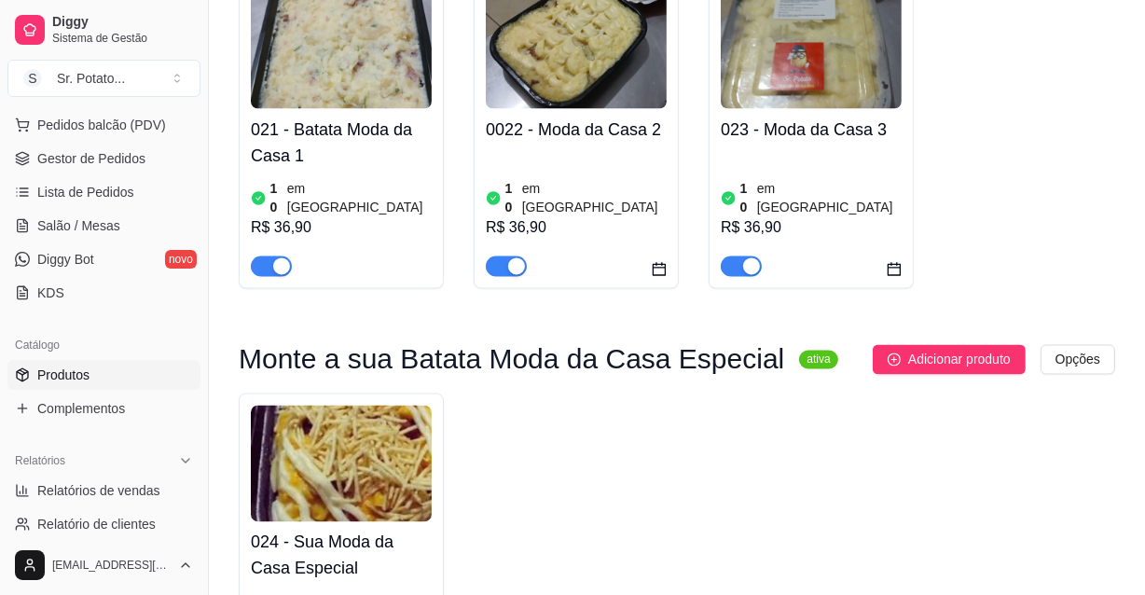
scroll to position [2980, 0]
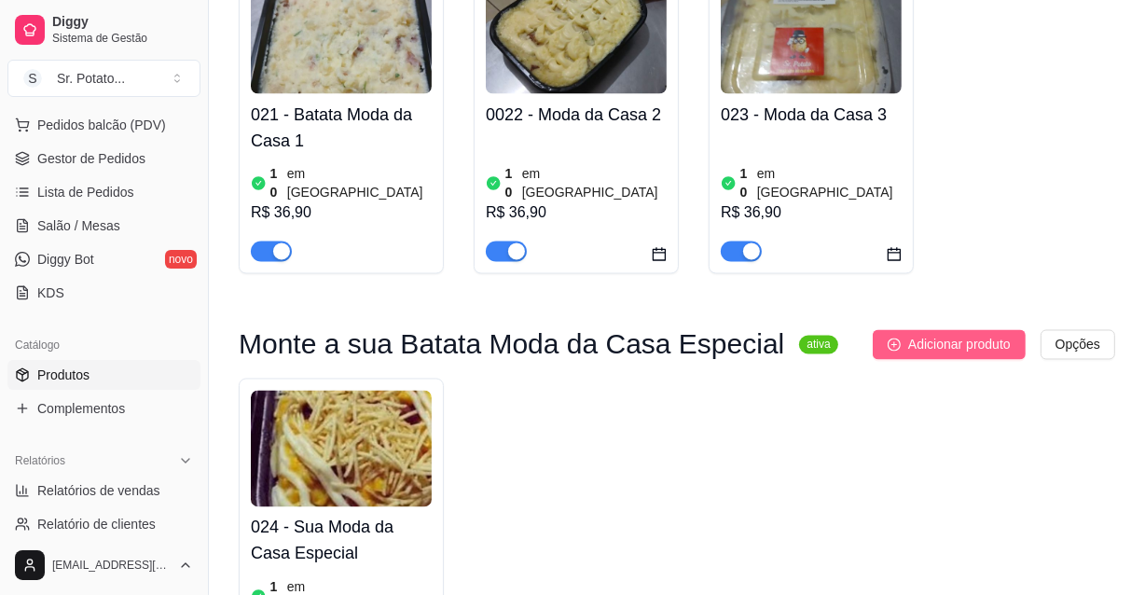
click at [962, 335] on span "Adicionar produto" at bounding box center [959, 345] width 103 height 21
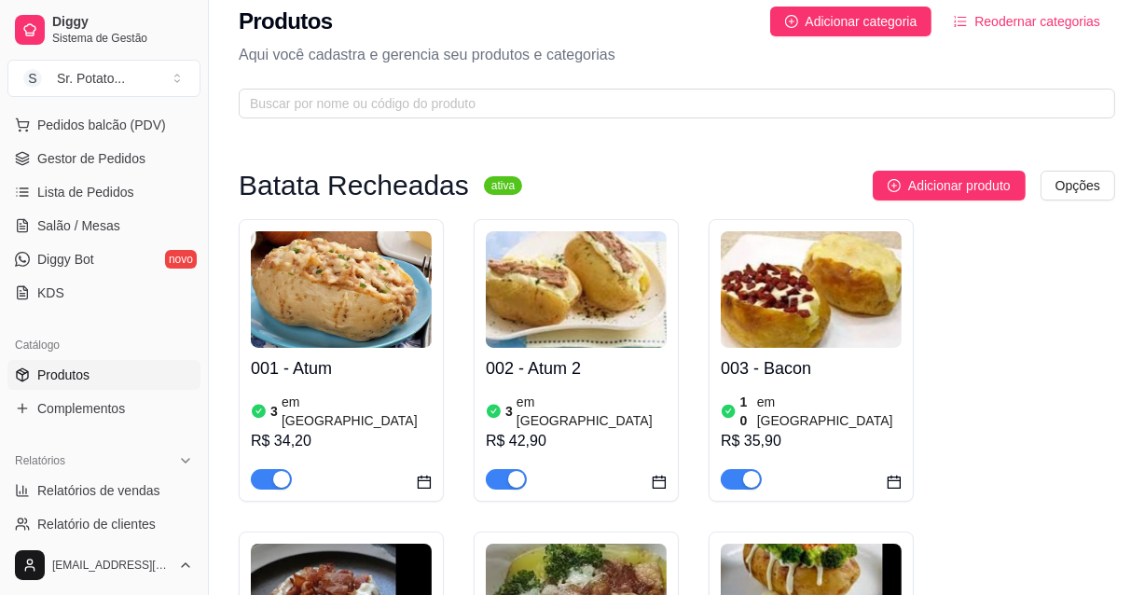
scroll to position [0, 0]
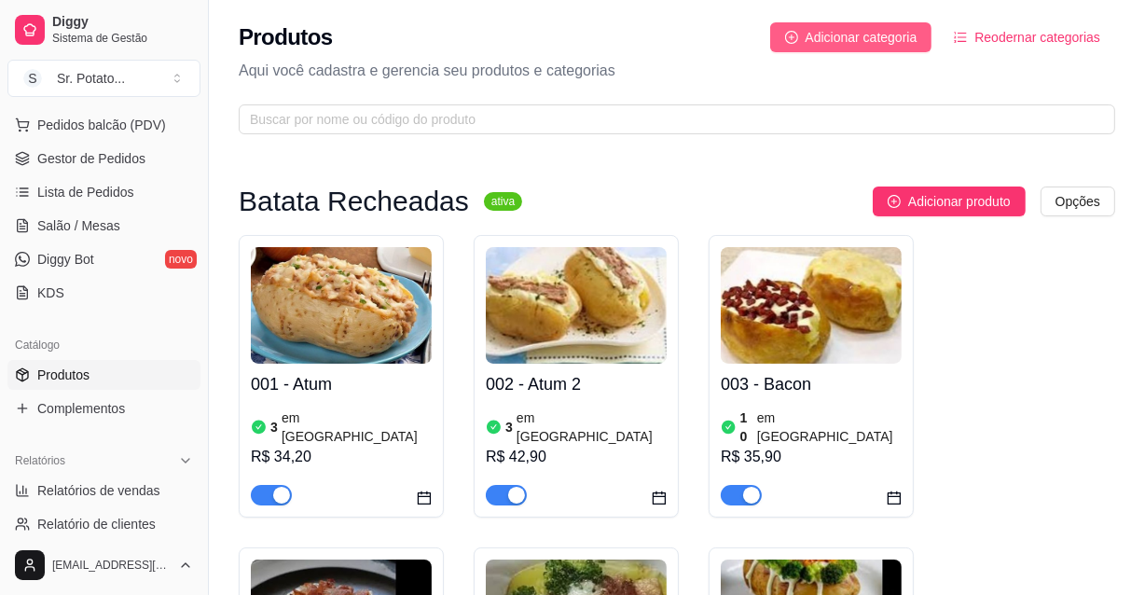
click at [894, 27] on span "Adicionar categoria" at bounding box center [861, 37] width 112 height 21
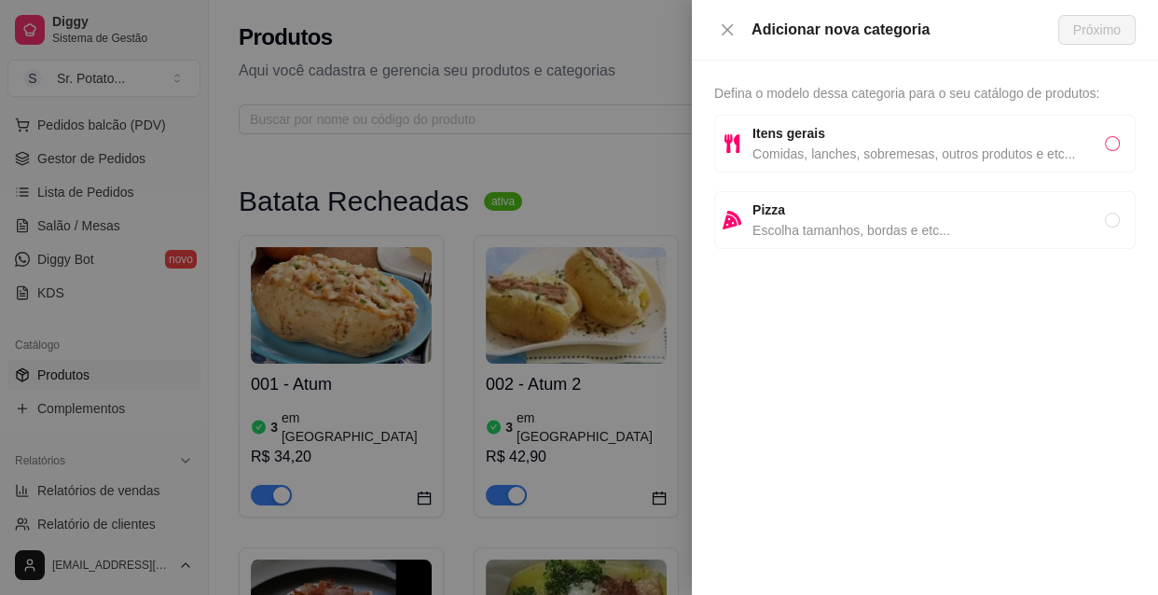
click at [1109, 142] on input "radio" at bounding box center [1112, 143] width 15 height 15
click at [1093, 20] on span "Próximo" at bounding box center [1097, 30] width 48 height 21
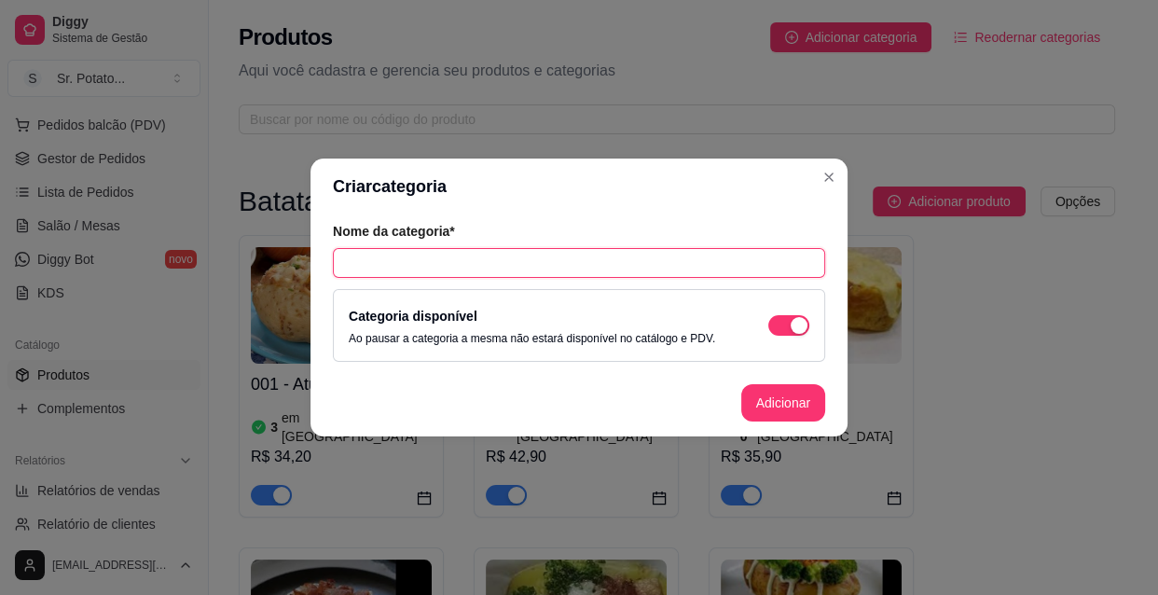
click at [567, 263] on input "text" at bounding box center [579, 263] width 492 height 30
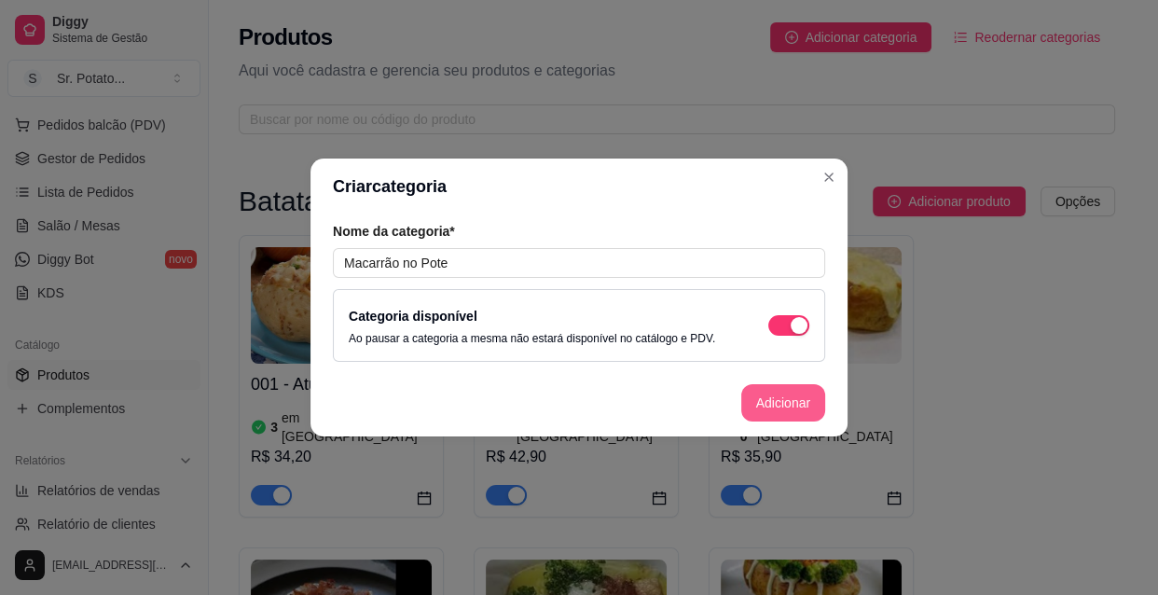
click at [792, 405] on button "Adicionar" at bounding box center [783, 402] width 84 height 37
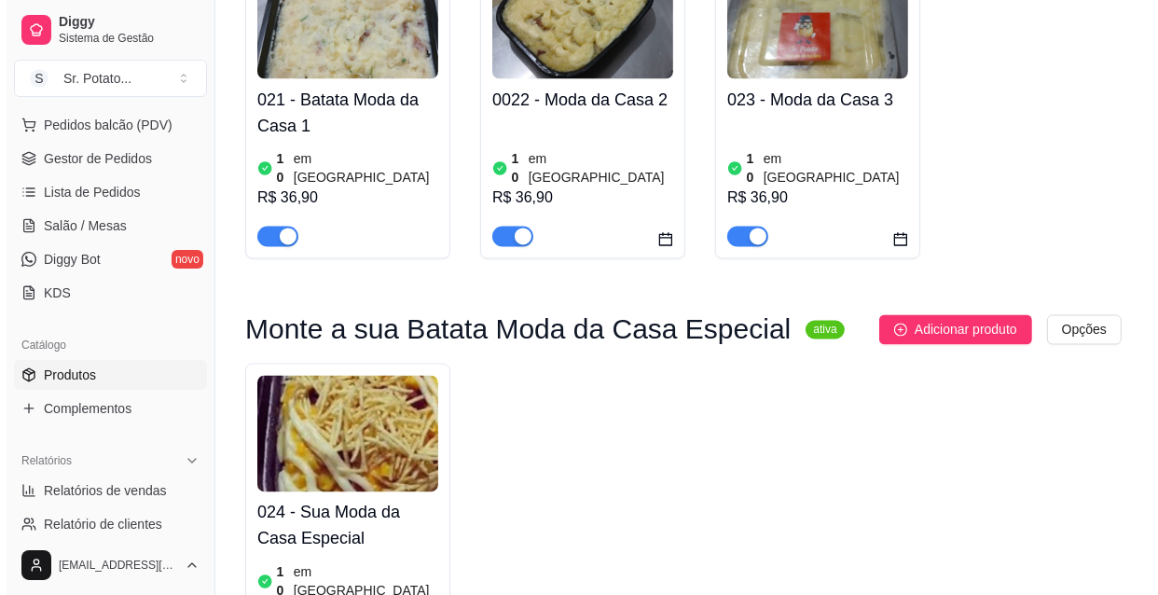
scroll to position [3107, 0]
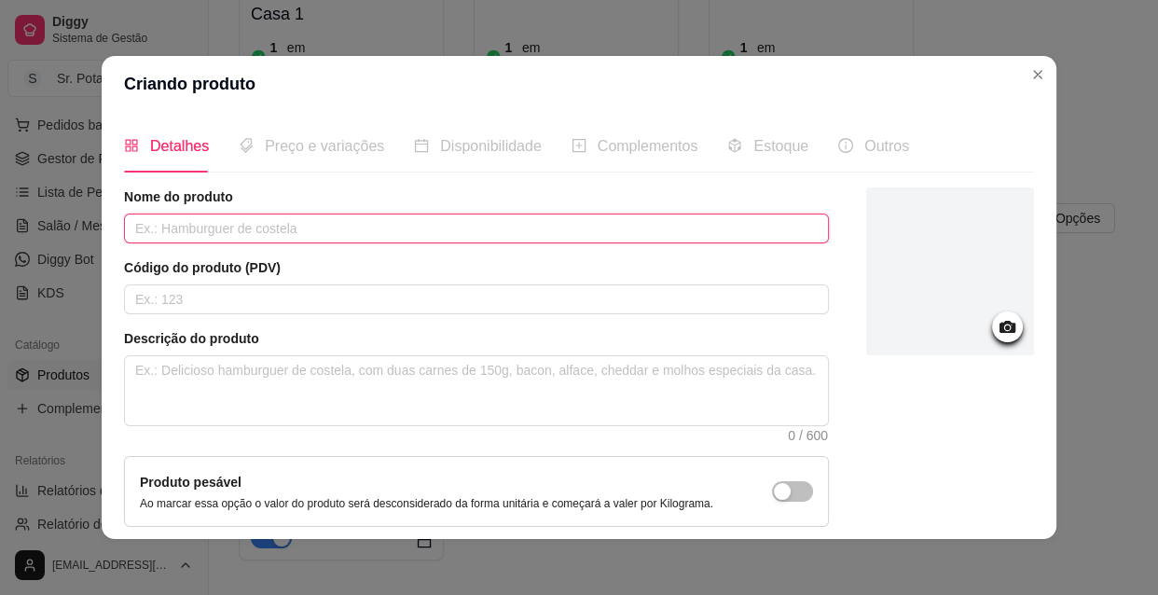
click at [302, 230] on input "text" at bounding box center [476, 228] width 705 height 30
click at [202, 236] on input "text" at bounding box center [476, 228] width 705 height 30
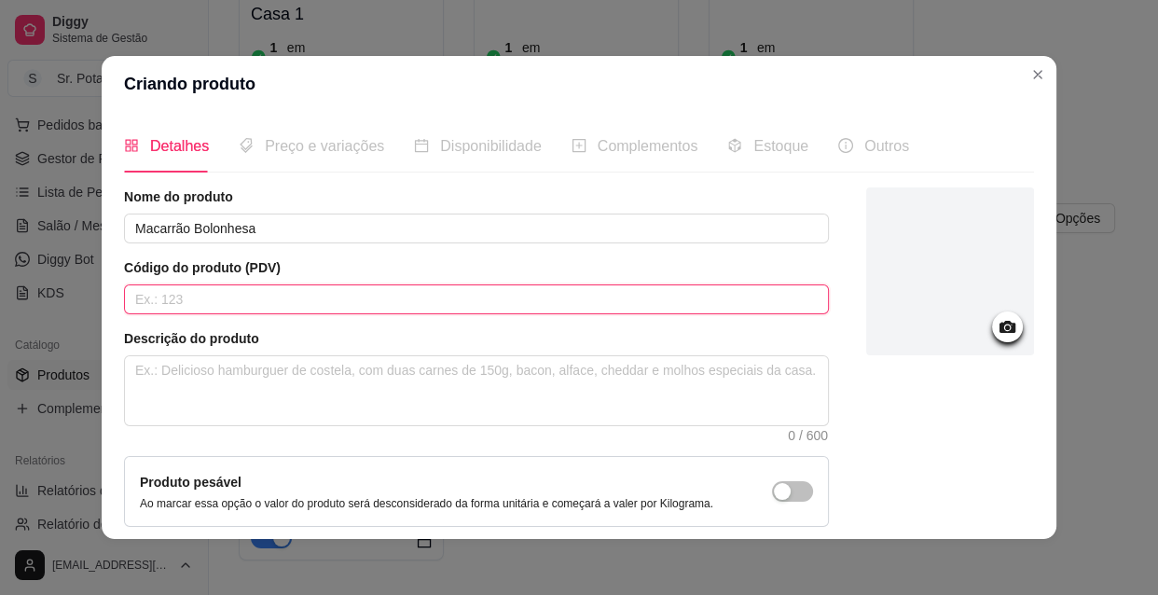
click at [208, 299] on input "text" at bounding box center [476, 299] width 705 height 30
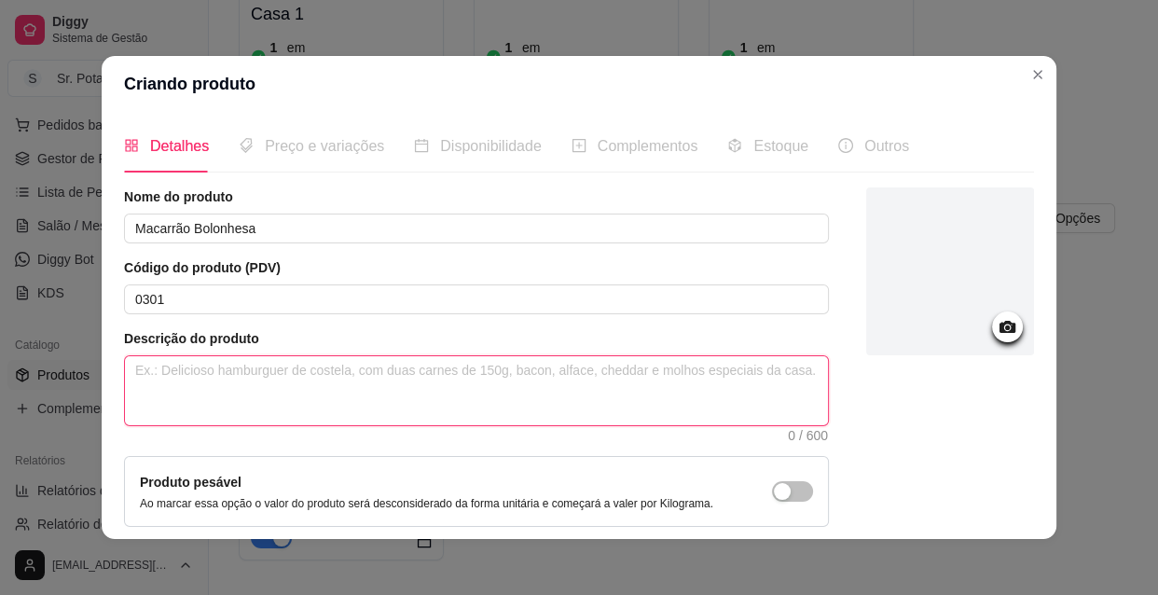
click at [145, 371] on textarea at bounding box center [476, 390] width 703 height 69
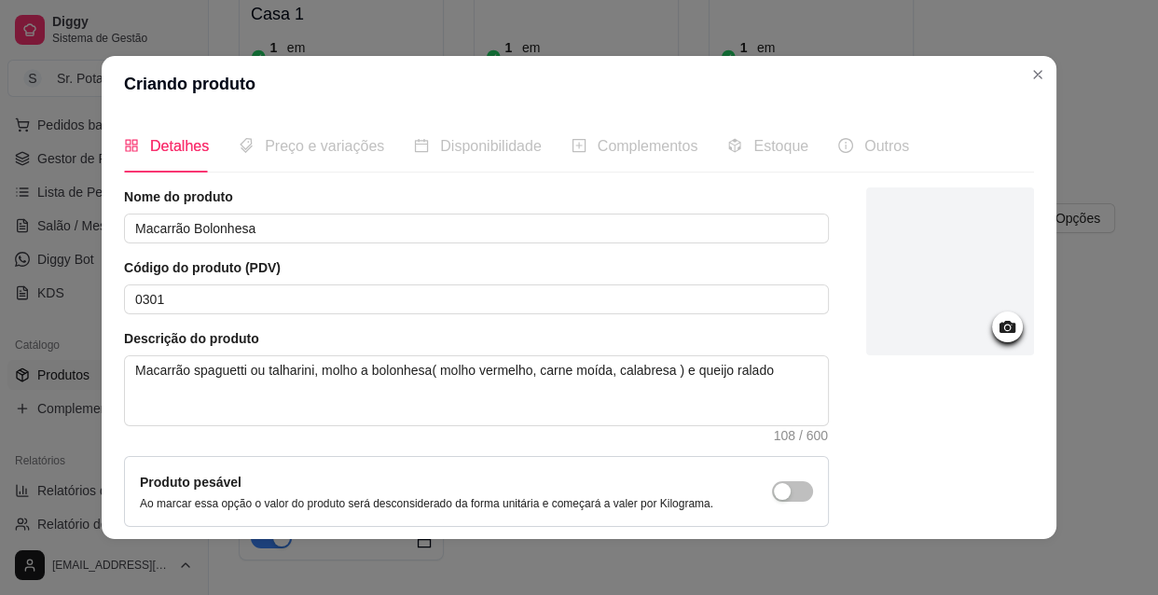
click at [997, 326] on icon at bounding box center [1006, 326] width 21 height 21
click at [999, 331] on icon at bounding box center [1007, 327] width 16 height 12
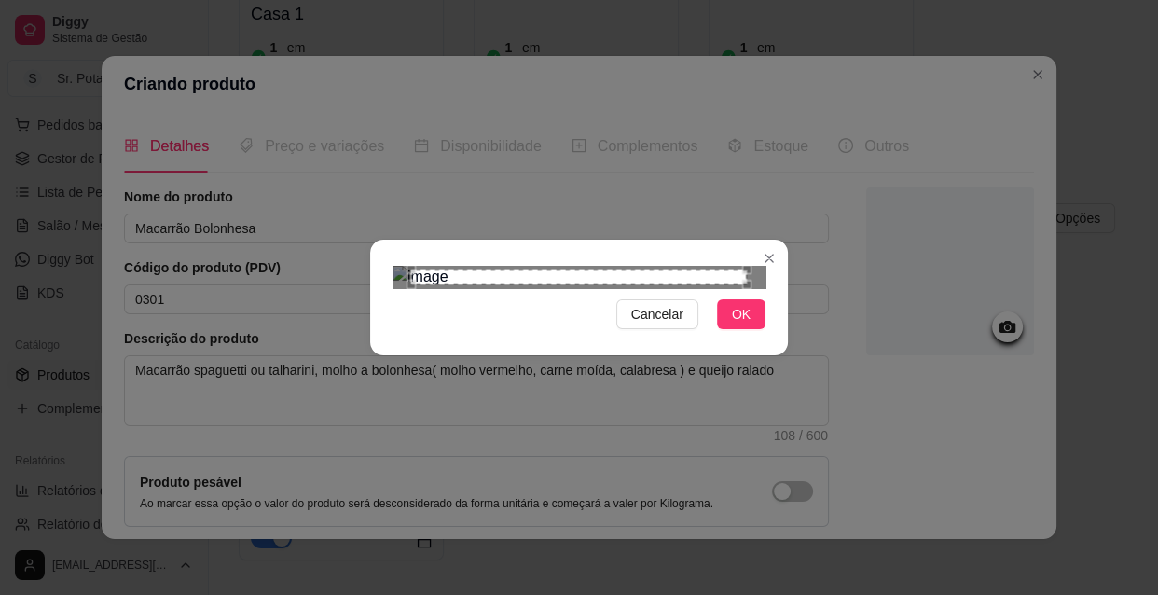
click at [465, 284] on div "Use the arrow keys to move the crop selection area" at bounding box center [579, 276] width 336 height 15
click at [459, 325] on div "Use the arrow keys to move the crop selection area" at bounding box center [572, 493] width 336 height 336
click at [457, 308] on div "Use the arrow keys to move the crop selection area" at bounding box center [567, 476] width 336 height 336
click at [456, 306] on div "Use the arrow keys to move the crop selection area" at bounding box center [566, 474] width 336 height 336
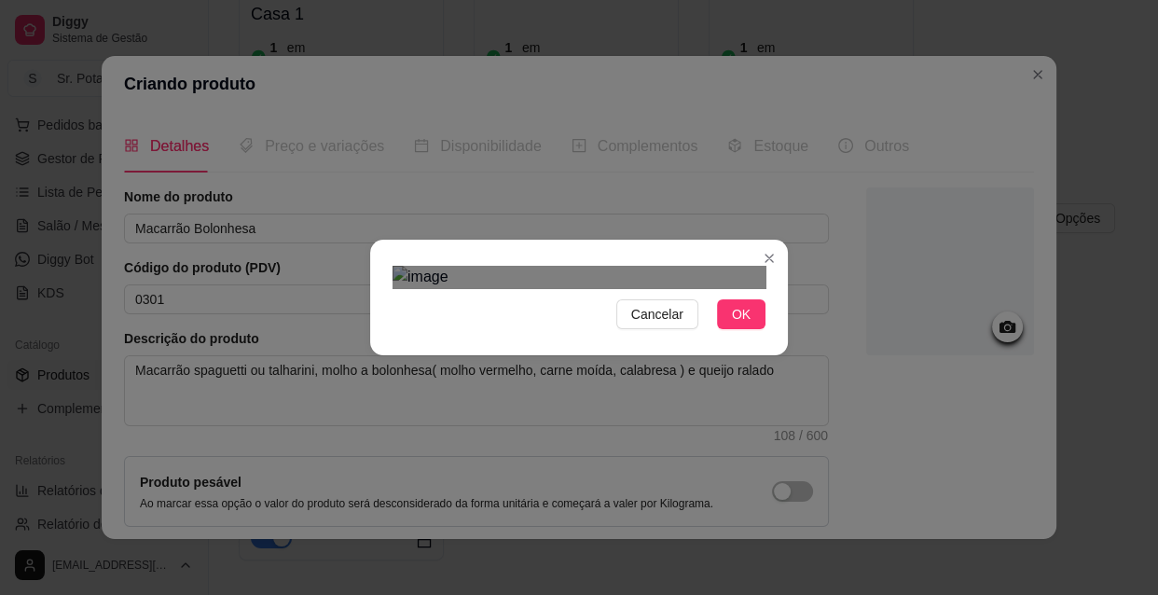
click at [456, 306] on div "Use the arrow keys to move the crop selection area" at bounding box center [566, 474] width 336 height 336
click at [459, 304] on div "Use the arrow keys to move the crop selection area" at bounding box center [566, 472] width 336 height 336
click at [513, 304] on div "Use the arrow keys to move the crop selection area" at bounding box center [560, 472] width 336 height 336
click at [732, 324] on span "OK" at bounding box center [741, 314] width 19 height 21
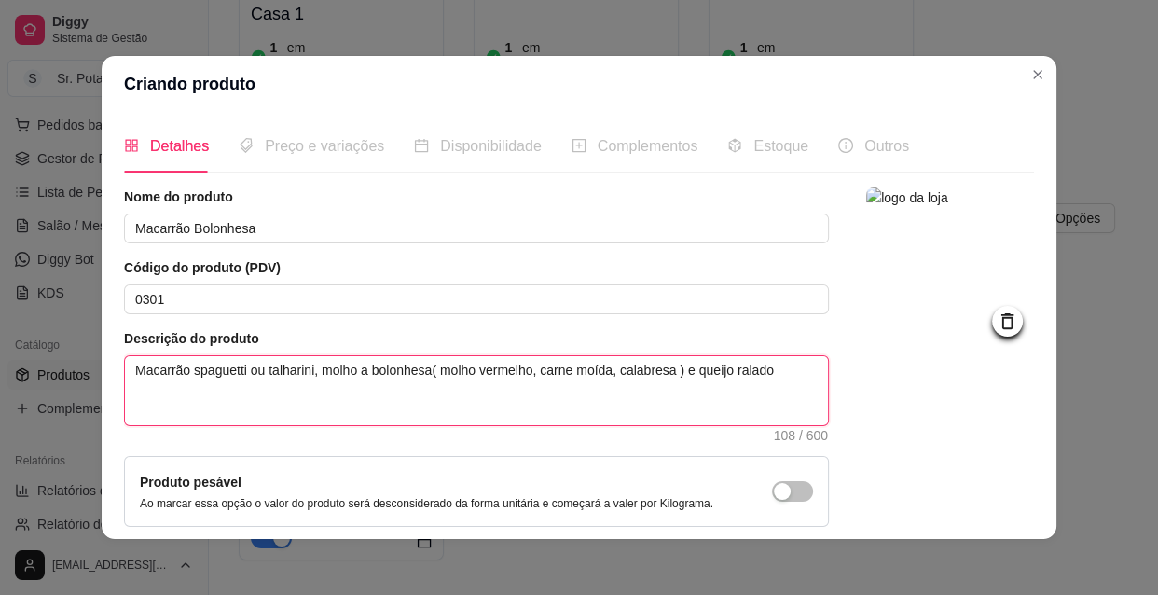
click at [258, 369] on textarea "Macarrão spaguetti ou talharini, molho a bolonhesa( molho vermelho, carne moída…" at bounding box center [476, 390] width 703 height 69
click at [183, 373] on textarea "Macarrão spaguetti talharini, molho a bolonhesa( molho vermelho, carne moída, c…" at bounding box center [476, 390] width 703 height 69
click at [292, 373] on textarea "Macarrão penne, spaguetti talharini, molho a bolonhesa( molho vermelho, carne m…" at bounding box center [476, 390] width 703 height 69
click at [182, 373] on textarea "Macarrão penne, spaguetti ou talharini, molho a bolonhesa( molho vermelho, carn…" at bounding box center [476, 390] width 703 height 69
click at [485, 372] on textarea "Macarrão : penne, spaguetti ou talharini, molho a bolonhesa( molho vermelho, ca…" at bounding box center [476, 390] width 703 height 69
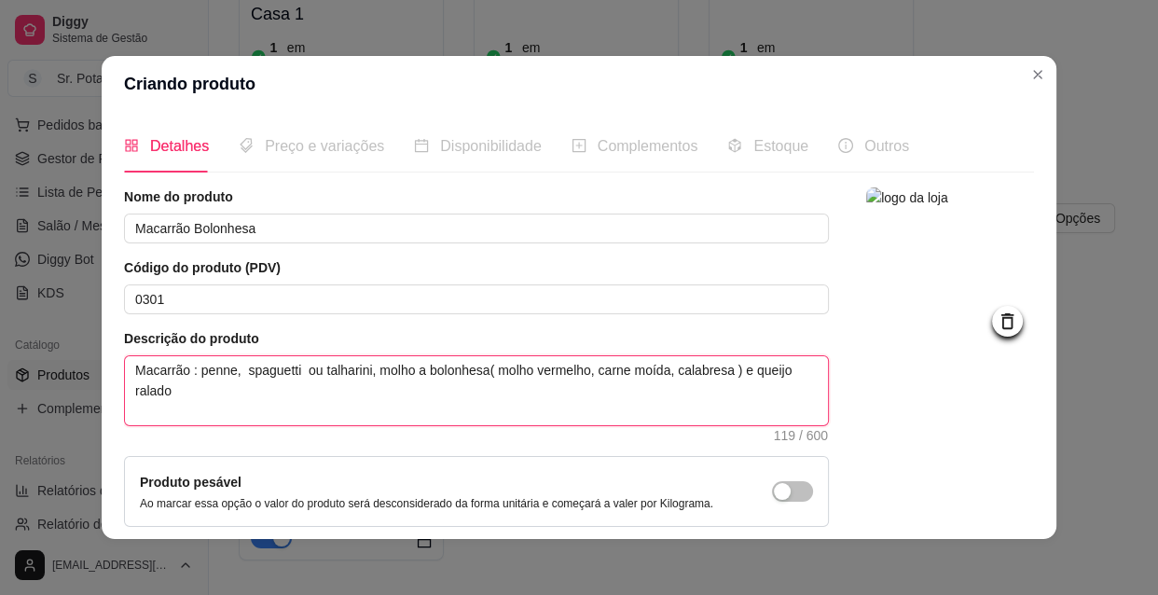
click at [478, 369] on textarea "Macarrão : penne, spaguetti ou talharini, molho a bolonhesa( molho vermelho, ca…" at bounding box center [476, 390] width 703 height 69
click at [480, 369] on textarea "Macarrão : penne, spaguetti ou talharini, molho a bolonhesa( molho vermelho, ca…" at bounding box center [476, 390] width 703 height 69
click at [798, 368] on textarea "Macarrão : penne, spaguetti ou talharini, molho a bolonhesa ( molho vermelho, c…" at bounding box center [476, 390] width 703 height 69
click at [791, 371] on textarea "Macarrão : penne, spaguetti ou talharini, molho a bolonhesa ( molho vermelho, c…" at bounding box center [476, 390] width 703 height 69
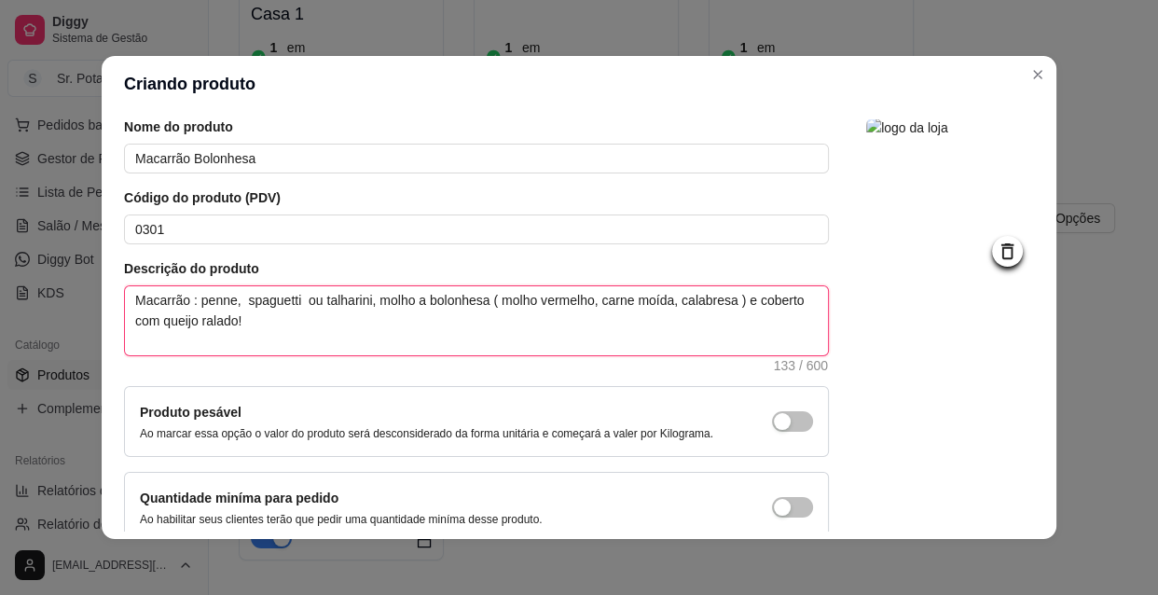
scroll to position [162, 0]
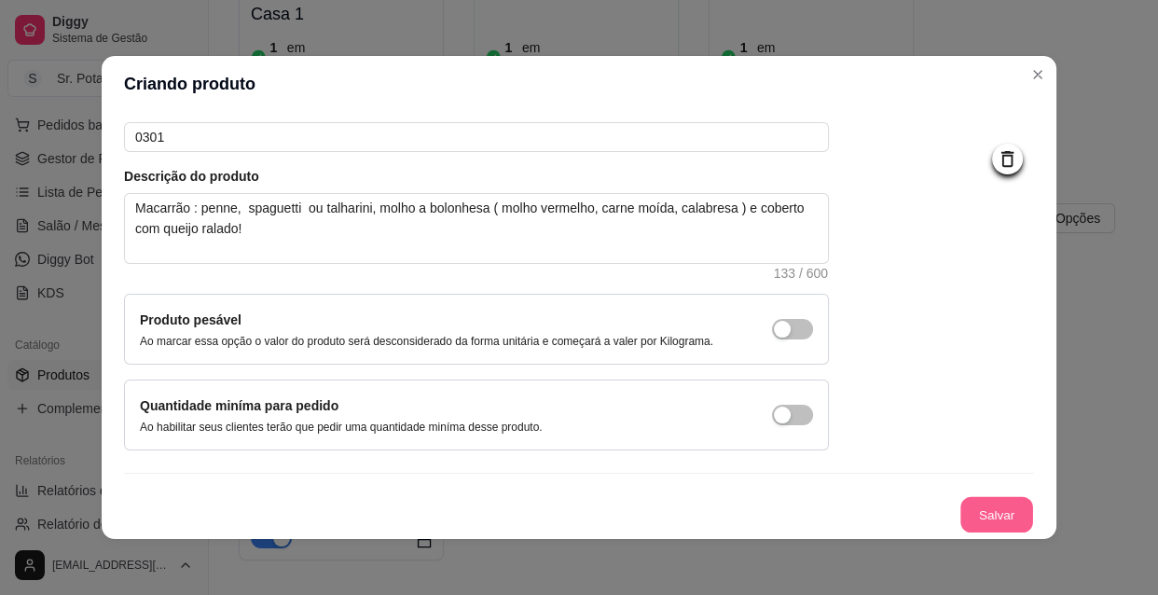
click at [998, 517] on button "Salvar" at bounding box center [996, 515] width 73 height 36
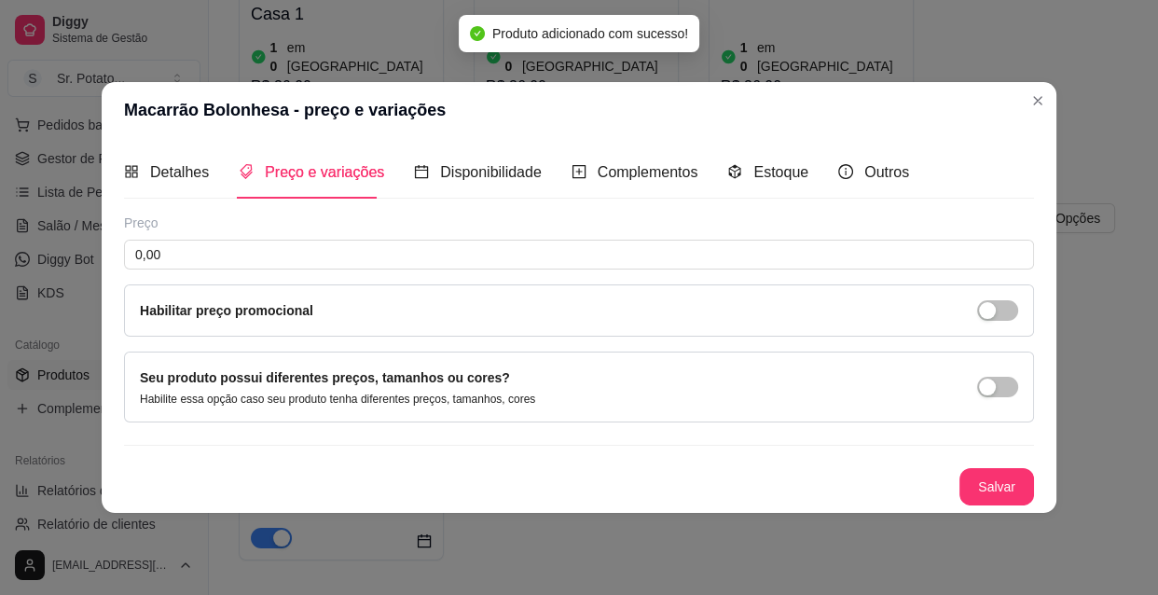
scroll to position [0, 0]
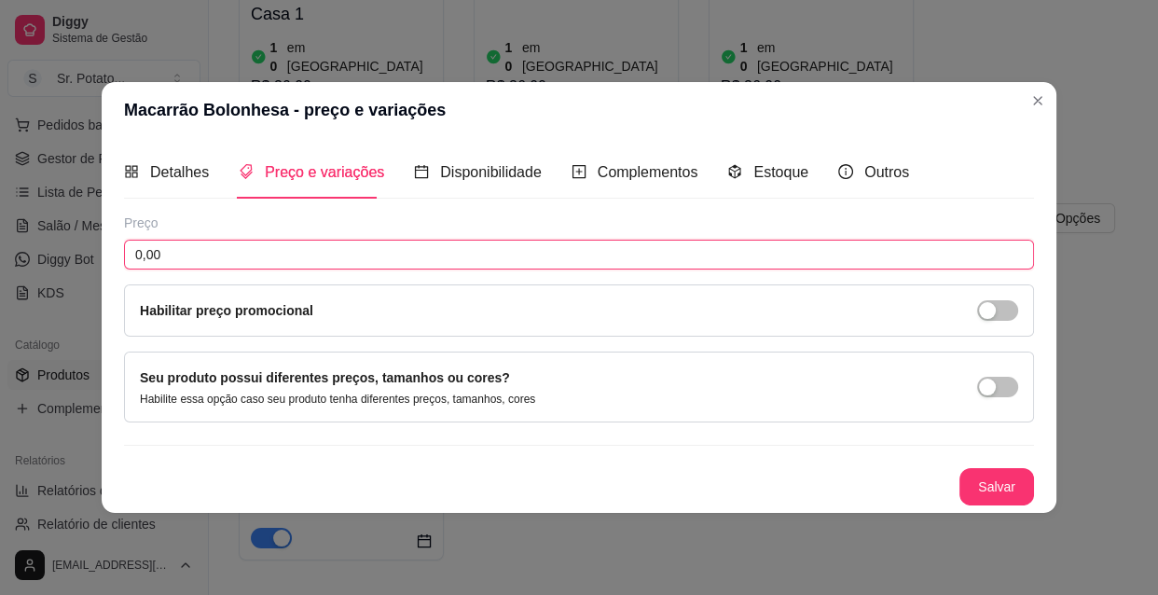
click at [252, 242] on input "0,00" at bounding box center [579, 255] width 910 height 30
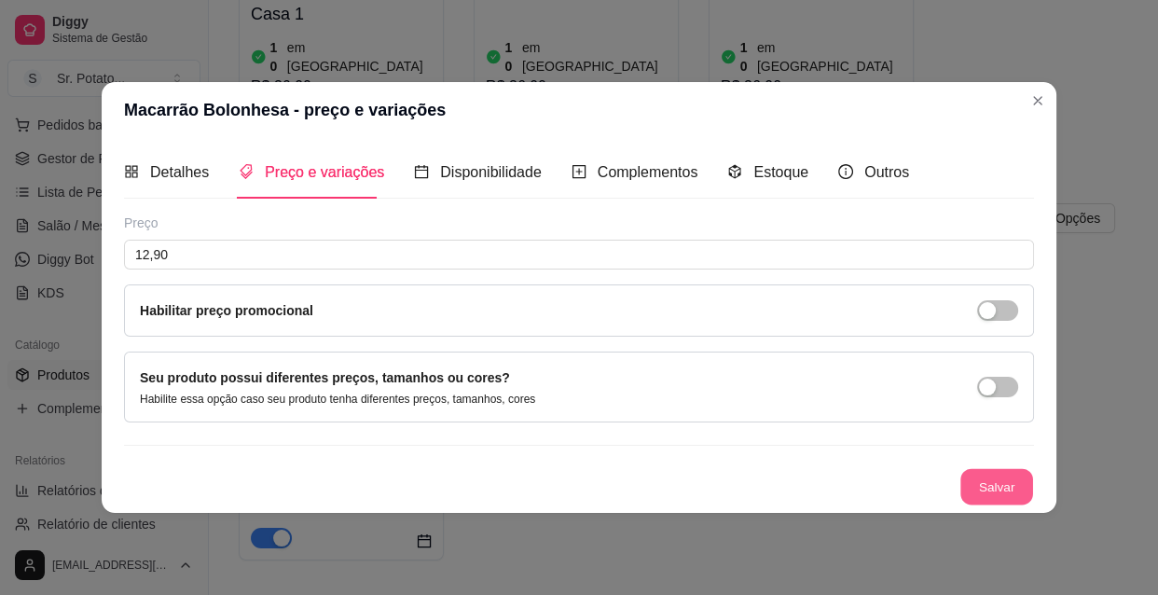
click at [988, 492] on button "Salvar" at bounding box center [996, 487] width 73 height 36
click at [490, 172] on span "Disponibilidade" at bounding box center [491, 172] width 102 height 16
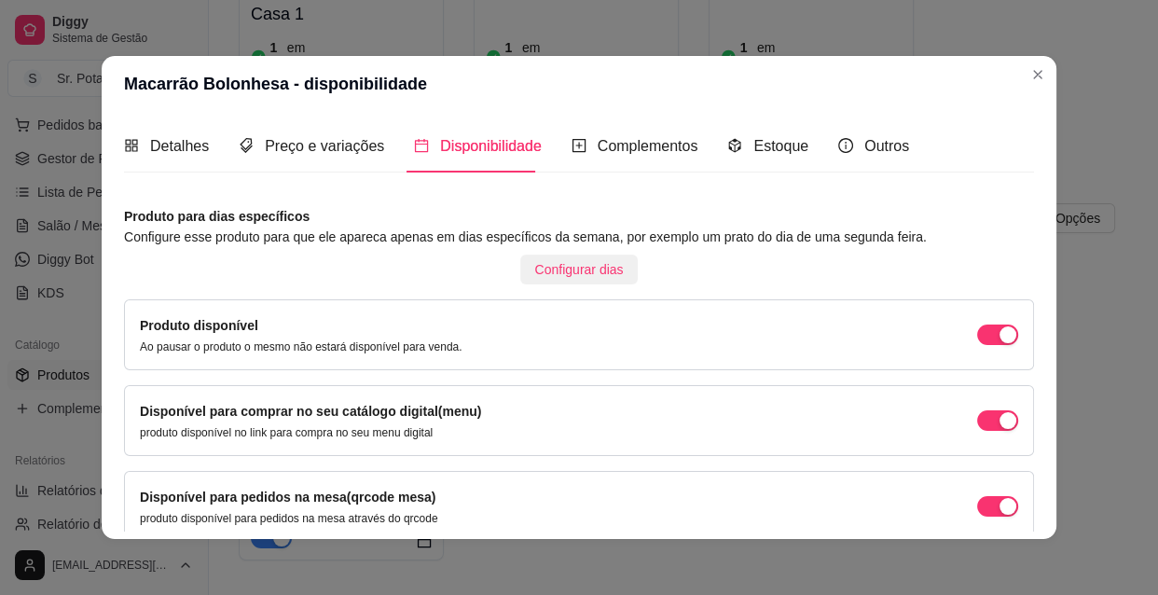
click at [560, 270] on span "Configurar dias" at bounding box center [579, 269] width 89 height 21
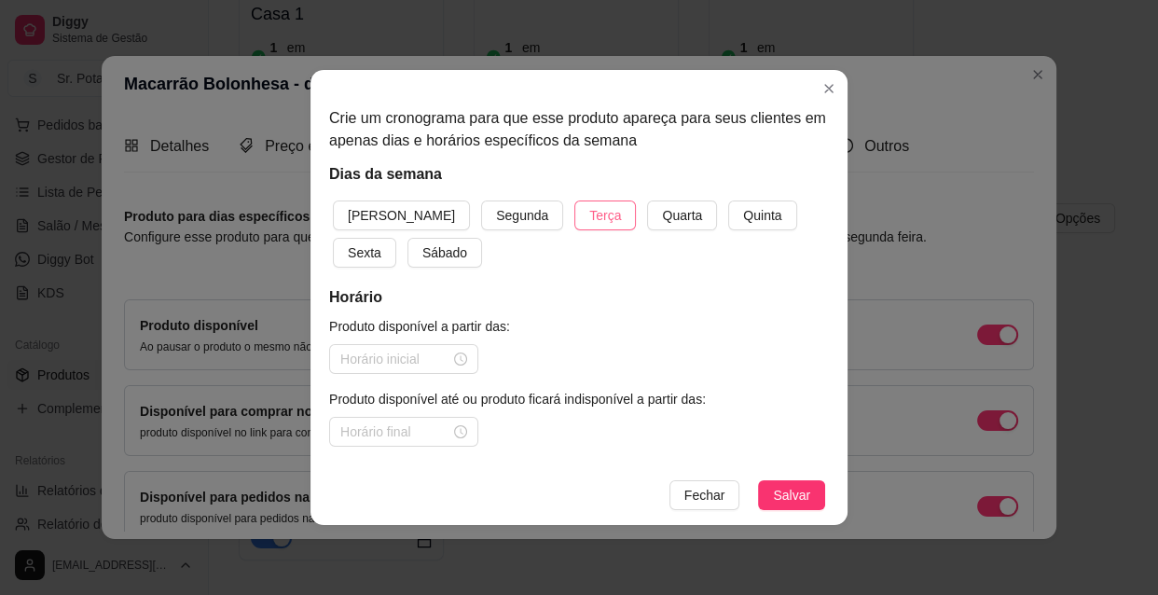
click at [589, 217] on span "Terça" at bounding box center [605, 215] width 32 height 21
click at [662, 217] on span "Quarta" at bounding box center [682, 215] width 40 height 21
click at [743, 219] on span "Quinta" at bounding box center [762, 215] width 38 height 21
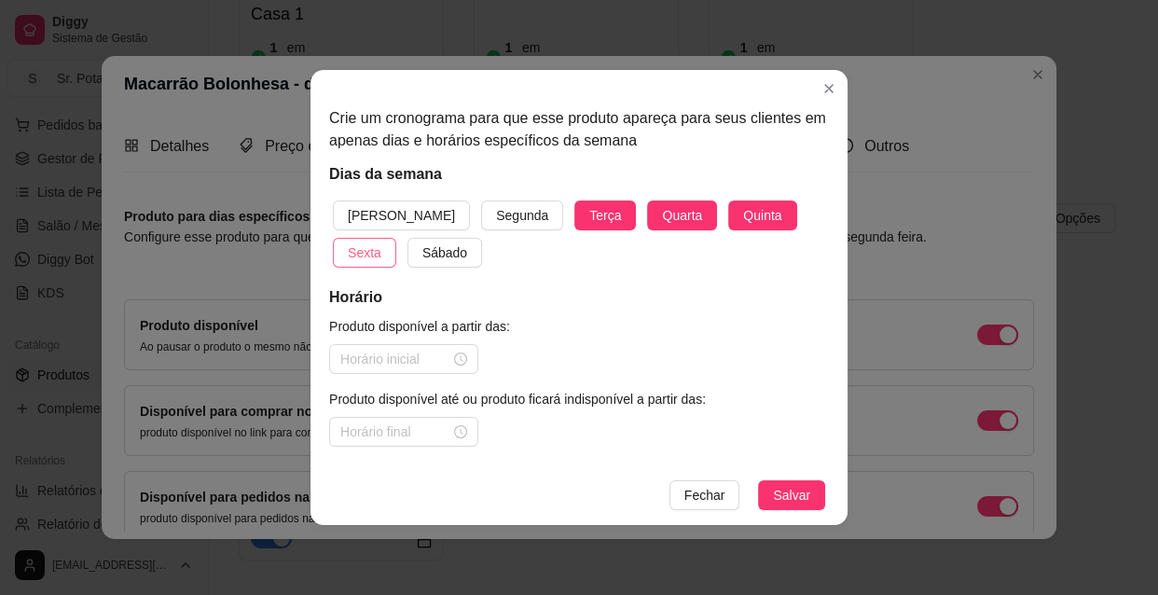
click at [381, 242] on span "Sexta" at bounding box center [365, 252] width 34 height 21
click at [422, 246] on span "Sábado" at bounding box center [444, 252] width 45 height 21
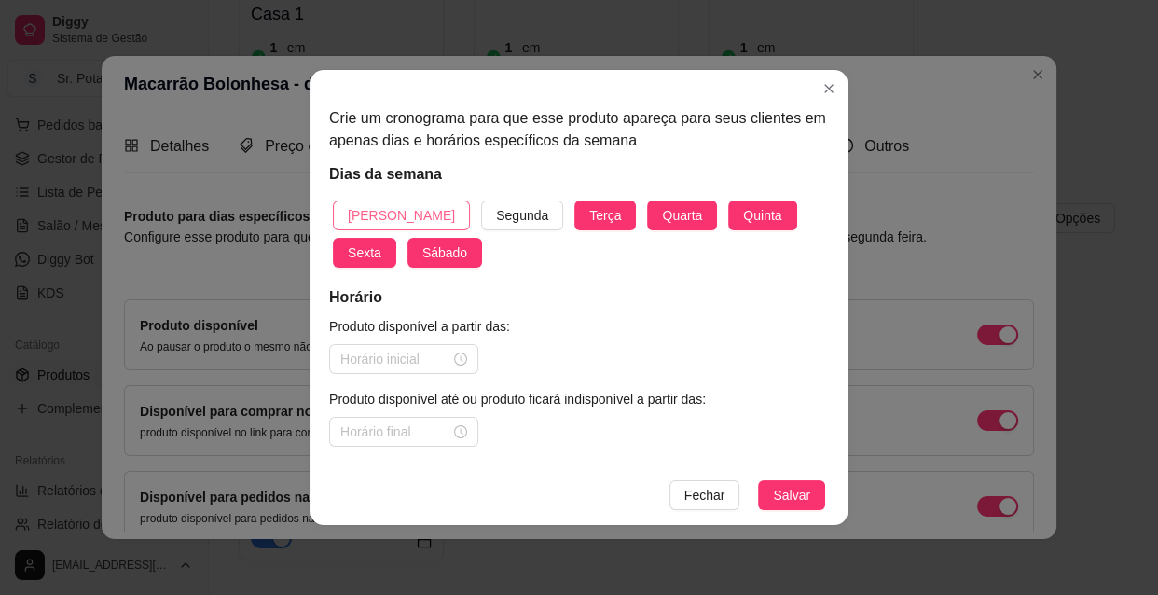
click at [402, 217] on button "[PERSON_NAME]" at bounding box center [401, 215] width 137 height 30
click at [465, 363] on div at bounding box center [403, 359] width 127 height 21
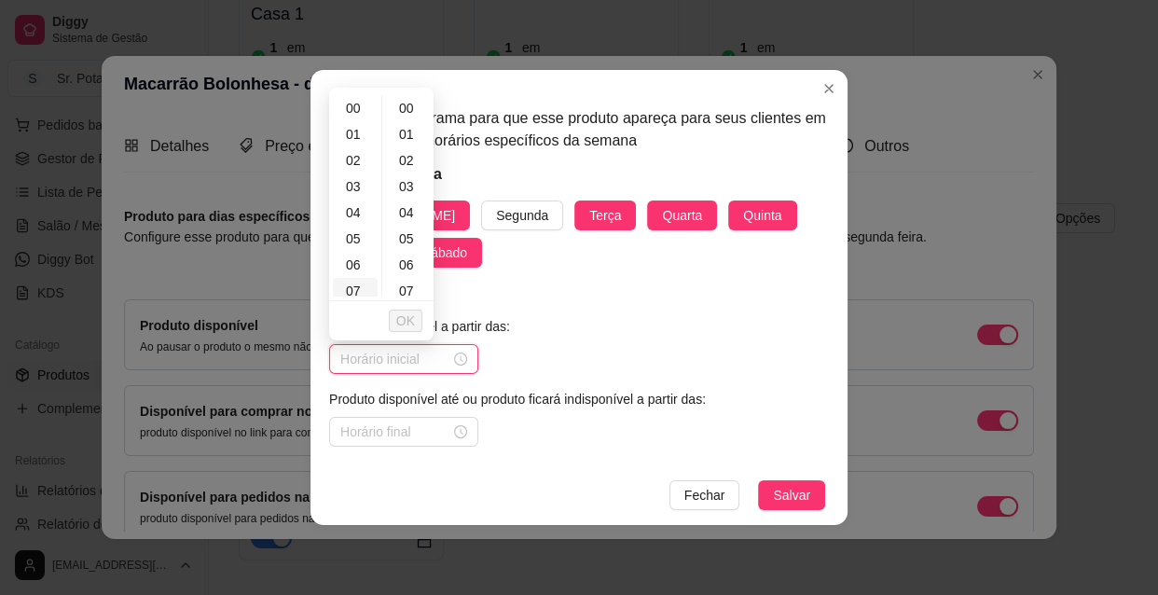
scroll to position [169, 0]
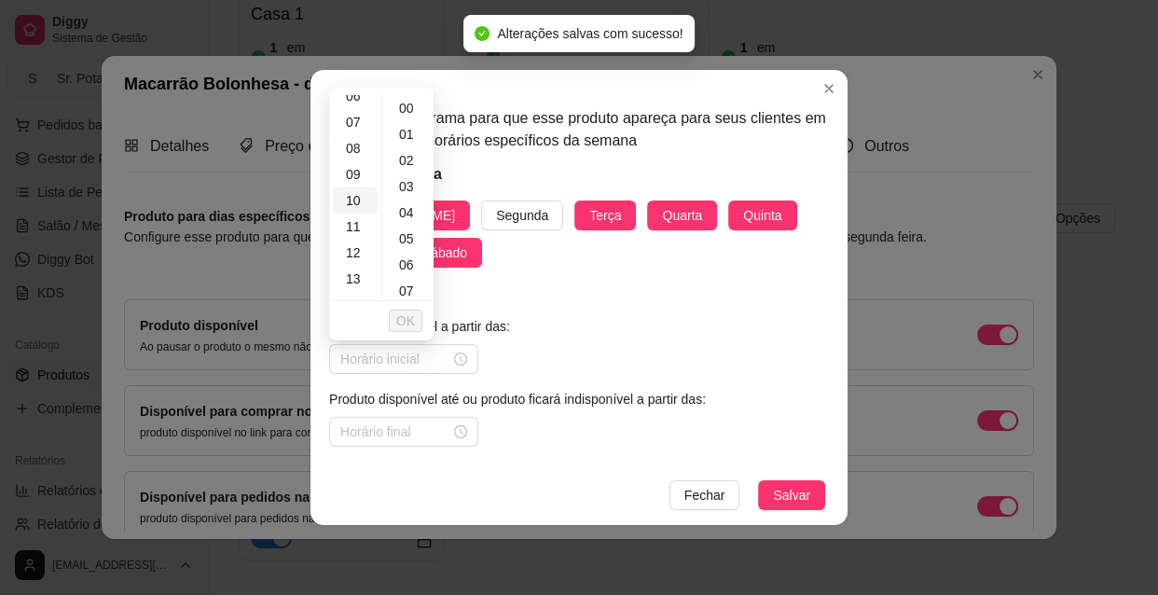
click at [347, 195] on div "10" at bounding box center [355, 200] width 45 height 26
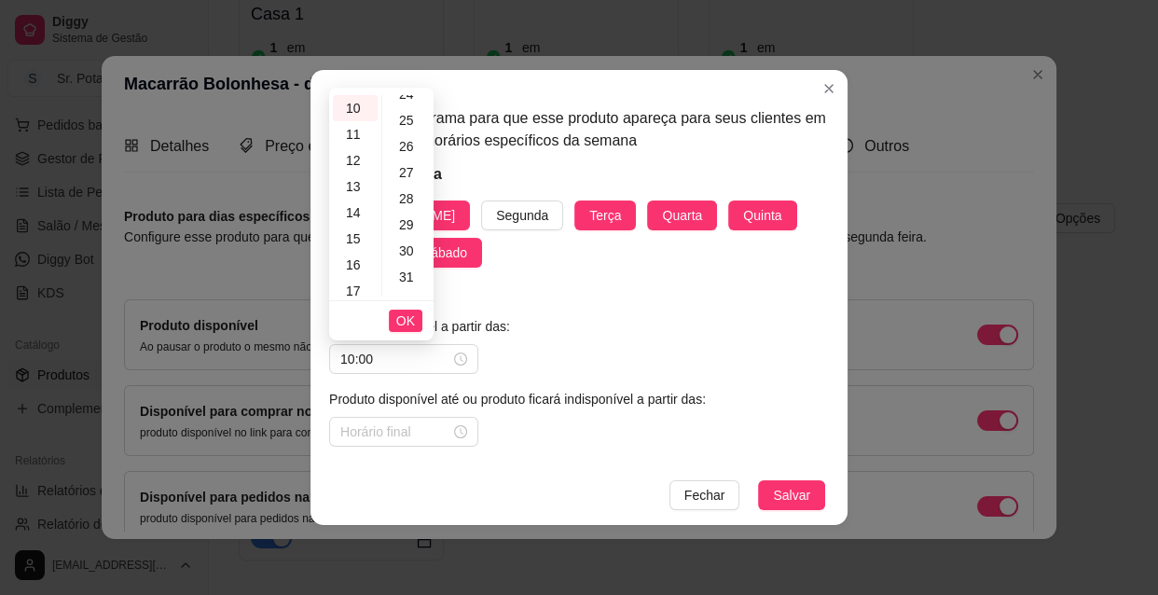
scroll to position [678, 0]
click at [406, 211] on div "30" at bounding box center [408, 213] width 45 height 26
click at [409, 432] on input at bounding box center [395, 431] width 110 height 21
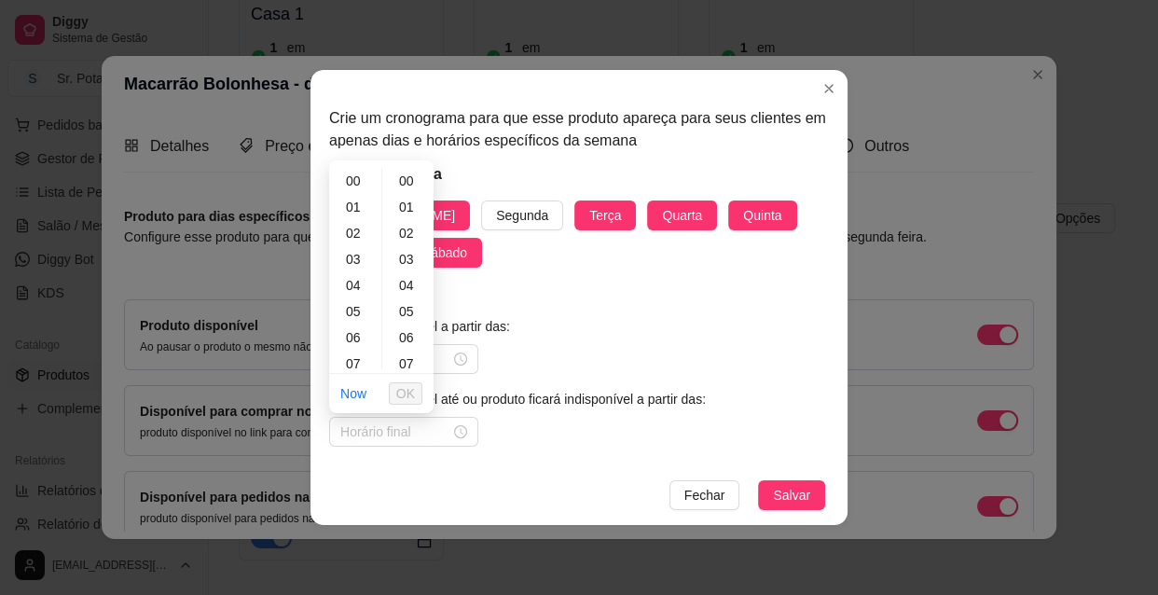
click at [536, 351] on div "Produto disponível a partir das: Produto disponível até ou produto ficará indis…" at bounding box center [579, 381] width 500 height 130
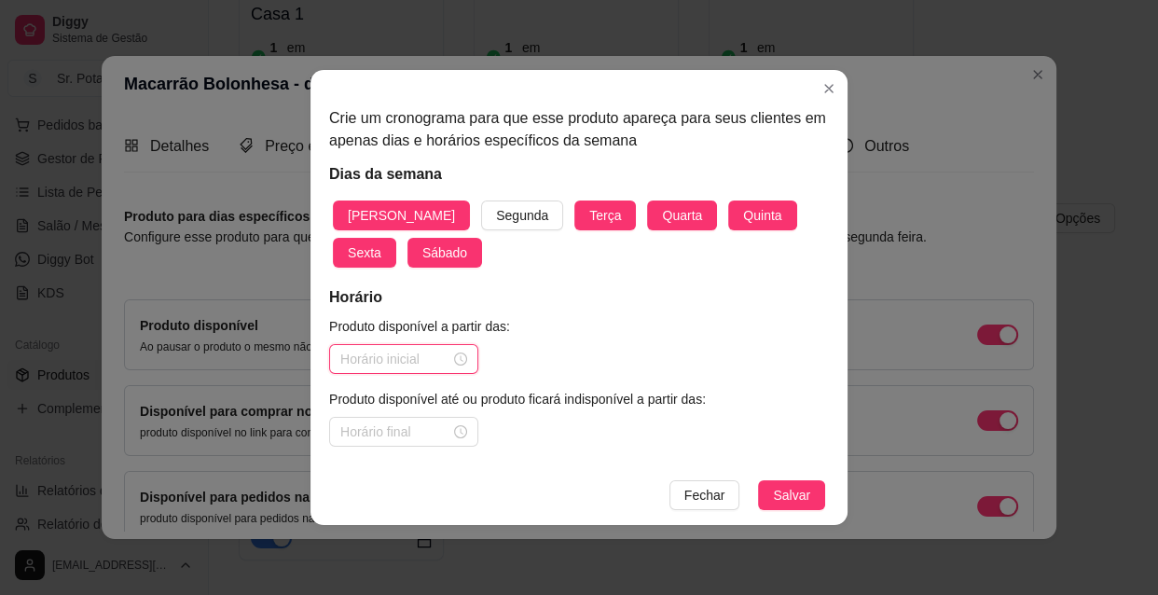
click at [405, 359] on input at bounding box center [395, 359] width 110 height 21
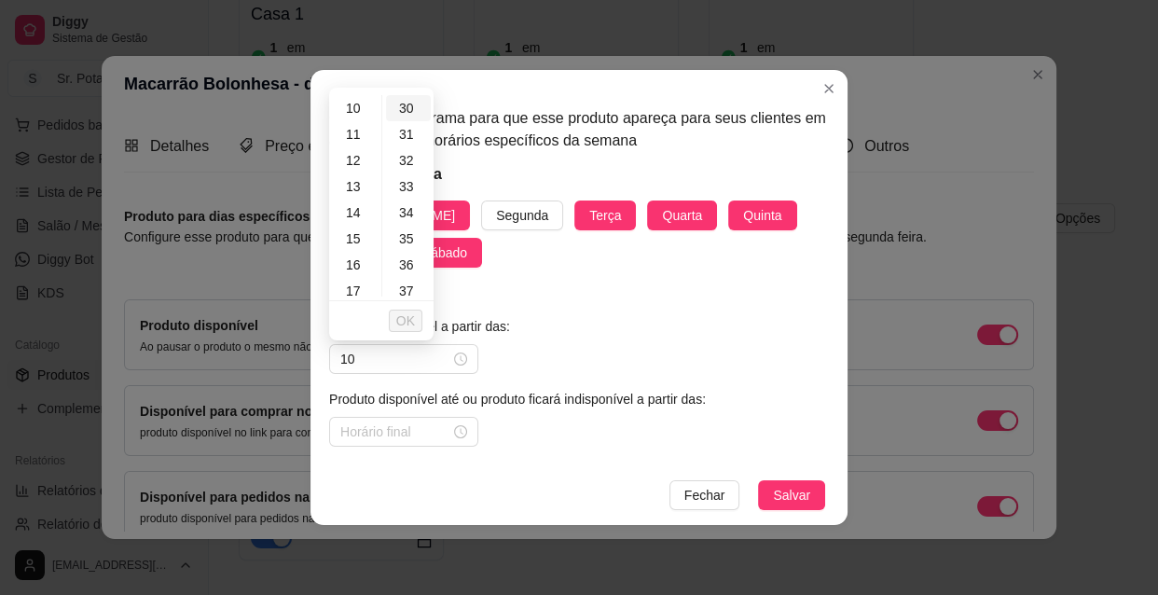
click at [405, 111] on div "30" at bounding box center [408, 108] width 45 height 26
click at [414, 324] on span "OK" at bounding box center [405, 320] width 19 height 21
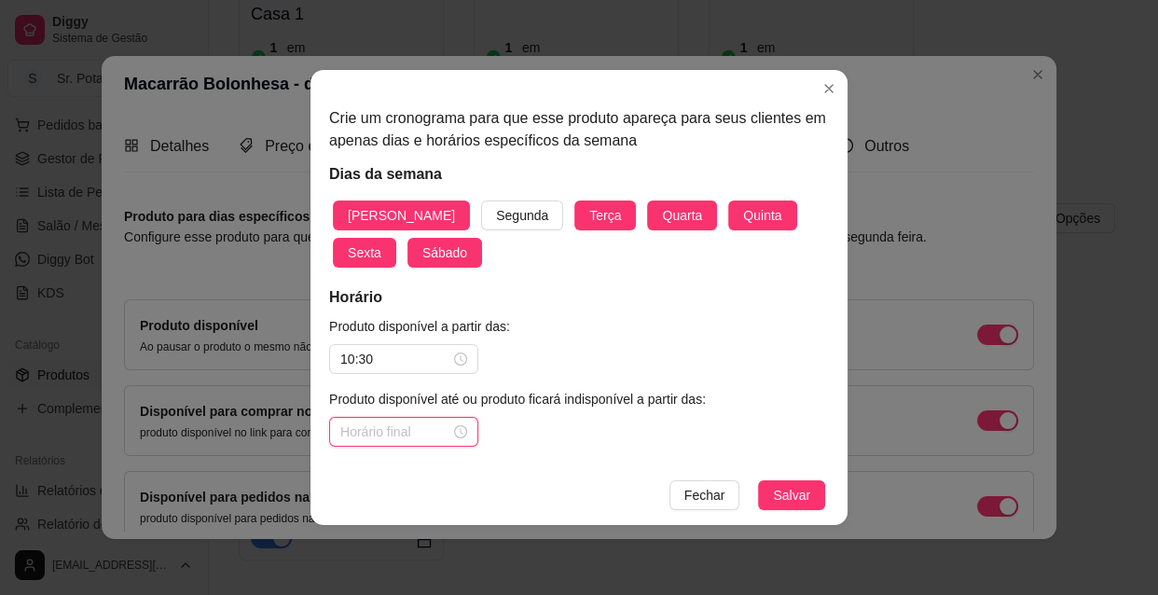
click at [400, 428] on input at bounding box center [395, 431] width 110 height 21
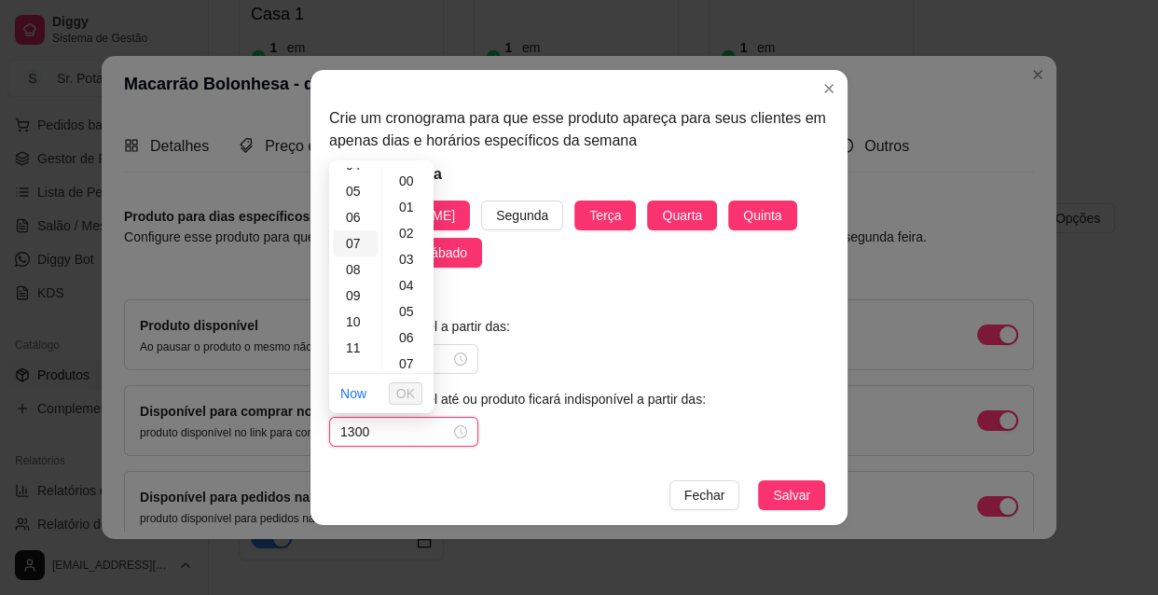
scroll to position [169, 0]
click at [364, 350] on div "13" at bounding box center [355, 351] width 45 height 26
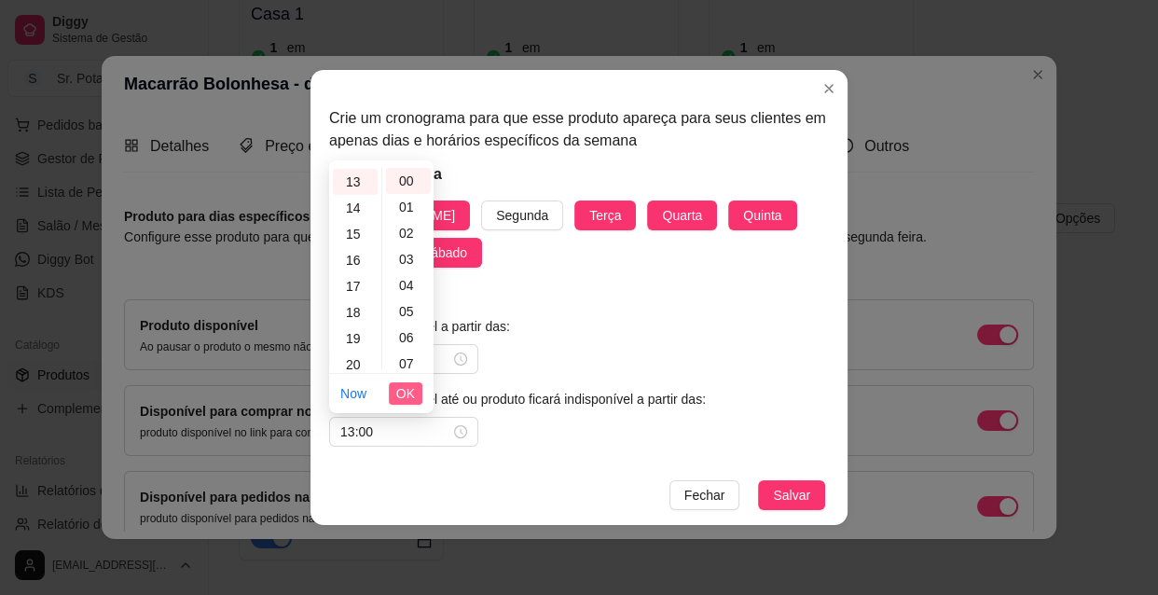
click at [407, 389] on span "OK" at bounding box center [405, 393] width 19 height 21
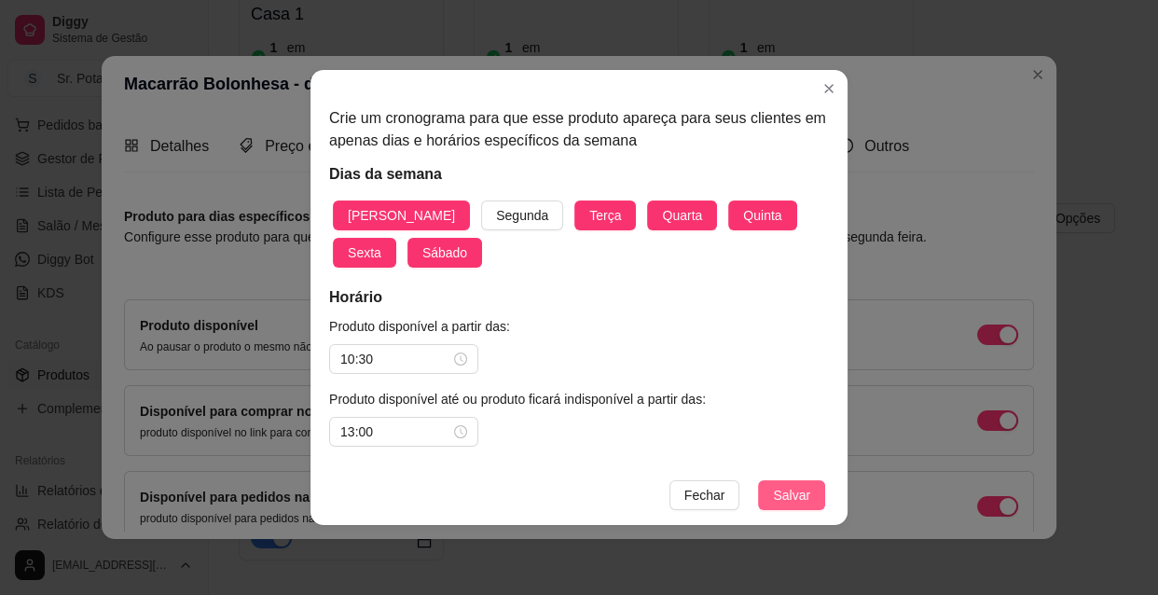
click at [789, 492] on span "Salvar" at bounding box center [791, 495] width 37 height 21
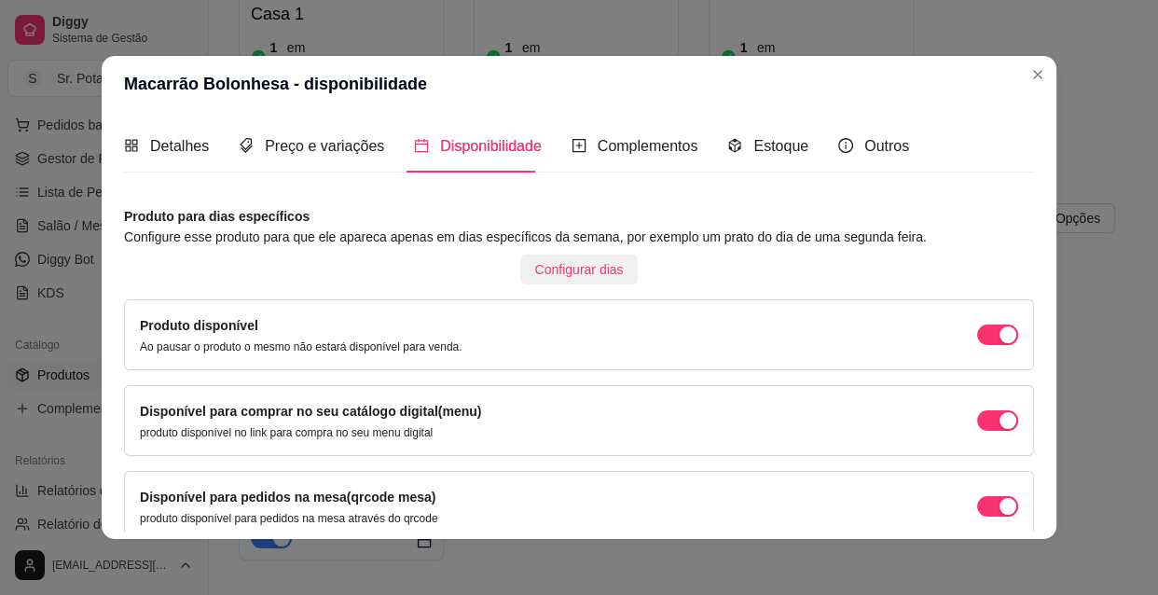
click at [546, 270] on span "Configurar dias" at bounding box center [579, 269] width 89 height 21
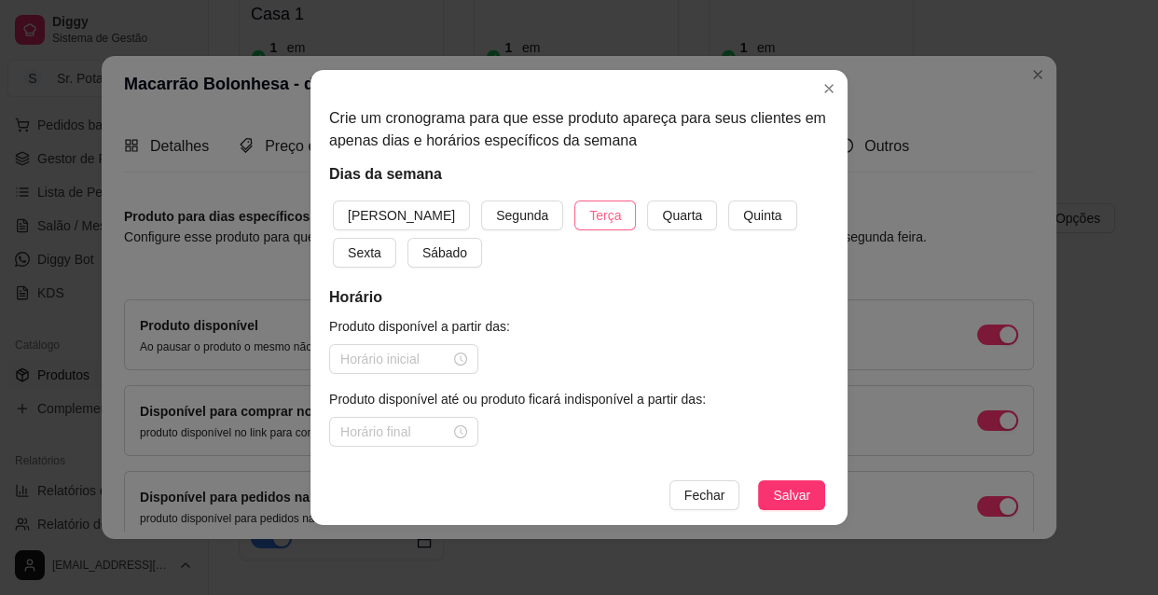
click at [574, 226] on button "Terça" at bounding box center [605, 215] width 62 height 30
click at [662, 219] on span "Quarta" at bounding box center [682, 215] width 40 height 21
click at [743, 213] on span "Quinta" at bounding box center [762, 215] width 38 height 21
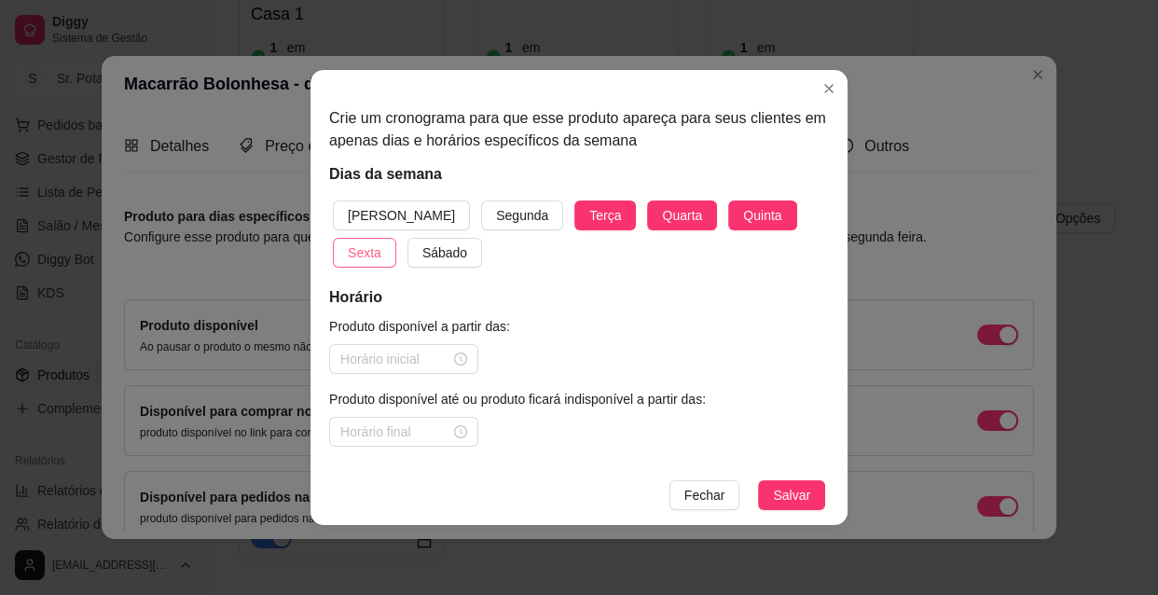
click at [381, 242] on span "Sexta" at bounding box center [365, 252] width 34 height 21
click at [422, 254] on span "Sábado" at bounding box center [444, 252] width 45 height 21
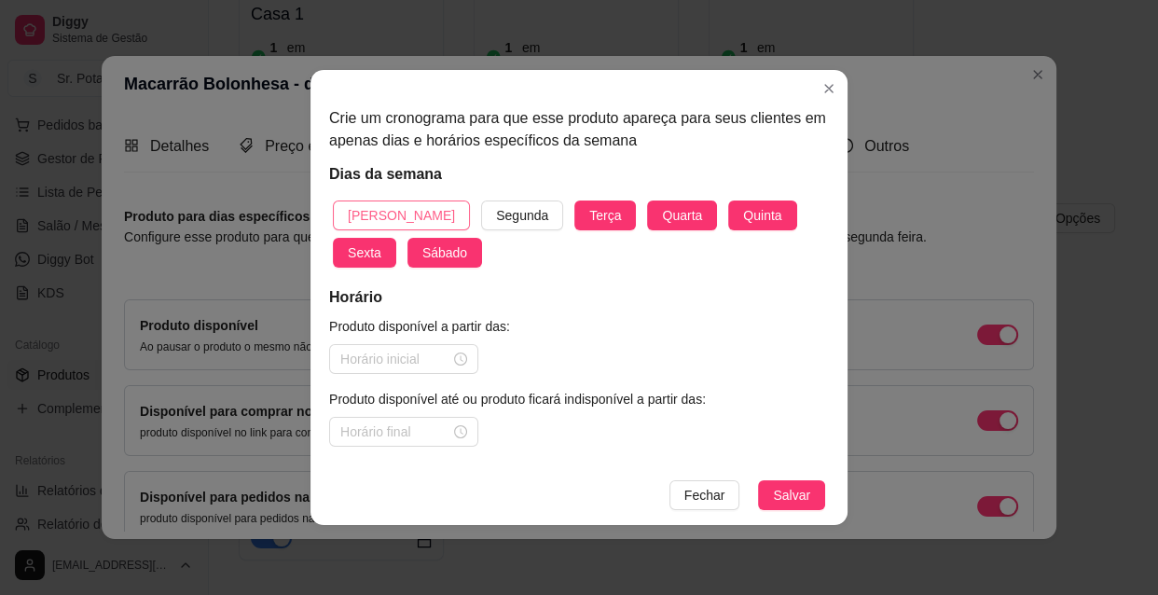
click at [389, 203] on button "[PERSON_NAME]" at bounding box center [401, 215] width 137 height 30
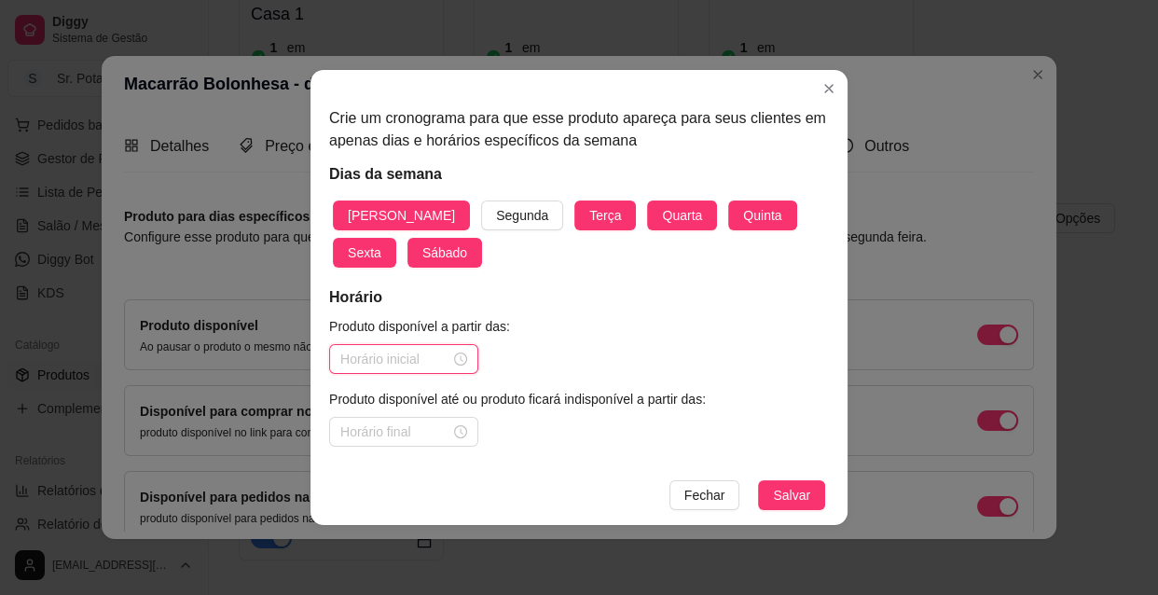
click at [405, 353] on input at bounding box center [395, 359] width 110 height 21
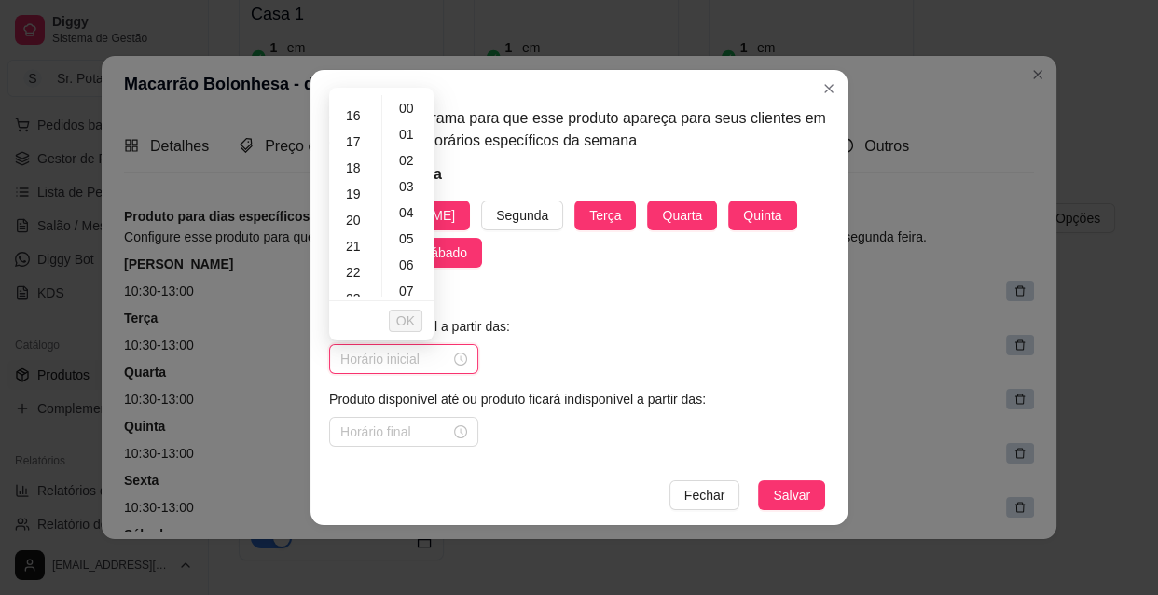
scroll to position [423, 0]
click at [360, 153] on div "18" at bounding box center [355, 155] width 45 height 26
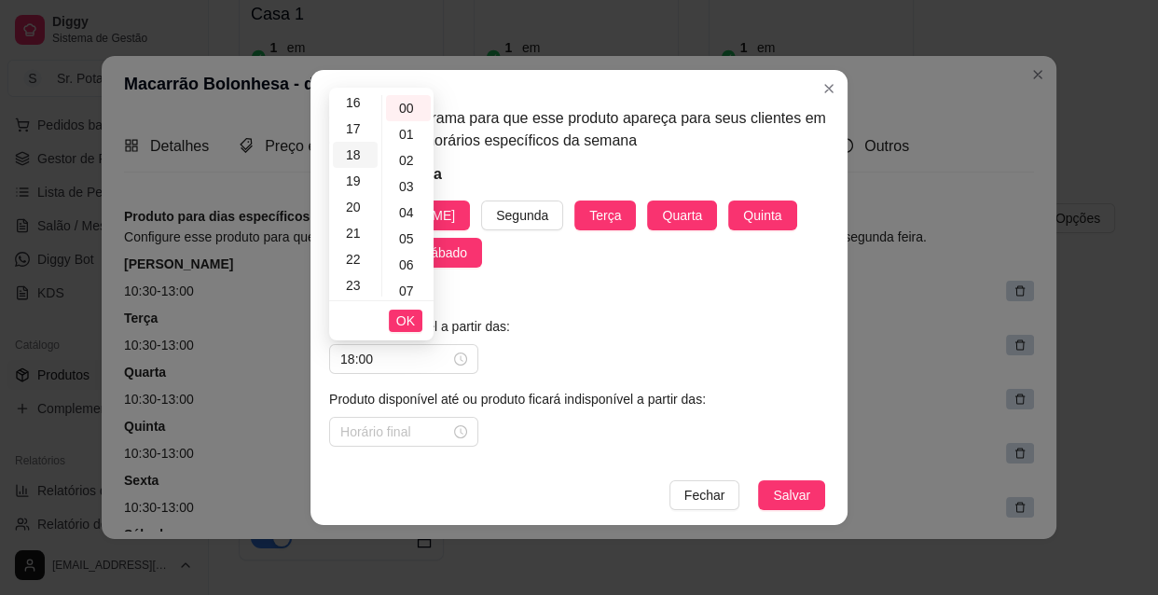
scroll to position [424, 0]
click at [421, 430] on input at bounding box center [395, 431] width 110 height 21
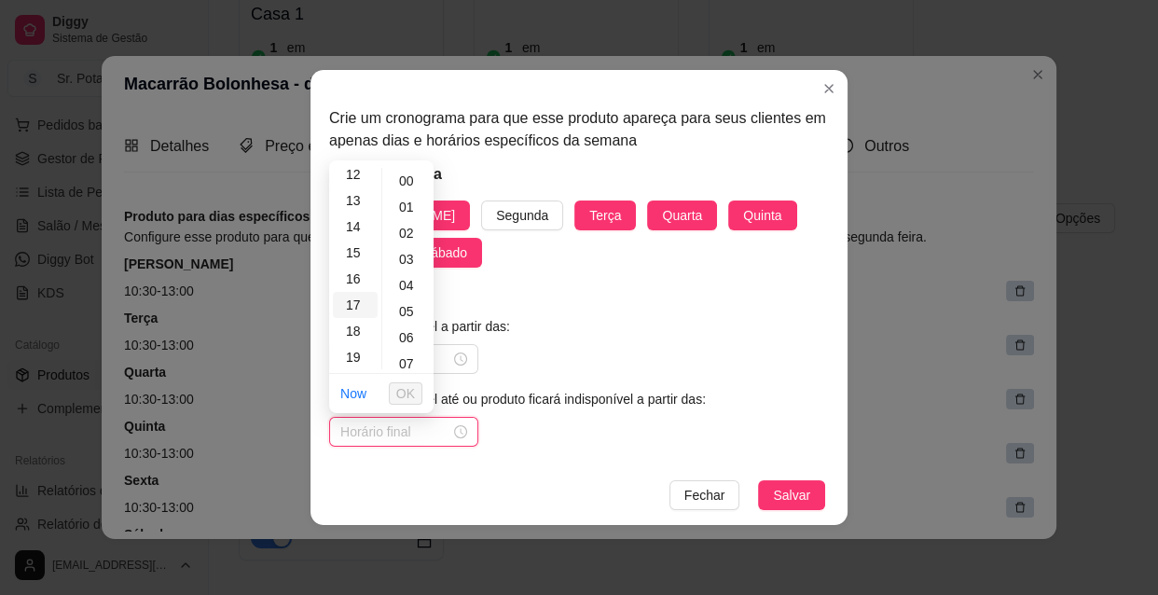
scroll to position [423, 0]
click at [364, 330] on div "22" at bounding box center [355, 332] width 45 height 26
click at [405, 281] on div "30" at bounding box center [408, 286] width 45 height 26
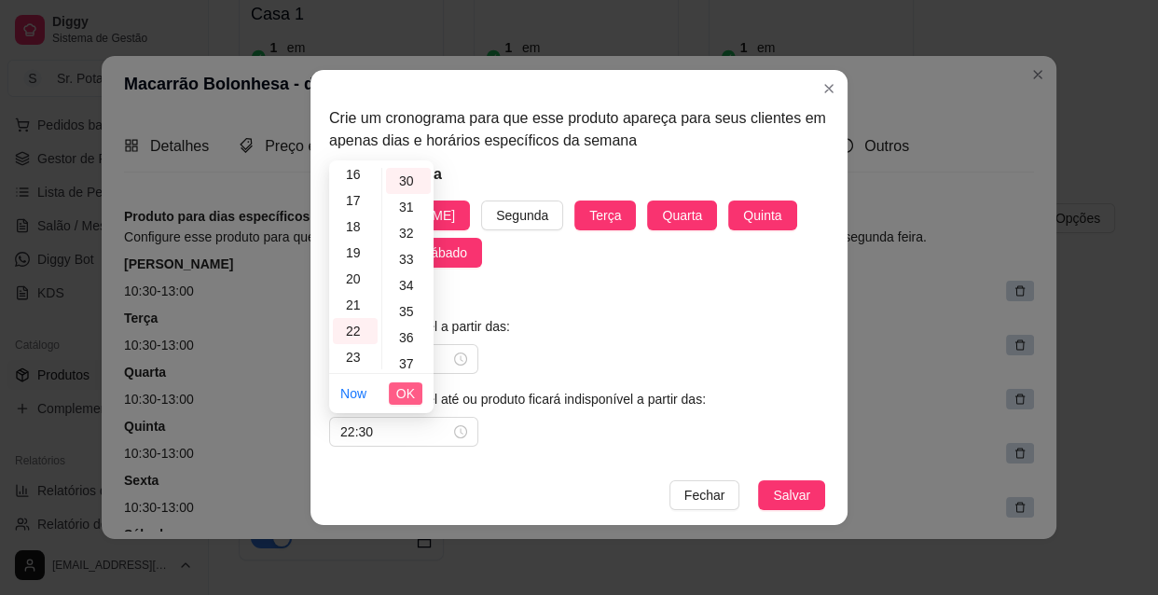
click at [401, 385] on span "OK" at bounding box center [405, 393] width 19 height 21
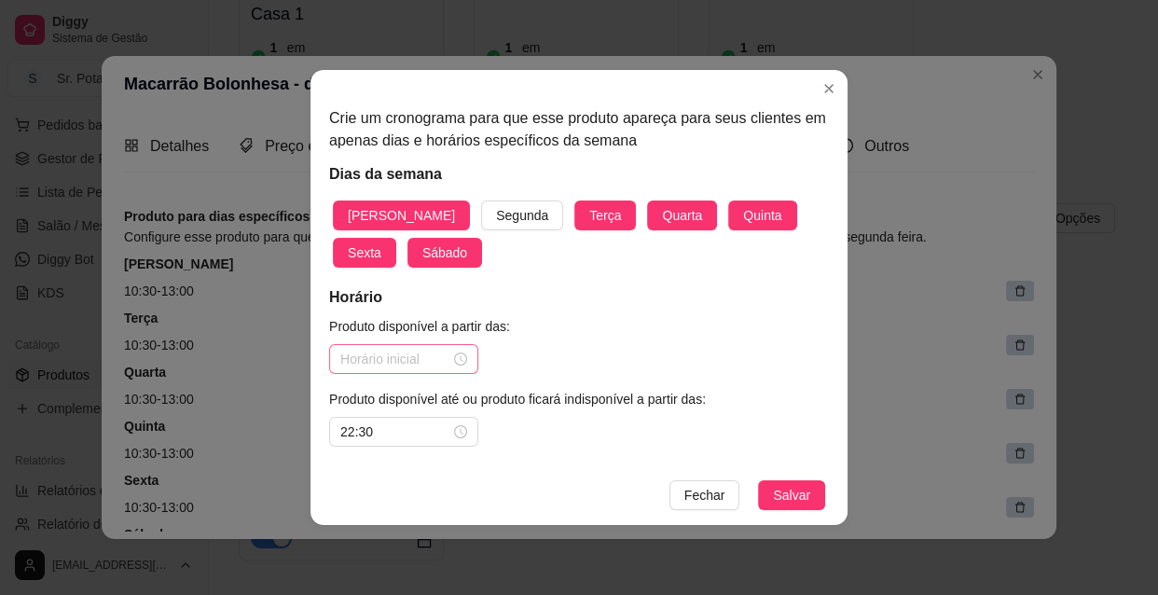
click at [463, 360] on div at bounding box center [403, 359] width 127 height 21
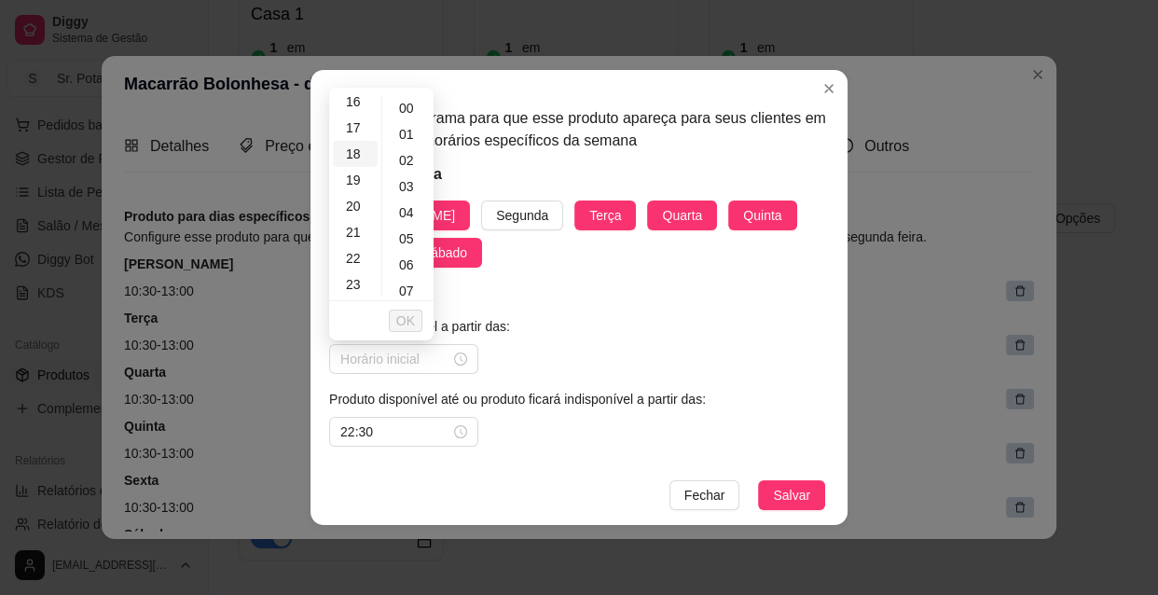
click at [354, 152] on div "18" at bounding box center [355, 154] width 45 height 26
click at [406, 319] on span "OK" at bounding box center [405, 320] width 19 height 21
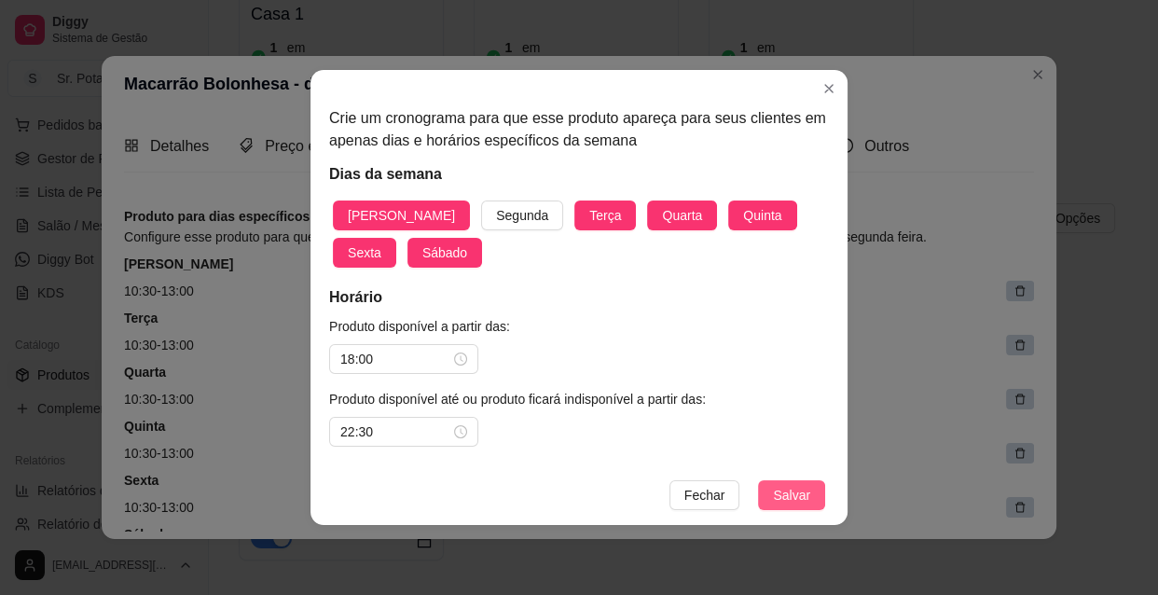
click at [795, 489] on span "Salvar" at bounding box center [791, 495] width 37 height 21
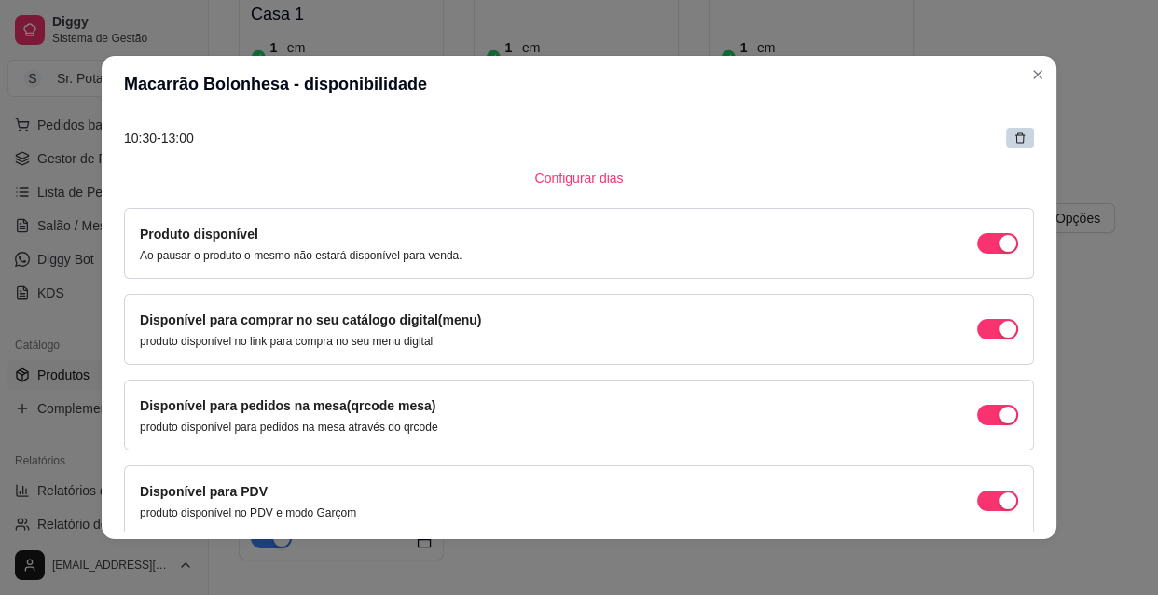
scroll to position [563, 0]
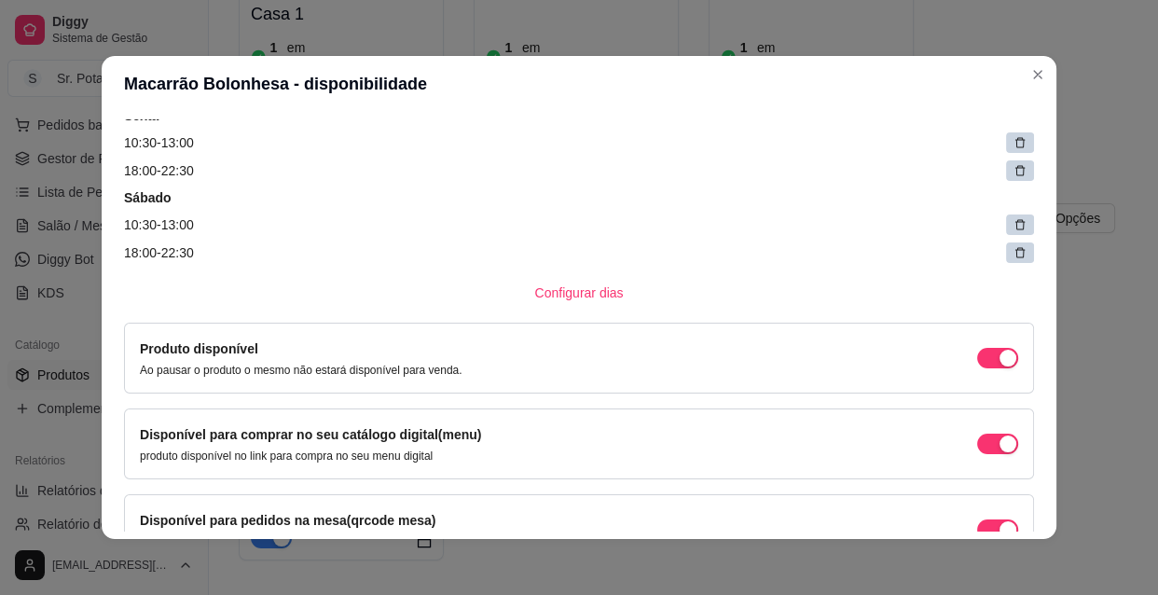
scroll to position [670, 0]
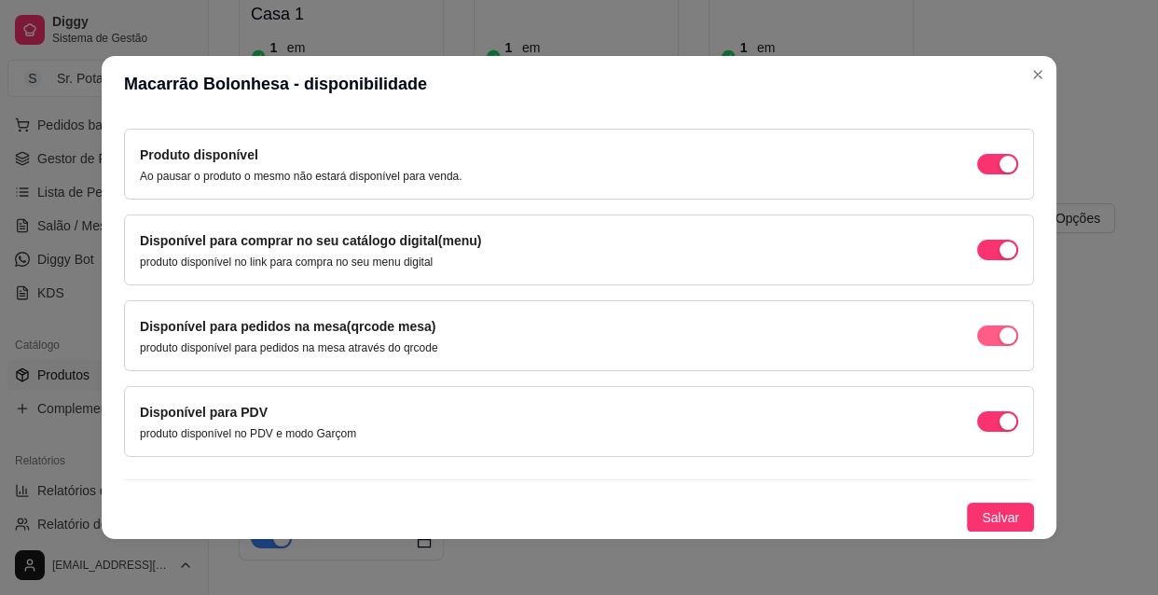
click at [999, 334] on div "button" at bounding box center [1007, 335] width 17 height 17
click at [982, 507] on span "Salvar" at bounding box center [1000, 517] width 37 height 21
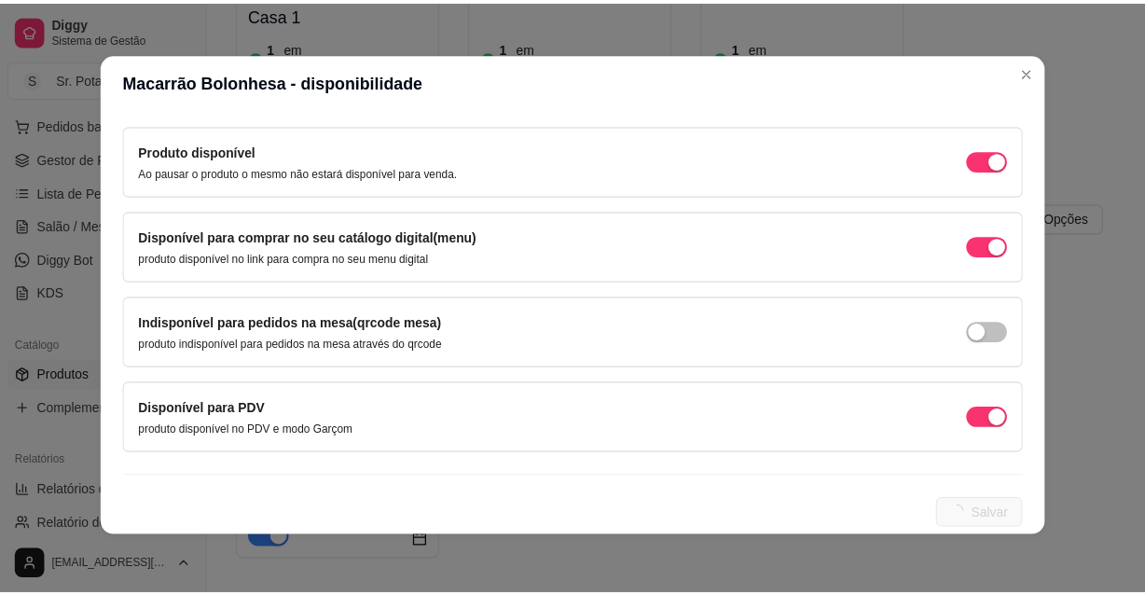
scroll to position [0, 0]
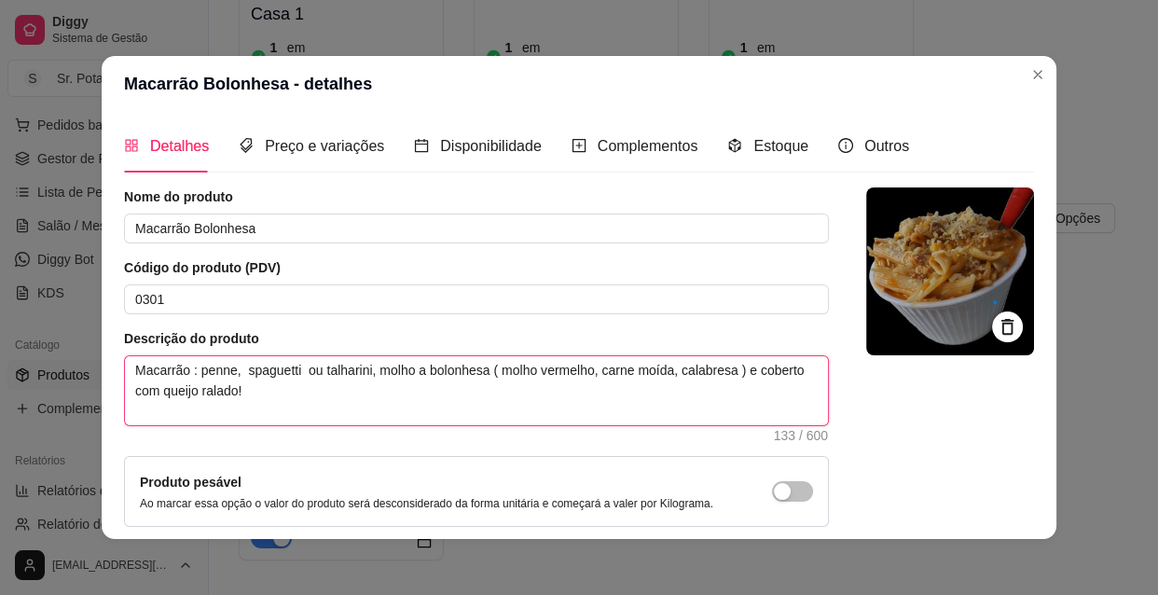
click at [529, 370] on textarea "Macarrão : penne, spaguetti ou talharini, molho a bolonhesa ( molho vermelho, c…" at bounding box center [476, 390] width 703 height 69
click at [648, 371] on textarea "Macarrão : penne, spaguetti ou talharini, molho a bolonhesa ( molho de tomate v…" at bounding box center [476, 390] width 703 height 69
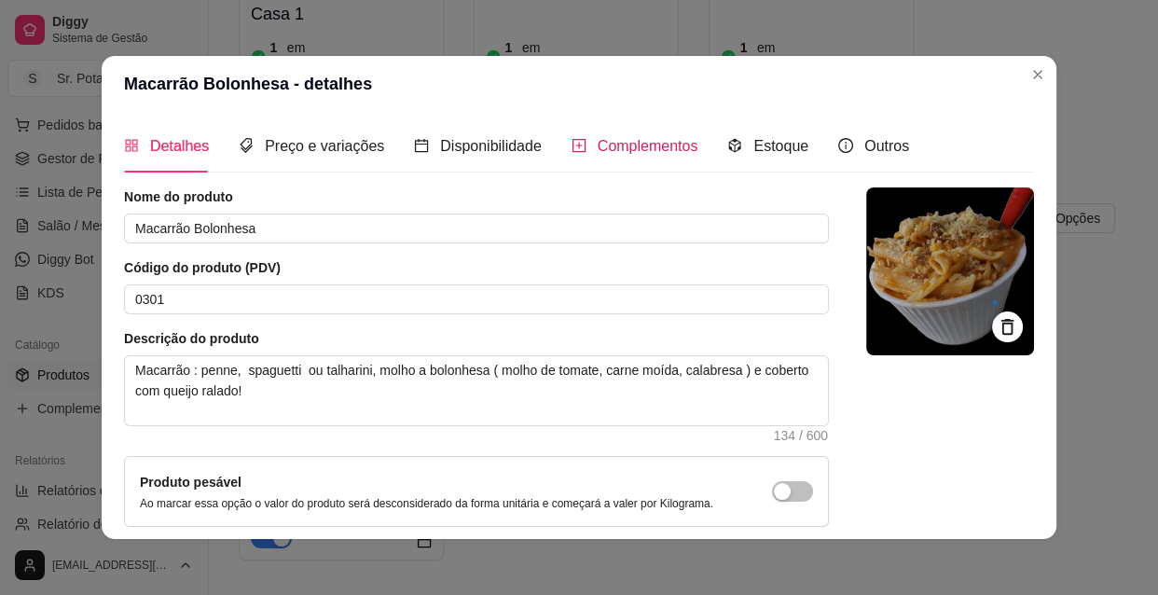
click at [666, 145] on span "Complementos" at bounding box center [647, 146] width 101 height 16
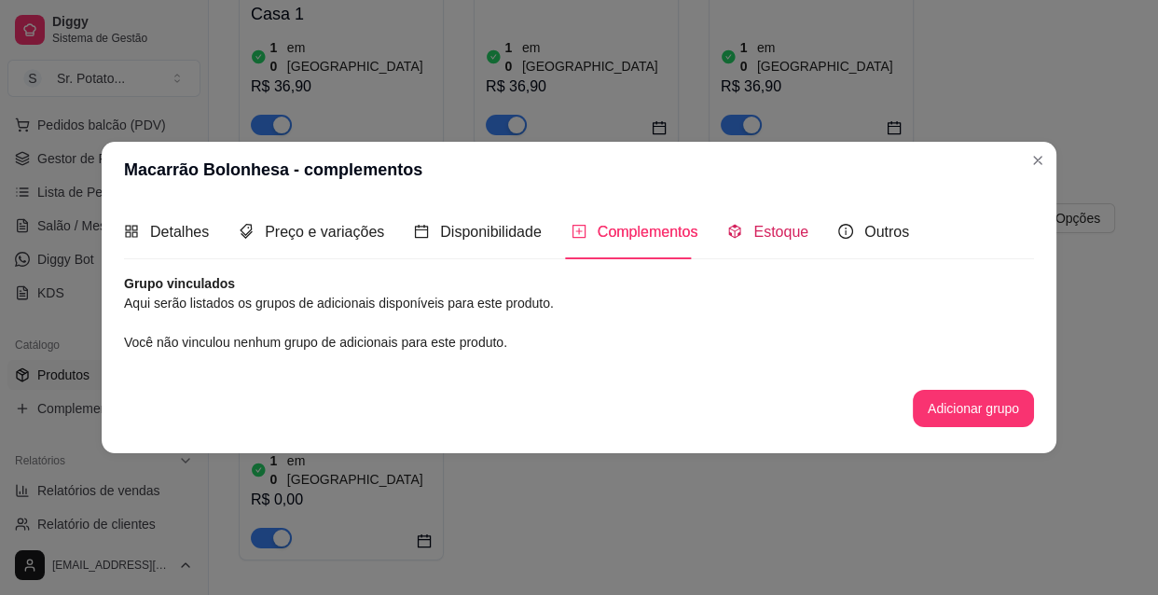
click at [774, 232] on span "Estoque" at bounding box center [780, 232] width 55 height 16
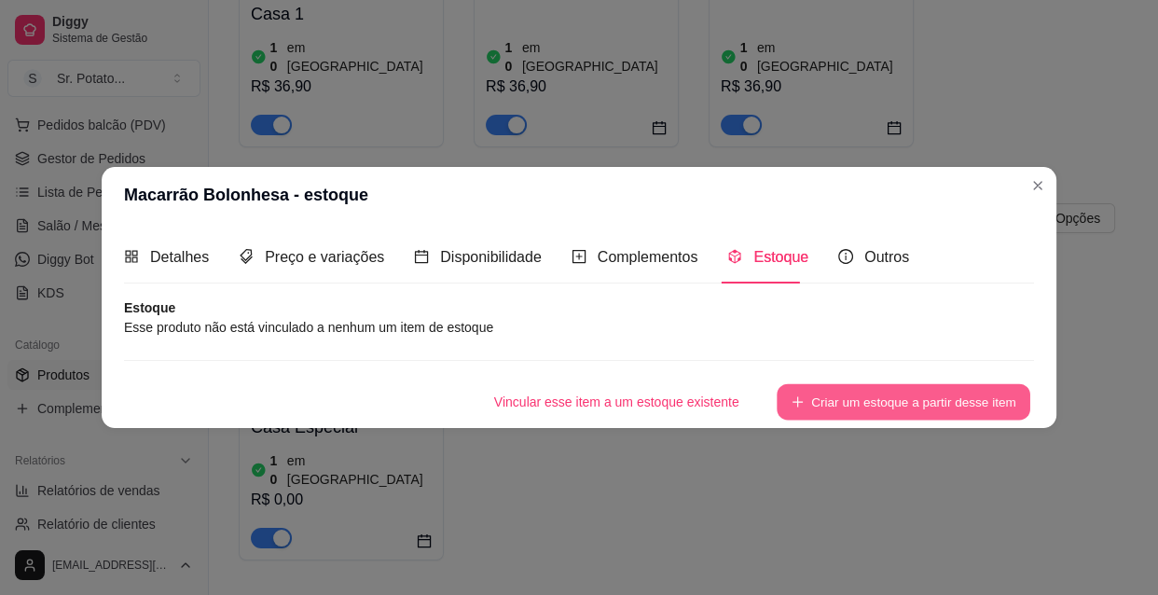
click at [838, 393] on button "Criar um estoque a partir desse item" at bounding box center [903, 402] width 254 height 36
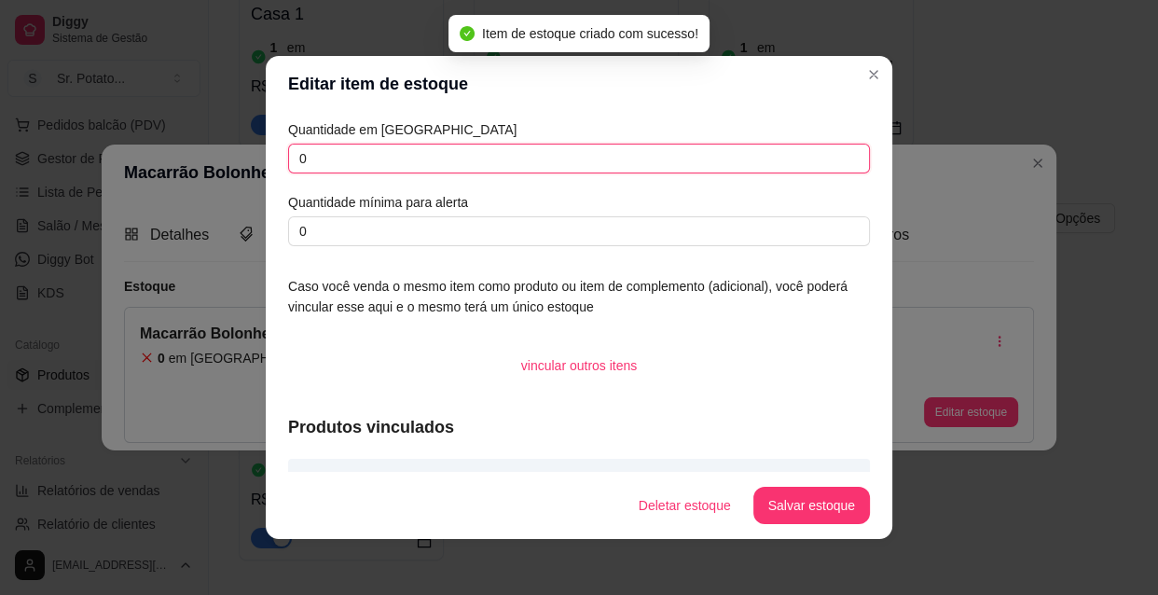
click at [373, 162] on input "0" at bounding box center [579, 159] width 582 height 30
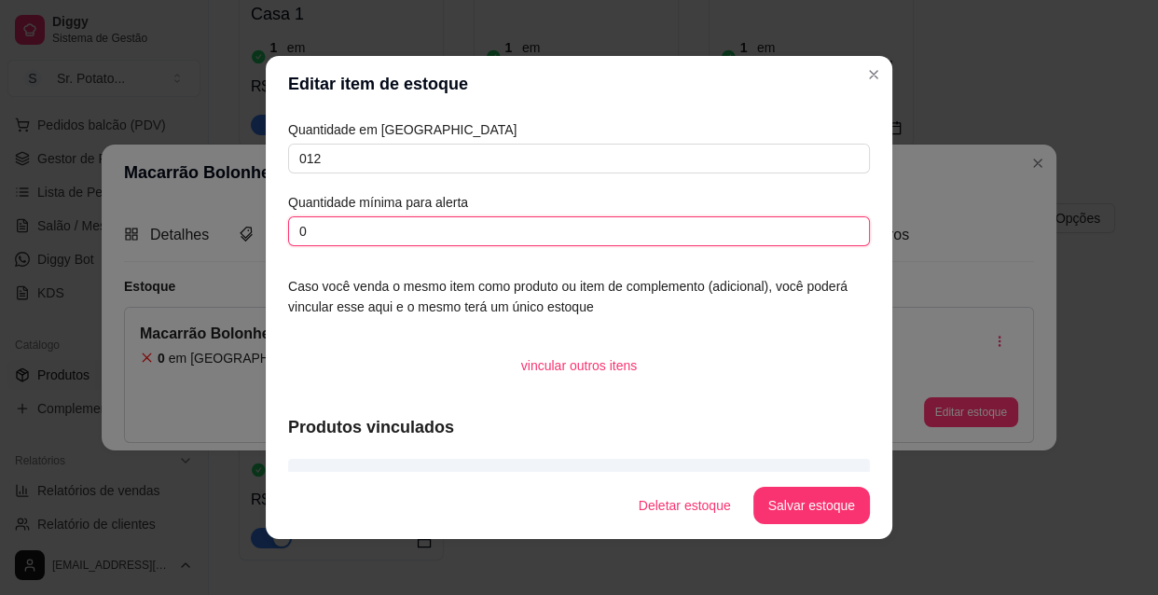
click at [364, 224] on input "0" at bounding box center [579, 231] width 582 height 30
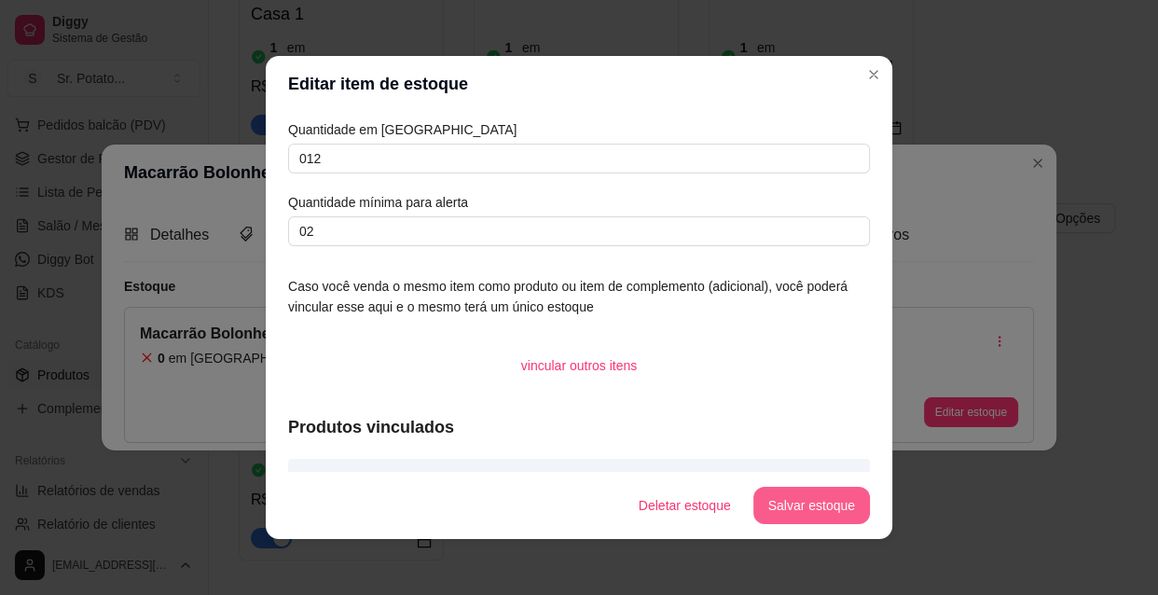
click at [803, 508] on button "Salvar estoque" at bounding box center [811, 505] width 117 height 37
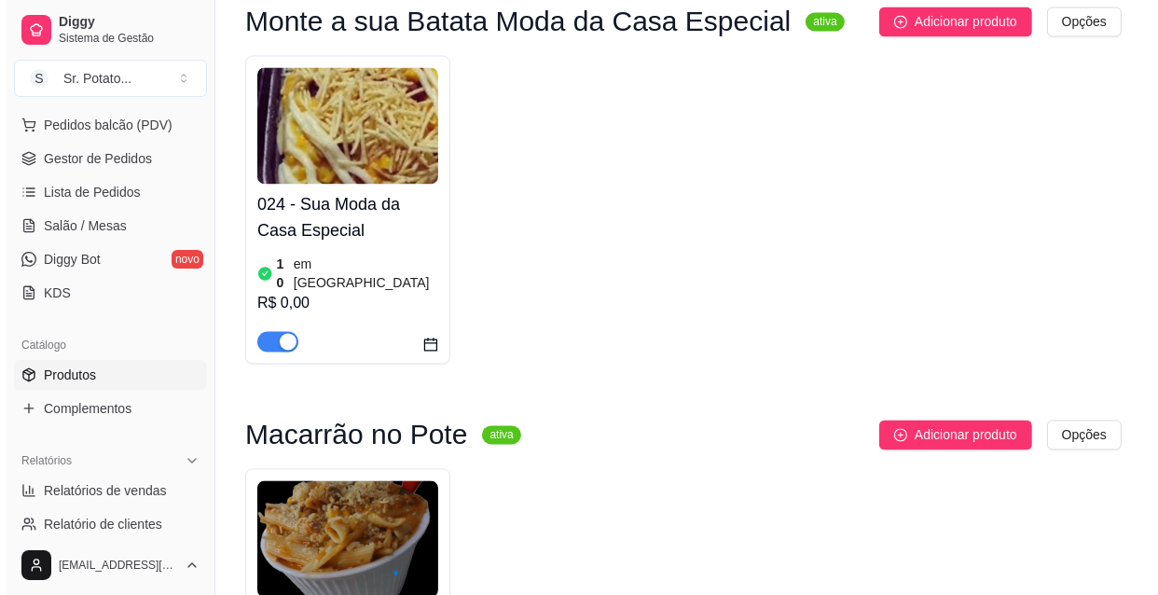
scroll to position [3361, 0]
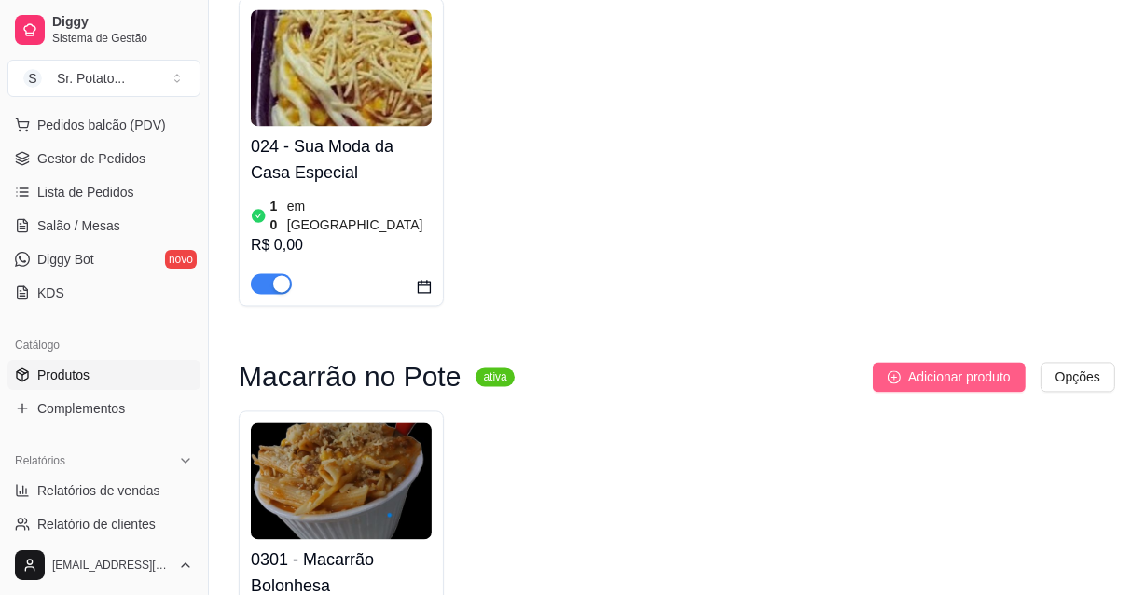
click at [943, 366] on span "Adicionar produto" at bounding box center [959, 376] width 103 height 21
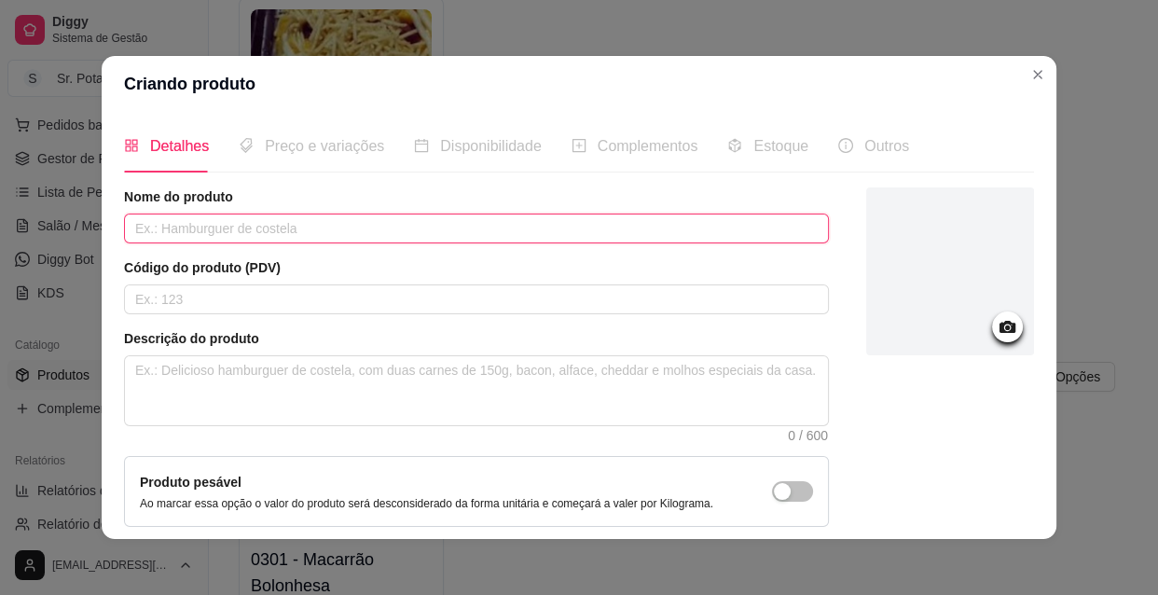
click at [439, 223] on input "text" at bounding box center [476, 228] width 705 height 30
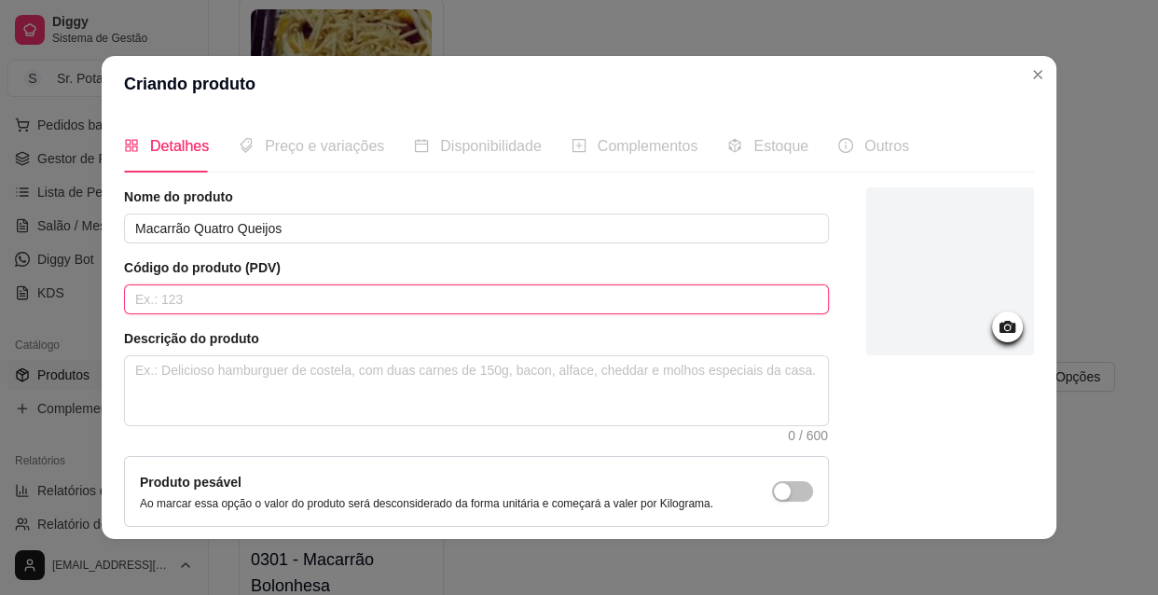
click at [274, 300] on input "text" at bounding box center [476, 299] width 705 height 30
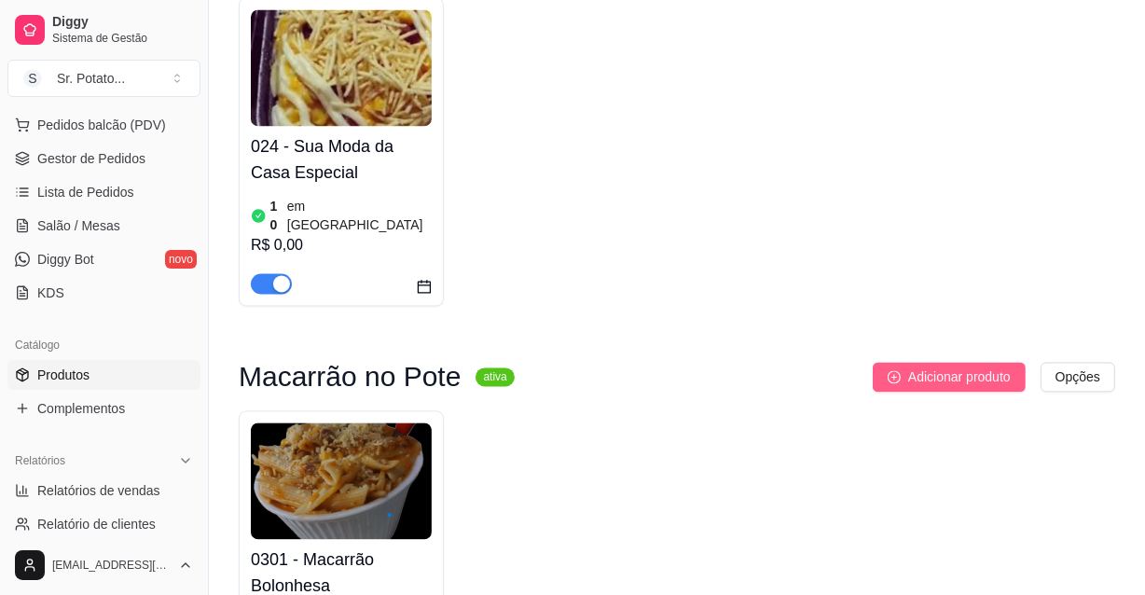
click at [914, 366] on span "Adicionar produto" at bounding box center [959, 376] width 103 height 21
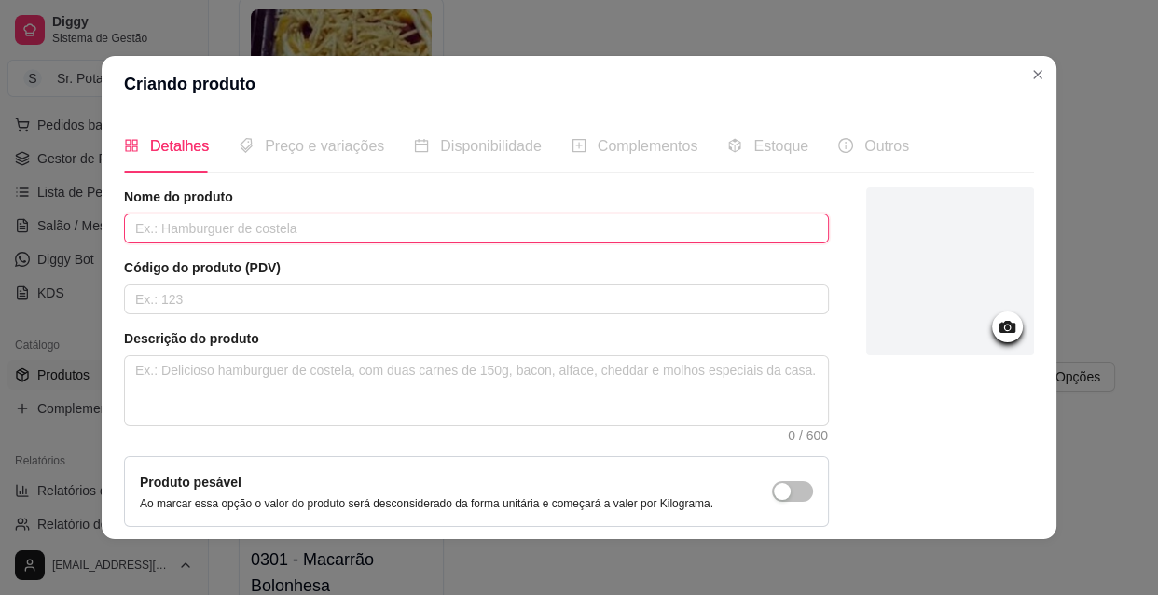
click at [226, 231] on input "text" at bounding box center [476, 228] width 705 height 30
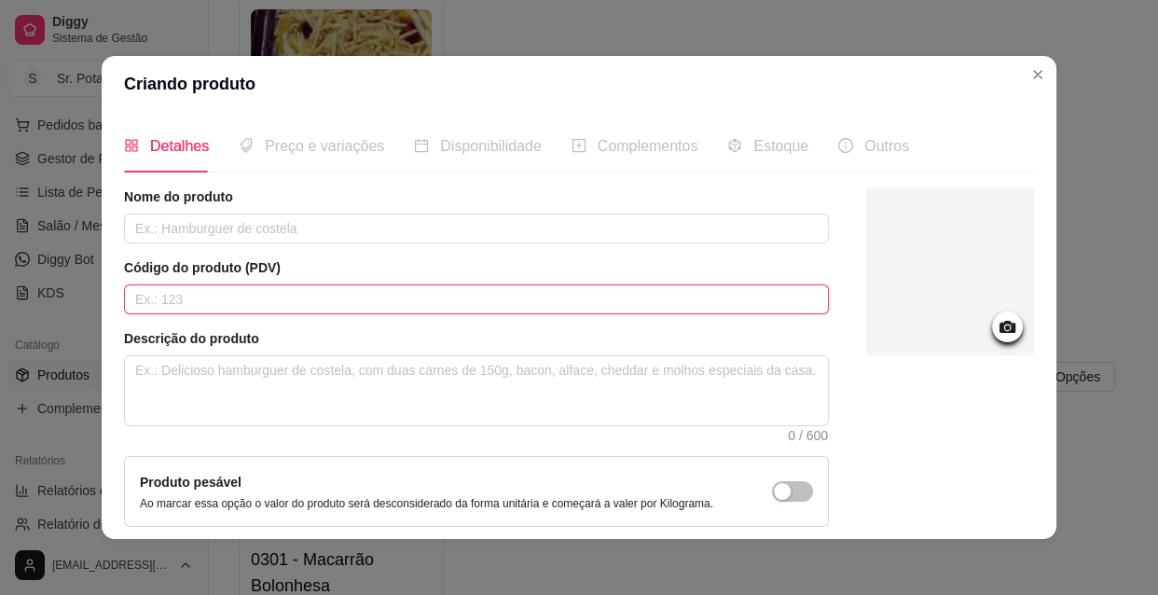
click at [198, 304] on input "text" at bounding box center [476, 299] width 705 height 30
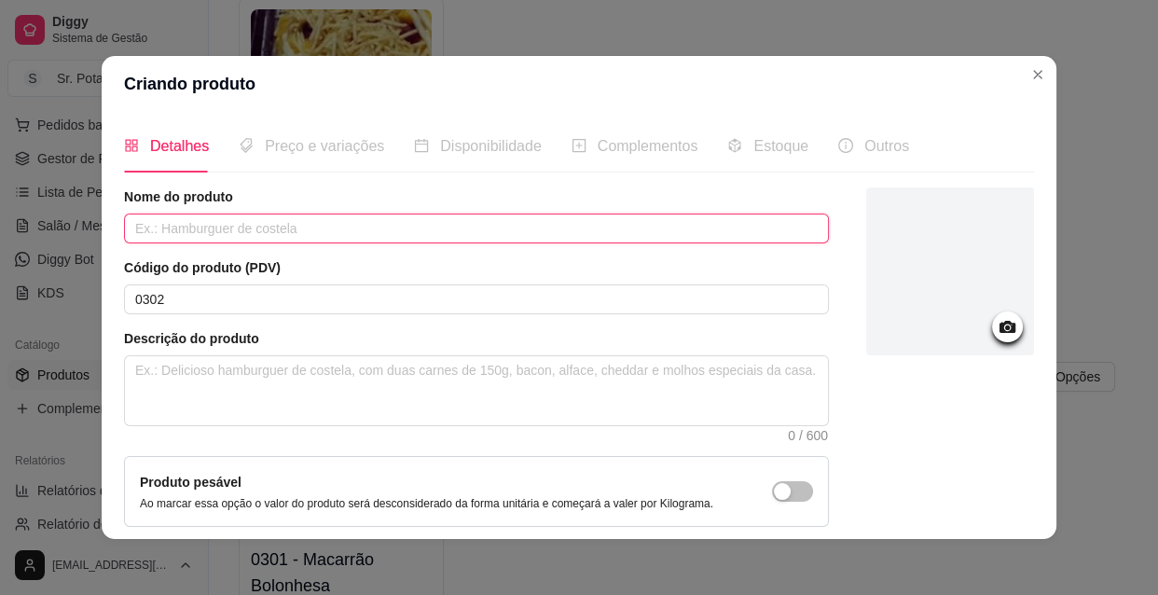
click at [200, 232] on input "text" at bounding box center [476, 228] width 705 height 30
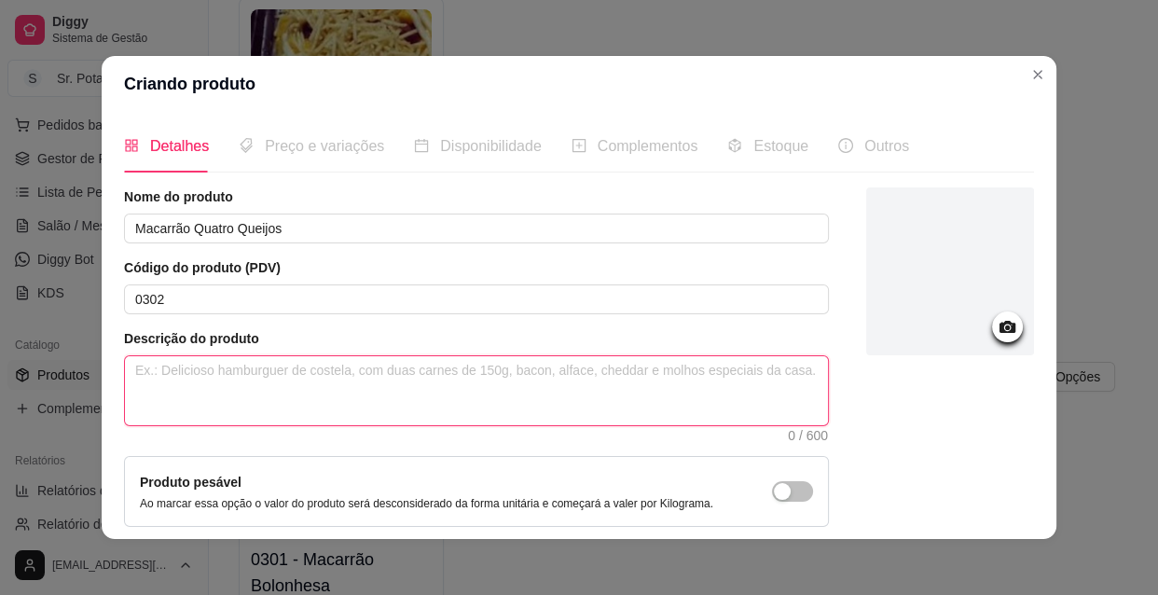
click at [160, 370] on textarea at bounding box center [476, 390] width 703 height 69
click at [377, 374] on textarea "Macarrão : Parafuso, penne ou spaguetti" at bounding box center [476, 390] width 703 height 69
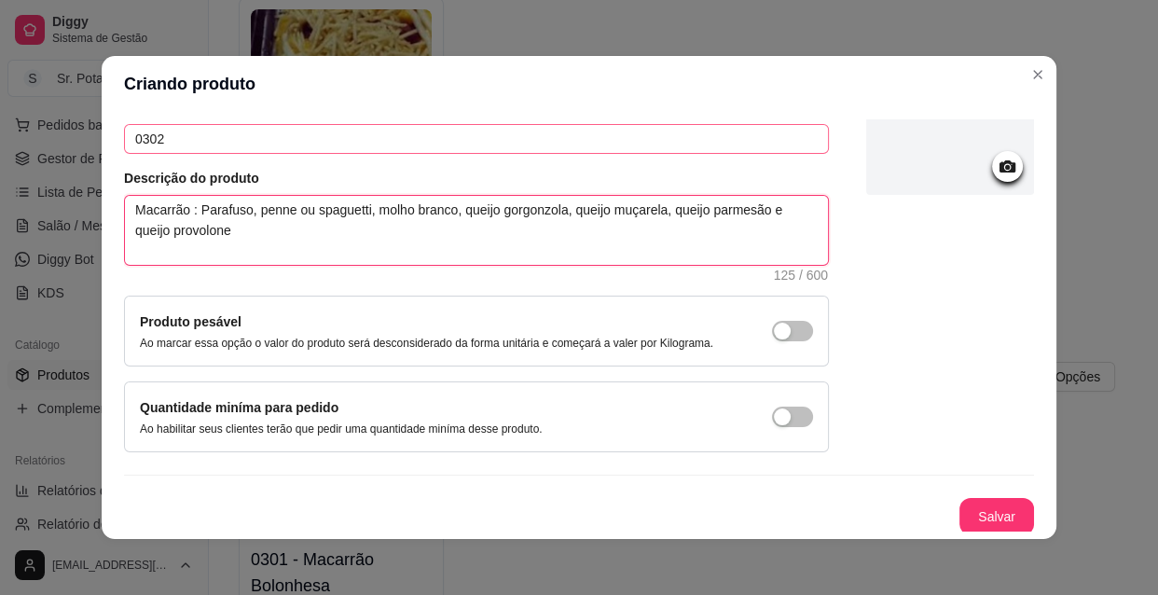
scroll to position [162, 0]
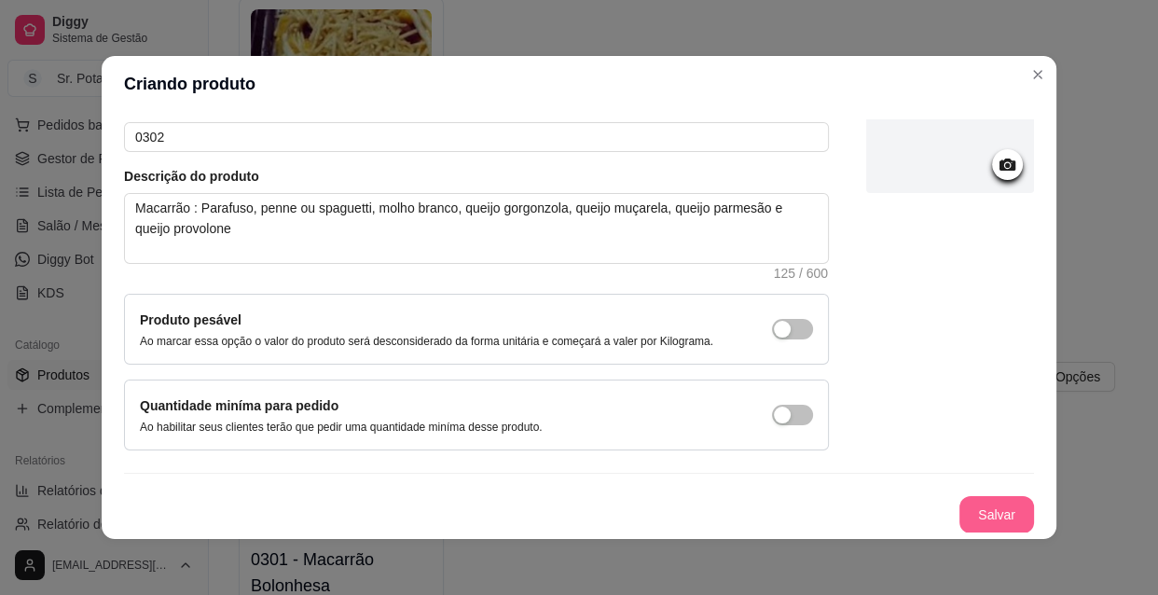
click at [978, 513] on button "Salvar" at bounding box center [996, 514] width 75 height 37
click at [999, 169] on icon at bounding box center [1007, 164] width 16 height 12
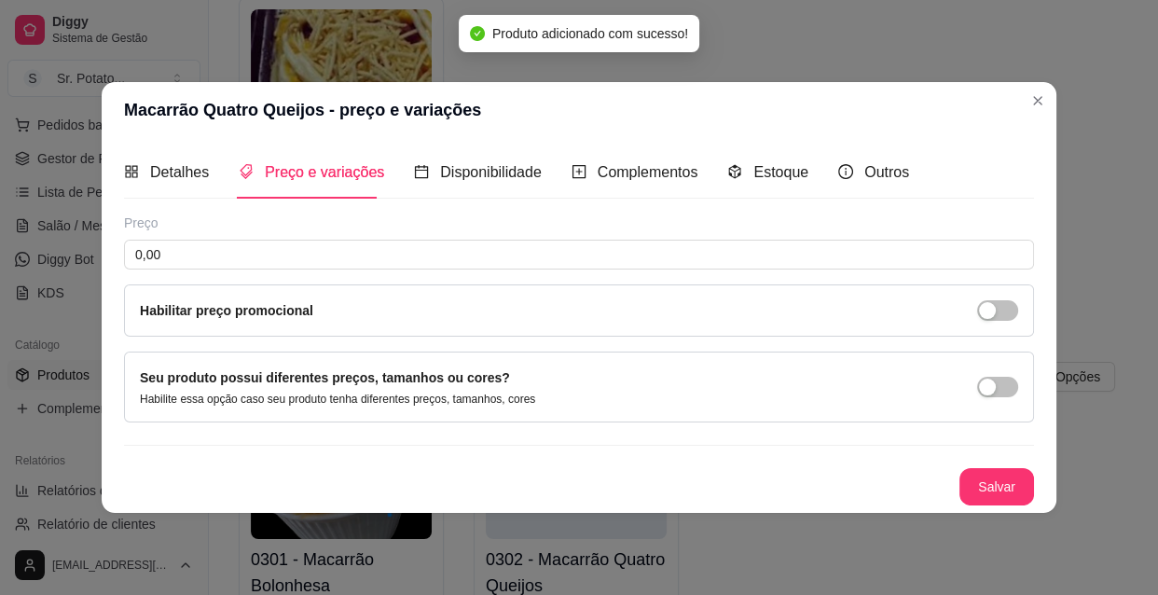
scroll to position [0, 0]
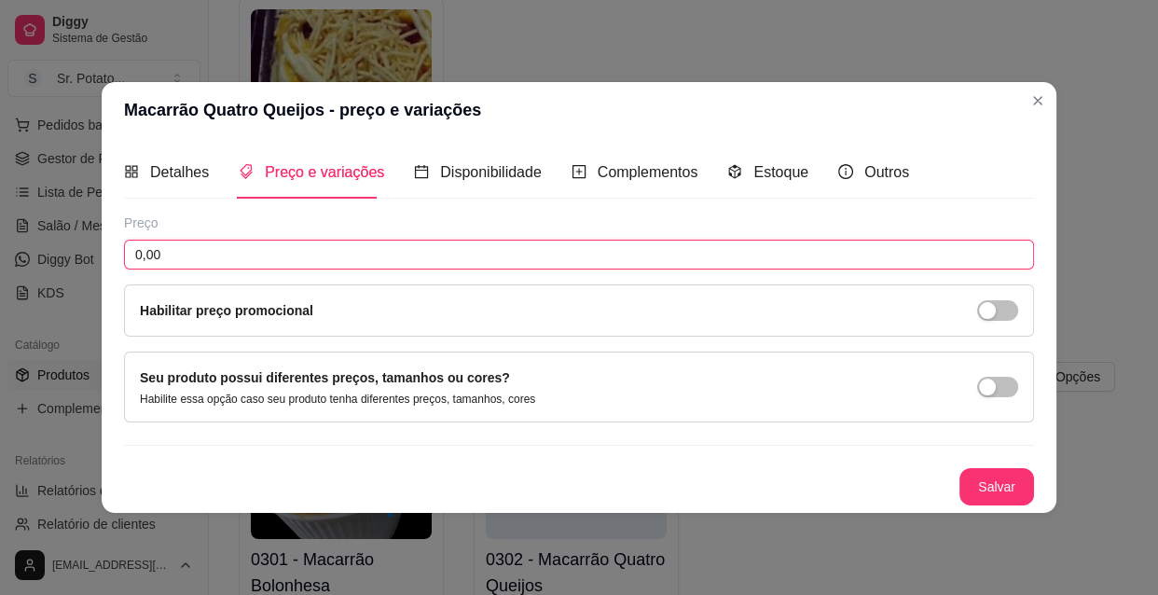
click at [199, 259] on input "0,00" at bounding box center [579, 255] width 910 height 30
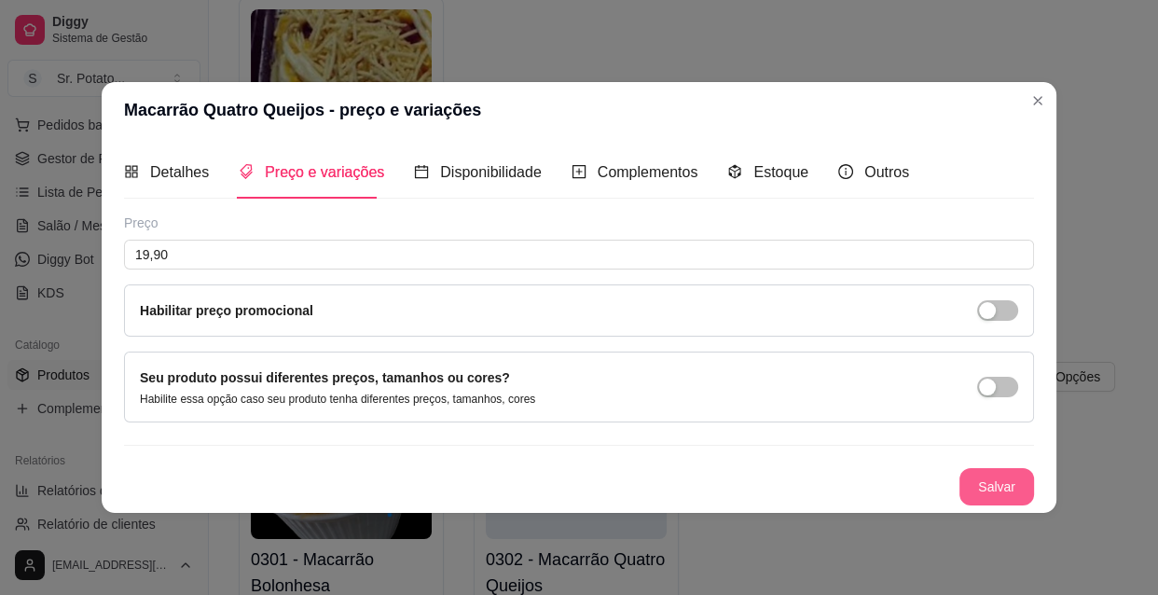
click at [987, 479] on button "Salvar" at bounding box center [996, 486] width 75 height 37
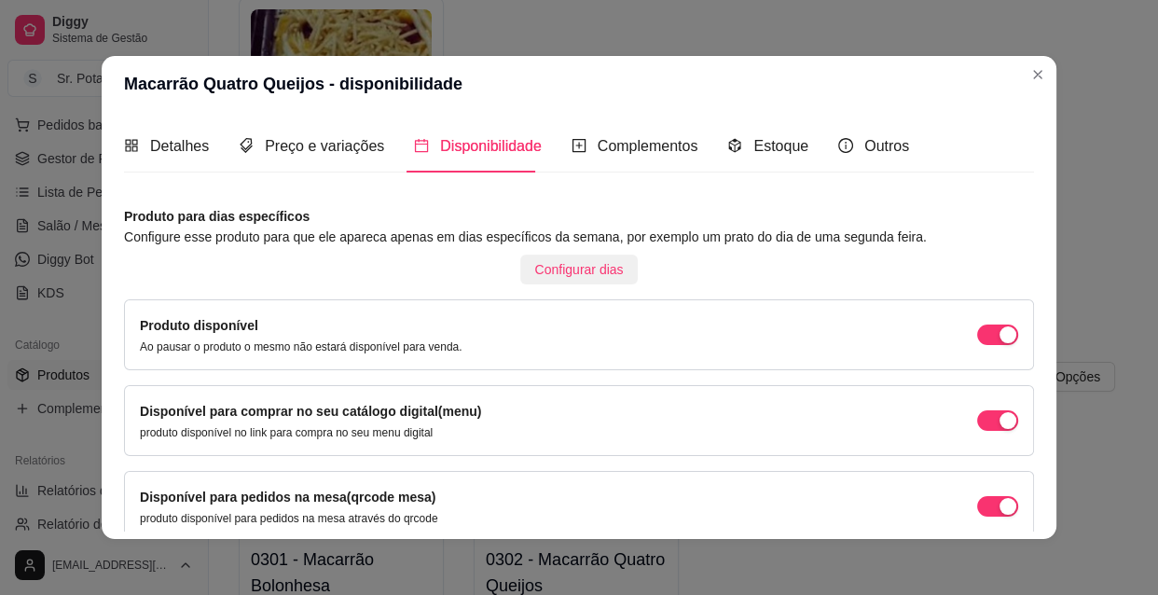
click at [611, 273] on button "Configurar dias" at bounding box center [579, 269] width 118 height 30
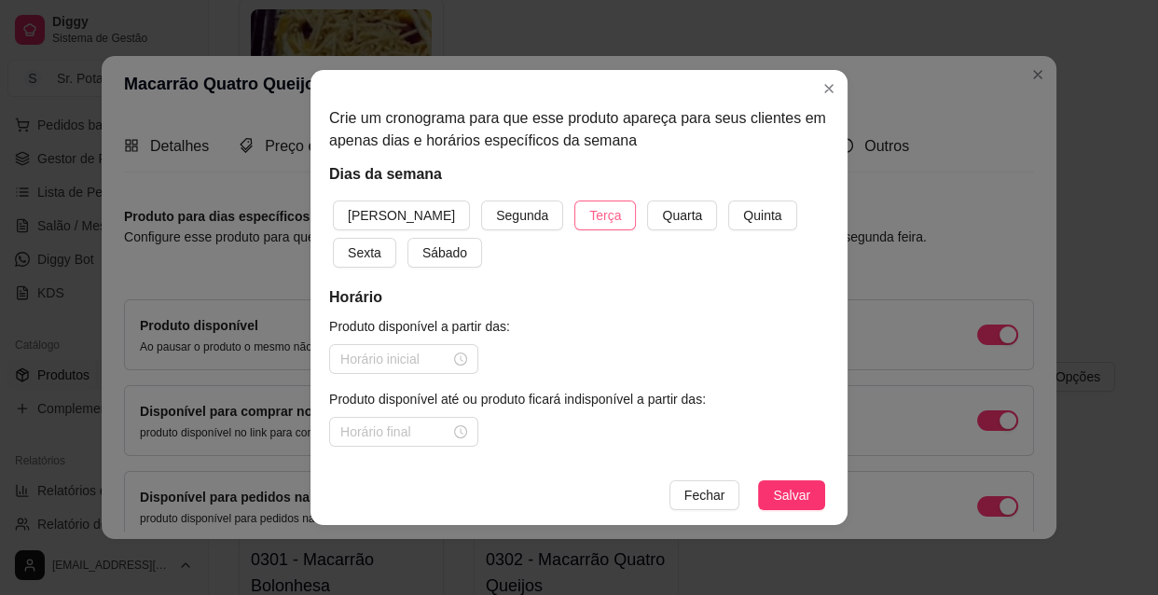
click at [589, 222] on span "Terça" at bounding box center [605, 215] width 32 height 21
click at [662, 217] on span "Quarta" at bounding box center [682, 215] width 40 height 21
click at [743, 211] on span "Quinta" at bounding box center [762, 215] width 38 height 21
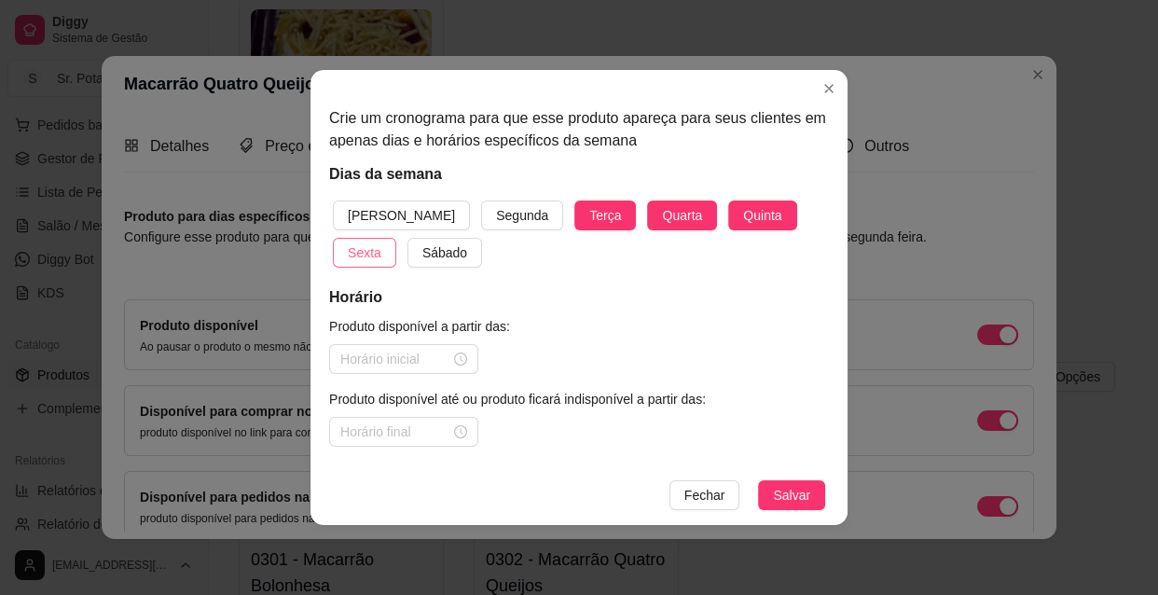
click at [381, 242] on span "Sexta" at bounding box center [365, 252] width 34 height 21
click at [422, 250] on span "Sábado" at bounding box center [444, 252] width 45 height 21
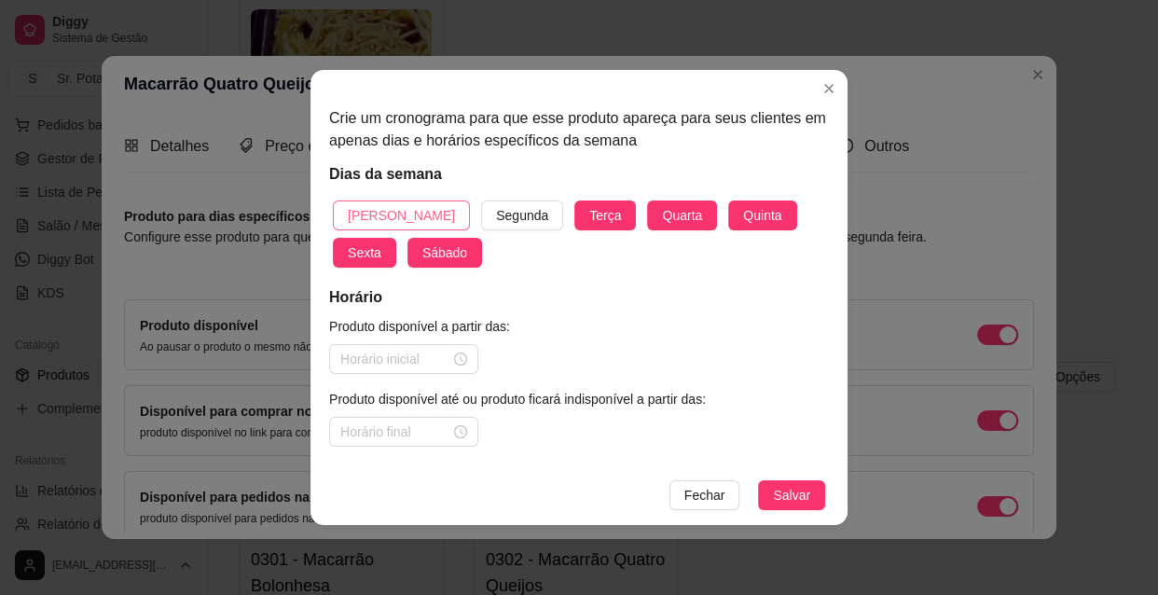
click at [377, 222] on span "[PERSON_NAME]" at bounding box center [401, 215] width 107 height 21
click at [460, 357] on div at bounding box center [403, 359] width 127 height 21
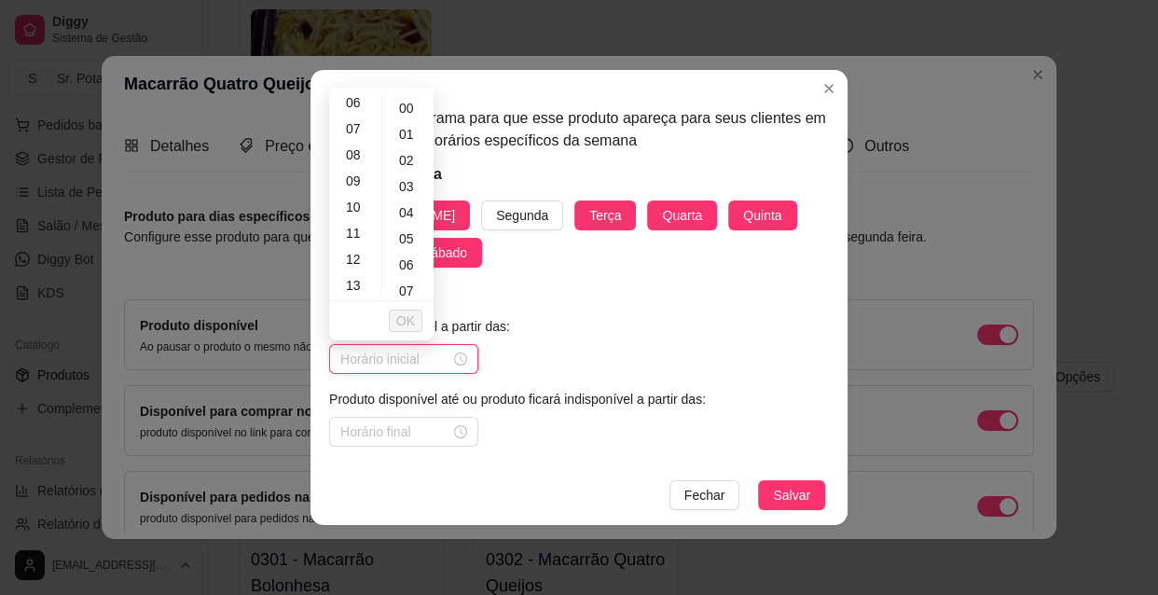
scroll to position [169, 0]
click at [359, 199] on div "10" at bounding box center [355, 200] width 45 height 26
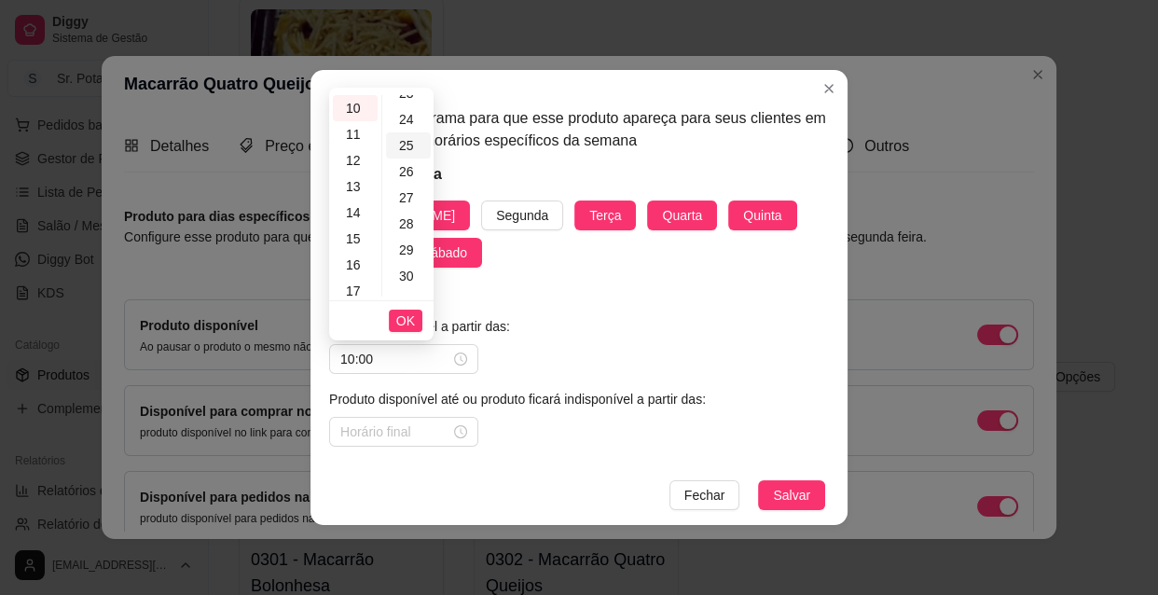
scroll to position [762, 0]
click at [410, 130] on div "30" at bounding box center [408, 129] width 45 height 26
click at [412, 324] on span "OK" at bounding box center [405, 320] width 19 height 21
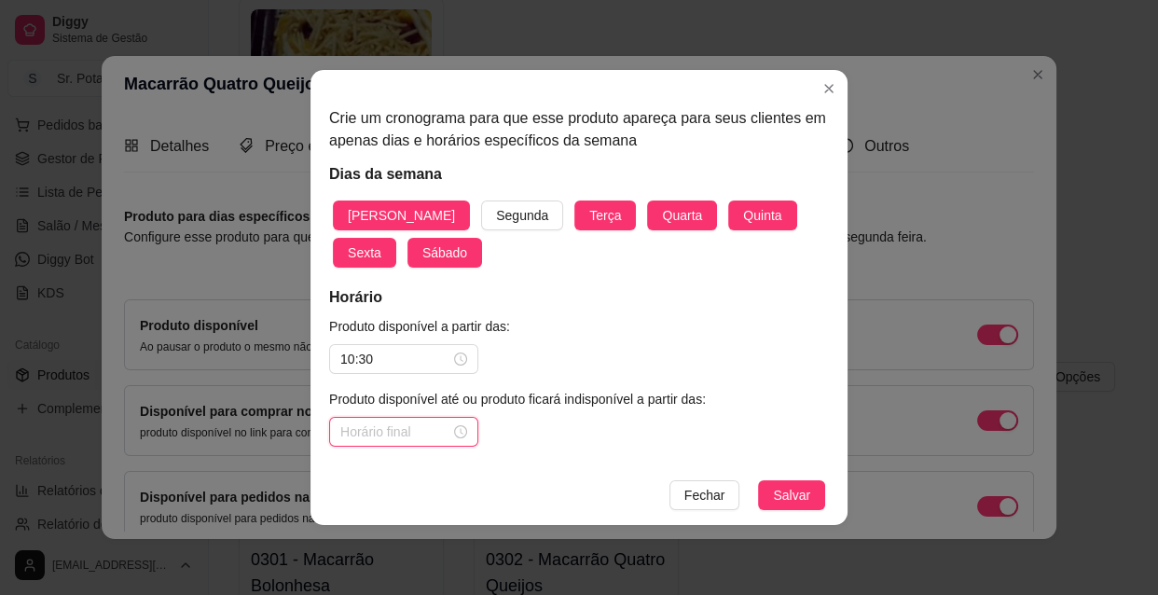
click at [435, 433] on input at bounding box center [395, 431] width 110 height 21
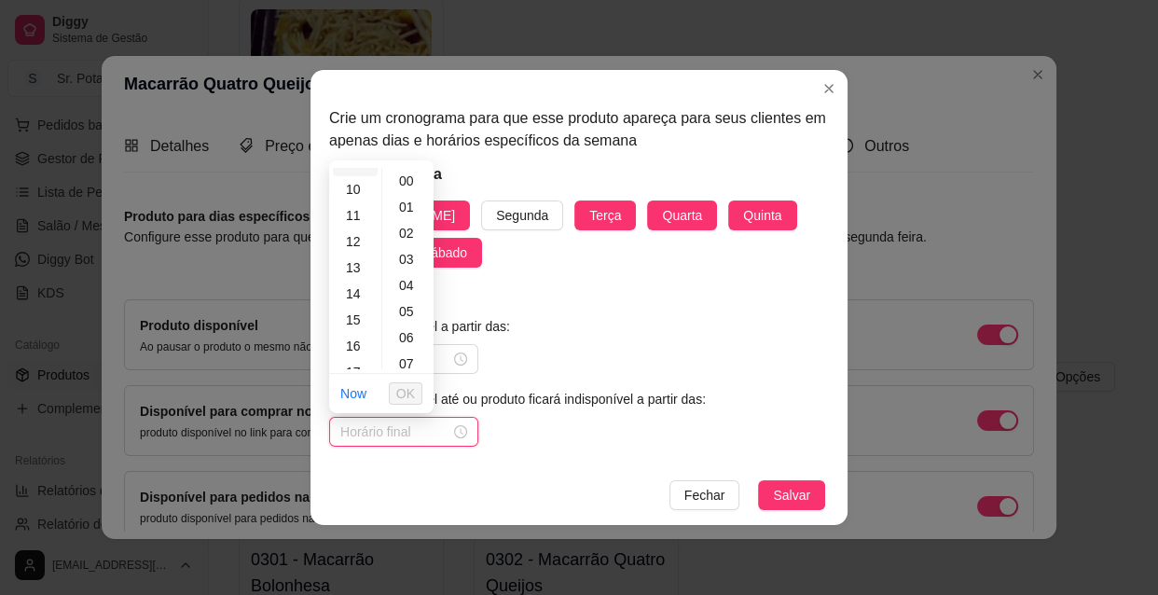
scroll to position [254, 0]
click at [354, 267] on div "13" at bounding box center [355, 267] width 45 height 26
click at [411, 391] on span "OK" at bounding box center [405, 393] width 19 height 21
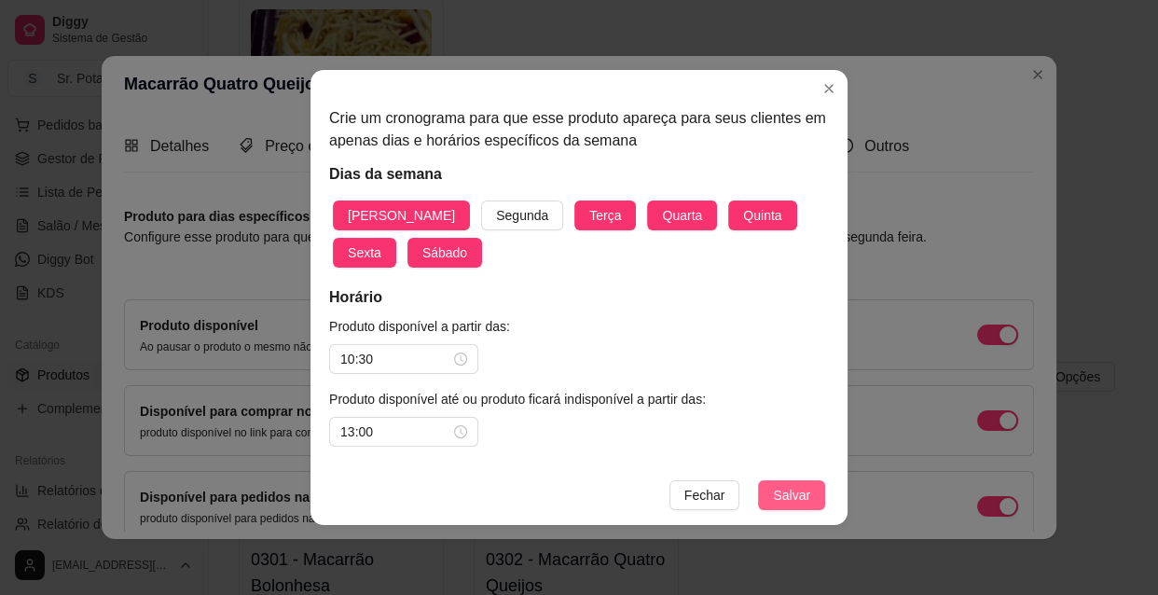
click at [795, 490] on span "Salvar" at bounding box center [791, 495] width 37 height 21
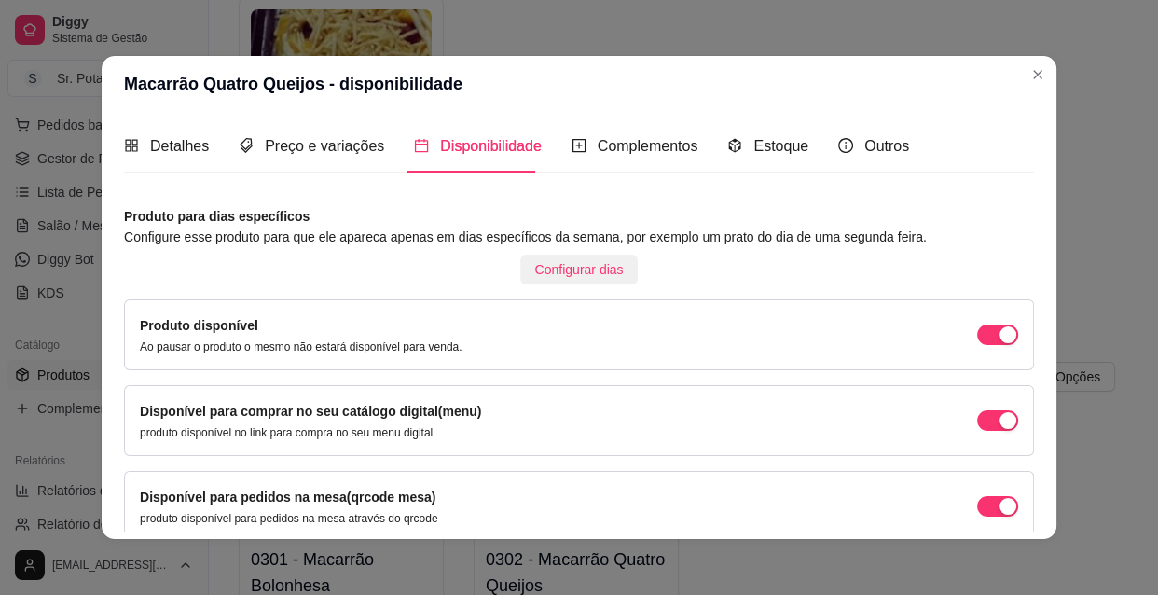
click at [586, 267] on span "Configurar dias" at bounding box center [579, 269] width 89 height 21
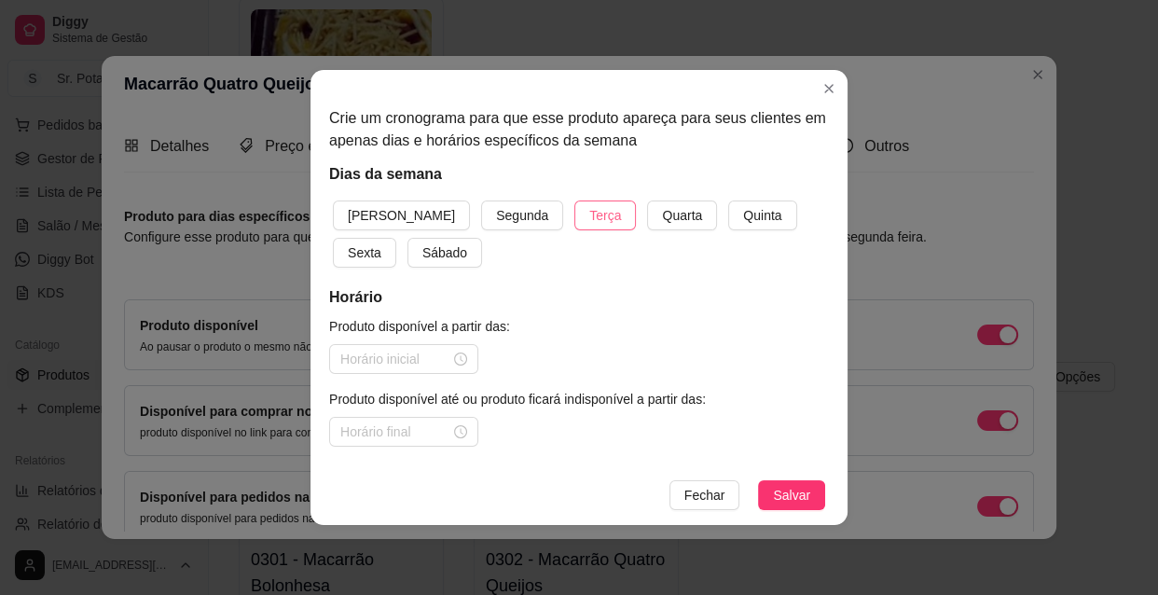
click at [589, 221] on span "Terça" at bounding box center [605, 215] width 32 height 21
click at [647, 206] on button "Quarta" at bounding box center [682, 215] width 70 height 30
click at [743, 215] on span "Quinta" at bounding box center [762, 215] width 38 height 21
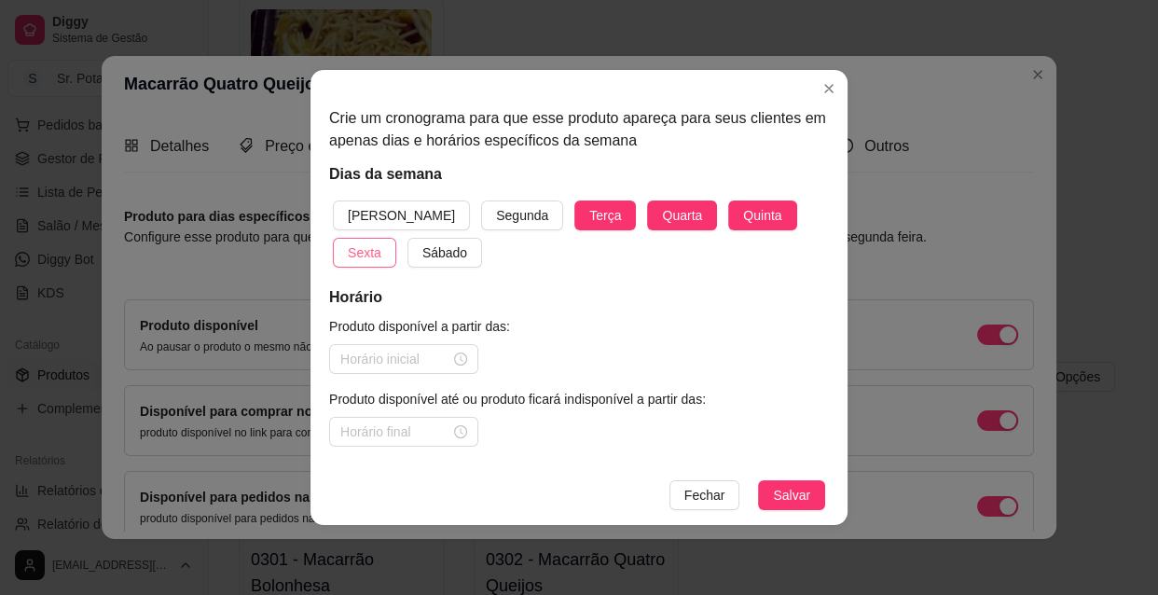
click at [381, 242] on span "Sexta" at bounding box center [365, 252] width 34 height 21
click at [422, 254] on span "Sábado" at bounding box center [444, 252] width 45 height 21
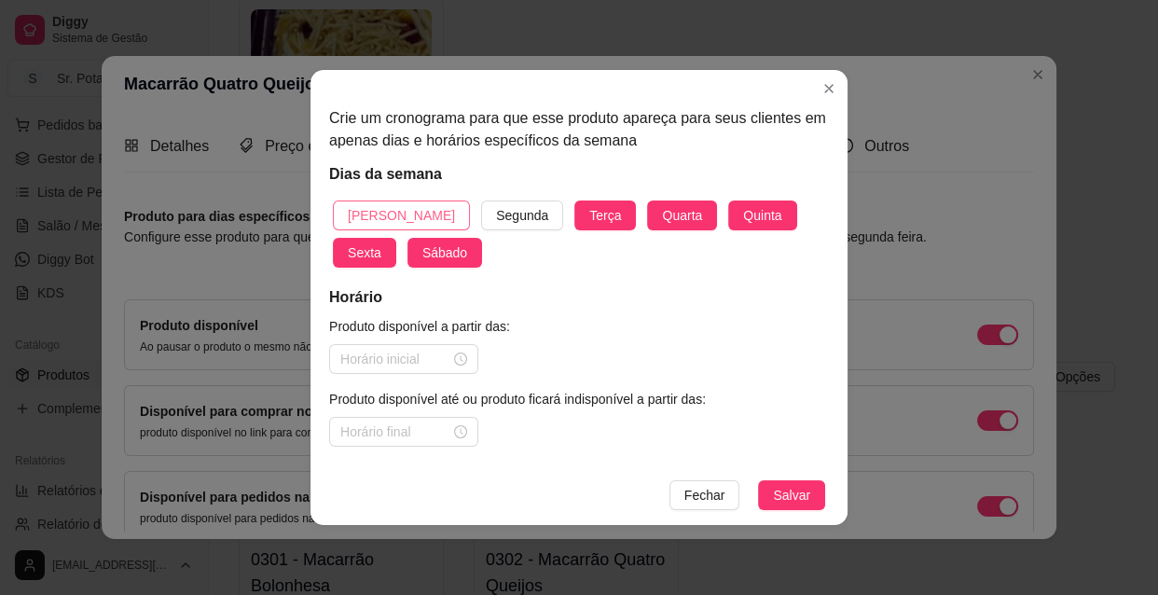
click at [383, 212] on span "[PERSON_NAME]" at bounding box center [401, 215] width 107 height 21
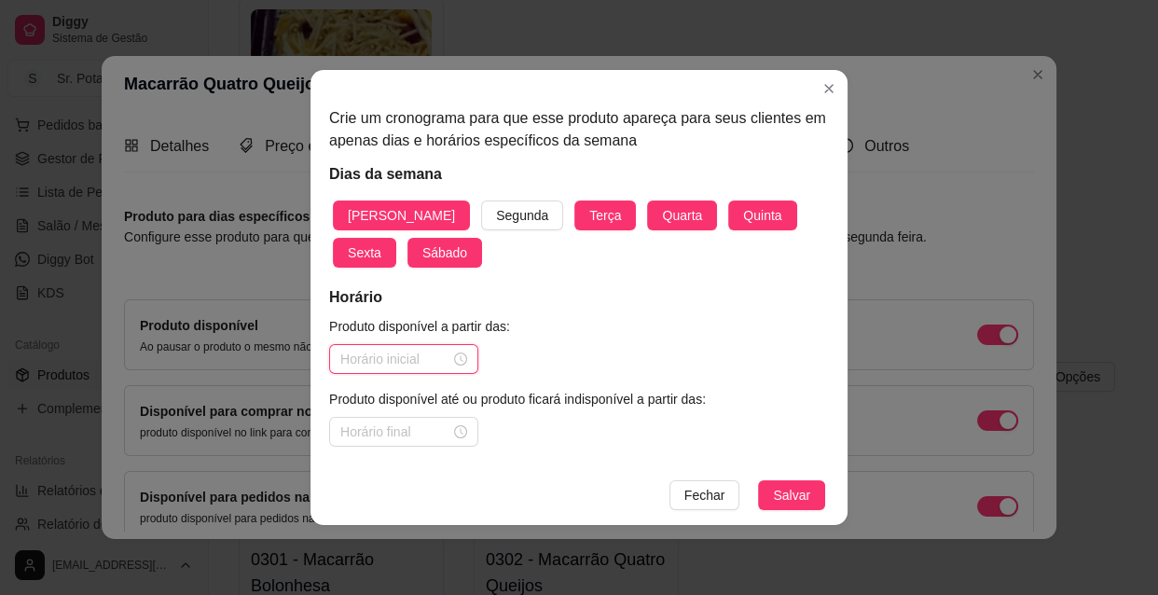
click at [440, 361] on input at bounding box center [395, 359] width 110 height 21
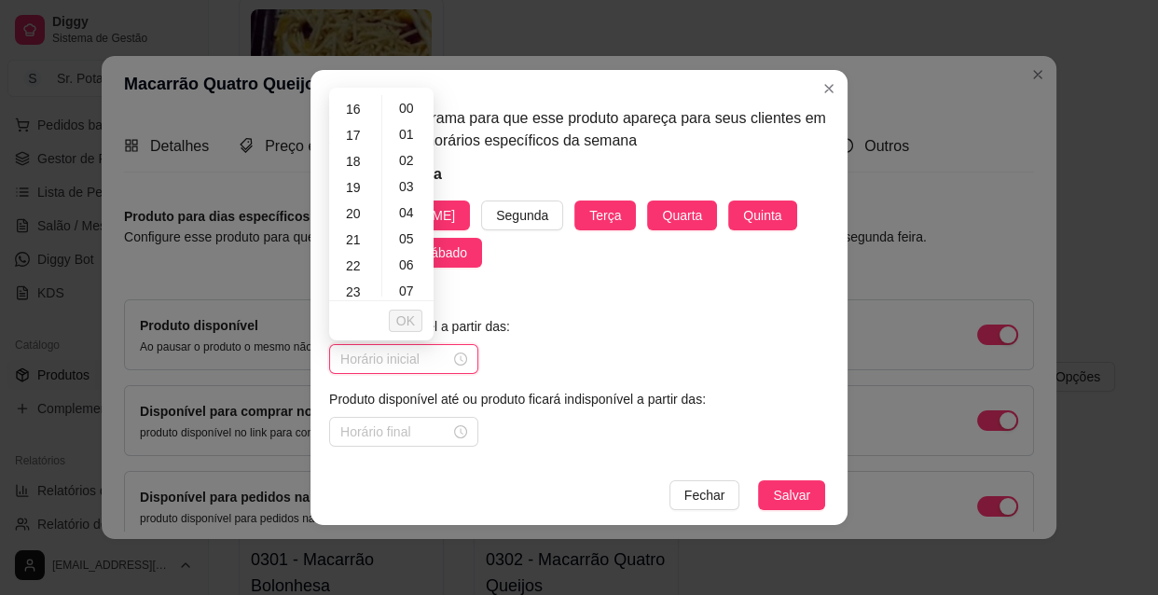
scroll to position [423, 0]
click at [359, 151] on div "18" at bounding box center [355, 155] width 45 height 26
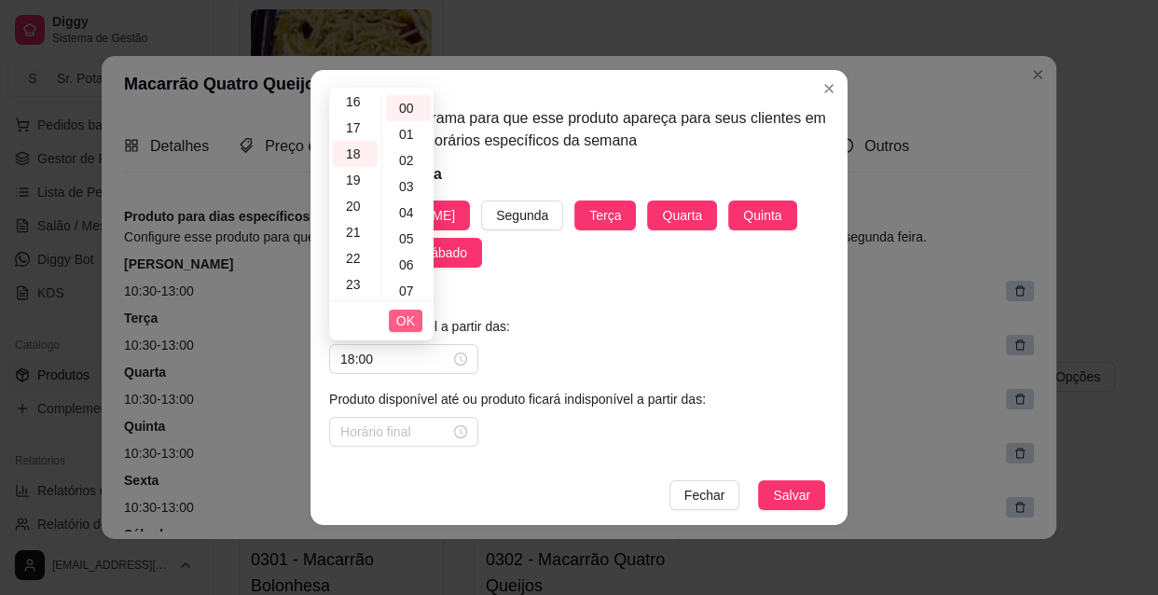
click at [402, 318] on span "OK" at bounding box center [405, 320] width 19 height 21
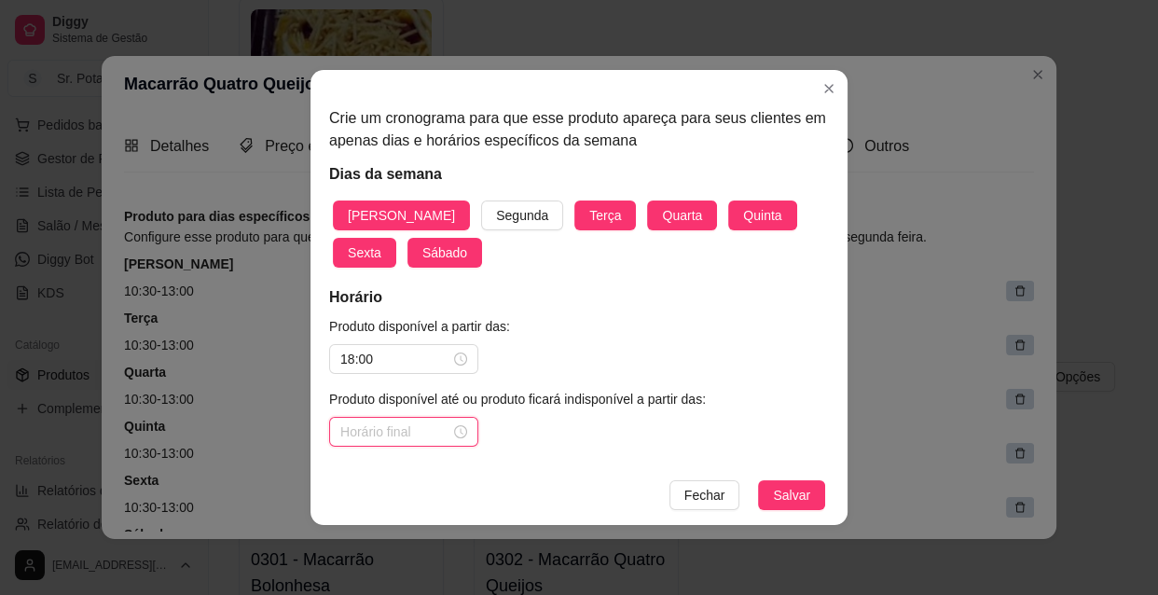
click at [371, 433] on input at bounding box center [395, 431] width 110 height 21
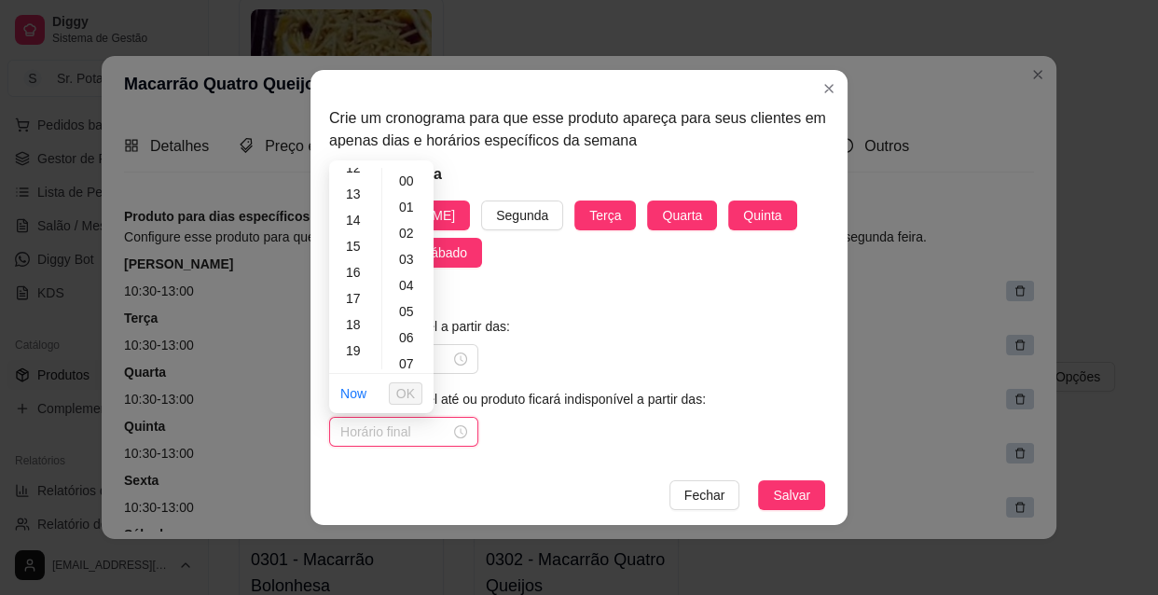
scroll to position [423, 0]
click at [360, 323] on div "22" at bounding box center [355, 332] width 45 height 26
click at [406, 194] on div "30" at bounding box center [408, 201] width 45 height 26
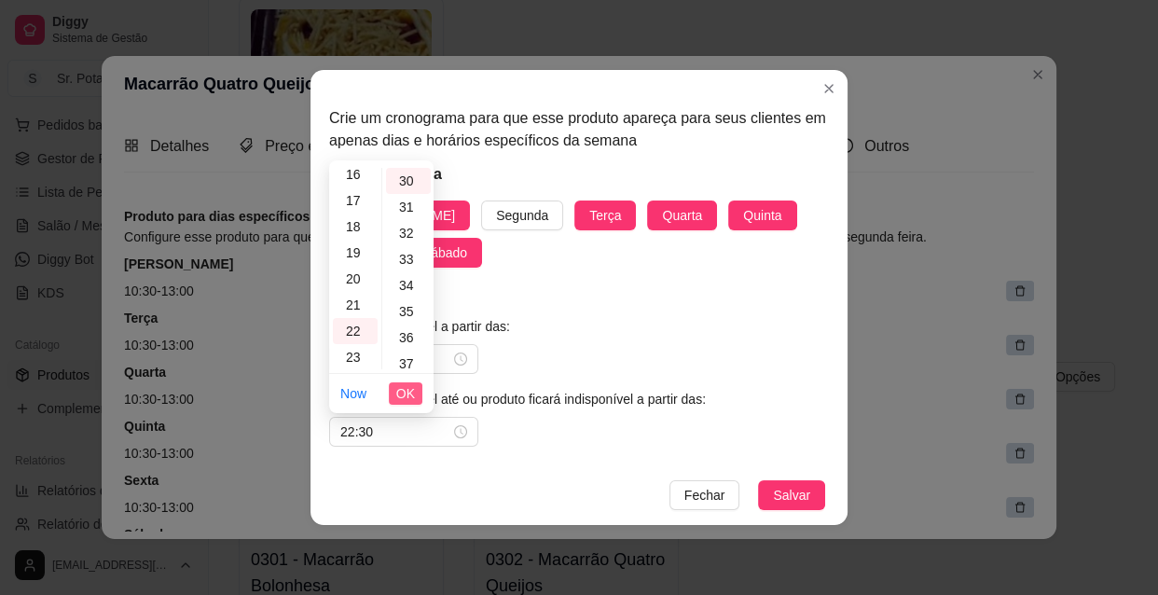
click at [414, 388] on span "OK" at bounding box center [405, 393] width 19 height 21
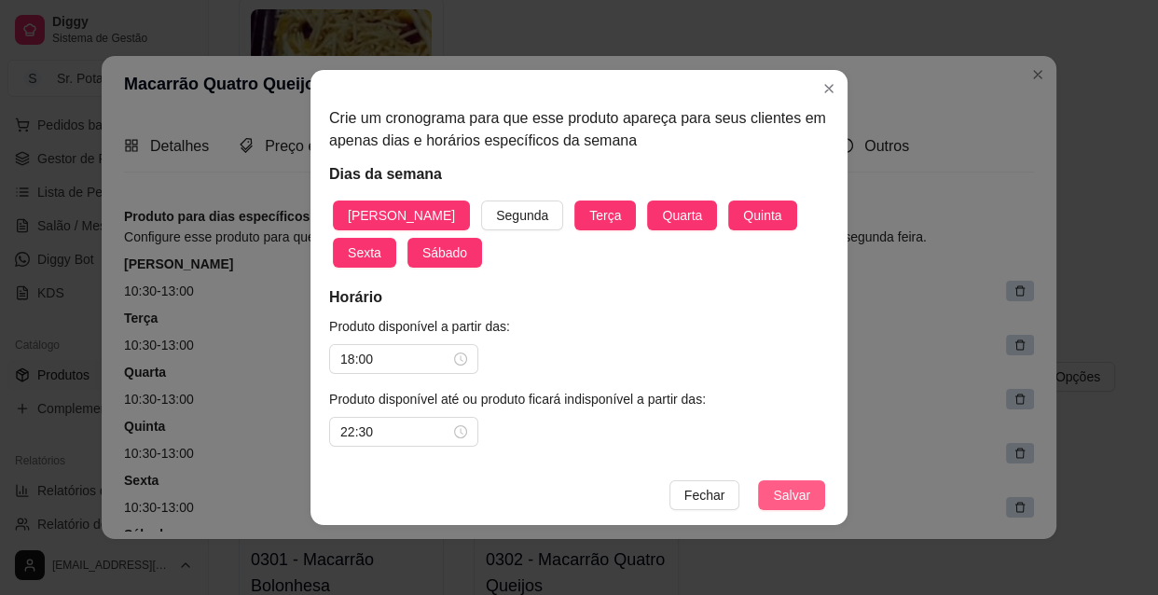
click at [815, 490] on button "Salvar" at bounding box center [791, 495] width 67 height 30
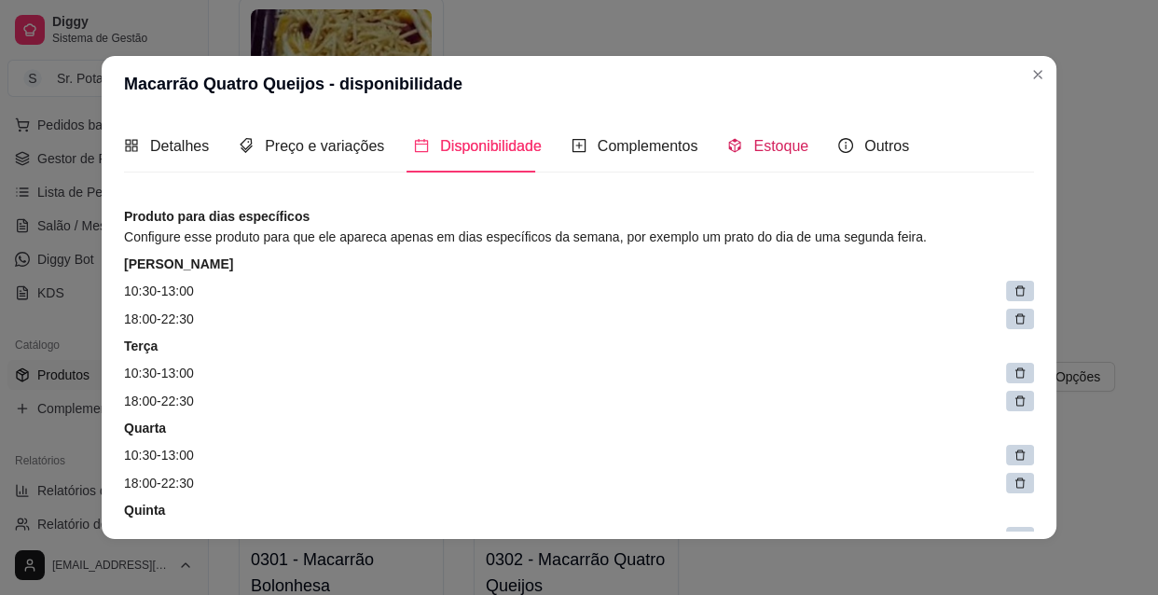
click at [770, 149] on span "Estoque" at bounding box center [780, 146] width 55 height 16
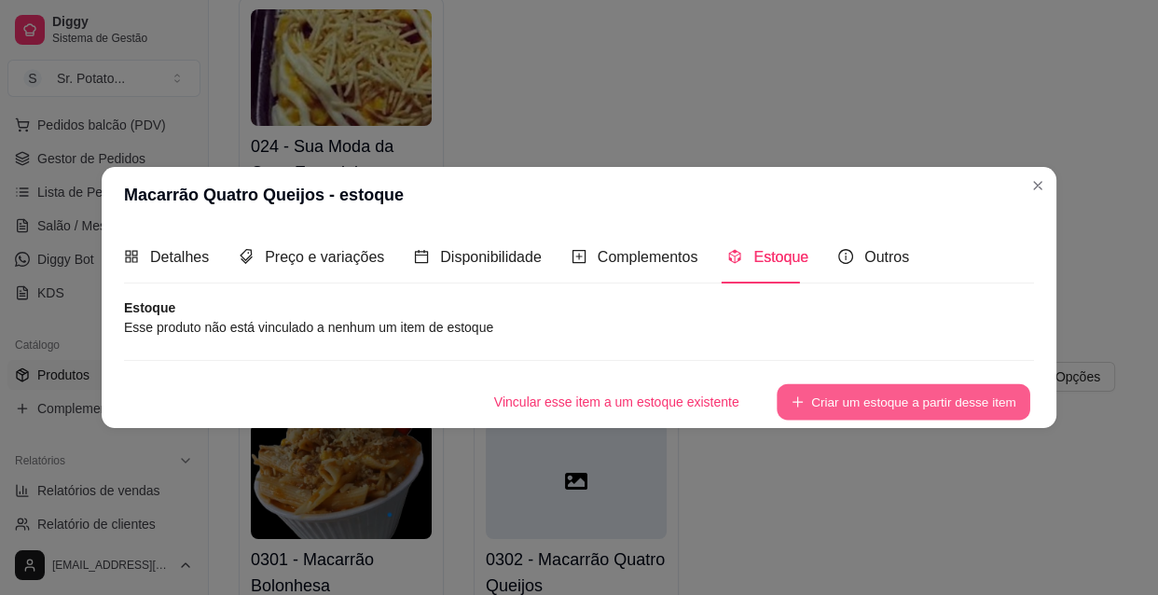
click at [885, 402] on button "Criar um estoque a partir desse item" at bounding box center [903, 402] width 254 height 36
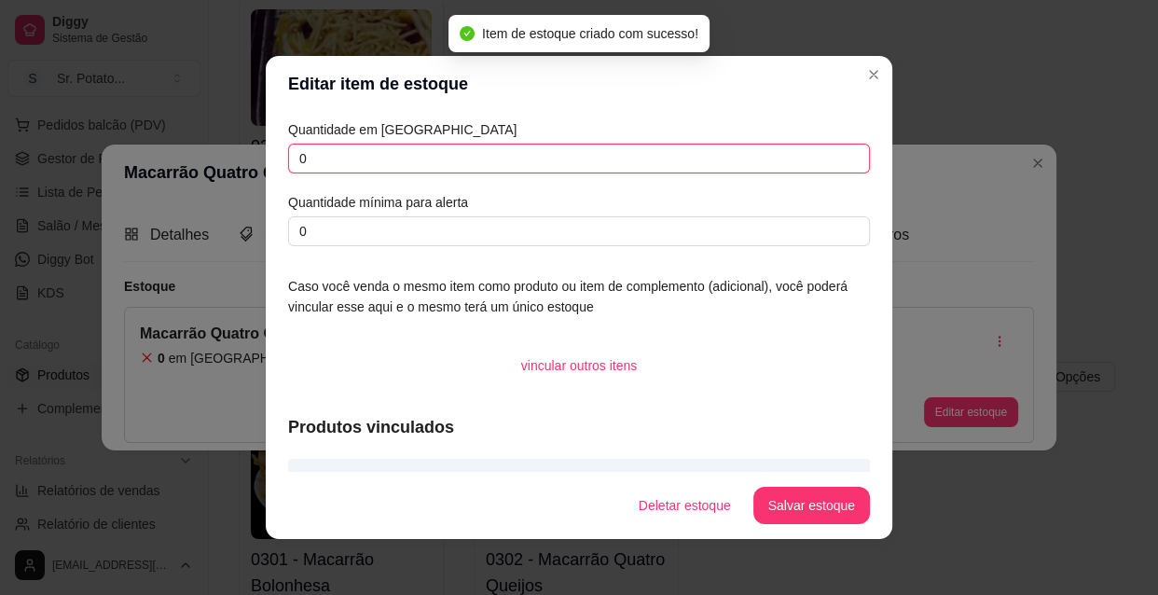
click at [332, 144] on input "0" at bounding box center [579, 159] width 582 height 30
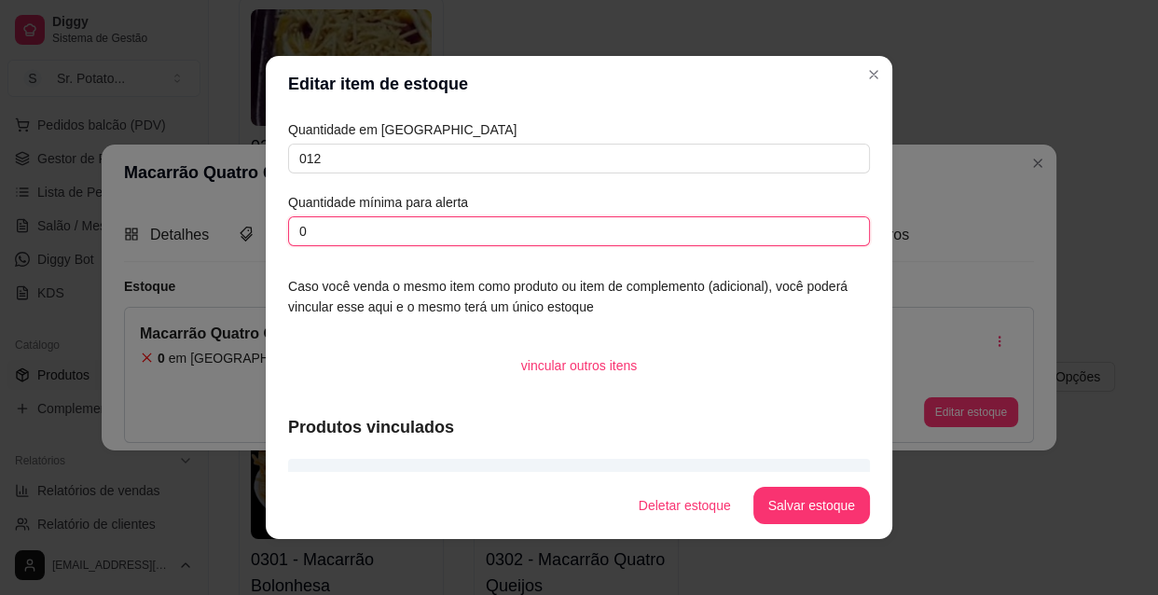
click at [323, 229] on input "0" at bounding box center [579, 231] width 582 height 30
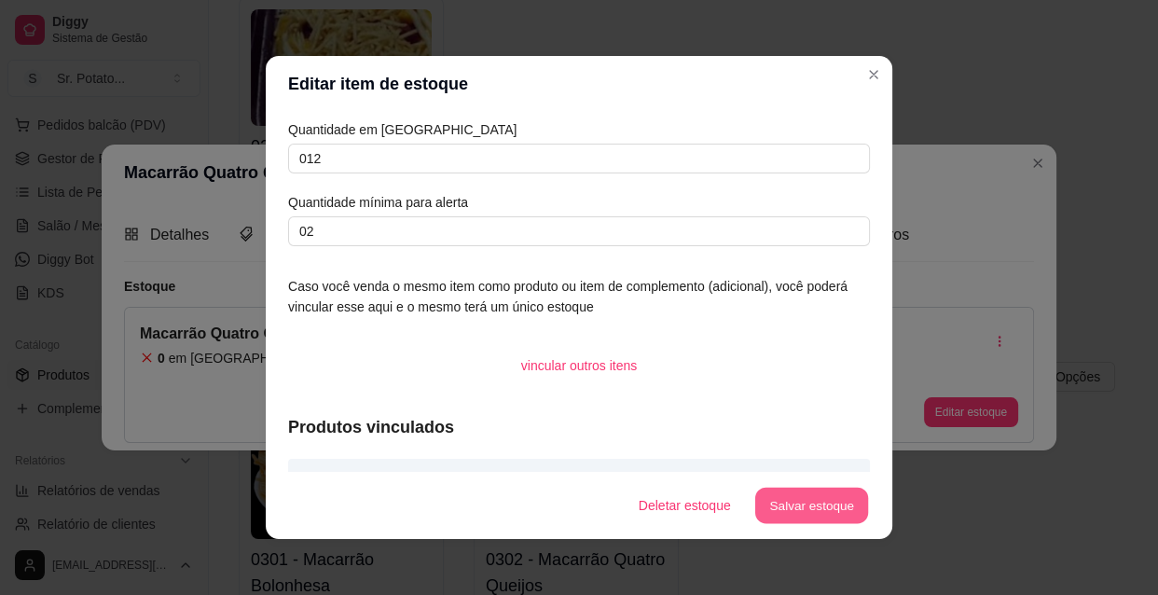
click at [821, 508] on button "Salvar estoque" at bounding box center [811, 505] width 114 height 36
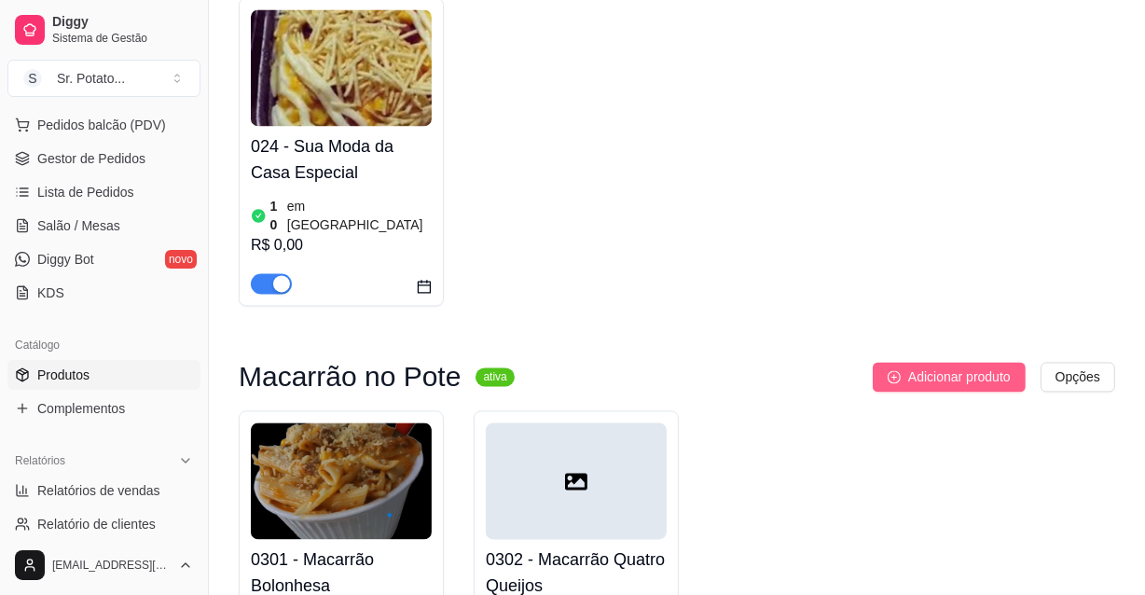
click at [975, 366] on span "Adicionar produto" at bounding box center [959, 376] width 103 height 21
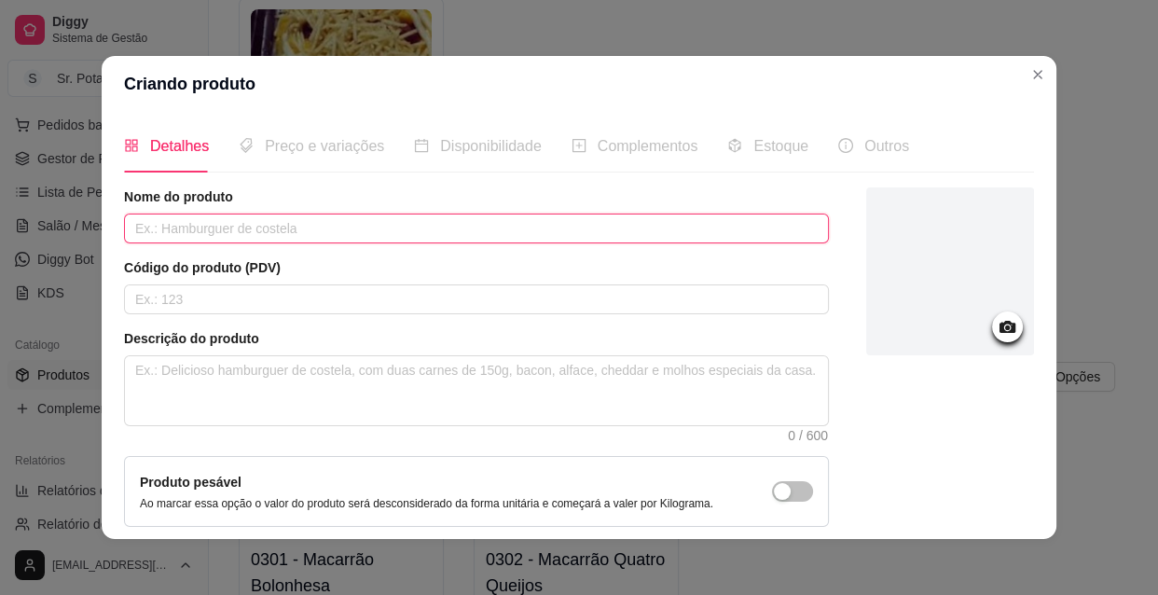
click at [263, 221] on input "text" at bounding box center [476, 228] width 705 height 30
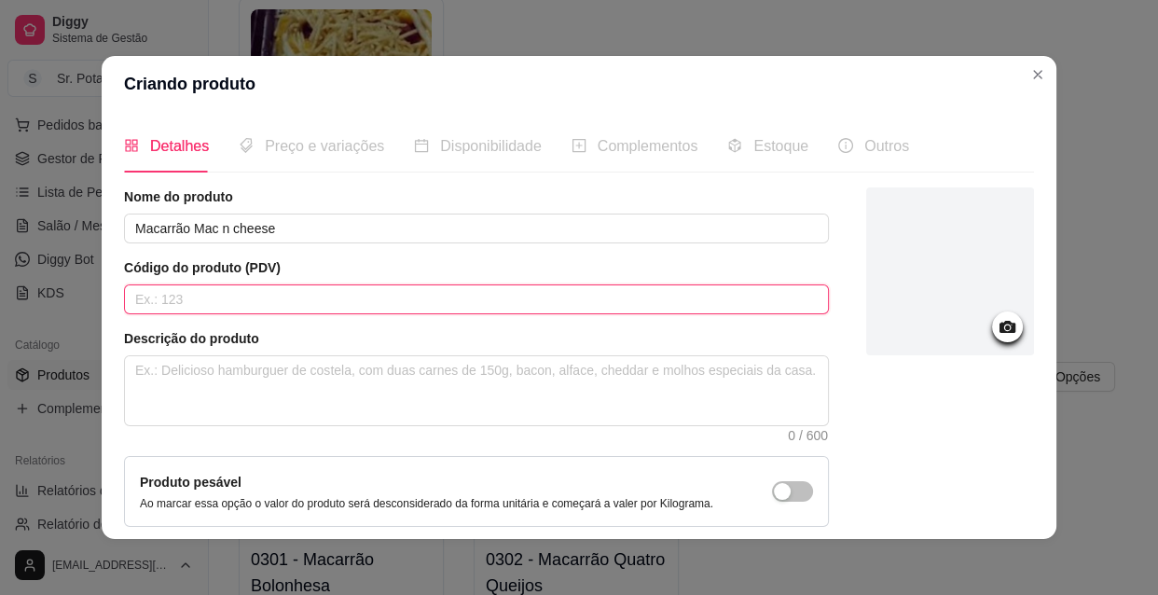
click at [219, 295] on input "text" at bounding box center [476, 299] width 705 height 30
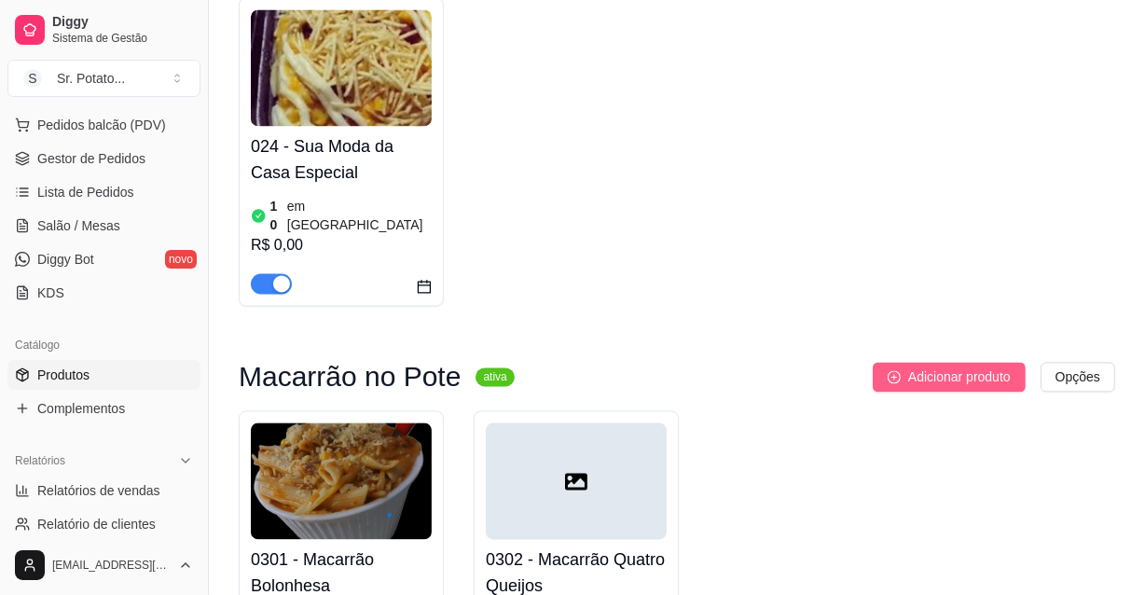
click at [912, 366] on span "Adicionar produto" at bounding box center [959, 376] width 103 height 21
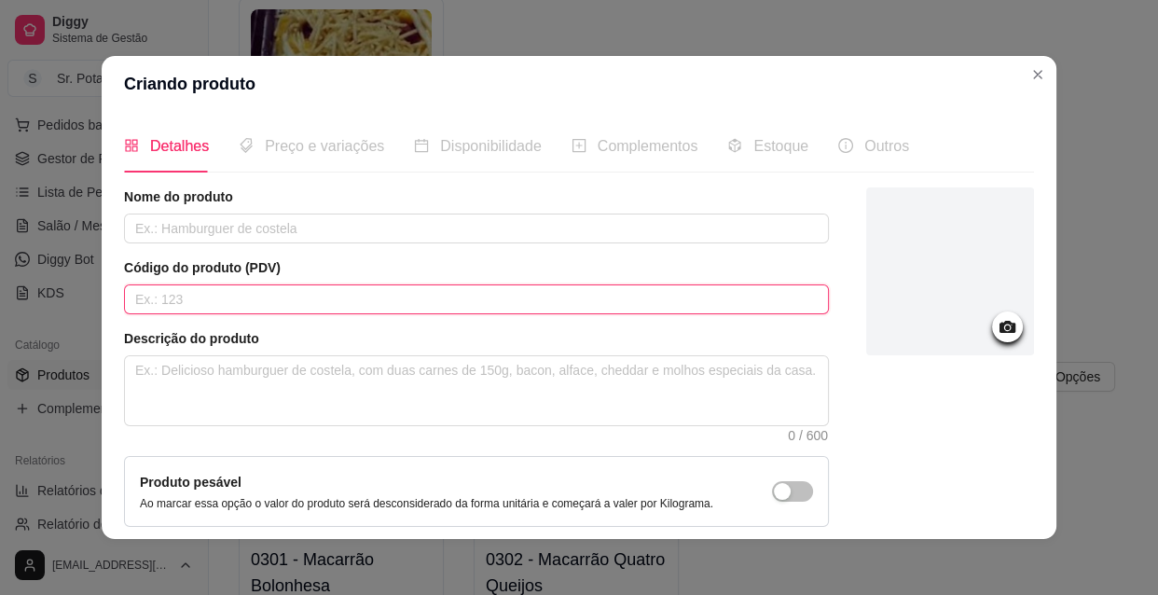
click at [194, 295] on input "text" at bounding box center [476, 299] width 705 height 30
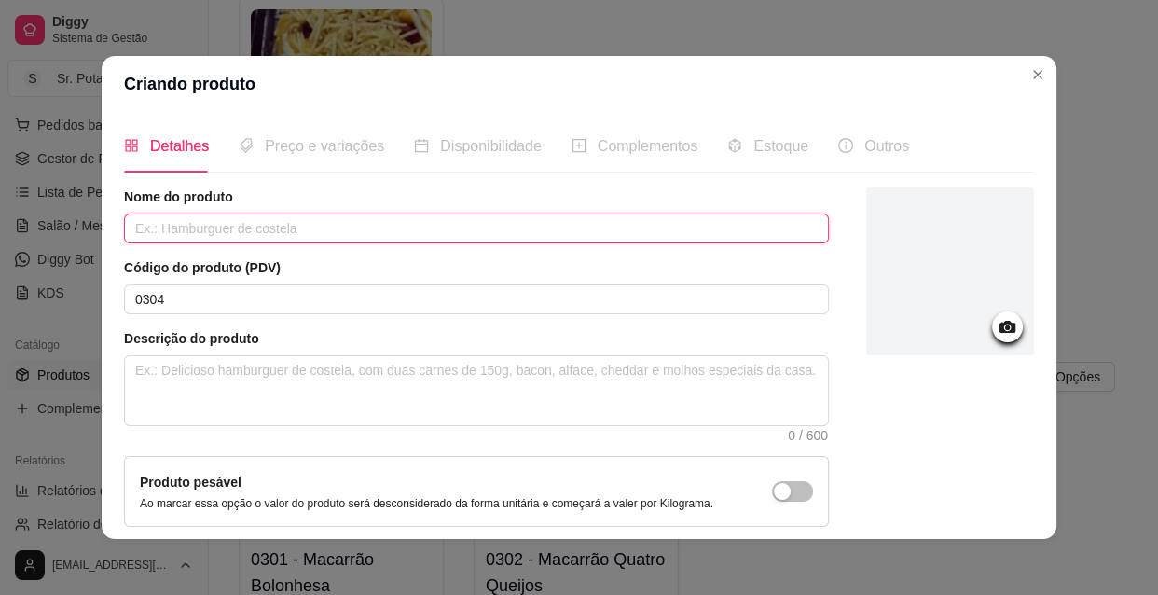
click at [232, 237] on input "text" at bounding box center [476, 228] width 705 height 30
click at [241, 232] on input "text" at bounding box center [476, 228] width 705 height 30
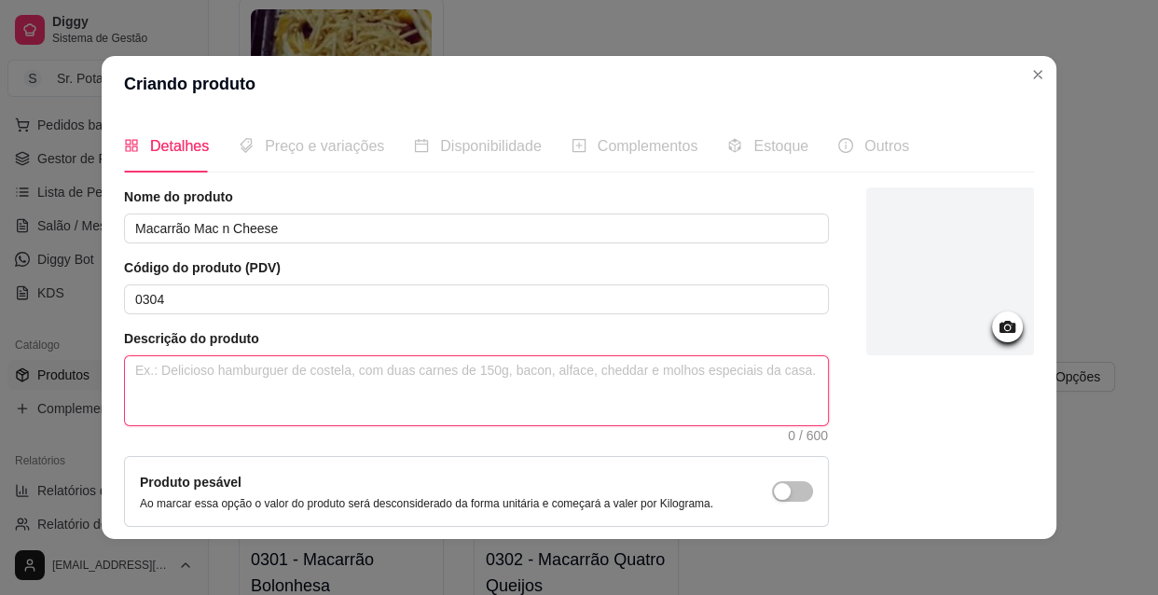
click at [247, 370] on textarea at bounding box center [476, 390] width 703 height 69
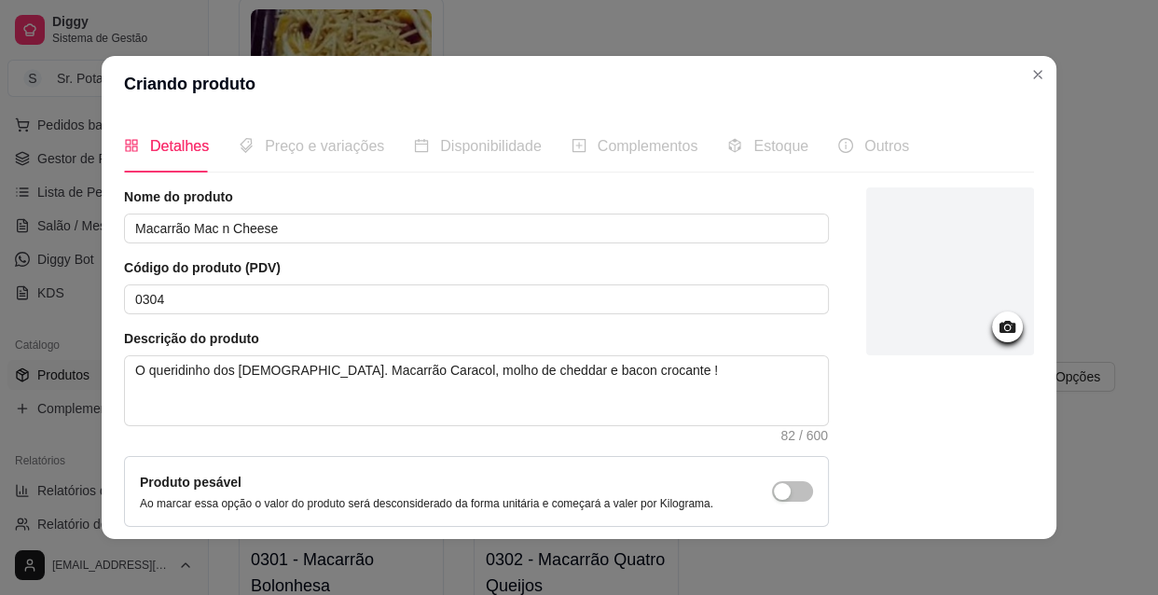
click at [363, 148] on span "Preço e variações" at bounding box center [324, 146] width 119 height 16
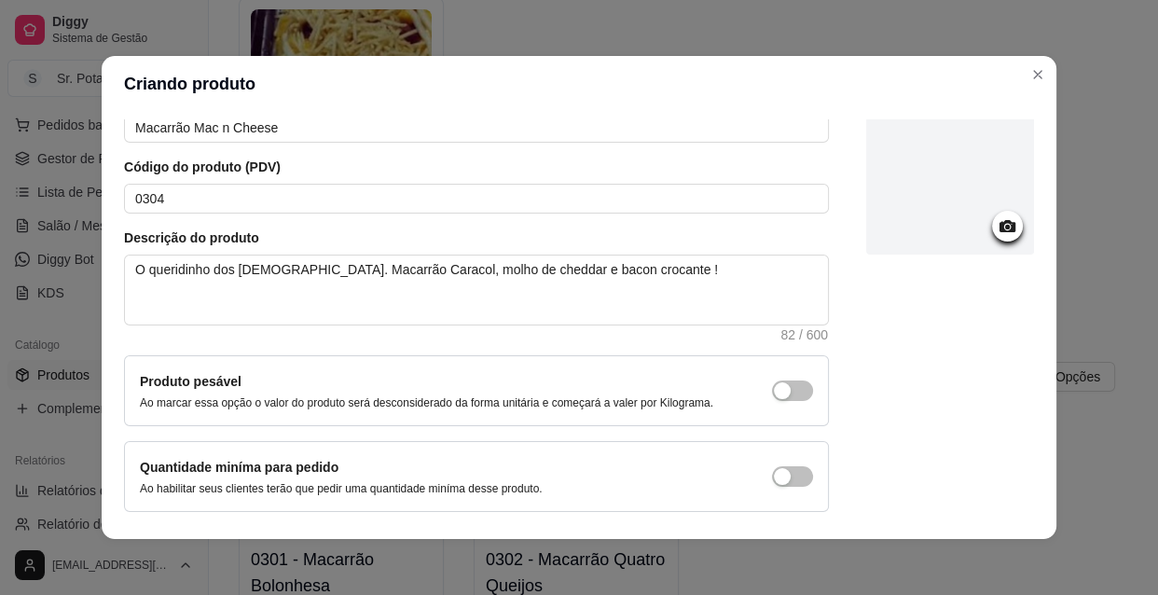
scroll to position [162, 0]
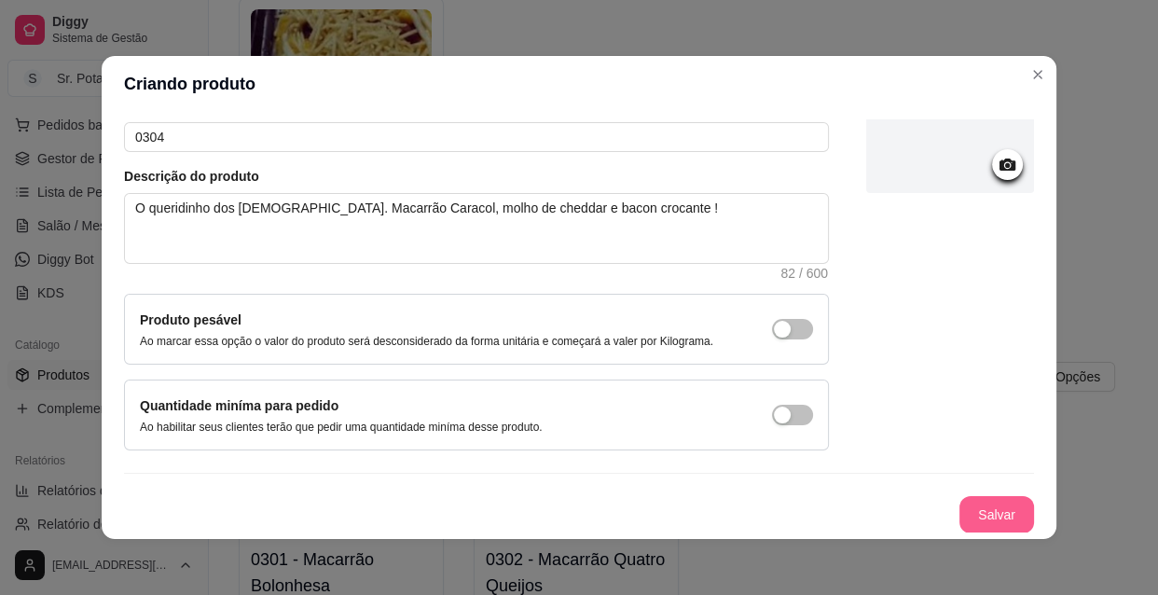
click at [980, 512] on button "Salvar" at bounding box center [996, 514] width 75 height 37
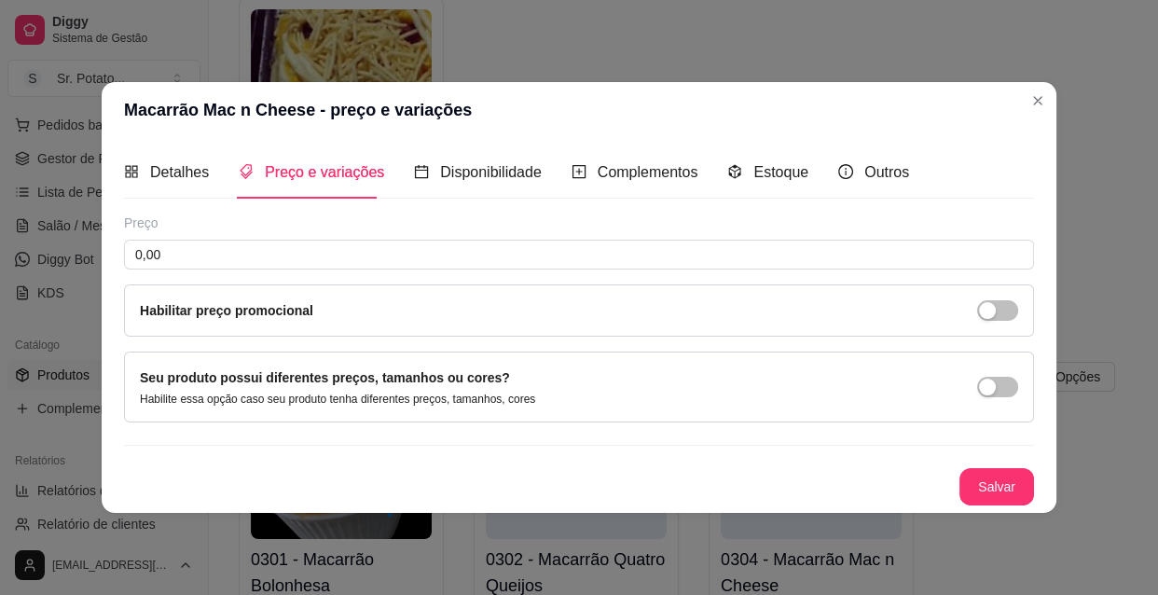
scroll to position [0, 0]
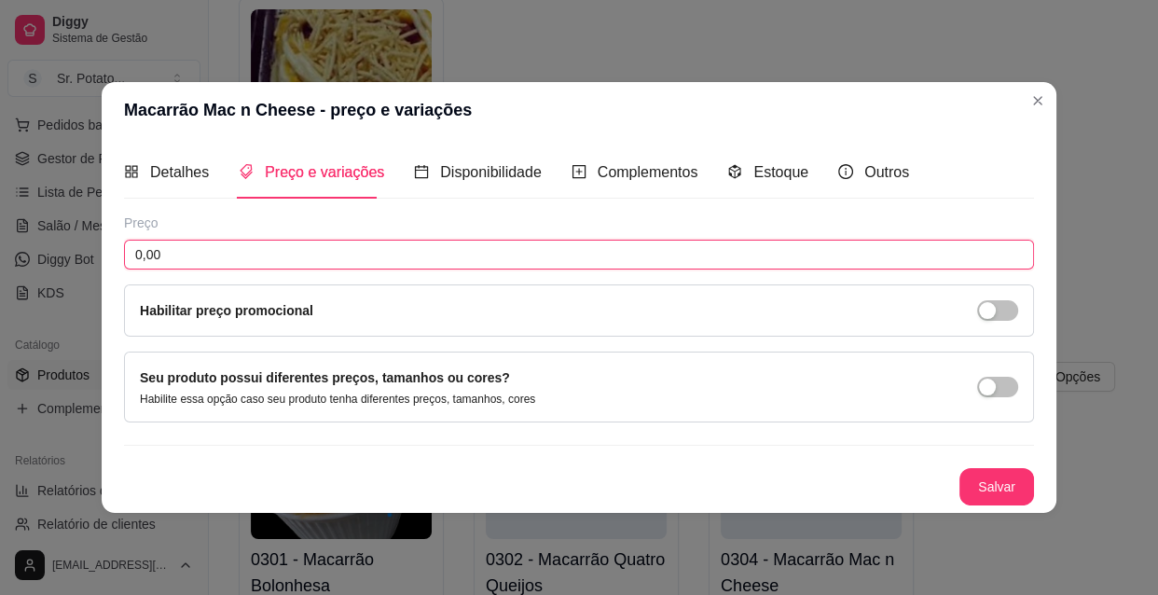
click at [281, 256] on input "0,00" at bounding box center [579, 255] width 910 height 30
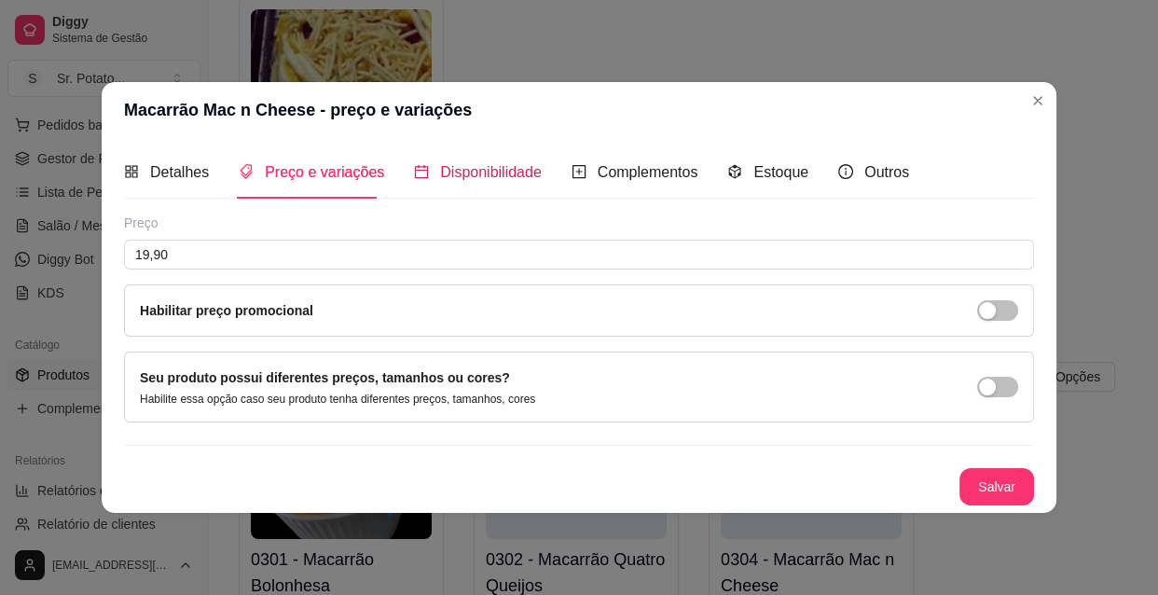
click at [475, 166] on span "Disponibilidade" at bounding box center [491, 172] width 102 height 16
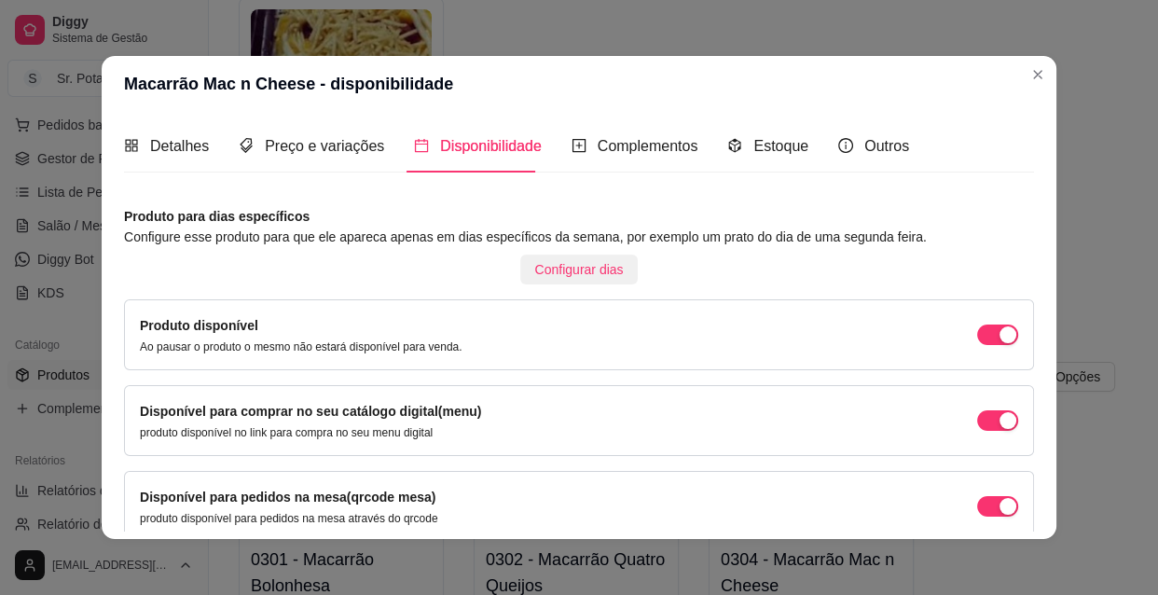
click at [550, 272] on span "Configurar dias" at bounding box center [579, 269] width 89 height 21
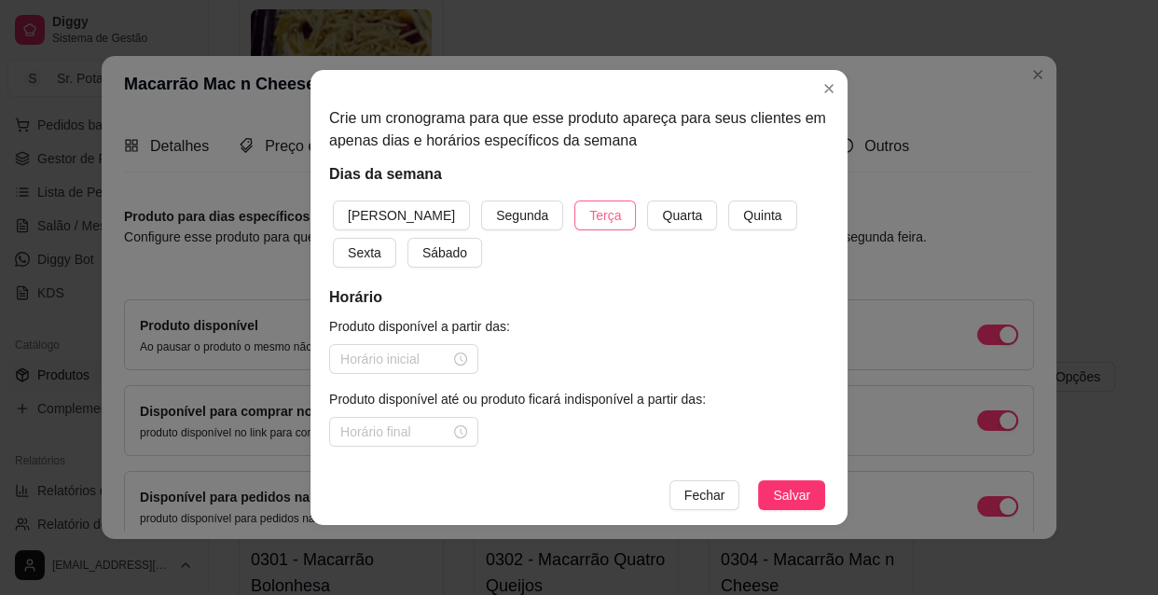
click at [589, 218] on span "Terça" at bounding box center [605, 215] width 32 height 21
click at [662, 219] on span "Quarta" at bounding box center [682, 215] width 40 height 21
click at [728, 216] on button "Quinta" at bounding box center [762, 215] width 68 height 30
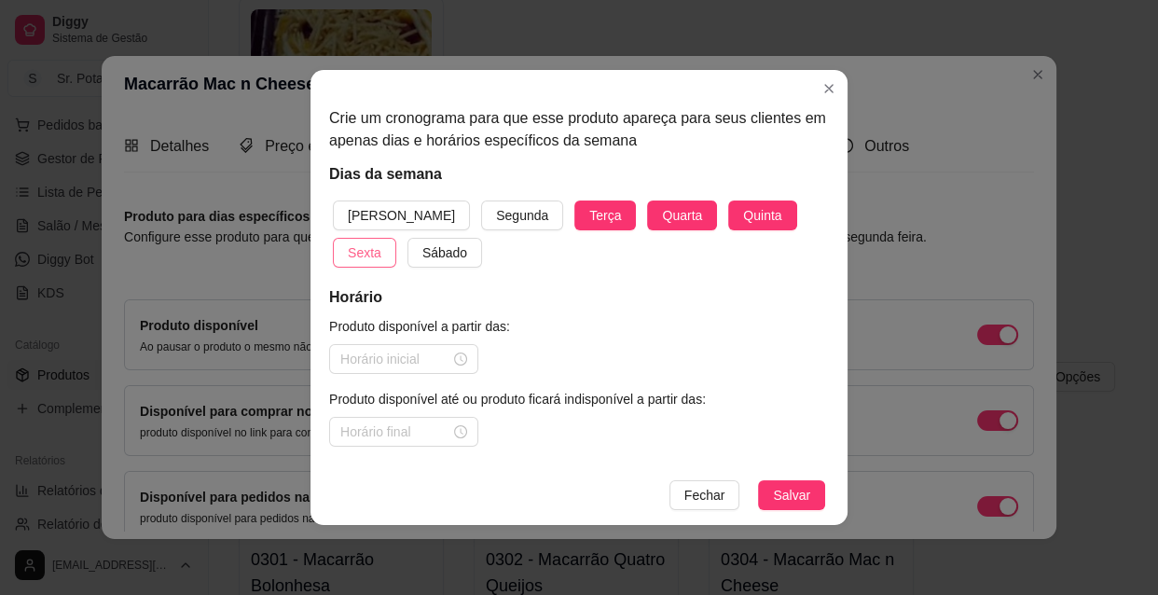
click at [396, 238] on button "Sexta" at bounding box center [364, 253] width 63 height 30
click at [422, 252] on span "Sábado" at bounding box center [444, 252] width 45 height 21
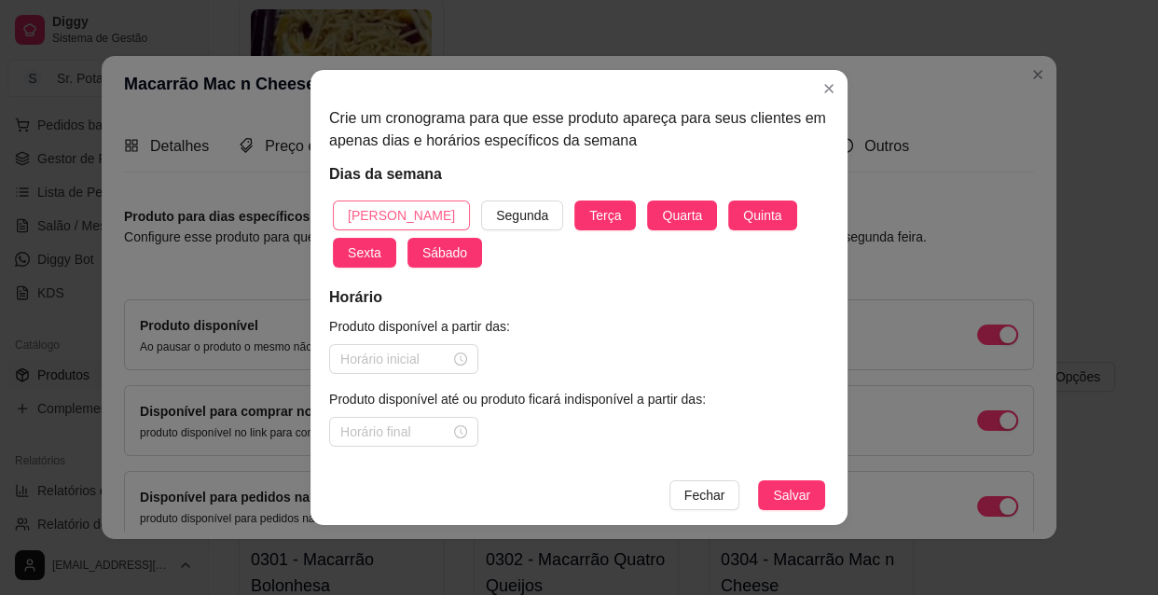
click at [379, 215] on span "[PERSON_NAME]" at bounding box center [401, 215] width 107 height 21
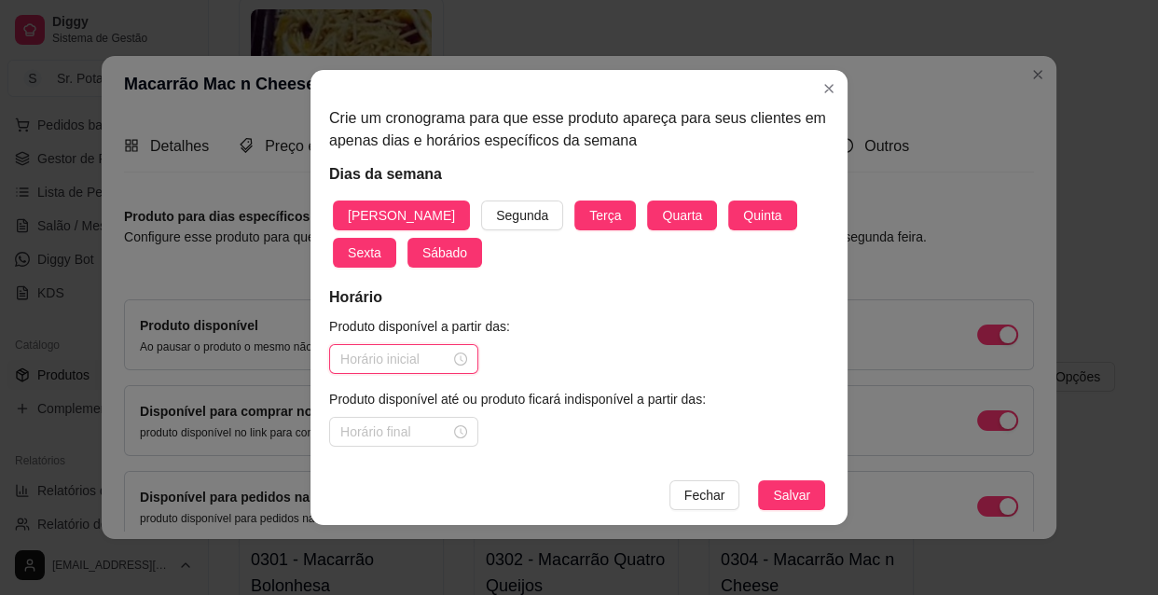
click at [370, 352] on input at bounding box center [395, 359] width 110 height 21
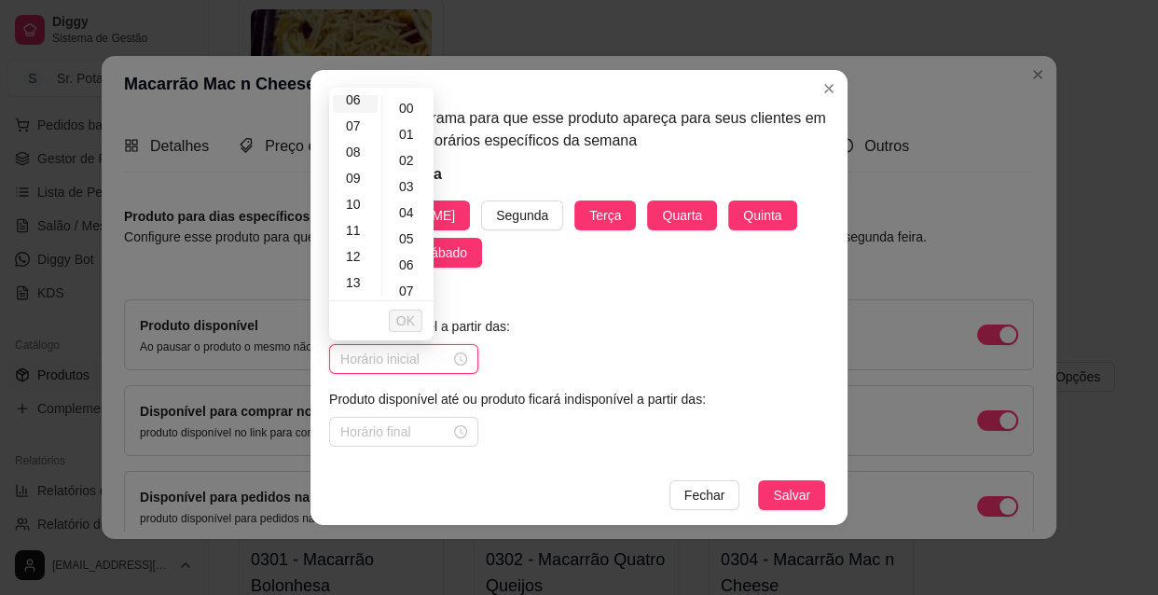
scroll to position [169, 0]
click at [355, 202] on div "10" at bounding box center [355, 200] width 45 height 26
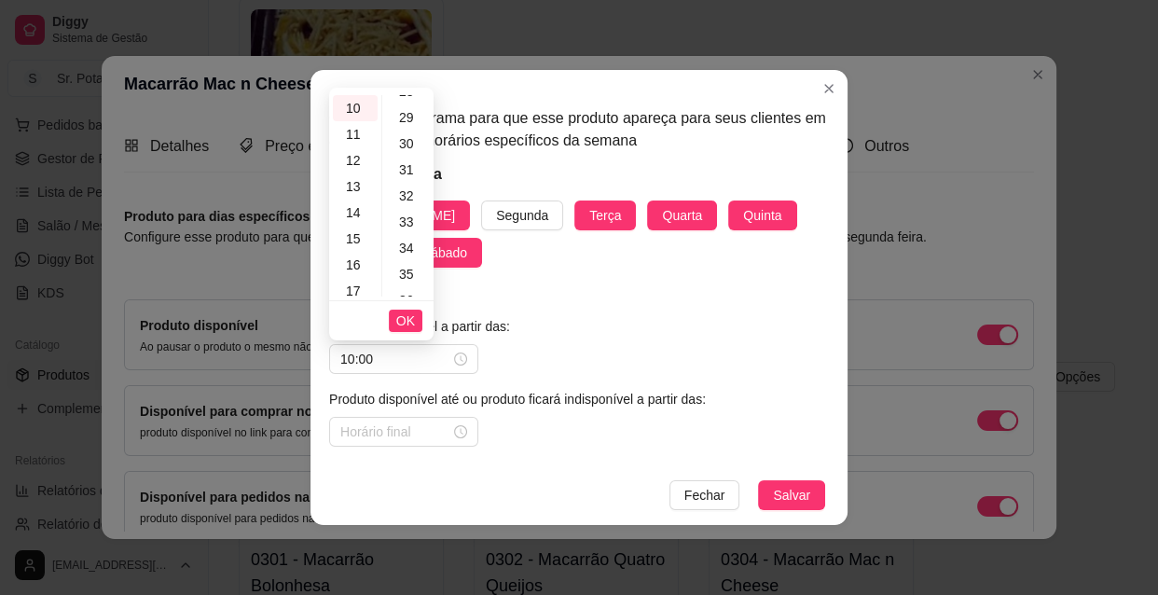
scroll to position [762, 0]
click at [410, 127] on div "30" at bounding box center [408, 129] width 45 height 26
click at [409, 325] on span "OK" at bounding box center [405, 320] width 19 height 21
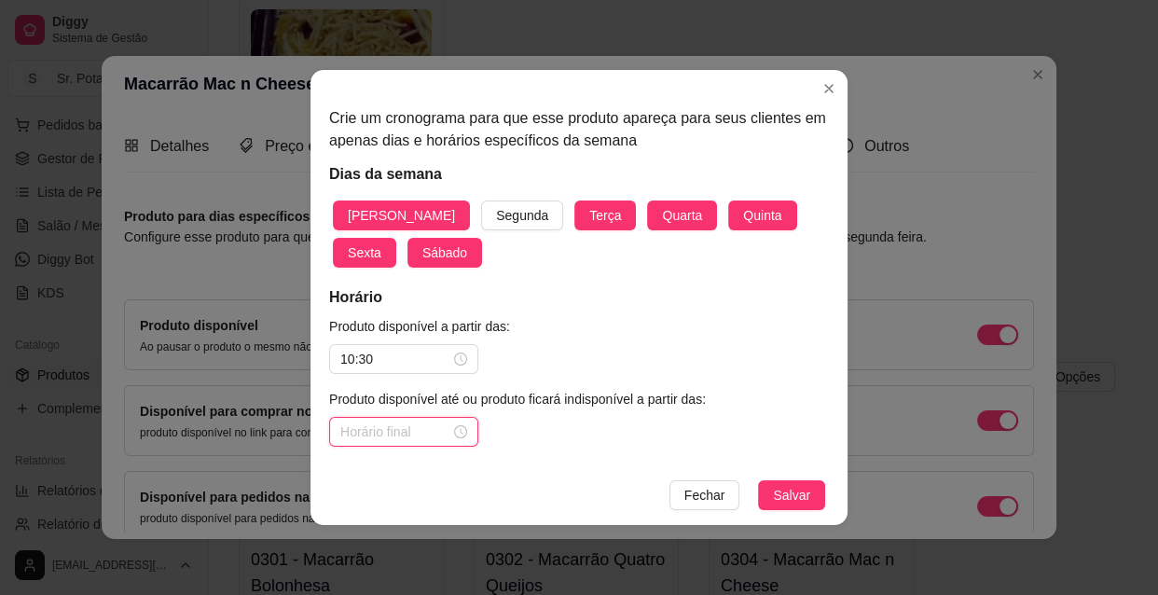
click at [393, 426] on input at bounding box center [395, 431] width 110 height 21
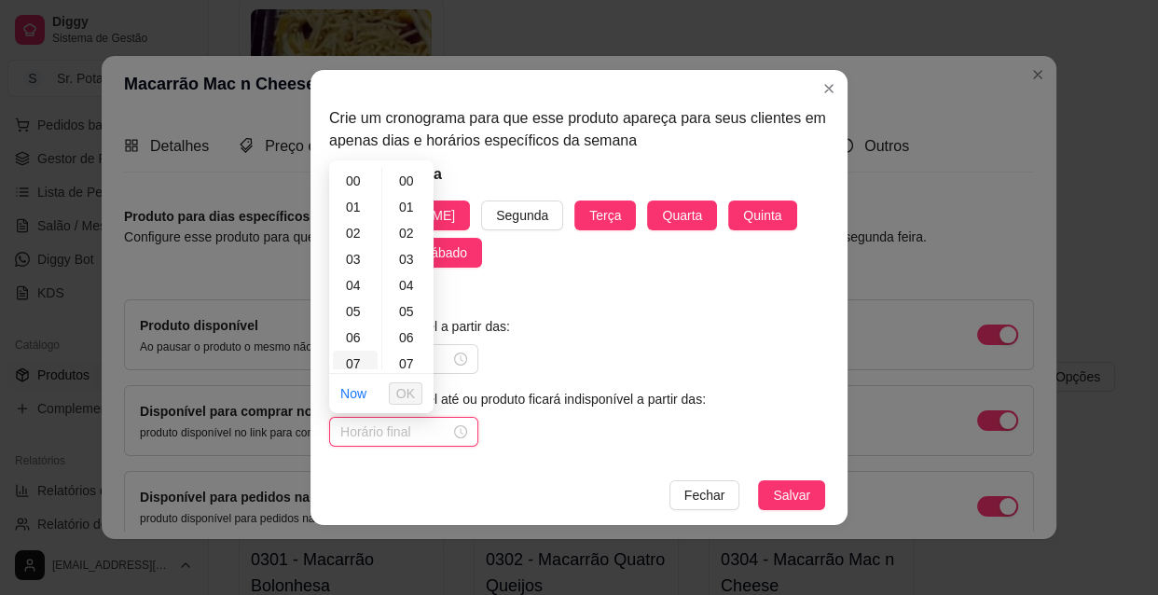
scroll to position [169, 0]
click at [360, 352] on div "13" at bounding box center [355, 351] width 45 height 26
click at [412, 400] on span "OK" at bounding box center [405, 393] width 19 height 21
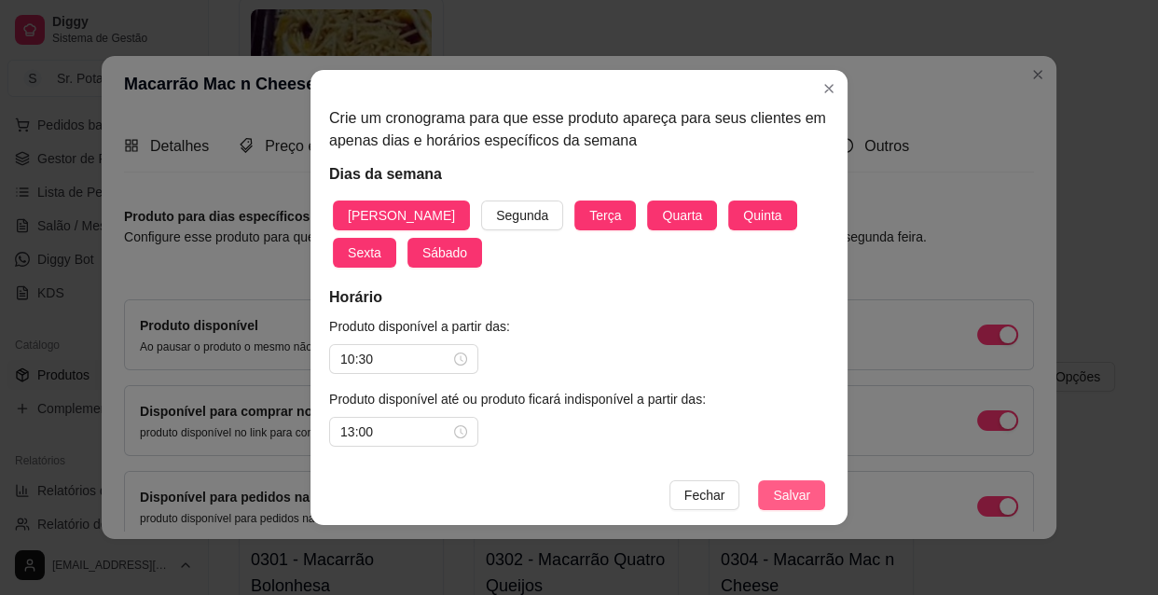
click at [793, 496] on span "Salvar" at bounding box center [791, 495] width 37 height 21
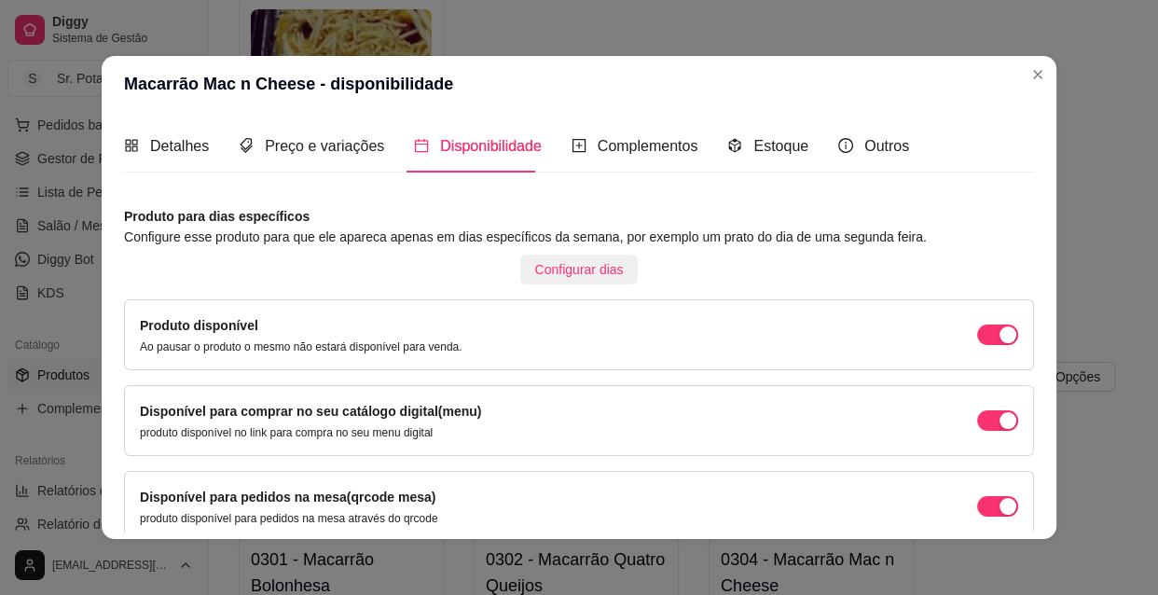
click at [555, 268] on span "Configurar dias" at bounding box center [579, 269] width 89 height 21
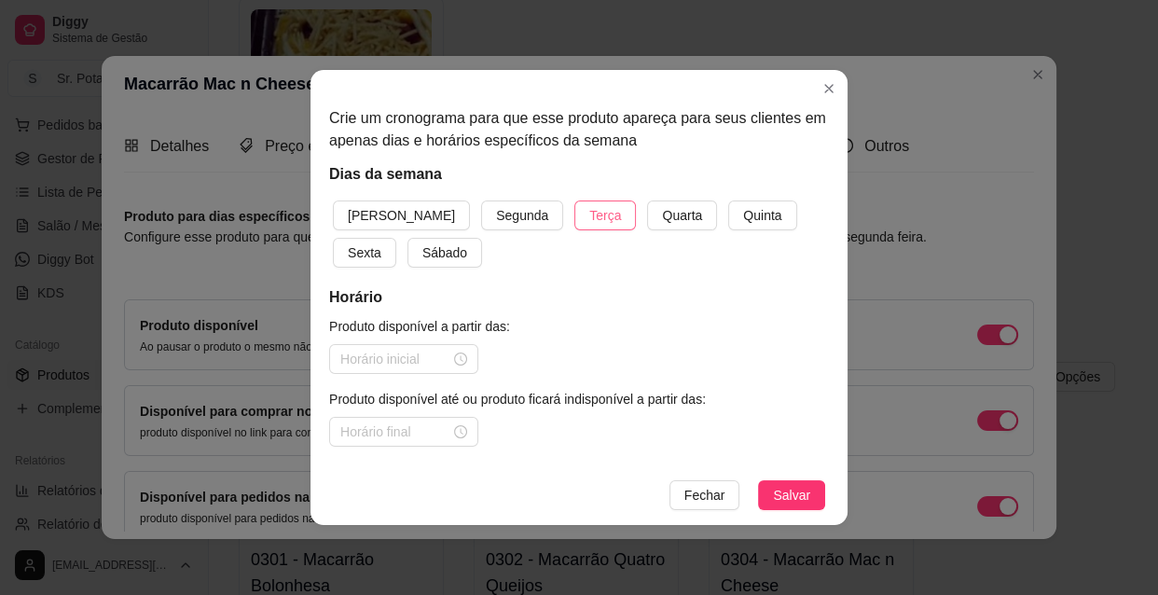
click at [589, 224] on span "Terça" at bounding box center [605, 215] width 32 height 21
click at [647, 212] on button "Quarta" at bounding box center [682, 215] width 70 height 30
click at [743, 215] on span "Quinta" at bounding box center [762, 215] width 38 height 21
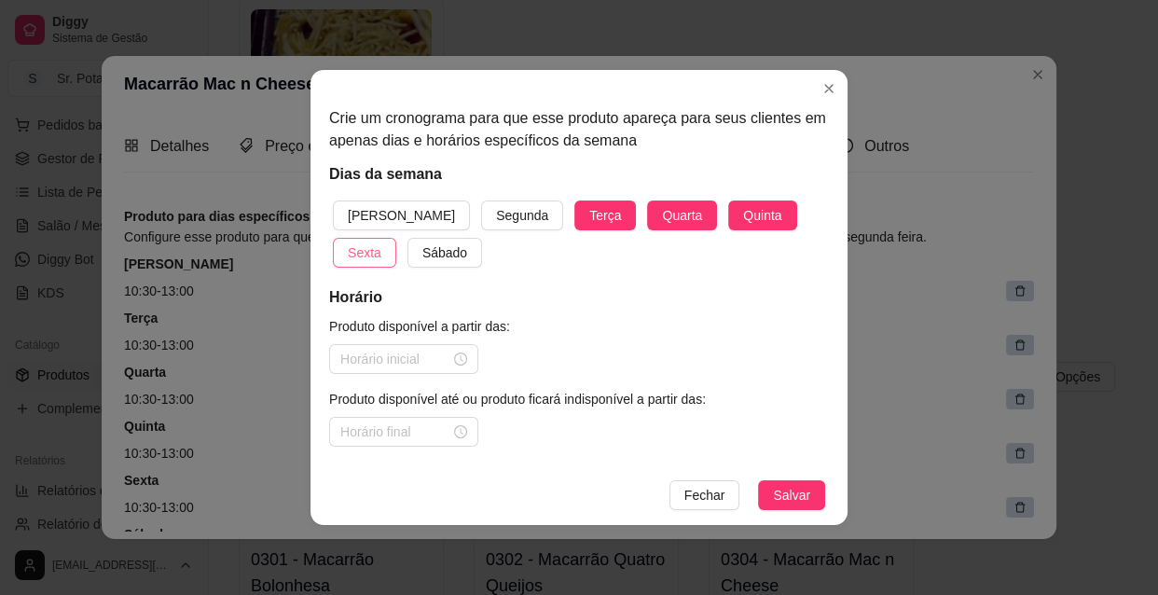
click at [381, 242] on span "Sexta" at bounding box center [365, 252] width 34 height 21
click at [422, 257] on span "Sábado" at bounding box center [444, 252] width 45 height 21
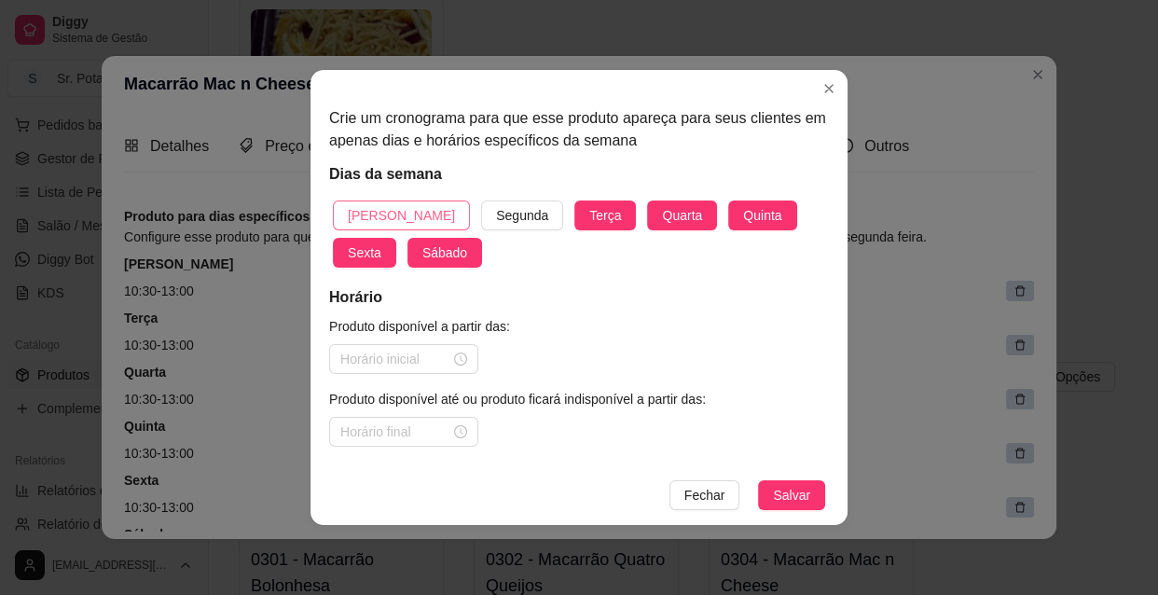
click at [388, 206] on span "[PERSON_NAME]" at bounding box center [401, 215] width 107 height 21
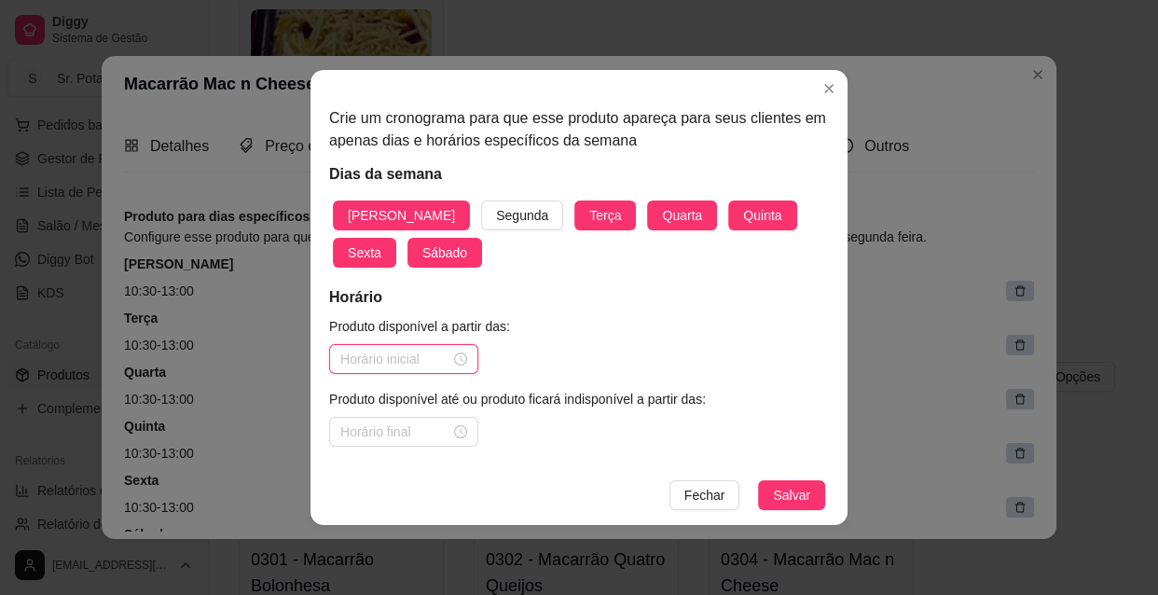
click at [409, 360] on input at bounding box center [395, 359] width 110 height 21
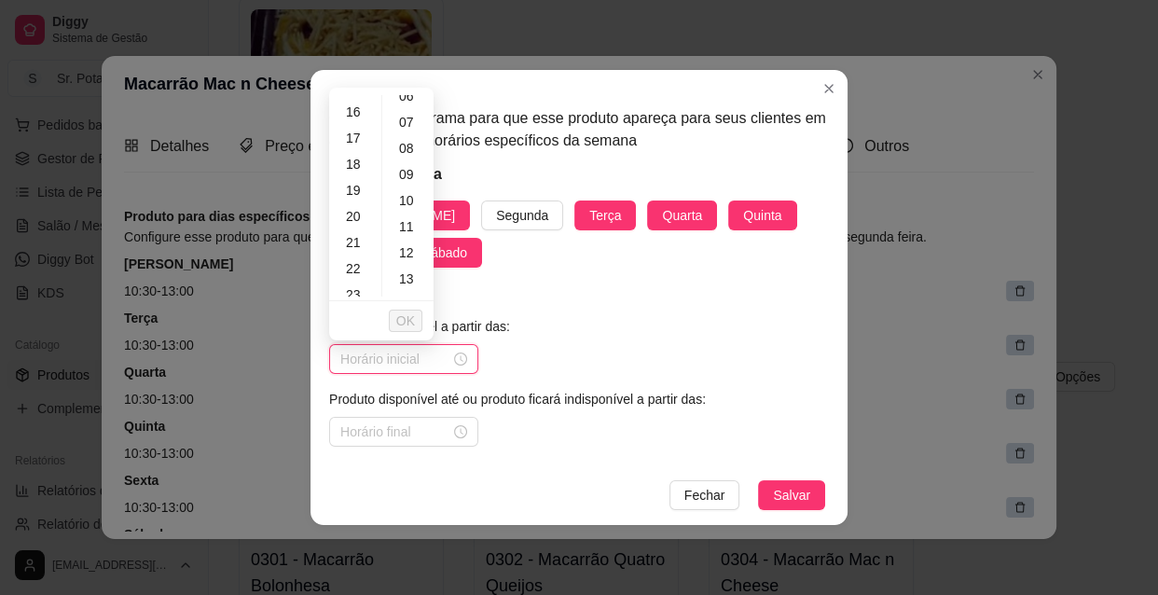
scroll to position [424, 0]
click at [356, 158] on div "18" at bounding box center [355, 154] width 45 height 26
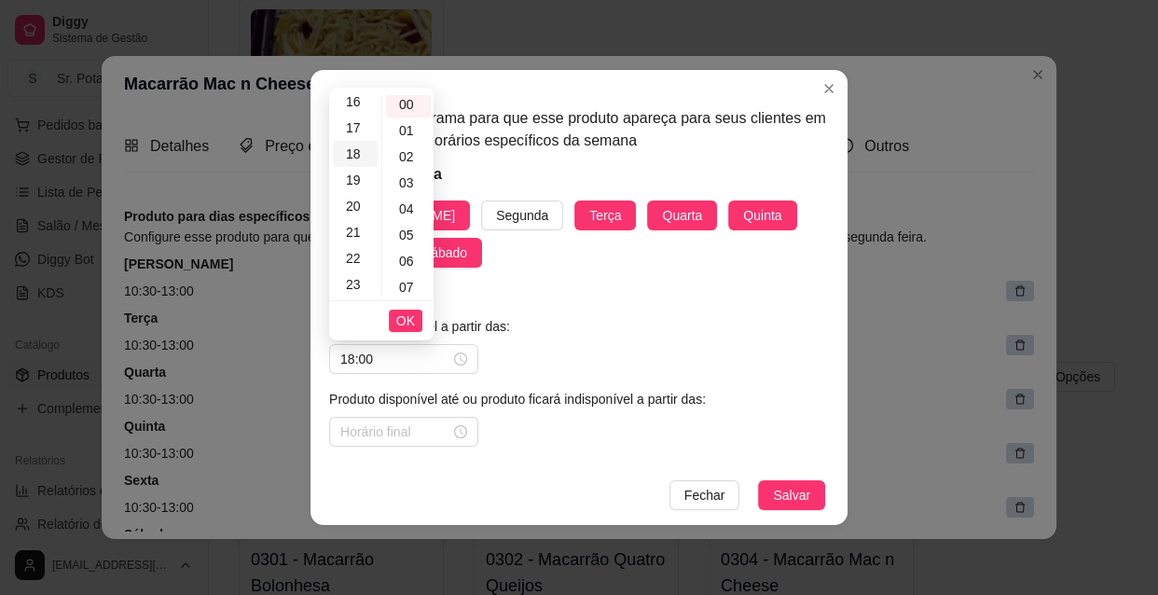
scroll to position [0, 0]
click at [406, 314] on span "OK" at bounding box center [405, 320] width 19 height 21
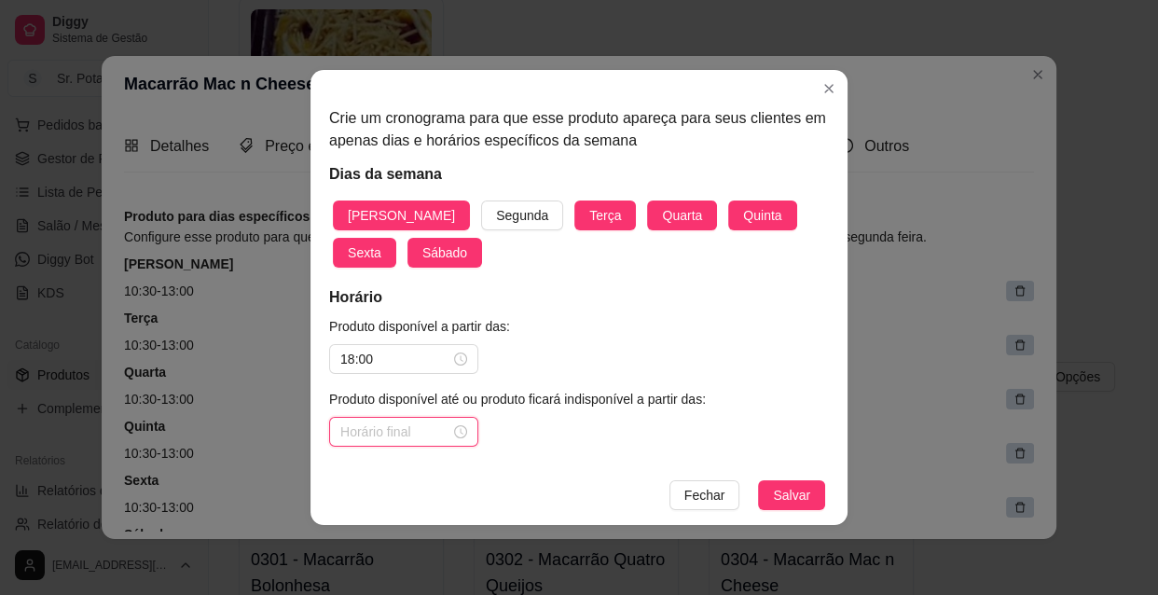
click at [413, 440] on input at bounding box center [395, 431] width 110 height 21
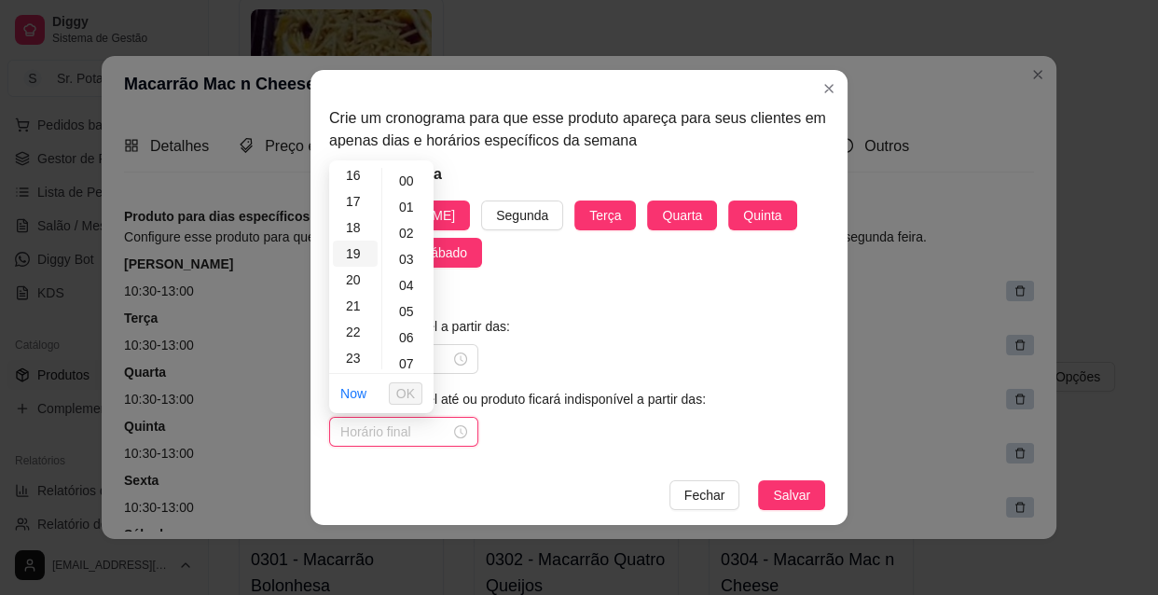
scroll to position [424, 0]
click at [354, 331] on div "22" at bounding box center [355, 331] width 45 height 26
click at [408, 286] on div "30" at bounding box center [408, 286] width 45 height 26
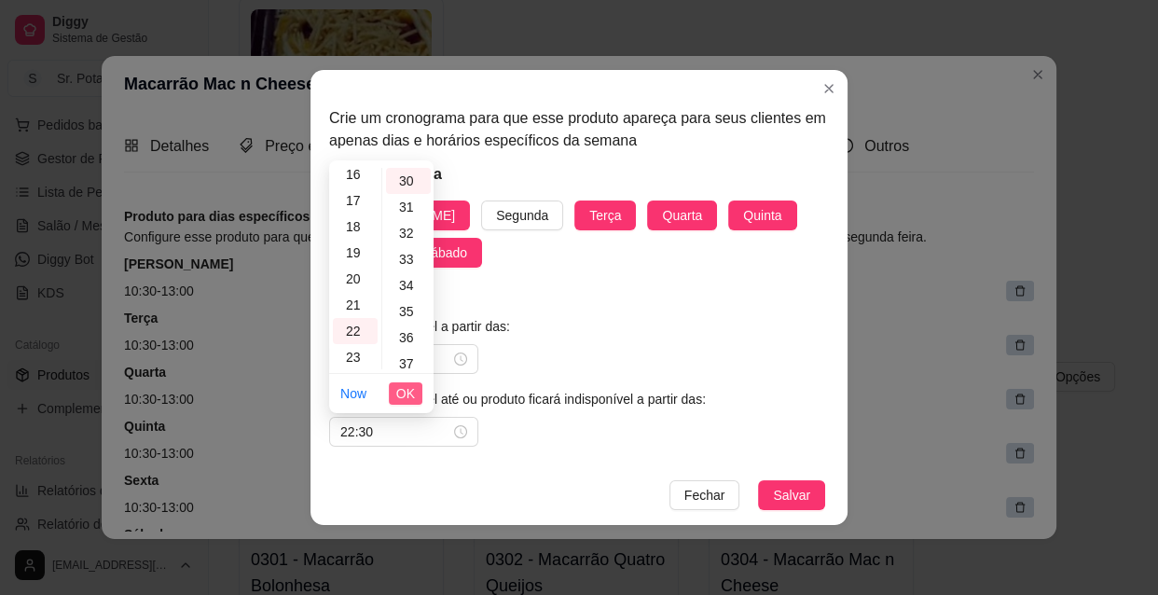
click at [409, 391] on span "OK" at bounding box center [405, 393] width 19 height 21
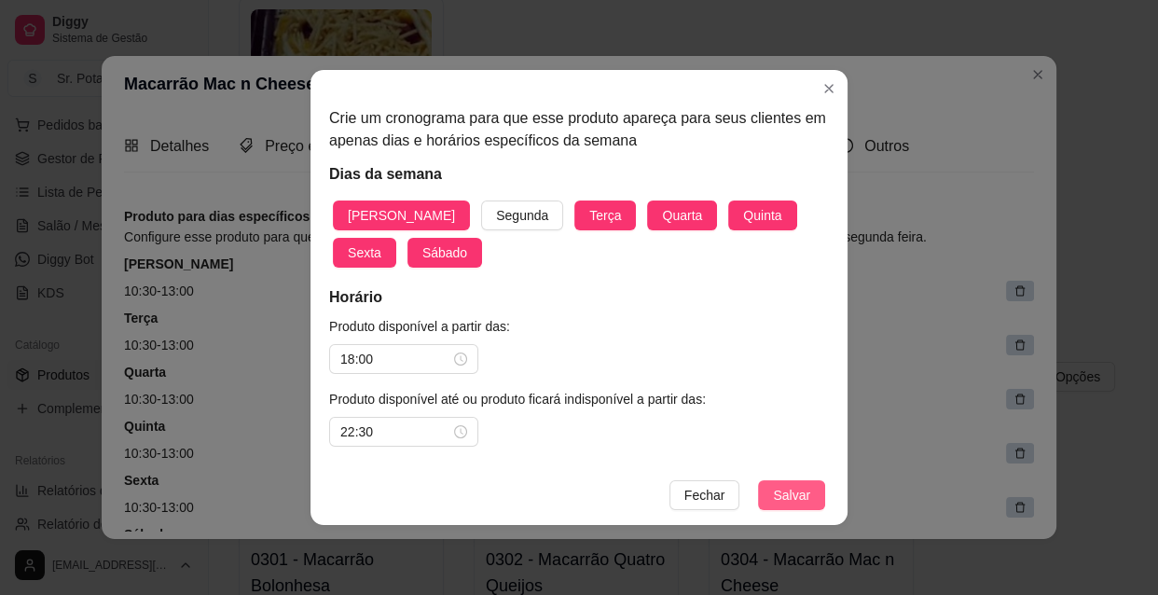
click at [802, 492] on span "Salvar" at bounding box center [791, 495] width 37 height 21
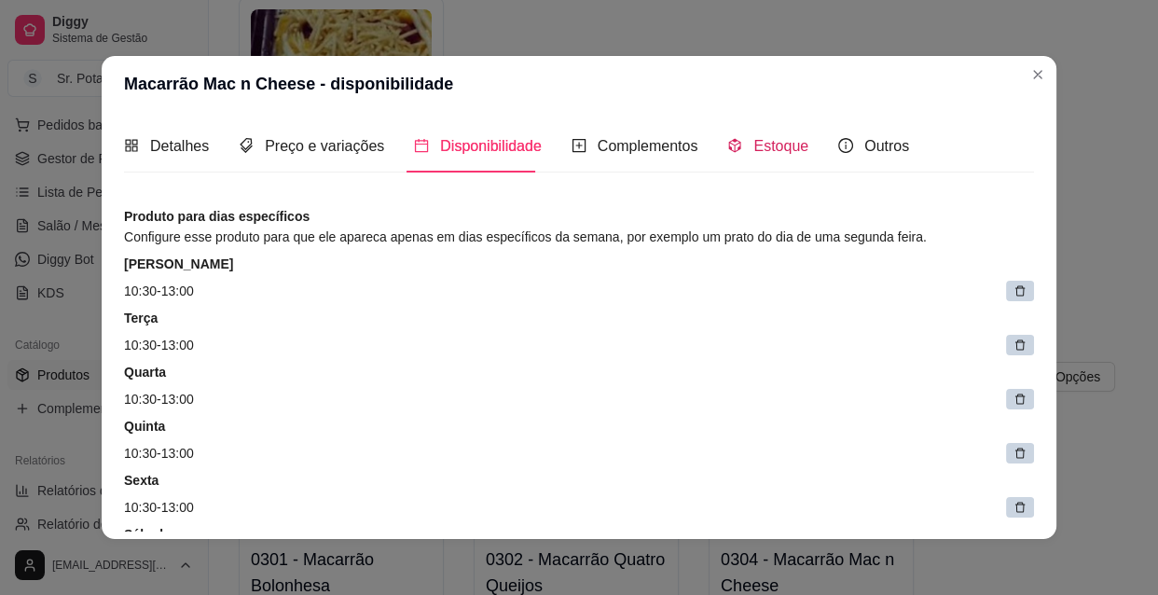
click at [755, 145] on span "Estoque" at bounding box center [780, 146] width 55 height 16
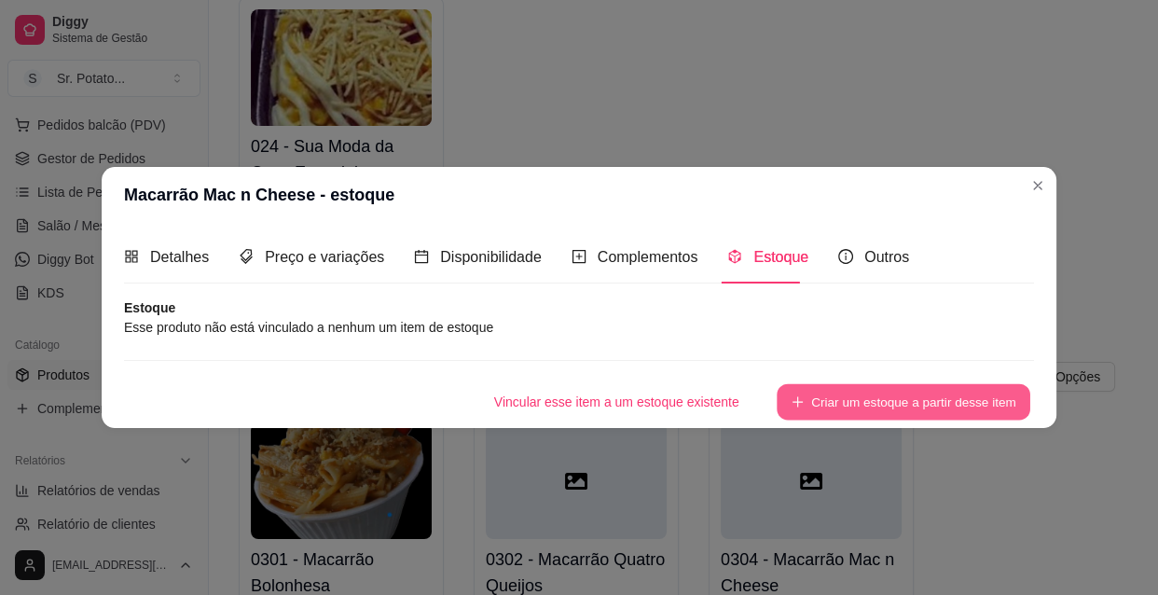
click at [847, 391] on button "Criar um estoque a partir desse item" at bounding box center [903, 402] width 254 height 36
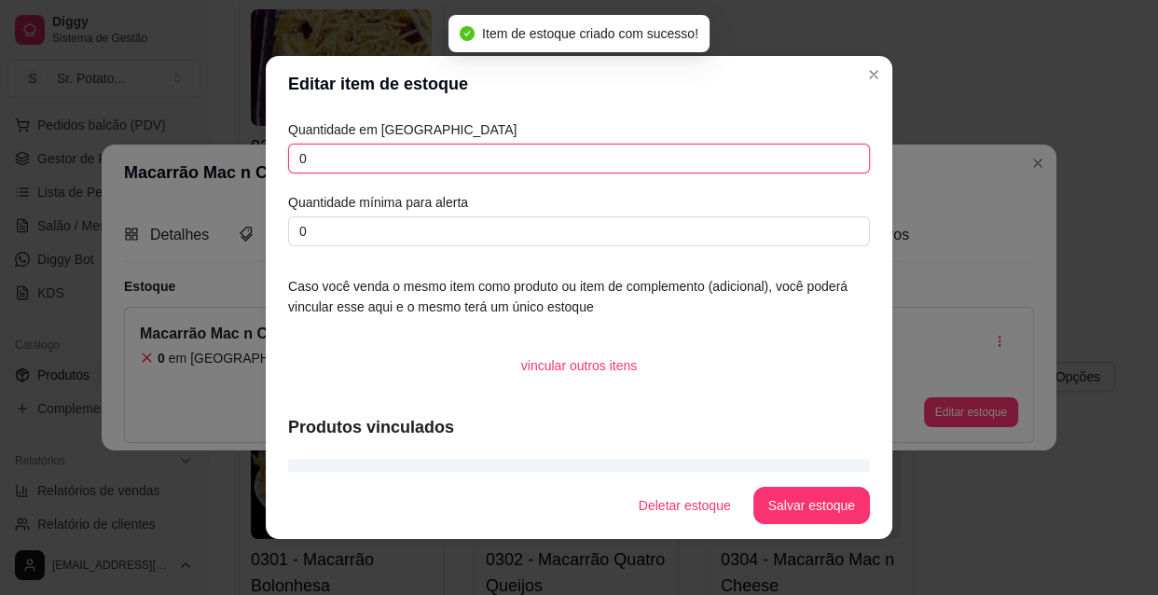
click at [320, 159] on input "0" at bounding box center [579, 159] width 582 height 30
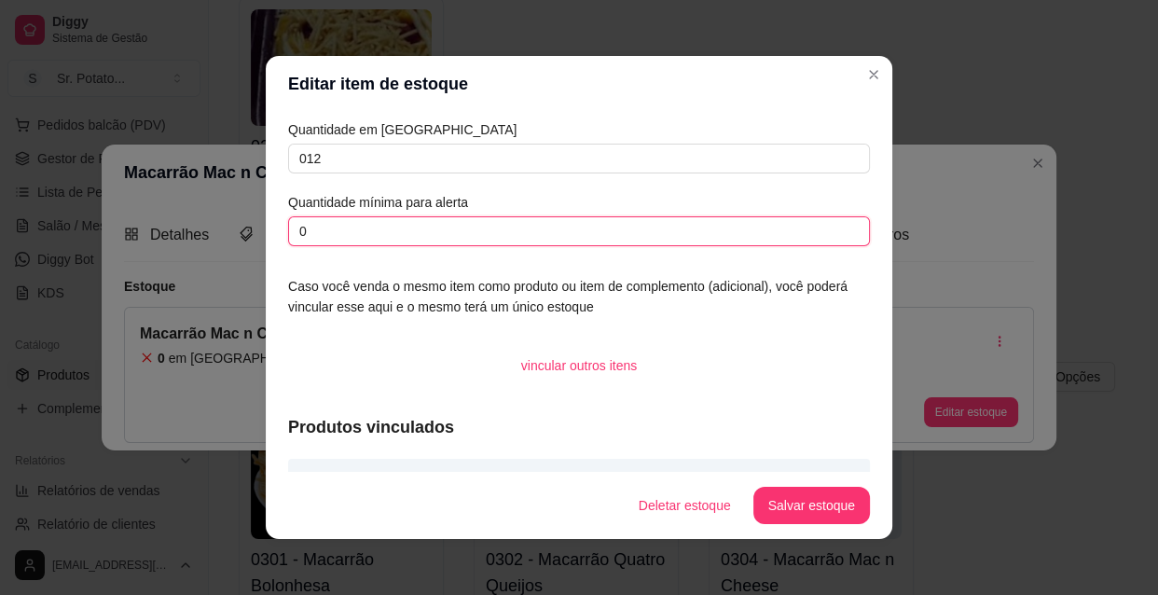
click at [327, 233] on input "0" at bounding box center [579, 231] width 582 height 30
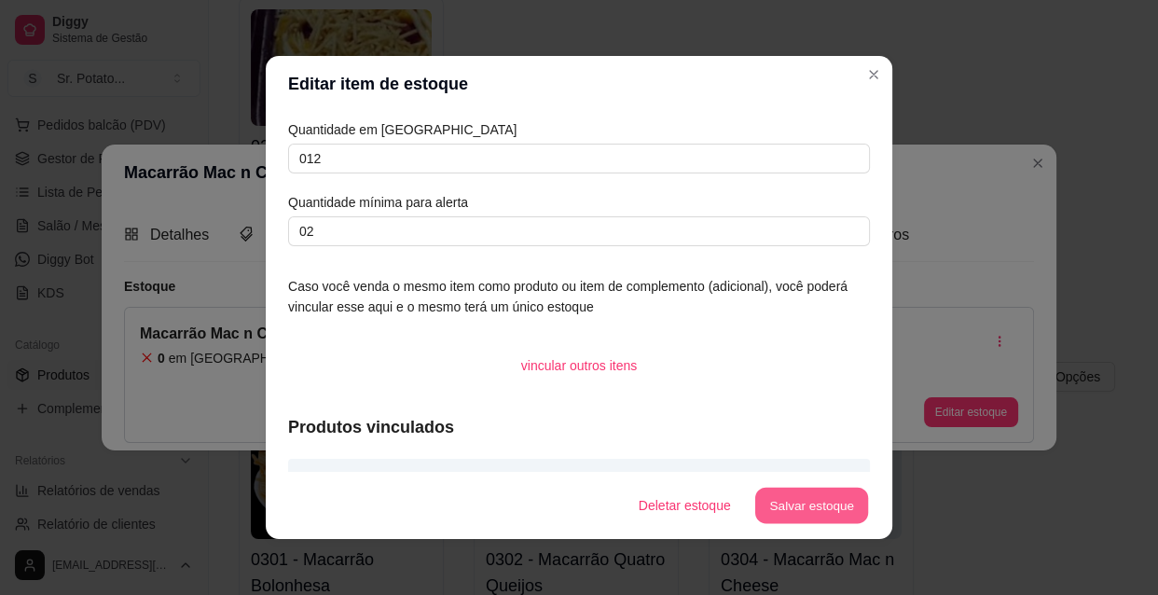
click at [783, 501] on button "Salvar estoque" at bounding box center [811, 505] width 114 height 36
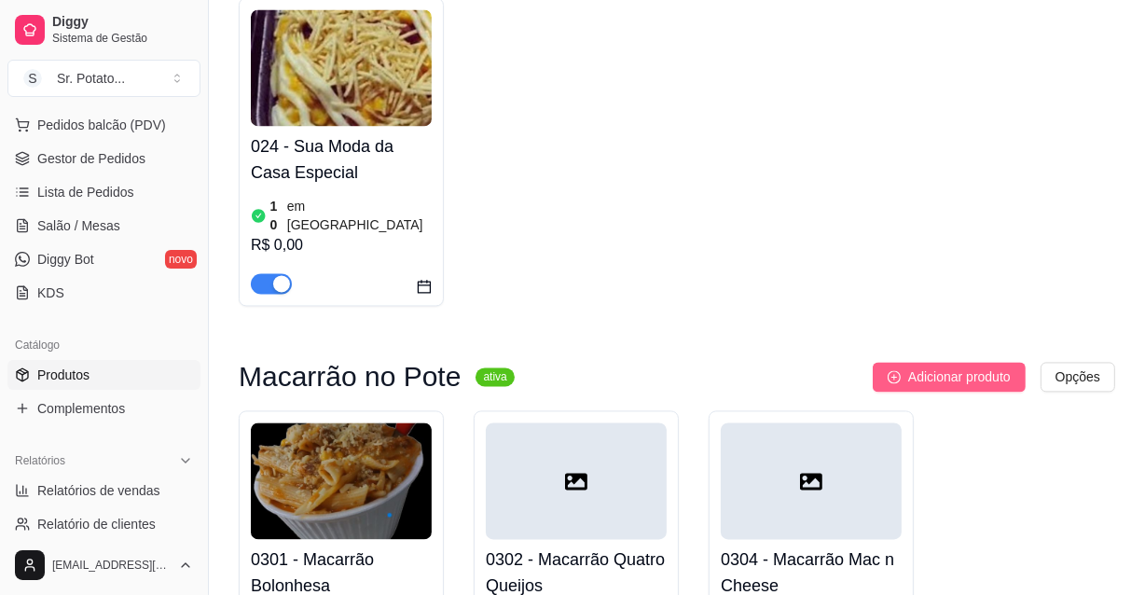
click at [955, 366] on span "Adicionar produto" at bounding box center [959, 376] width 103 height 21
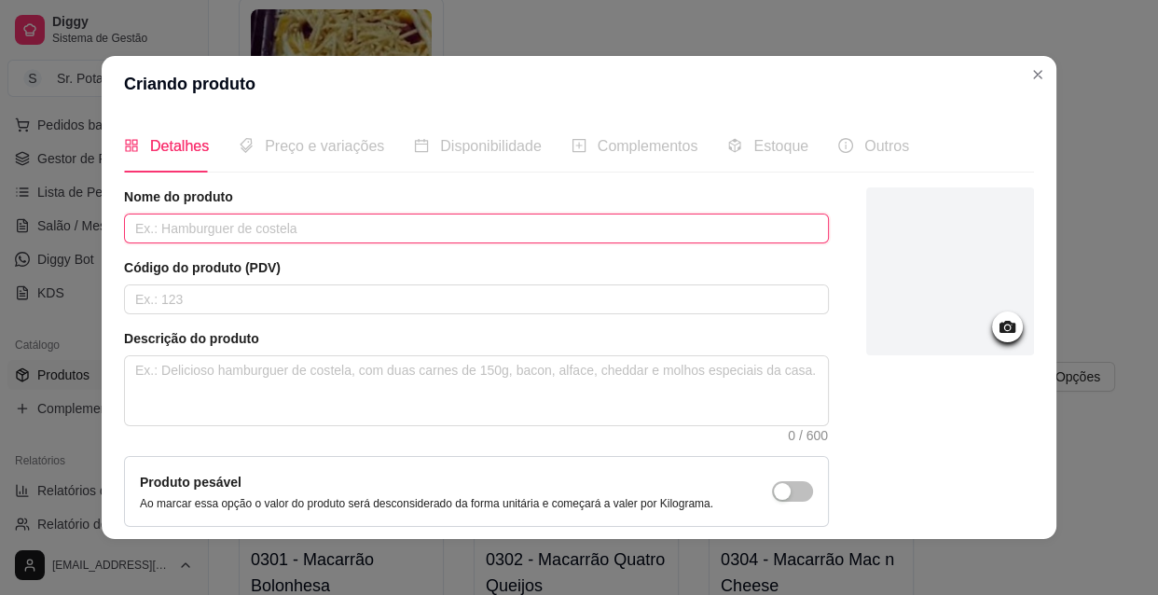
click at [429, 232] on input "text" at bounding box center [476, 228] width 705 height 30
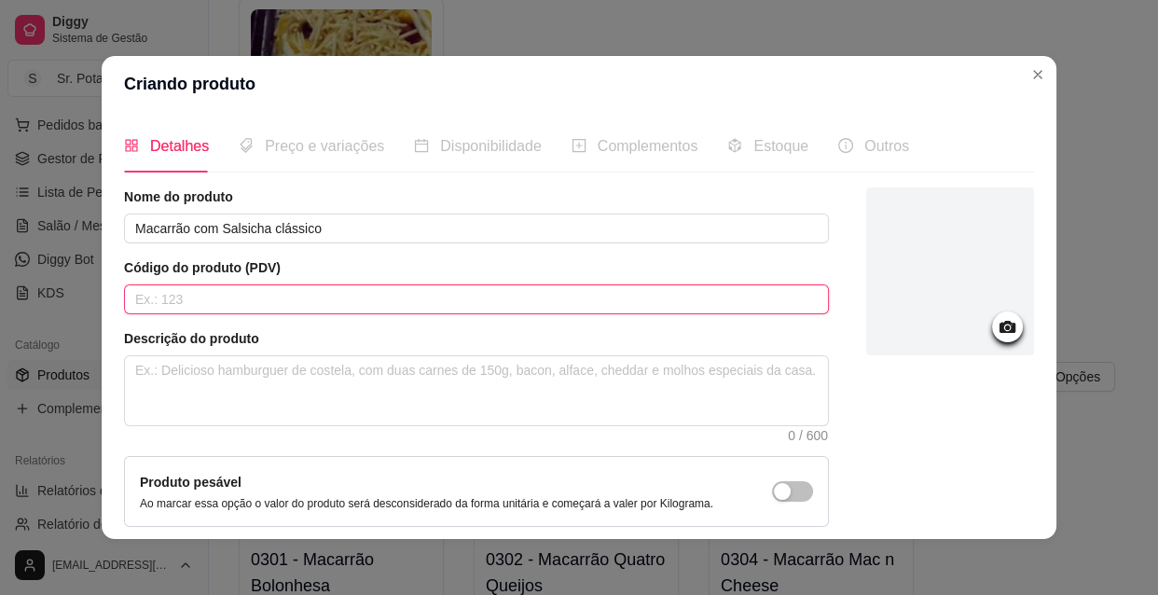
click at [323, 298] on input "text" at bounding box center [476, 299] width 705 height 30
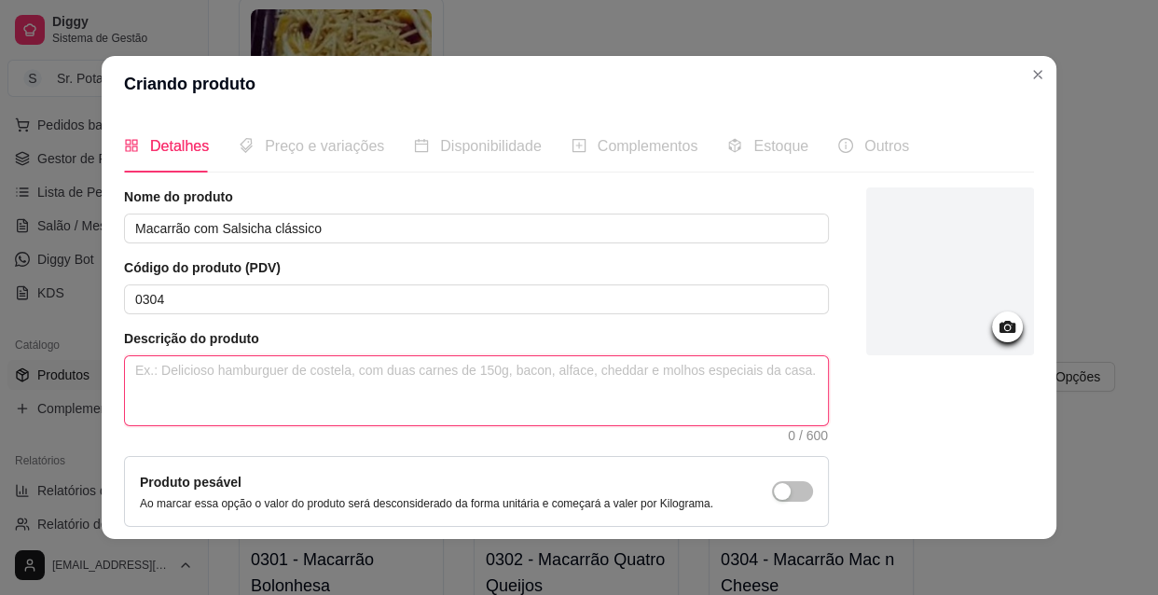
click at [298, 382] on textarea at bounding box center [476, 390] width 703 height 69
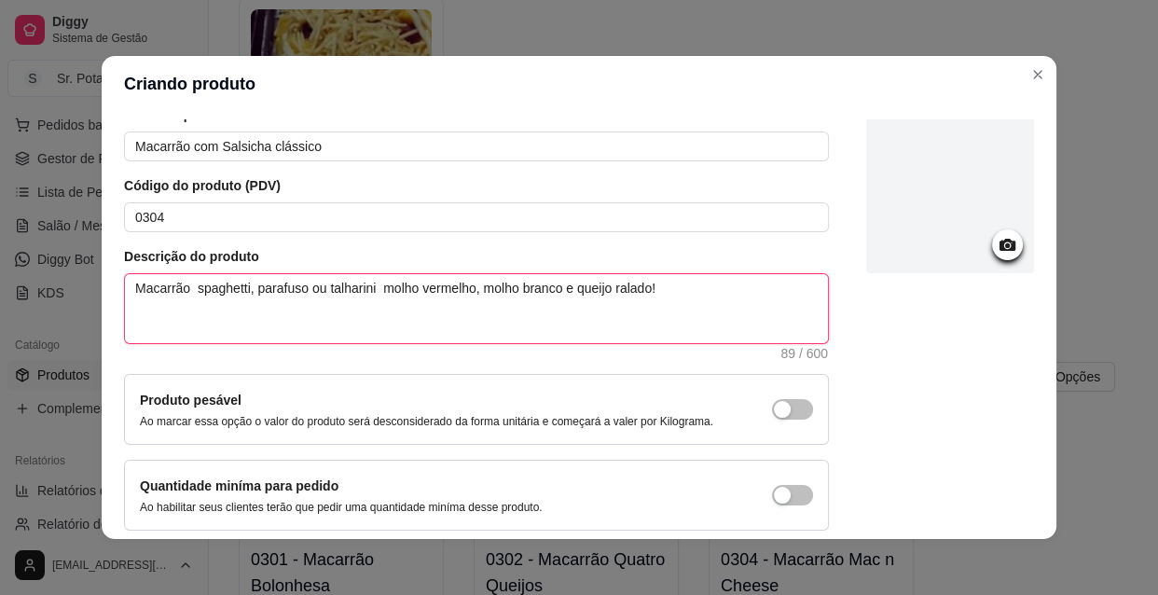
scroll to position [162, 0]
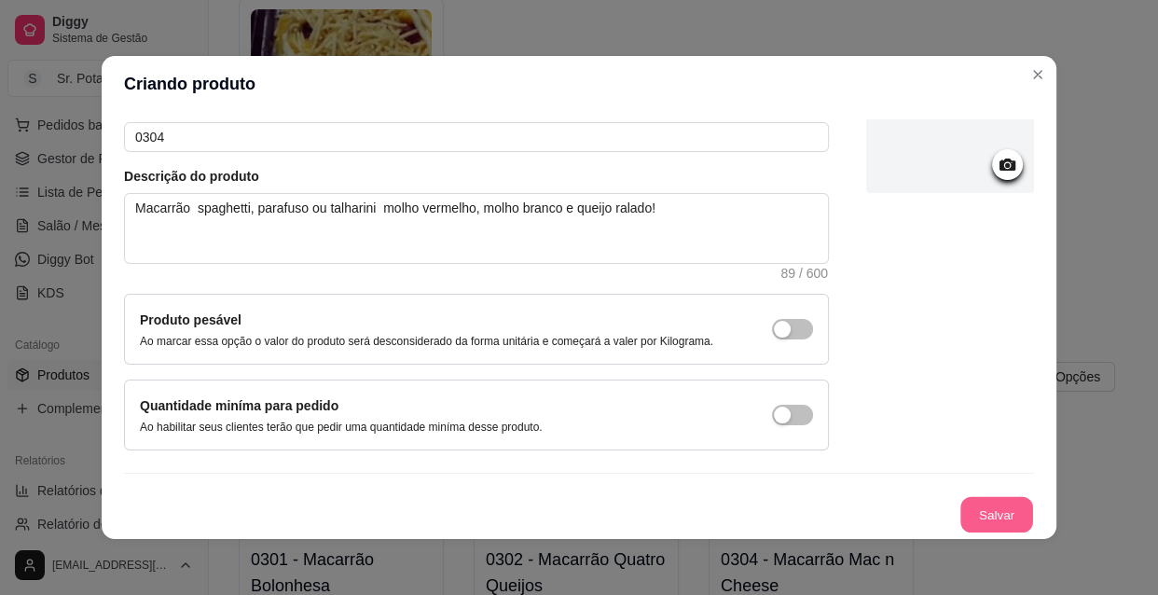
click at [994, 509] on button "Salvar" at bounding box center [996, 515] width 73 height 36
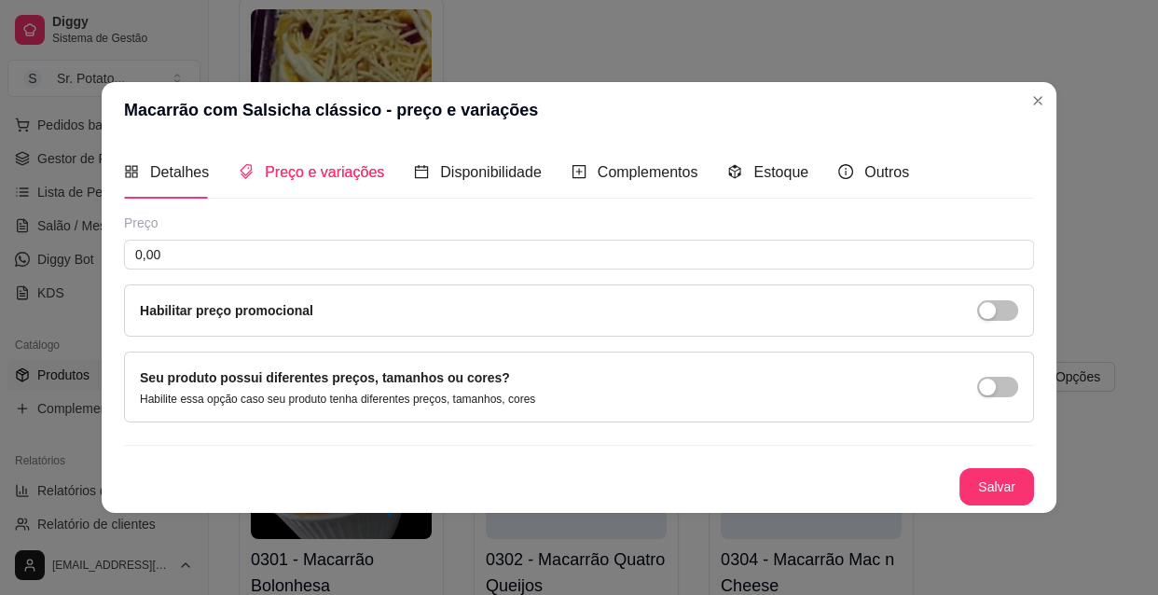
scroll to position [0, 0]
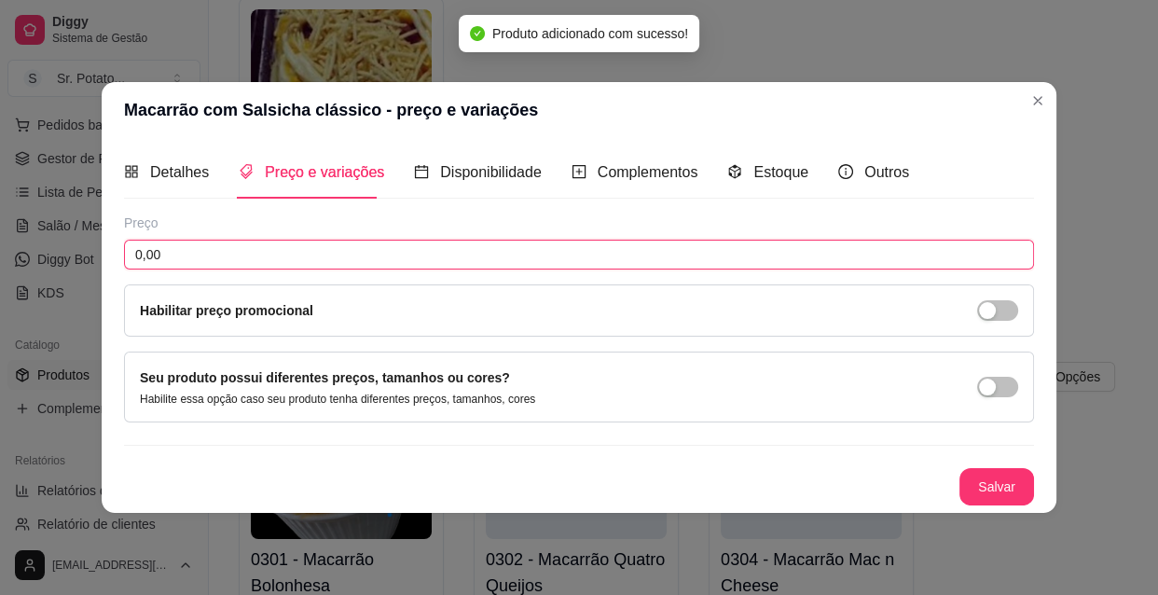
click at [373, 252] on input "0,00" at bounding box center [579, 255] width 910 height 30
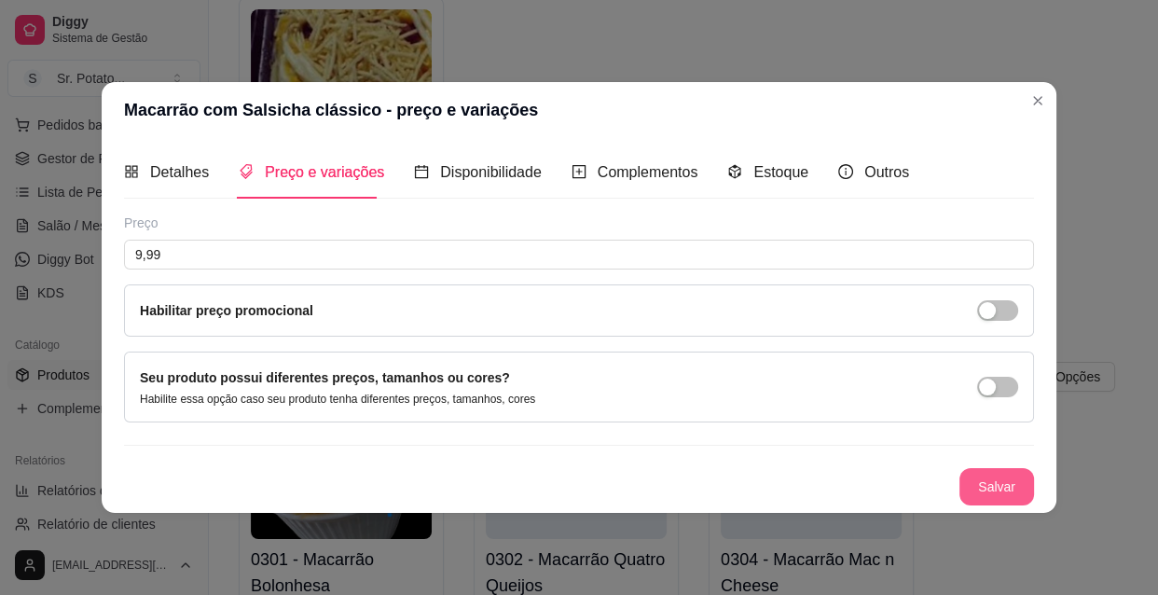
click at [982, 474] on button "Salvar" at bounding box center [996, 486] width 75 height 37
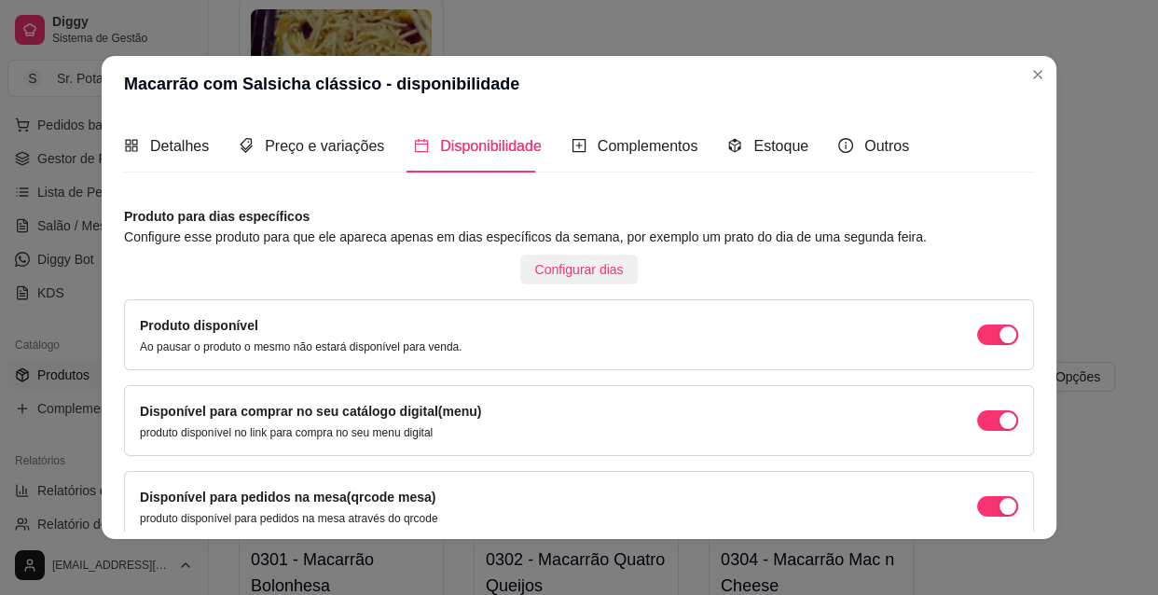
click at [583, 268] on span "Configurar dias" at bounding box center [579, 269] width 89 height 21
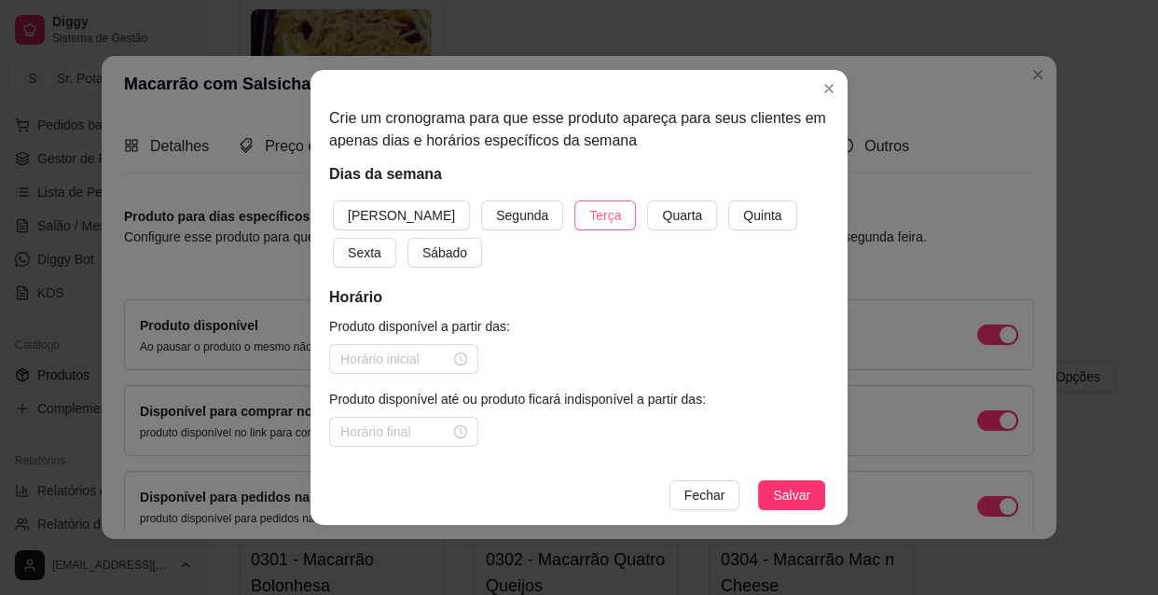
click at [589, 220] on span "Terça" at bounding box center [605, 215] width 32 height 21
click at [647, 213] on button "Quarta" at bounding box center [682, 215] width 70 height 30
click at [743, 219] on span "Quinta" at bounding box center [762, 215] width 38 height 21
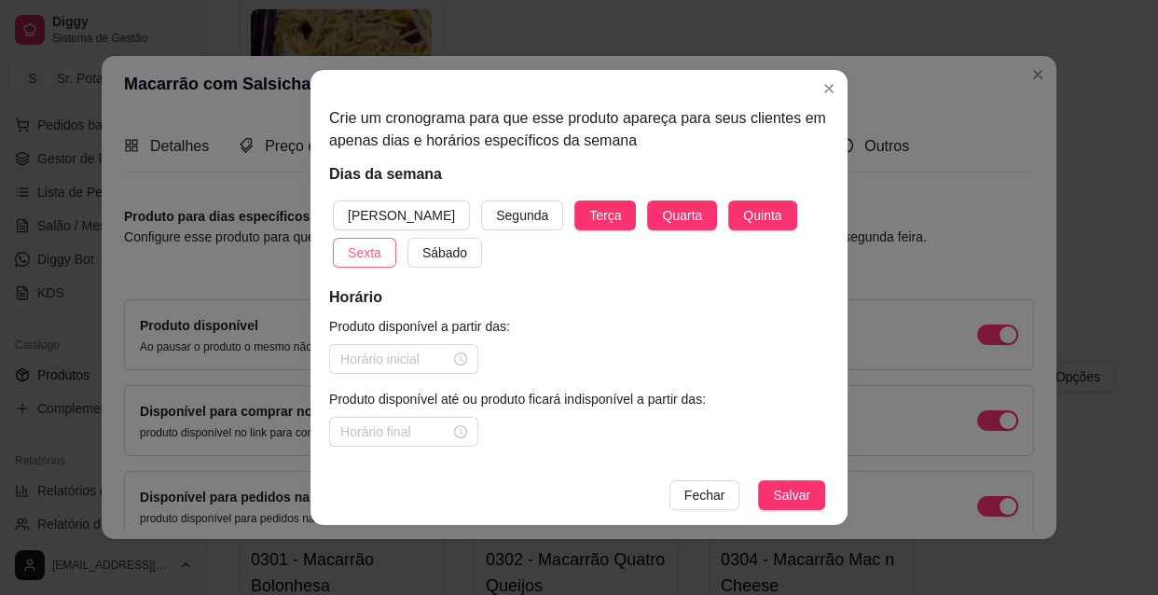
click at [381, 242] on span "Sexta" at bounding box center [365, 252] width 34 height 21
click at [422, 250] on span "Sábado" at bounding box center [444, 252] width 45 height 21
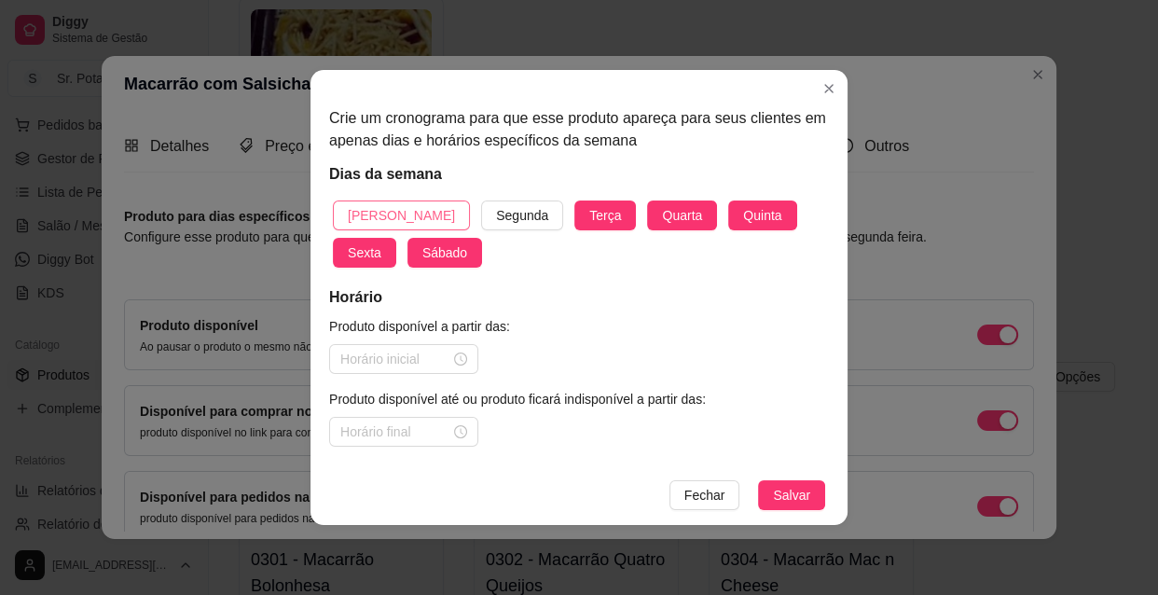
click at [385, 223] on span "[PERSON_NAME]" at bounding box center [401, 215] width 107 height 21
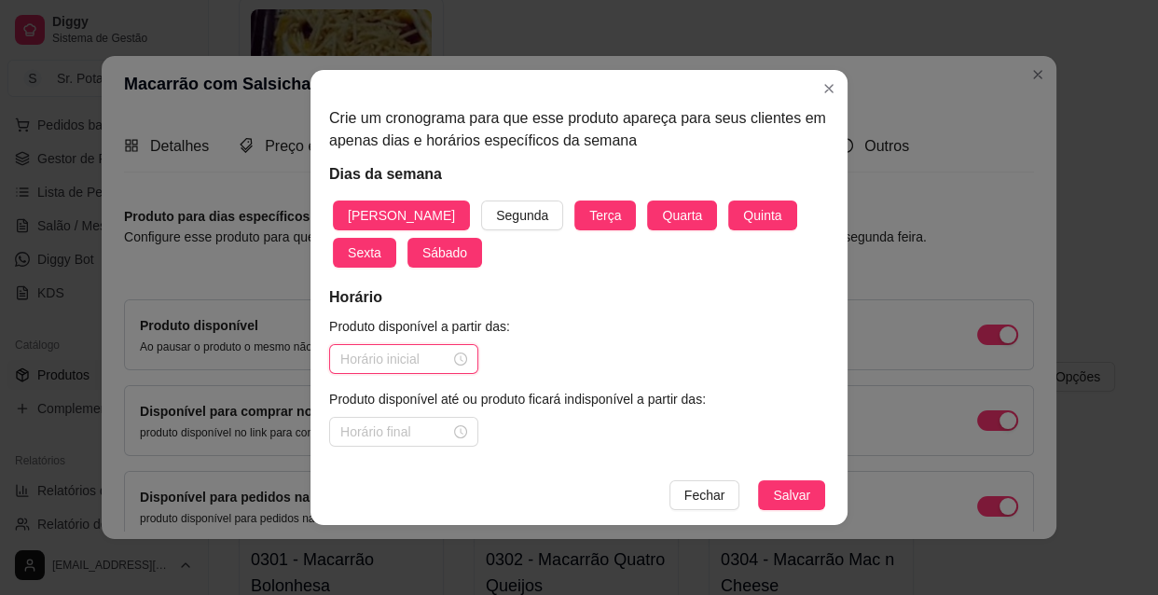
click at [428, 353] on input at bounding box center [395, 359] width 110 height 21
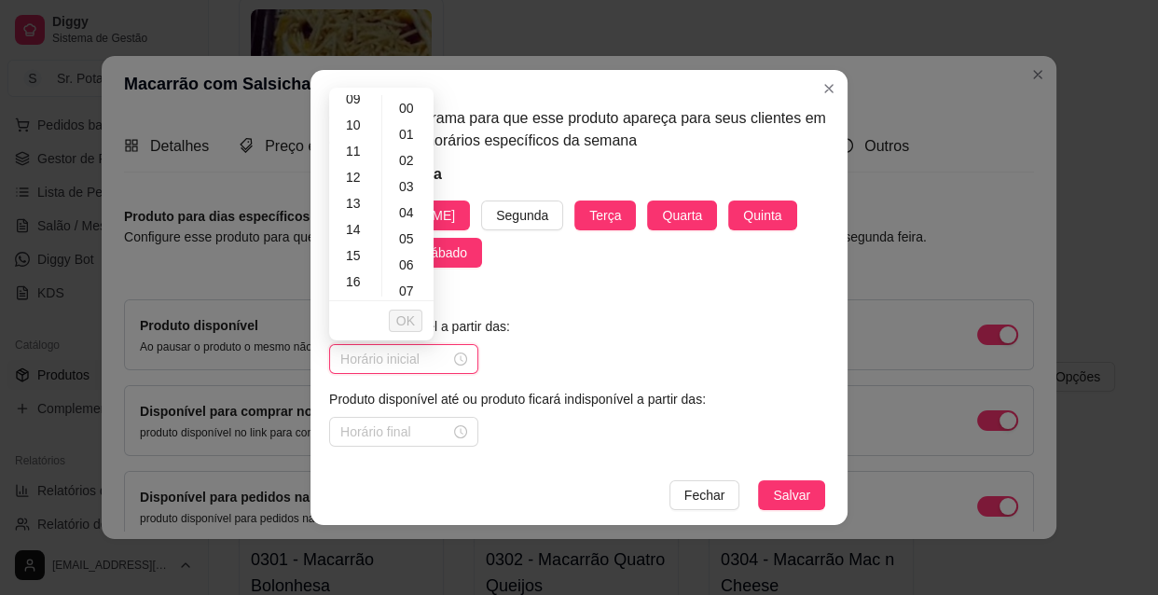
scroll to position [254, 0]
click at [365, 119] on div "10" at bounding box center [355, 116] width 45 height 26
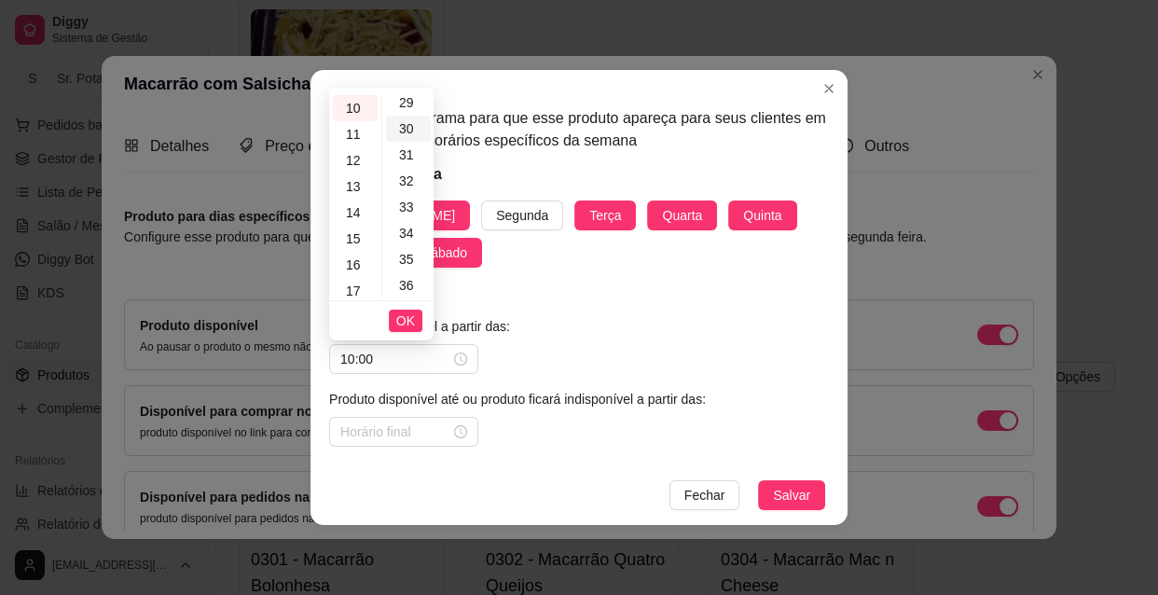
click at [416, 123] on div "30" at bounding box center [408, 129] width 45 height 26
click at [404, 322] on span "OK" at bounding box center [405, 320] width 19 height 21
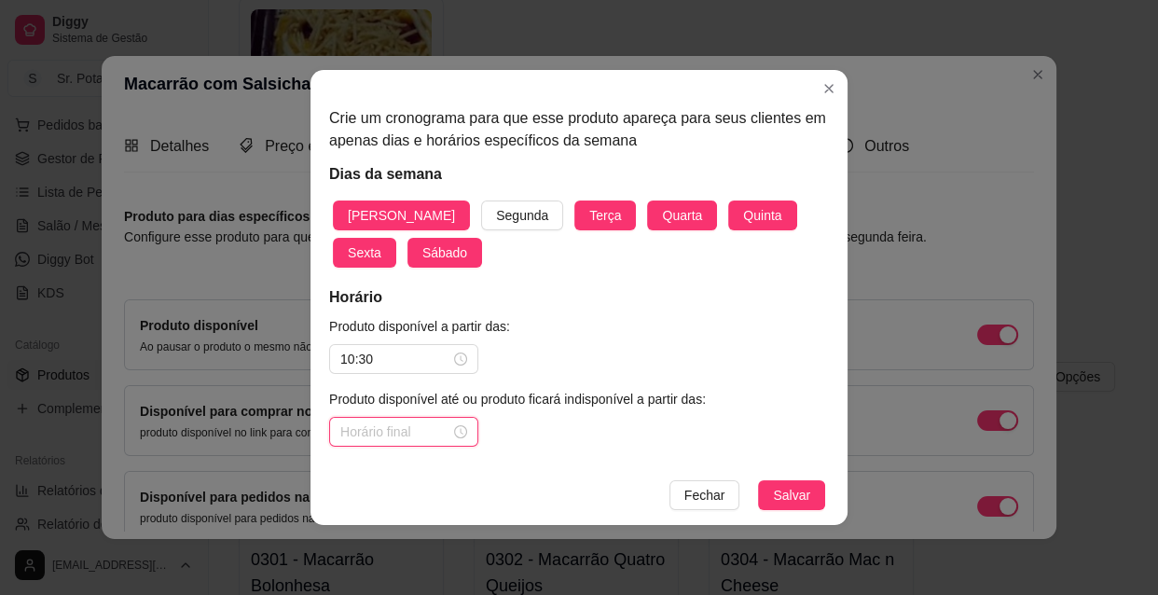
click at [396, 426] on input at bounding box center [395, 431] width 110 height 21
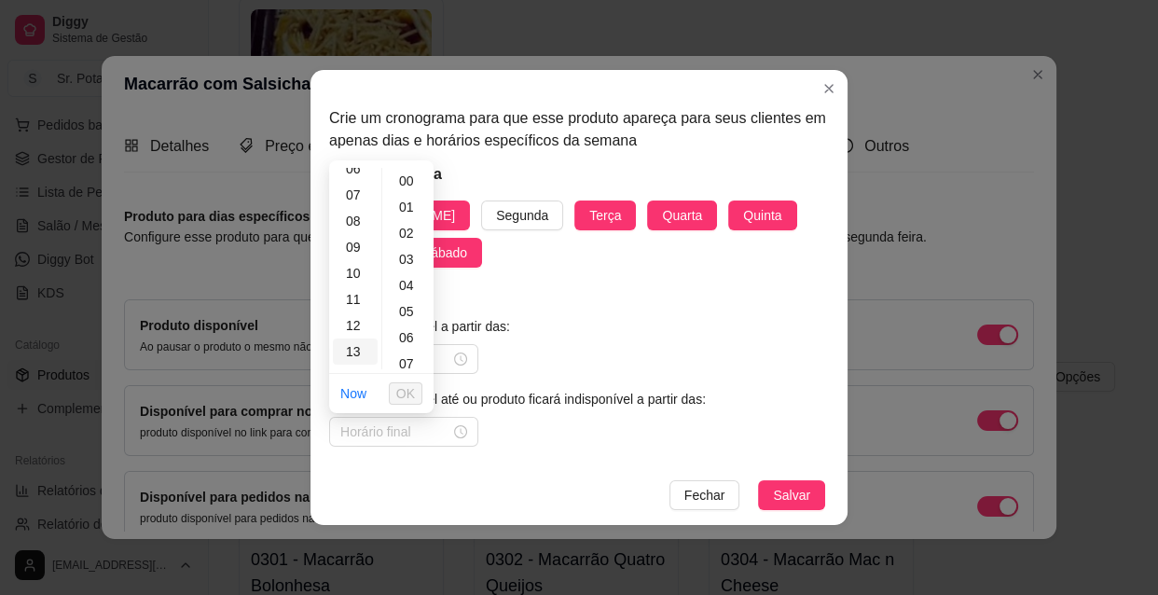
click at [364, 358] on div "13" at bounding box center [355, 351] width 45 height 26
click at [412, 389] on span "OK" at bounding box center [405, 393] width 19 height 21
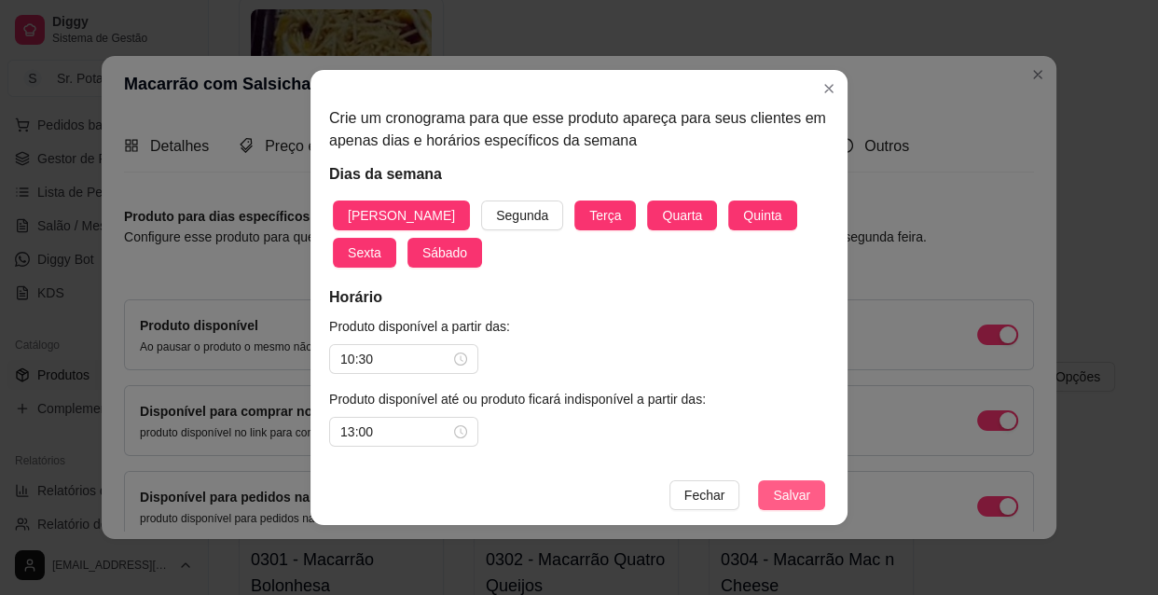
click at [774, 491] on button "Salvar" at bounding box center [791, 495] width 67 height 30
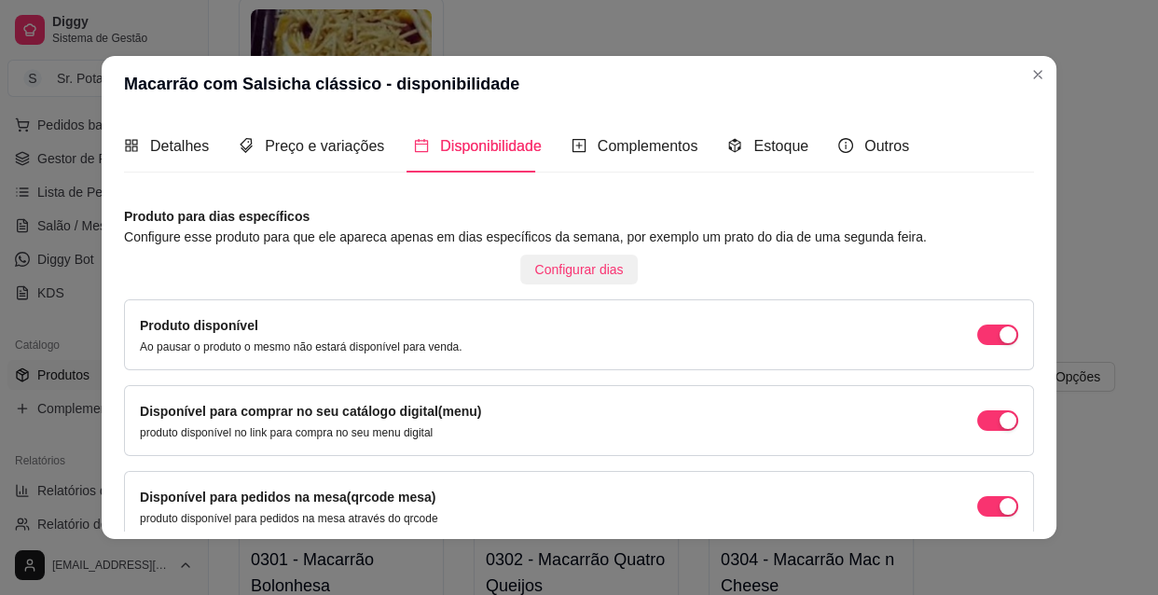
click at [575, 268] on span "Configurar dias" at bounding box center [579, 269] width 89 height 21
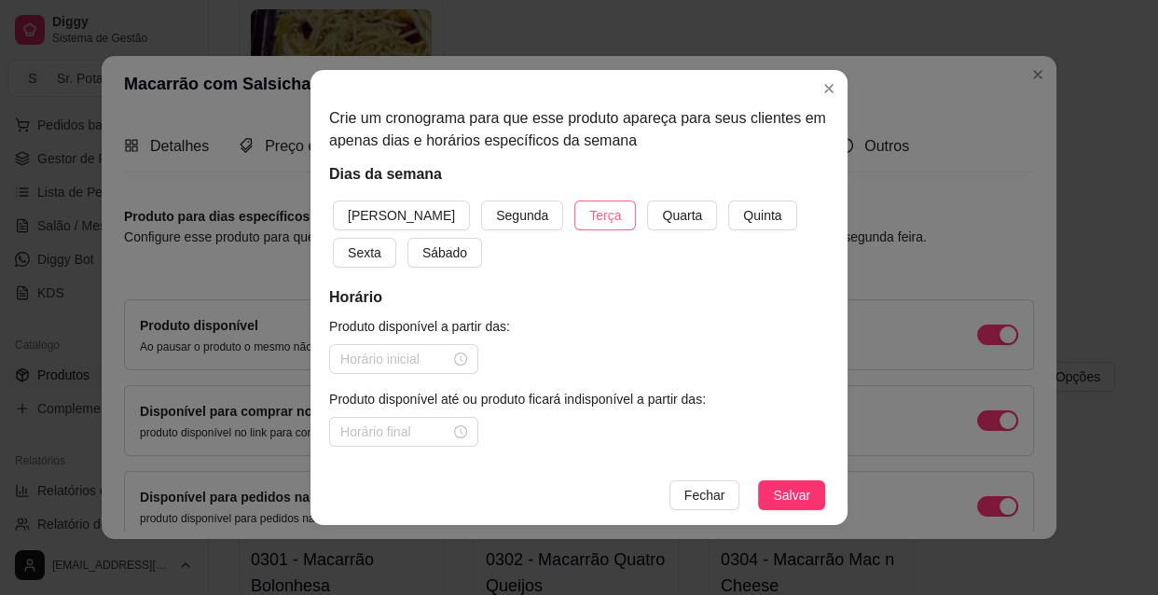
click at [589, 214] on span "Terça" at bounding box center [605, 215] width 32 height 21
click at [662, 218] on span "Quarta" at bounding box center [682, 215] width 40 height 21
click at [743, 213] on span "Quinta" at bounding box center [762, 215] width 38 height 21
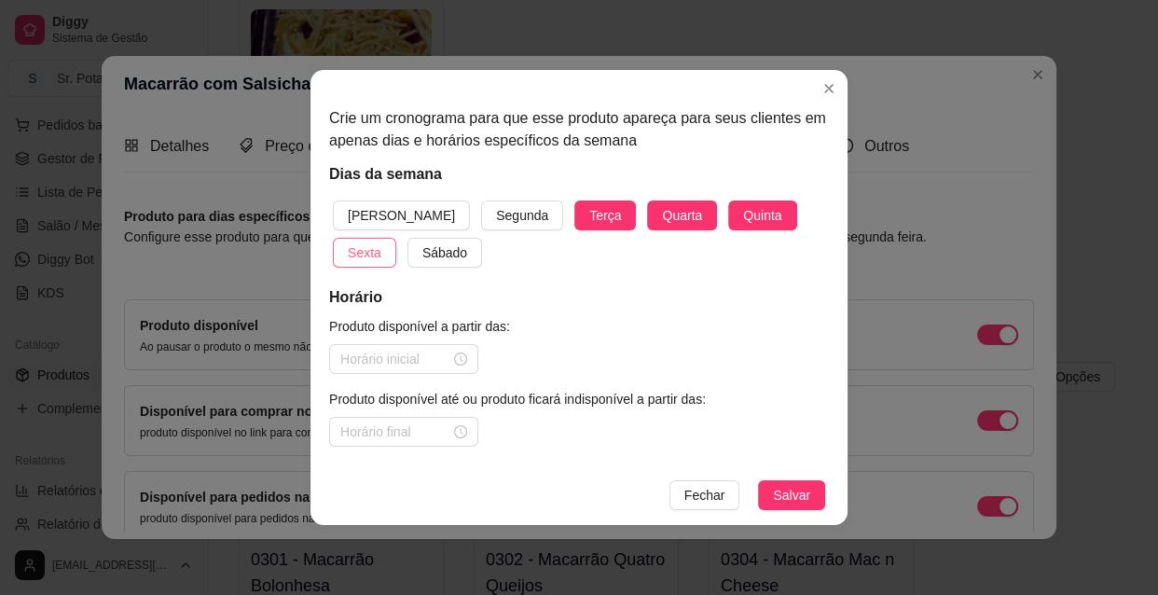
click at [381, 242] on span "Sexta" at bounding box center [365, 252] width 34 height 21
click at [422, 259] on span "Sábado" at bounding box center [444, 252] width 45 height 21
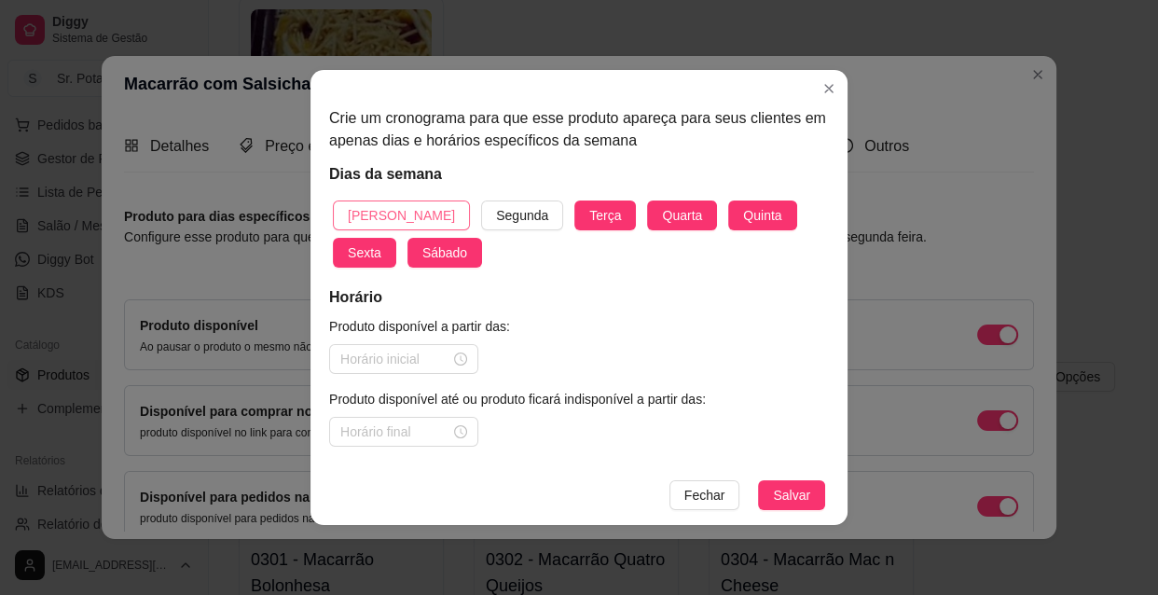
click at [377, 214] on span "[PERSON_NAME]" at bounding box center [401, 215] width 107 height 21
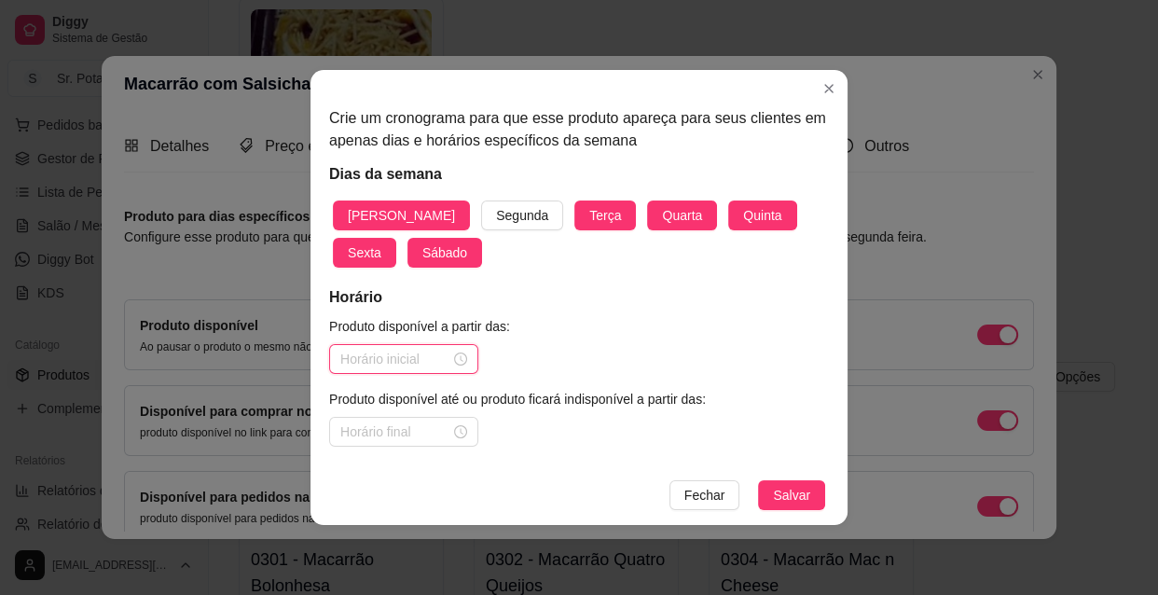
click at [419, 361] on input at bounding box center [395, 359] width 110 height 21
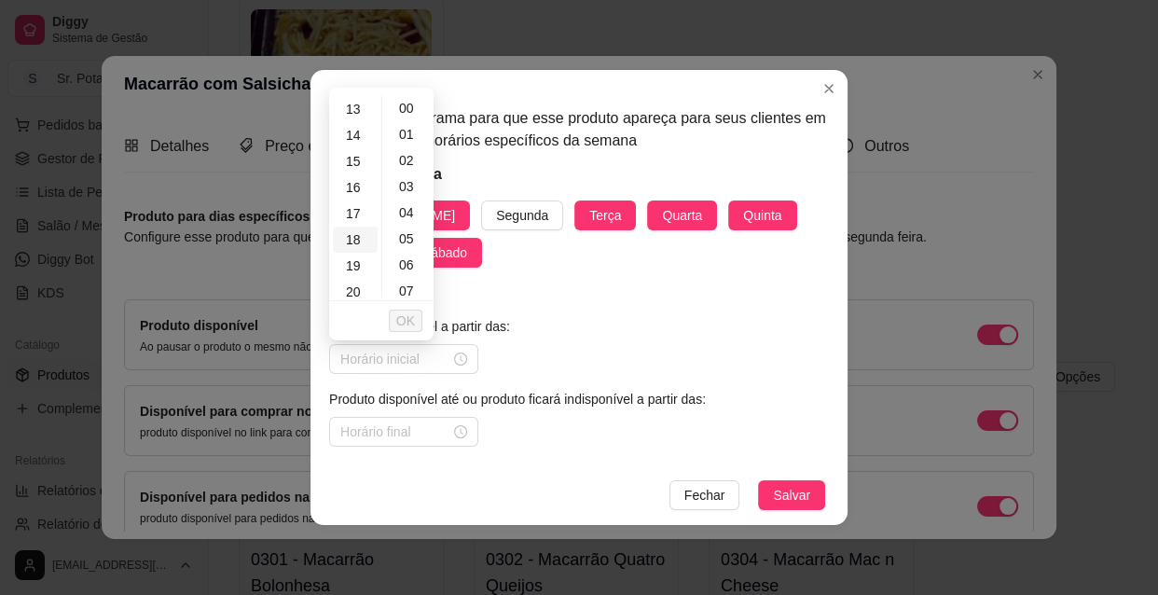
click at [350, 242] on div "18" at bounding box center [355, 240] width 45 height 26
click at [394, 317] on button "OK" at bounding box center [406, 320] width 34 height 22
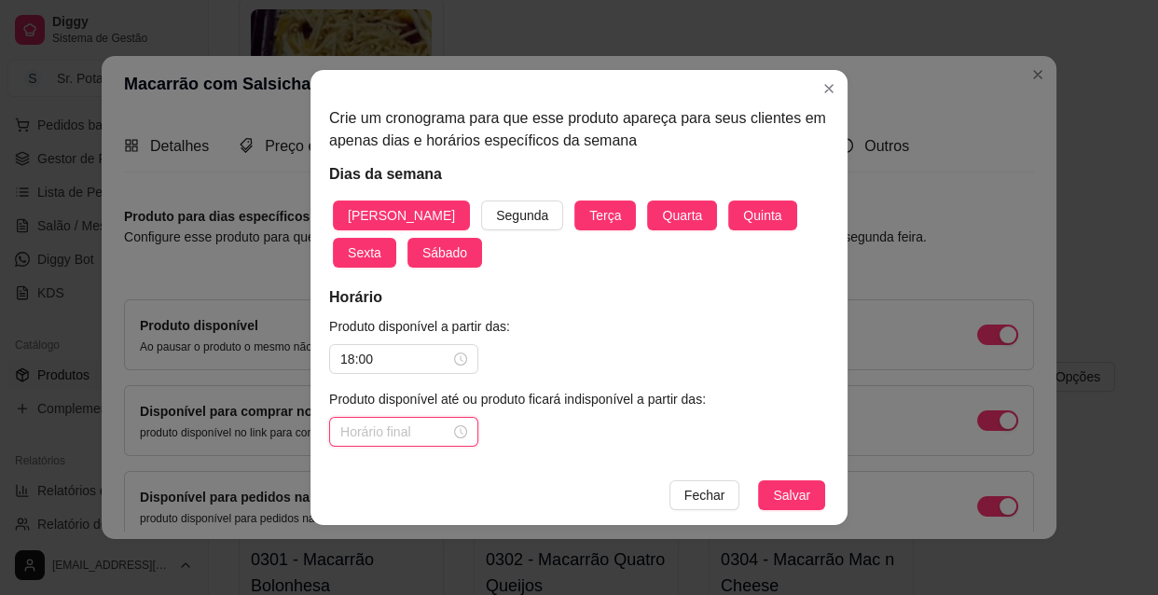
click at [395, 427] on input at bounding box center [395, 431] width 110 height 21
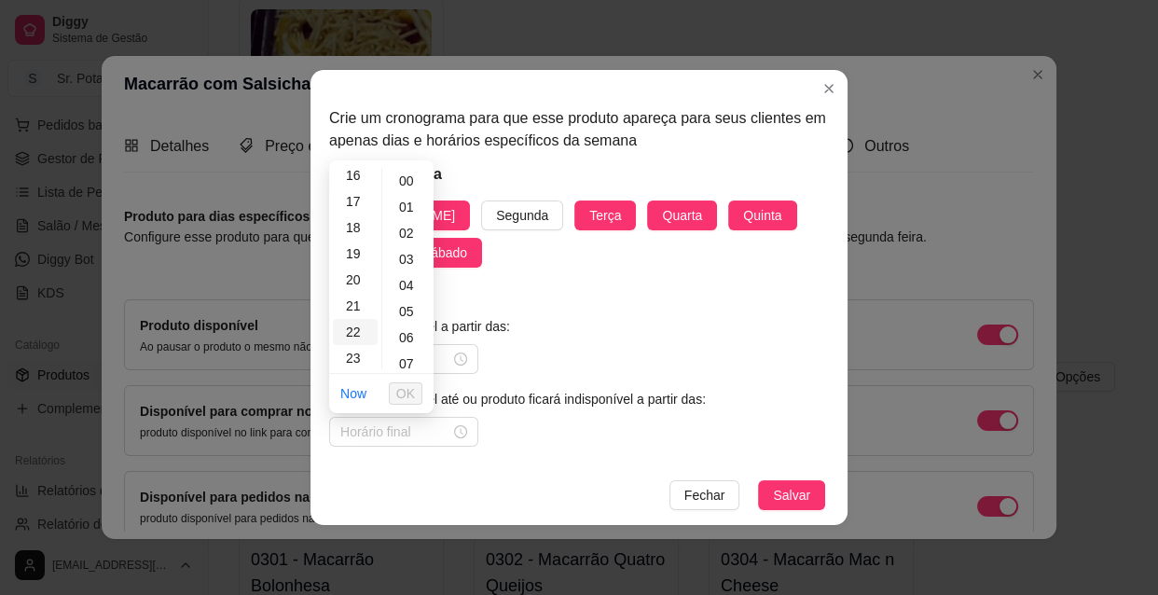
click at [355, 329] on div "22" at bounding box center [355, 332] width 45 height 26
click at [410, 285] on div "30" at bounding box center [408, 286] width 45 height 26
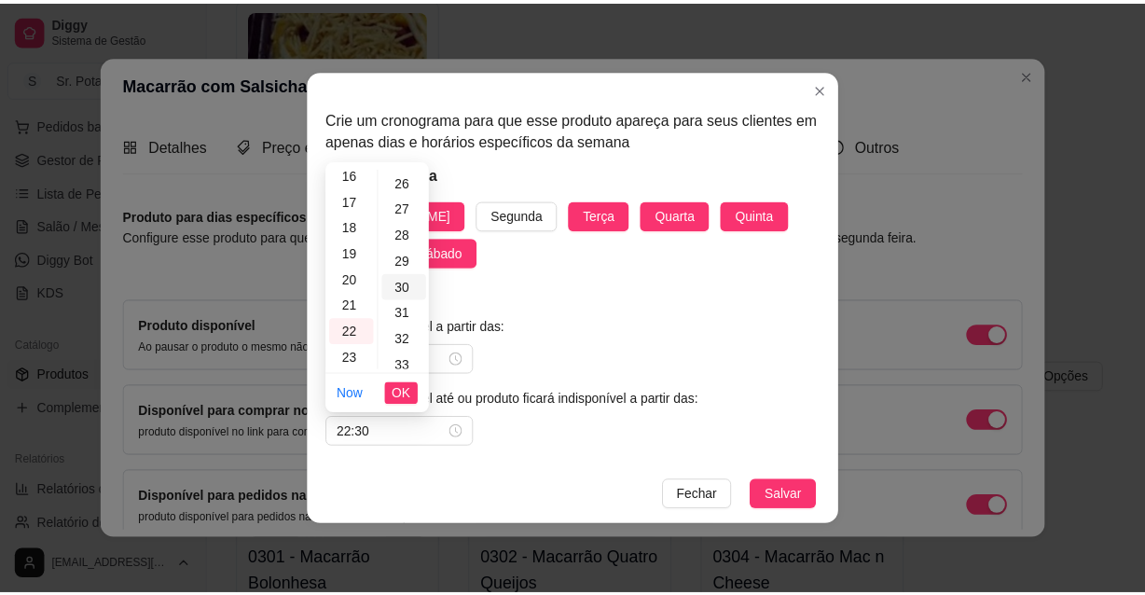
scroll to position [783, 0]
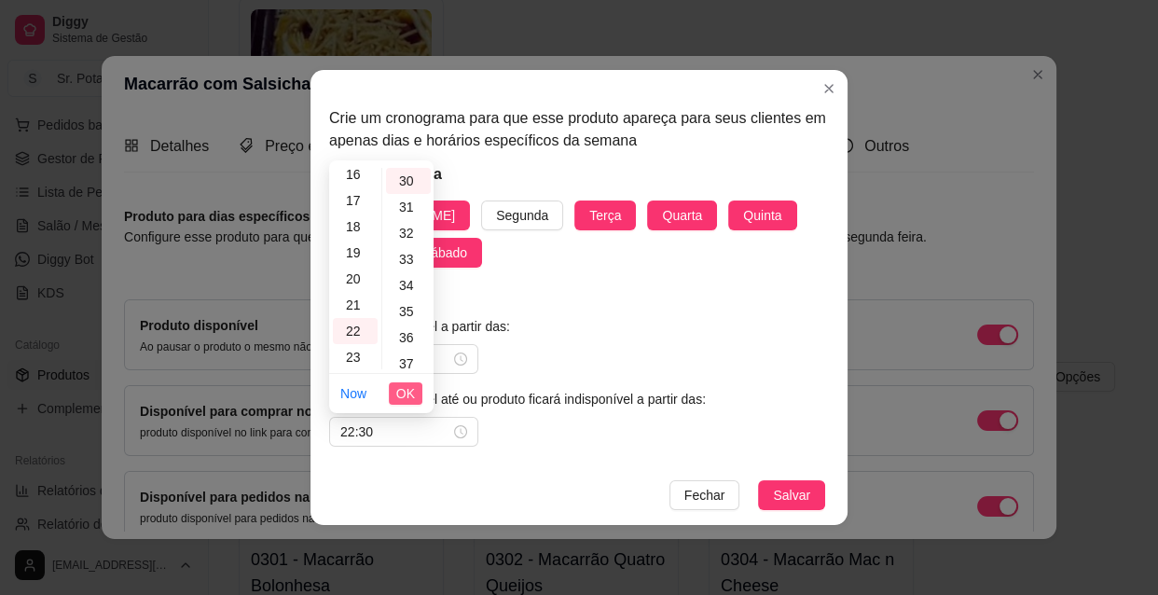
click at [408, 394] on span "OK" at bounding box center [405, 393] width 19 height 21
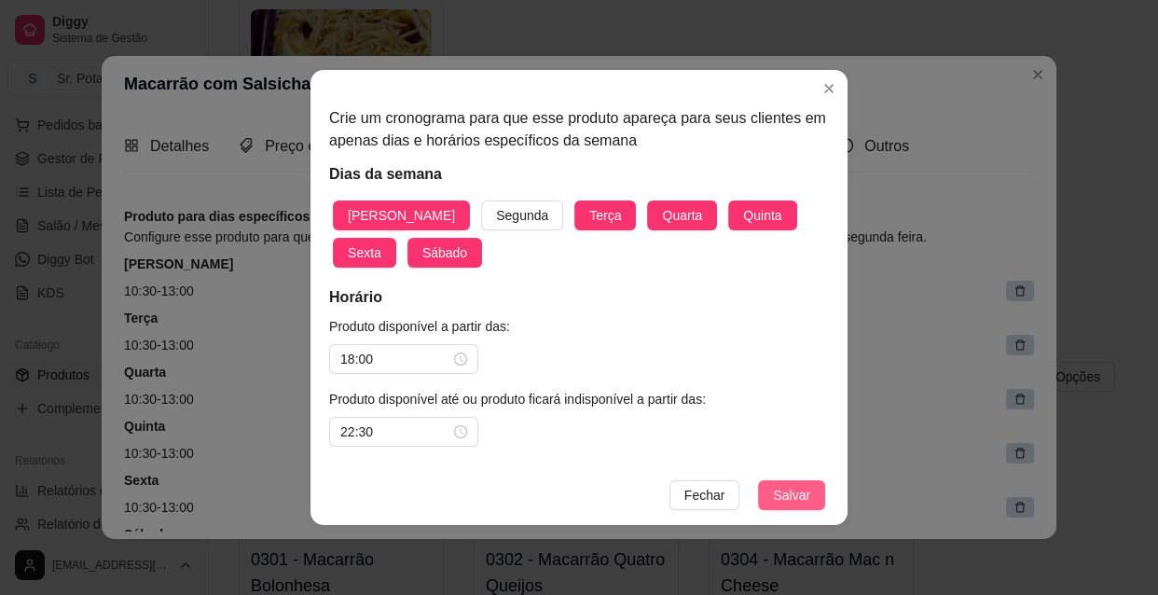
click at [803, 496] on span "Salvar" at bounding box center [791, 495] width 37 height 21
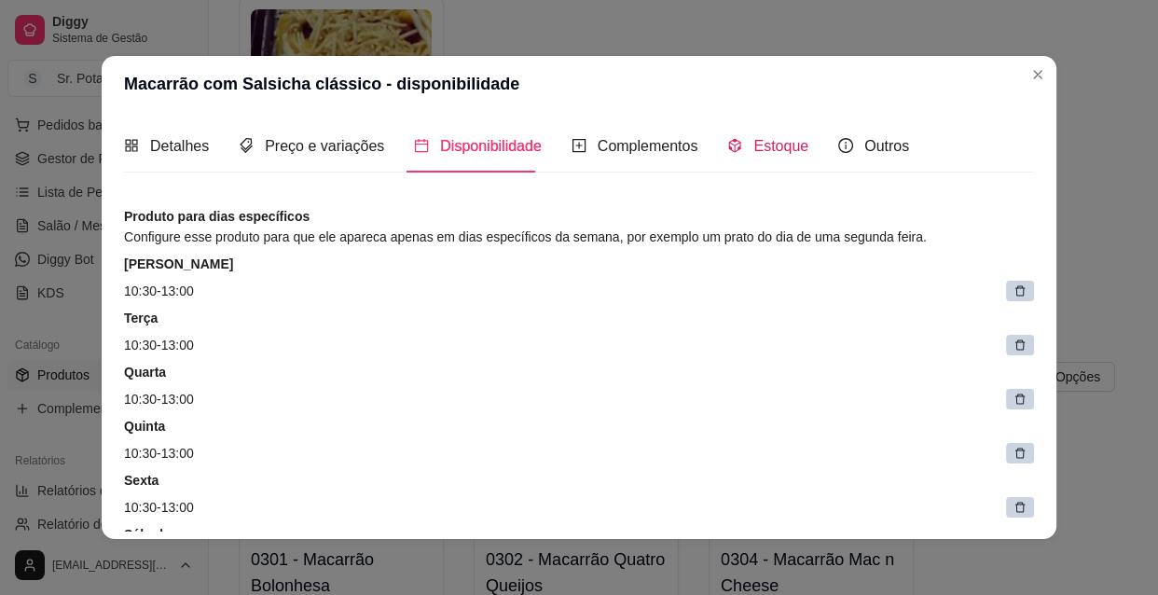
click at [767, 145] on span "Estoque" at bounding box center [780, 146] width 55 height 16
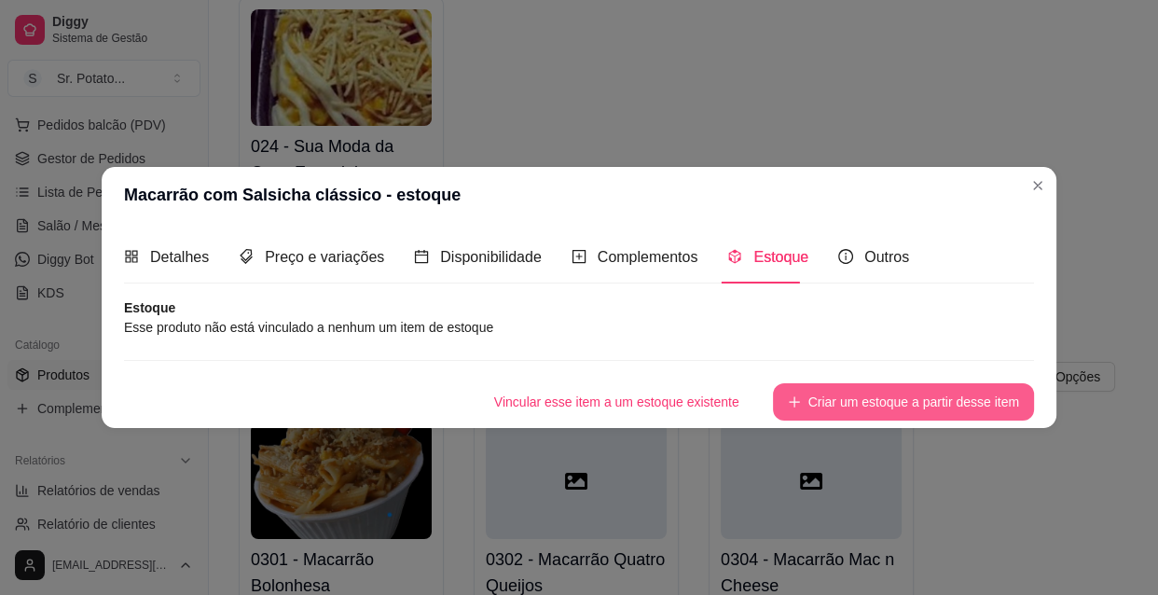
click at [847, 400] on button "Criar um estoque a partir desse item" at bounding box center [903, 401] width 261 height 37
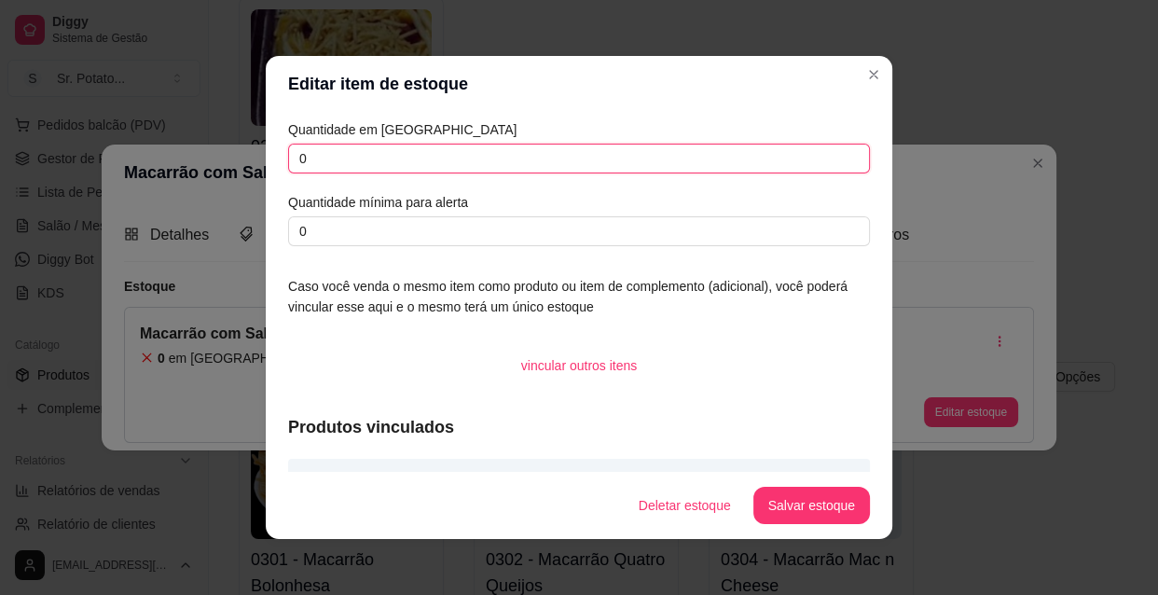
click at [320, 163] on input "0" at bounding box center [579, 159] width 582 height 30
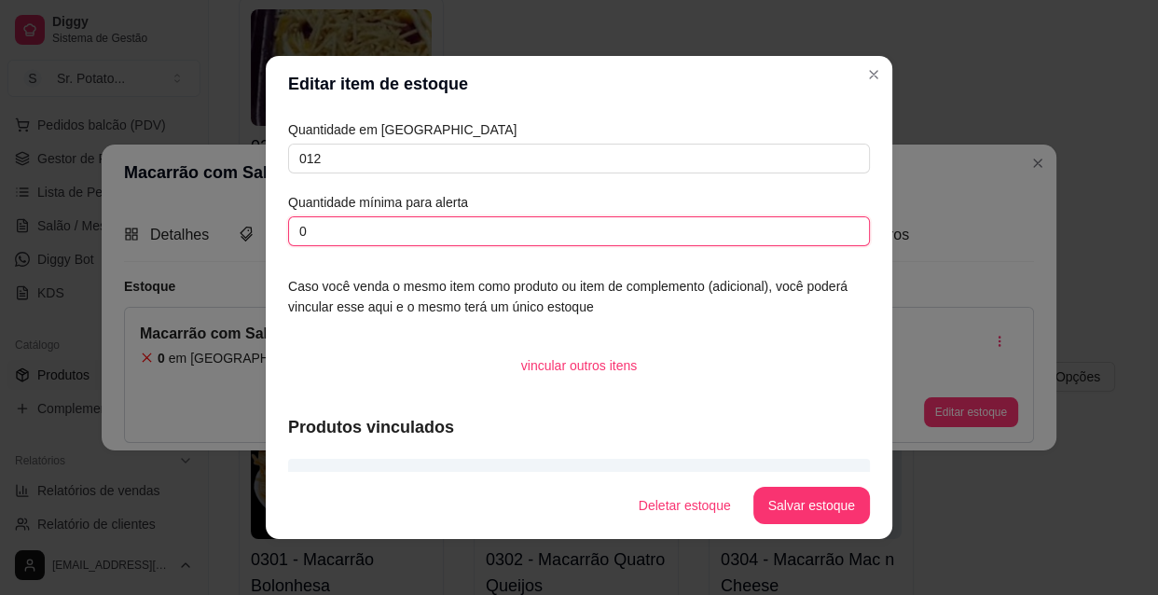
click at [338, 228] on input "0" at bounding box center [579, 231] width 582 height 30
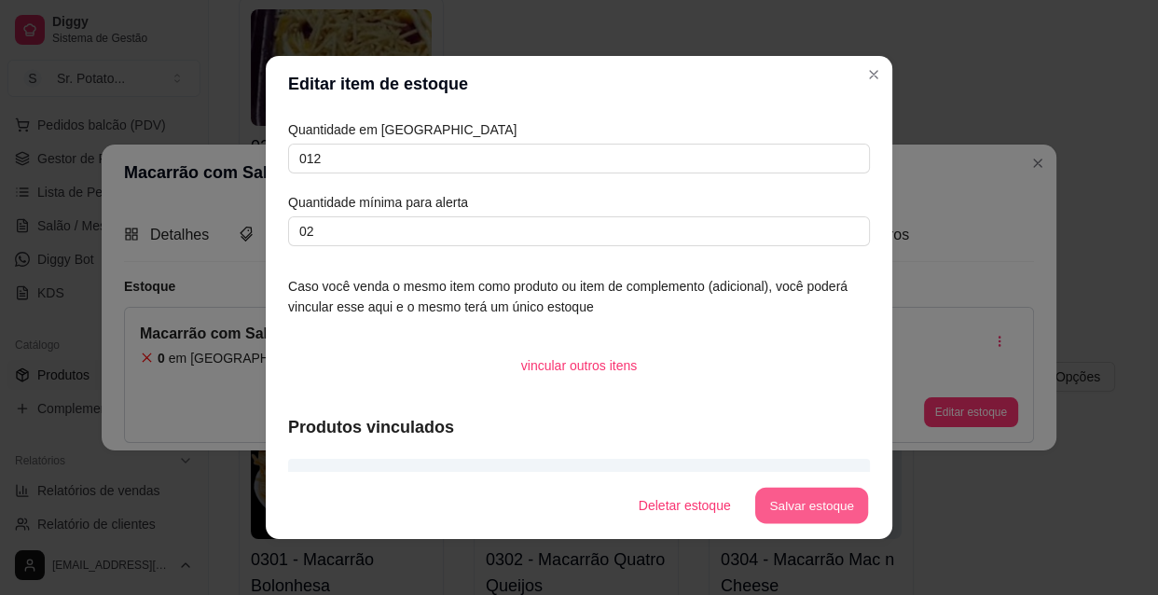
click at [776, 501] on button "Salvar estoque" at bounding box center [811, 505] width 114 height 36
click at [836, 500] on button "Salvar estoque" at bounding box center [811, 505] width 114 height 36
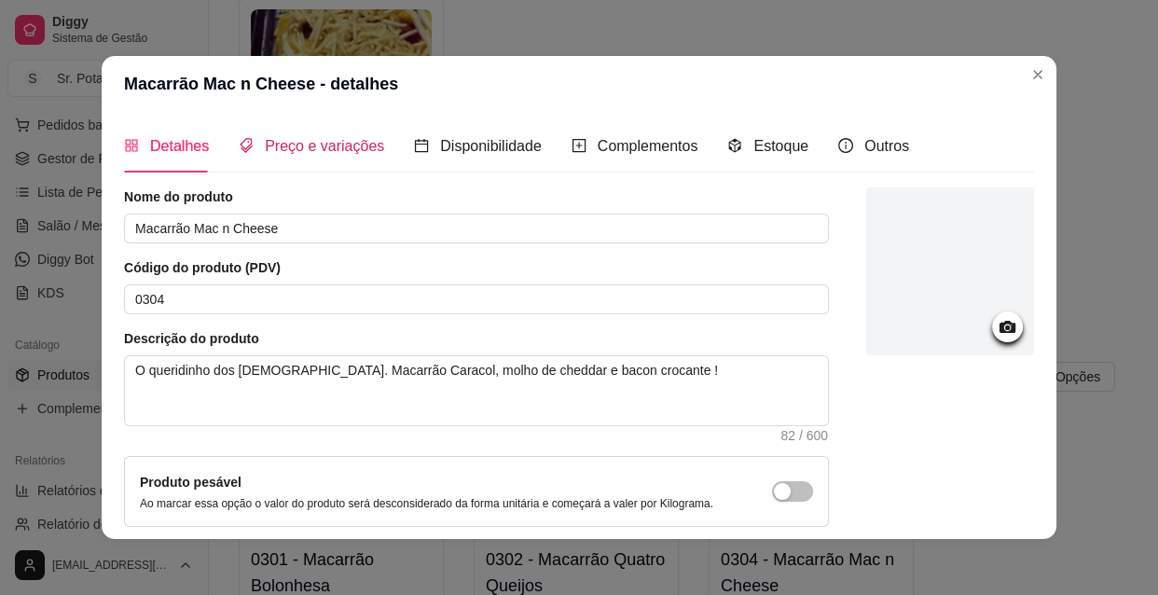
click at [323, 143] on span "Preço e variações" at bounding box center [324, 146] width 119 height 16
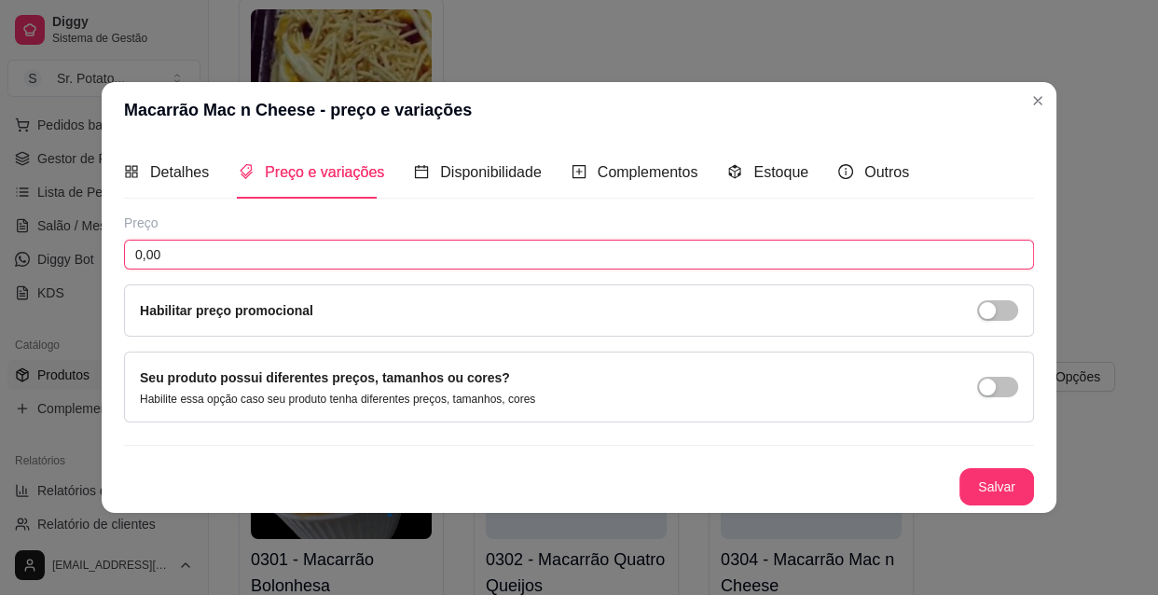
click at [219, 250] on input "0,00" at bounding box center [579, 255] width 910 height 30
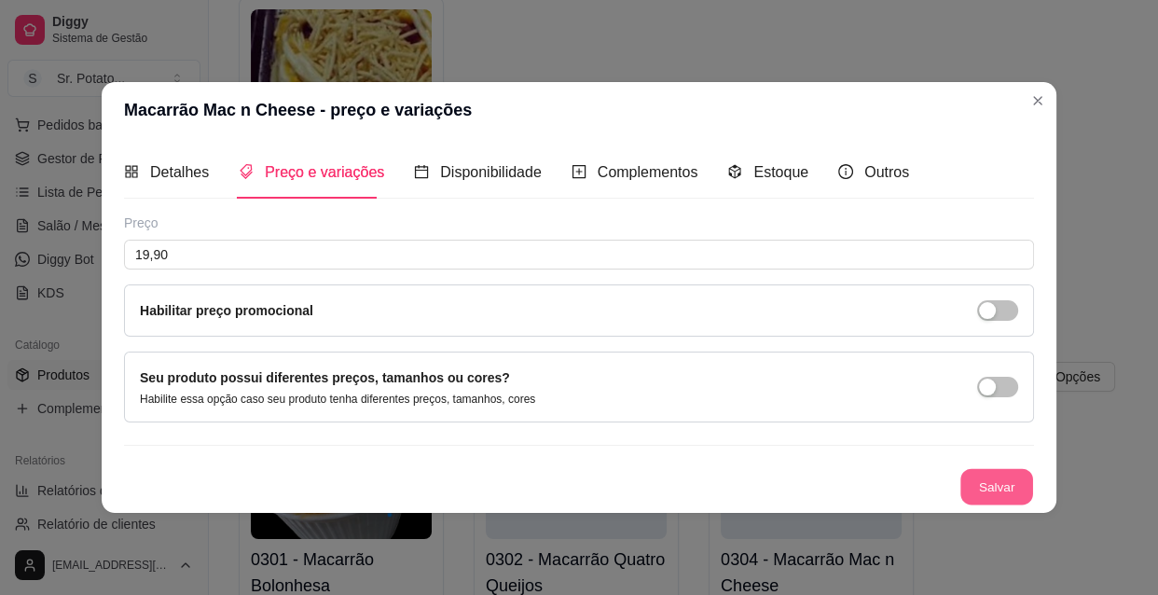
click at [984, 482] on button "Salvar" at bounding box center [996, 487] width 73 height 36
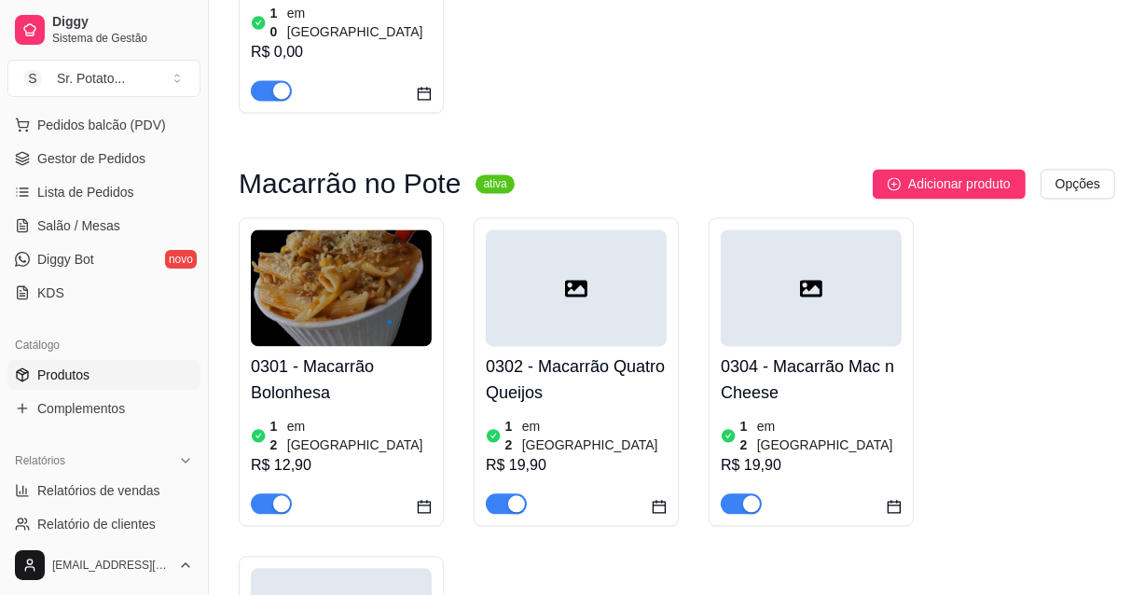
scroll to position [3696, 0]
